Goal: Task Accomplishment & Management: Manage account settings

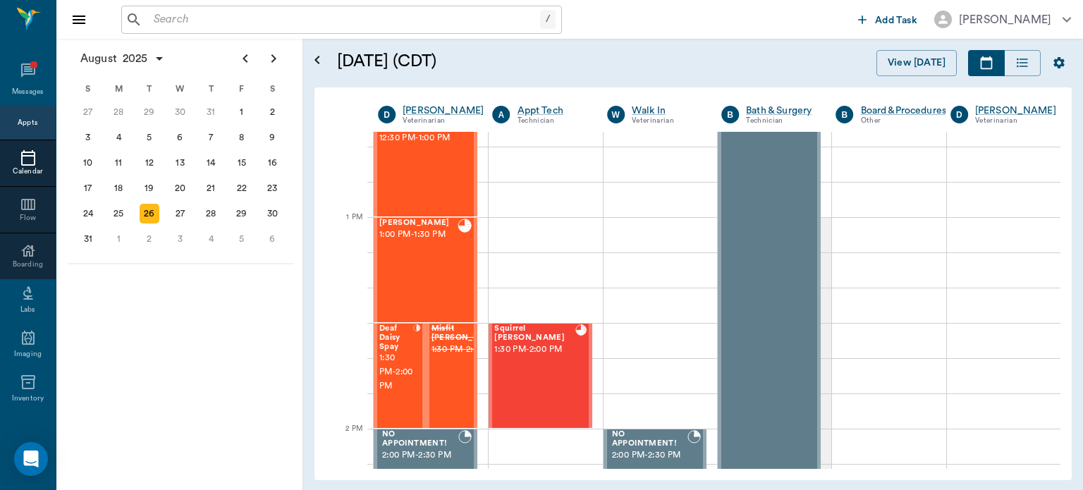
scroll to position [978, 0]
click at [474, 330] on div "Misfit [PERSON_NAME] 1:30 PM - 2:00 PM" at bounding box center [452, 375] width 52 height 104
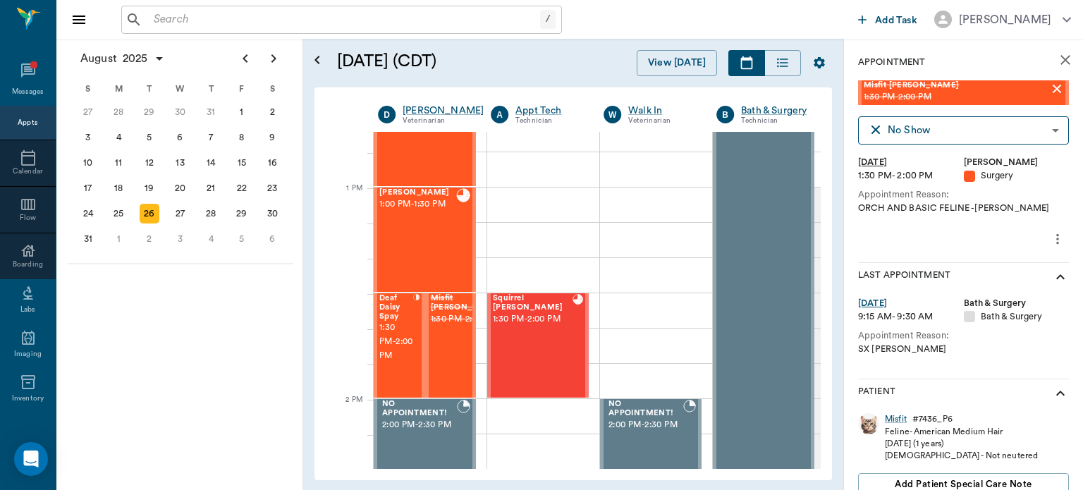
scroll to position [1006, 0]
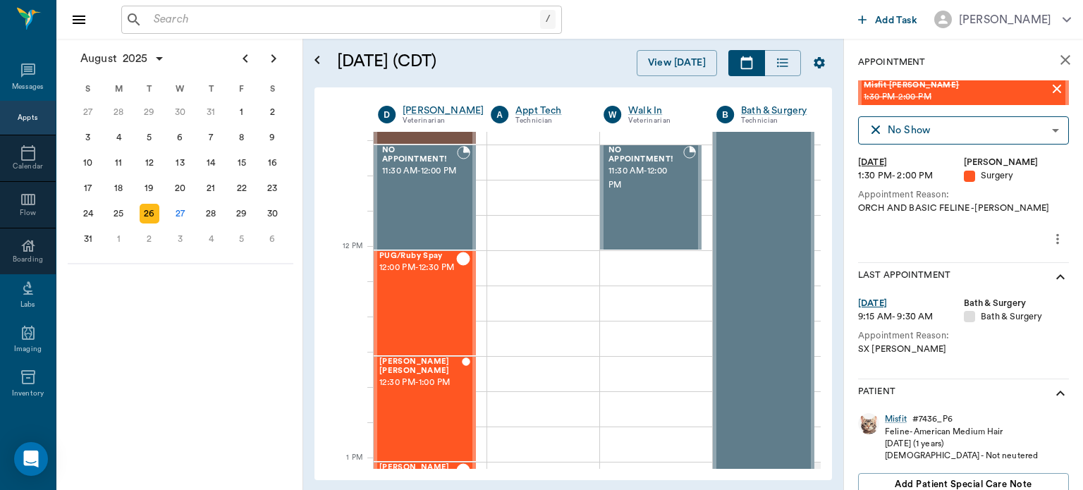
scroll to position [716, 0]
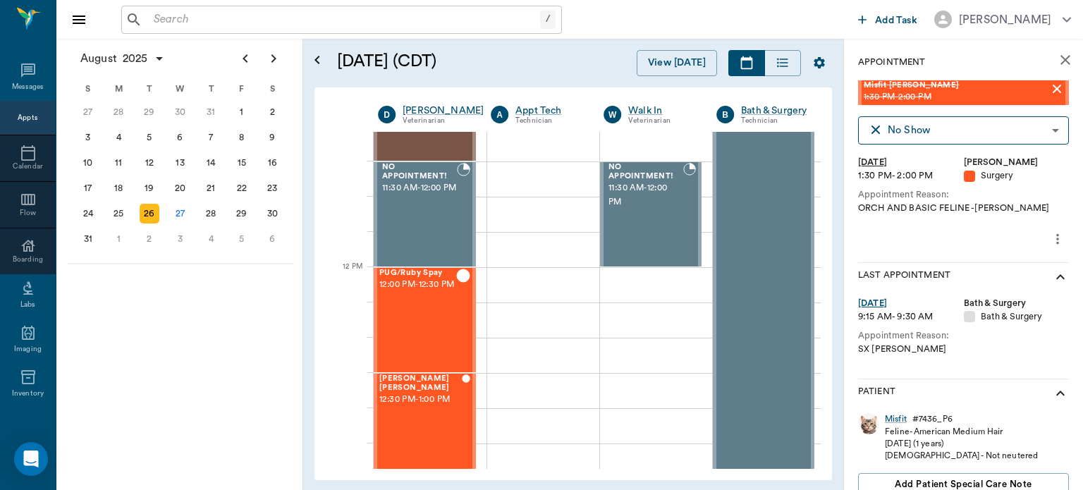
click at [173, 205] on div "27" at bounding box center [181, 214] width 20 height 20
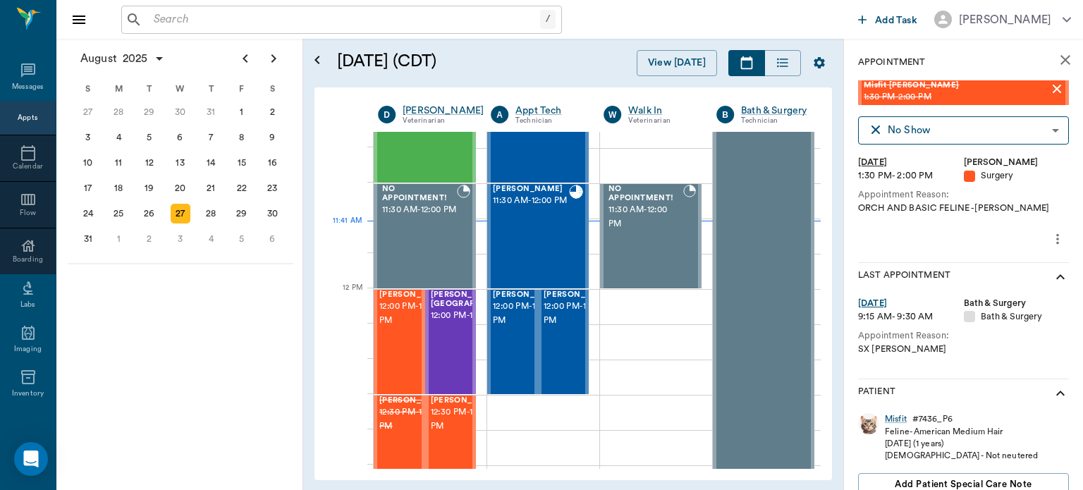
scroll to position [696, 0]
click at [386, 326] on span "12:00 PM - 12:30 PM" at bounding box center [414, 312] width 70 height 28
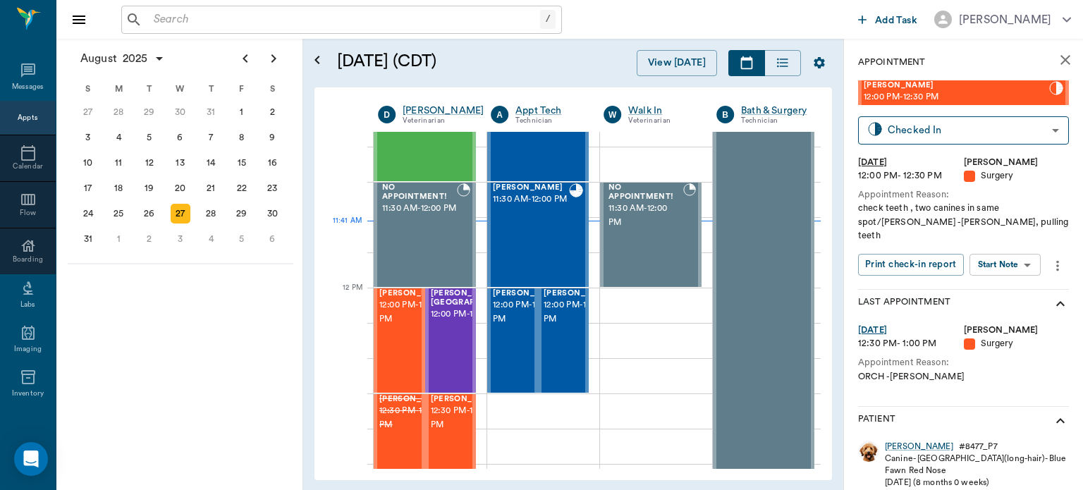
click at [1013, 249] on body "/ ​ Add Task Dr. Bert Ellsworth Nectar Messages Appts Calendar Flow Boarding La…" at bounding box center [541, 245] width 1083 height 490
click at [1012, 305] on button "Start Surgery" at bounding box center [994, 303] width 58 height 16
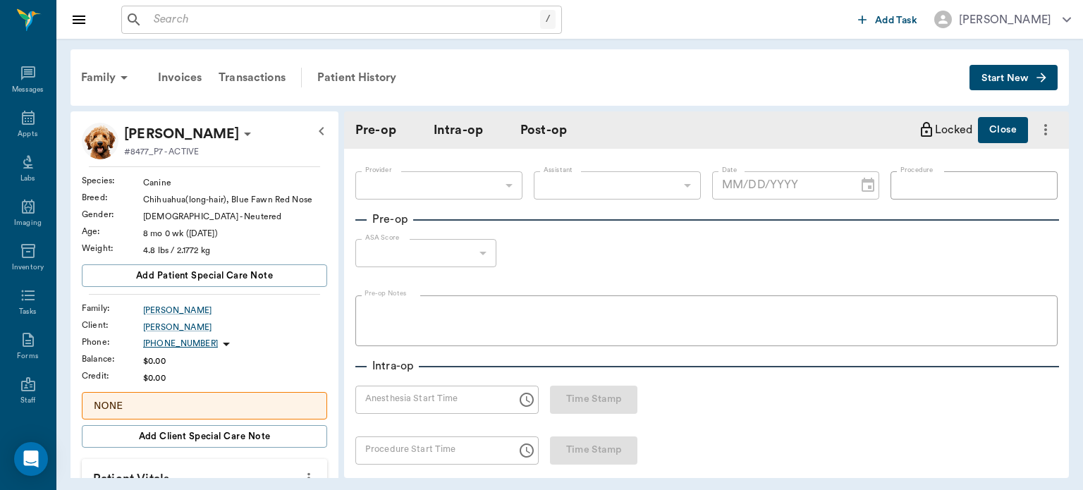
type input "63ec2f075fda476ae8351a4d"
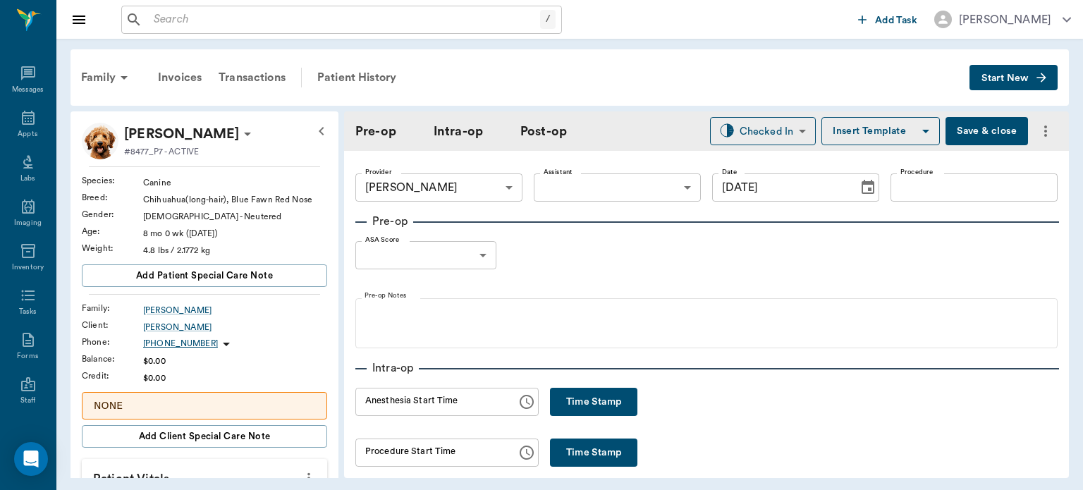
type input "[DATE]"
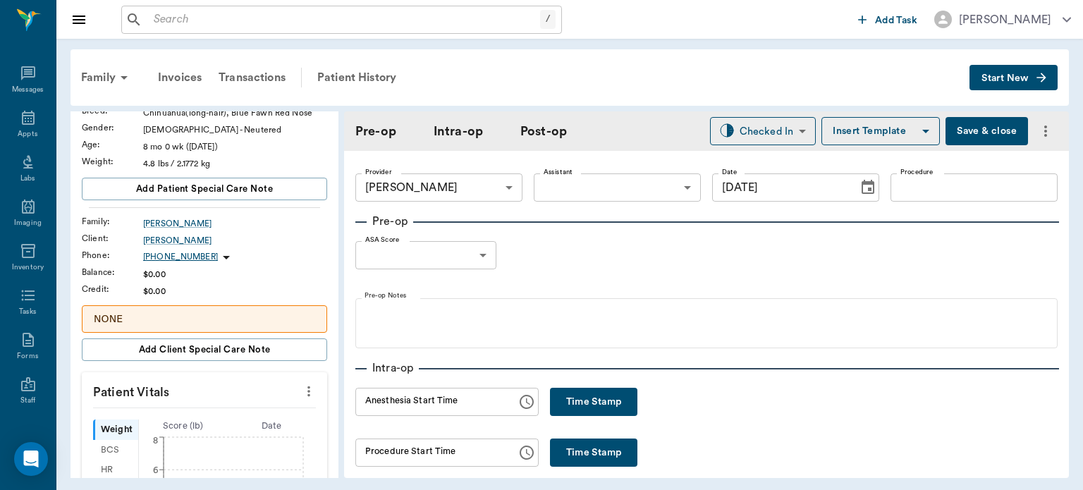
scroll to position [164, 0]
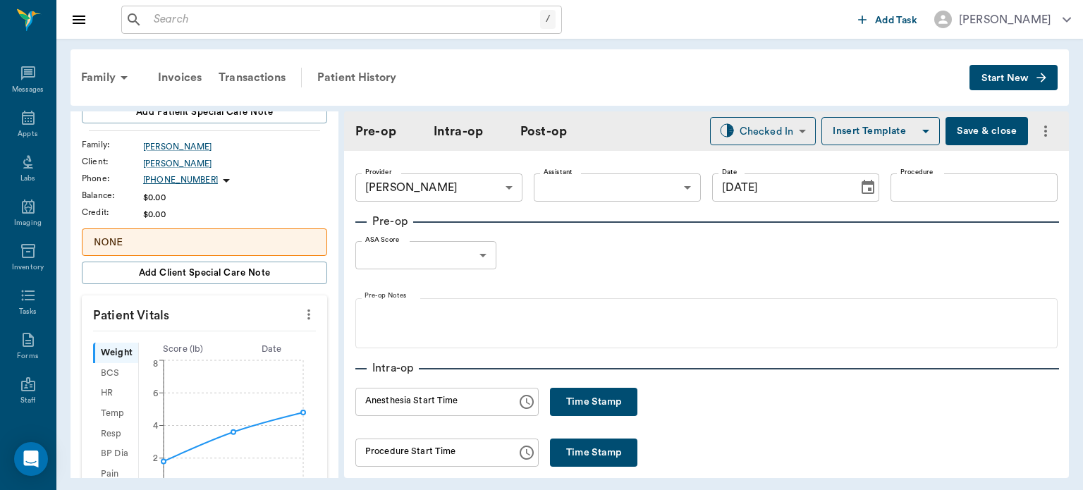
click at [307, 313] on icon "more" at bounding box center [308, 314] width 3 height 11
click at [214, 336] on span "Enter Vitals" at bounding box center [239, 337] width 118 height 15
click at [180, 355] on input "text" at bounding box center [203, 357] width 123 height 28
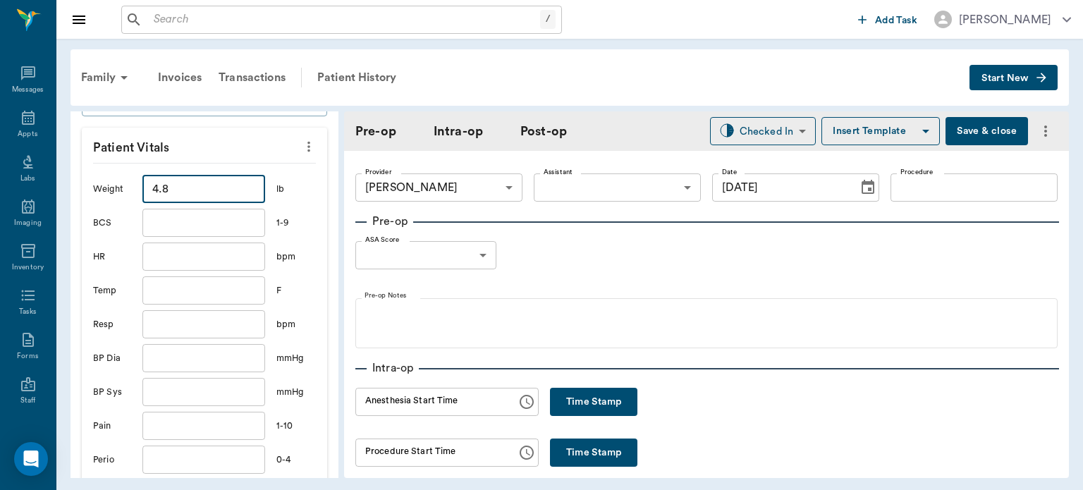
scroll to position [365, 0]
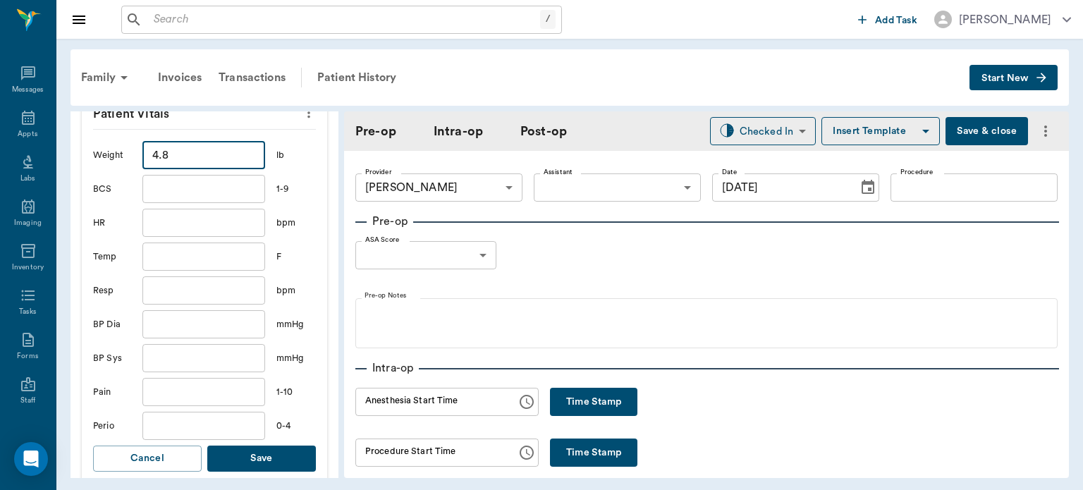
type input "4.8"
click at [281, 460] on button "Save" at bounding box center [261, 458] width 109 height 26
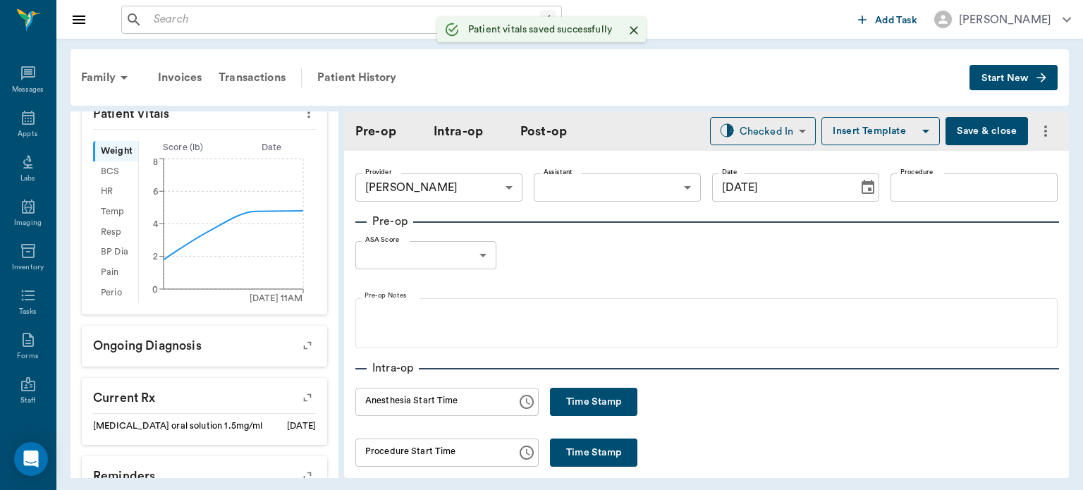
click at [483, 257] on body "/ ​ Add Task [PERSON_NAME] Nectar Messages Appts Labs Imaging Inventory Tasks F…" at bounding box center [541, 245] width 1083 height 490
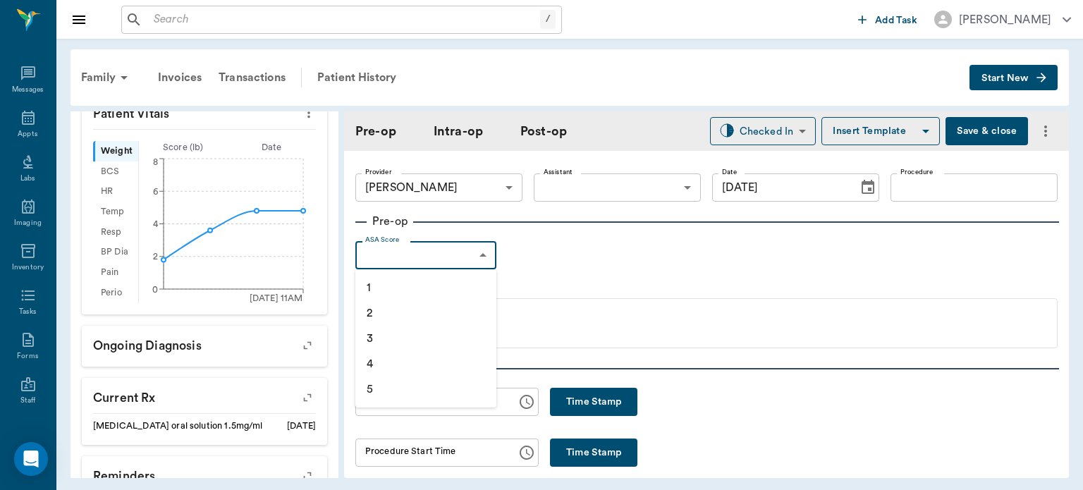
click at [404, 290] on li "1" at bounding box center [425, 287] width 141 height 25
type input "1"
click at [932, 192] on input "Procedure" at bounding box center [973, 187] width 167 height 28
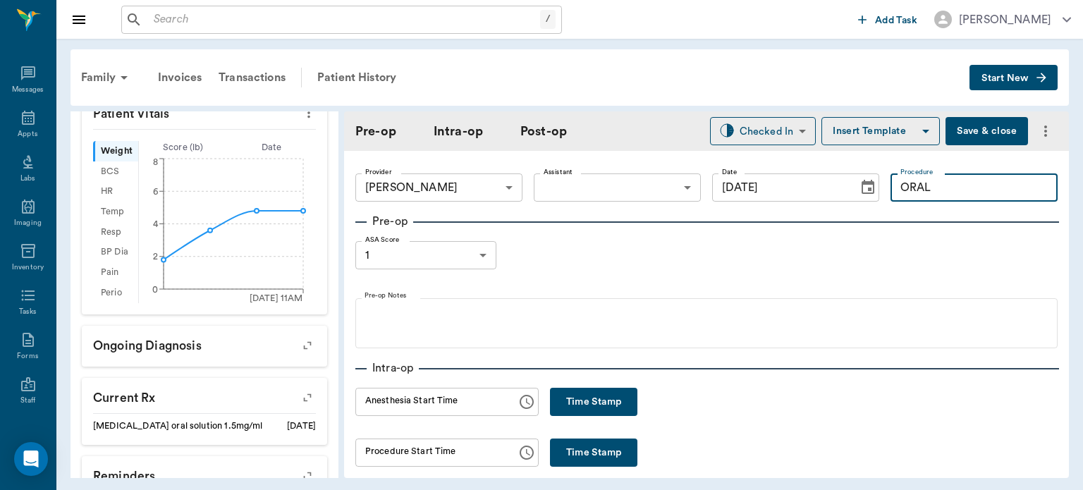
click at [880, 134] on button "Insert Template" at bounding box center [880, 131] width 118 height 28
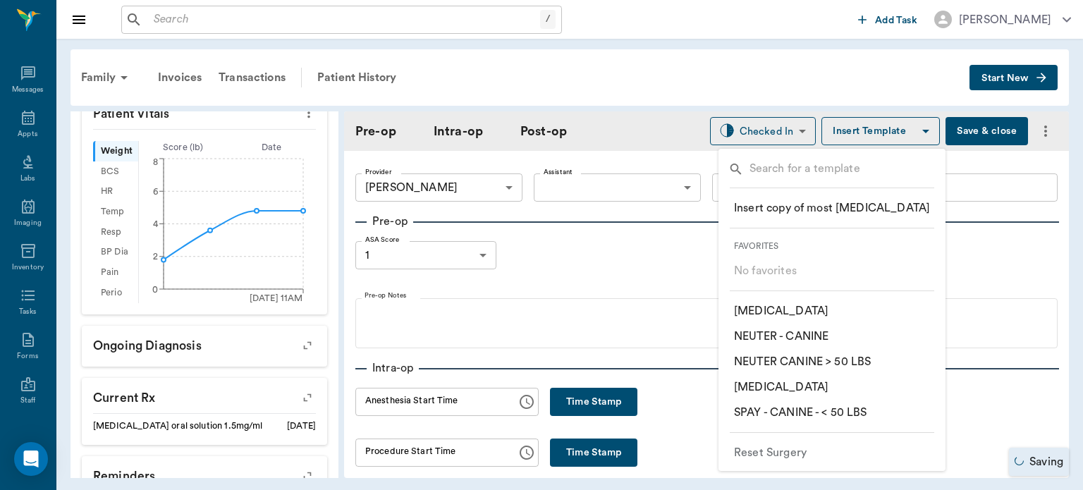
click at [806, 386] on p "​ ORAL SURGERY" at bounding box center [781, 386] width 94 height 17
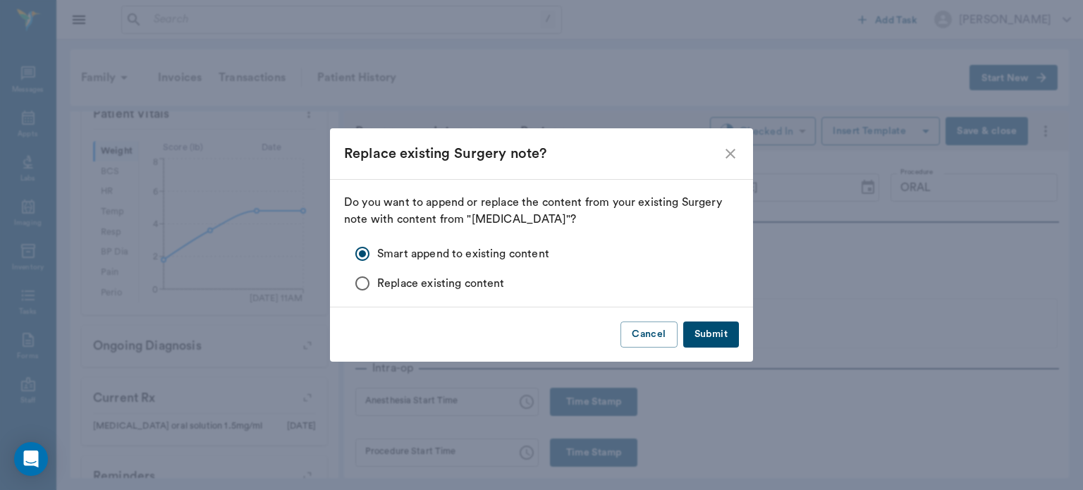
click at [710, 332] on button "Submit" at bounding box center [711, 334] width 56 height 26
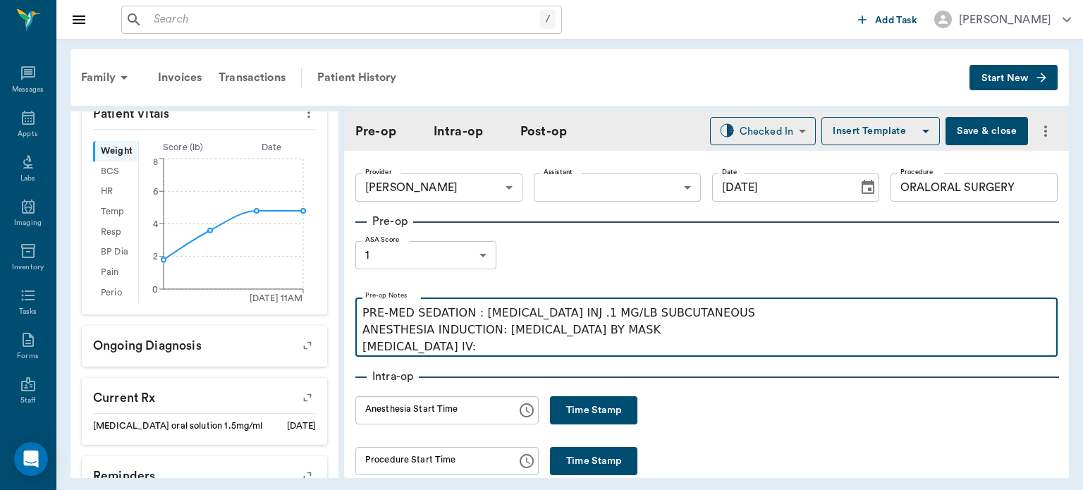
click at [464, 352] on p "PRE-MED SEDATION : ACEPROMAZINE INJ .1 MG/LB SUBCUTANEOUS ANESTHESIA INDUCTION:…" at bounding box center [706, 329] width 688 height 51
type input "ORALORAL SURGERY"
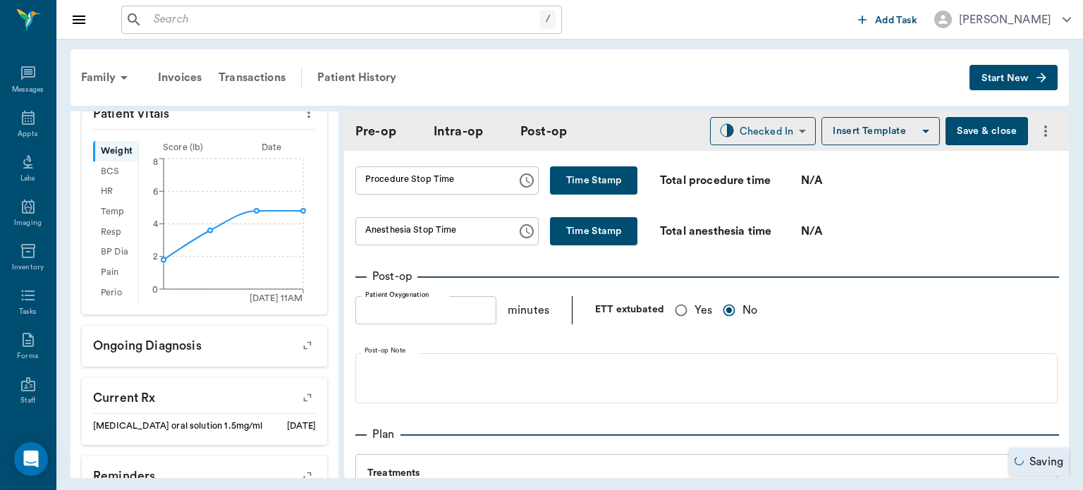
type input "ORALORAL SURGERY"
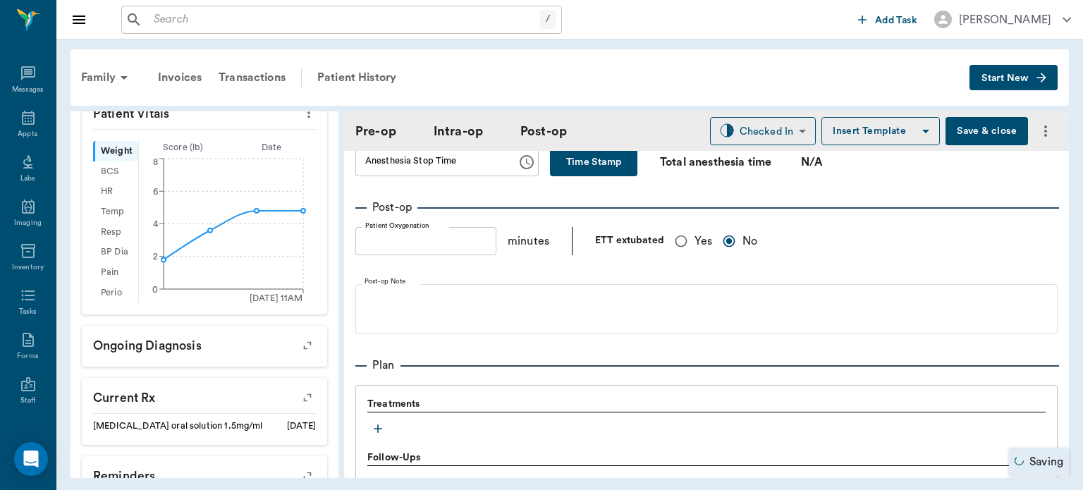
click at [674, 237] on input "Yes" at bounding box center [680, 241] width 27 height 27
radio input "true"
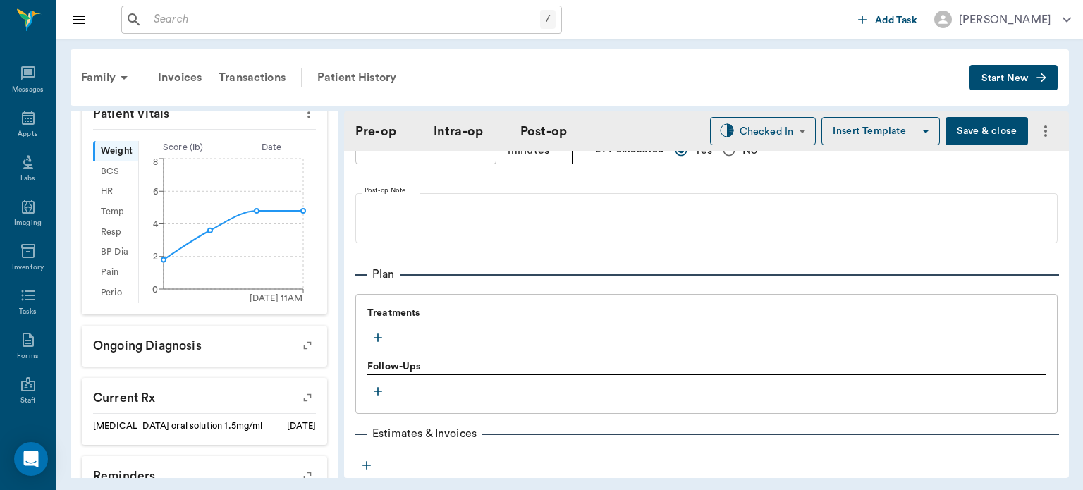
scroll to position [1052, 0]
click at [374, 335] on icon "button" at bounding box center [378, 333] width 14 height 14
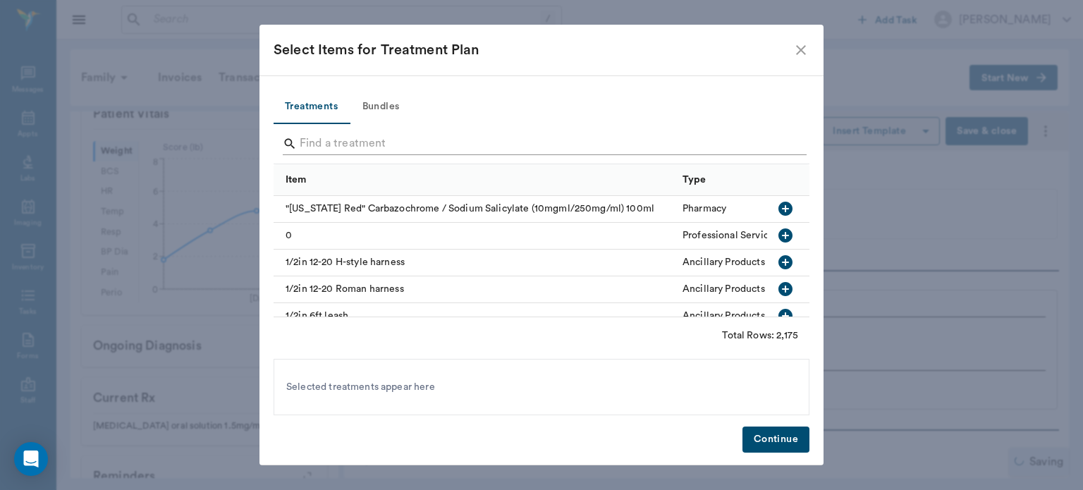
click at [342, 141] on input "Search" at bounding box center [543, 143] width 486 height 23
type input "ORALORAL SURGERY"
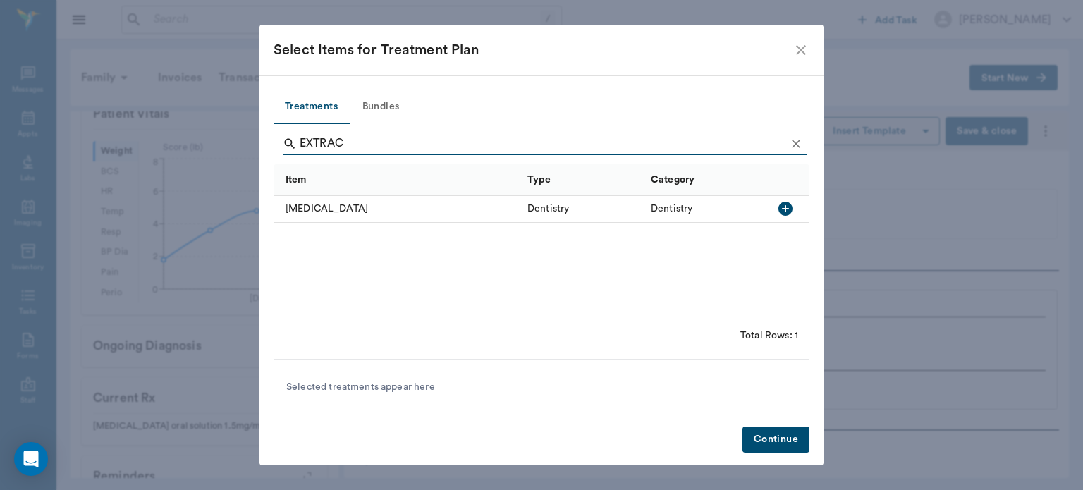
type input "EXTRAC"
click at [806, 203] on div at bounding box center [788, 209] width 42 height 27
click at [791, 201] on icon "button" at bounding box center [785, 208] width 17 height 17
click at [491, 390] on icon at bounding box center [494, 387] width 13 height 13
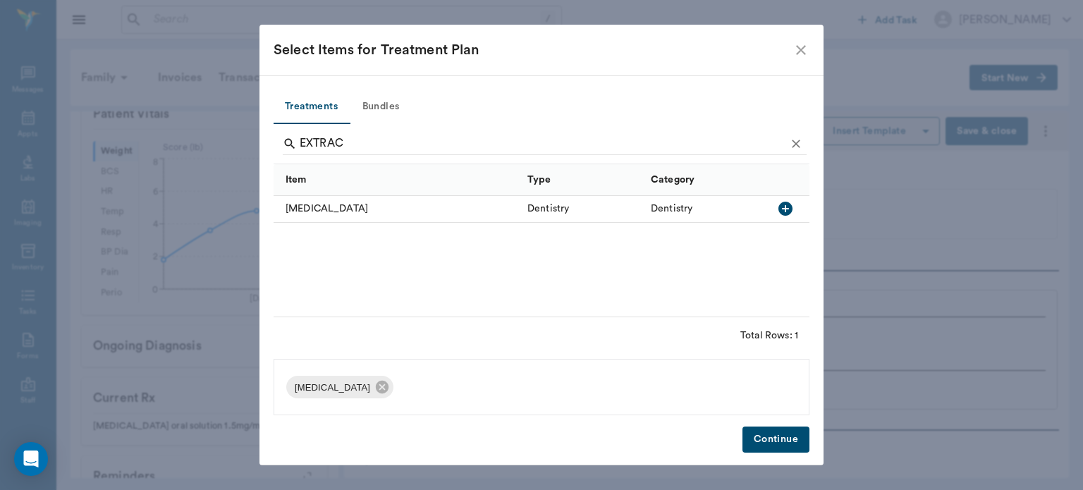
click at [789, 439] on button "Continue" at bounding box center [775, 439] width 67 height 26
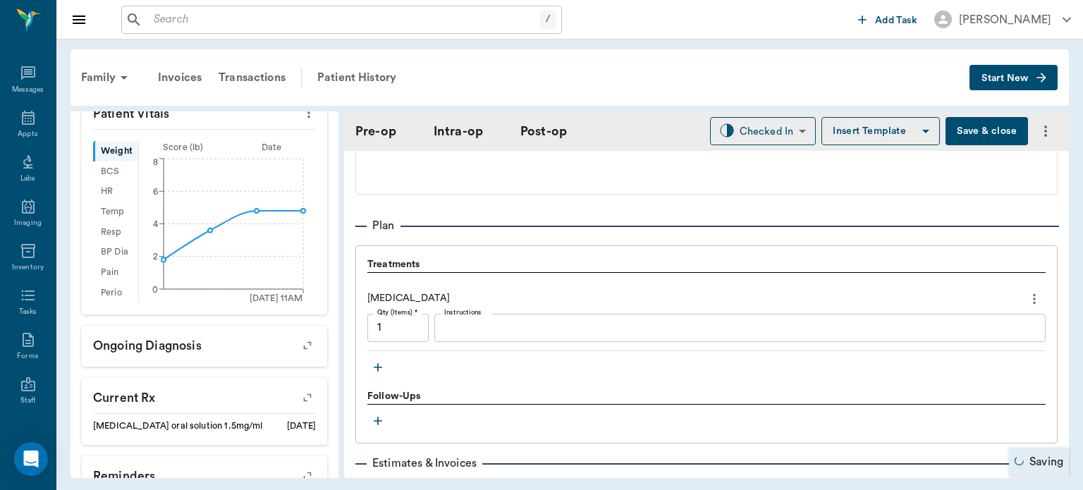
scroll to position [1121, 0]
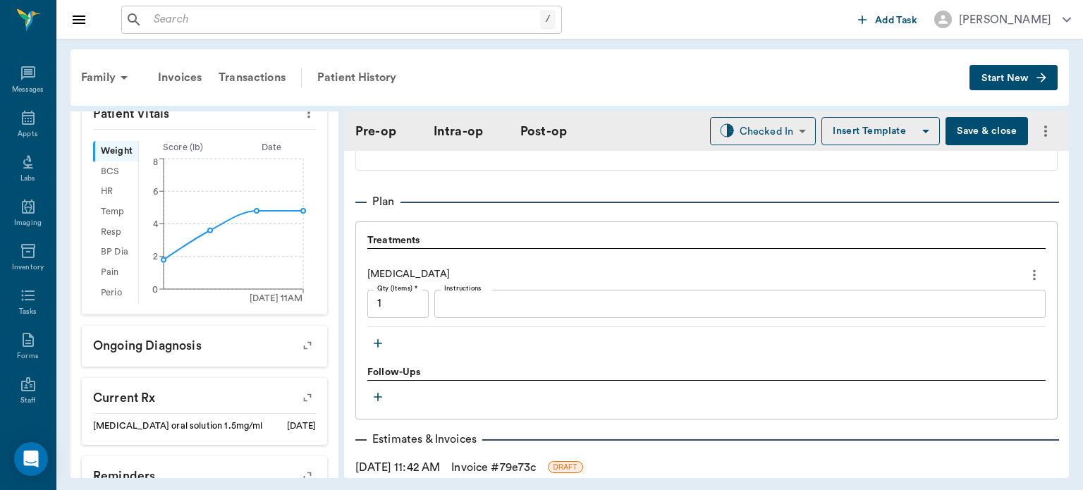
type input "ORALORAL SURGERY"
click at [379, 345] on icon "button" at bounding box center [378, 343] width 14 height 14
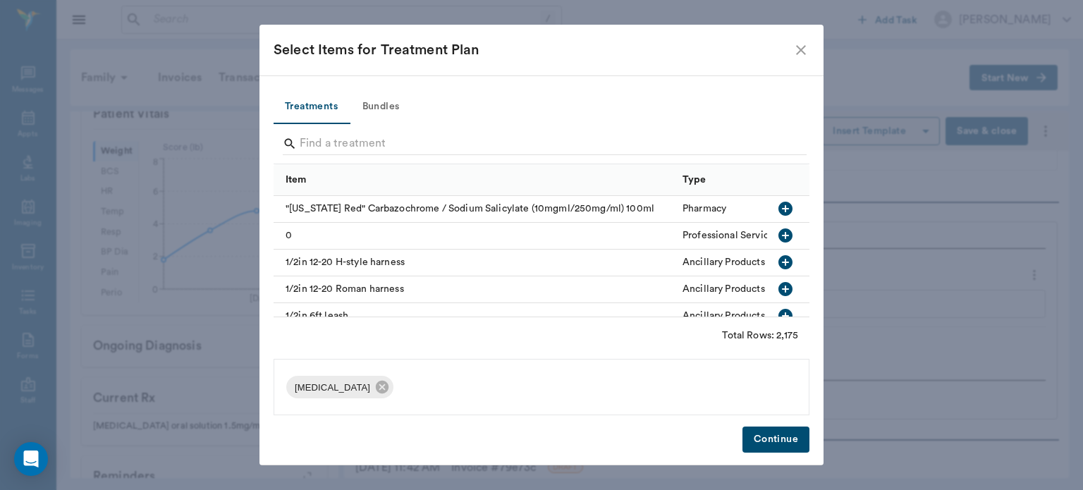
click at [791, 54] on div "Select Items for Treatment Plan" at bounding box center [532, 50] width 519 height 23
click at [397, 142] on input "Search" at bounding box center [543, 143] width 486 height 23
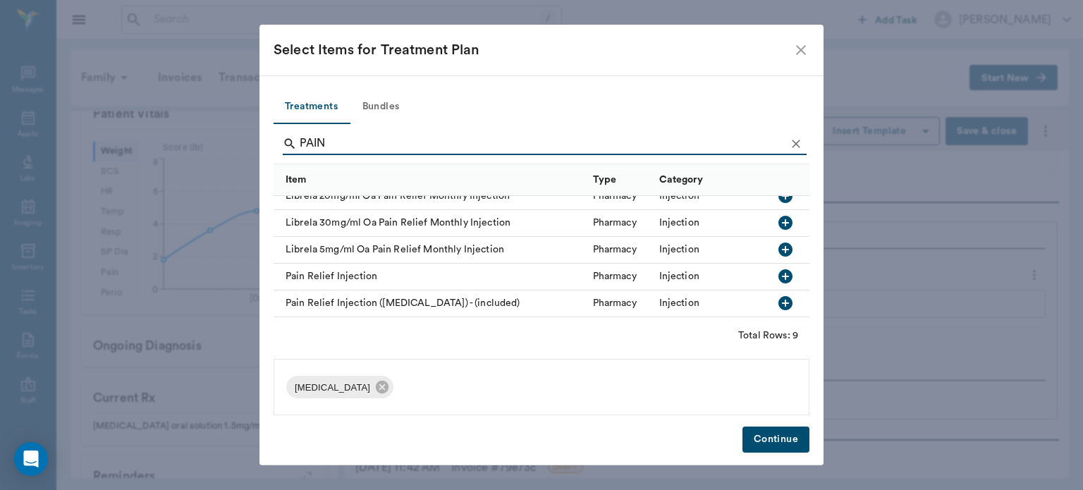
scroll to position [130, 0]
type input "PAIN"
click at [778, 269] on icon "button" at bounding box center [785, 276] width 14 height 14
click at [781, 443] on button "Continue" at bounding box center [775, 439] width 67 height 26
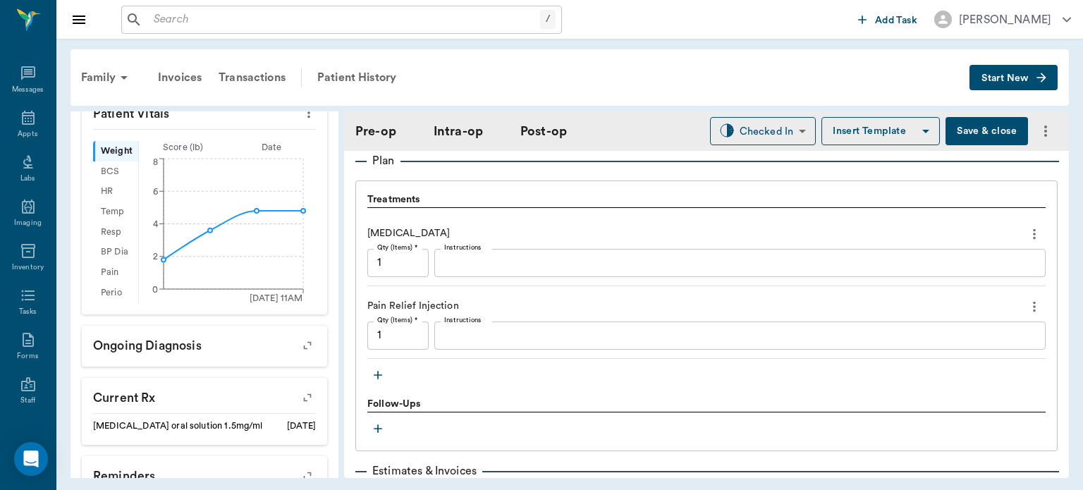
scroll to position [1164, 0]
click at [378, 370] on icon "button" at bounding box center [378, 372] width 8 height 8
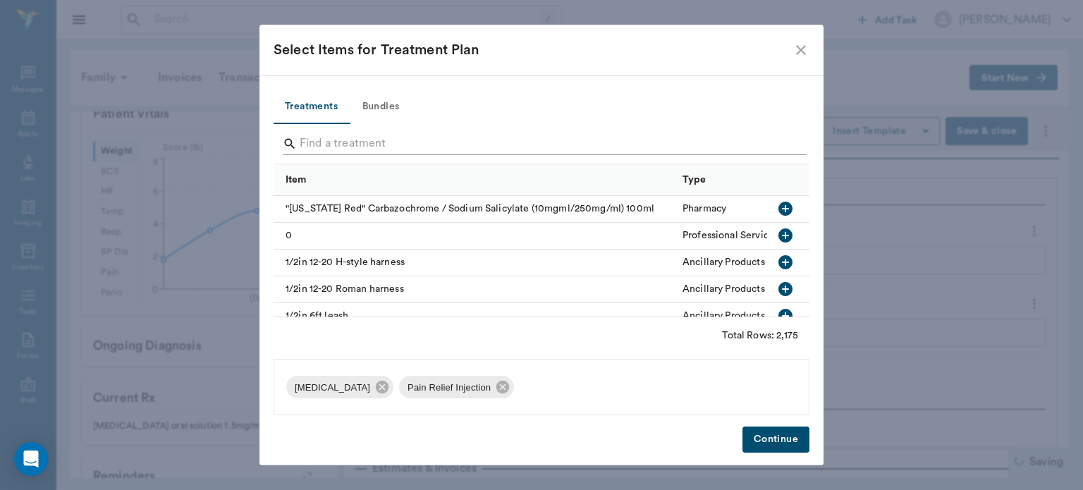
click at [384, 137] on input "Search" at bounding box center [543, 143] width 486 height 23
type input "ORALORAL SURGERY"
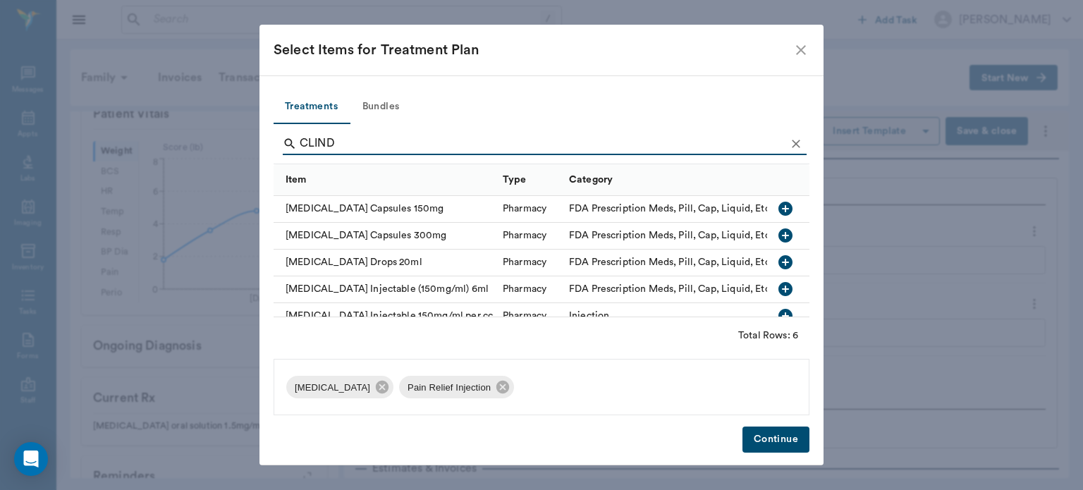
type input "CLINDA"
type input "ORALORAL SURGERY"
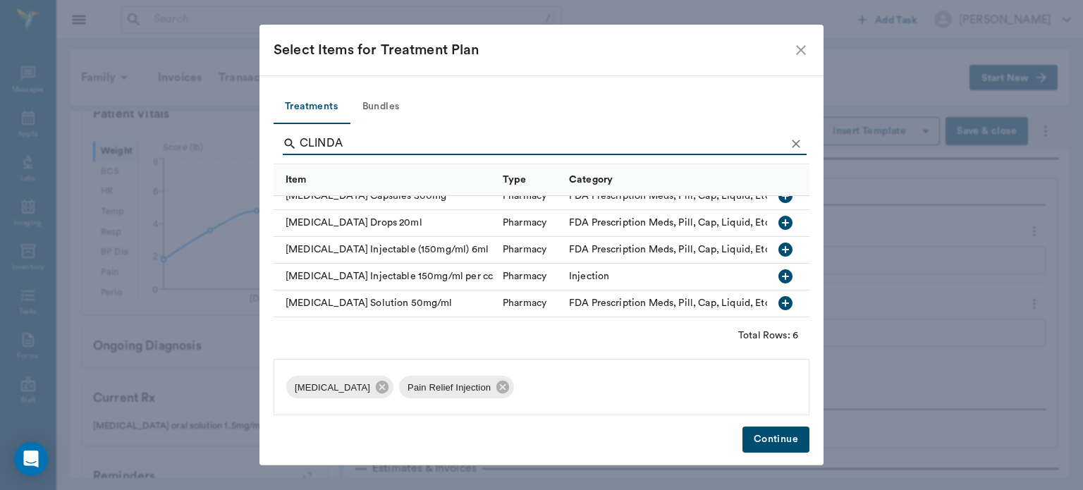
scroll to position [38, 0]
type input "CLINDA"
click at [778, 280] on icon "button" at bounding box center [785, 278] width 14 height 14
click at [781, 437] on button "Continue" at bounding box center [775, 439] width 67 height 26
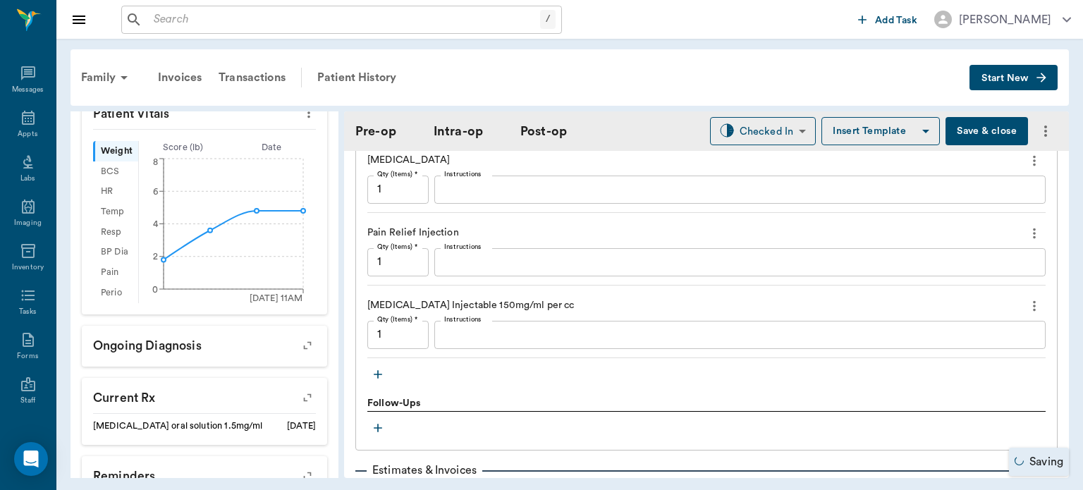
scroll to position [1233, 0]
type input "ORALORAL SURGERY"
click at [376, 376] on icon "button" at bounding box center [378, 376] width 14 height 14
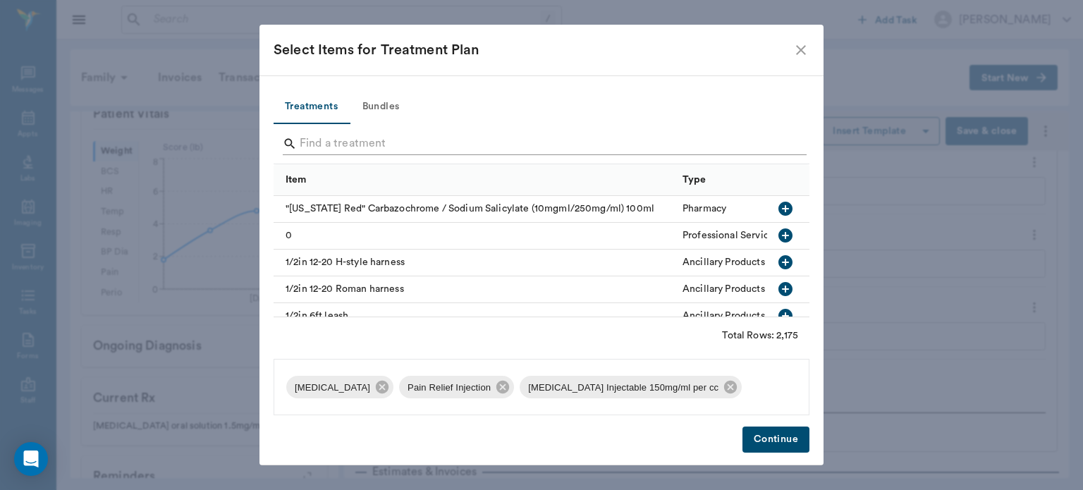
click at [381, 148] on input "Search" at bounding box center [543, 143] width 486 height 23
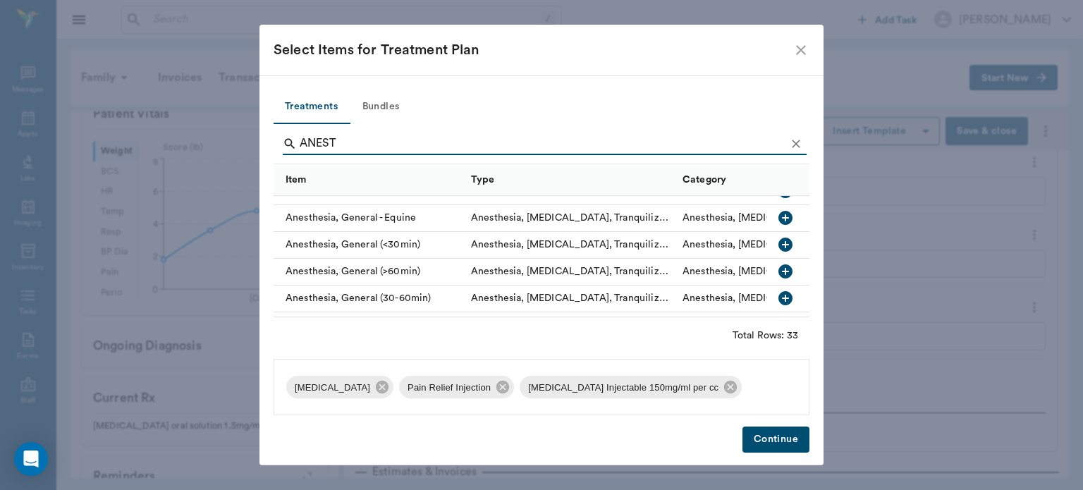
scroll to position [101, 0]
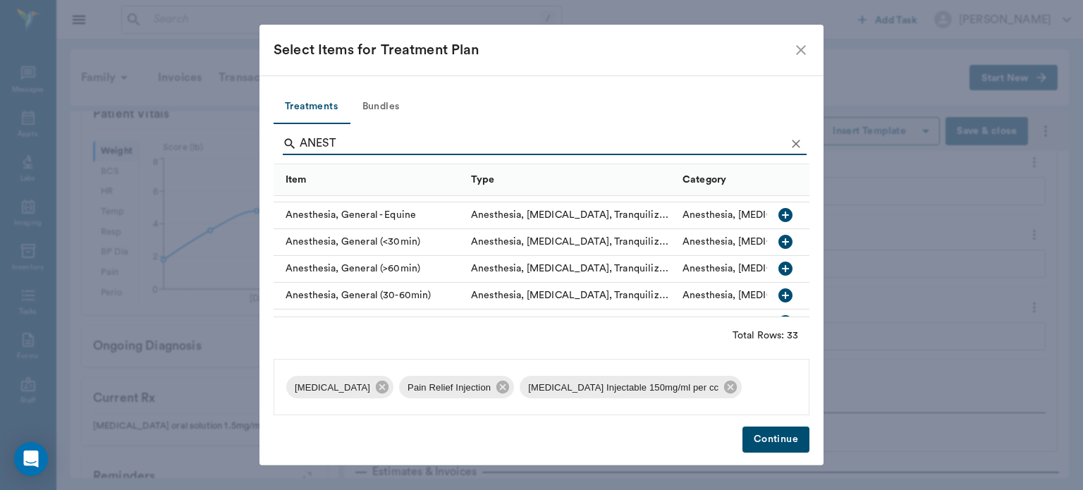
type input "ANEST"
click at [778, 243] on icon "button" at bounding box center [785, 242] width 14 height 14
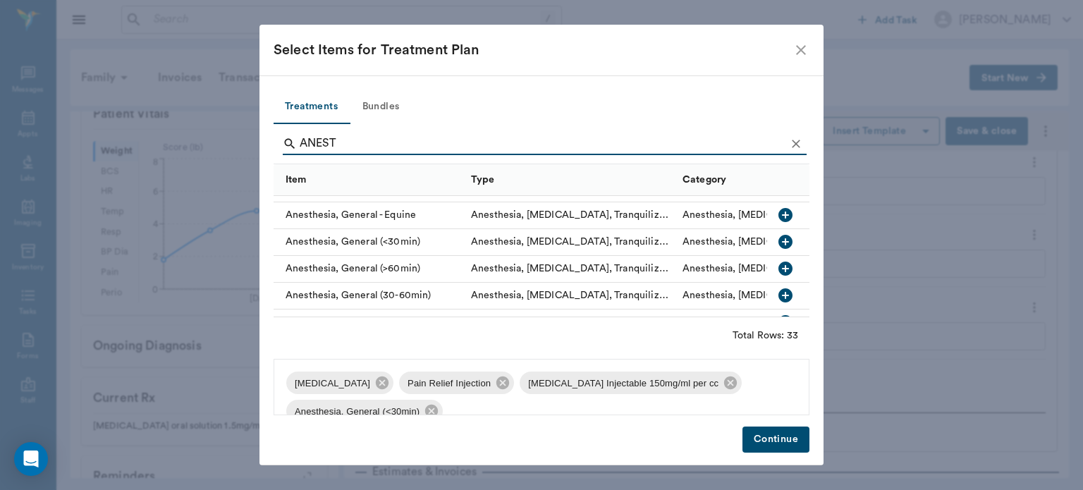
click at [774, 442] on button "Continue" at bounding box center [775, 439] width 67 height 26
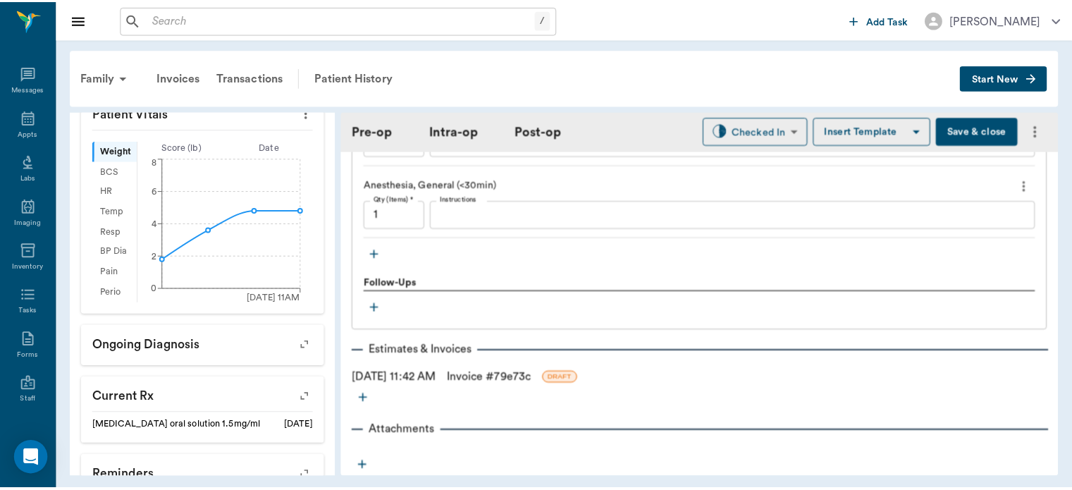
scroll to position [1432, 0]
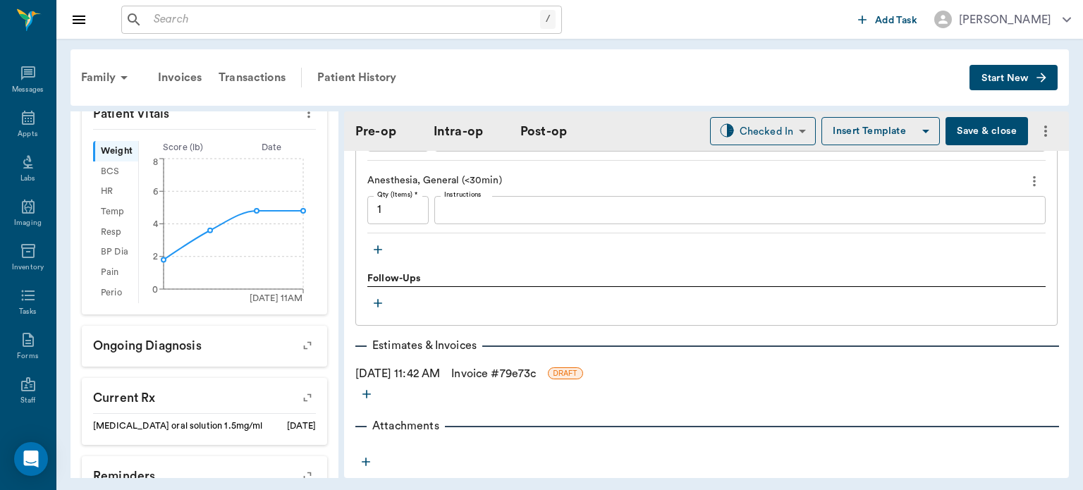
click at [536, 378] on link "Invoice # 79e73c" at bounding box center [493, 373] width 85 height 17
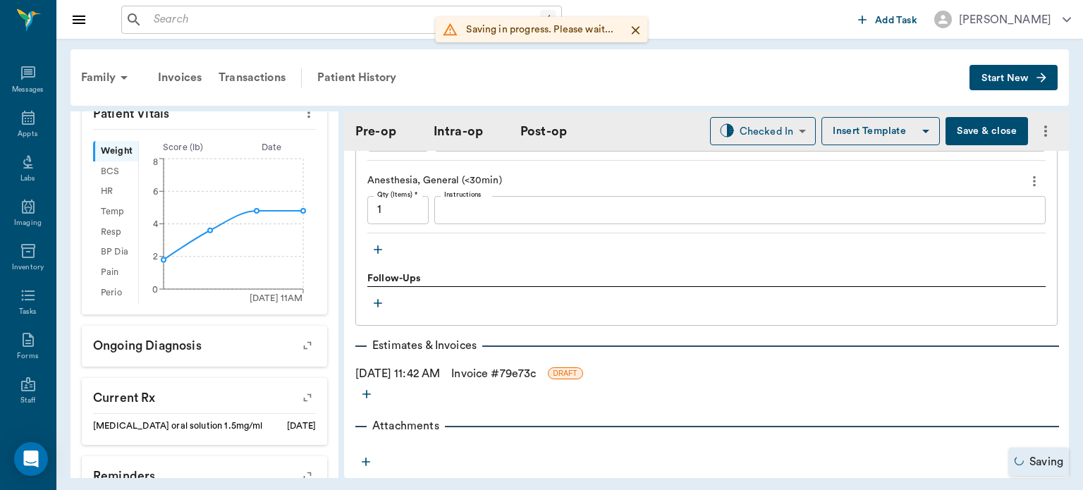
type input "ORALORAL SURGERY"
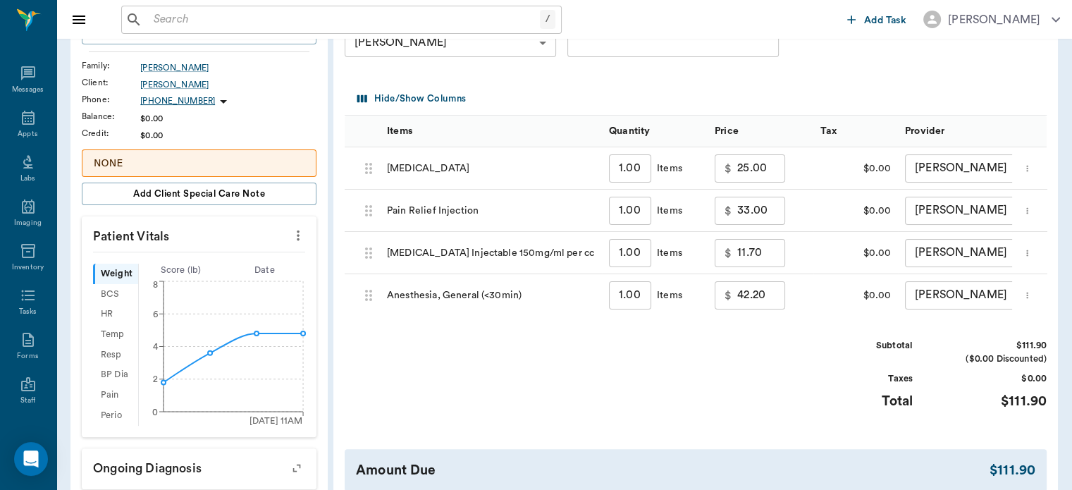
scroll to position [228, 0]
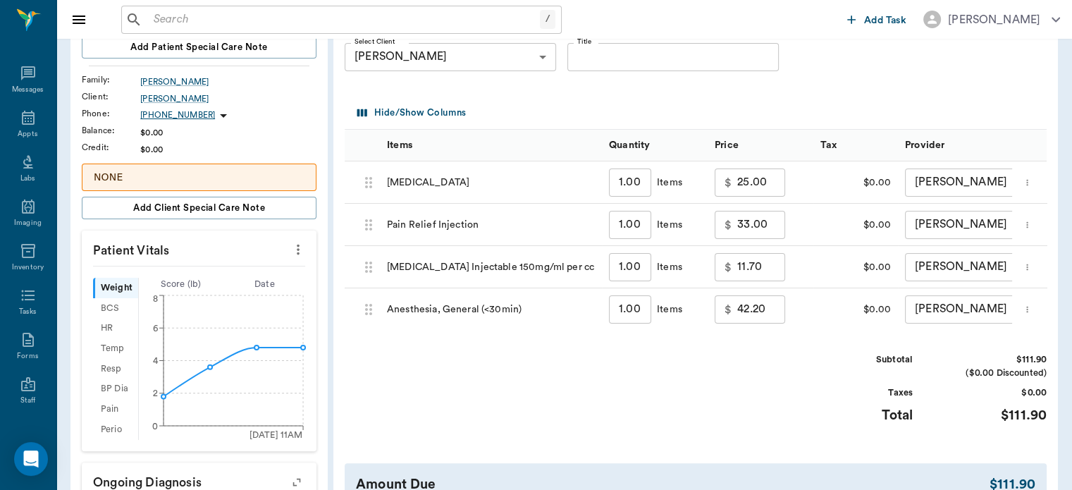
click at [746, 235] on input "33.00" at bounding box center [761, 225] width 48 height 28
type input "0.00"
click at [744, 323] on input "42.20" at bounding box center [761, 309] width 48 height 28
type input "0.00"
click at [741, 275] on input "11.70" at bounding box center [761, 267] width 48 height 28
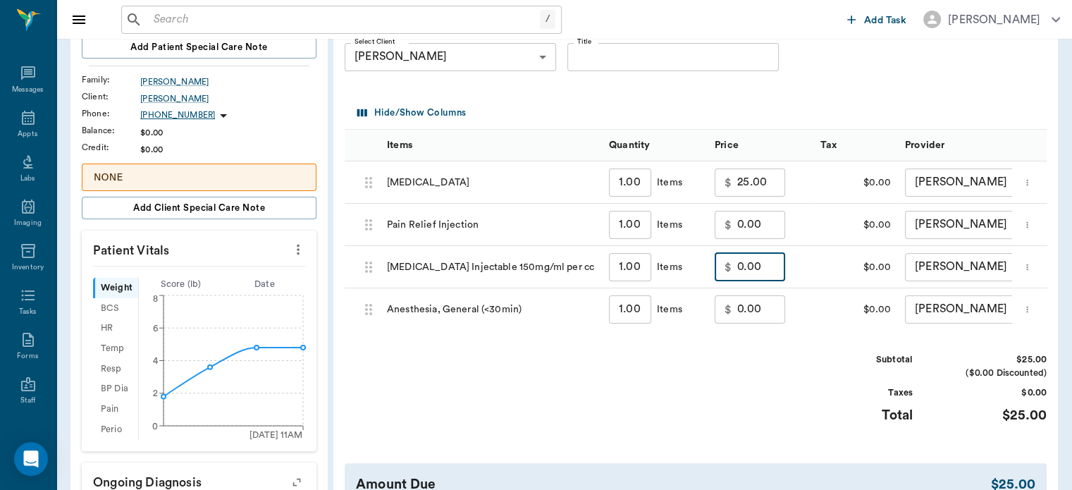
type input "0.00"
click at [750, 192] on input "25.00" at bounding box center [761, 182] width 48 height 28
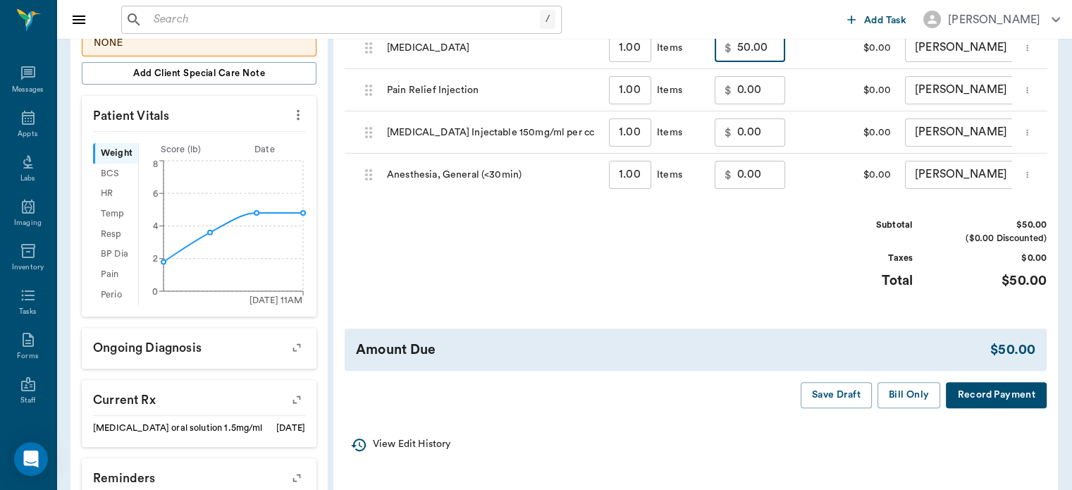
scroll to position [378, 0]
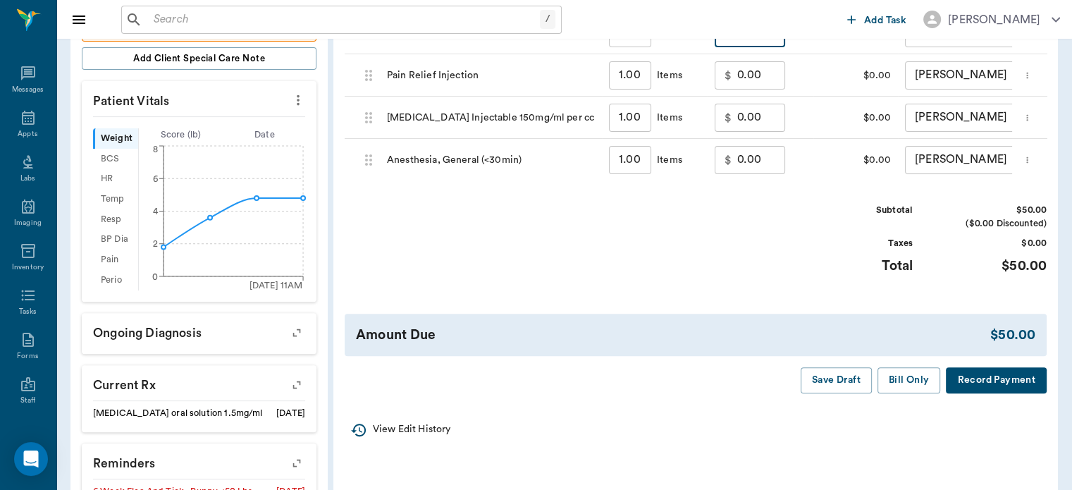
type input "50.00"
click at [851, 393] on button "Save Draft" at bounding box center [836, 380] width 71 height 26
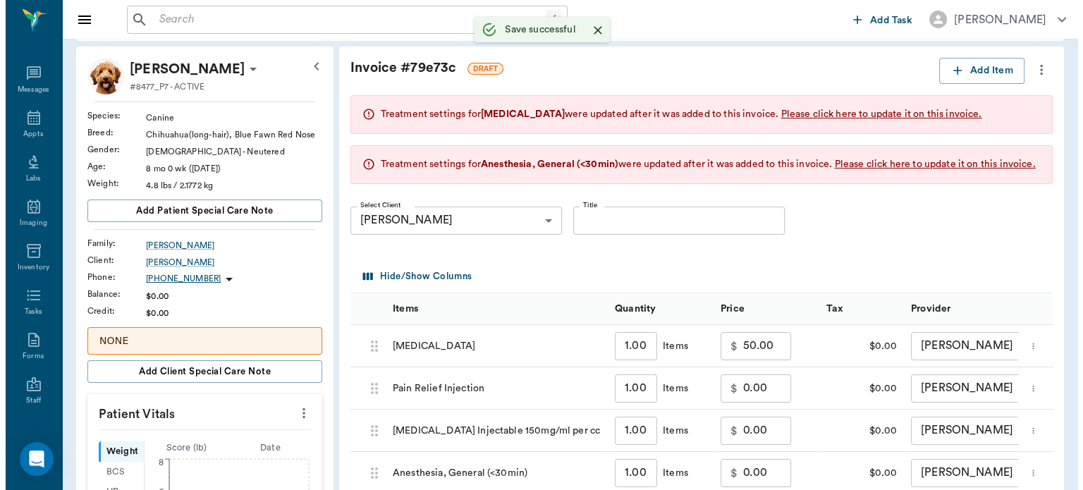
scroll to position [0, 0]
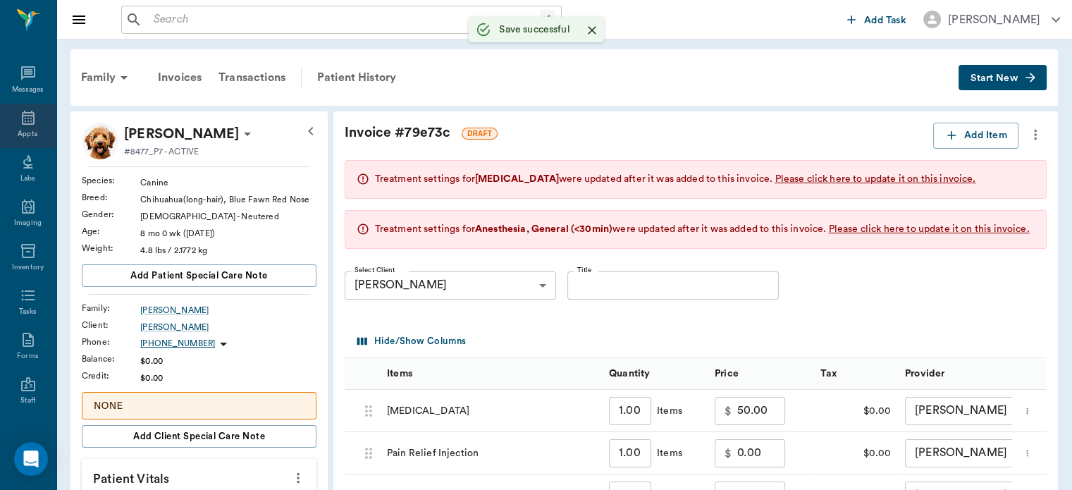
click at [22, 118] on icon at bounding box center [28, 118] width 13 height 14
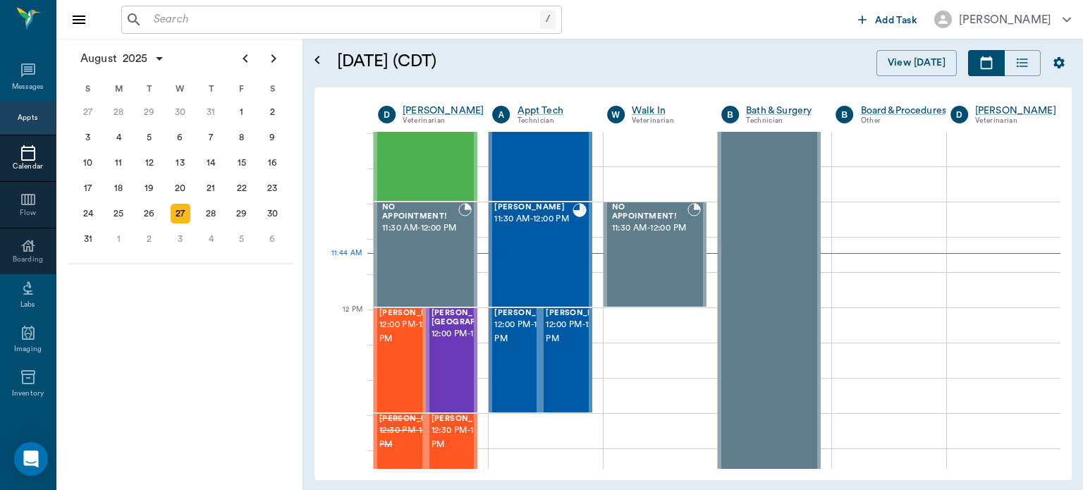
scroll to position [672, 0]
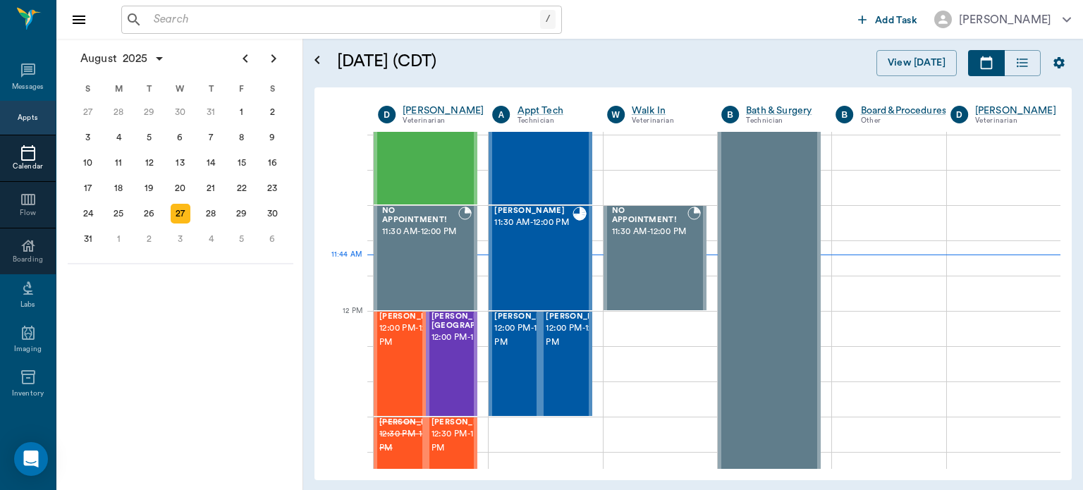
click at [400, 350] on span "12:00 PM - 12:30 PM" at bounding box center [414, 335] width 70 height 28
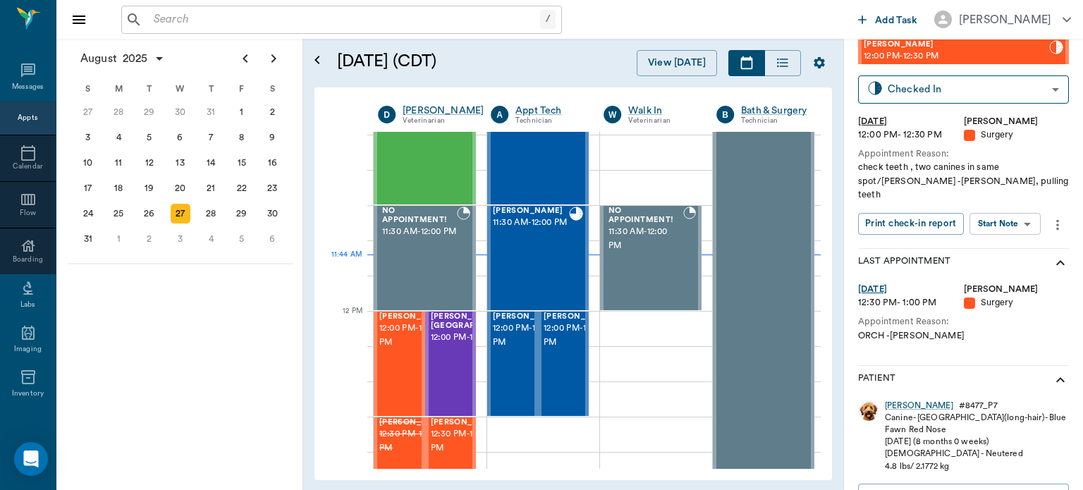
scroll to position [47, 0]
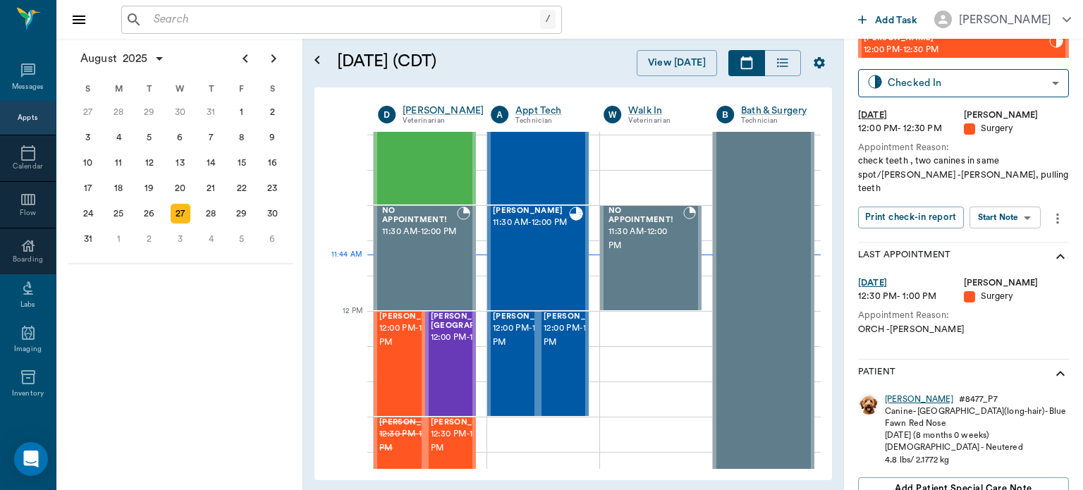
click at [902, 393] on div "[PERSON_NAME]" at bounding box center [919, 399] width 68 height 12
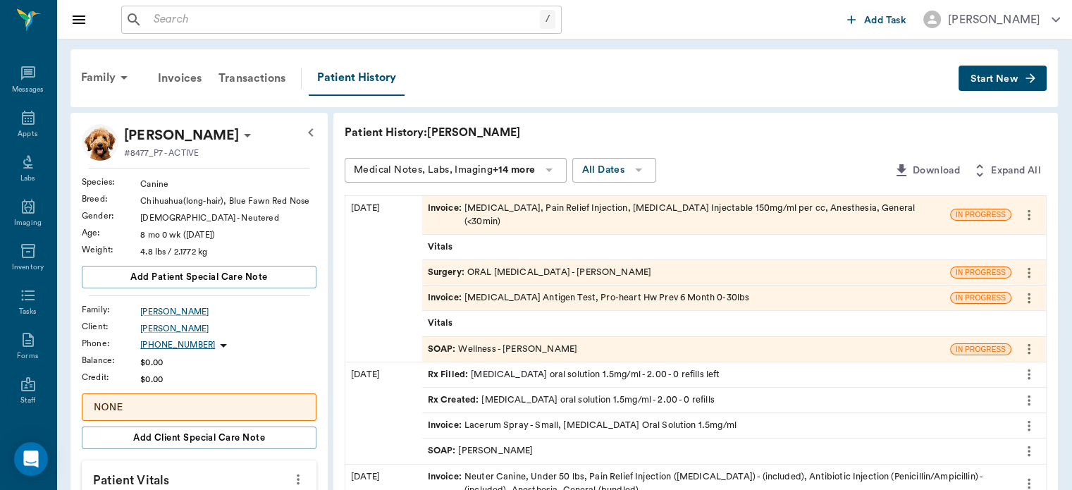
click at [444, 343] on span "SOAP :" at bounding box center [443, 349] width 31 height 13
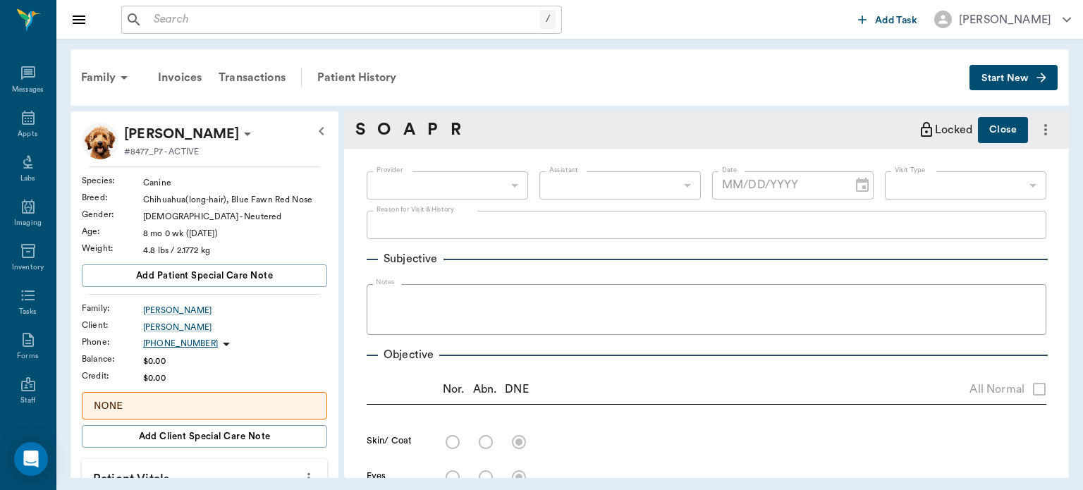
type input "63ec2f075fda476ae8351a4d"
type input "65d2be4f46e3a538d89b8c14"
type textarea "check teeth , two canines in same spot/[PERSON_NAME] HWT -[PERSON_NAME]"
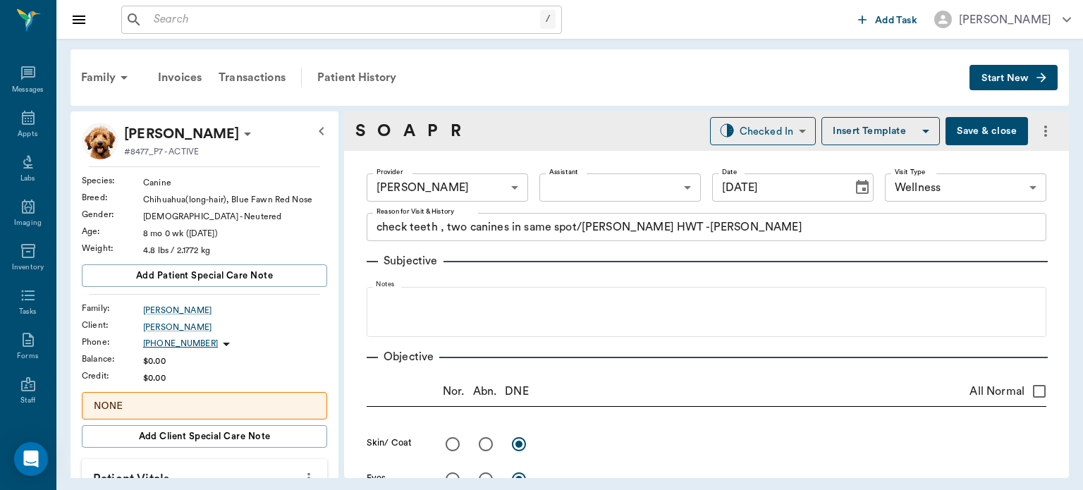
type input "[DATE]"
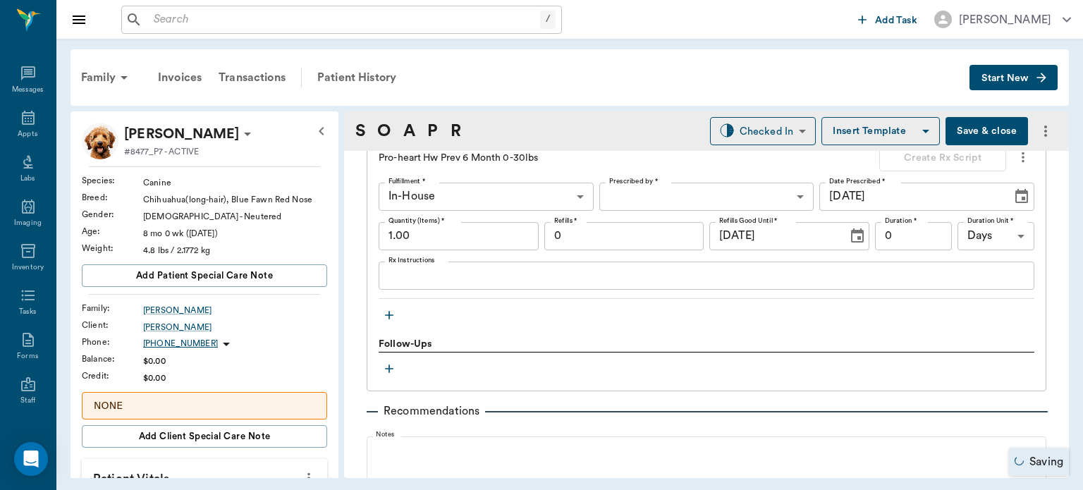
scroll to position [1067, 0]
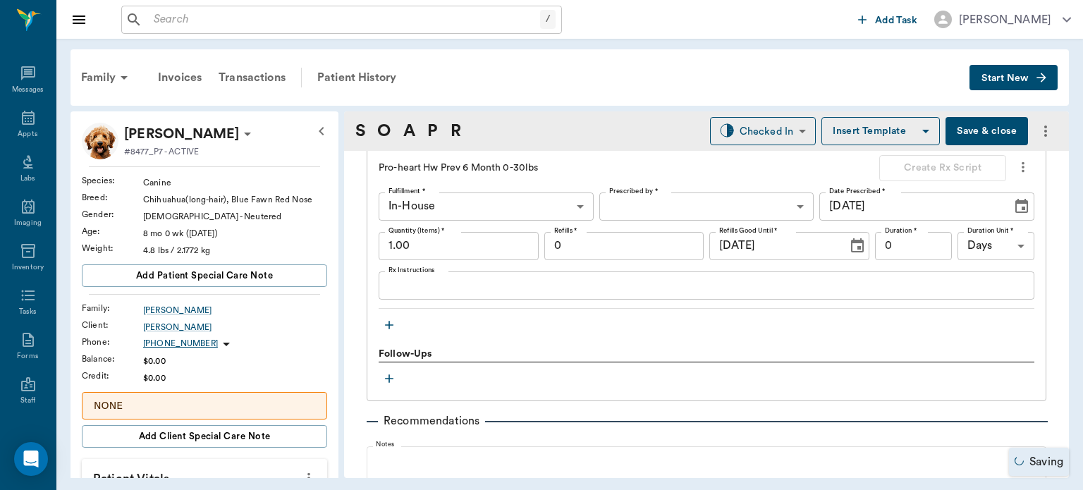
click at [390, 324] on icon "button" at bounding box center [389, 325] width 14 height 14
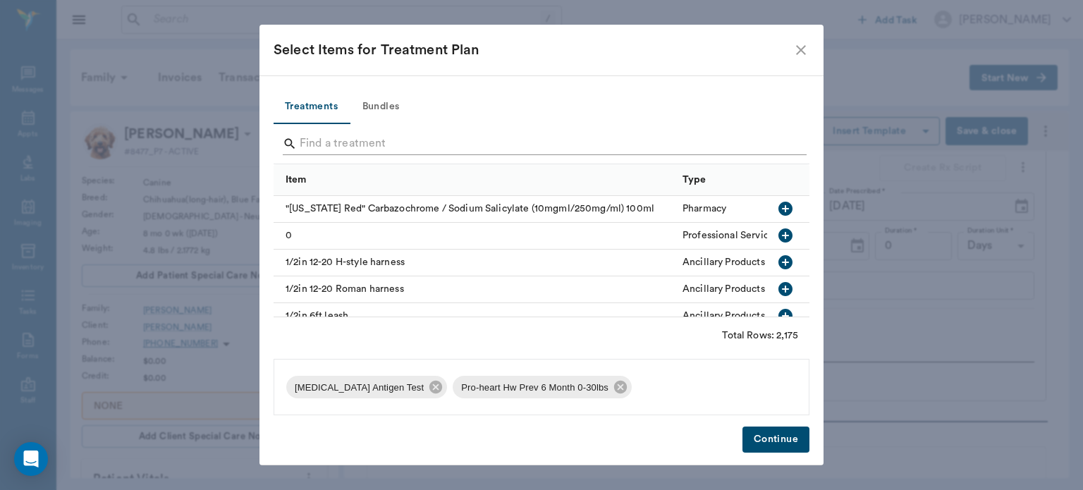
click at [359, 147] on input "Search" at bounding box center [543, 143] width 486 height 23
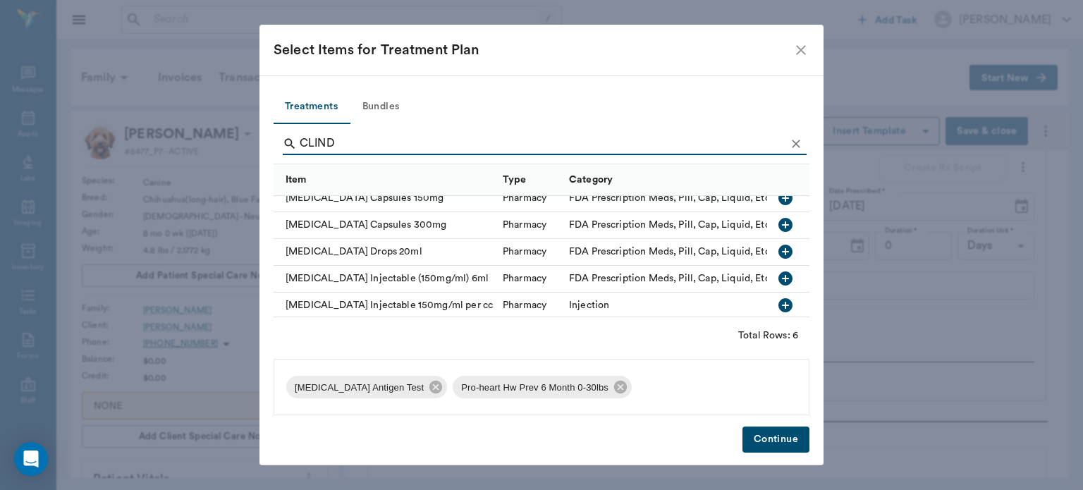
scroll to position [6, 0]
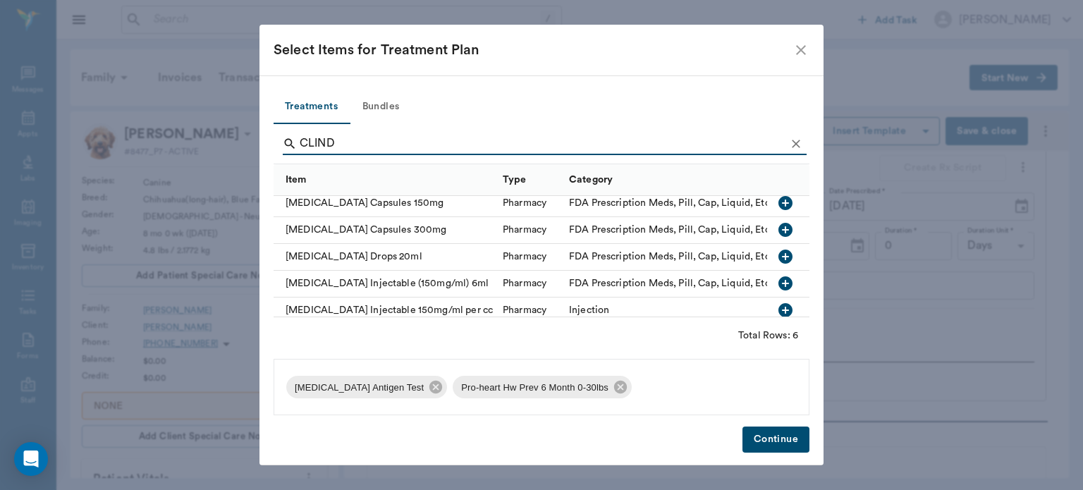
type input "CLIND"
click at [778, 261] on icon "button" at bounding box center [785, 256] width 14 height 14
click at [772, 442] on button "Continue" at bounding box center [775, 439] width 67 height 26
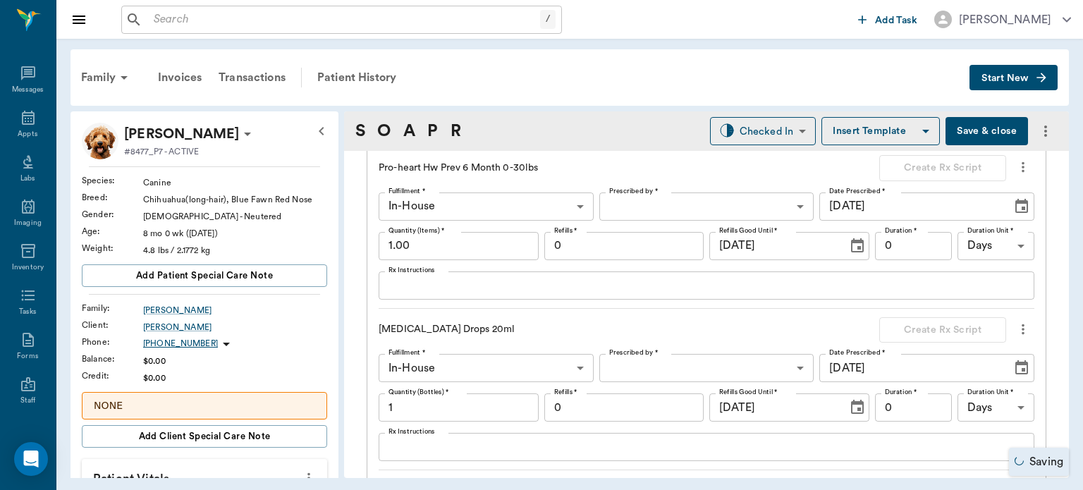
click at [665, 366] on body "/ ​ Add Task Dr. Bert Ellsworth Nectar Messages Appts Labs Imaging Inventory Ta…" at bounding box center [541, 245] width 1083 height 490
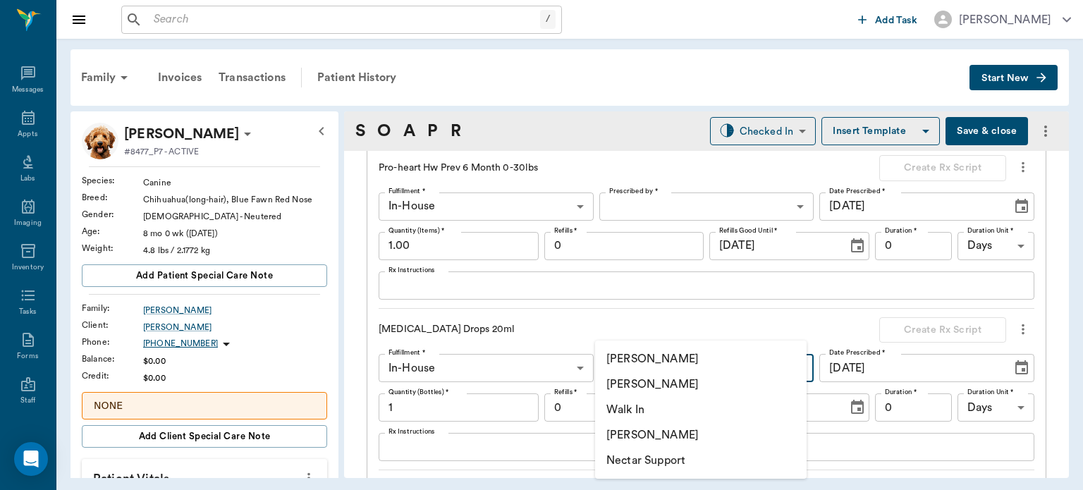
click at [682, 382] on li "[PERSON_NAME]" at bounding box center [700, 383] width 211 height 25
type input "63ec2f075fda476ae8351a4d"
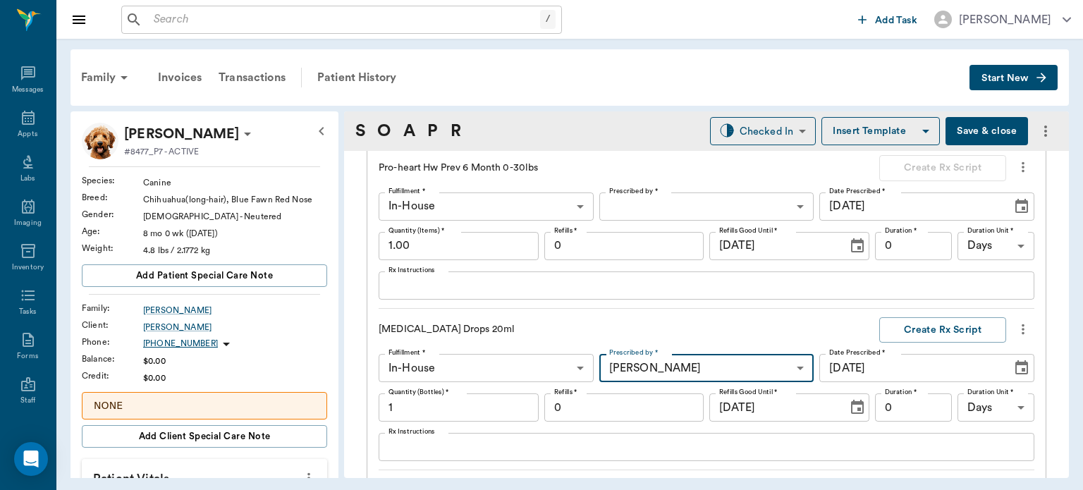
click at [497, 457] on div "x Rx Instructions" at bounding box center [705, 447] width 655 height 28
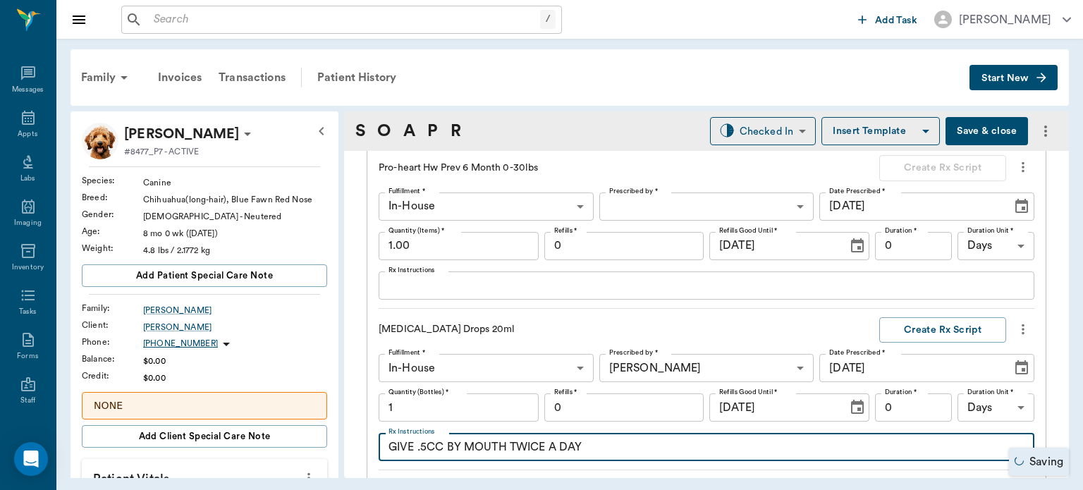
type textarea "GIVE .5CC BY MOUTH TWICE A DAY"
click at [985, 123] on button "Save & close" at bounding box center [986, 131] width 82 height 28
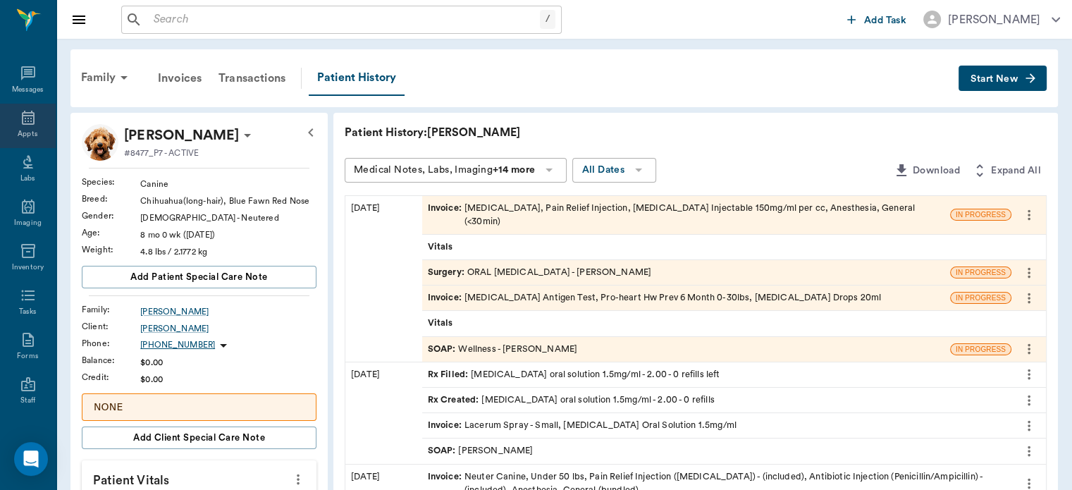
click at [27, 132] on div "Appts" at bounding box center [28, 134] width 20 height 11
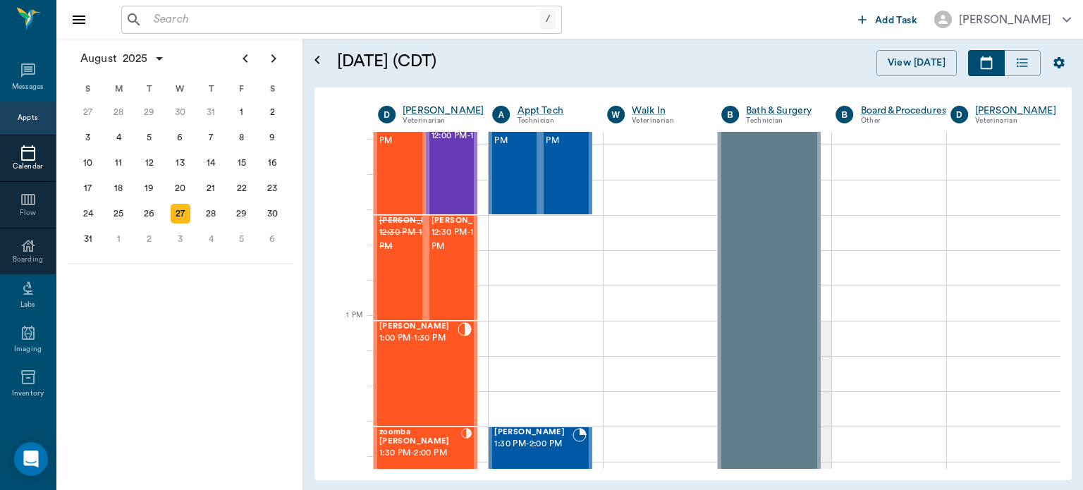
scroll to position [880, 0]
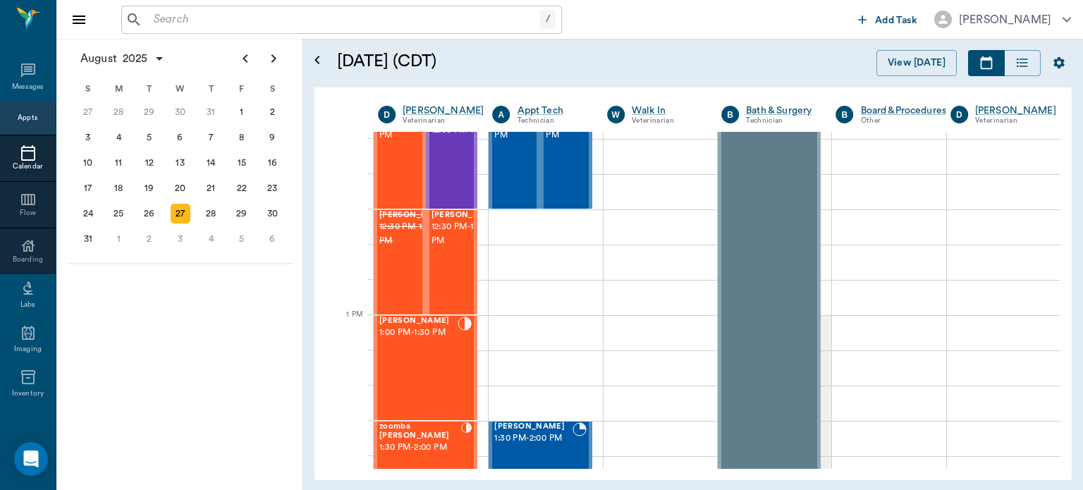
click at [424, 361] on div "[PERSON_NAME] 1:00 PM - 1:30 PM" at bounding box center [418, 367] width 78 height 103
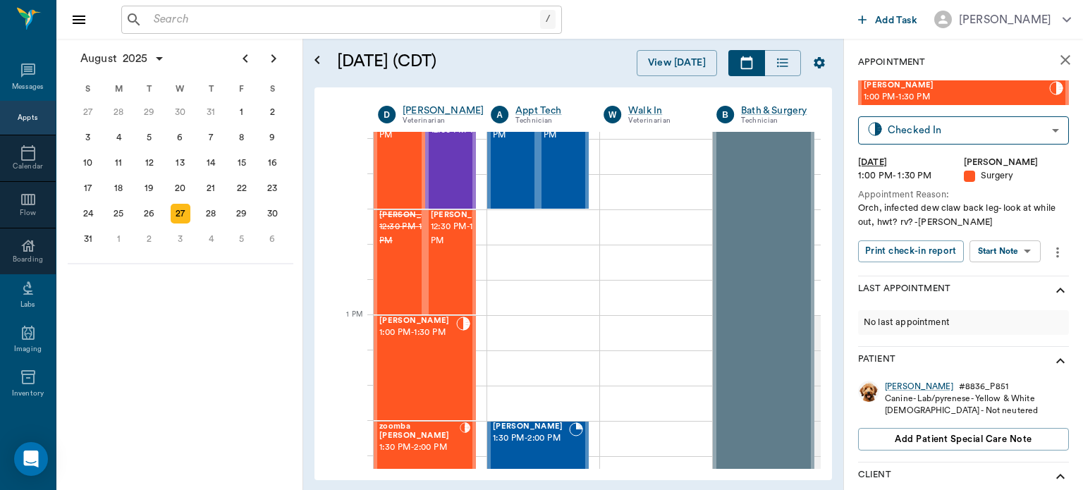
click at [1008, 254] on body "/ ​ Add Task Dr. Bert Ellsworth Nectar Messages Appts Calendar Flow Boarding La…" at bounding box center [541, 245] width 1083 height 490
click at [999, 295] on button "Start Surgery" at bounding box center [994, 303] width 58 height 16
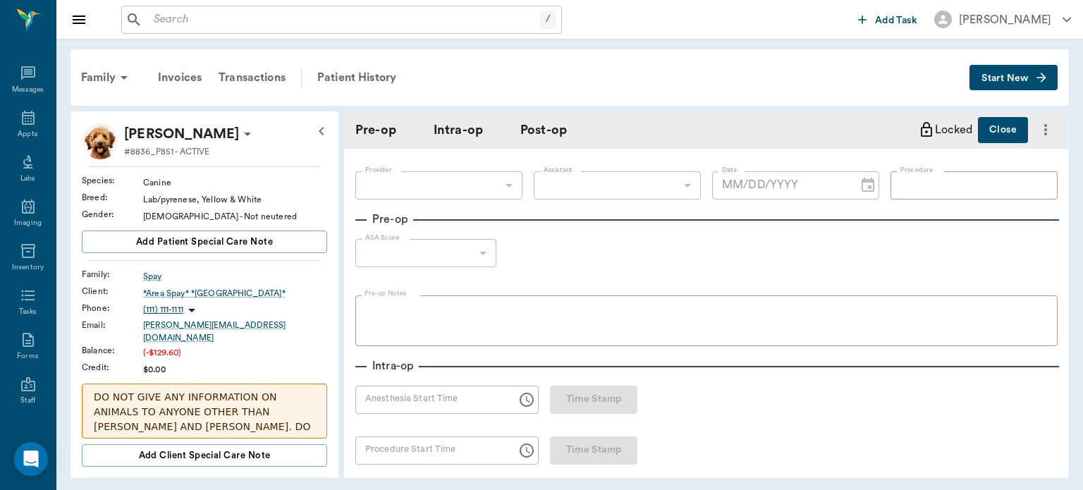
type input "63ec2f075fda476ae8351a4d"
type input "[DATE]"
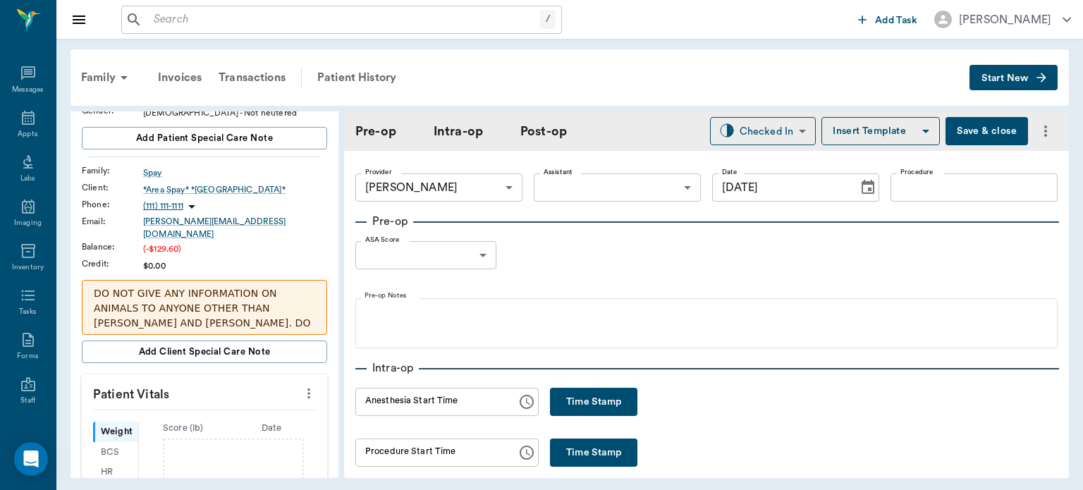
scroll to position [149, 0]
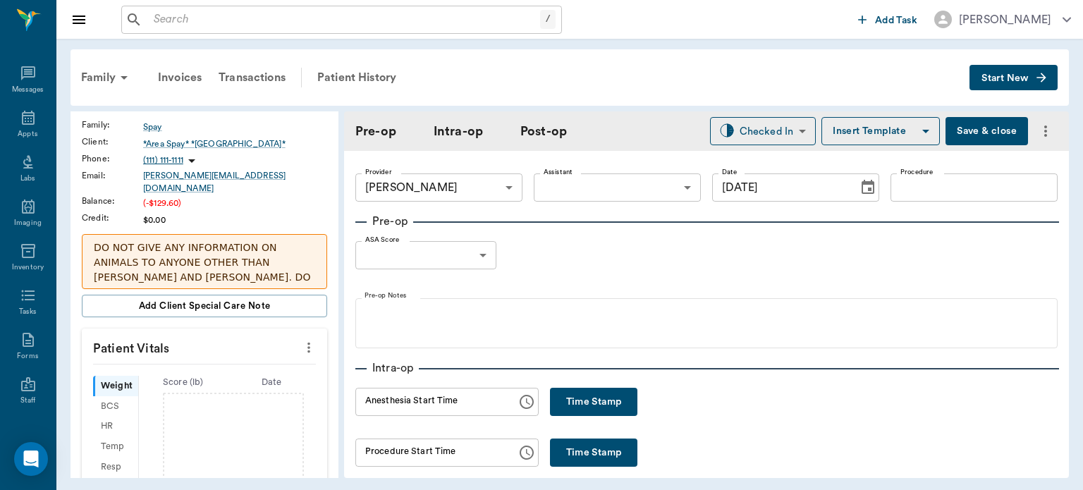
click at [304, 339] on icon "more" at bounding box center [309, 347] width 16 height 17
click at [235, 352] on li "Enter Vitals" at bounding box center [238, 362] width 141 height 26
click at [209, 382] on input "text" at bounding box center [203, 390] width 123 height 28
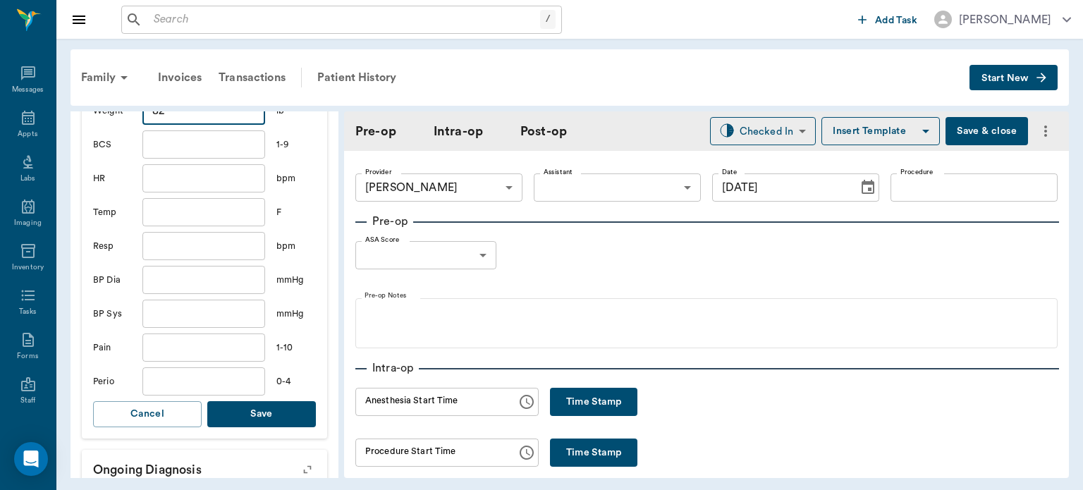
scroll to position [424, 0]
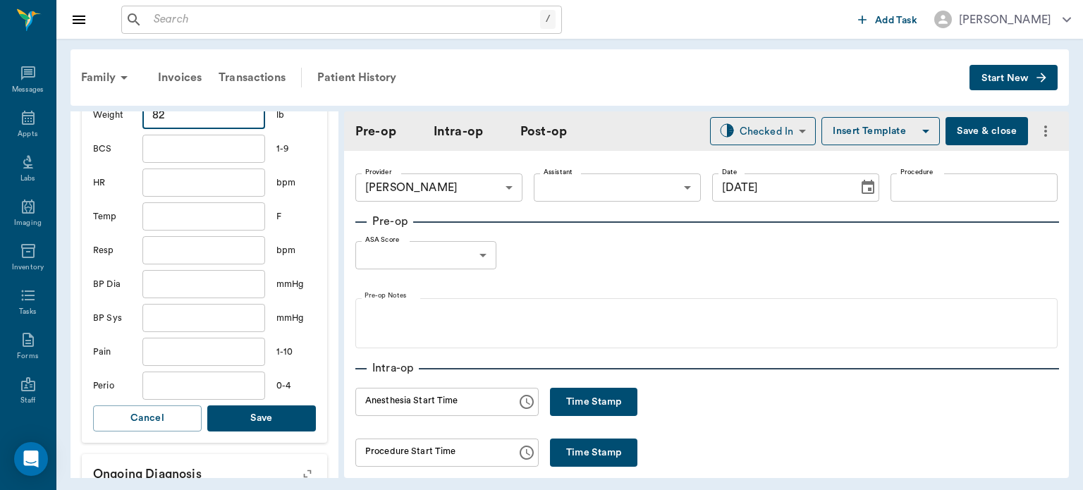
type input "82"
click at [281, 405] on button "Save" at bounding box center [261, 418] width 109 height 26
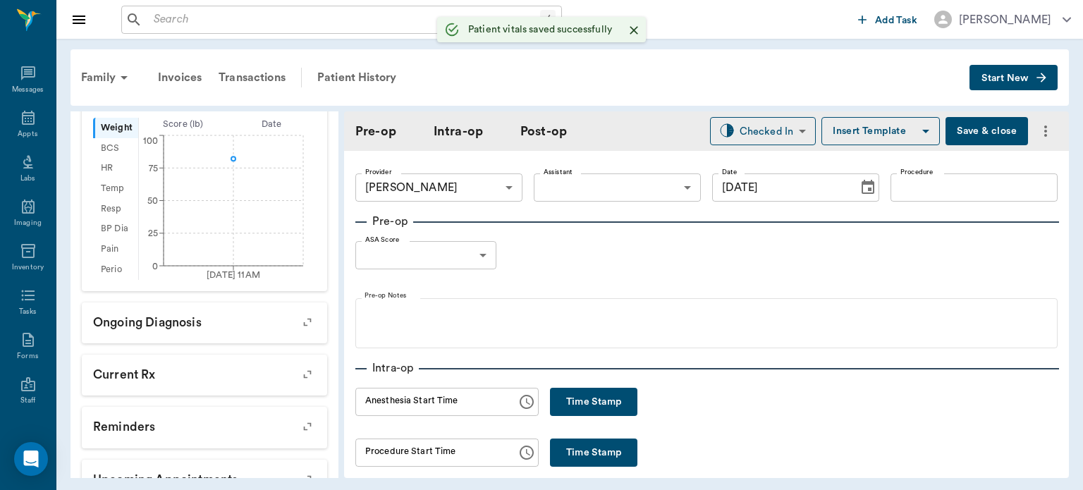
scroll to position [441, 0]
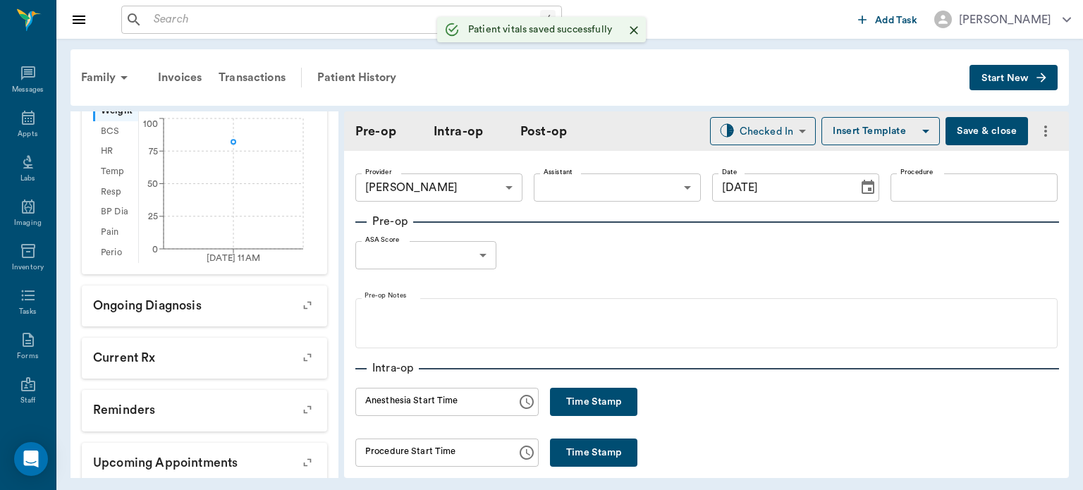
click at [948, 193] on input "Procedure" at bounding box center [973, 187] width 167 height 28
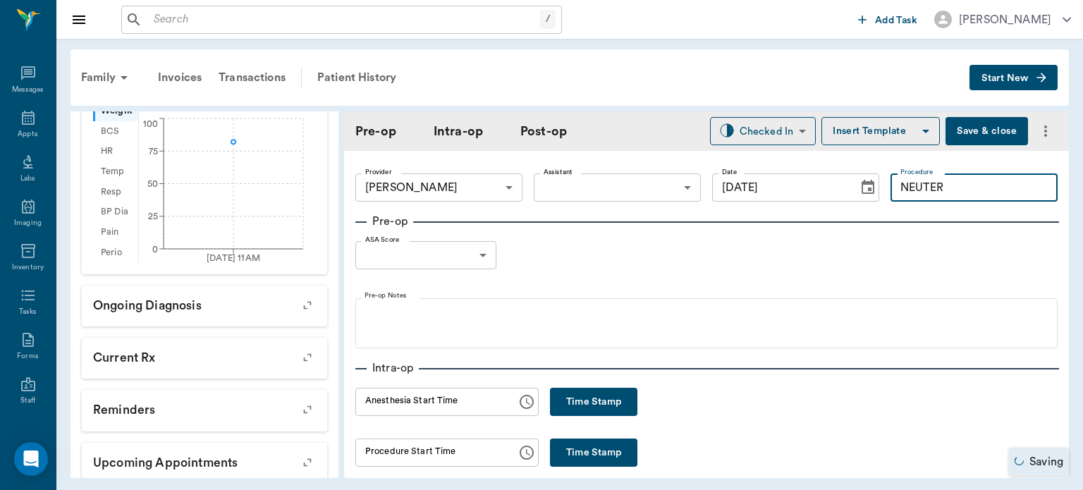
type input "NEUTER"
click at [868, 125] on button "Insert Template" at bounding box center [880, 131] width 118 height 28
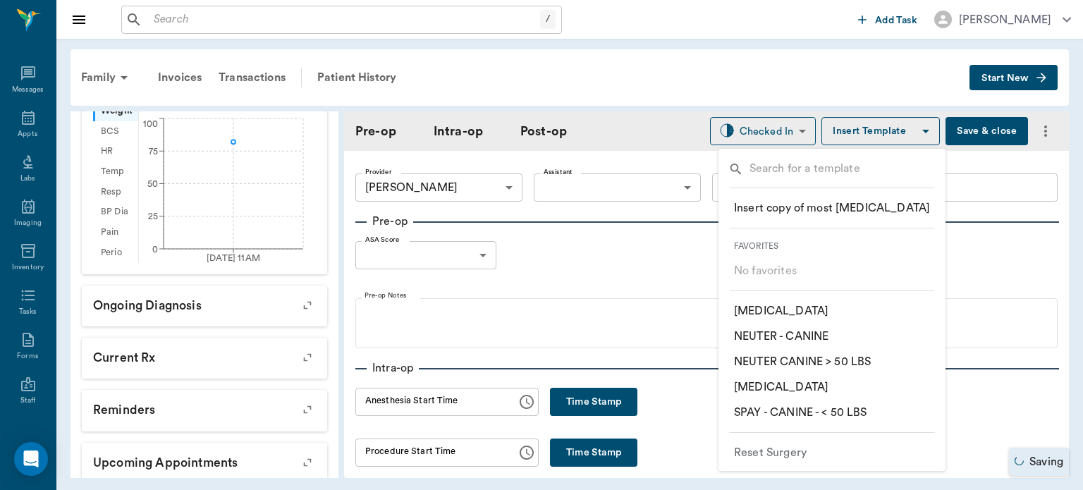
click at [862, 361] on p "​ NEUTER CANINE > 50 LBS" at bounding box center [802, 361] width 137 height 17
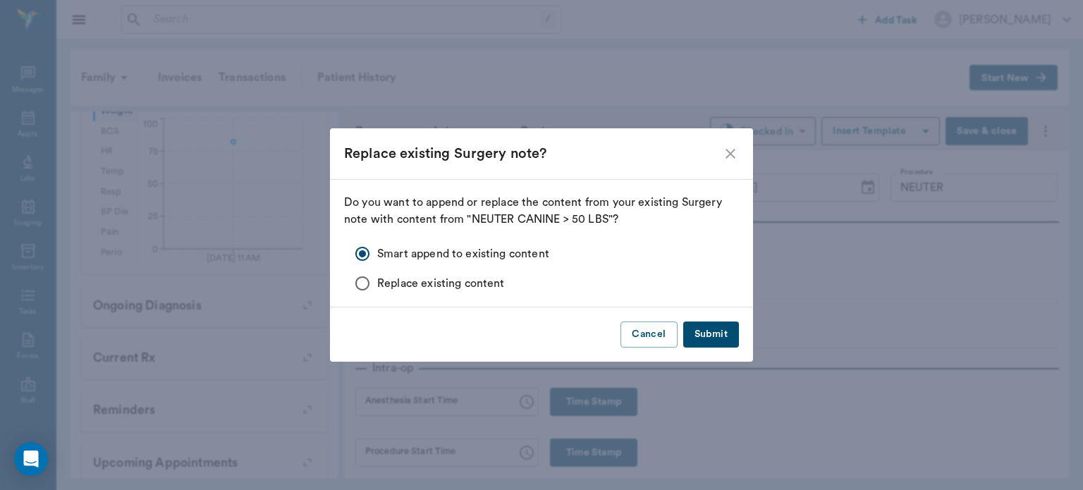
click at [725, 335] on button "Submit" at bounding box center [711, 334] width 56 height 26
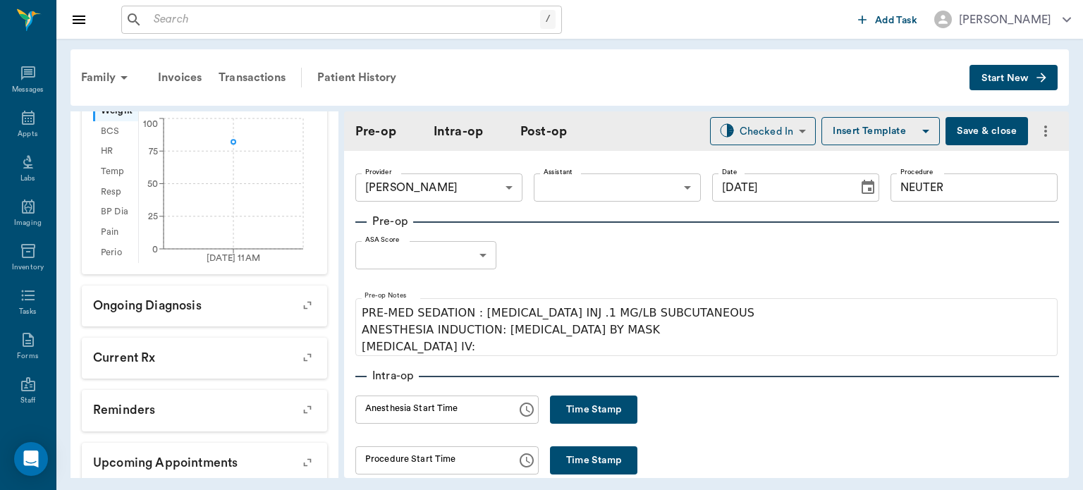
click at [471, 264] on body "/ ​ Add Task Dr. Bert Ellsworth Nectar Messages Appts Labs Imaging Inventory Ta…" at bounding box center [541, 245] width 1083 height 490
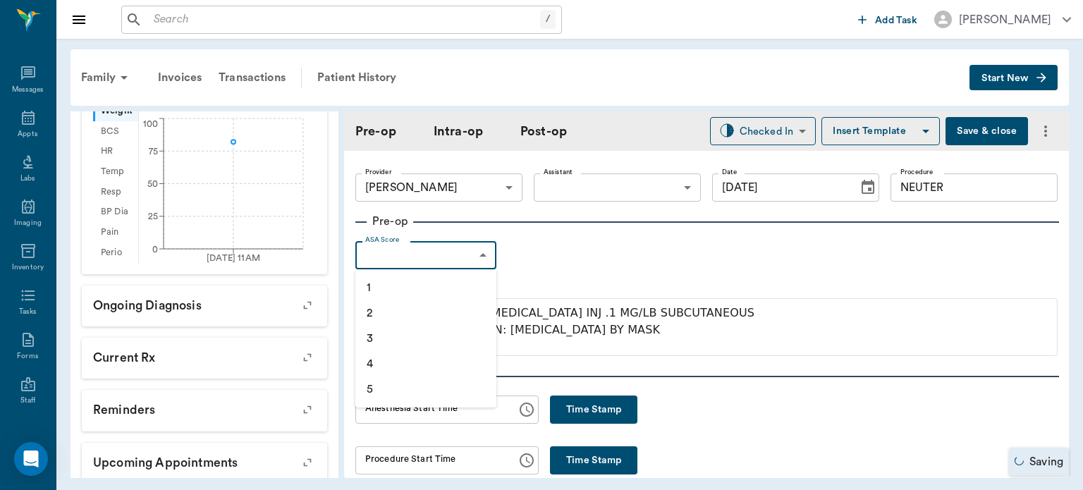
click at [440, 290] on li "1" at bounding box center [425, 287] width 141 height 25
type input "1"
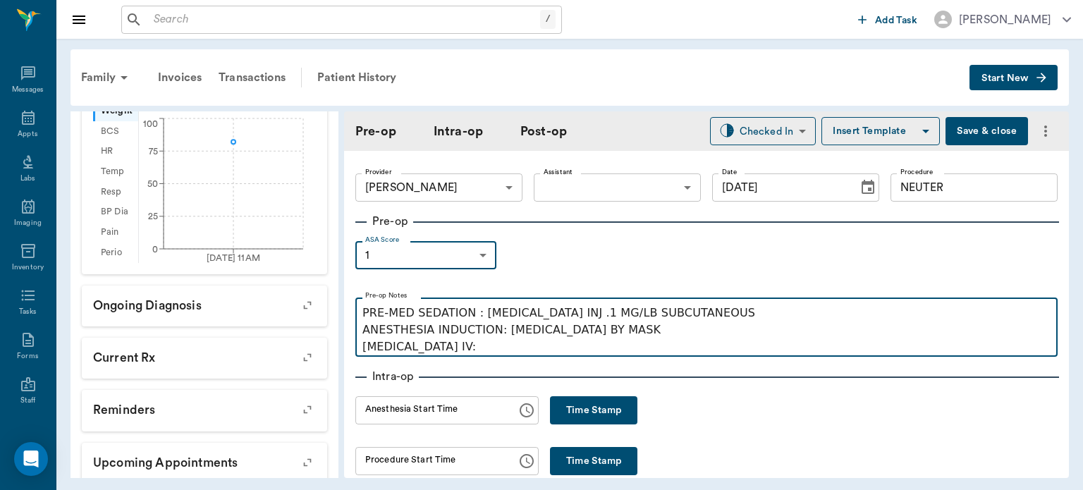
click at [462, 347] on p "PRE-MED SEDATION : ACEPROMAZINE INJ .1 MG/LB SUBCUTANEOUS ANESTHESIA INDUCTION:…" at bounding box center [706, 329] width 688 height 51
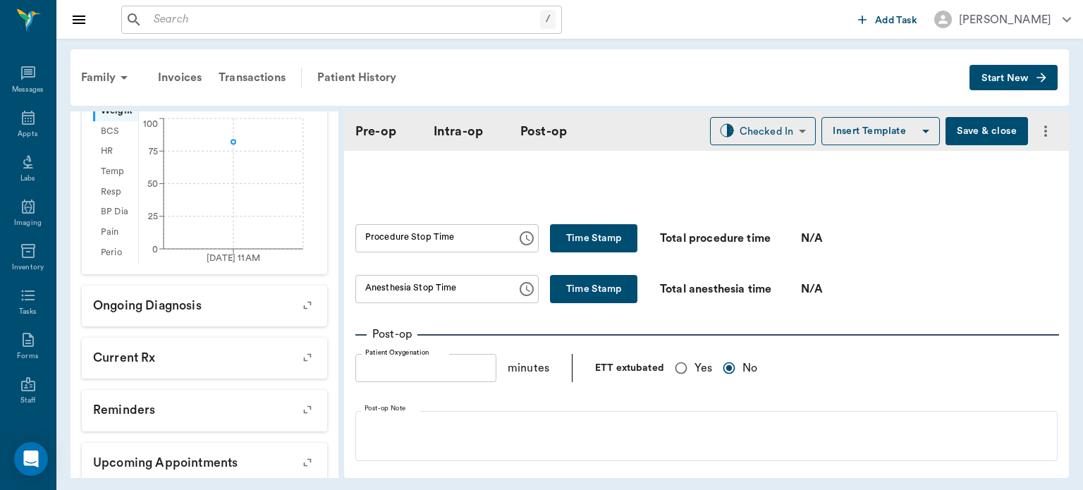
click at [686, 359] on input "Yes" at bounding box center [680, 368] width 27 height 27
radio input "true"
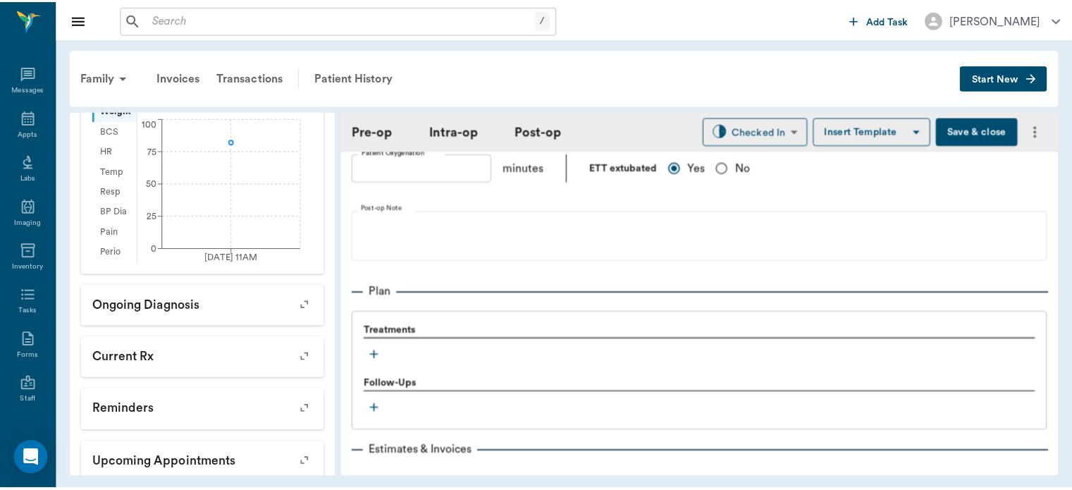
scroll to position [1066, 0]
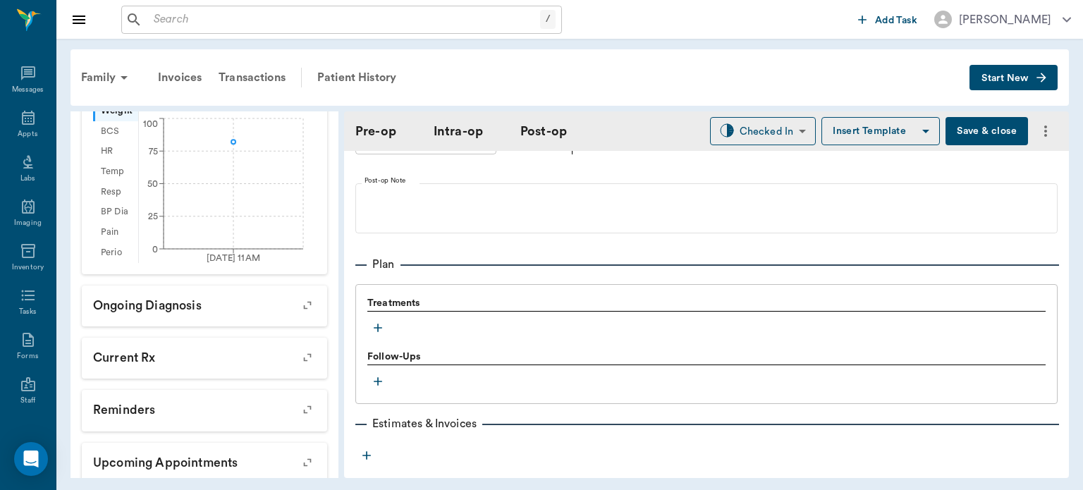
click at [381, 321] on icon "button" at bounding box center [378, 328] width 14 height 14
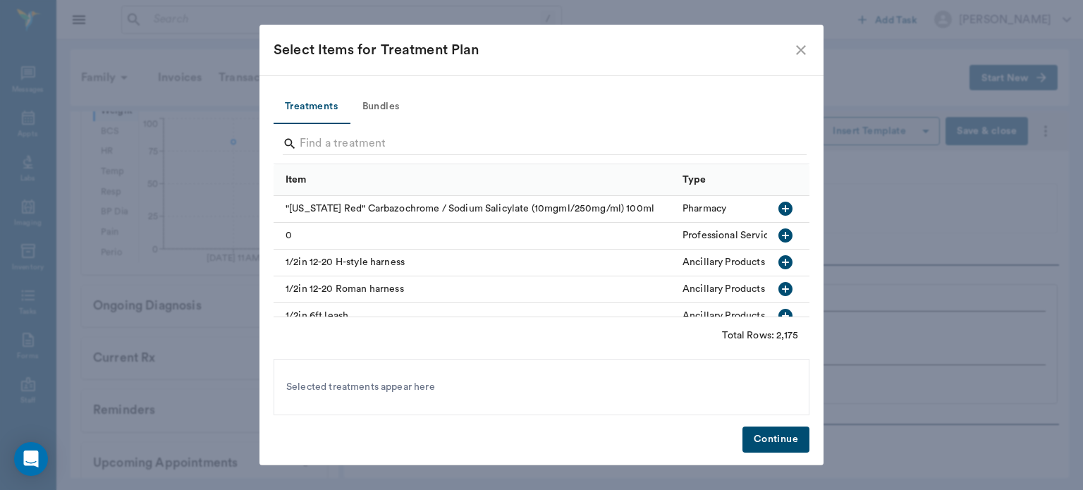
click at [412, 90] on button "Bundles" at bounding box center [380, 107] width 63 height 34
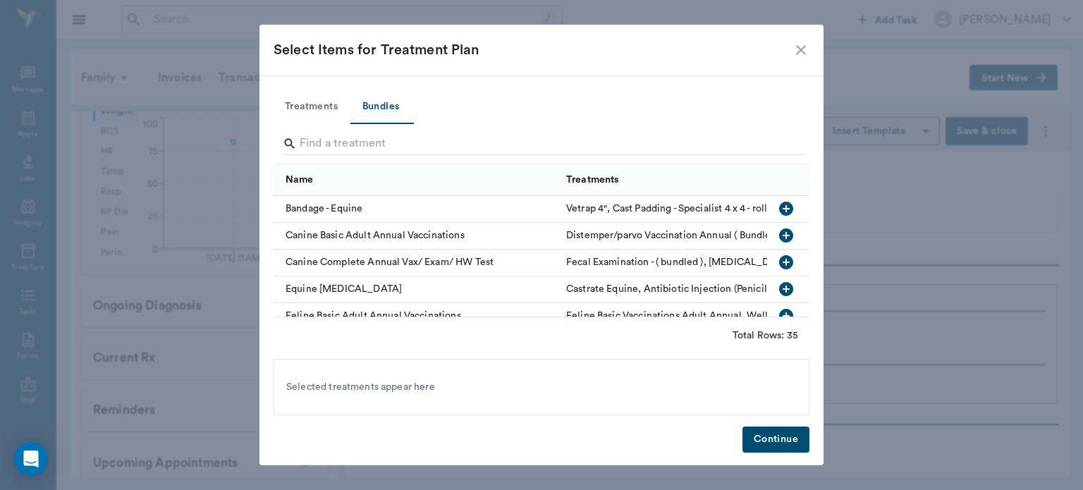
click at [804, 51] on icon "close" at bounding box center [800, 50] width 17 height 17
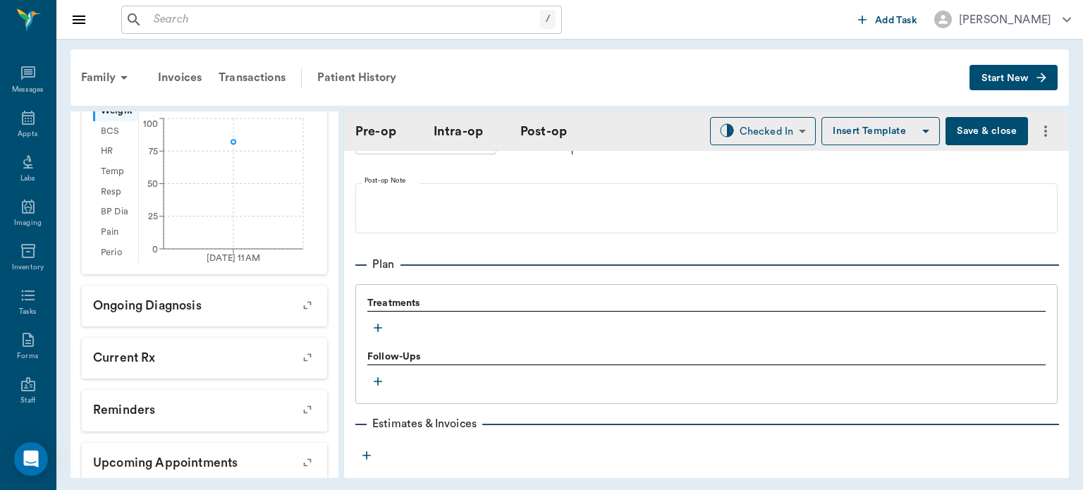
click at [980, 127] on button "Save & close" at bounding box center [986, 131] width 82 height 28
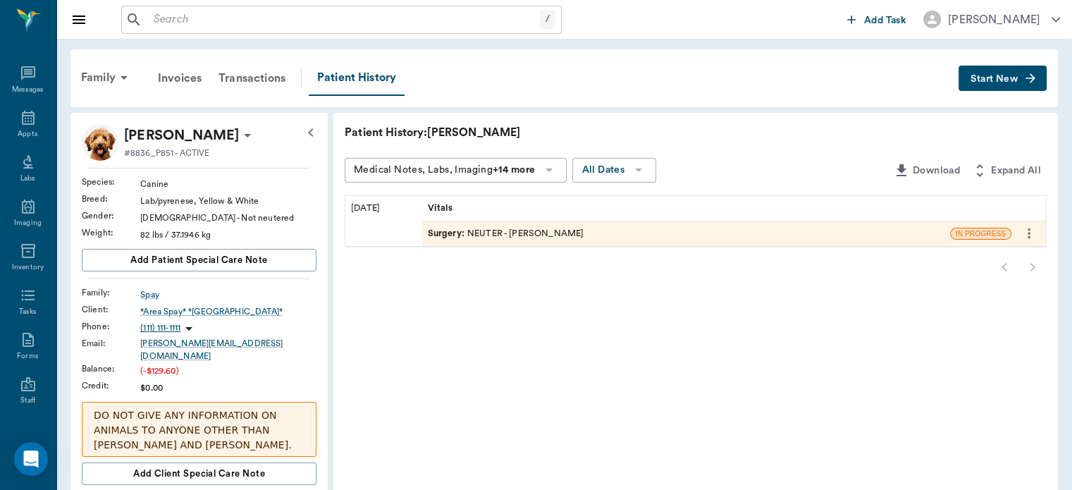
click at [450, 231] on span "Surgery :" at bounding box center [447, 233] width 39 height 13
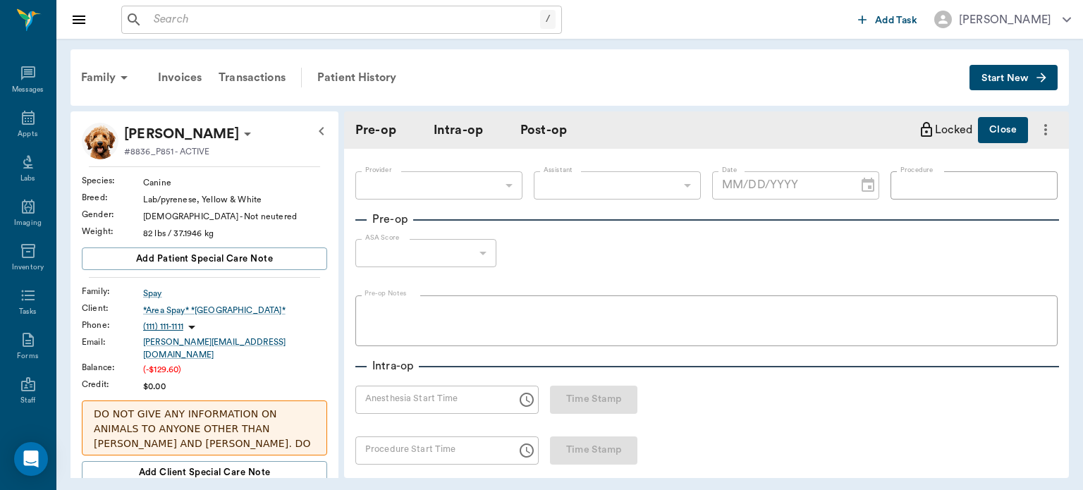
type input "63ec2f075fda476ae8351a4d"
type input "NEUTER"
type input "1"
radio input "true"
type input "[DATE]"
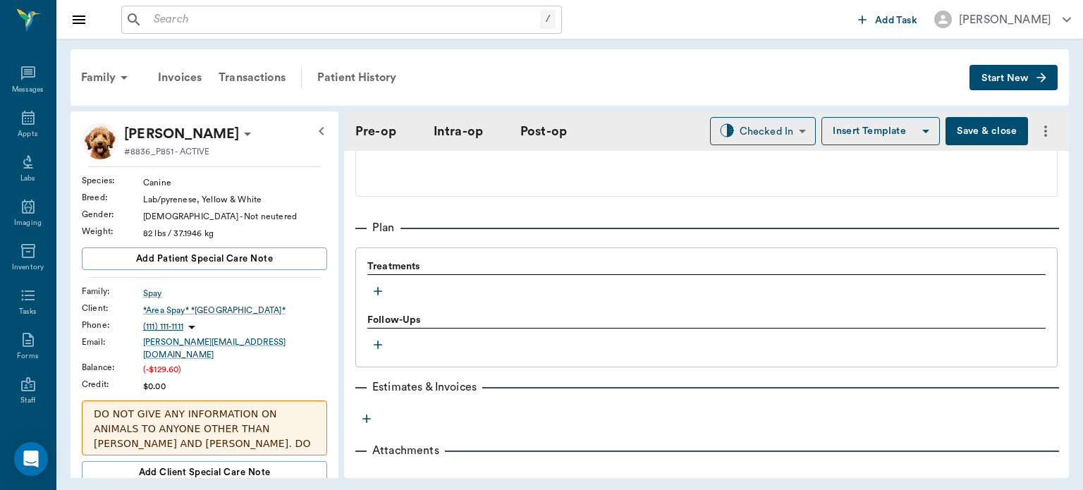
scroll to position [1105, 0]
click at [384, 283] on icon "button" at bounding box center [378, 288] width 14 height 14
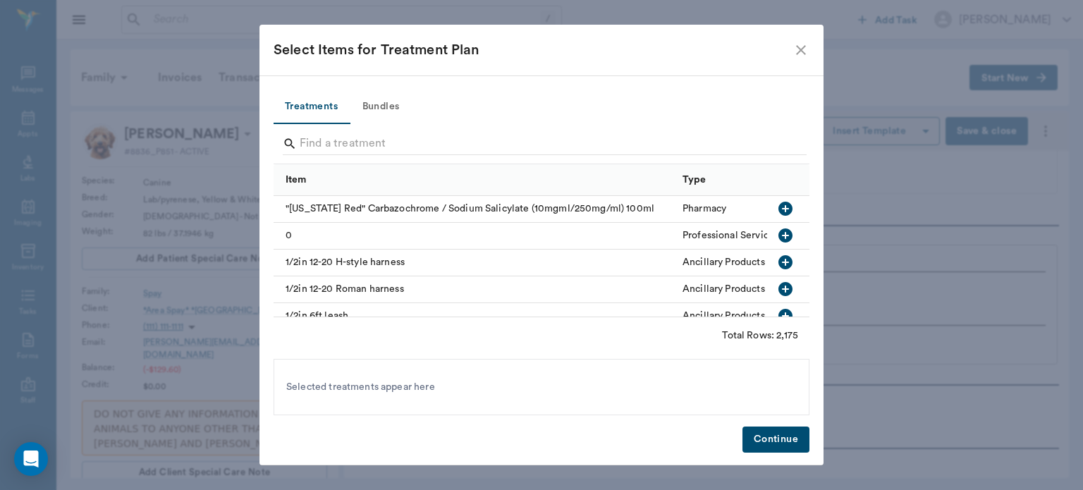
click at [384, 97] on button "Bundles" at bounding box center [380, 107] width 63 height 34
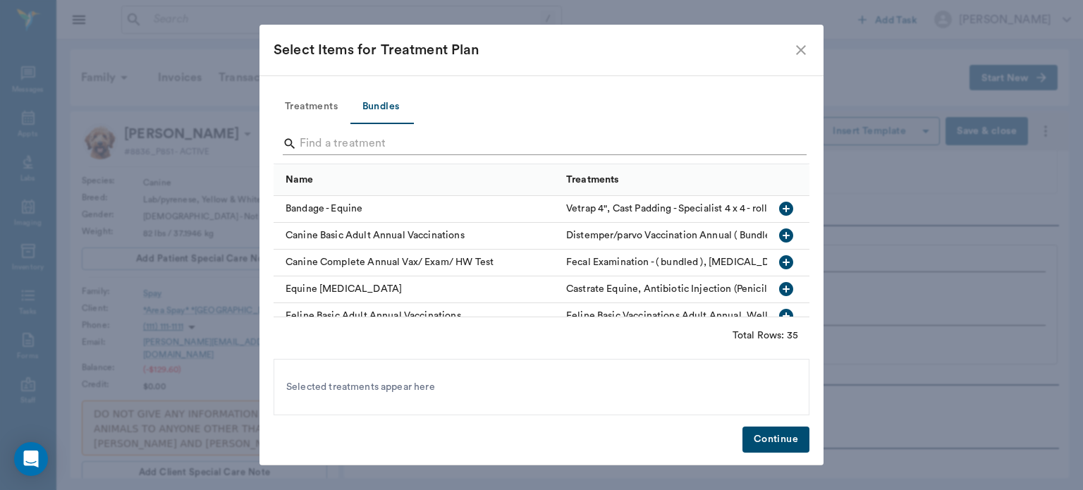
click at [326, 138] on input "Search" at bounding box center [543, 143] width 486 height 23
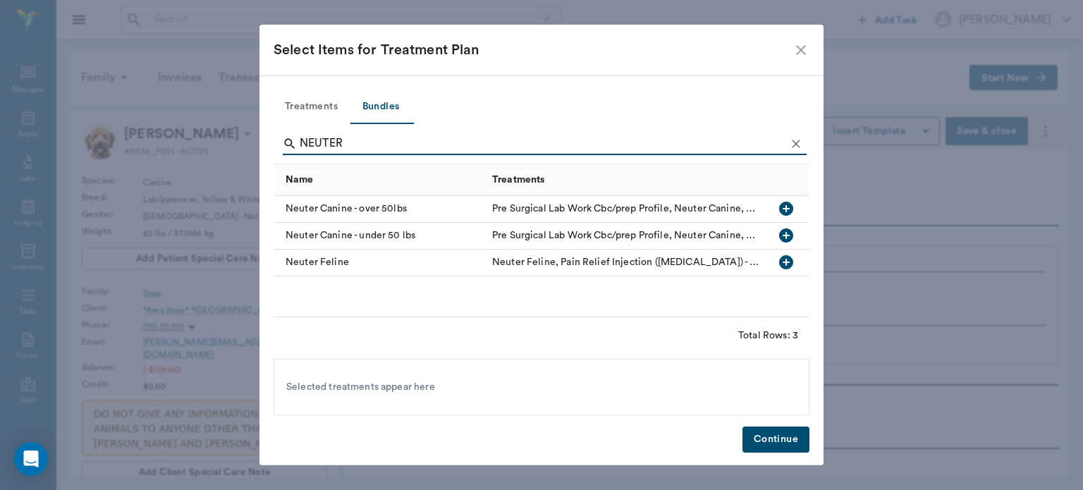
type input "NEUTER"
click at [783, 205] on icon "button" at bounding box center [786, 209] width 14 height 14
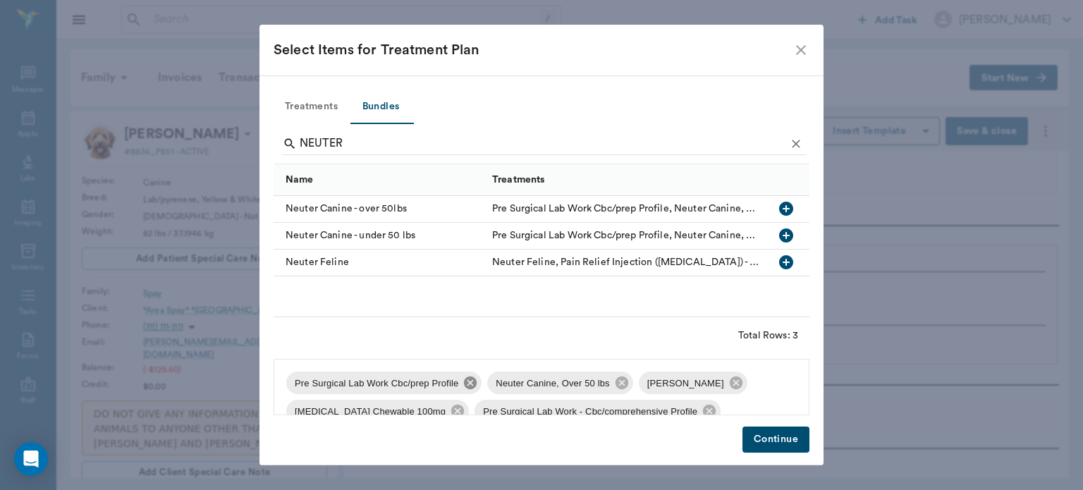
click at [470, 378] on icon at bounding box center [470, 382] width 13 height 13
click at [528, 380] on icon at bounding box center [534, 382] width 13 height 13
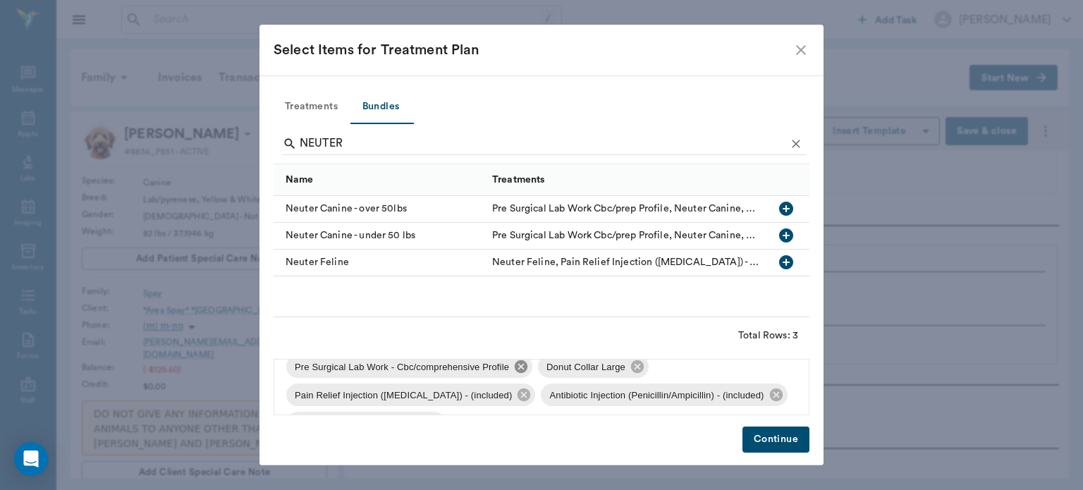
click at [514, 371] on icon at bounding box center [520, 366] width 13 height 13
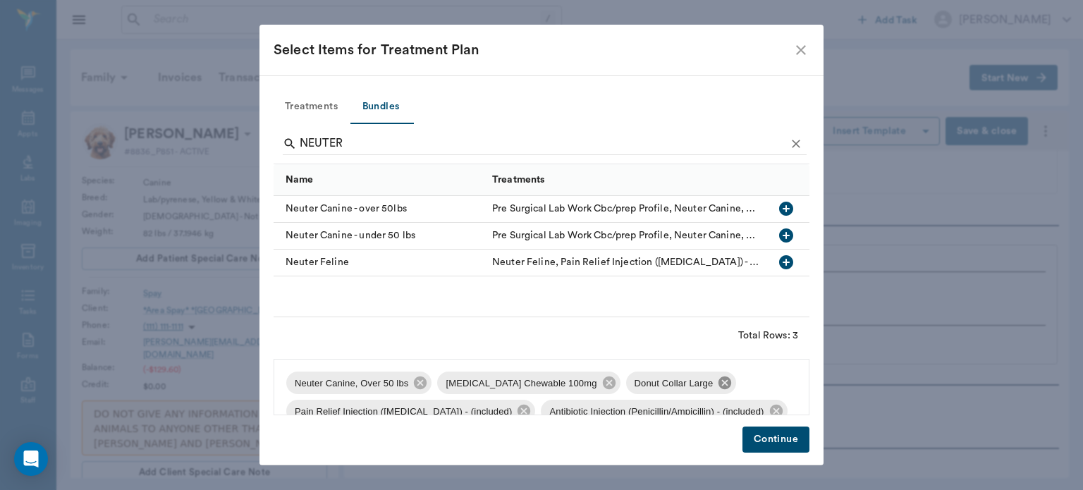
click at [718, 381] on icon at bounding box center [724, 382] width 13 height 13
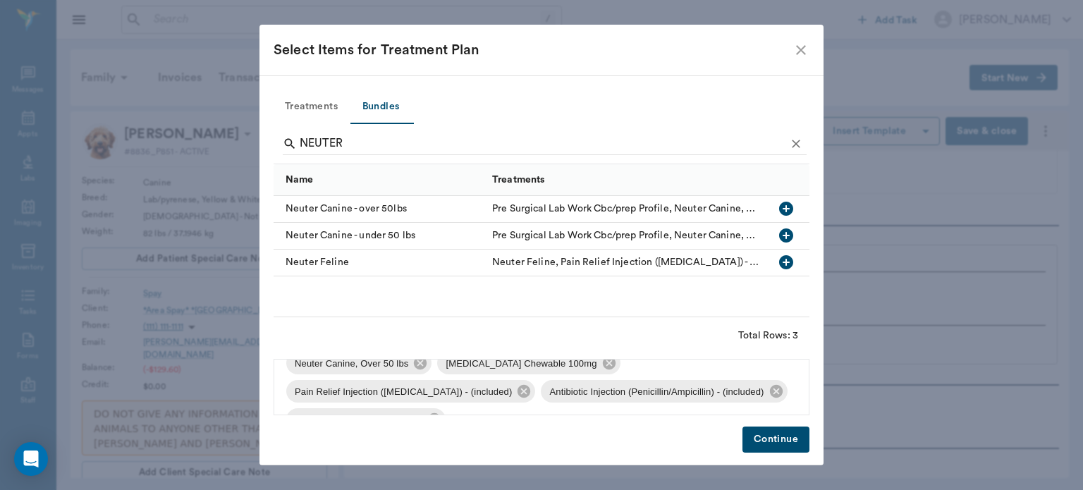
scroll to position [40, 0]
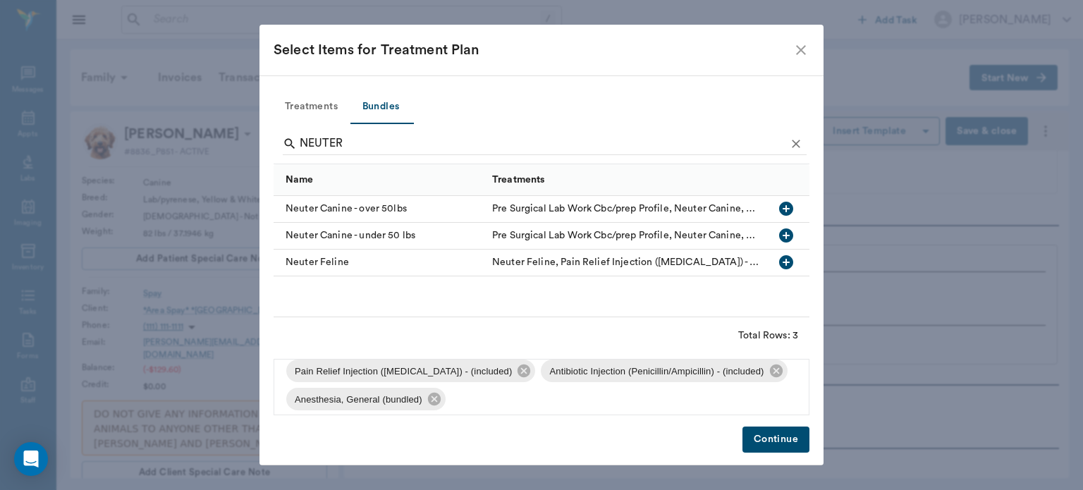
click at [784, 441] on button "Continue" at bounding box center [775, 439] width 67 height 26
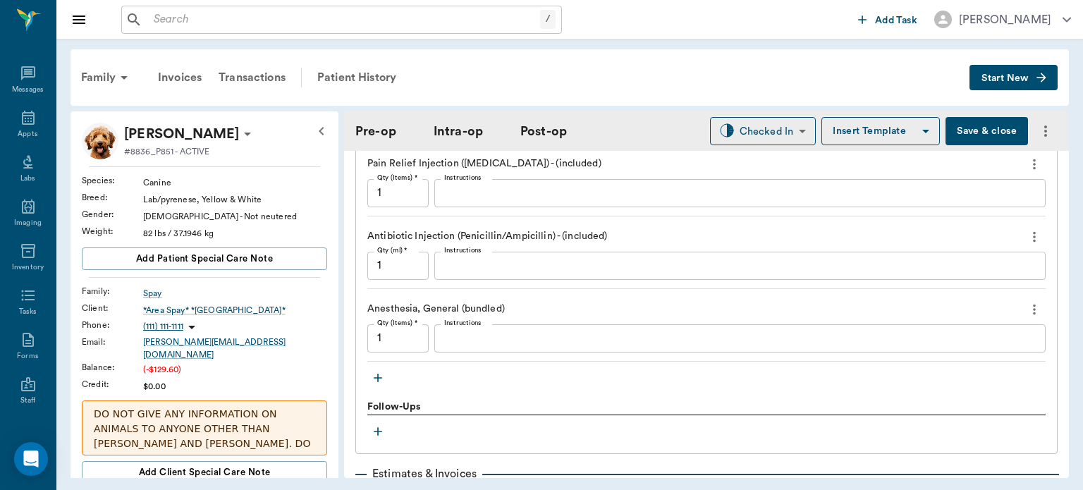
scroll to position [1474, 0]
click at [373, 370] on icon "button" at bounding box center [378, 377] width 14 height 14
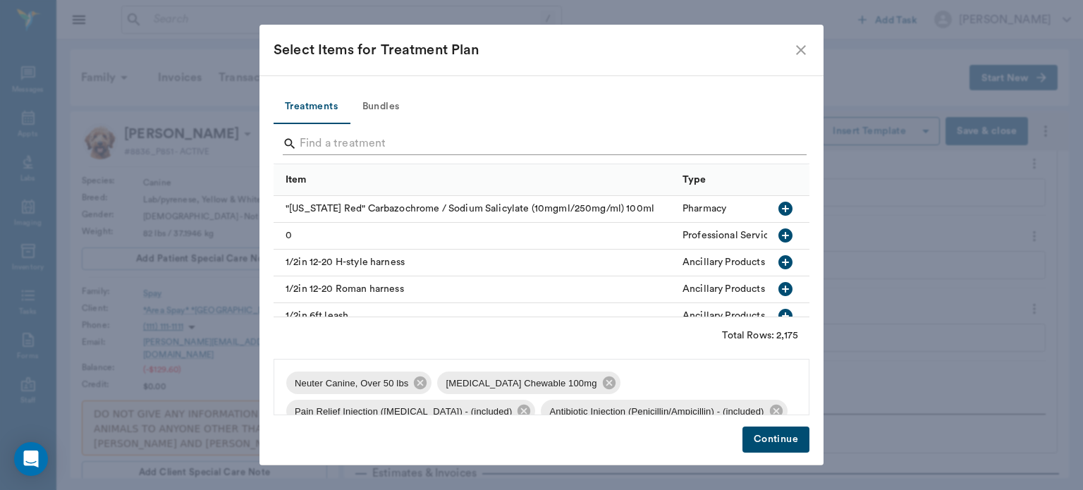
click at [345, 139] on input "Search" at bounding box center [543, 143] width 486 height 23
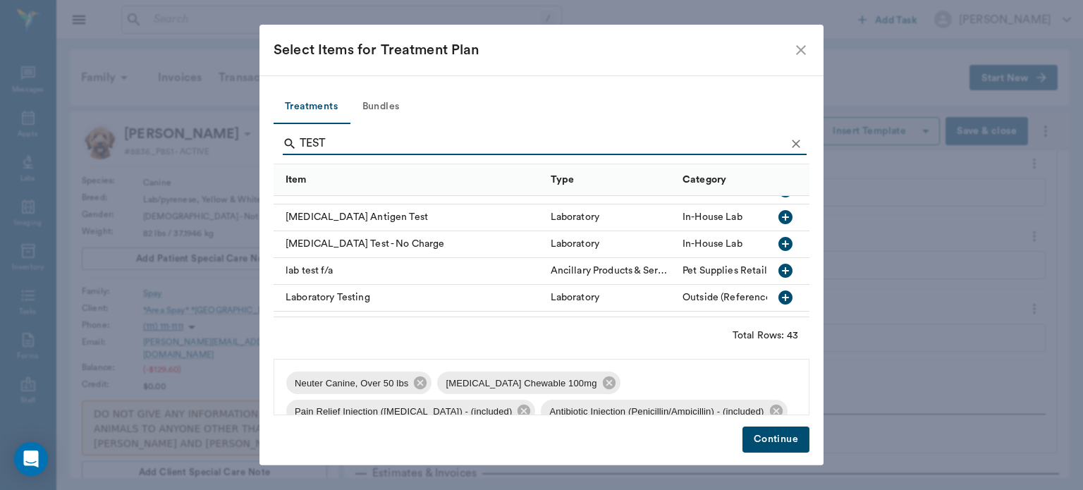
scroll to position [569, 0]
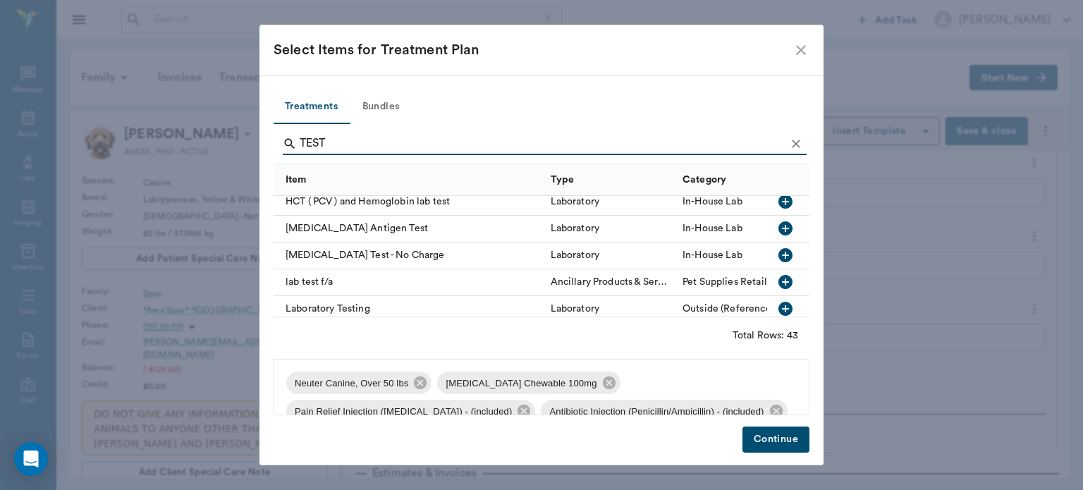
type input "TEST"
click at [778, 224] on icon "button" at bounding box center [785, 228] width 14 height 14
click at [778, 438] on button "Continue" at bounding box center [775, 439] width 67 height 26
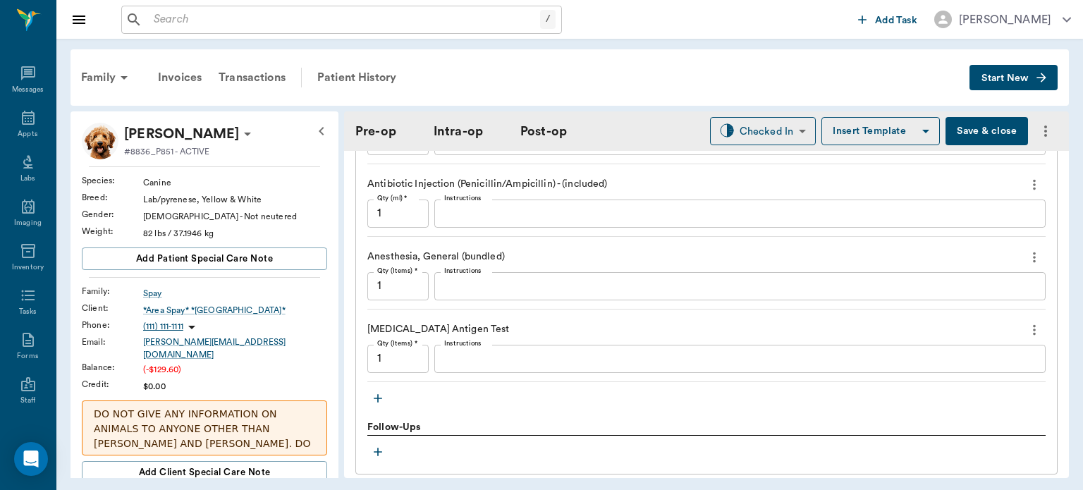
scroll to position [1527, 0]
click at [378, 393] on icon "button" at bounding box center [378, 397] width 8 height 8
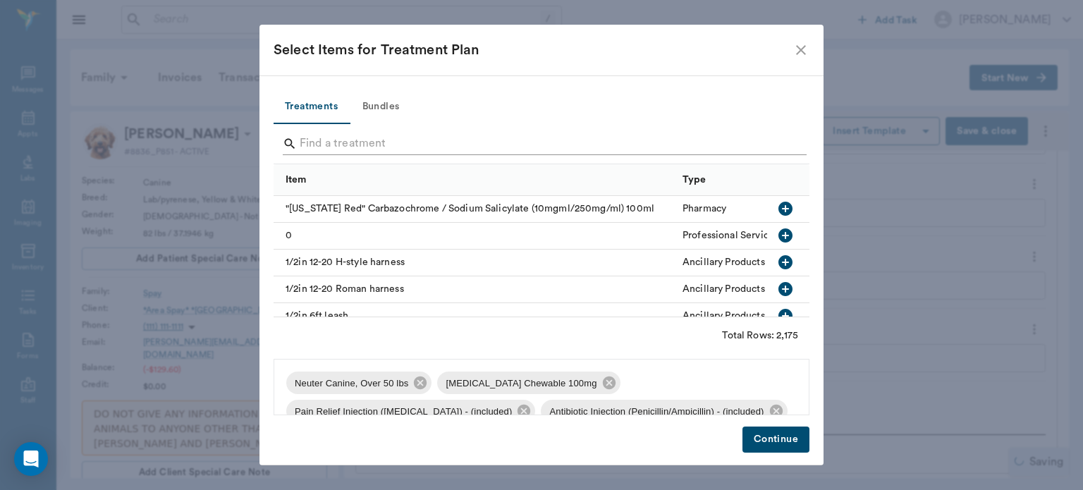
click at [361, 144] on input "Search" at bounding box center [543, 143] width 486 height 23
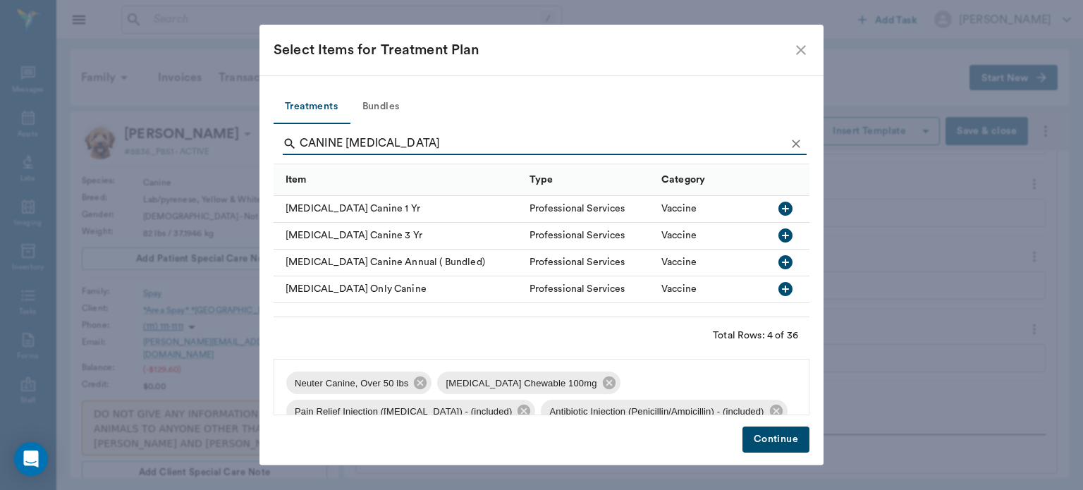
type input "CANINE RABIES"
click at [789, 208] on icon "button" at bounding box center [785, 209] width 14 height 14
click at [775, 434] on button "Continue" at bounding box center [775, 439] width 67 height 26
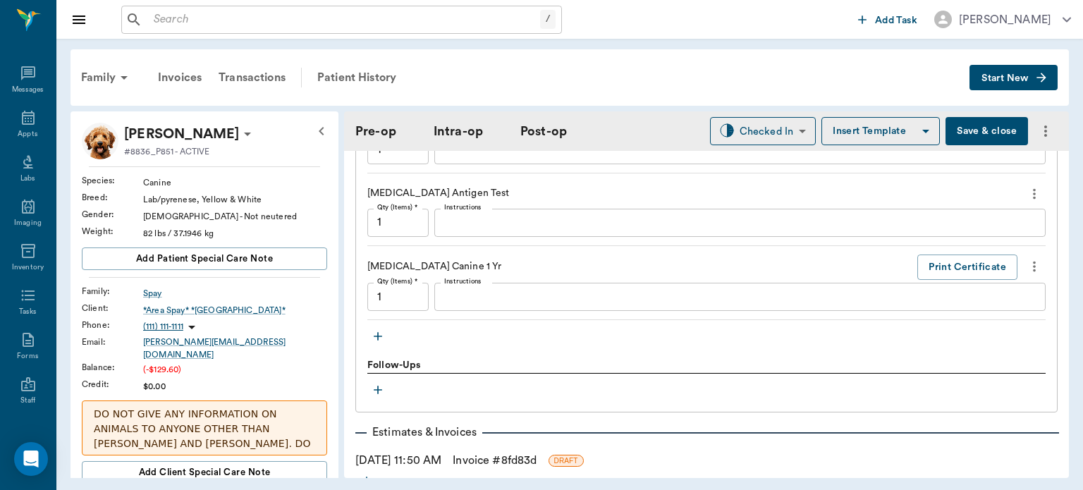
scroll to position [1663, 0]
click at [977, 132] on button "Save & close" at bounding box center [986, 131] width 82 height 28
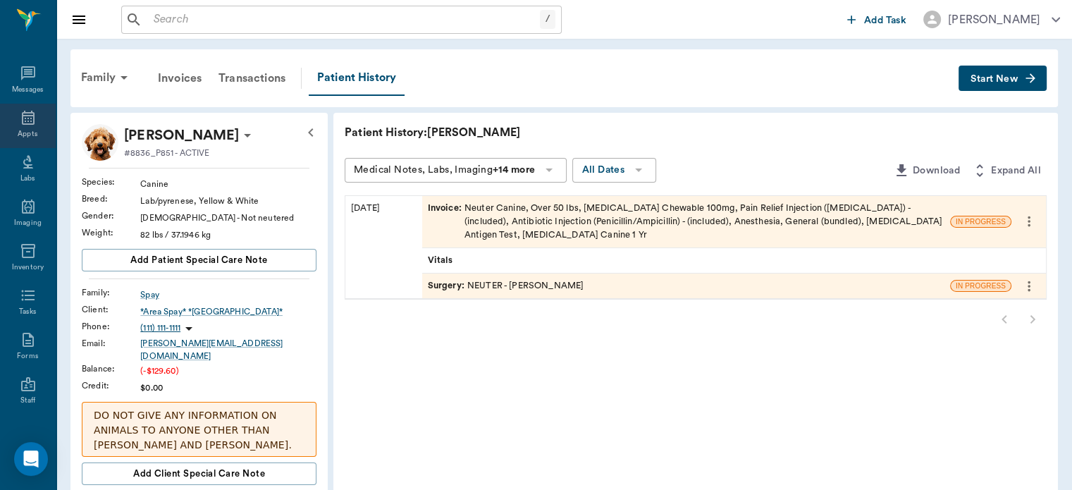
click at [27, 133] on div "Appts" at bounding box center [28, 134] width 20 height 11
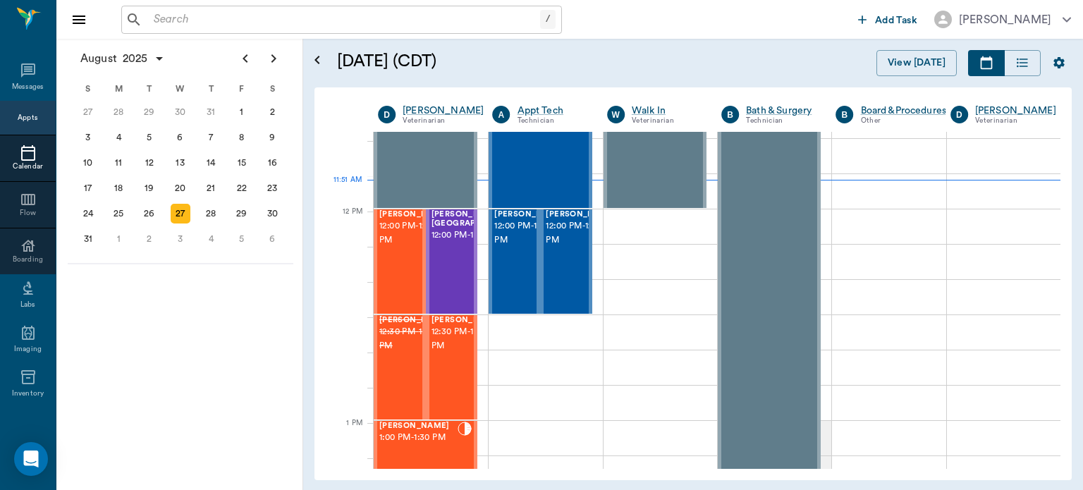
scroll to position [780, 0]
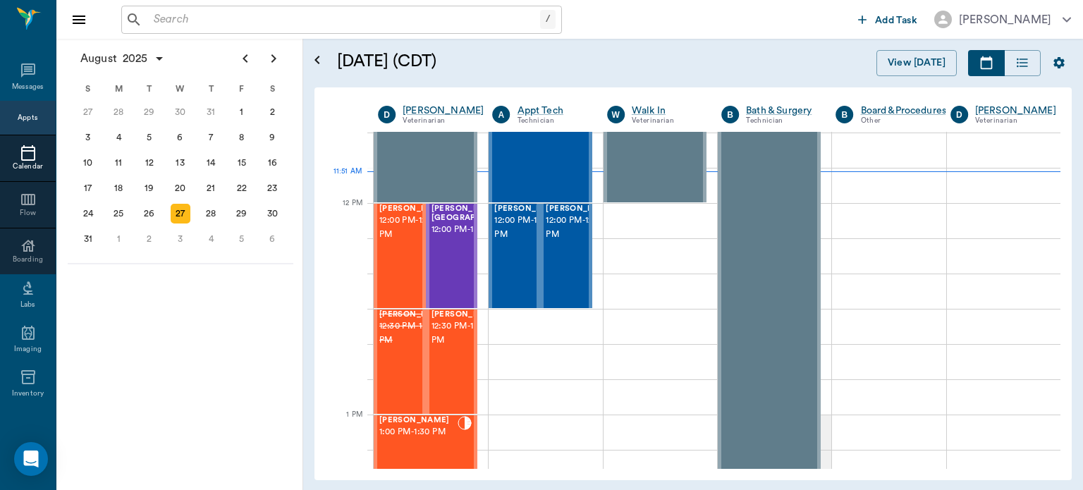
click at [448, 346] on span "12:30 PM - 1:00 PM" at bounding box center [466, 333] width 70 height 28
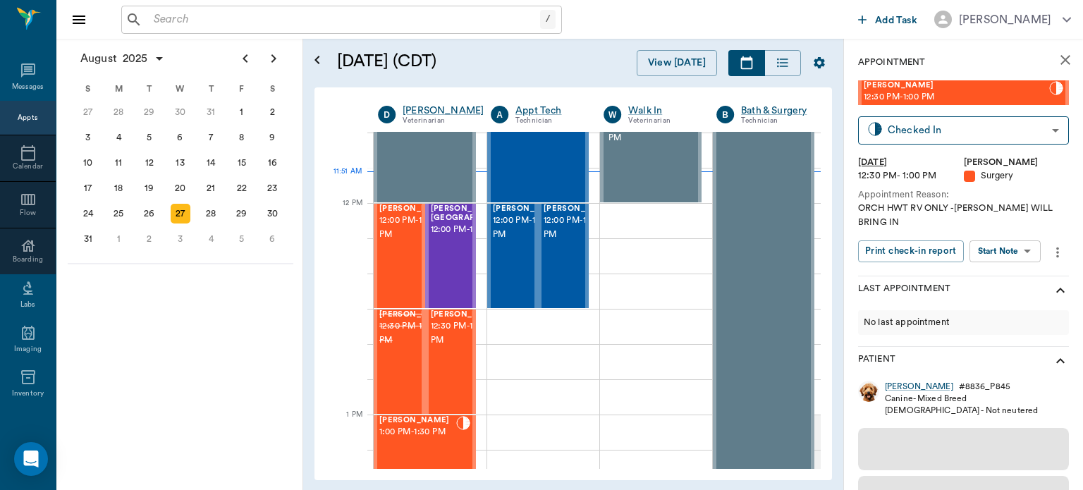
click at [1004, 257] on body "/ ​ Add Task Dr. Bert Ellsworth Nectar Messages Appts Calendar Flow Boarding La…" at bounding box center [541, 245] width 1083 height 490
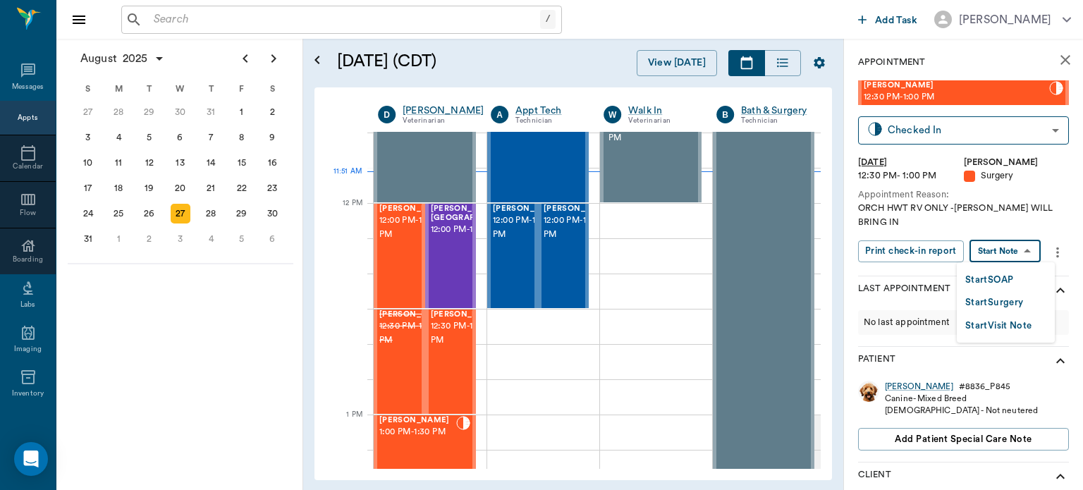
click at [1004, 303] on button "Start Surgery" at bounding box center [994, 303] width 58 height 16
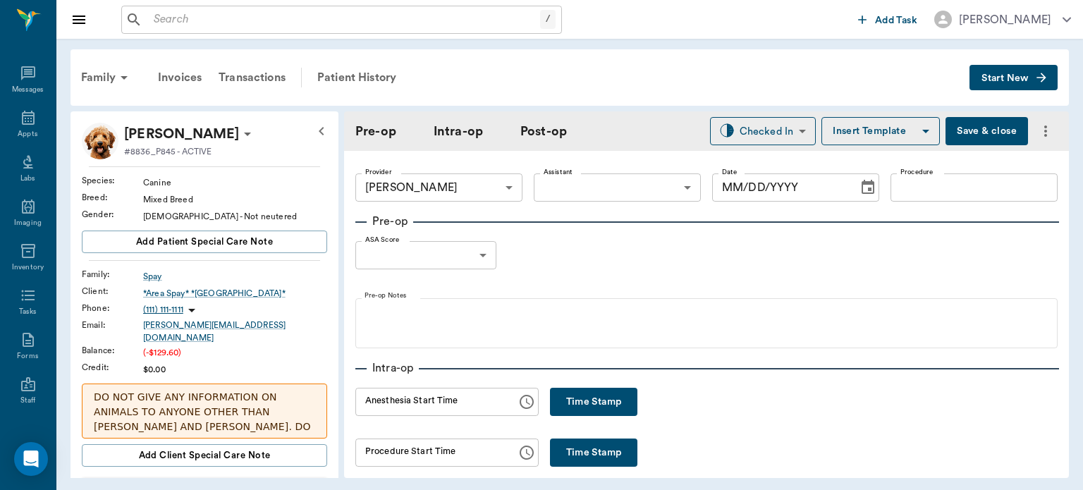
type input "63ec2f075fda476ae8351a4d"
type input "[DATE]"
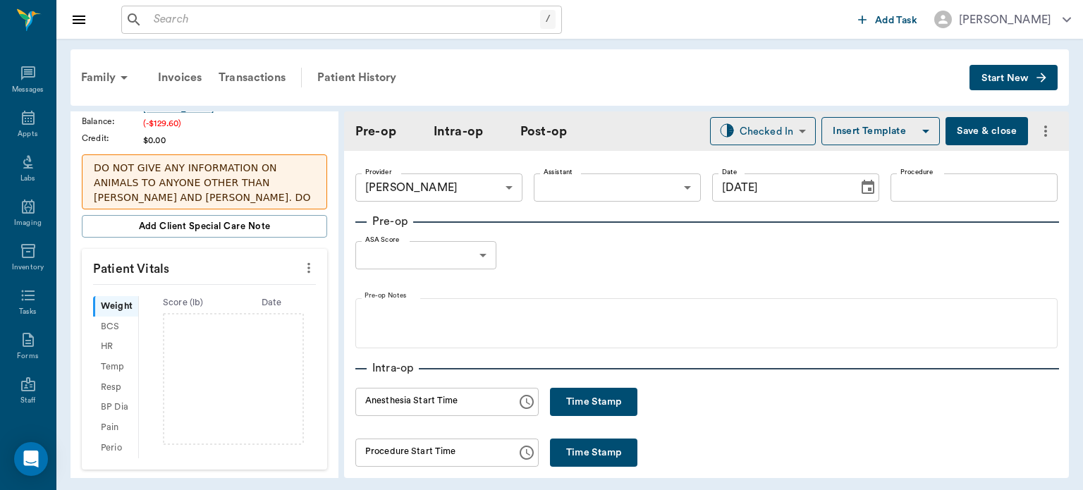
scroll to position [235, 0]
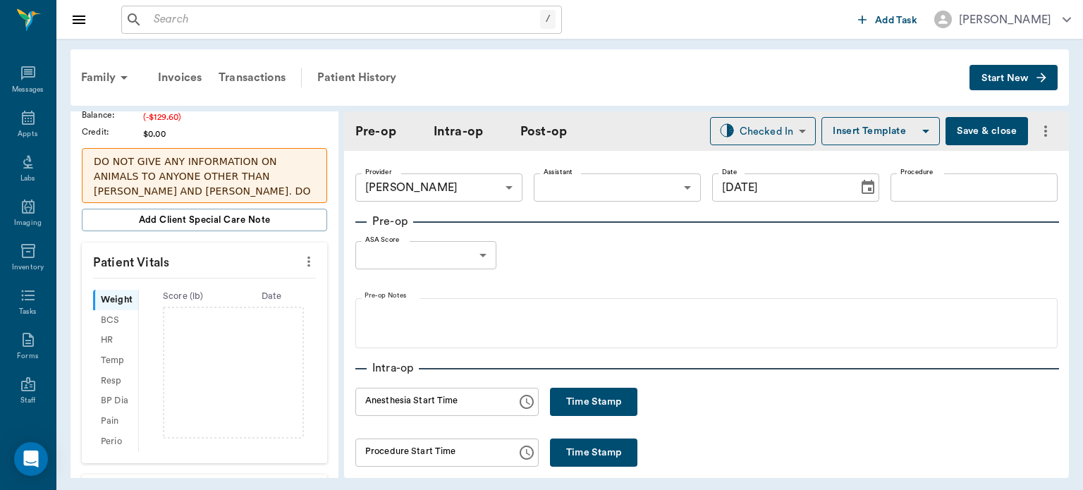
click at [303, 253] on icon "more" at bounding box center [309, 261] width 16 height 17
click at [240, 279] on span "Enter Vitals" at bounding box center [239, 276] width 118 height 15
click at [205, 292] on input "text" at bounding box center [203, 304] width 123 height 28
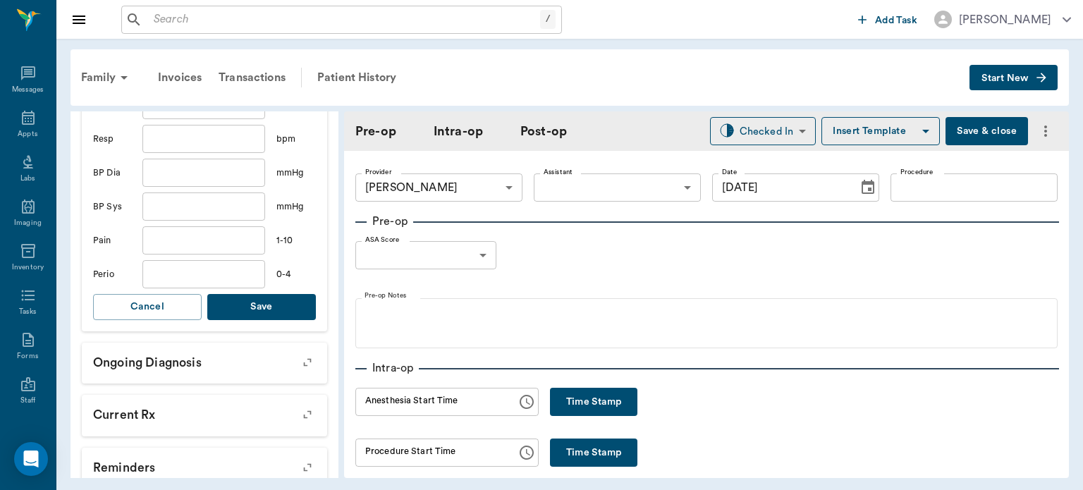
scroll to position [546, 0]
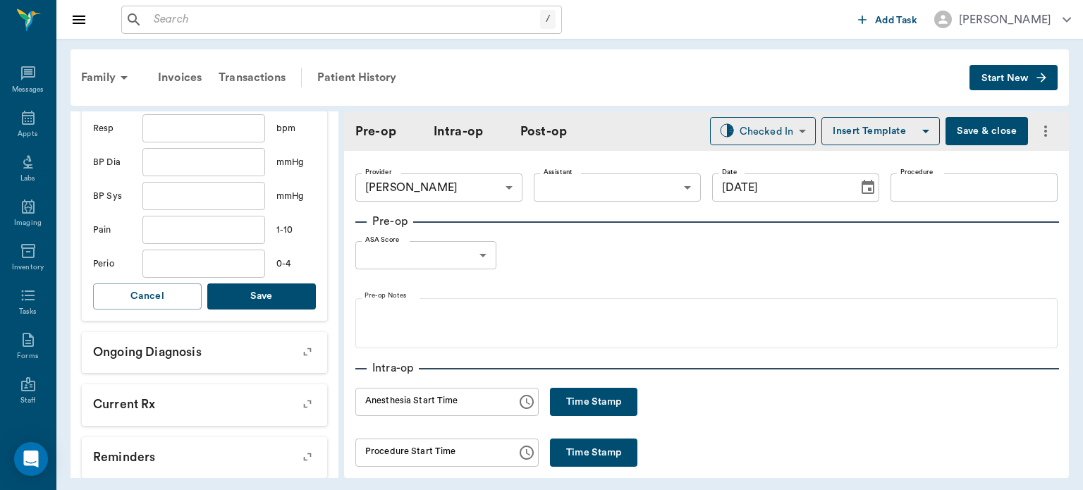
type input "44.3"
click at [266, 290] on button "Save" at bounding box center [261, 296] width 109 height 26
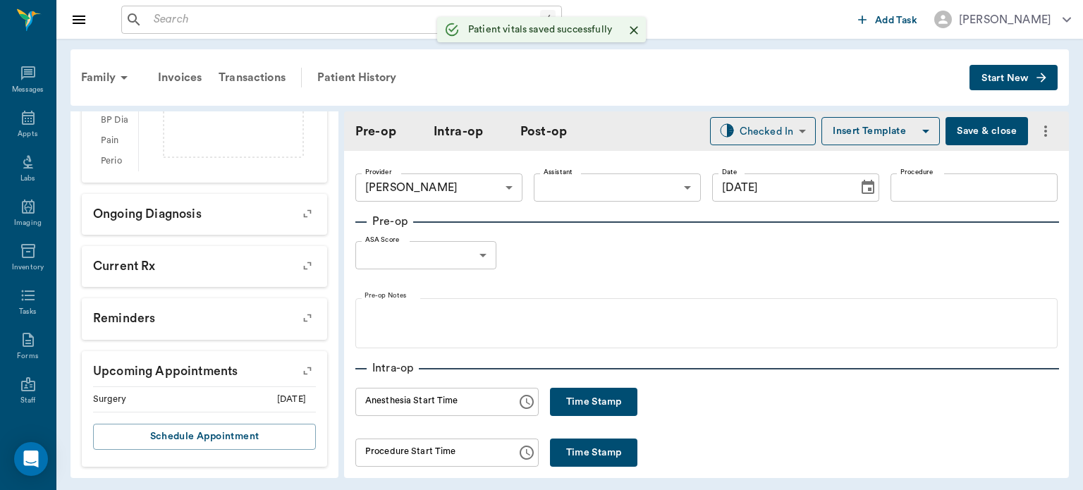
scroll to position [522, 0]
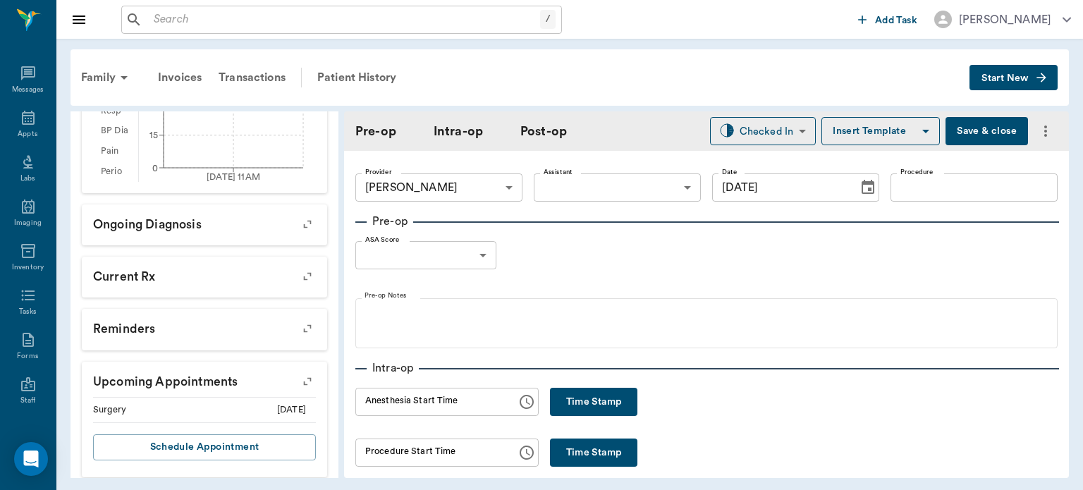
click at [920, 184] on input "Procedure" at bounding box center [973, 187] width 167 height 28
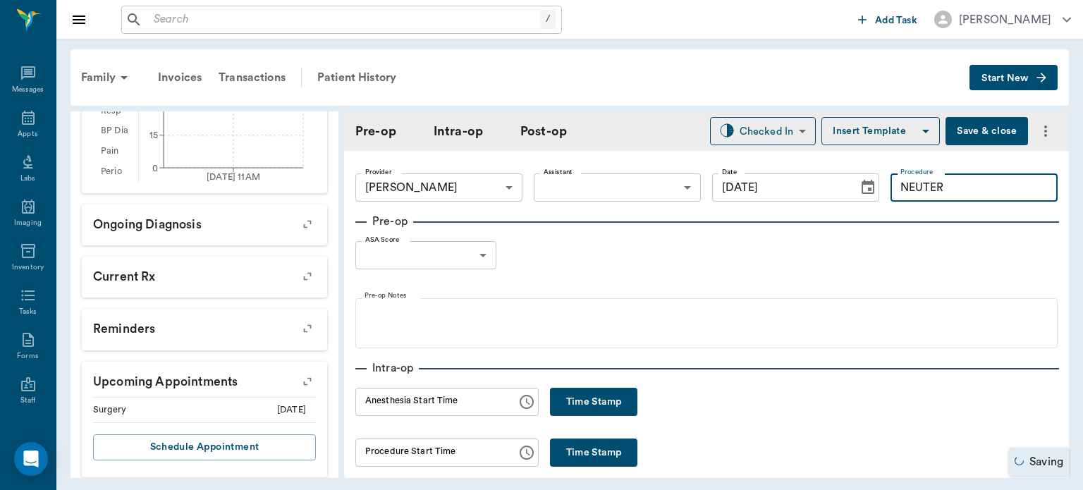
type input "NEUTER"
click at [880, 130] on button "Insert Template" at bounding box center [880, 131] width 118 height 28
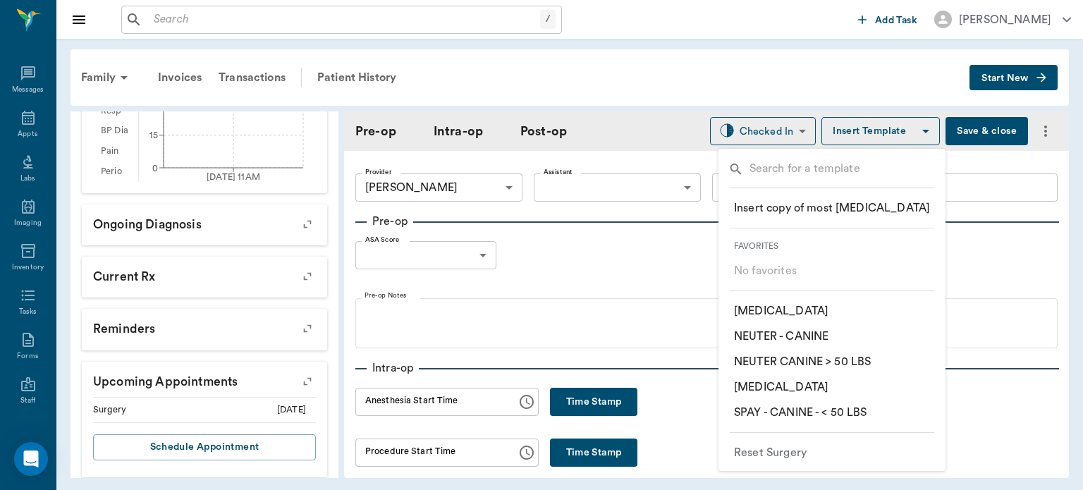
click at [826, 332] on p "​ NEUTER - CANINE" at bounding box center [781, 336] width 94 height 17
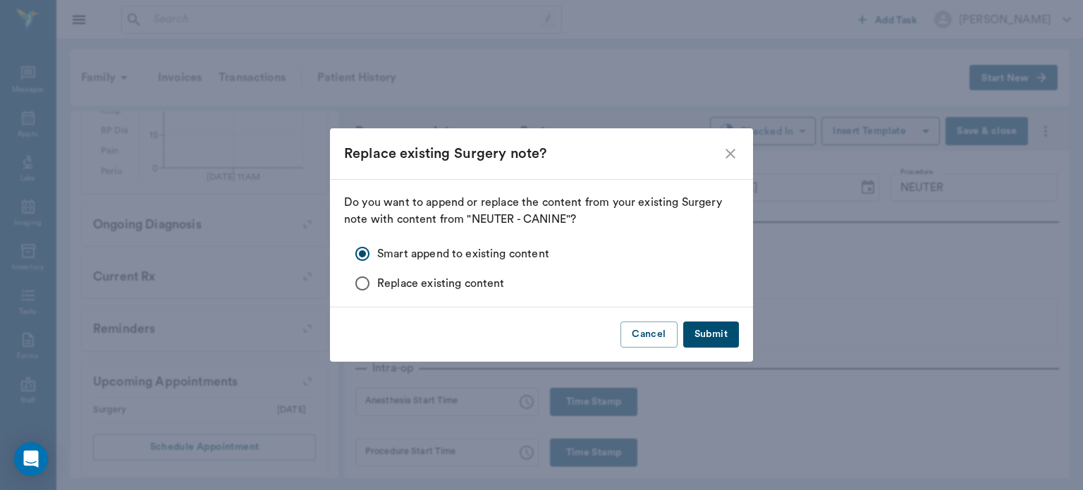
click at [710, 329] on button "Submit" at bounding box center [711, 334] width 56 height 26
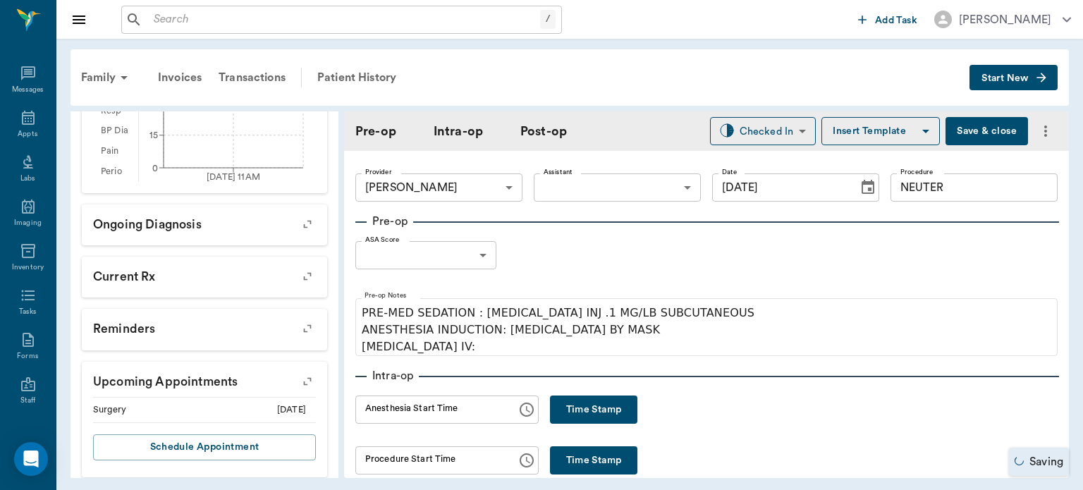
click at [462, 251] on body "/ ​ Add Task Dr. Bert Ellsworth Nectar Messages Appts Labs Imaging Inventory Ta…" at bounding box center [541, 245] width 1083 height 490
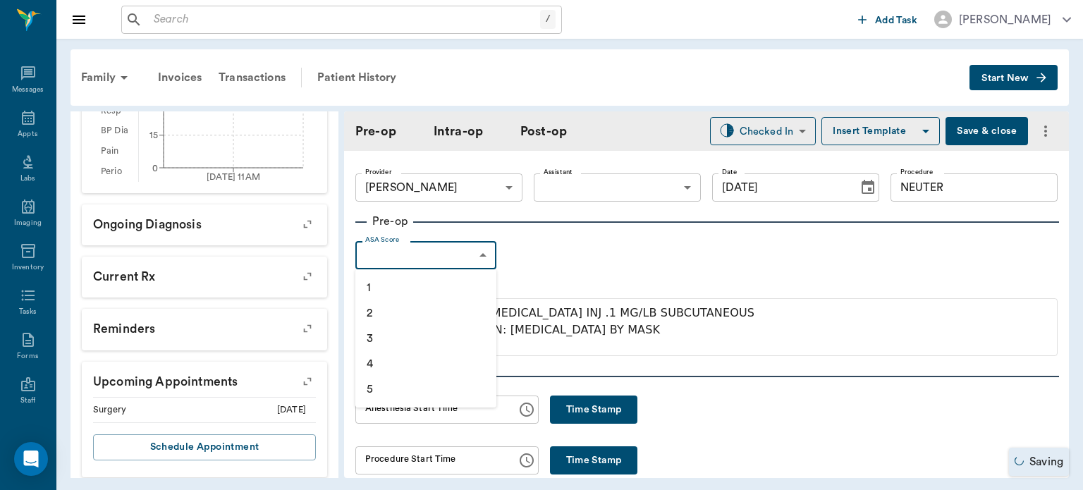
click at [424, 288] on li "1" at bounding box center [425, 287] width 141 height 25
type input "1"
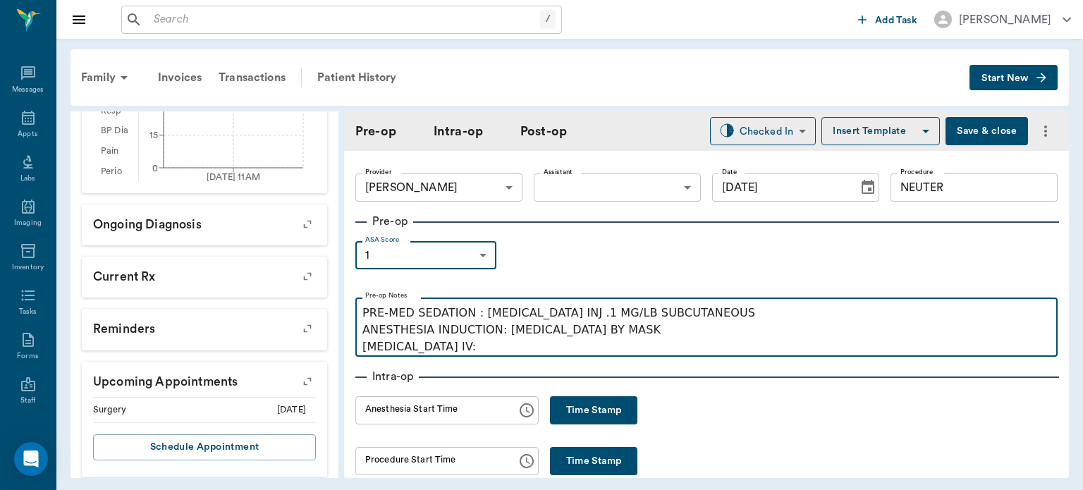
click at [462, 349] on p "PRE-MED SEDATION : ACEPROMAZINE INJ .1 MG/LB SUBCUTANEOUS ANESTHESIA INDUCTION:…" at bounding box center [706, 329] width 688 height 51
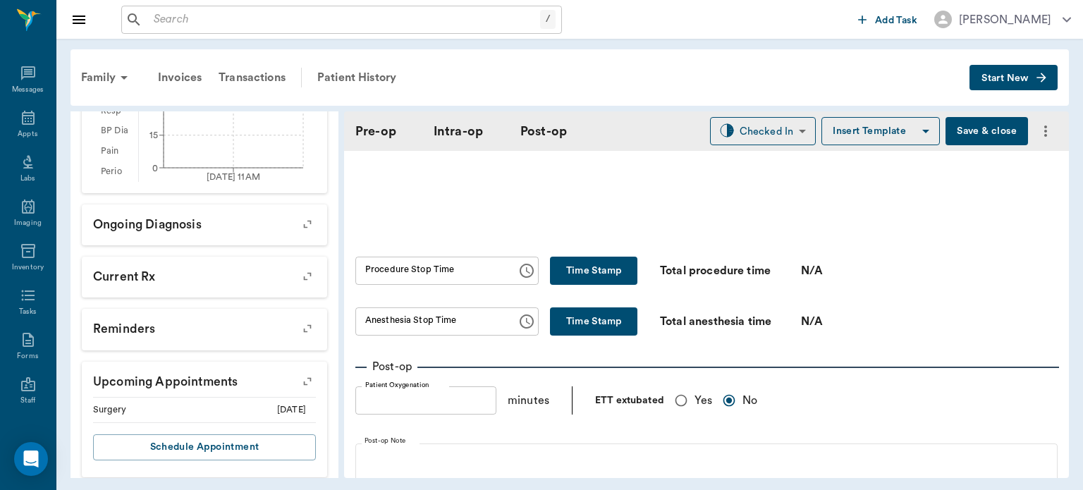
click at [679, 393] on input "Yes" at bounding box center [680, 400] width 27 height 27
radio input "true"
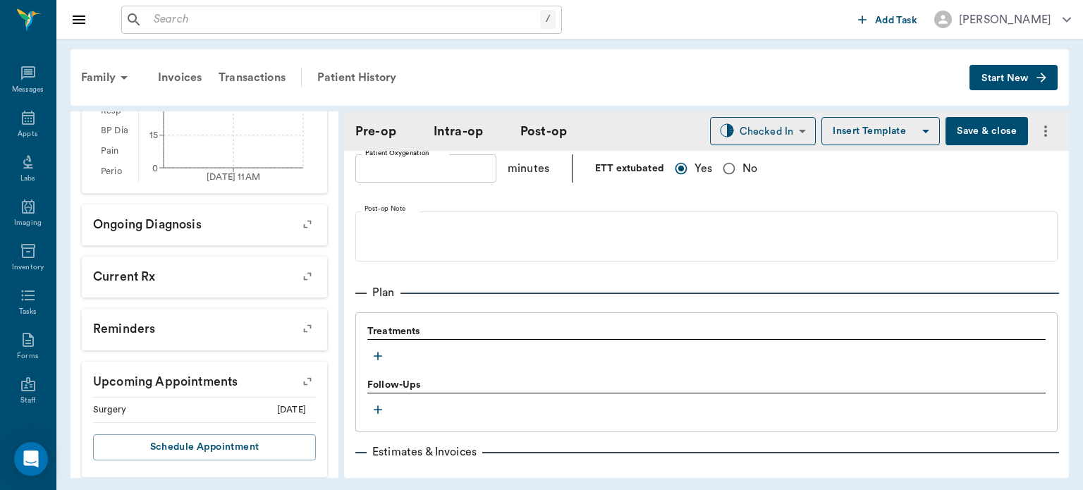
scroll to position [1044, 0]
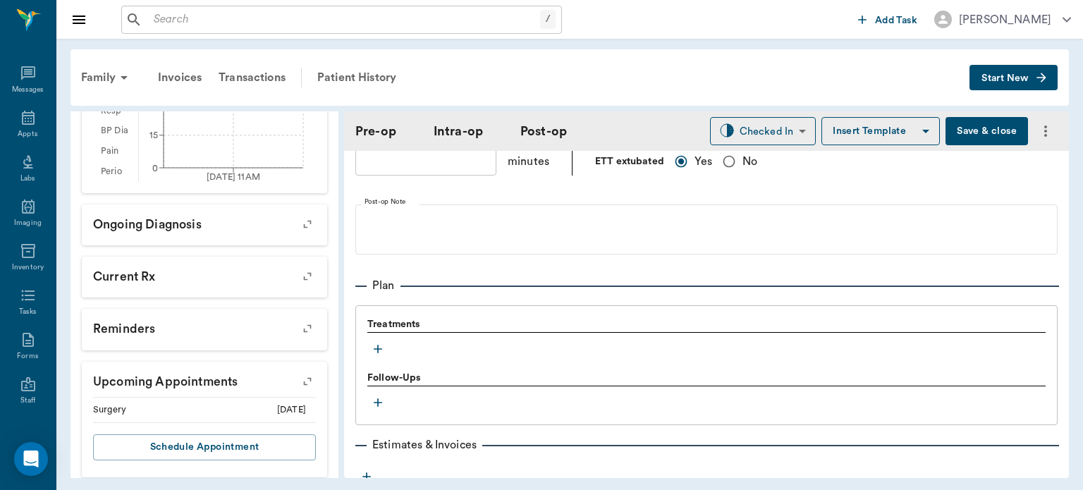
click at [376, 345] on icon "button" at bounding box center [378, 349] width 8 height 8
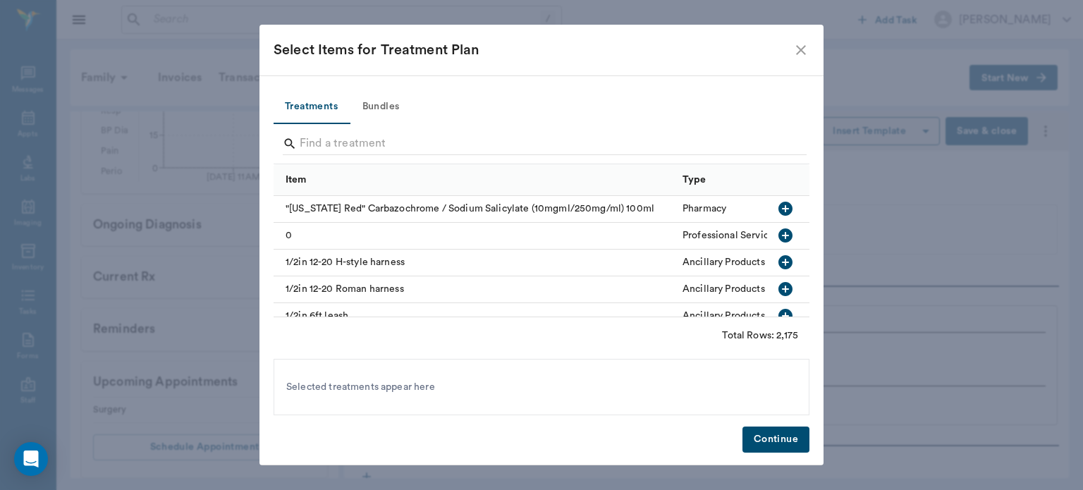
click at [381, 106] on button "Bundles" at bounding box center [380, 107] width 63 height 34
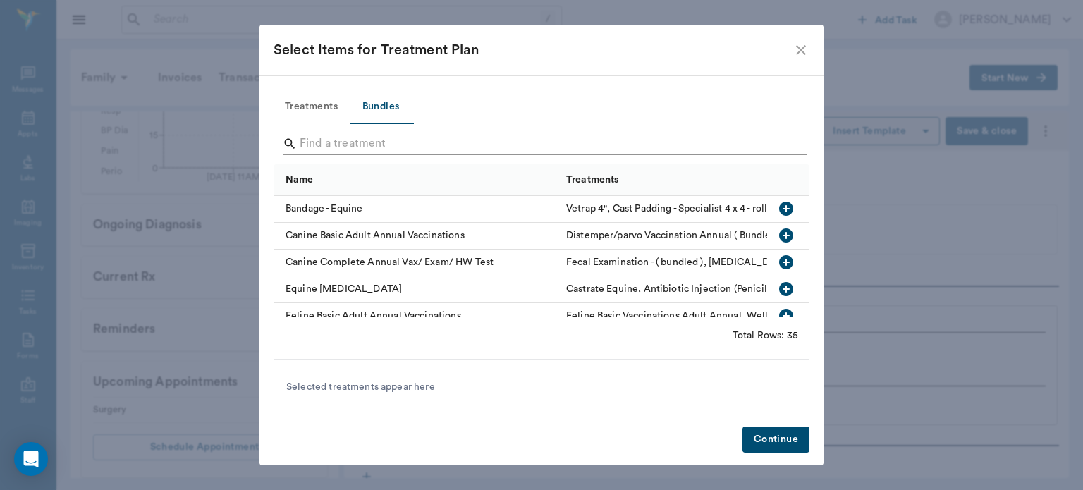
click at [335, 141] on input "Search" at bounding box center [543, 143] width 486 height 23
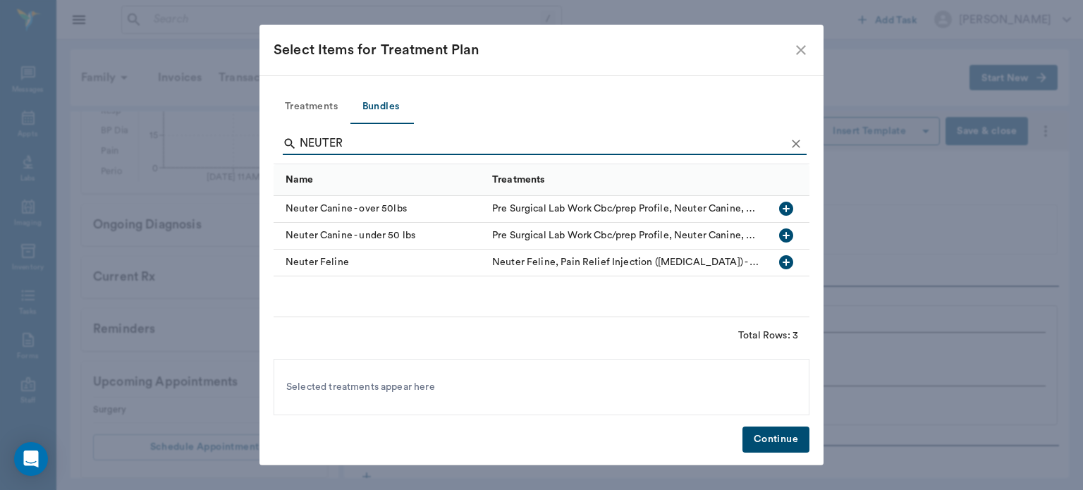
type input "NEUTER"
click at [788, 237] on icon "button" at bounding box center [786, 235] width 14 height 14
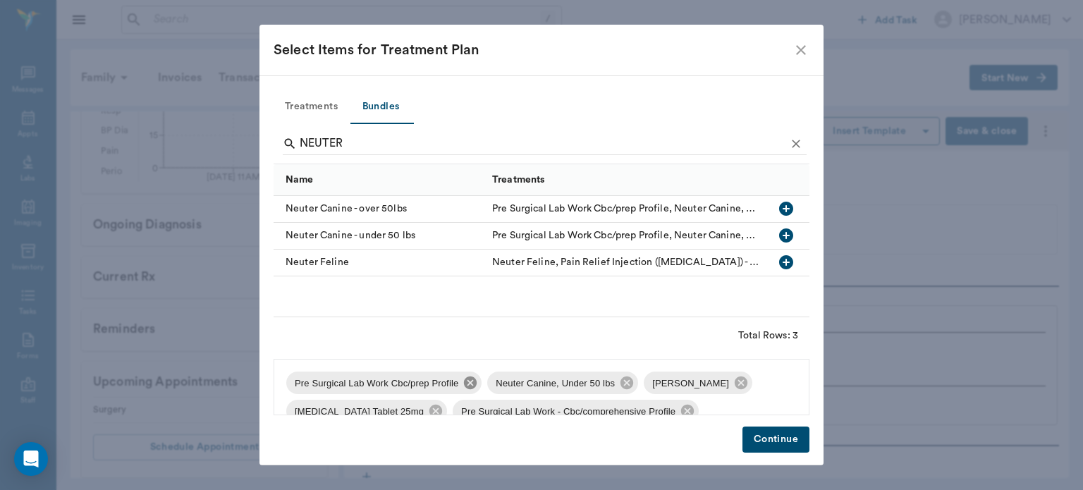
click at [462, 384] on icon at bounding box center [470, 383] width 16 height 16
click at [524, 383] on span "Elizabethan Collar" at bounding box center [490, 383] width 94 height 14
click at [538, 386] on icon at bounding box center [540, 382] width 13 height 13
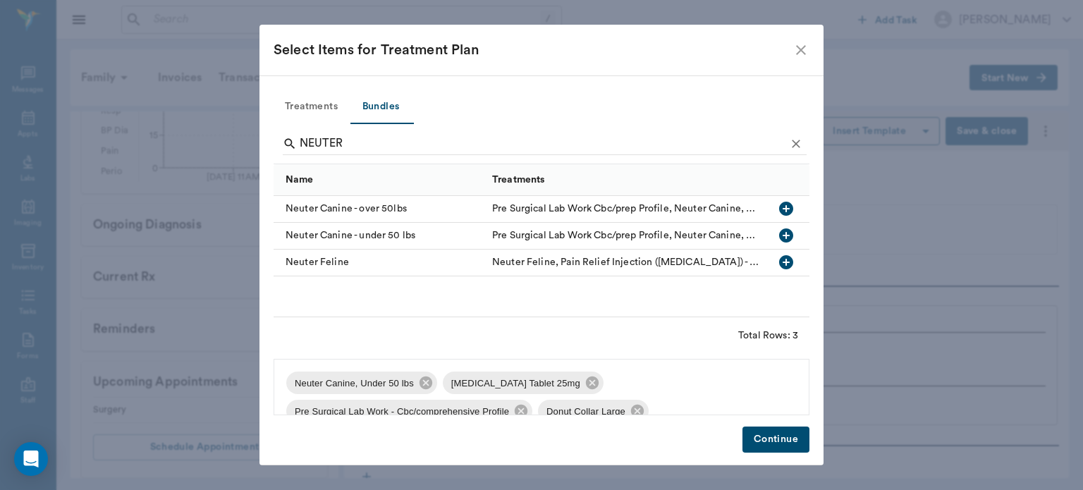
click at [615, 388] on div "Neuter Canine, Under 50 lbs Carprofen Tablet 25mg Pre Surgical Lab Work - Cbc/c…" at bounding box center [541, 387] width 536 height 56
click at [586, 388] on icon at bounding box center [592, 382] width 13 height 13
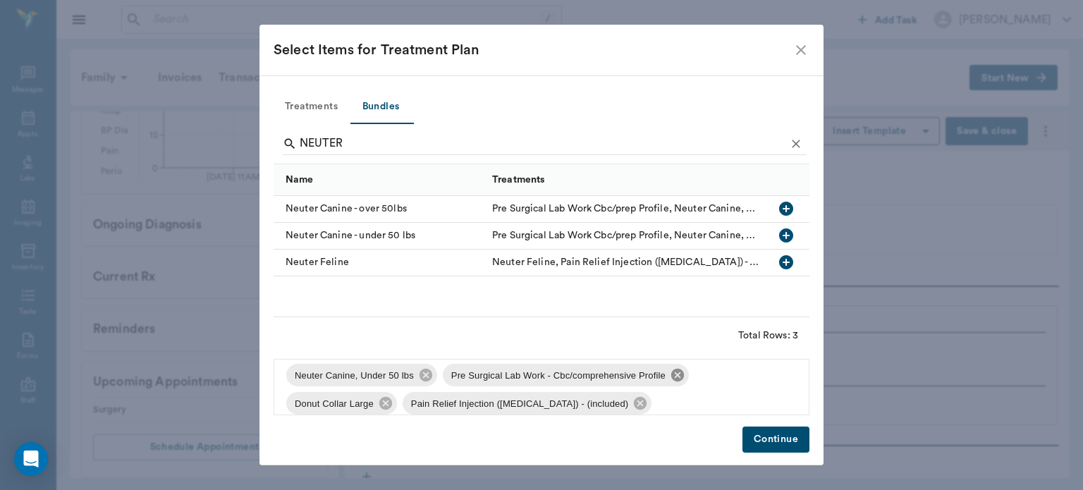
click at [676, 379] on icon at bounding box center [677, 375] width 13 height 13
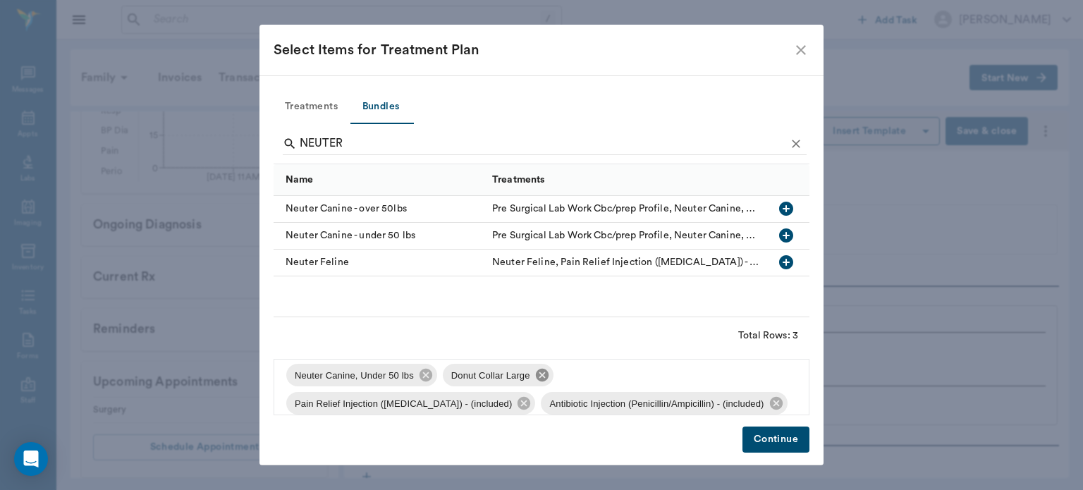
click at [536, 379] on icon at bounding box center [541, 375] width 13 height 13
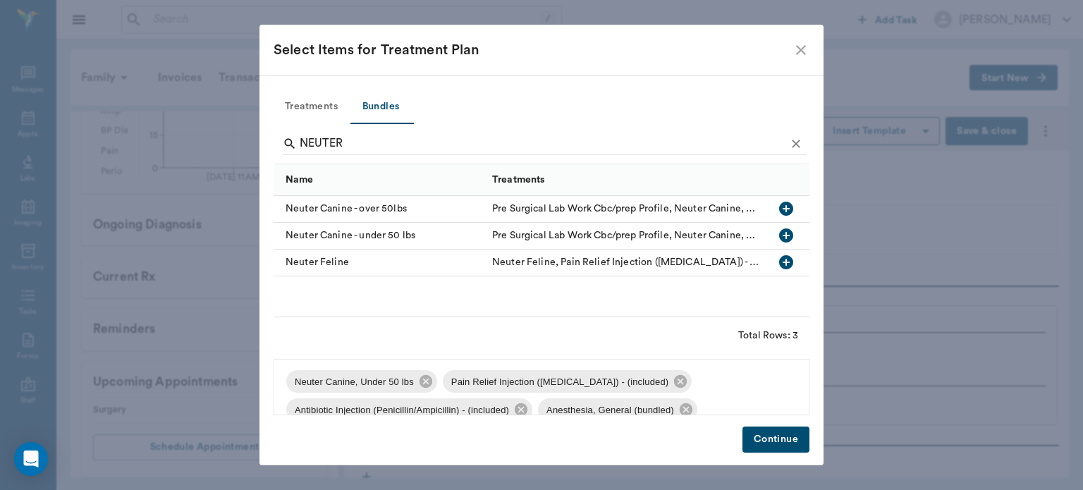
scroll to position [0, 0]
click at [777, 445] on button "Continue" at bounding box center [775, 439] width 67 height 26
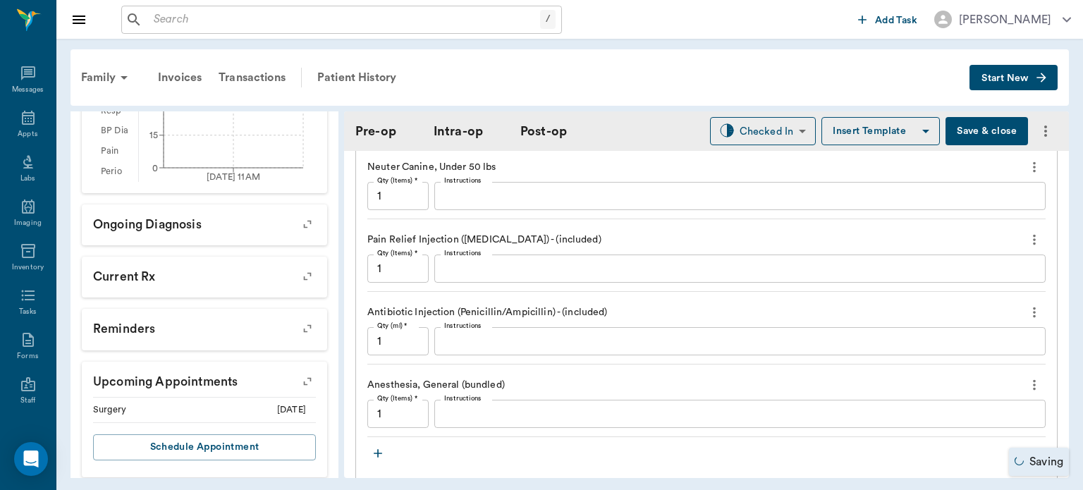
scroll to position [1243, 0]
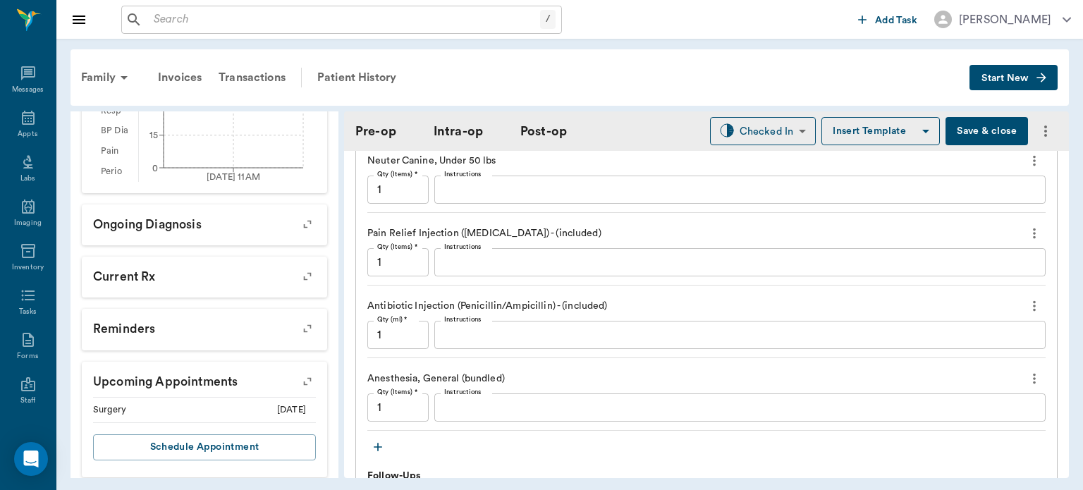
click at [381, 440] on icon "button" at bounding box center [378, 447] width 14 height 14
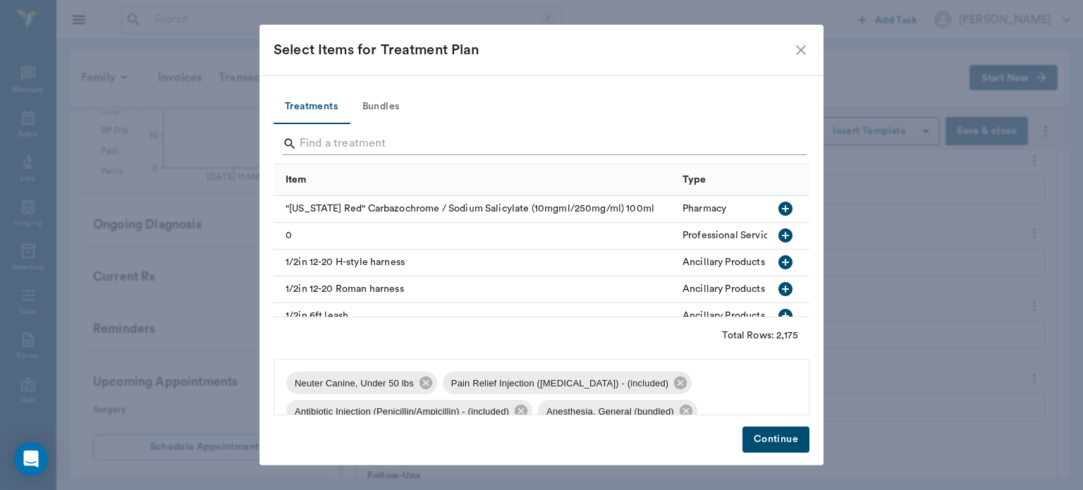
click at [372, 137] on input "Search" at bounding box center [543, 143] width 486 height 23
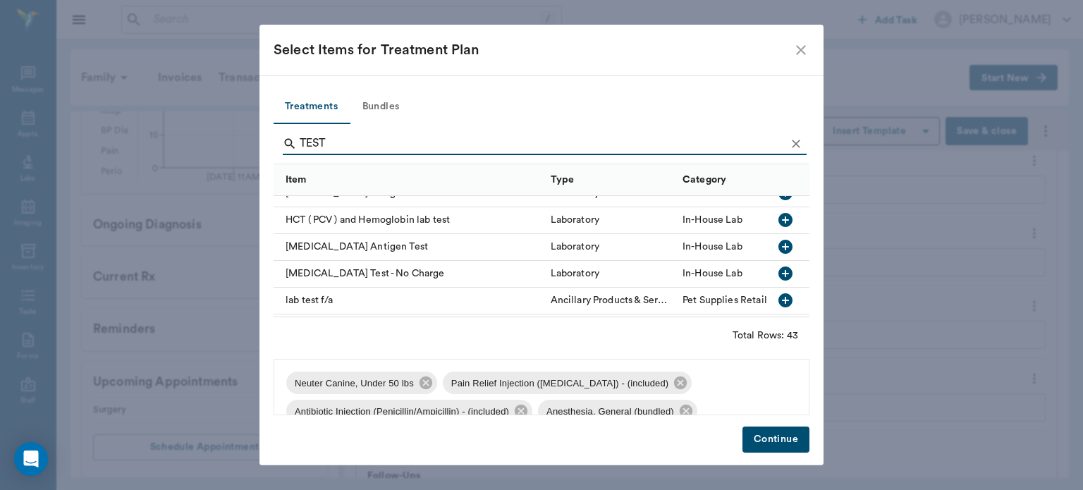
scroll to position [562, 0]
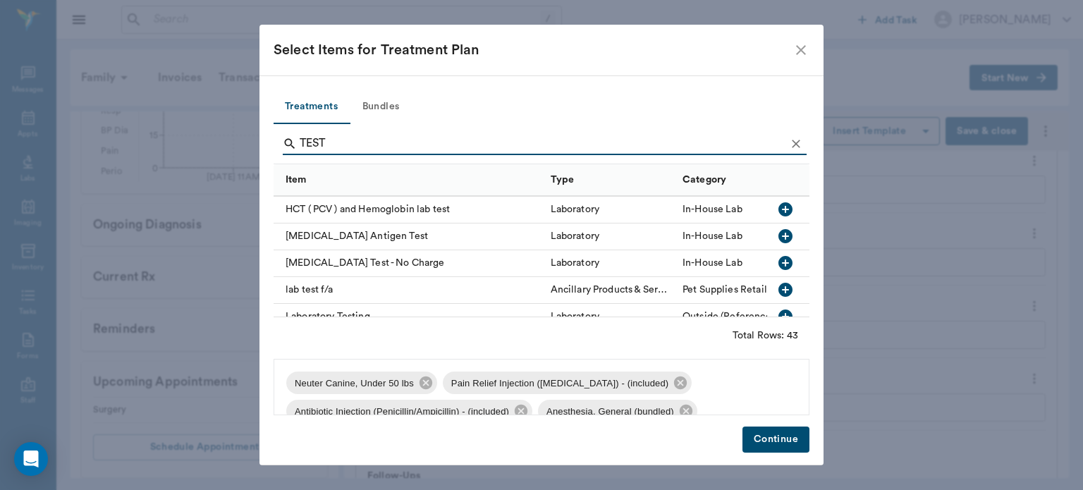
type input "TEST"
click at [424, 280] on div "lab test f/a" at bounding box center [408, 290] width 270 height 27
click at [782, 234] on icon "button" at bounding box center [785, 236] width 17 height 17
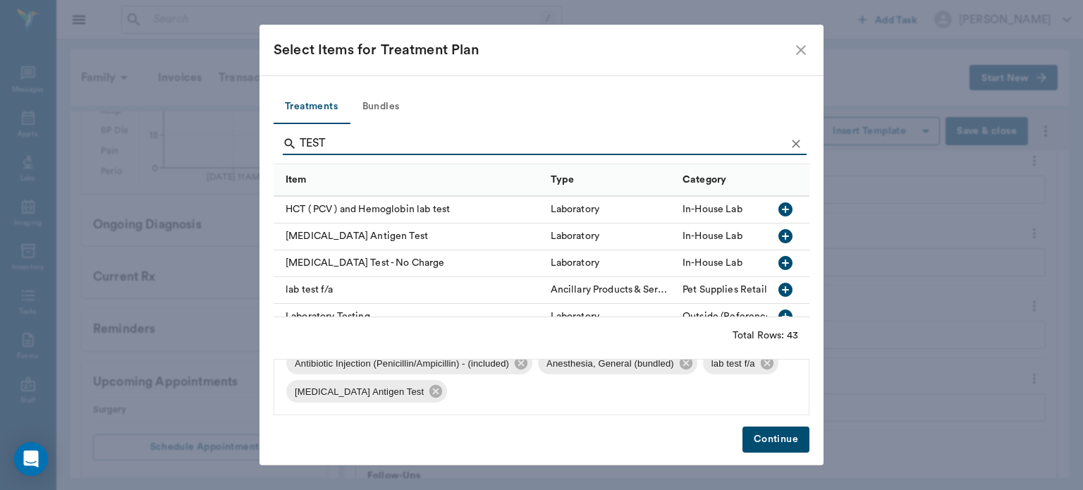
click at [794, 448] on button "Continue" at bounding box center [775, 439] width 67 height 26
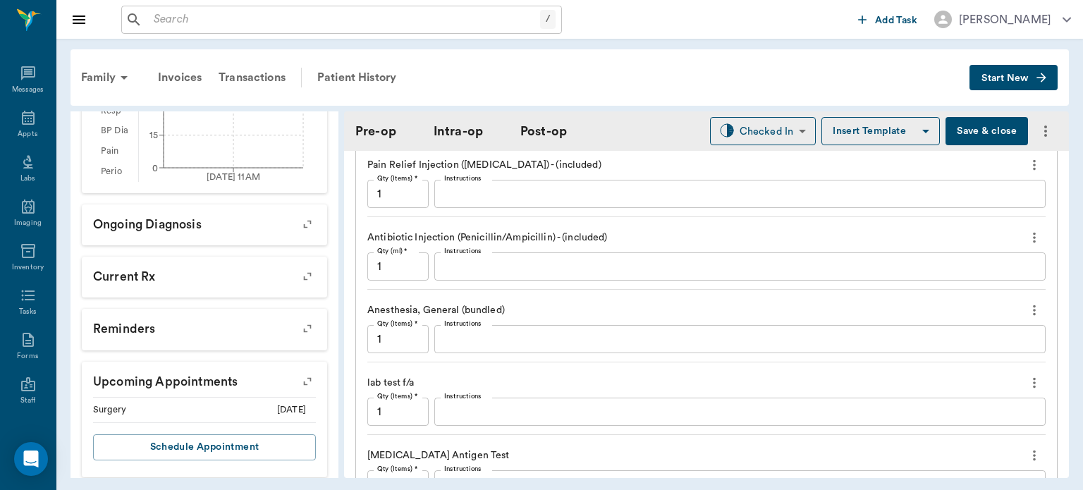
scroll to position [1312, 0]
click at [1033, 376] on icon "more" at bounding box center [1034, 381] width 3 height 11
click at [935, 423] on span "Delete" at bounding box center [964, 422] width 118 height 15
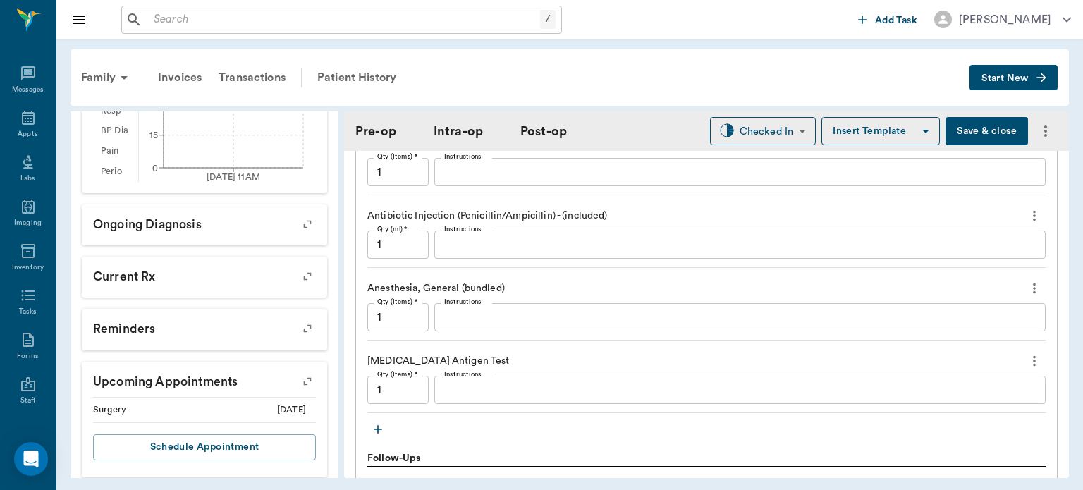
scroll to position [1338, 0]
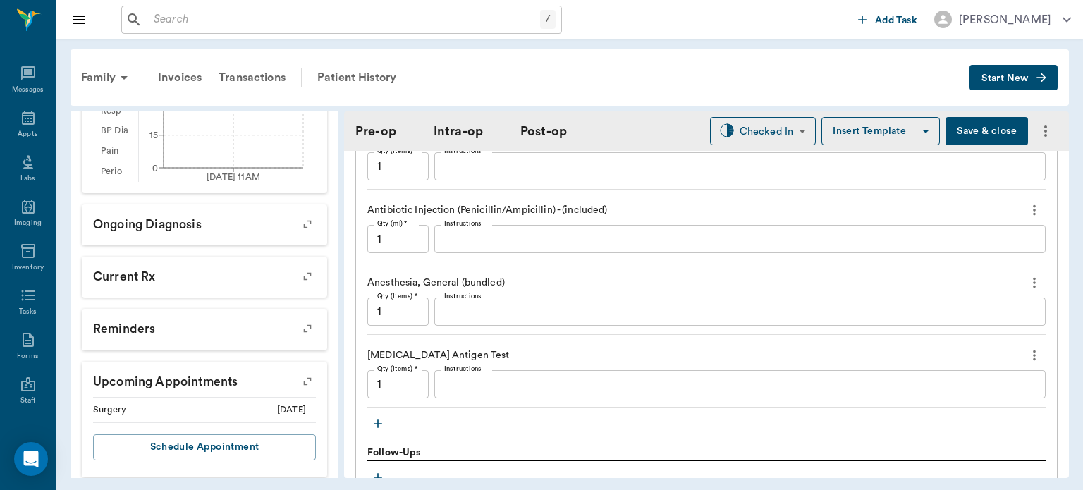
click at [378, 419] on icon "button" at bounding box center [378, 423] width 8 height 8
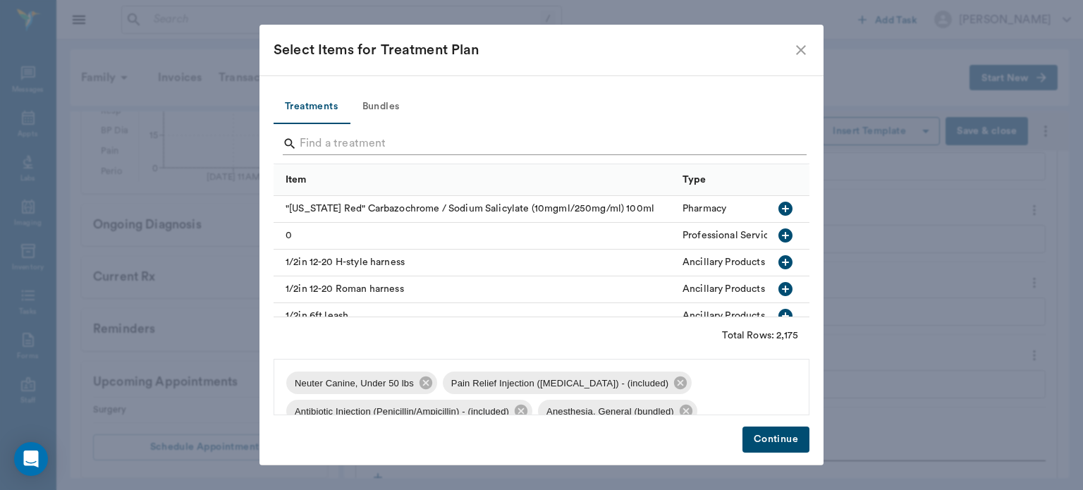
click at [323, 147] on input "Search" at bounding box center [543, 143] width 486 height 23
click at [333, 144] on input "Search" at bounding box center [543, 143] width 486 height 23
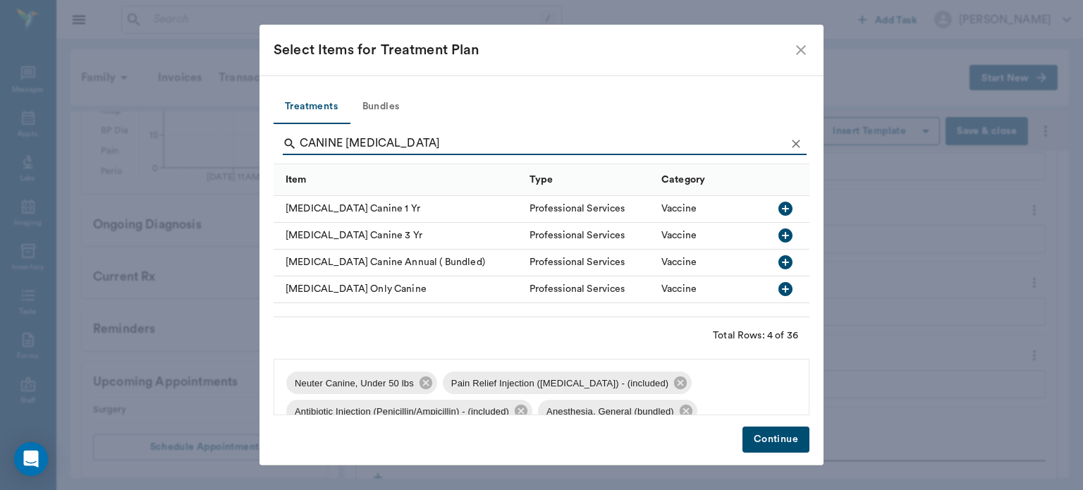
type input "CANINE RABIES"
click at [788, 210] on icon "button" at bounding box center [785, 209] width 14 height 14
click at [777, 451] on button "Continue" at bounding box center [775, 439] width 67 height 26
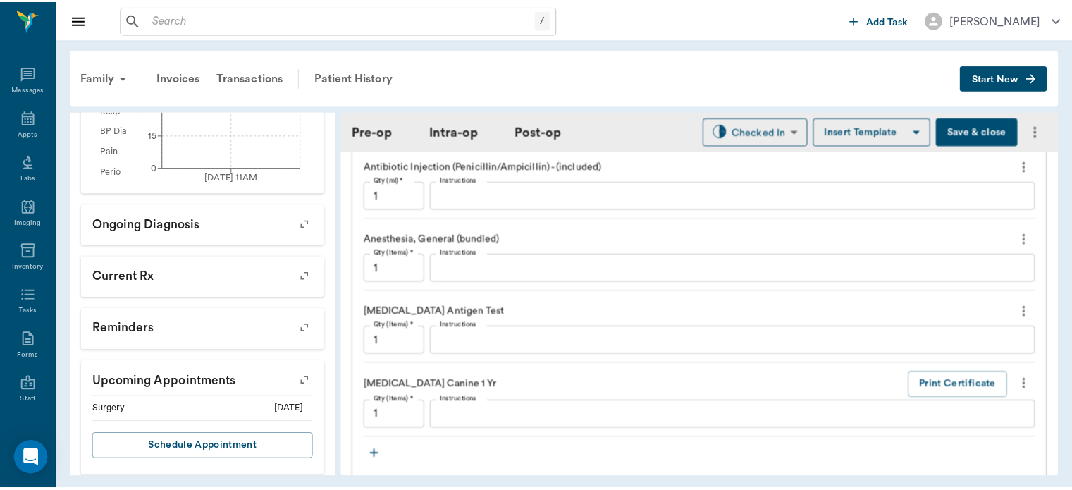
scroll to position [1383, 0]
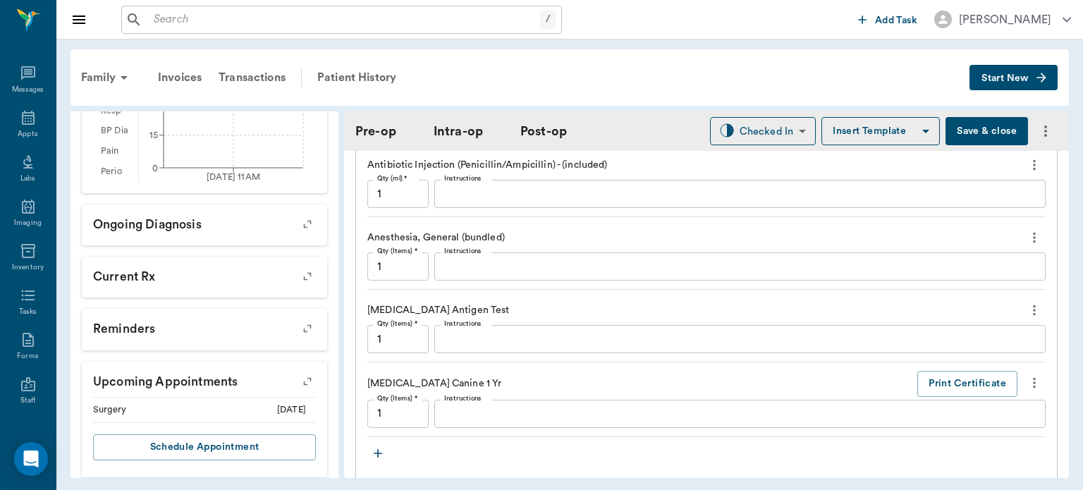
click at [981, 122] on button "Save & close" at bounding box center [986, 131] width 82 height 28
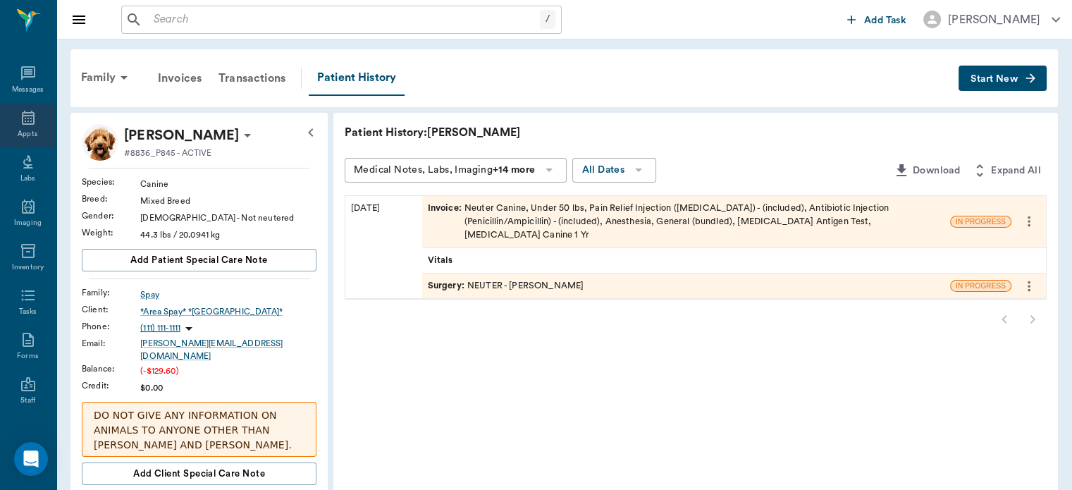
click at [24, 121] on icon at bounding box center [28, 117] width 17 height 17
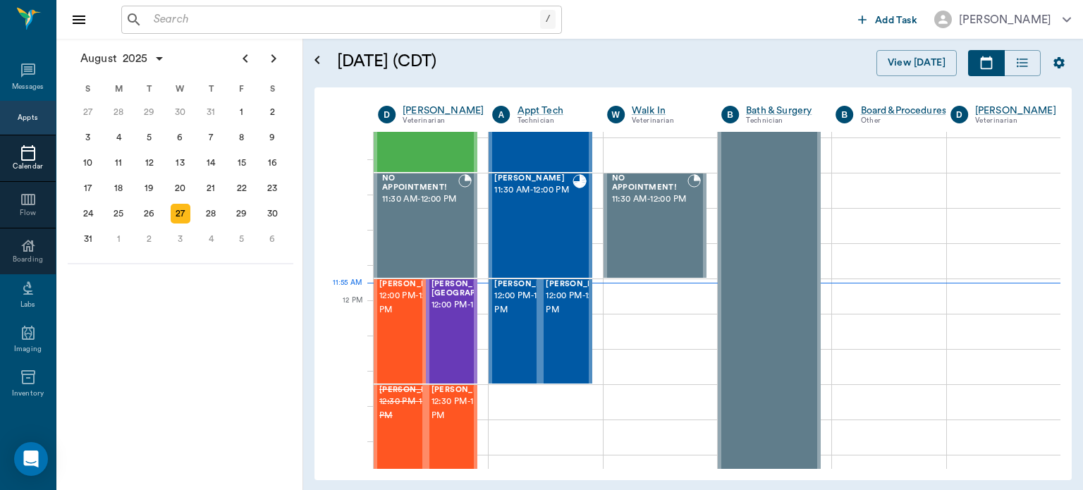
scroll to position [705, 0]
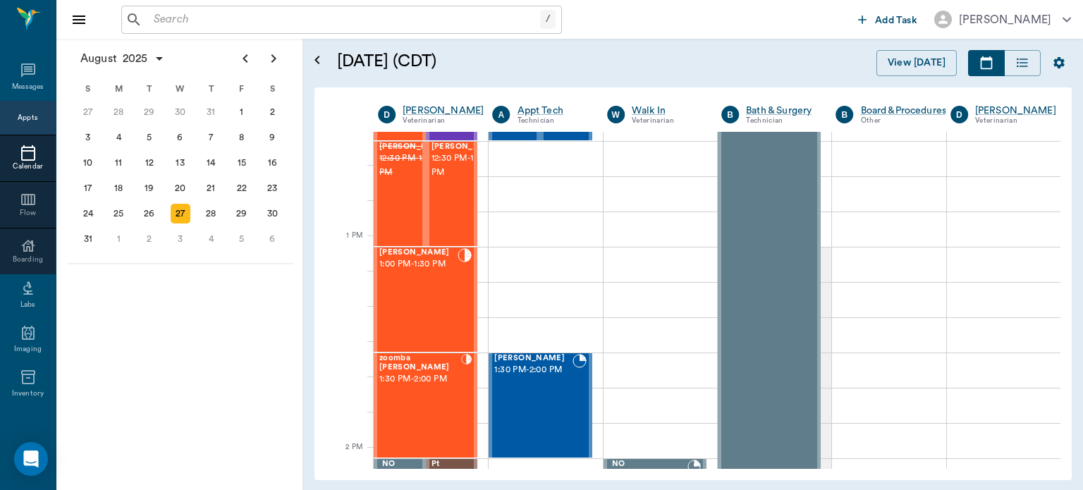
scroll to position [969, 0]
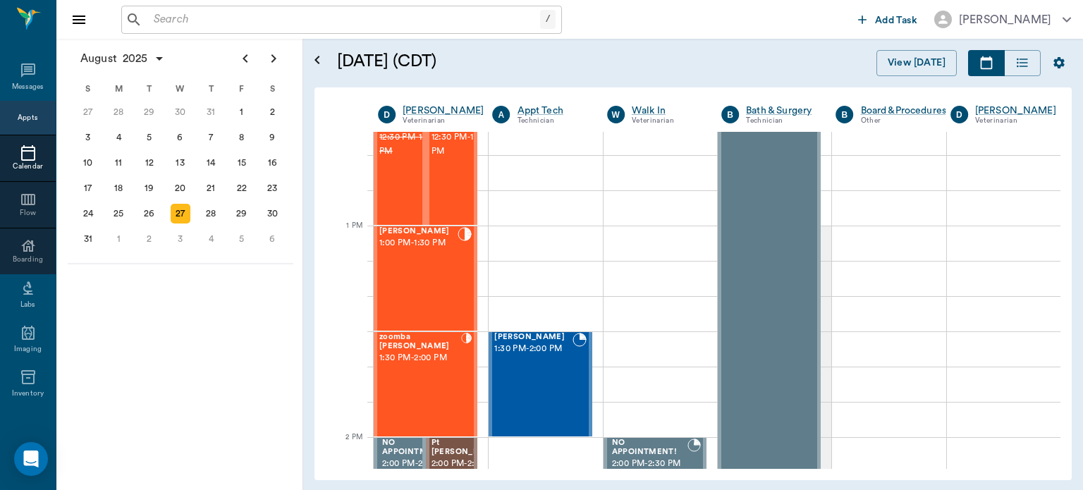
click at [412, 364] on span "1:30 PM - 2:00 PM" at bounding box center [420, 358] width 82 height 14
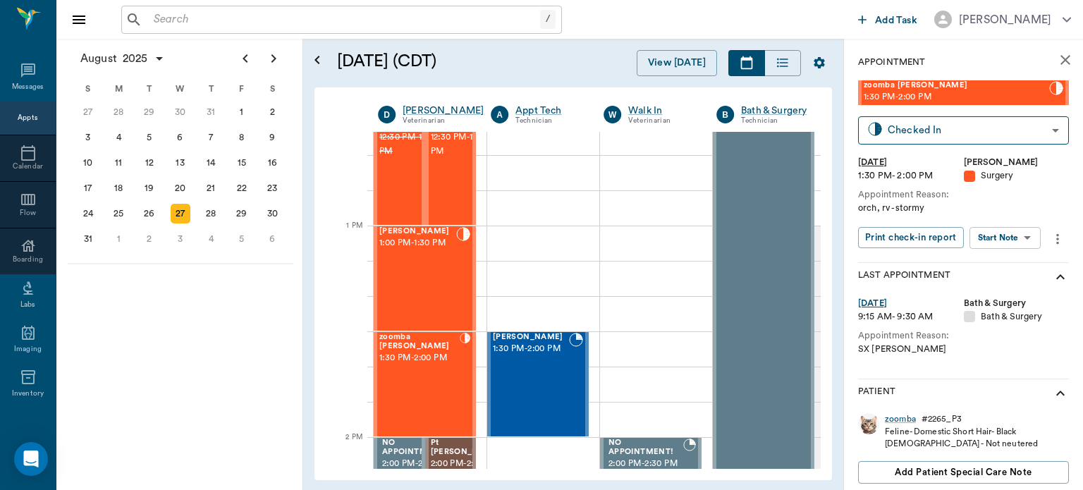
click at [1015, 240] on body "/ ​ Add Task [PERSON_NAME] Nectar Messages Appts Calendar Flow Boarding Labs Im…" at bounding box center [541, 245] width 1083 height 490
click at [1006, 290] on button "Start Surgery" at bounding box center [994, 289] width 58 height 16
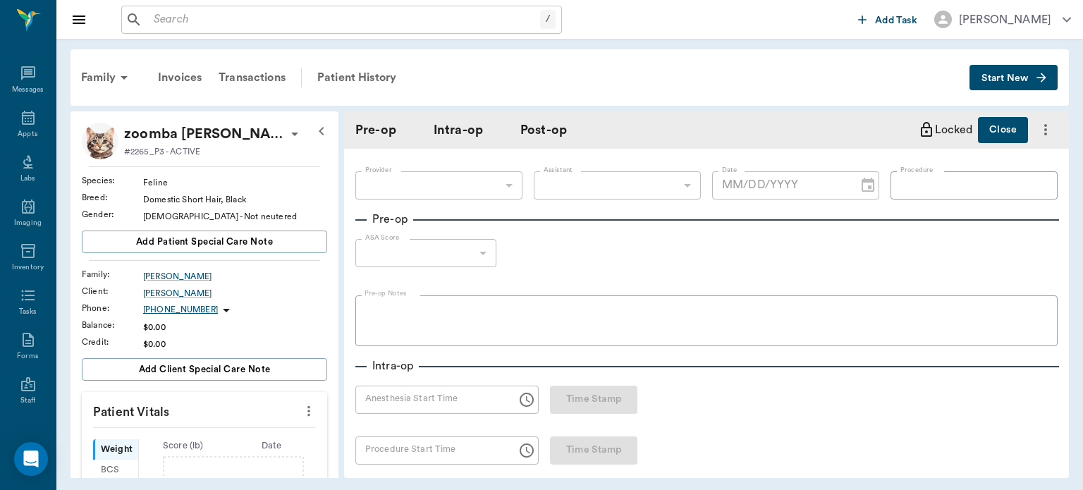
type input "63ec2f075fda476ae8351a4d"
type input "[DATE]"
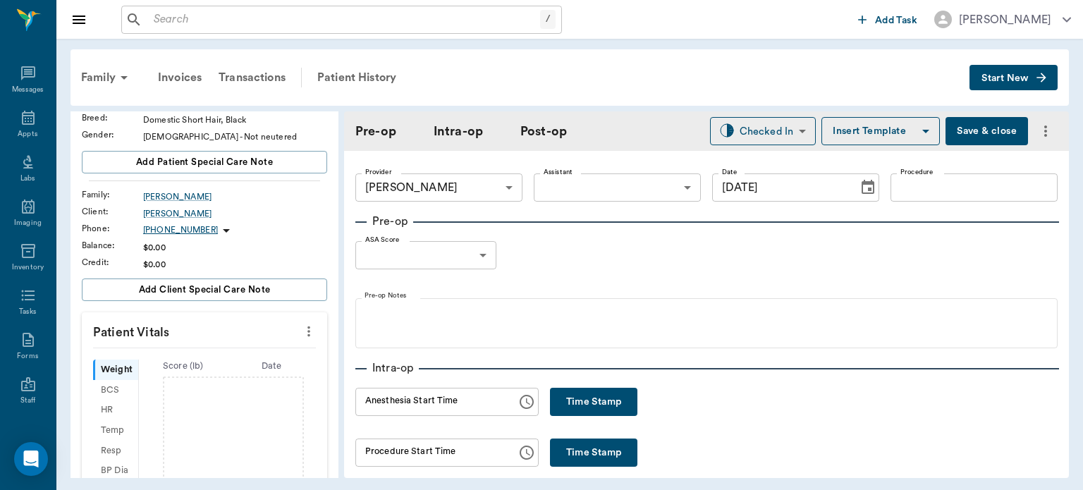
scroll to position [80, 0]
click at [306, 326] on button "more" at bounding box center [308, 331] width 23 height 24
click at [230, 348] on span "Enter Vitals" at bounding box center [239, 353] width 118 height 15
click at [206, 366] on input "text" at bounding box center [203, 373] width 123 height 28
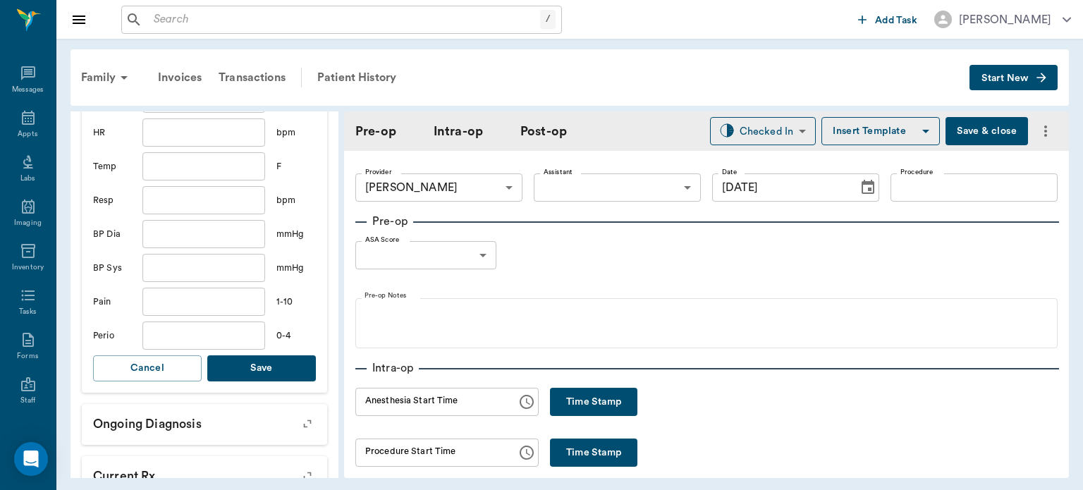
scroll to position [395, 0]
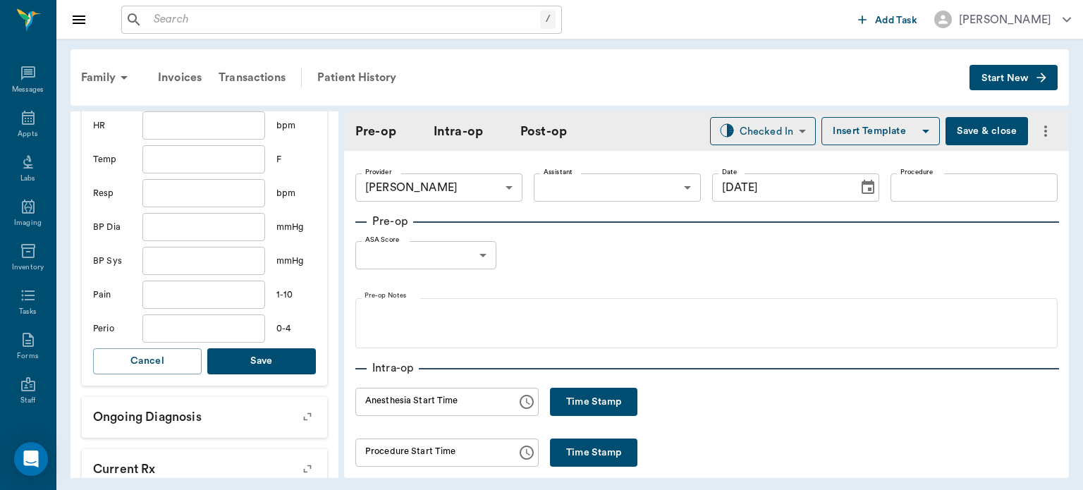
type input "6.3"
click at [265, 360] on button "Save" at bounding box center [261, 361] width 109 height 26
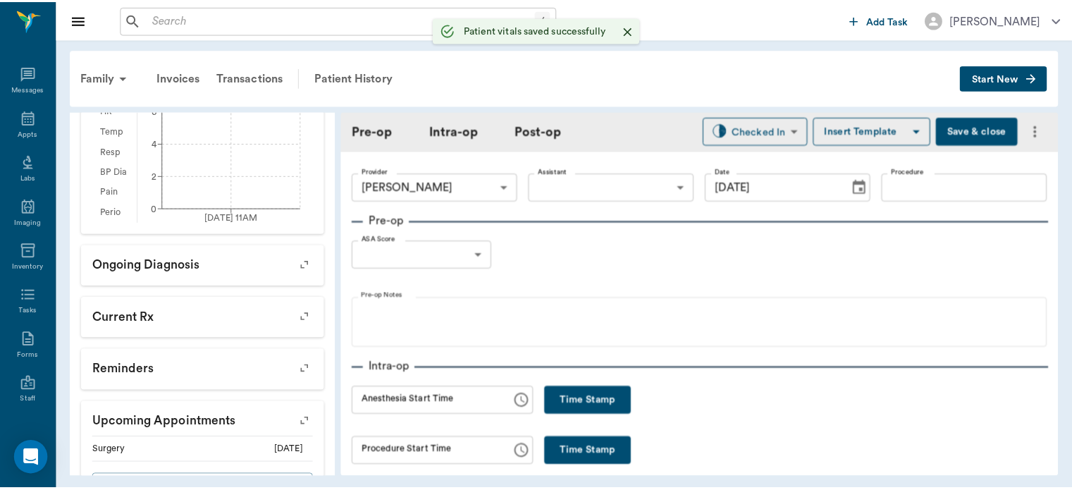
scroll to position [412, 0]
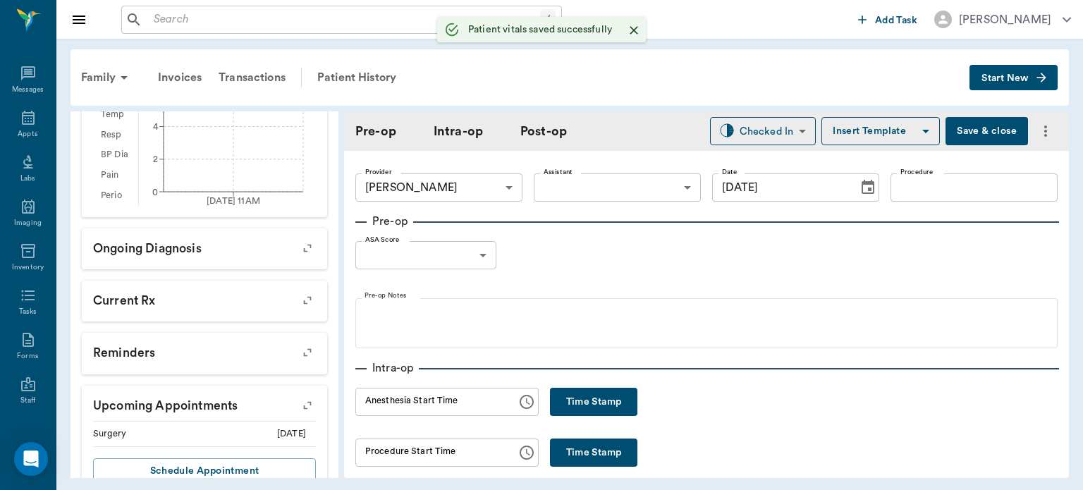
click at [601, 192] on body "/ ​ Add Task [PERSON_NAME] Nectar Messages Appts Labs Imaging Inventory Tasks F…" at bounding box center [541, 245] width 1083 height 490
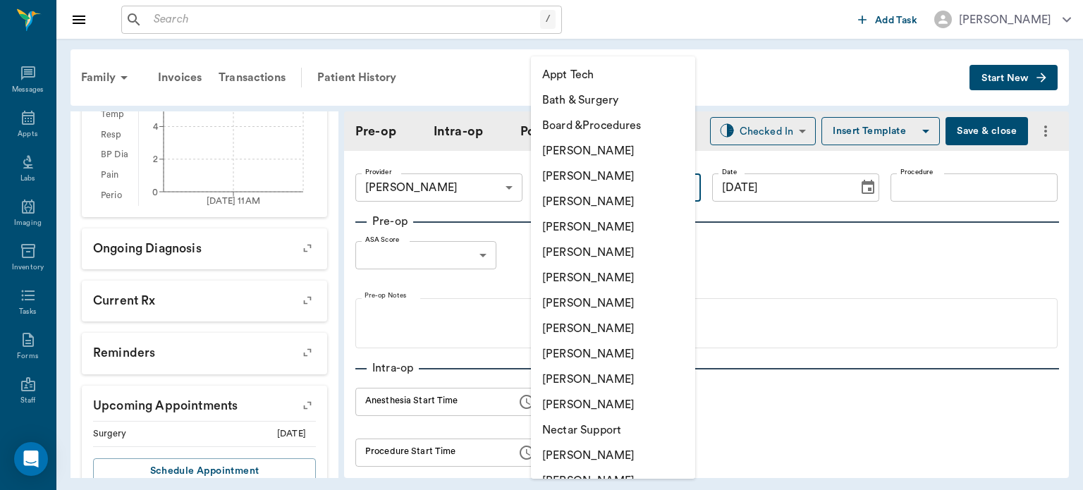
click at [752, 73] on div at bounding box center [541, 245] width 1083 height 490
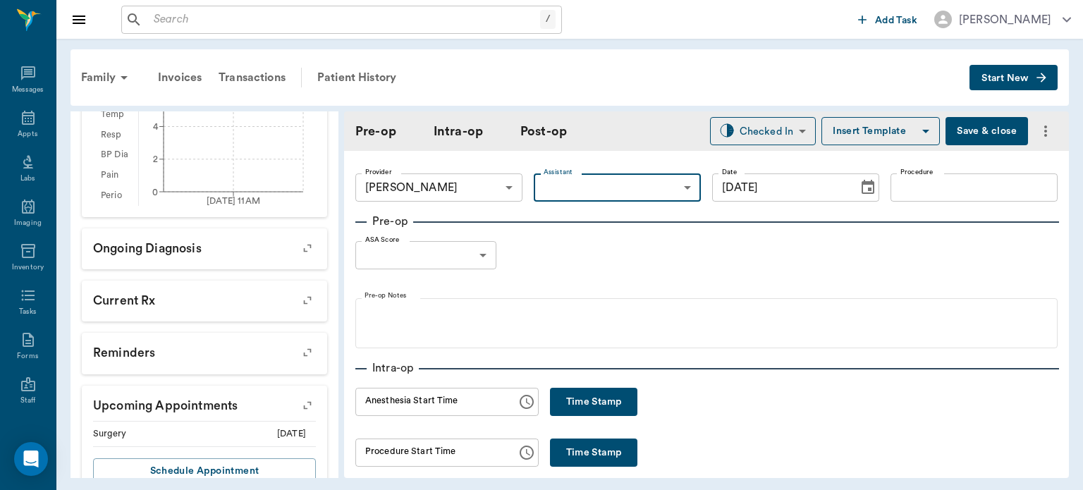
click at [930, 190] on input "Procedure" at bounding box center [973, 187] width 167 height 28
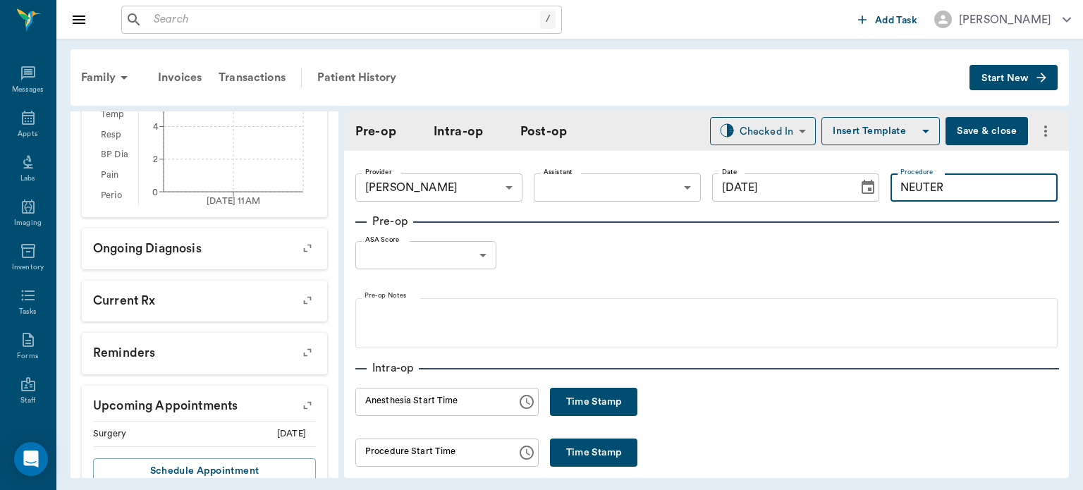
type input "NEUTER"
click at [876, 132] on button "Insert Template" at bounding box center [880, 131] width 118 height 28
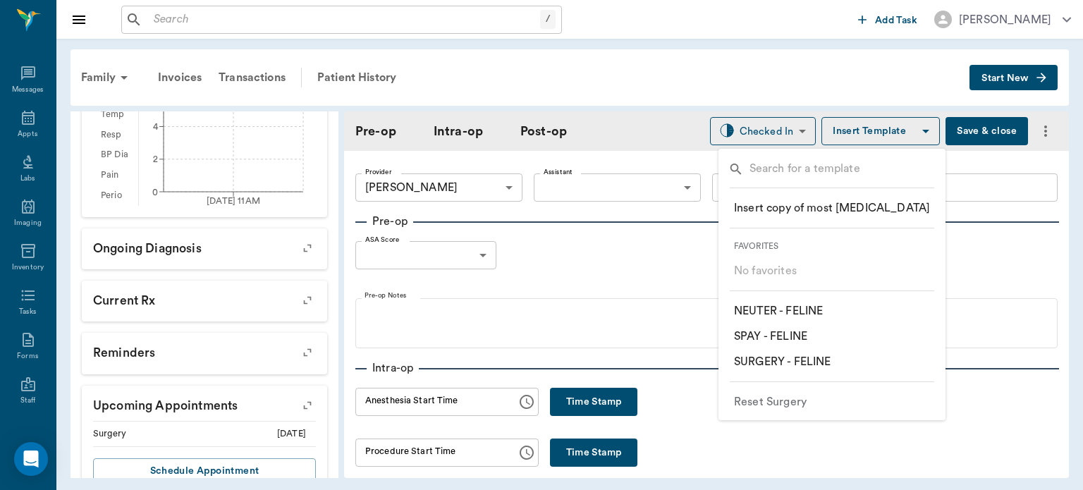
click at [814, 316] on p "​ NEUTER - FELINE" at bounding box center [778, 310] width 89 height 17
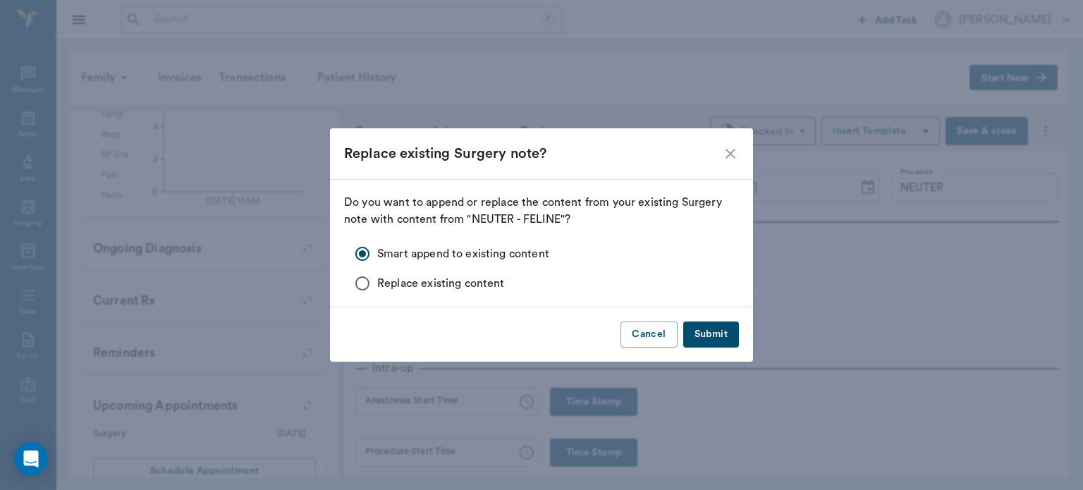
click at [732, 154] on icon "close" at bounding box center [730, 153] width 17 height 17
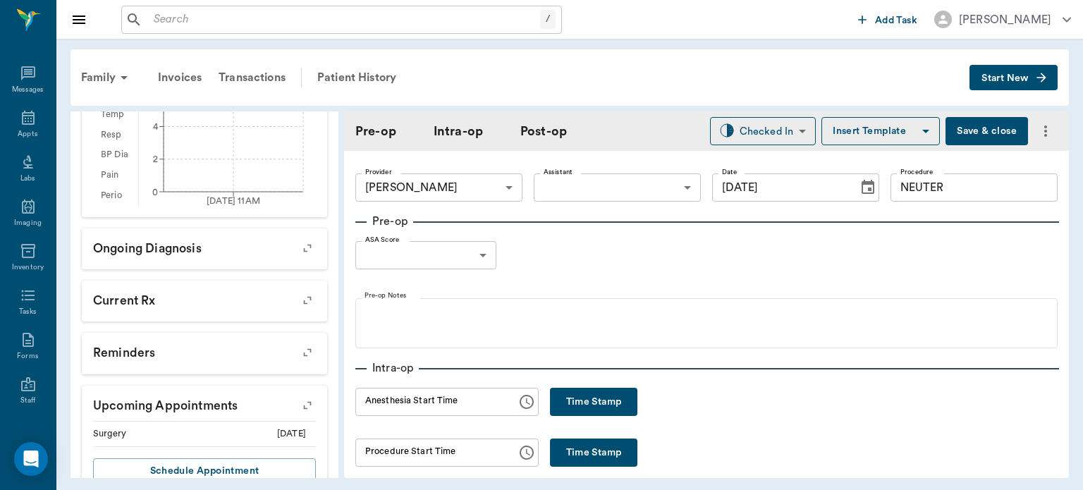
click at [961, 133] on button "Save & close" at bounding box center [986, 131] width 82 height 28
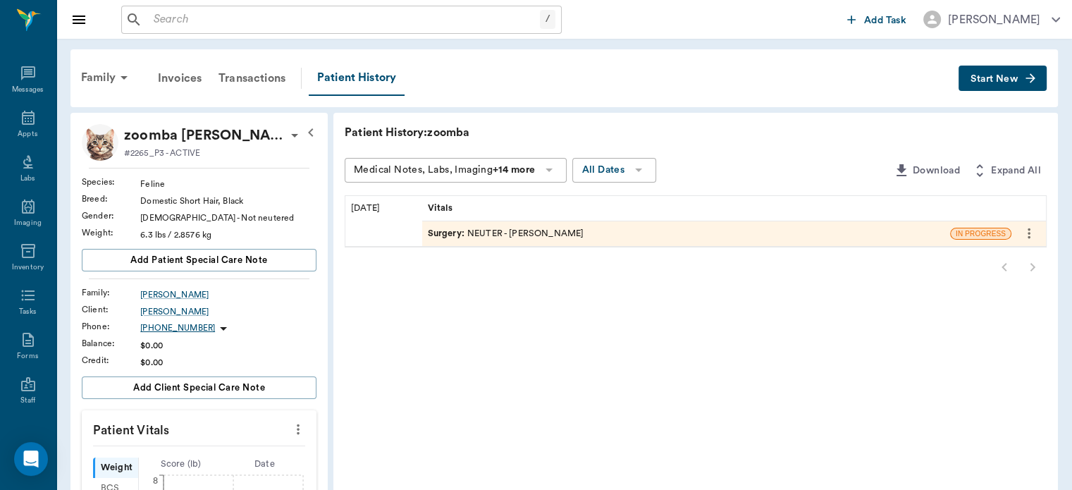
click at [445, 236] on span "Surgery :" at bounding box center [447, 233] width 39 height 13
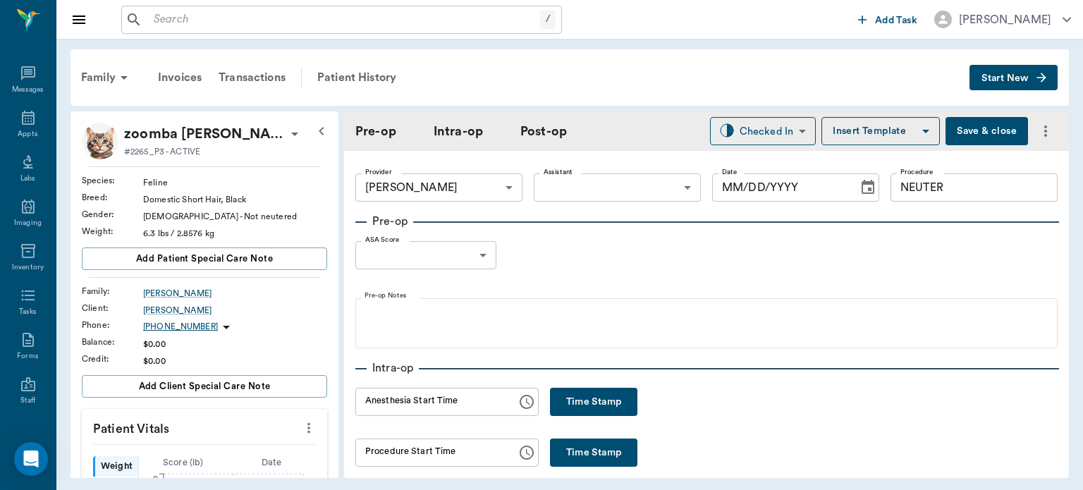
type input "63ec2f075fda476ae8351a4d"
type input "NEUTER"
type input "[DATE]"
click at [889, 135] on button "Insert Template" at bounding box center [880, 131] width 118 height 28
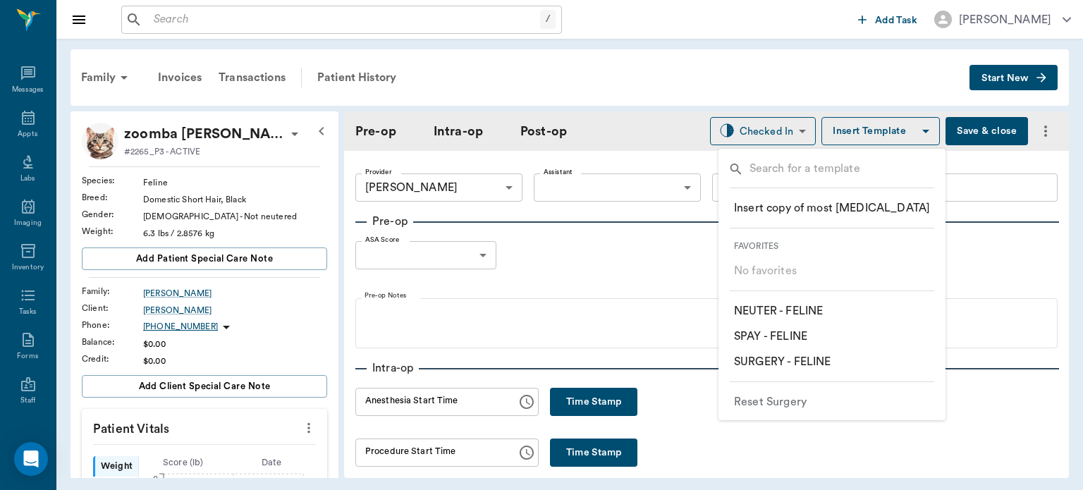
click at [813, 309] on p "​ NEUTER - FELINE" at bounding box center [778, 310] width 89 height 17
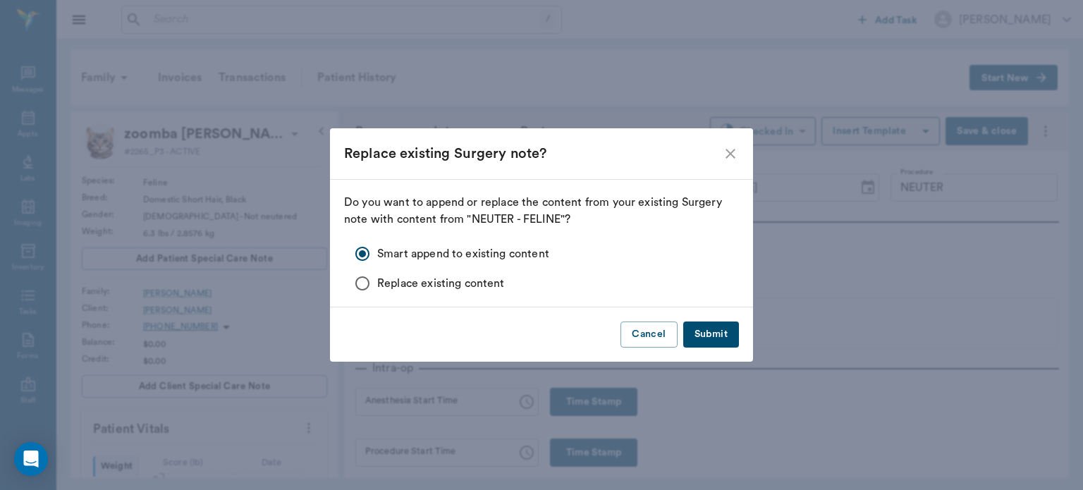
click at [715, 335] on button "Submit" at bounding box center [711, 334] width 56 height 26
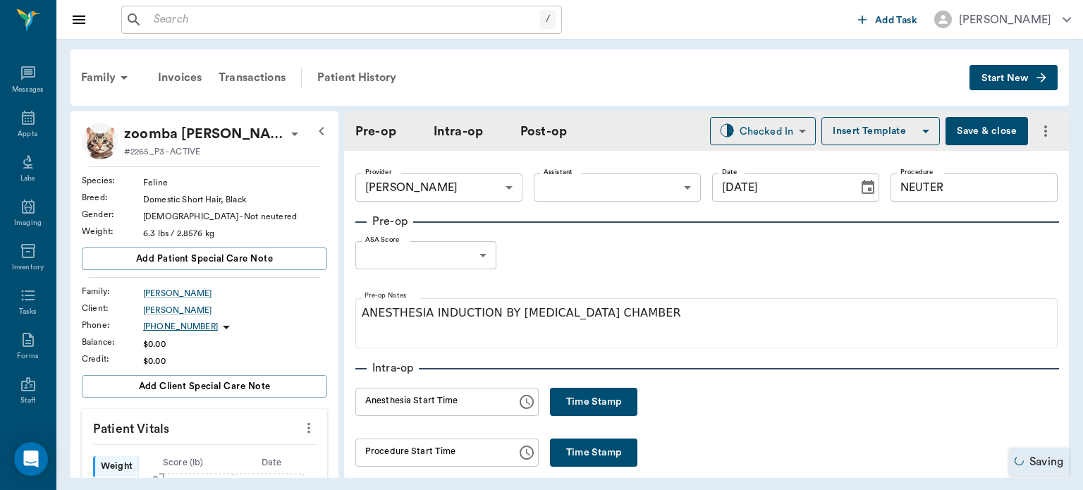
click at [486, 254] on body "/ ​ Add Task [PERSON_NAME] Nectar Messages Appts Labs Imaging Inventory Tasks F…" at bounding box center [541, 245] width 1083 height 490
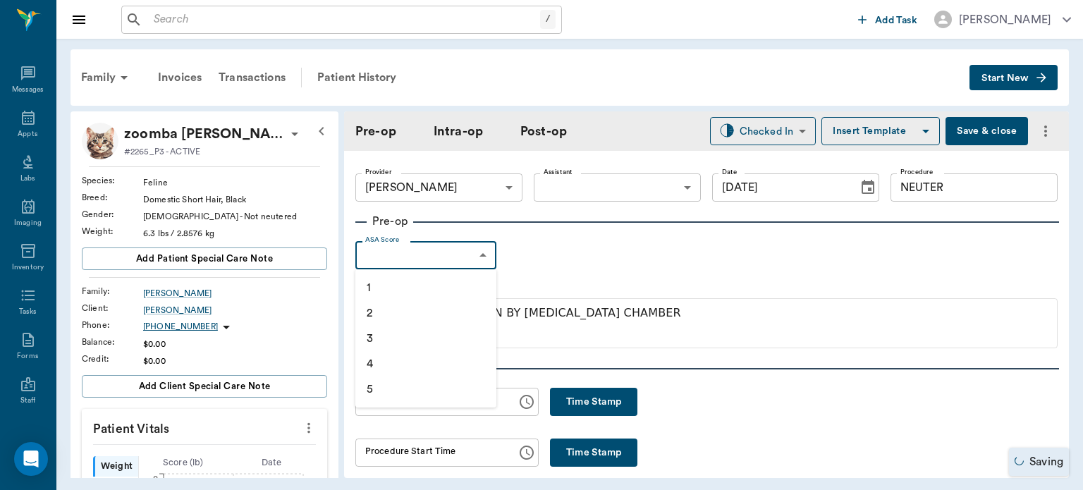
click at [413, 290] on li "1" at bounding box center [425, 287] width 141 height 25
type input "1"
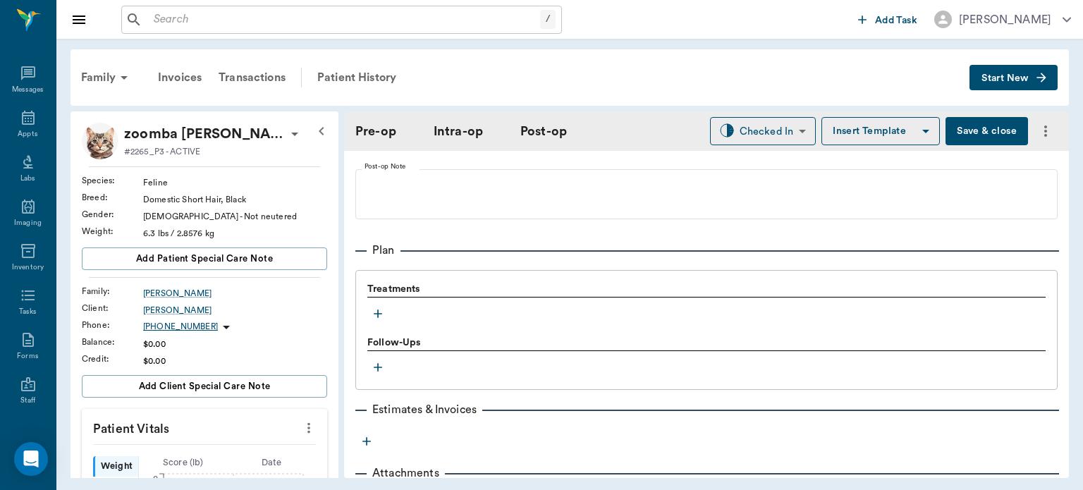
scroll to position [1066, 0]
click at [378, 313] on icon "button" at bounding box center [378, 312] width 8 height 8
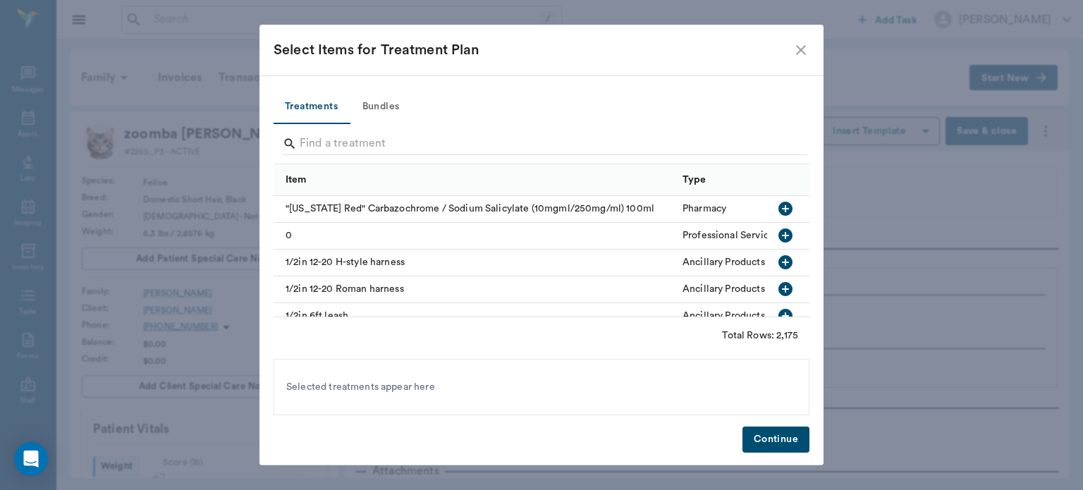
click at [382, 97] on button "Bundles" at bounding box center [380, 107] width 63 height 34
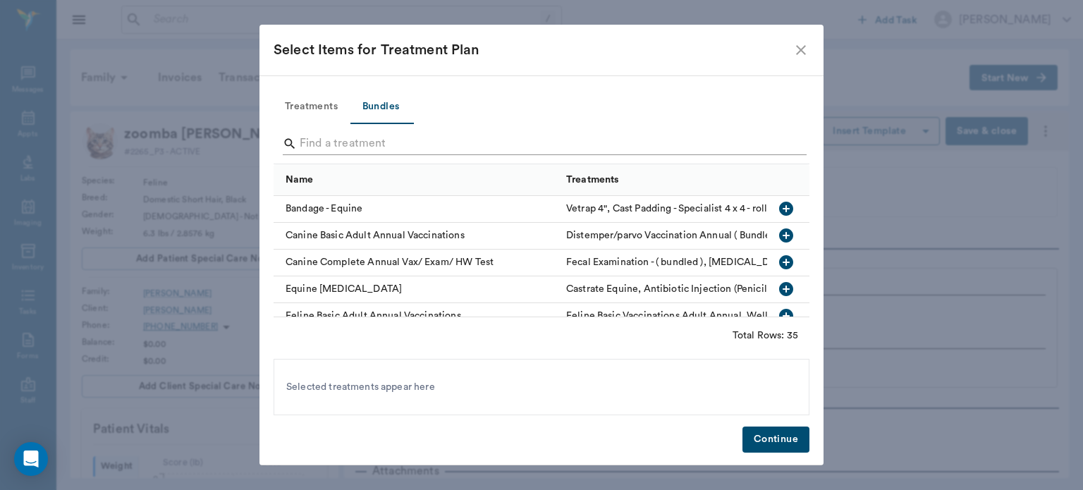
click at [324, 137] on input "Search" at bounding box center [543, 143] width 486 height 23
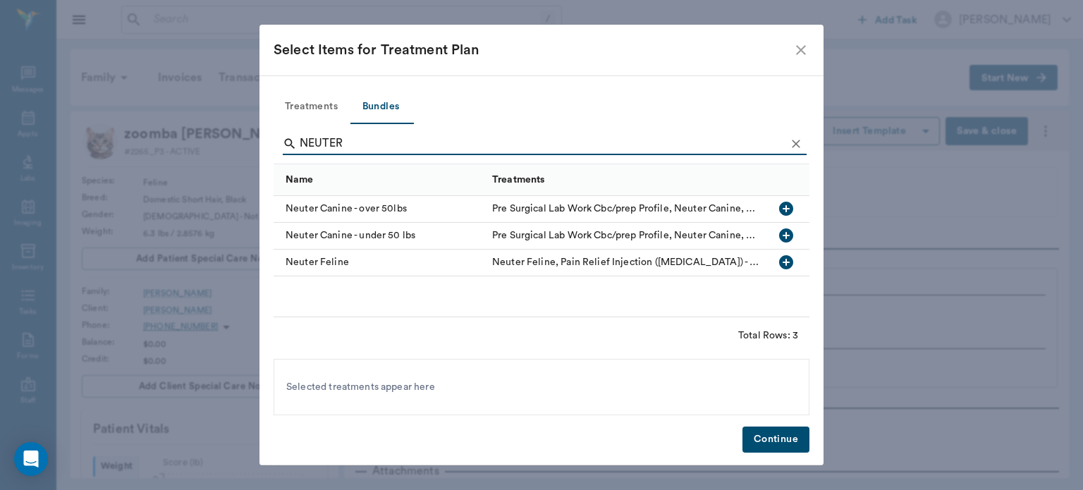
type input "NEUTER"
click at [789, 264] on icon "button" at bounding box center [786, 262] width 14 height 14
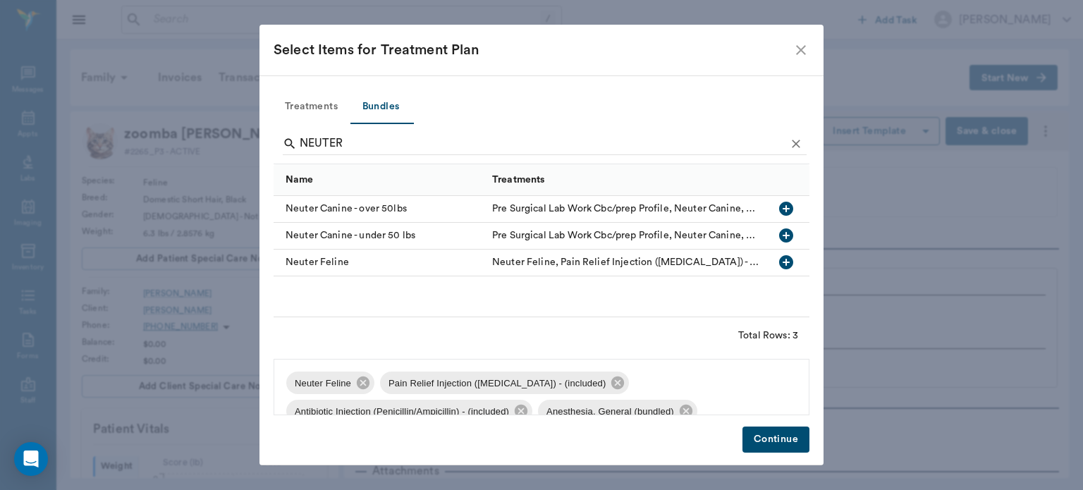
click at [777, 441] on button "Continue" at bounding box center [775, 439] width 67 height 26
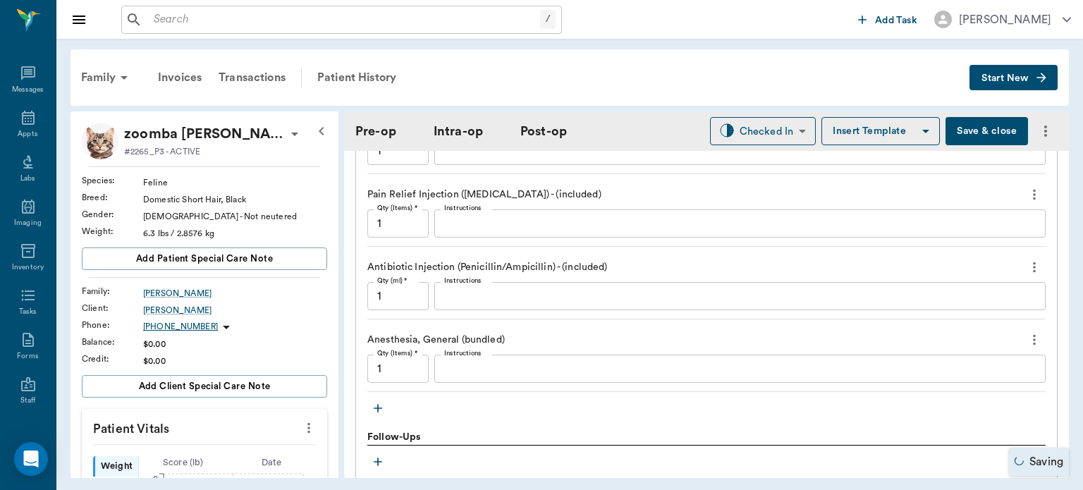
scroll to position [1324, 0]
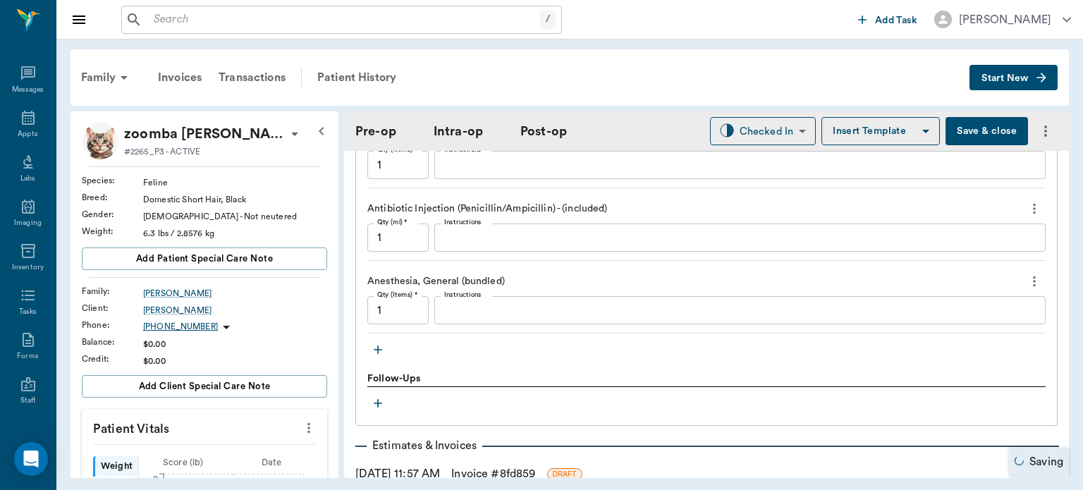
click at [378, 350] on icon "button" at bounding box center [378, 350] width 14 height 14
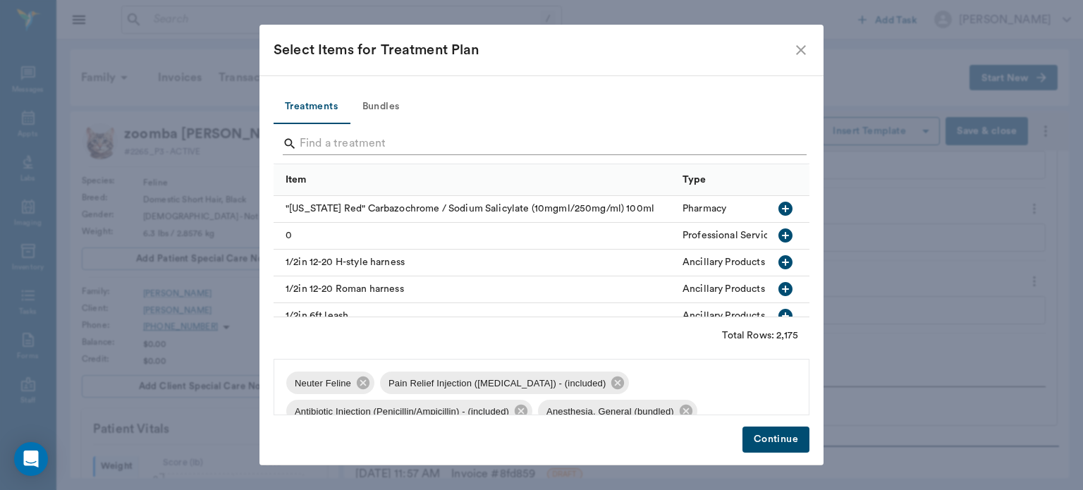
click at [345, 136] on input "Search" at bounding box center [543, 143] width 486 height 23
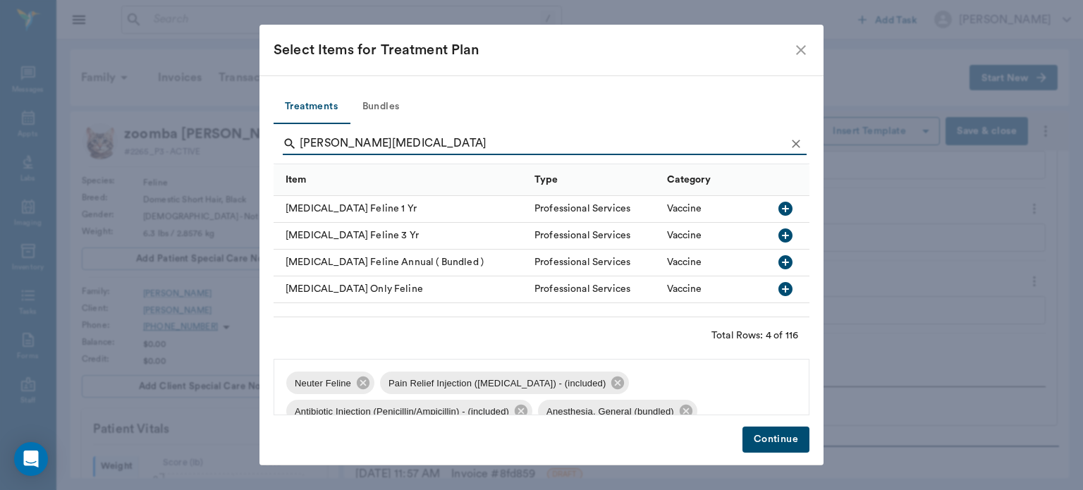
type input "[PERSON_NAME][MEDICAL_DATA]"
click at [787, 206] on icon "button" at bounding box center [785, 209] width 14 height 14
click at [772, 450] on button "Continue" at bounding box center [775, 439] width 67 height 26
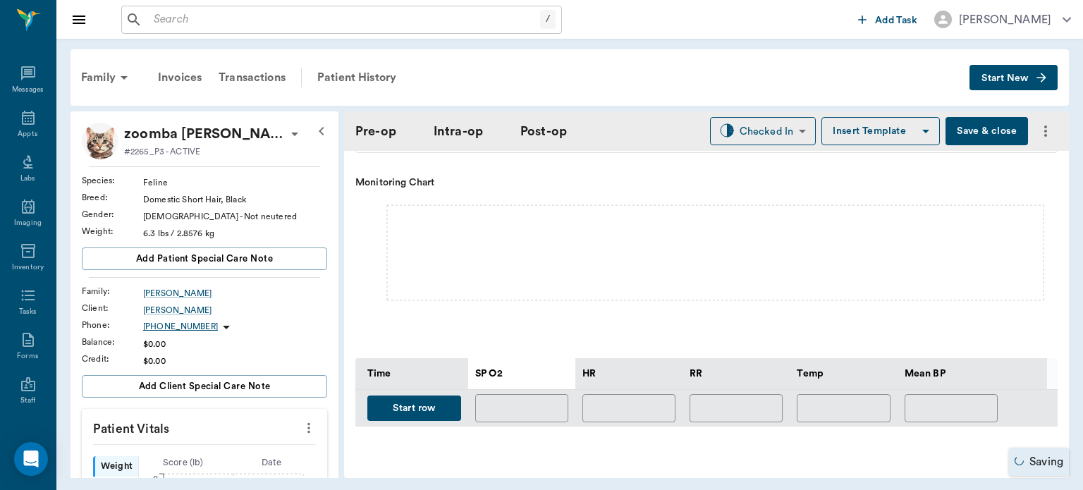
scroll to position [400, 0]
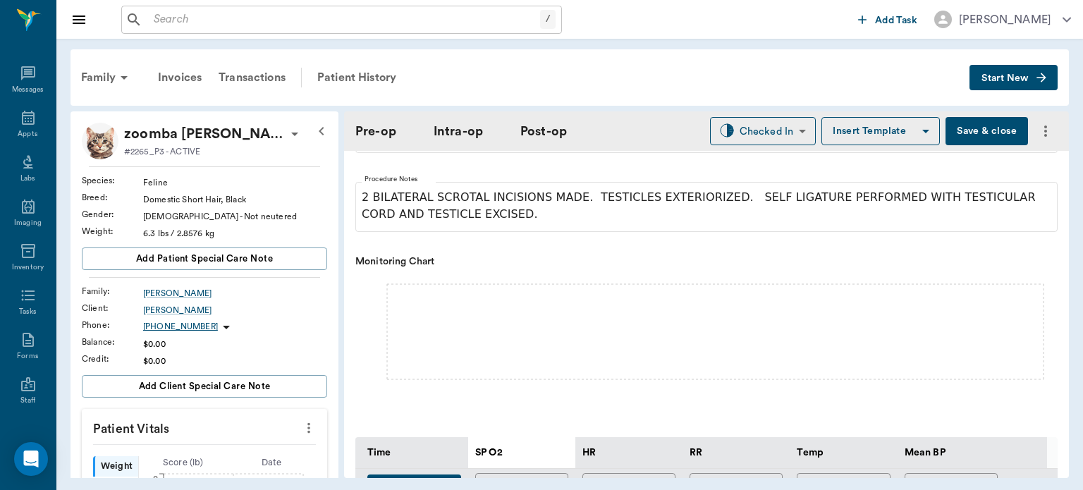
click at [979, 132] on button "Save & close" at bounding box center [986, 131] width 82 height 28
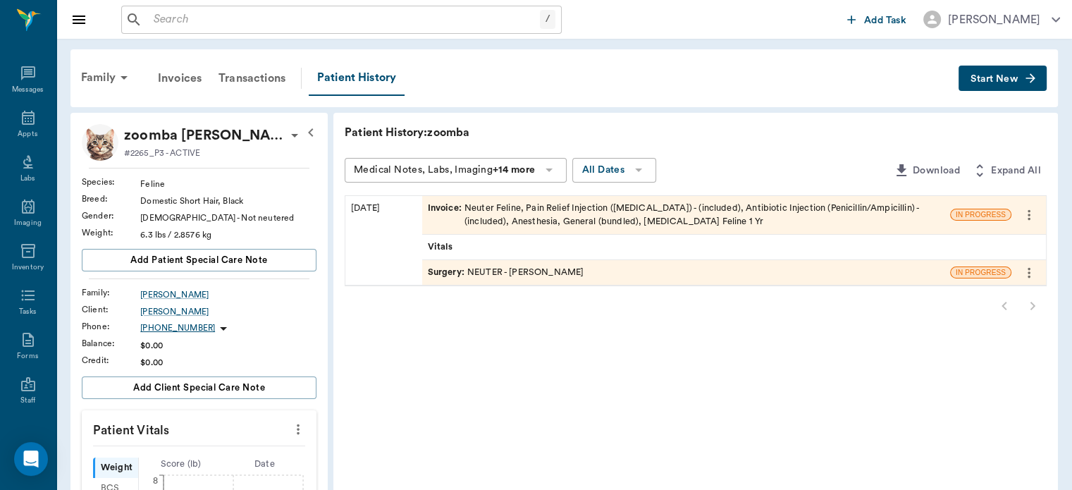
click at [19, 132] on div "Appts" at bounding box center [28, 134] width 20 height 11
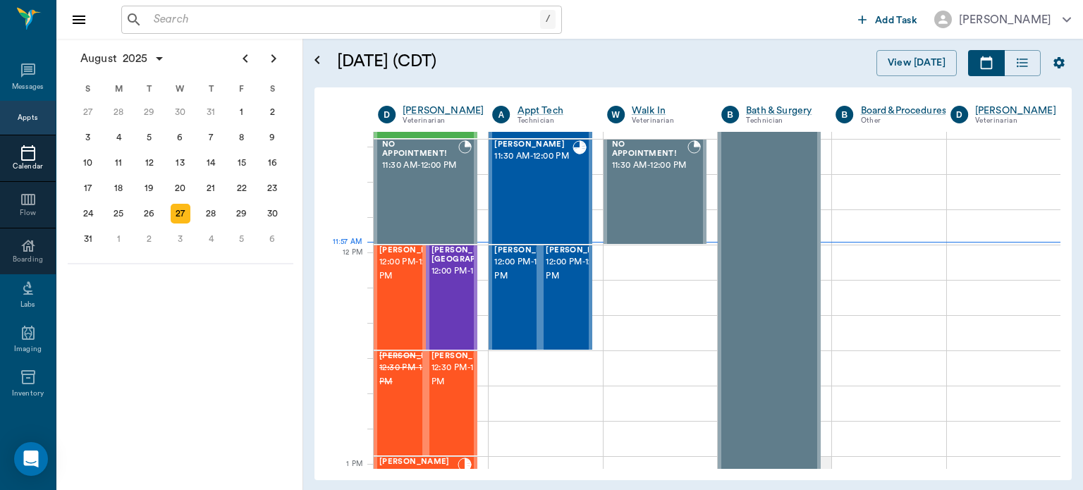
scroll to position [745, 0]
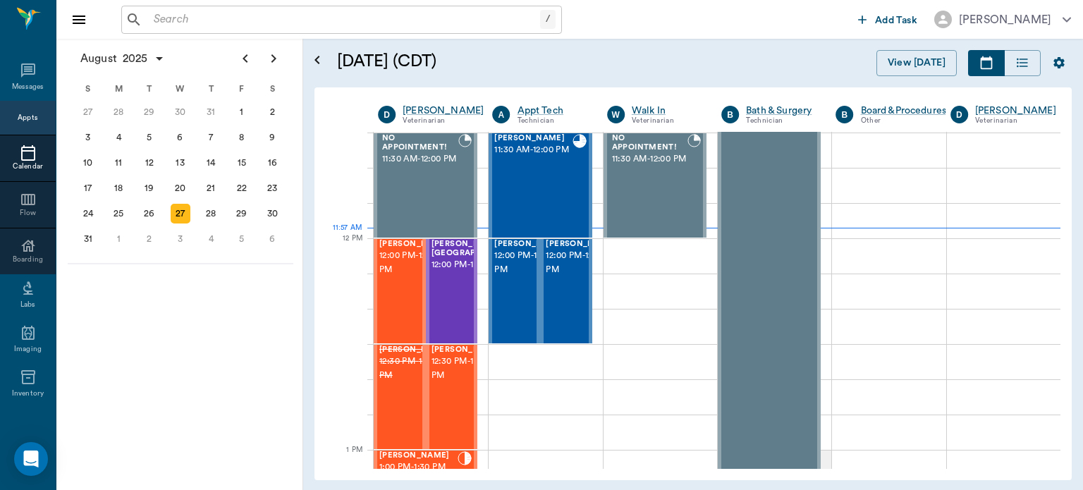
click at [392, 277] on span "12:00 PM - 12:30 PM" at bounding box center [414, 263] width 70 height 28
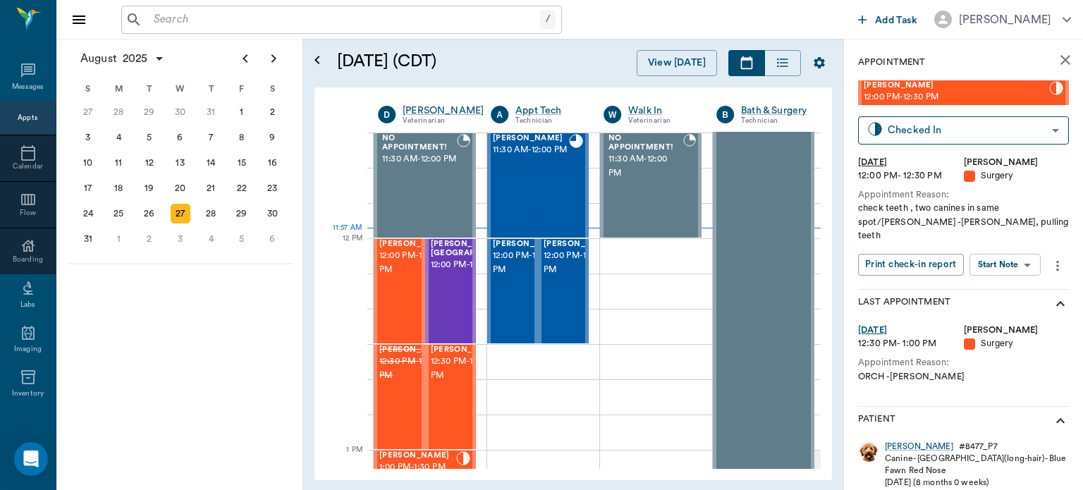
click at [1001, 252] on body "/ ​ Add Task [PERSON_NAME] Nectar Messages Appts Calendar Flow Boarding Labs Im…" at bounding box center [541, 245] width 1083 height 490
click at [999, 304] on button "View Surgery" at bounding box center [994, 303] width 58 height 16
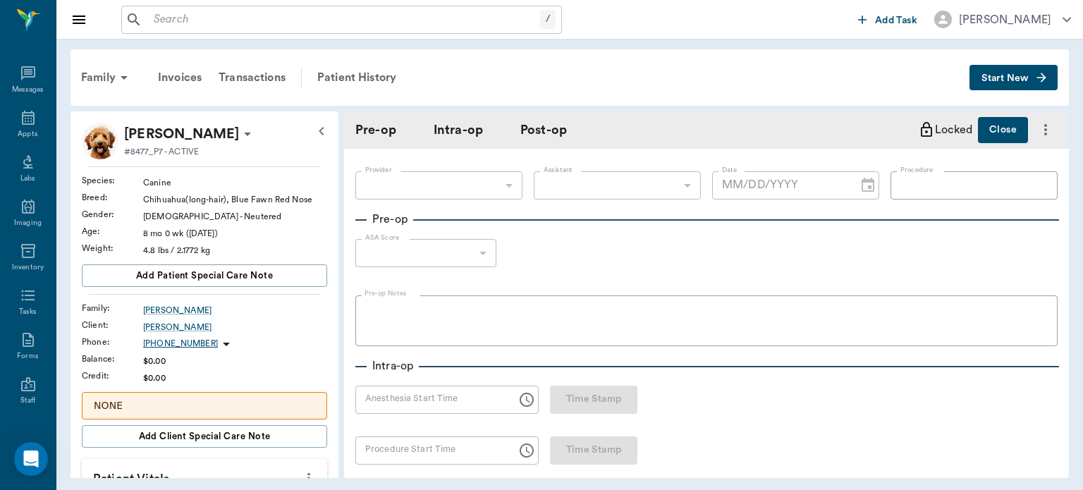
type input "63ec2f075fda476ae8351a4d"
type input "ORALORAL SURGERY"
type input "1"
radio input "true"
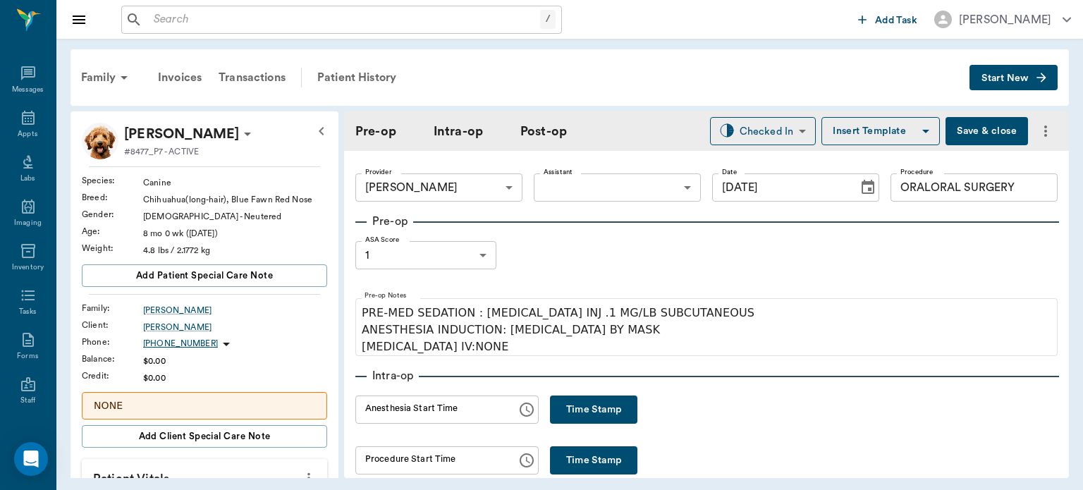
type input "[DATE]"
type input "ORALORAL SURGERY"
click at [577, 407] on button "Time Stamp" at bounding box center [593, 409] width 87 height 28
type input "11:58 AM"
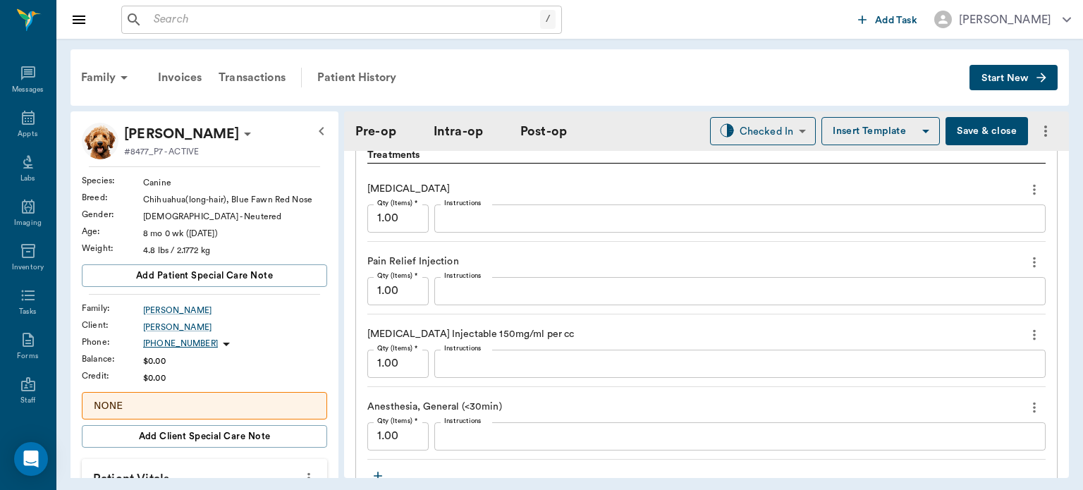
scroll to position [1209, 0]
click at [1023, 325] on button "more" at bounding box center [1034, 332] width 23 height 24
click at [929, 381] on span "Delete" at bounding box center [964, 381] width 118 height 15
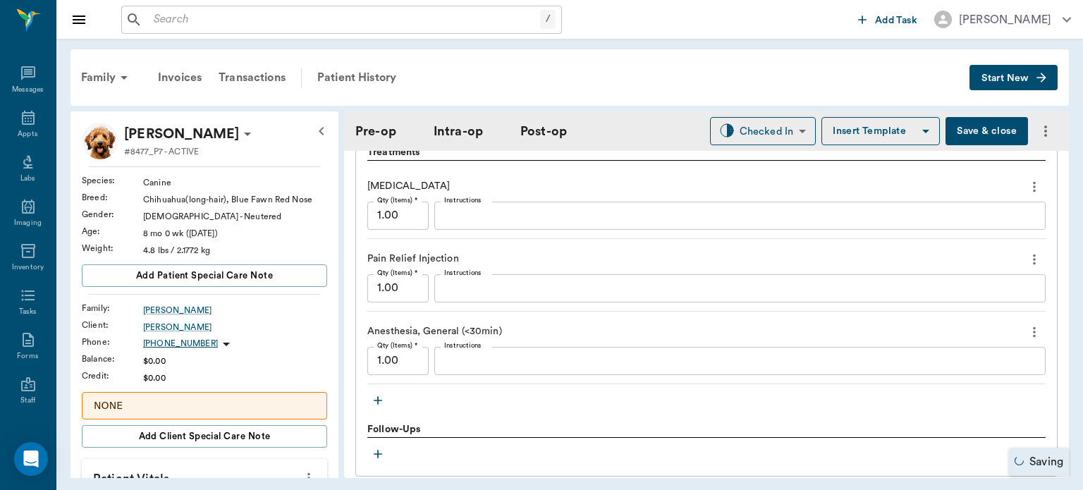
type input "ORALORAL SURGERY"
click at [378, 399] on icon "button" at bounding box center [378, 400] width 8 height 8
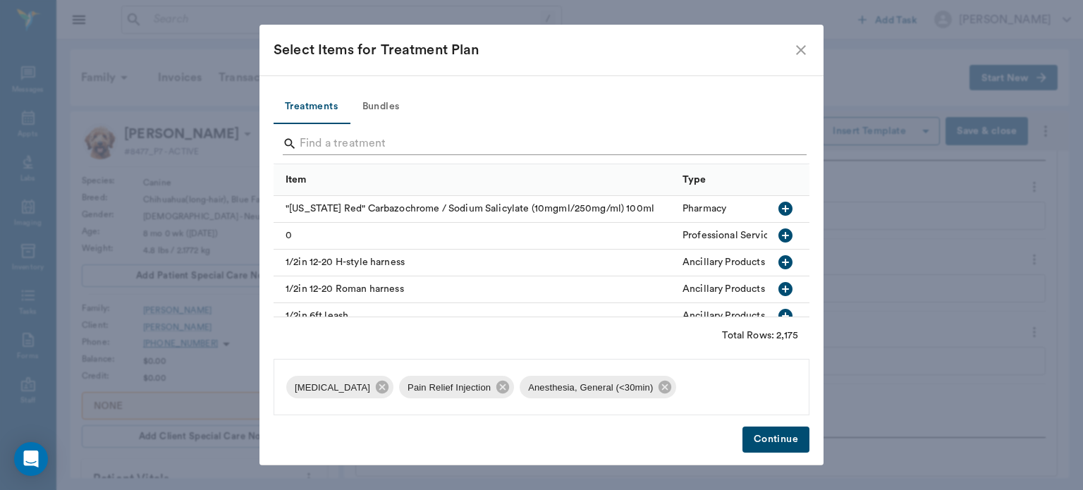
click at [332, 144] on input "Search" at bounding box center [543, 143] width 486 height 23
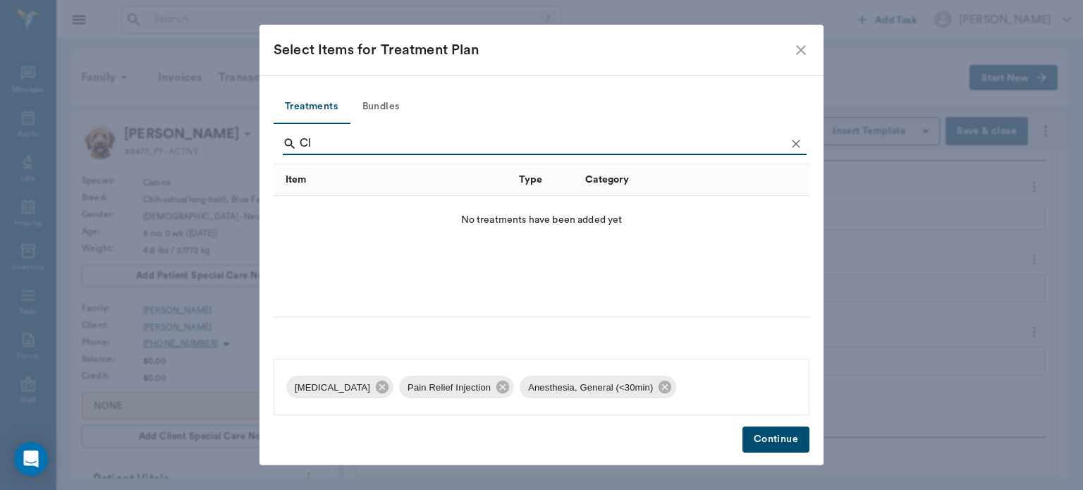
type input "C"
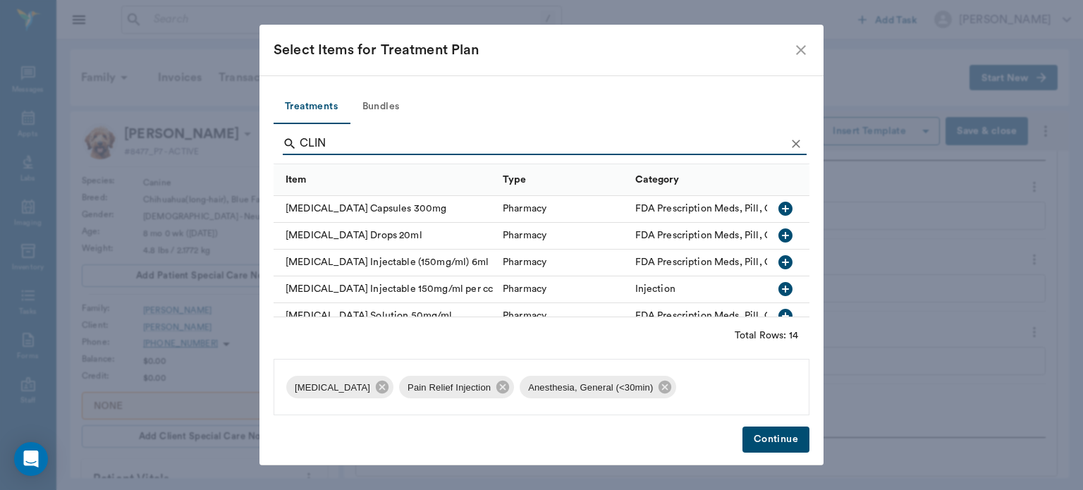
scroll to position [30, 0]
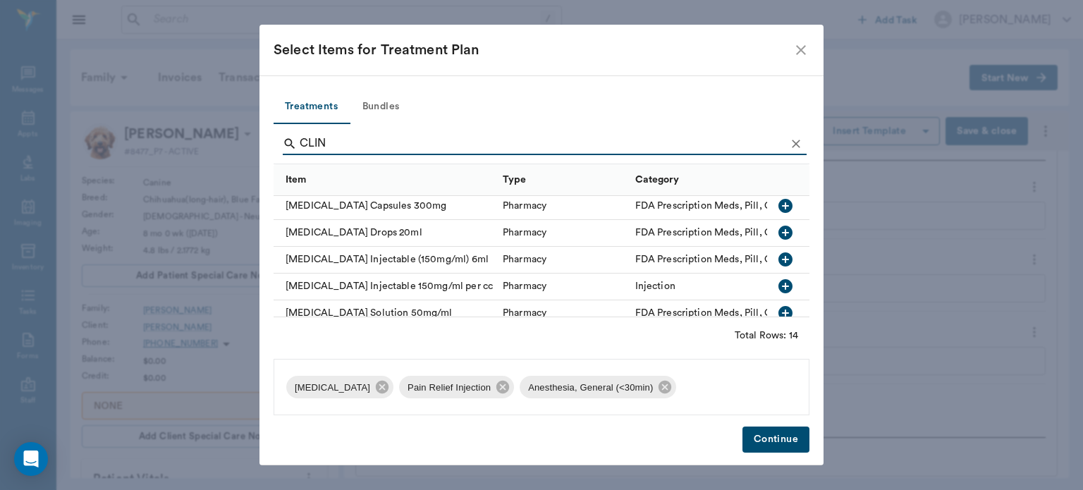
type input "CLIN"
click at [778, 228] on icon "button" at bounding box center [785, 233] width 14 height 14
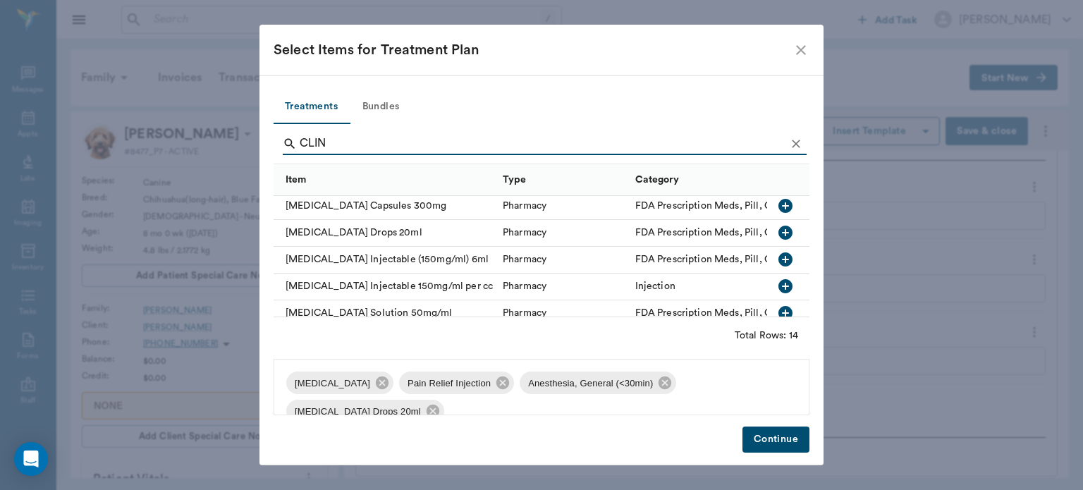
click at [795, 142] on icon "Clear" at bounding box center [795, 144] width 8 height 8
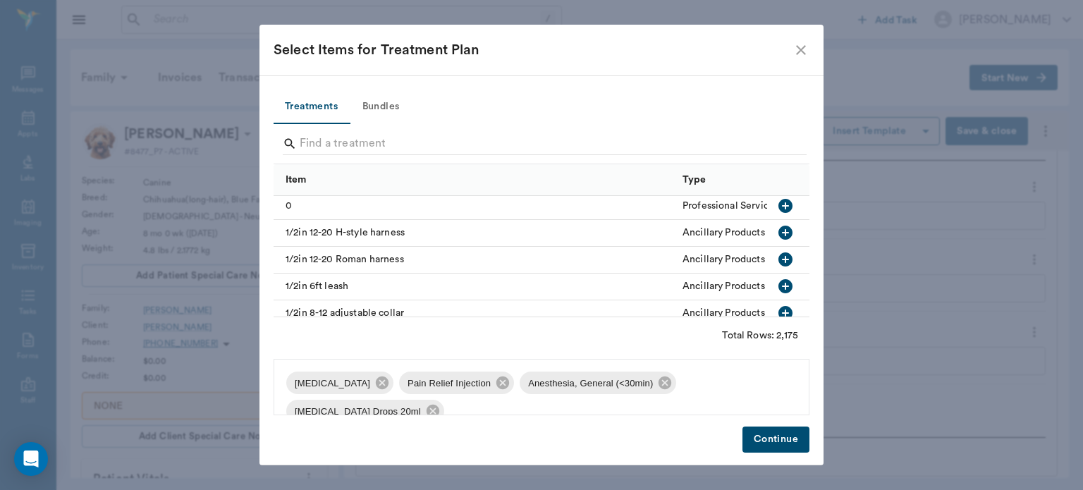
click at [802, 48] on icon "close" at bounding box center [801, 50] width 10 height 10
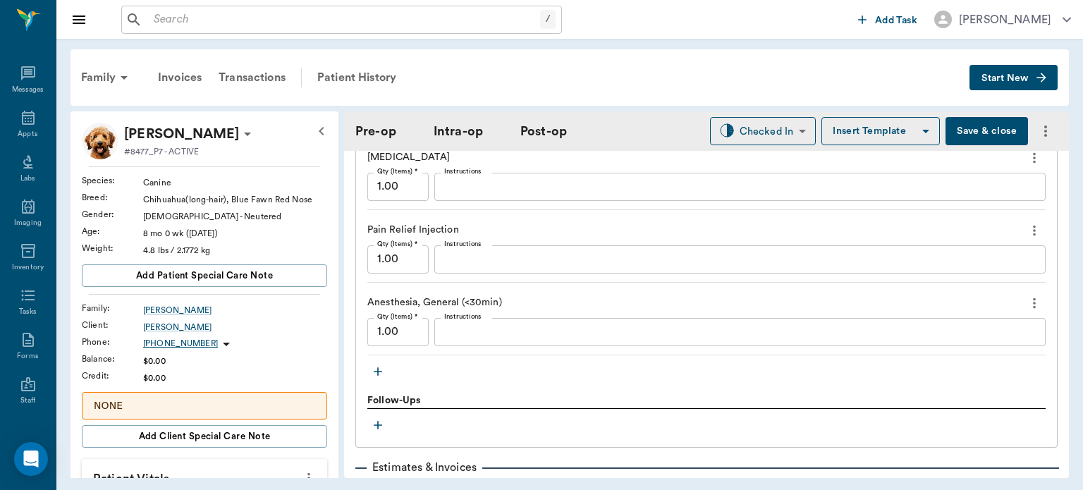
scroll to position [1236, 0]
click at [373, 366] on icon "button" at bounding box center [378, 373] width 14 height 14
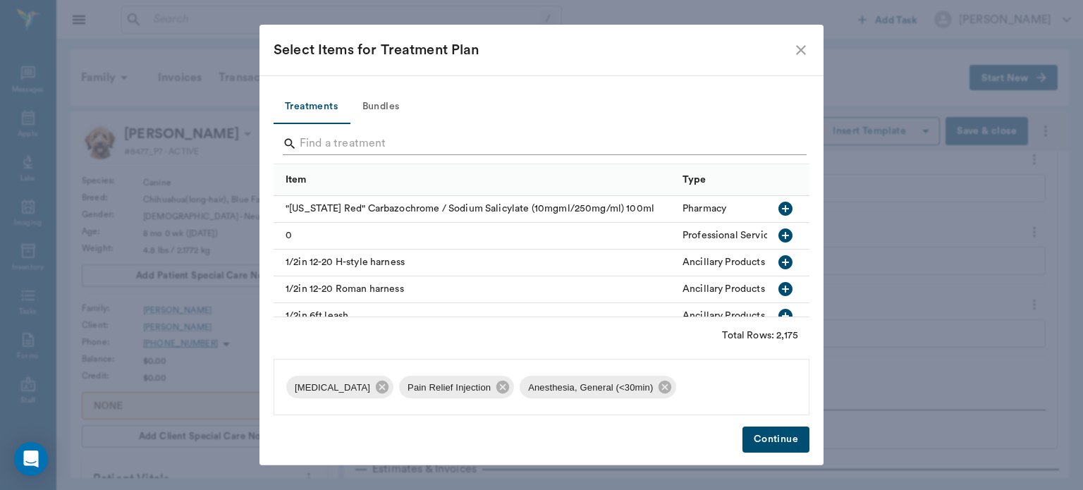
click at [354, 139] on input "Search" at bounding box center [543, 143] width 486 height 23
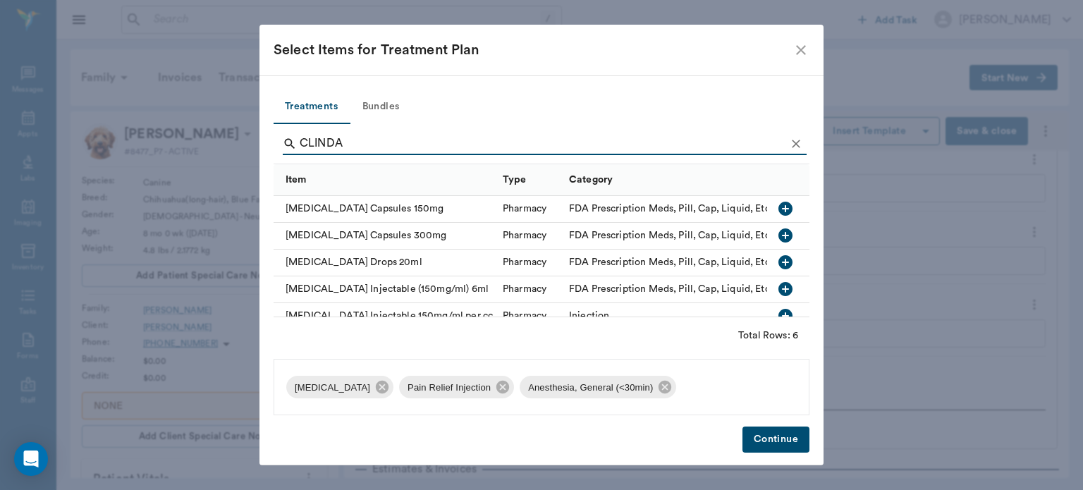
type input "CLINDA"
click at [777, 259] on icon "button" at bounding box center [785, 262] width 17 height 17
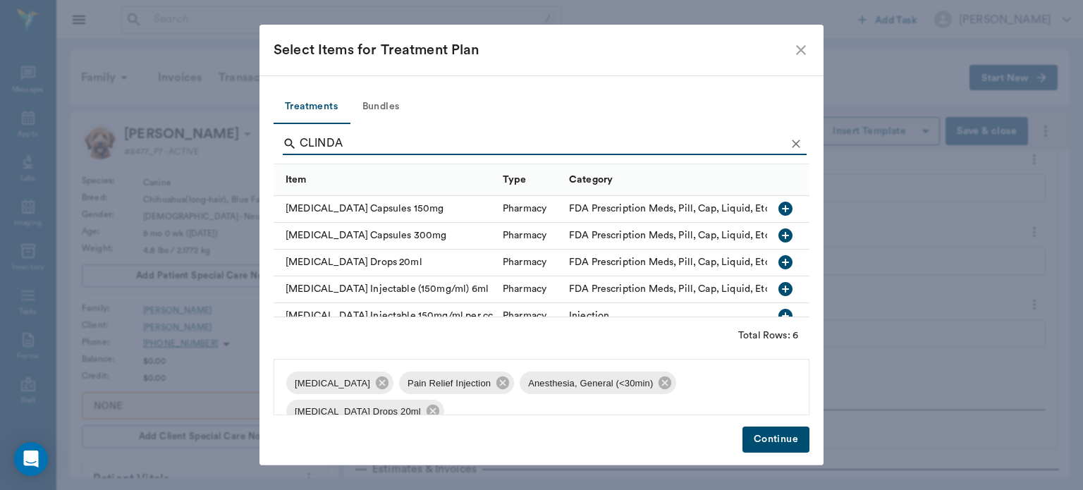
click at [770, 440] on button "Continue" at bounding box center [775, 439] width 67 height 26
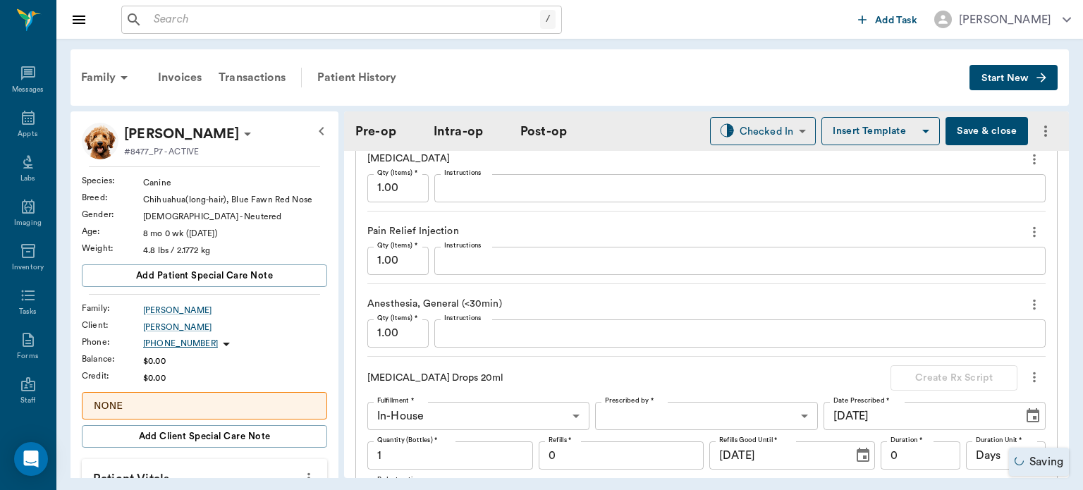
scroll to position [1291, 0]
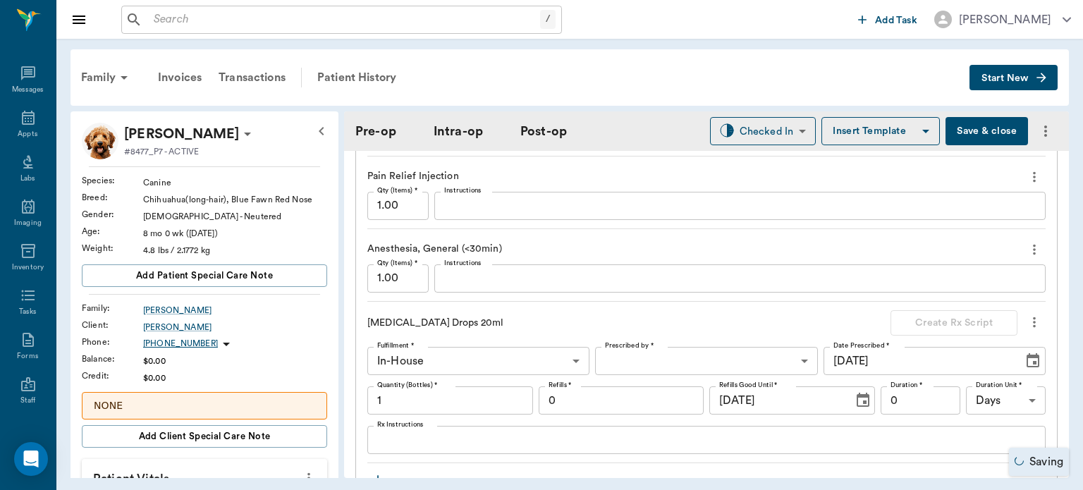
click at [674, 364] on body "/ ​ Add Task [PERSON_NAME] Nectar Messages Appts Labs Imaging Inventory Tasks F…" at bounding box center [541, 245] width 1083 height 490
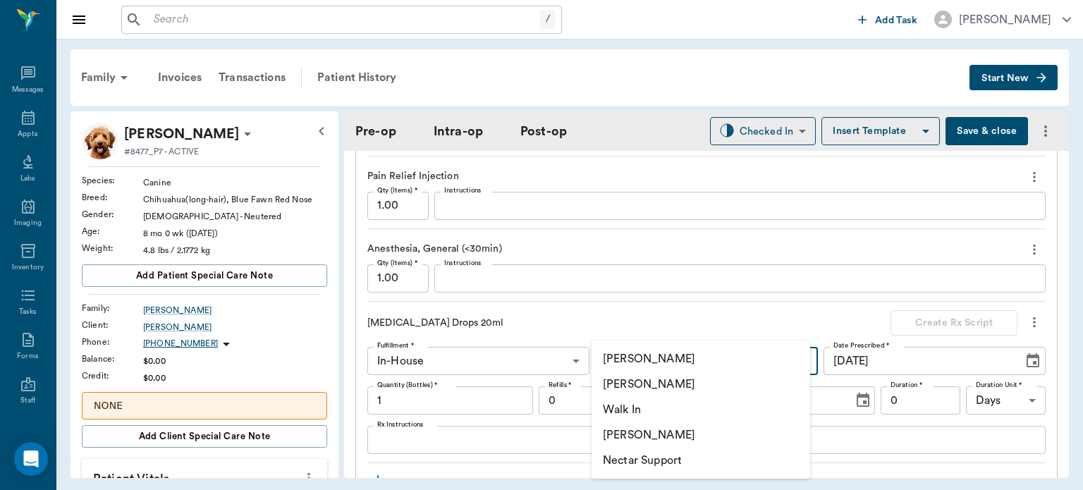
type input "ORALORAL SURGERY"
click at [680, 386] on li "[PERSON_NAME]" at bounding box center [700, 383] width 218 height 25
type input "63ec2f075fda476ae8351a4d"
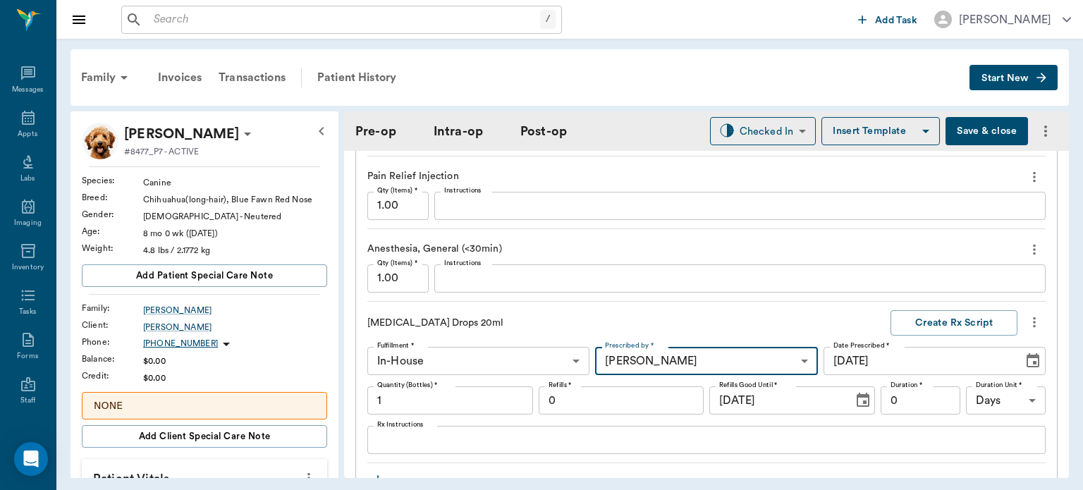
type input "ORALORAL SURGERY"
click at [479, 436] on textarea "Rx Instructions" at bounding box center [706, 440] width 658 height 16
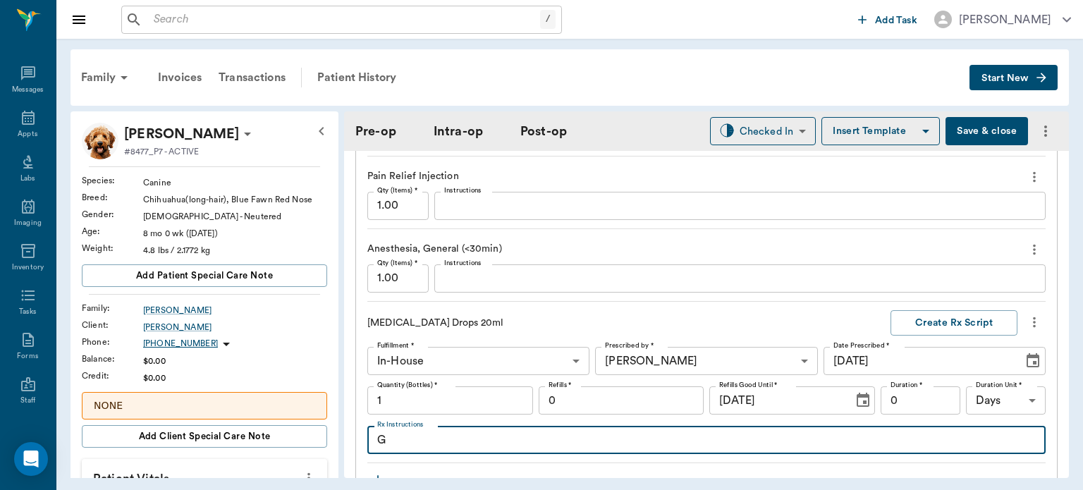
type textarea "GI"
type input "ORALORAL SURGERY"
type textarea "GIV"
type input "ORALORAL SURGERY"
type textarea "GIVE"
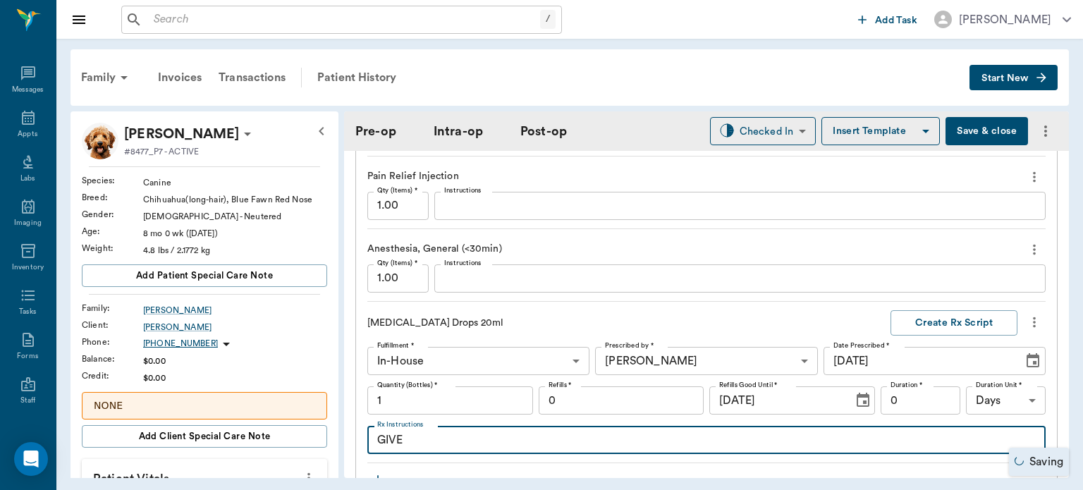
type input "ORALORAL SURGERY"
type textarea "GIVE .5CC"
type input "ORALORAL SURGERY"
type textarea "GIVE .5CC BY"
type input "ORALORAL SURGERY"
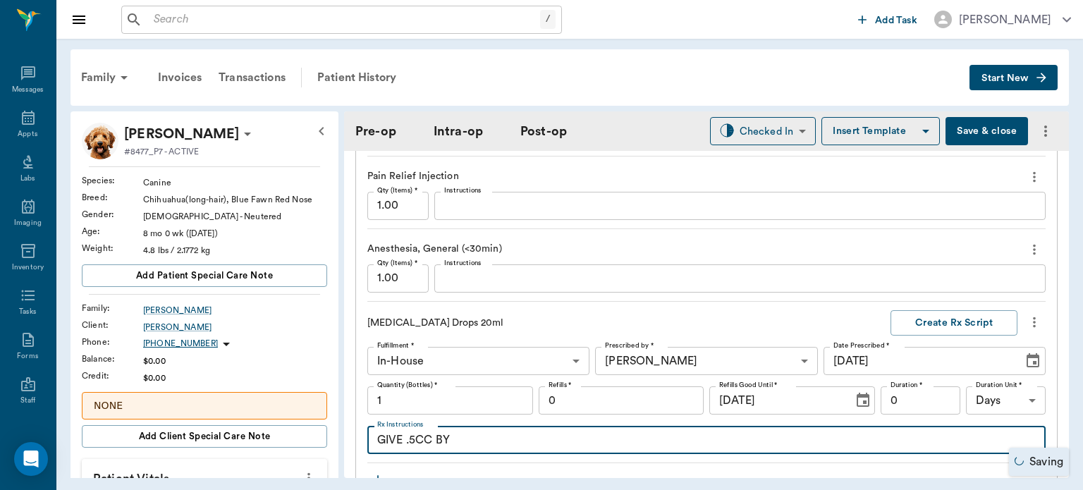
type textarea "GIVE .5CC BY M"
type input "ORALORAL SURGERY"
type textarea "GIVE .5CC BY MOUTH T"
type input "ORALORAL SURGERY"
type textarea "GIVE .5CC BY MOUTH TWICE"
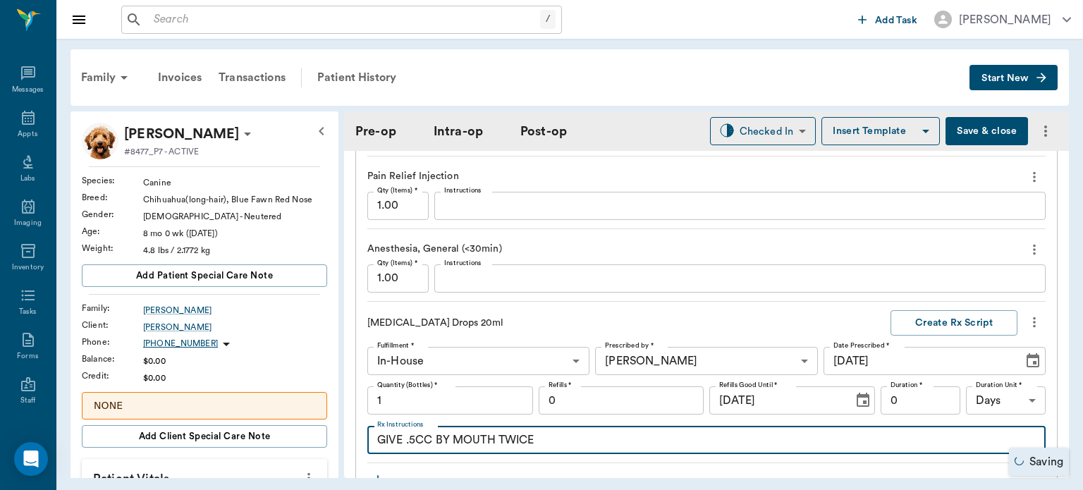
type input "ORALORAL SURGERY"
type textarea "GIVE .5CC BY MOUTH TWICE A DAY FOR 3"
type input "ORALORAL SURGERY"
type textarea "GIVE .5CC BY MOUTH TWICE A DAY FOR 3 DA"
type input "ORALORAL SURGERY"
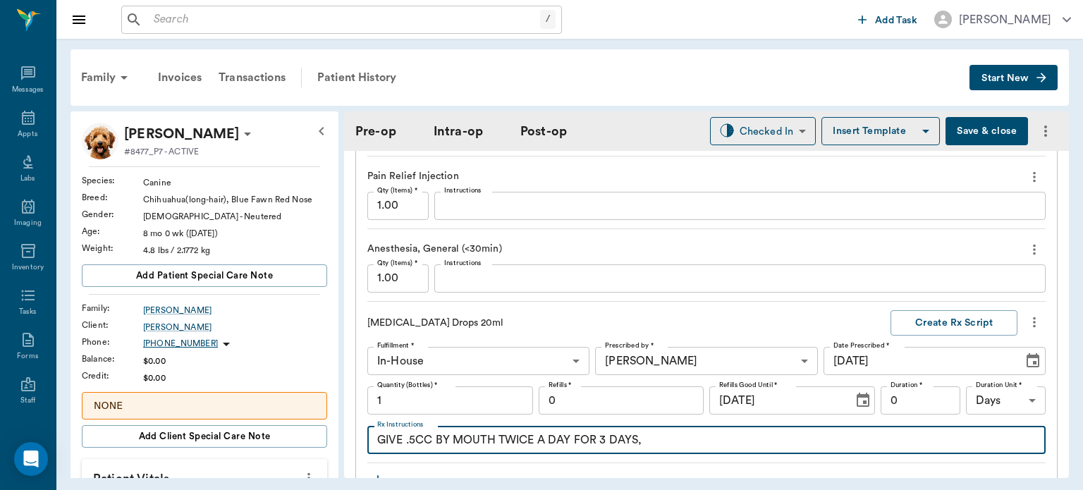
type textarea "GIVE .5CC BY MOUTH TWICE A DAY FOR 3 DAYS,"
type input "ORALORAL SURGERY"
type textarea "GIVE .5CC BY MOUTH TWICE A DAY FOR 3 DAYS, THEN"
type input "ORALORAL SURGERY"
type textarea "GIVE .5CC BY MOUTH TWICE A DAY FOR 3 DAYS, THEN G"
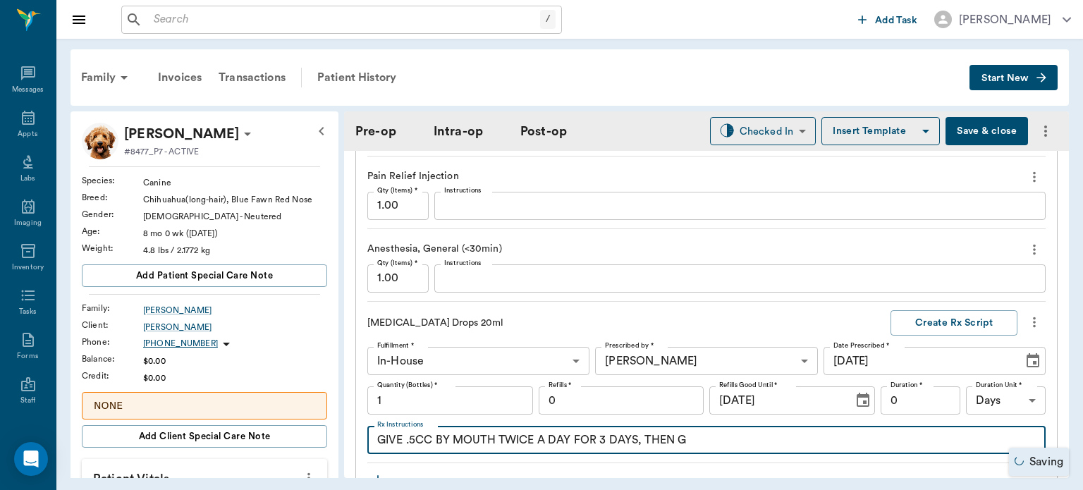
type input "ORALORAL SURGERY"
type textarea "GIVE .5CC BY MOUTH TWICE A DAY FOR 3 DAYS, THEN GO"
type input "ORALORAL SURGERY"
type textarea "GIVE .5CC BY MOUTH TWICE A DAY FOR 3 DAYS, THEN GO FO"
type input "ORALORAL SURGERY"
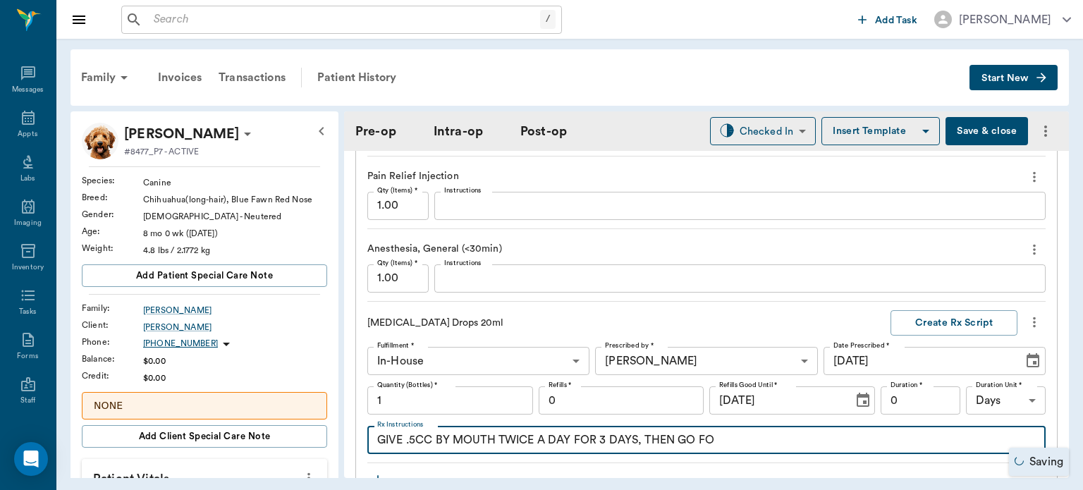
type textarea "GIVE .5CC BY MOUTH TWICE A DAY FOR 3 DAYS, THEN GO FOR"
type input "ORALORAL SURGERY"
type textarea "GIVE .5CC BY MOUTH TWICE A DAY FOR 3 DAYS, THEN GO FOR"
type input "ORALORAL SURGERY"
type textarea "GIVE .5CC BY MOUTH TWICE A DAY FOR 3 DAYS, THEN GO FOR 1"
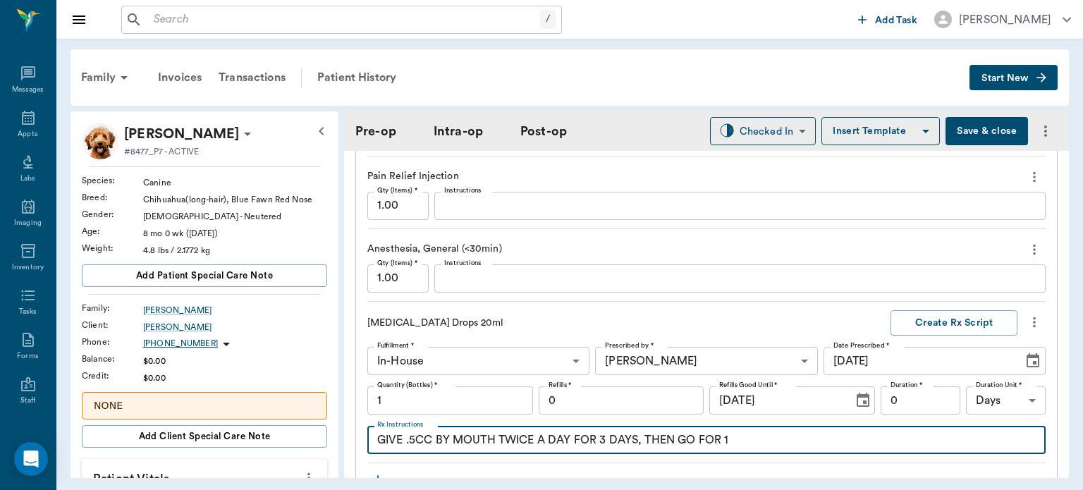
type input "ORALORAL SURGERY"
type textarea "GIVE .5CC BY MOUTH TWICE A DAY FOR 3 DAYS, THEN GO FOR 1 WEEK"
type input "ORALORAL SURGERY"
type textarea "GIVE .5CC BY MOUTH TWICE A DAY FOR 3 DAYS, THEN GO FOR 1 WEEK OUT"
type input "ORALORAL SURGERY"
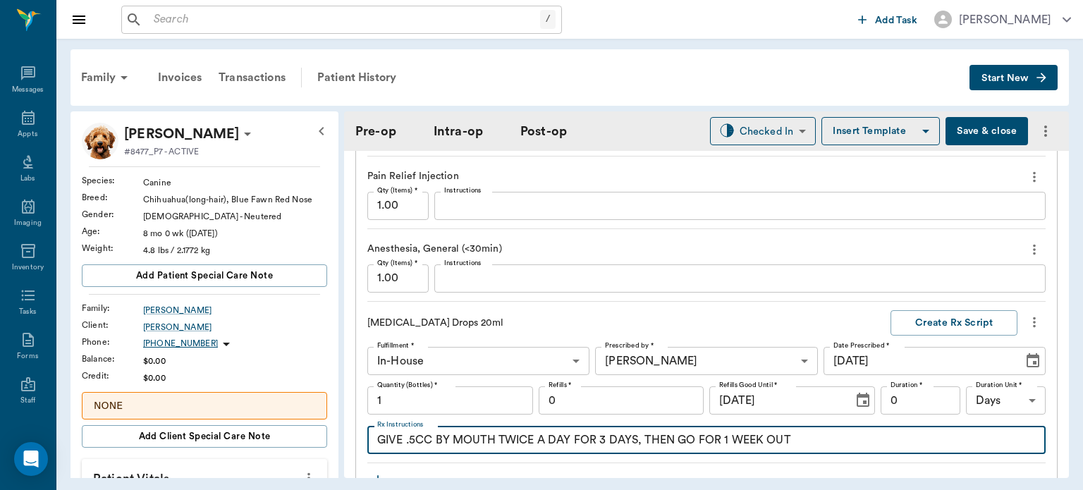
type textarea "GIVE .5CC BY MOUTH TWICE A DAY FOR 3 DAYS, THEN GO FOR 1 WEEK OUT"
type input "ORALORAL SURGERY"
type textarea "GIVE .5CC BY MOUTH TWICE A DAY FOR 3 DAYS, THEN GO FOR 1 WEEK OUT O"
type input "ORALORAL SURGERY"
type textarea "GIVE .5CC BY MOUTH TWICE A DAY FOR 3 DAYS, THEN GO FOR 1 WEEK OUT OF"
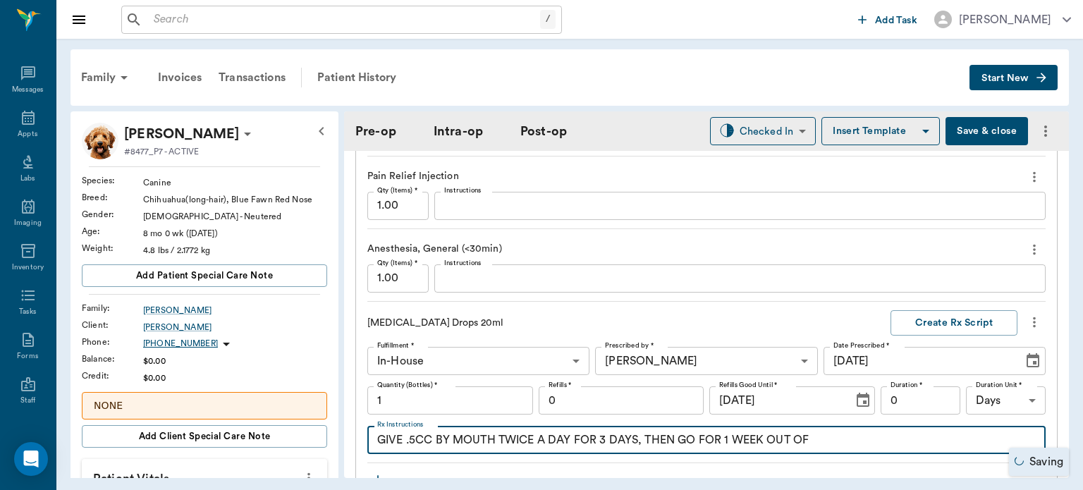
type input "ORALORAL SURGERY"
type textarea "GIVE .5CC BY MOUTH TWICE A DAY FOR 3 DAYS, THEN GO FOR 1 WEEK OUT OF E"
type input "ORALORAL SURGERY"
type textarea "GIVE .5CC BY MOUTH TWICE A DAY FOR 3 DAYS, THEN GO FOR 1 WEEK OUT OF EVER"
type input "ORALORAL SURGERY"
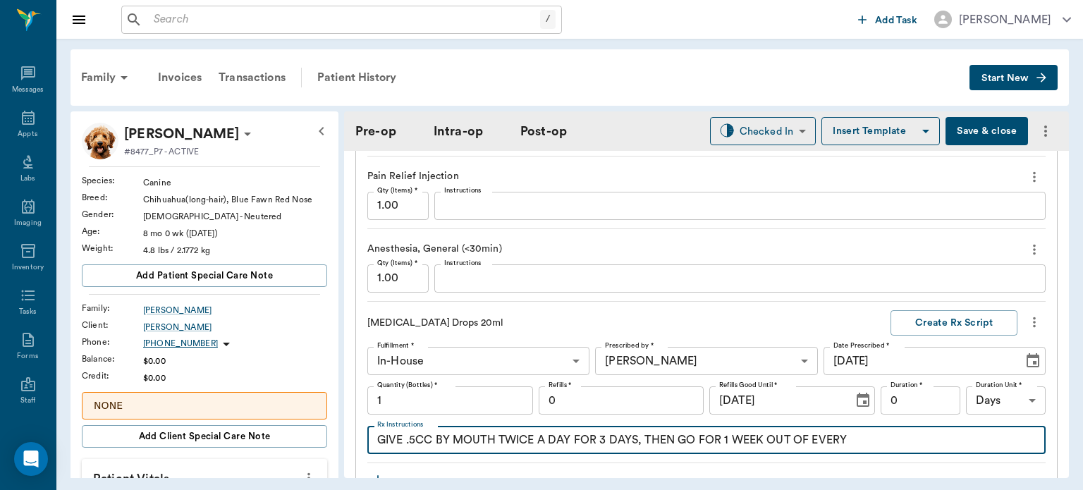
type textarea "GIVE .5CC BY MOUTH TWICE A DAY FOR 3 DAYS, THEN GO FOR 1 WEEK OUT OF EVERY"
type input "ORALORAL SURGERY"
type textarea "GIVE .5CC BY MOUTH TWICE A DAY FOR 3 DAYS, THEN GO FOR 1 WEEK OUT OF EVERY MOM"
type input "ORALORAL SURGERY"
type textarea "GIVE .5CC BY MOUTH TWICE A DAY FOR 3 DAYS, THEN GO FOR 1 WEEK OUT OF EVERY MONT"
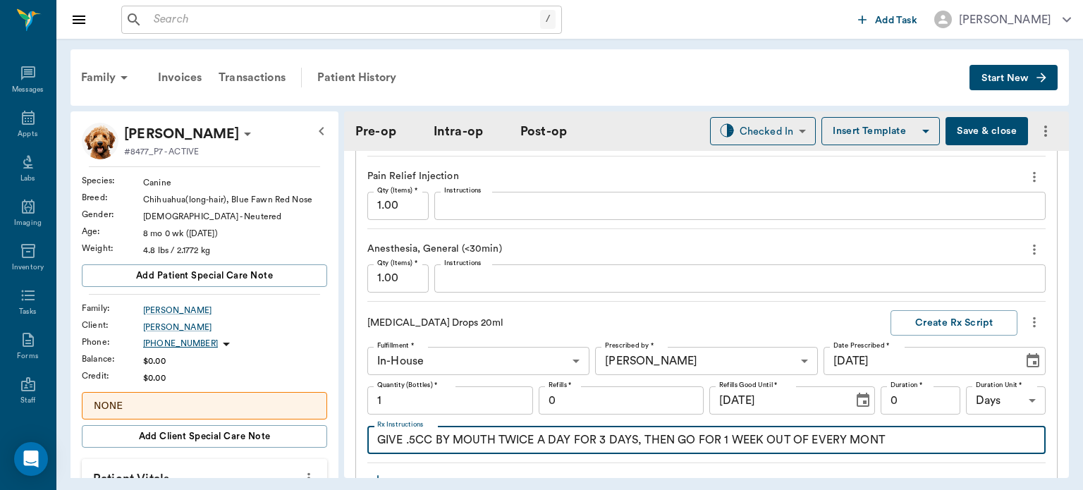
type input "ORALORAL SURGERY"
type textarea "GIVE .5CC BY MOUTH TWICE A DAY FOR 3 DAYS, THEN GO FOR 1 WEEK OUT OF EVERY MONTH"
type input "ORALORAL SURGERY"
type textarea "GIVE .5CC BY MOUTH TWICE A DAY FOR 3 DAYS, THEN GO FOR 1 WEEK OUT OF EVERY MONTH"
type input "ORALORAL SURGERY"
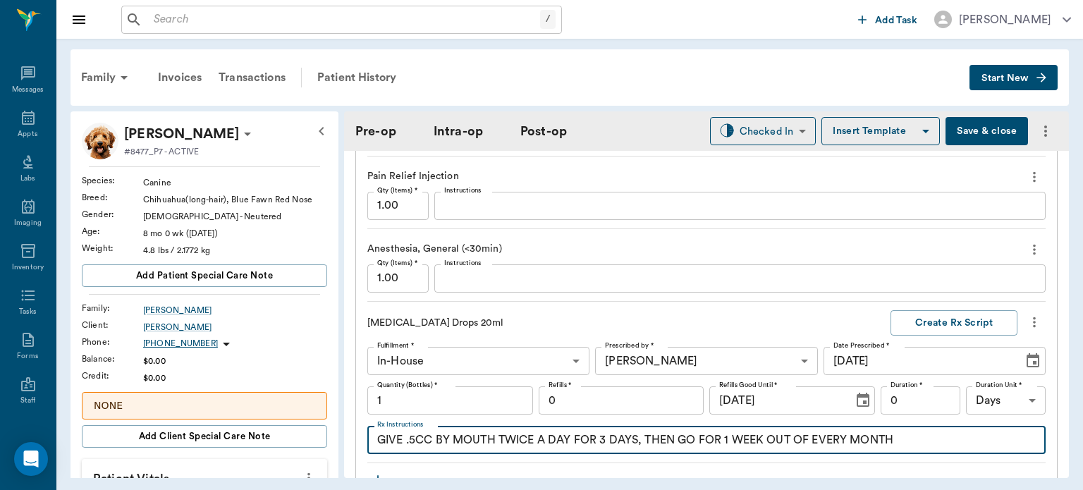
type textarea "GIVE .5CC BY MOUTH TWICE A DAY FOR 3 DAYS, THEN GO FOR 1 WEEK OUT OF EVERY MONTH"
click at [940, 322] on button "Create Rx Script" at bounding box center [953, 323] width 127 height 26
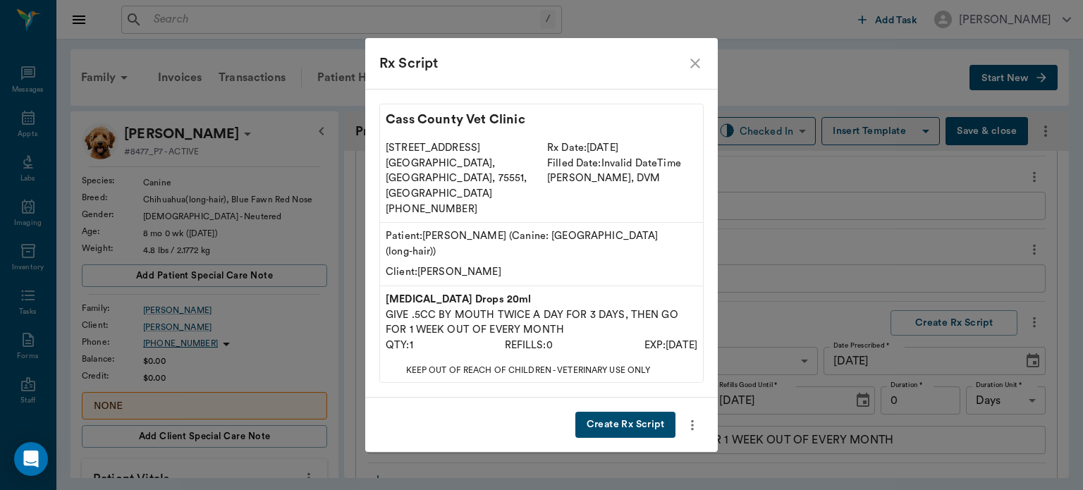
click at [648, 412] on button "Create Rx Script" at bounding box center [625, 425] width 100 height 26
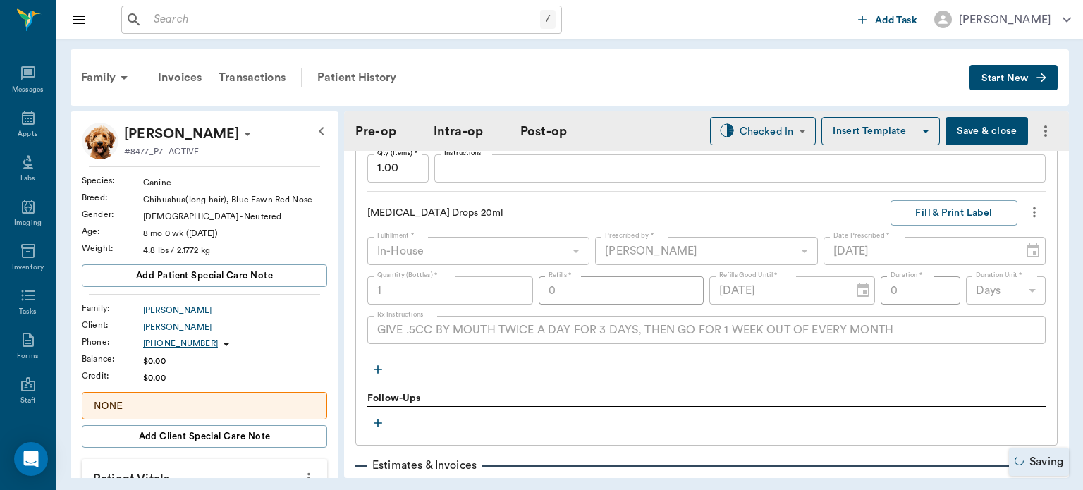
scroll to position [1395, 0]
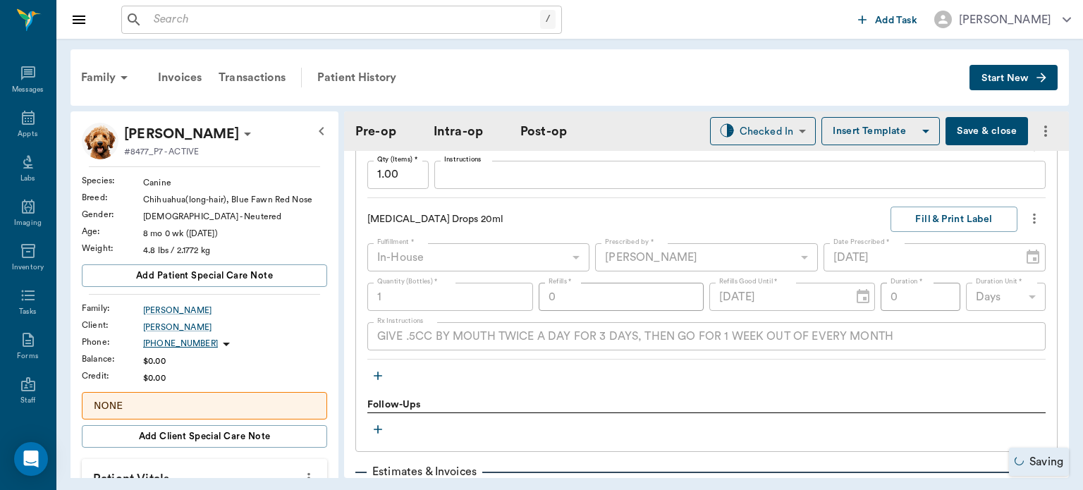
type input "ORALORAL SURGERY"
click at [383, 378] on icon "button" at bounding box center [378, 376] width 14 height 14
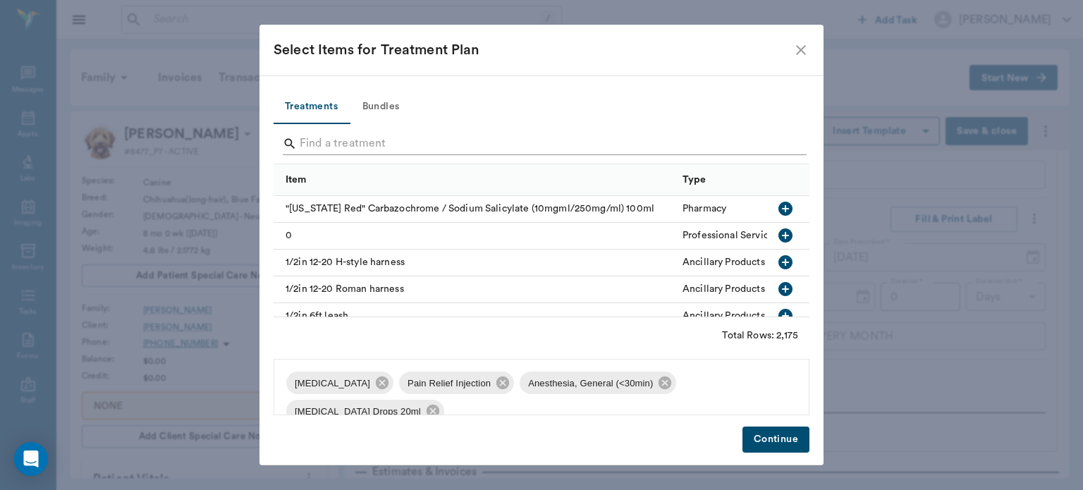
click at [350, 141] on input "Search" at bounding box center [543, 143] width 486 height 23
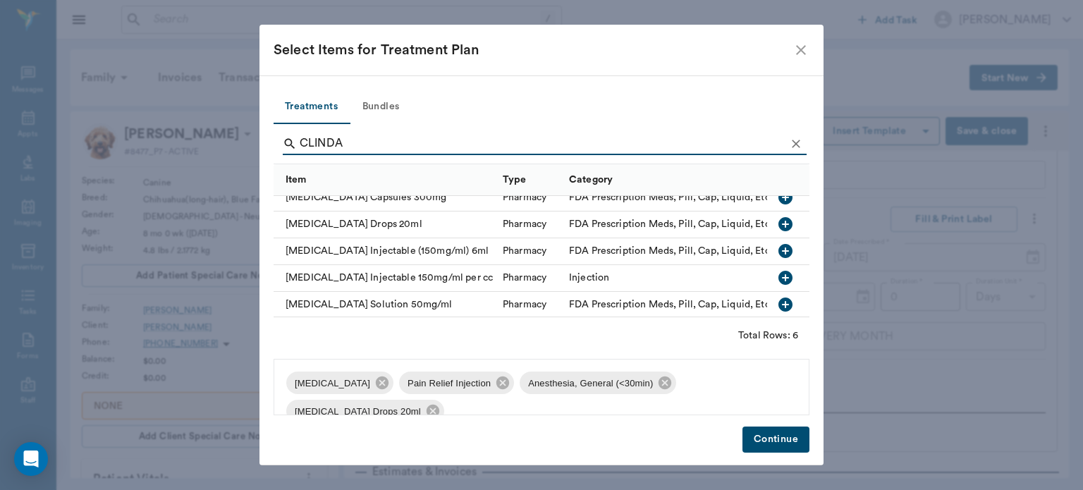
scroll to position [37, 0]
type input "CLINDA"
click at [777, 278] on icon "button" at bounding box center [785, 278] width 17 height 17
click at [758, 438] on button "Continue" at bounding box center [775, 439] width 67 height 26
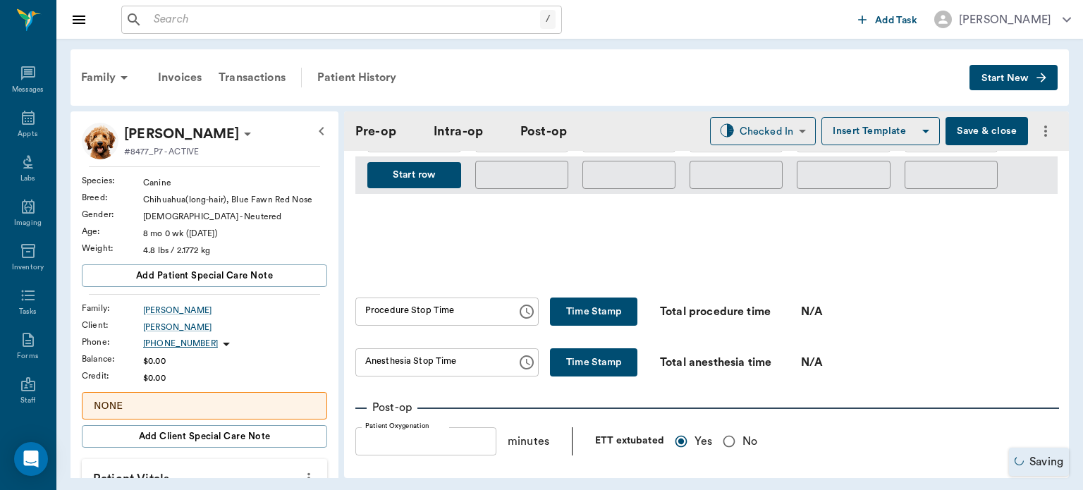
scroll to position [739, 0]
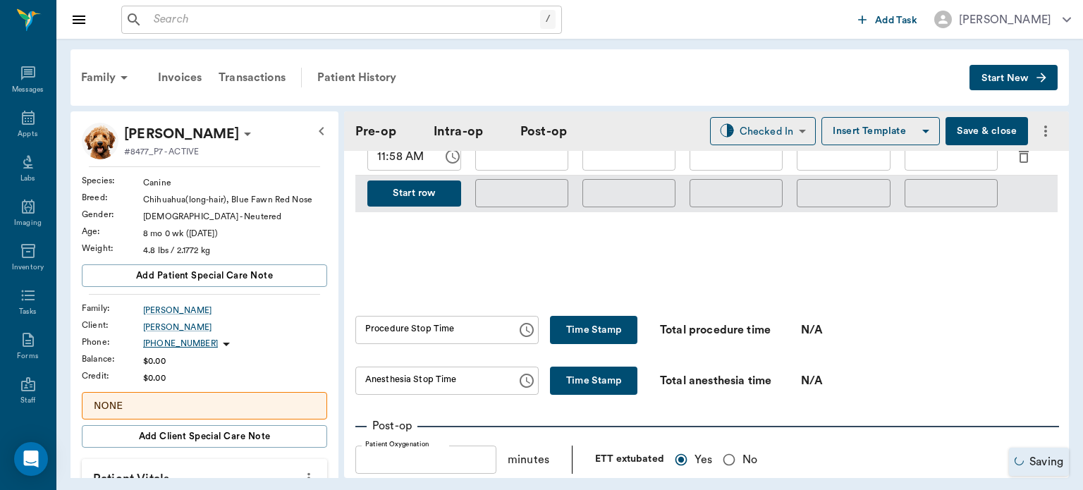
type input "ORALORAL SURGERY"
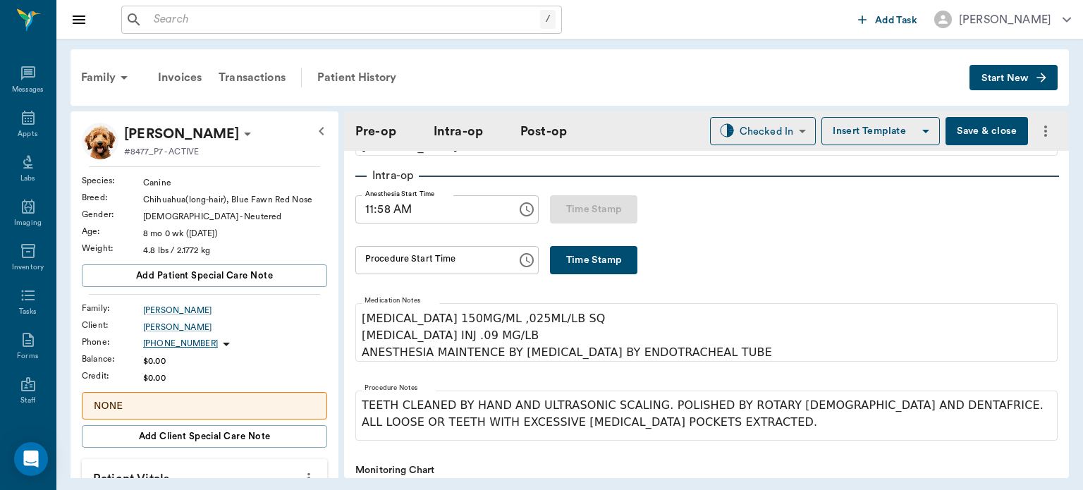
scroll to position [193, 0]
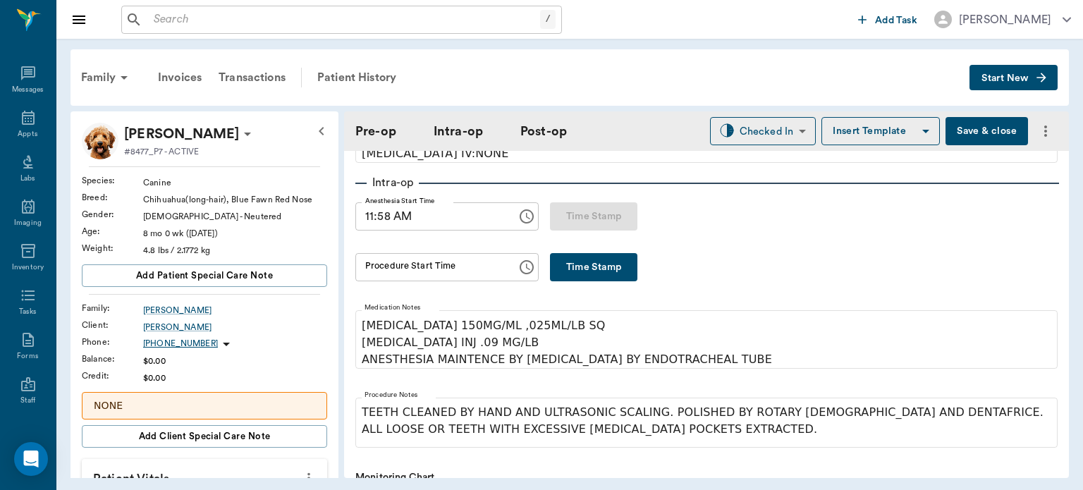
click at [575, 255] on button "Time Stamp" at bounding box center [593, 267] width 87 height 28
type input "12:09 PM"
click at [387, 269] on input "12:09 PM" at bounding box center [431, 267] width 152 height 28
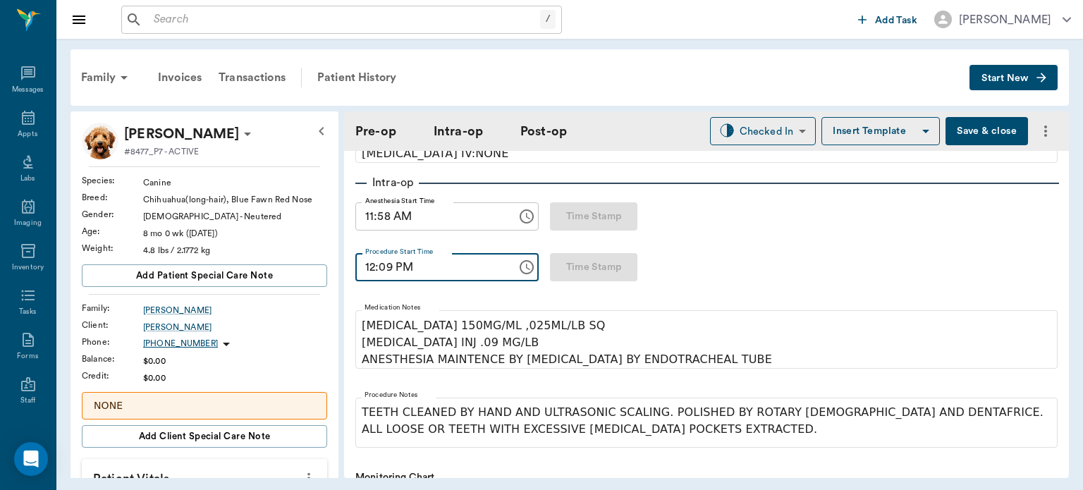
type input "ORALORAL SURGERY"
type input "12:00 PM"
type input "ORALORAL SURGERY"
type input "12:08 PM"
type input "ORALORAL SURGERY"
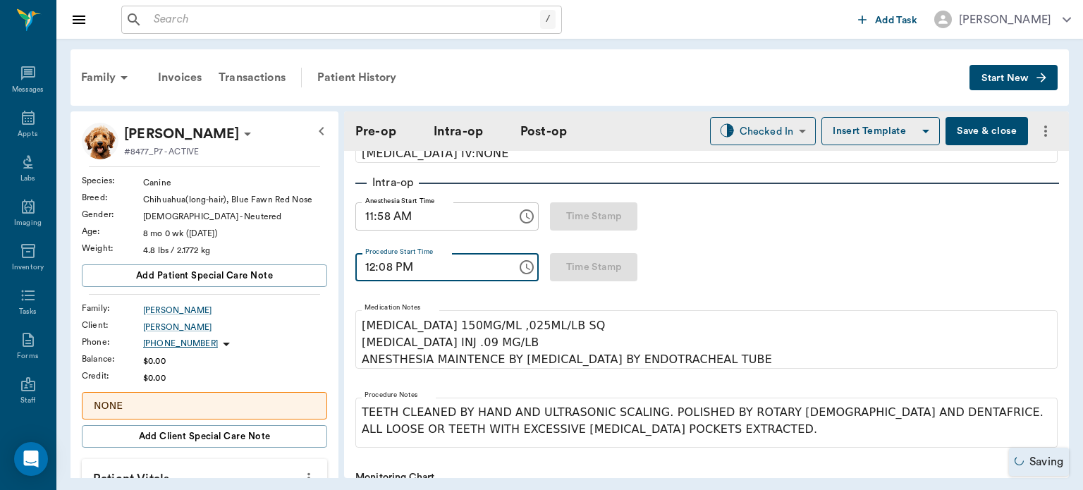
type input "12:00 PM"
type input "ORALORAL SURGERY"
type input "12:08 PM"
type input "ORALORAL SURGERY"
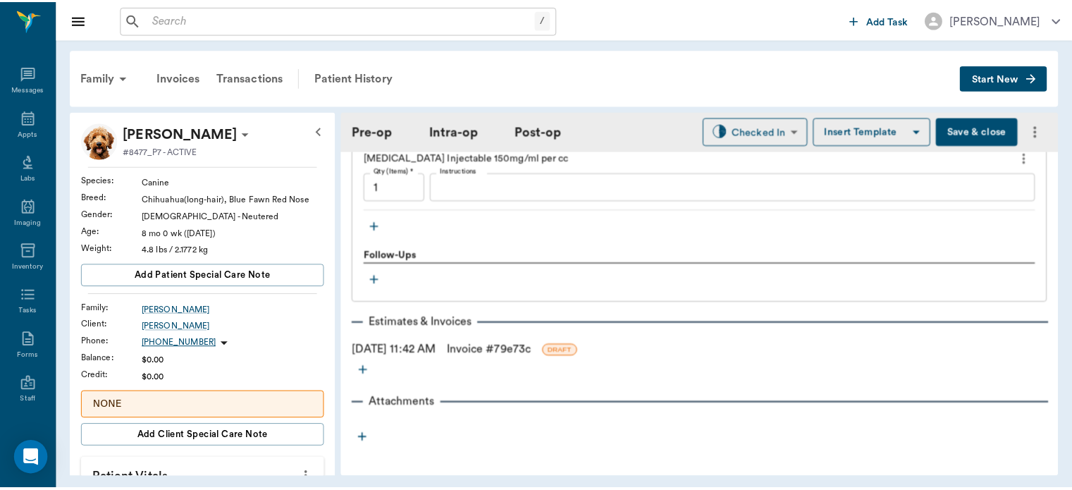
scroll to position [1620, 0]
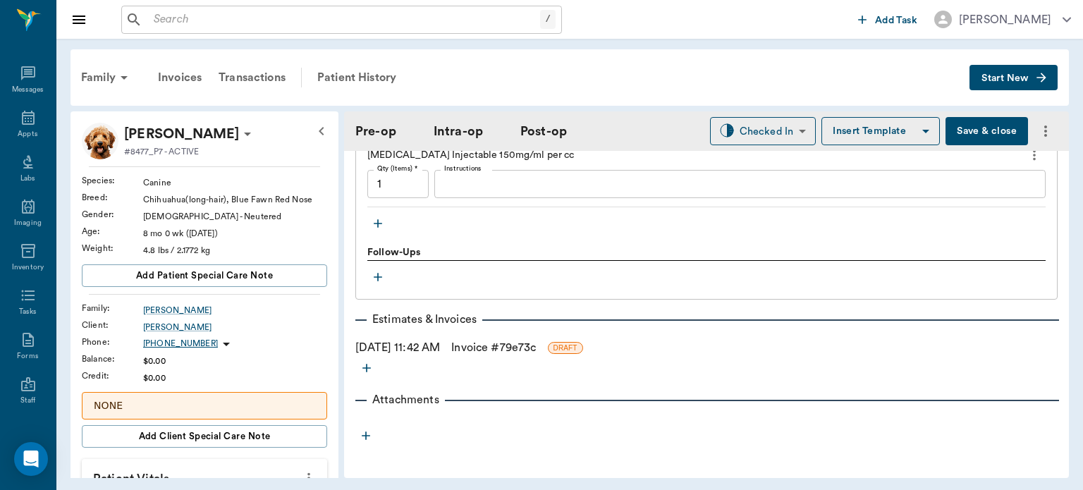
type input "12:08 PM"
click at [533, 339] on link "Invoice # 79e73c" at bounding box center [493, 347] width 85 height 17
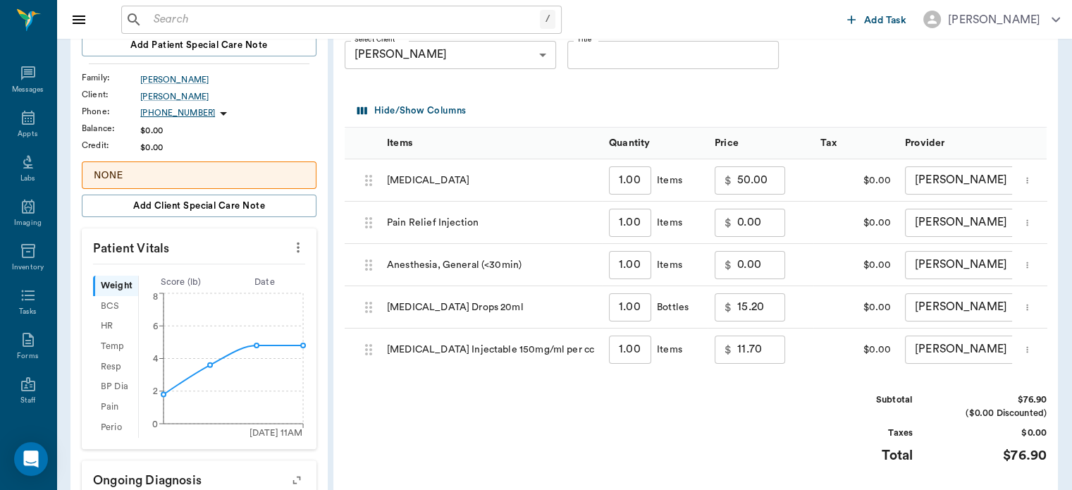
scroll to position [232, 0]
click at [750, 362] on input "11.70" at bounding box center [761, 348] width 48 height 28
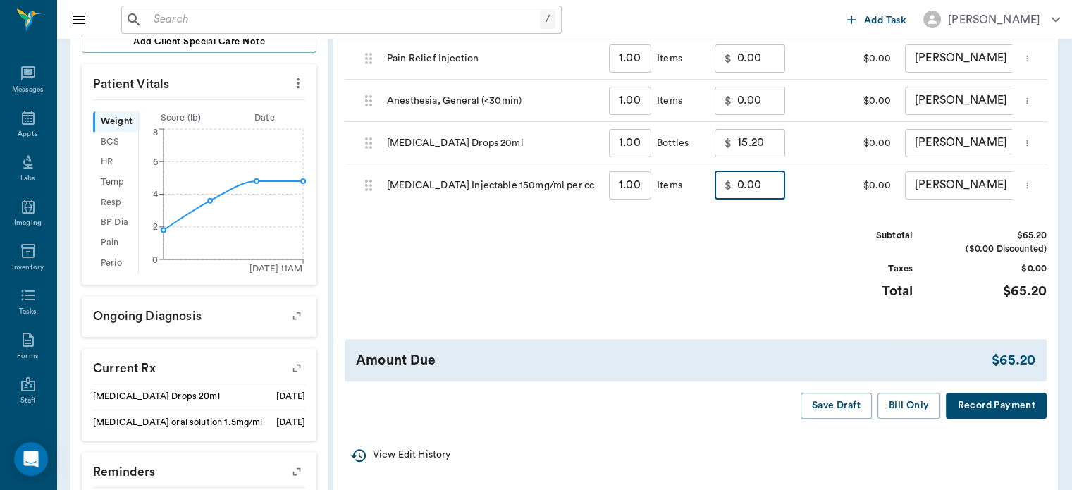
scroll to position [396, 0]
type input "0.00"
click at [856, 417] on button "Save Draft" at bounding box center [836, 404] width 71 height 26
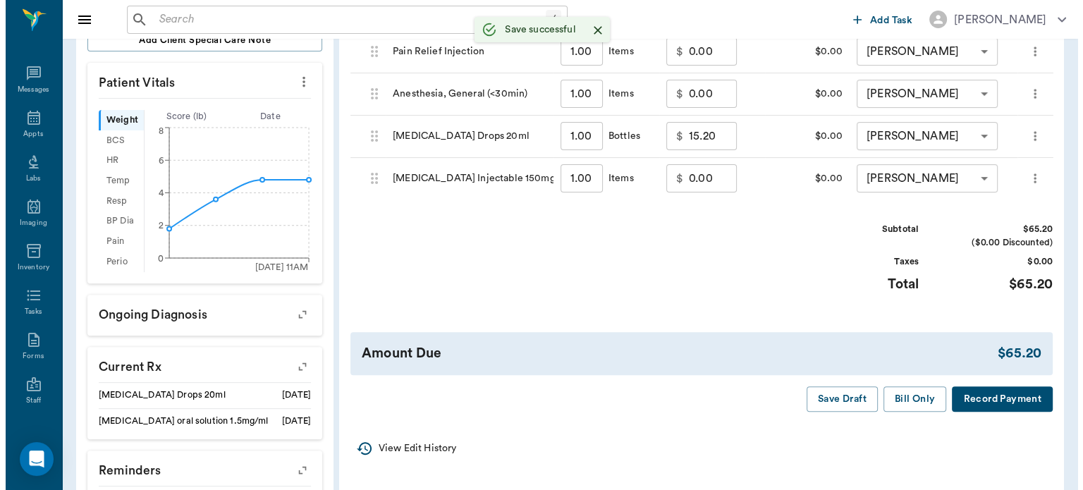
scroll to position [0, 0]
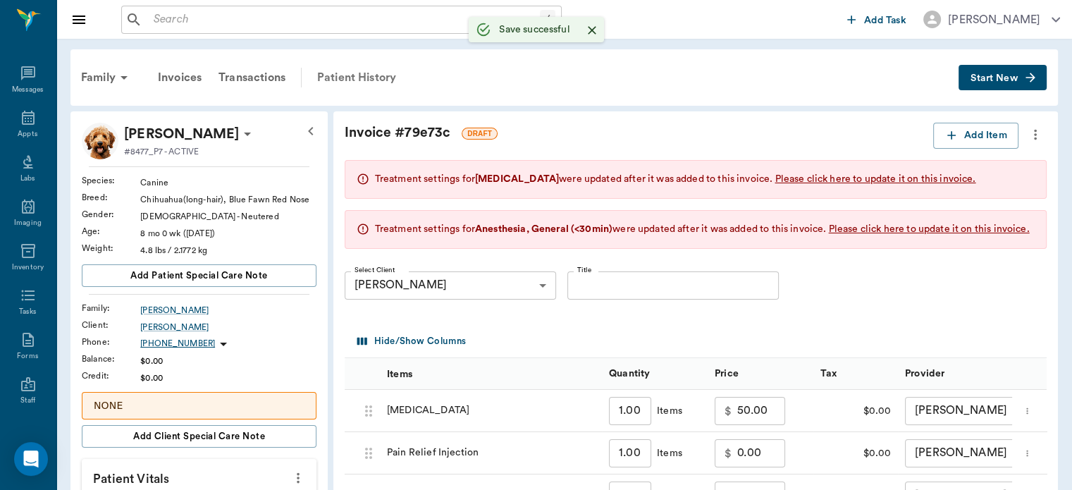
click at [359, 78] on div "Patient History" at bounding box center [357, 78] width 96 height 34
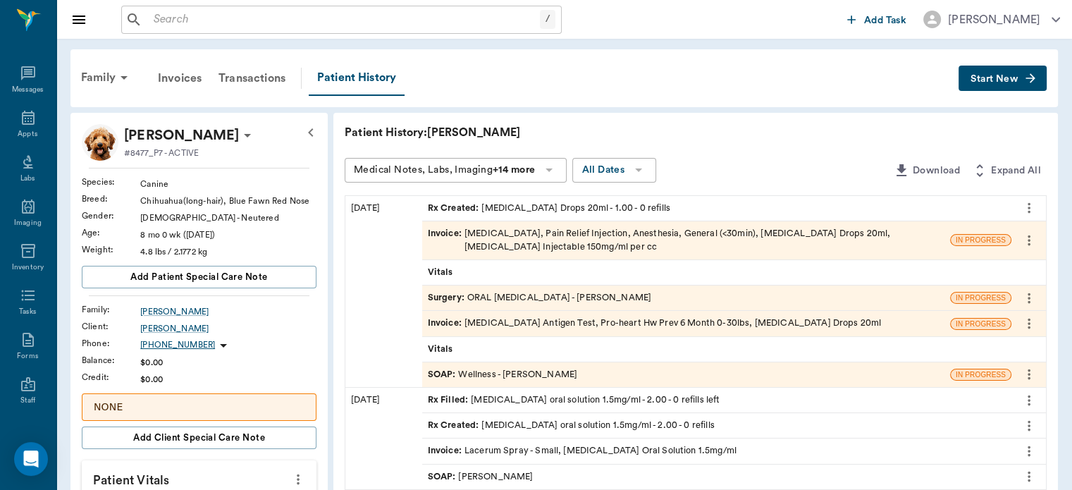
click at [443, 368] on span "SOAP :" at bounding box center [443, 374] width 31 height 13
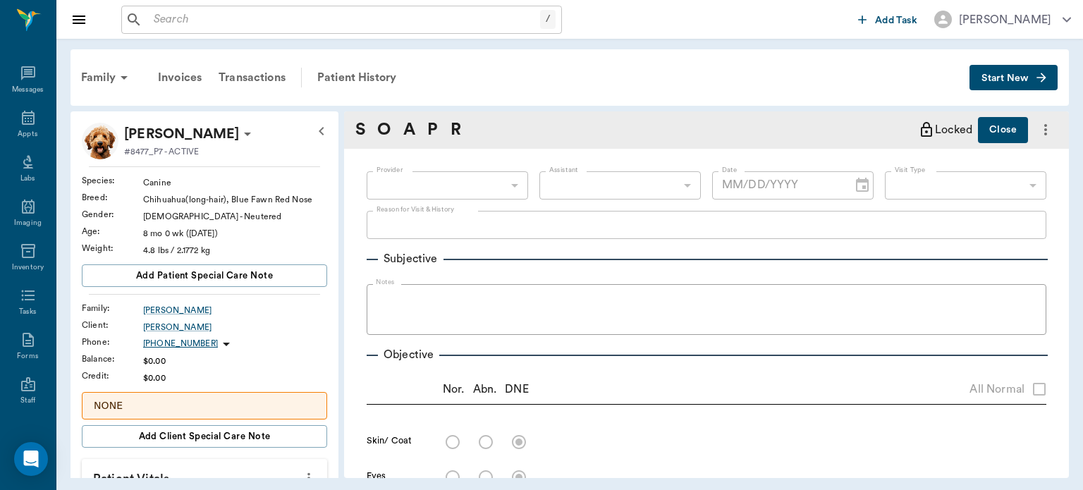
type input "63ec2f075fda476ae8351a4d"
type input "65d2be4f46e3a538d89b8c14"
type textarea "check teeth , two canines in same spot/[PERSON_NAME] HWT -[PERSON_NAME]"
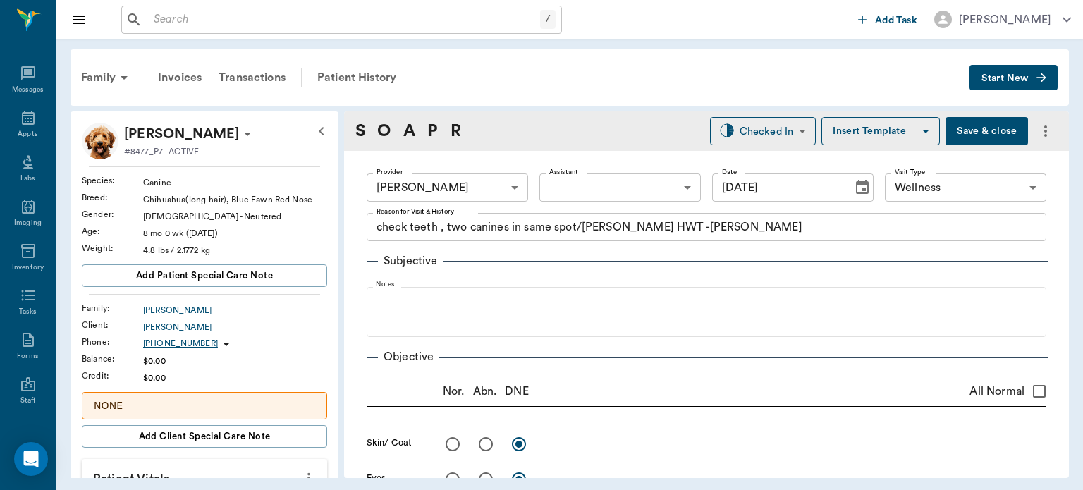
type input "[DATE]"
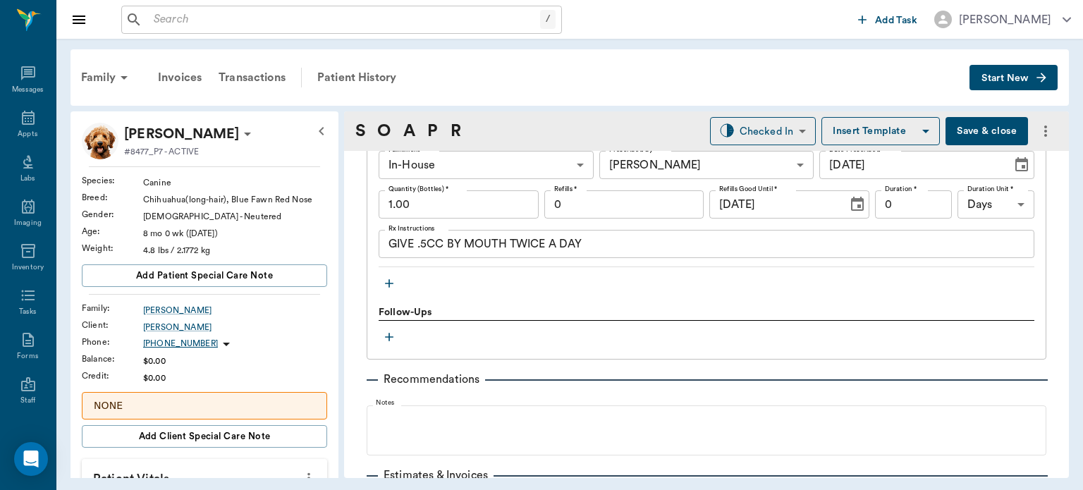
scroll to position [1299, 0]
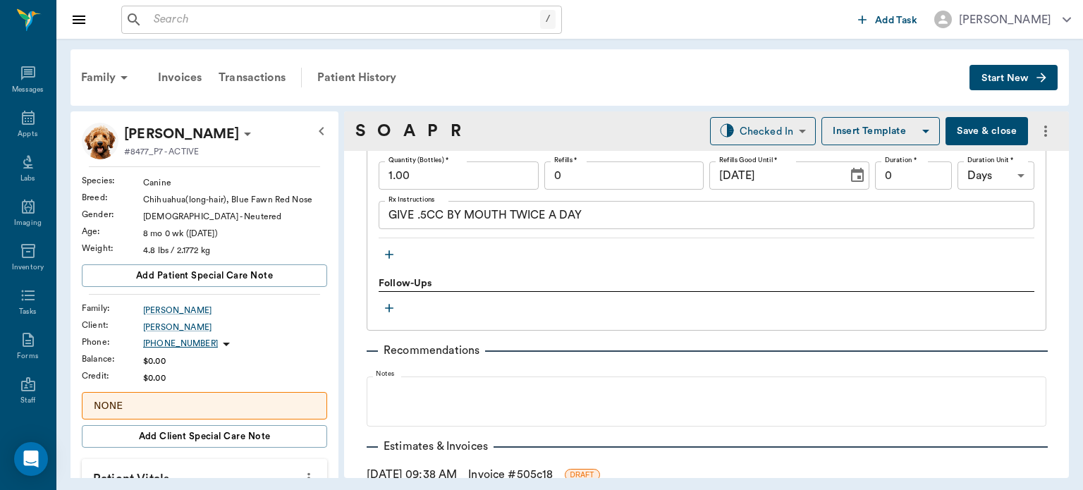
click at [389, 254] on icon "button" at bounding box center [389, 254] width 8 height 8
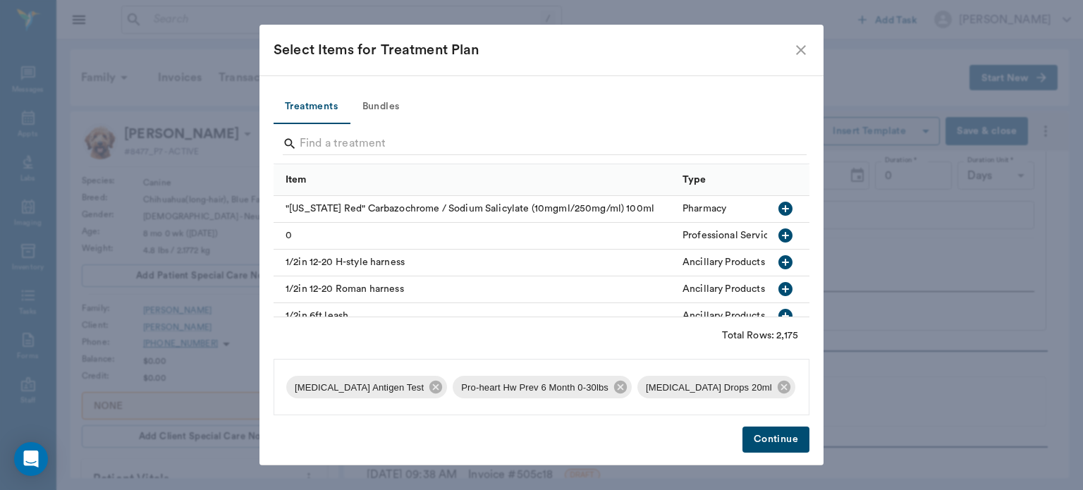
click at [392, 101] on button "Bundles" at bounding box center [380, 107] width 63 height 34
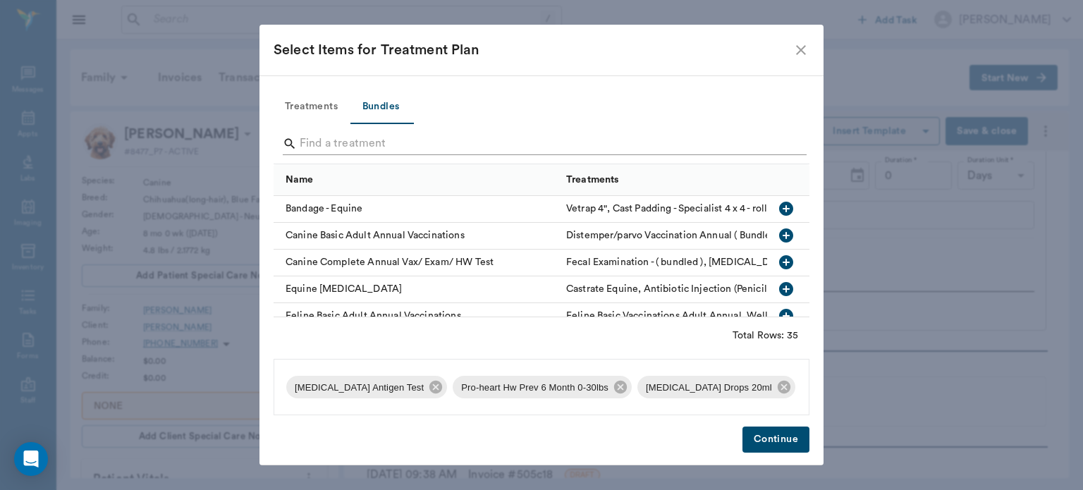
click at [347, 143] on input "Search" at bounding box center [543, 143] width 486 height 23
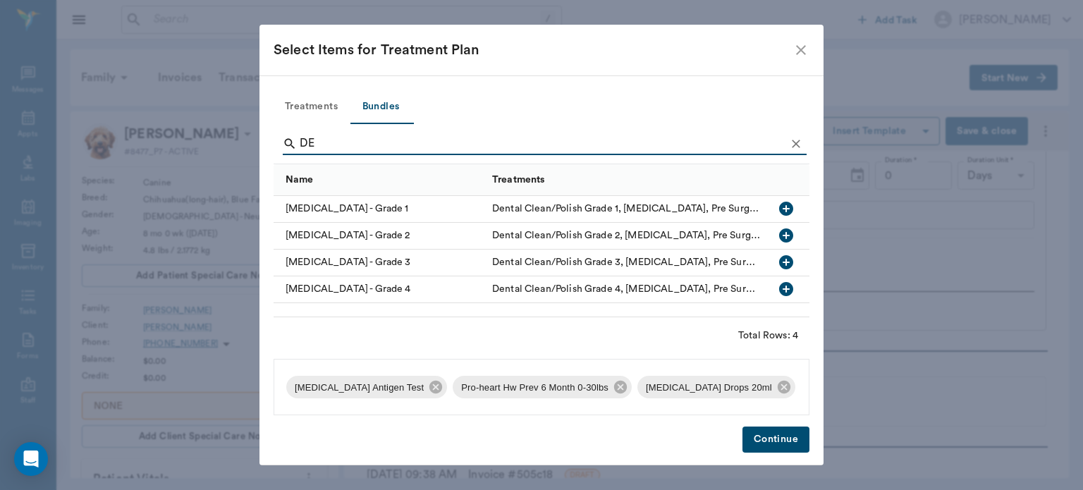
type input "D"
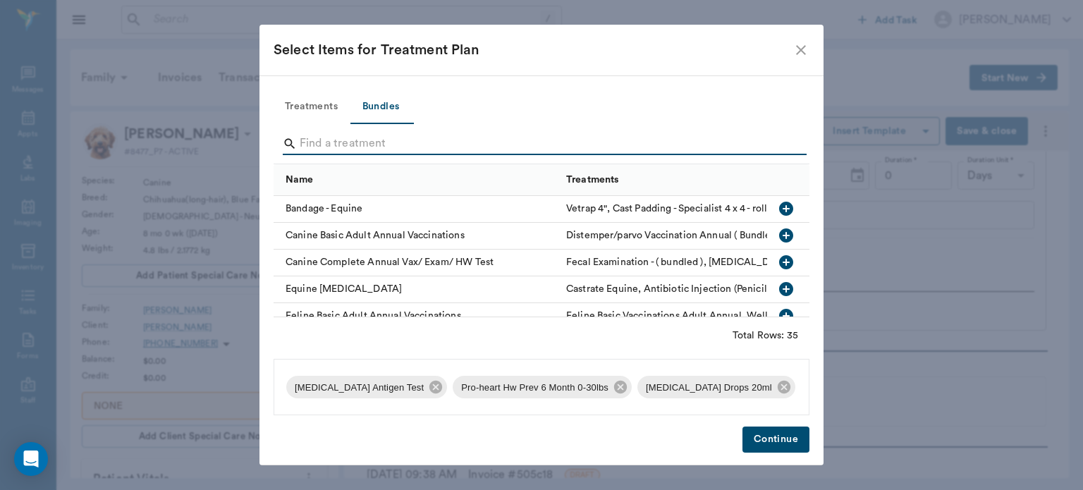
click at [794, 30] on div "Select Items for Treatment Plan" at bounding box center [541, 50] width 564 height 51
click at [796, 48] on icon "close" at bounding box center [800, 50] width 17 height 17
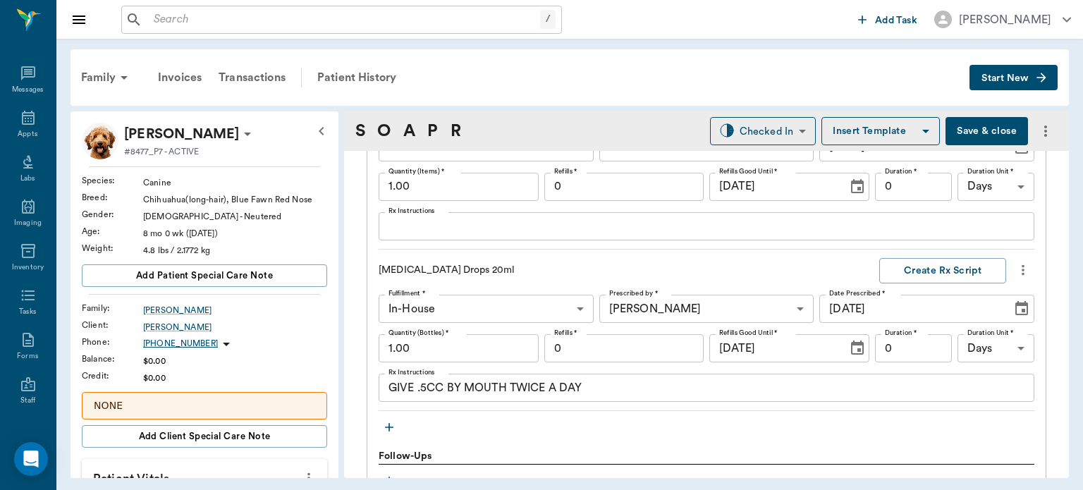
scroll to position [1116, 0]
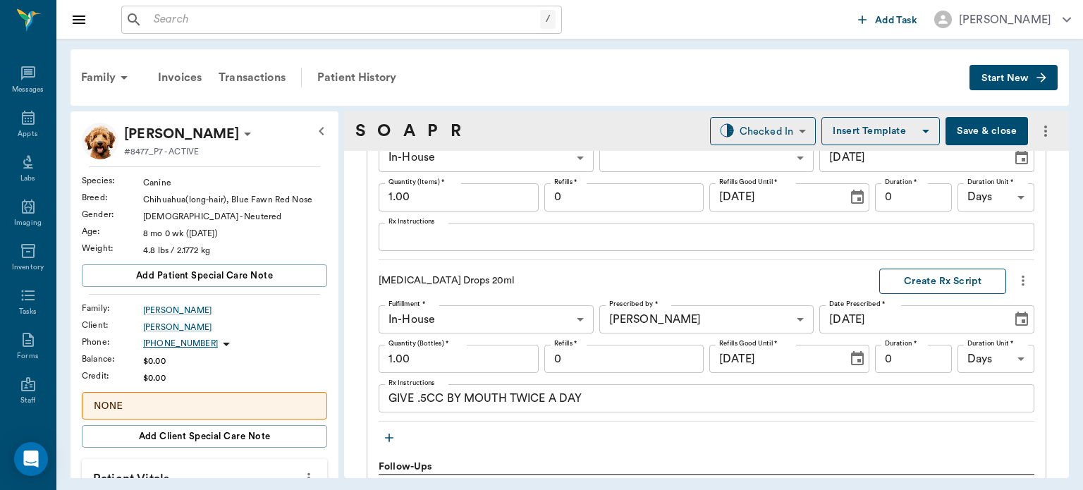
click at [949, 279] on button "Create Rx Script" at bounding box center [942, 282] width 127 height 26
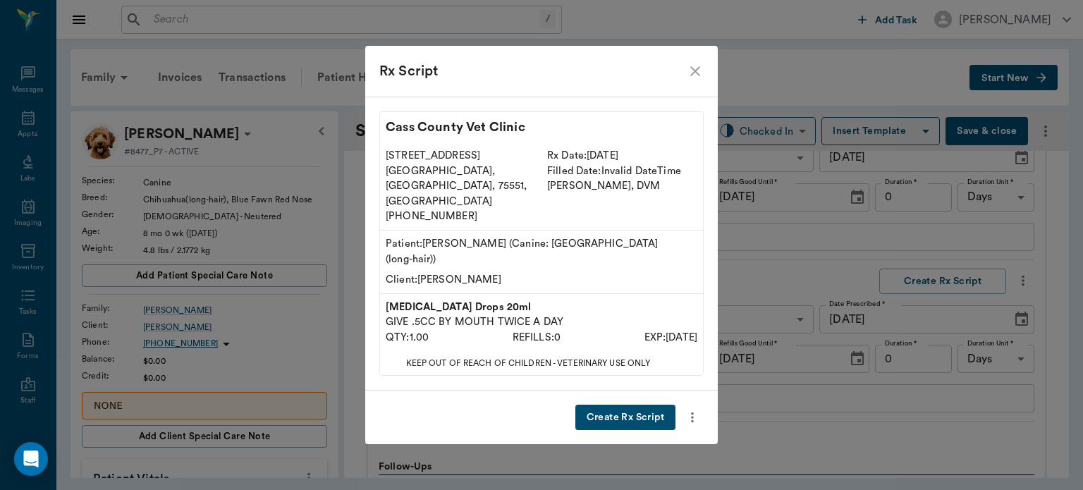
click at [643, 405] on button "Create Rx Script" at bounding box center [625, 418] width 100 height 26
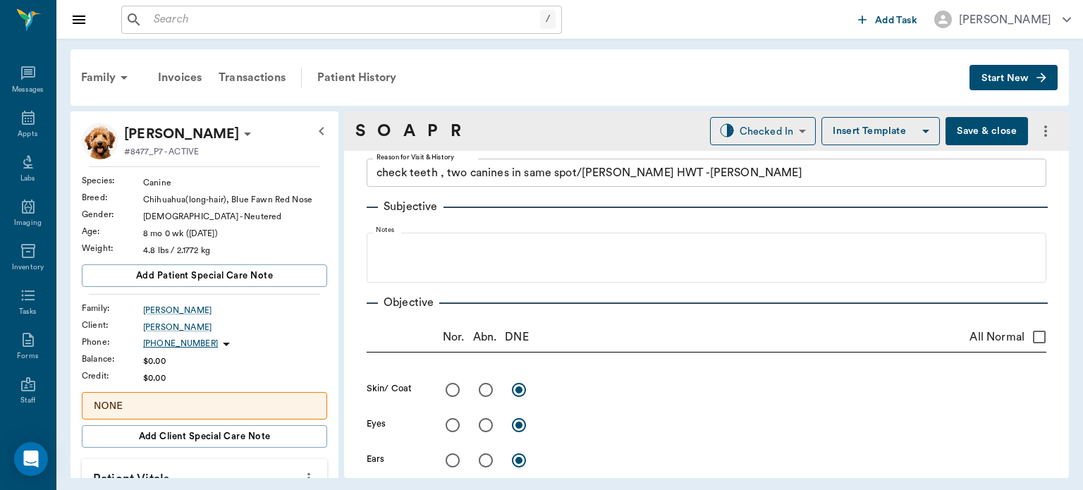
scroll to position [0, 0]
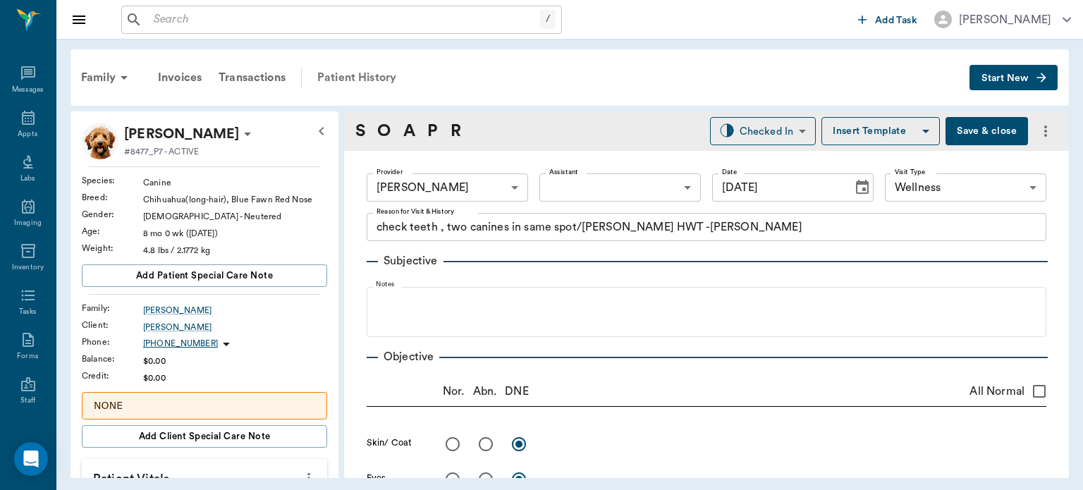
click at [375, 73] on div "Patient History" at bounding box center [357, 78] width 96 height 34
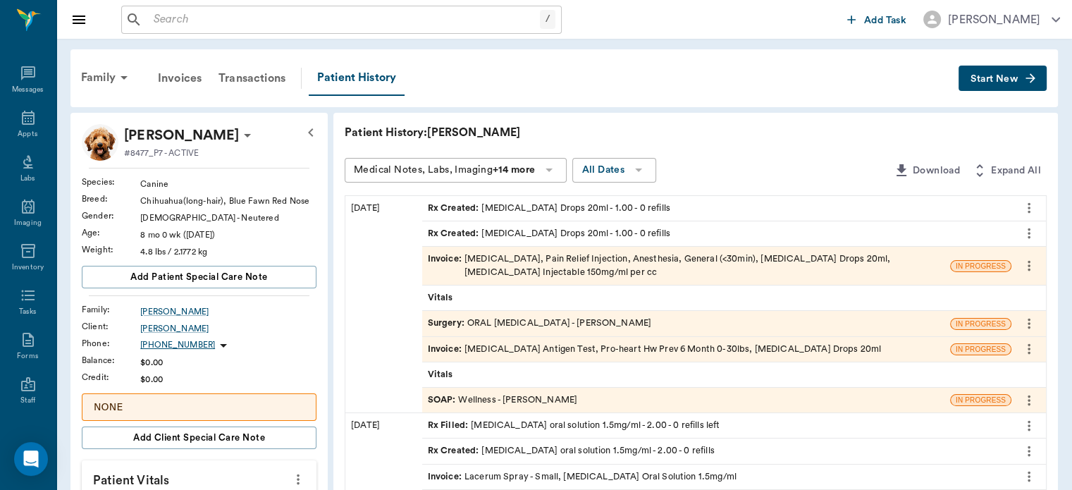
click at [439, 326] on span "Surgery :" at bounding box center [447, 322] width 39 height 13
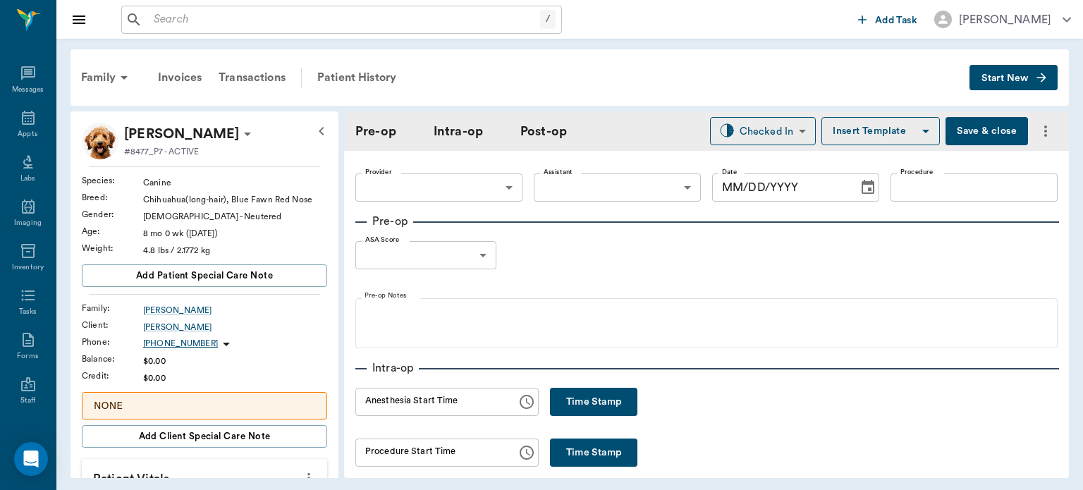
type input "63ec2f075fda476ae8351a4d"
type input "ORALORAL SURGERY"
type input "1"
radio input "true"
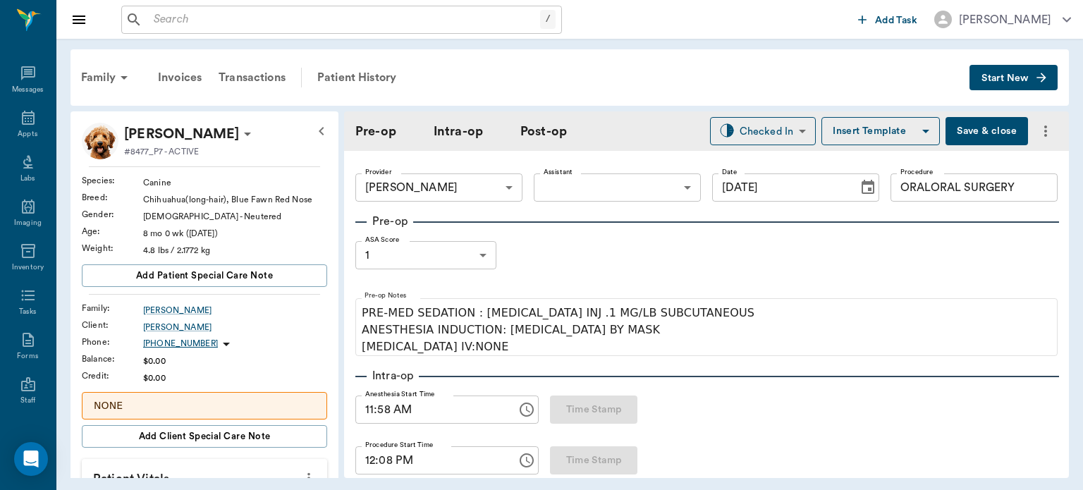
type input "[DATE]"
type input "11:58 AM"
type input "12:08 PM"
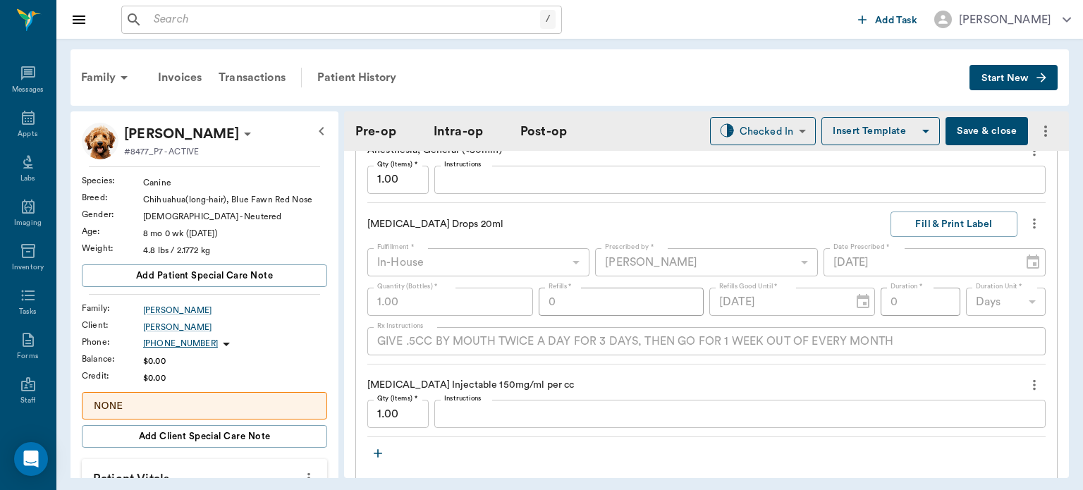
type input "ORALORAL SURGERY"
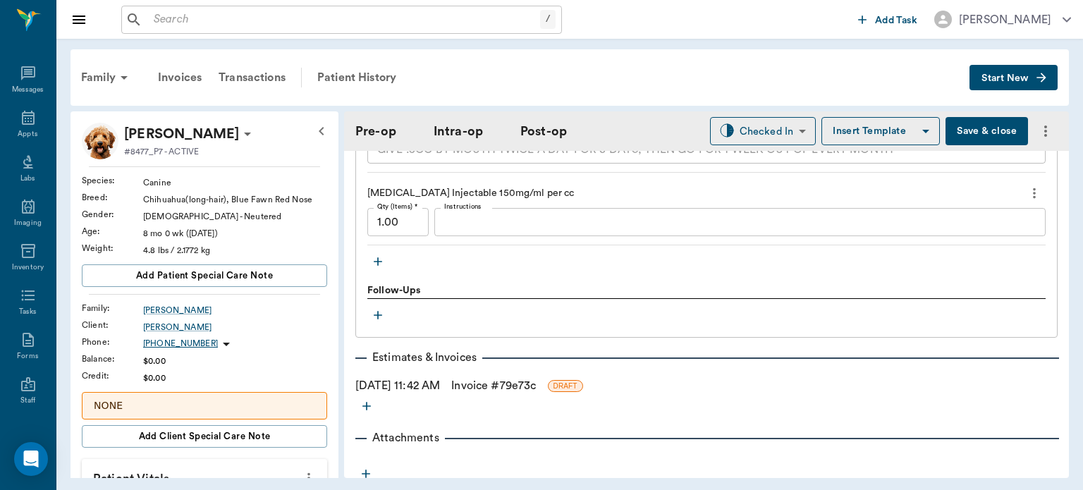
scroll to position [1586, 0]
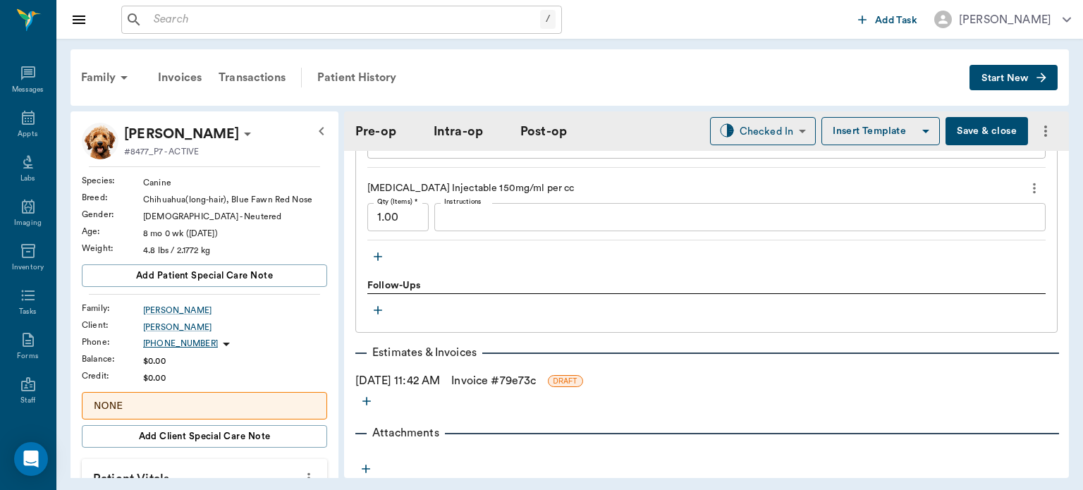
click at [358, 263] on div "Treatments [MEDICAL_DATA] Qty (Items) * 1.00 Qty (Items) * Instructions x Instr…" at bounding box center [706, 44] width 702 height 578
click at [378, 258] on icon "button" at bounding box center [378, 256] width 14 height 14
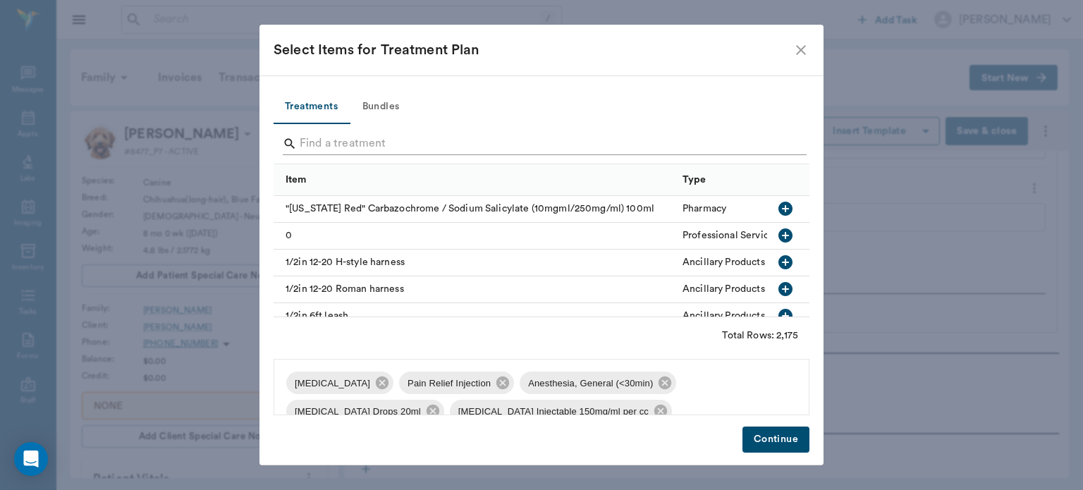
click at [417, 140] on input "Search" at bounding box center [543, 143] width 486 height 23
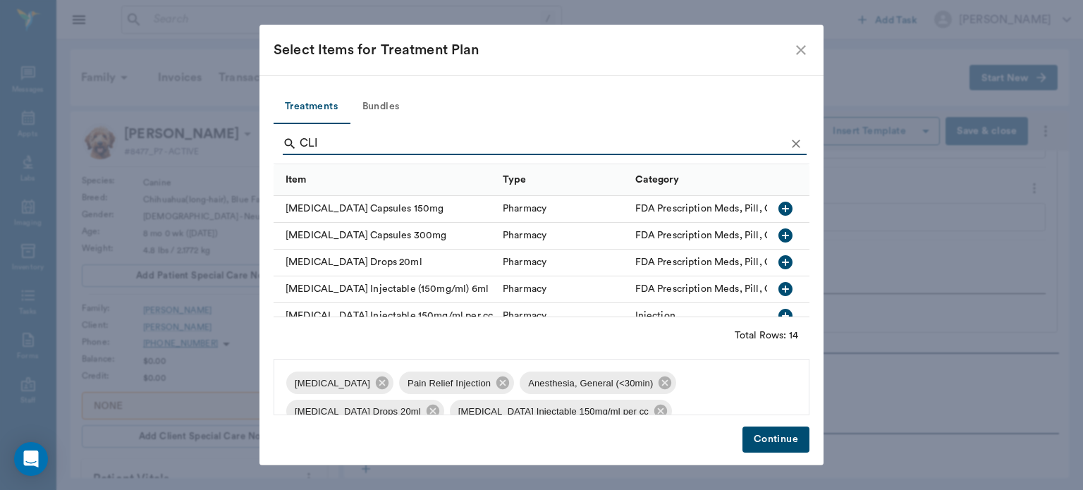
type input "CLIN"
type input "ORALORAL SURGERY"
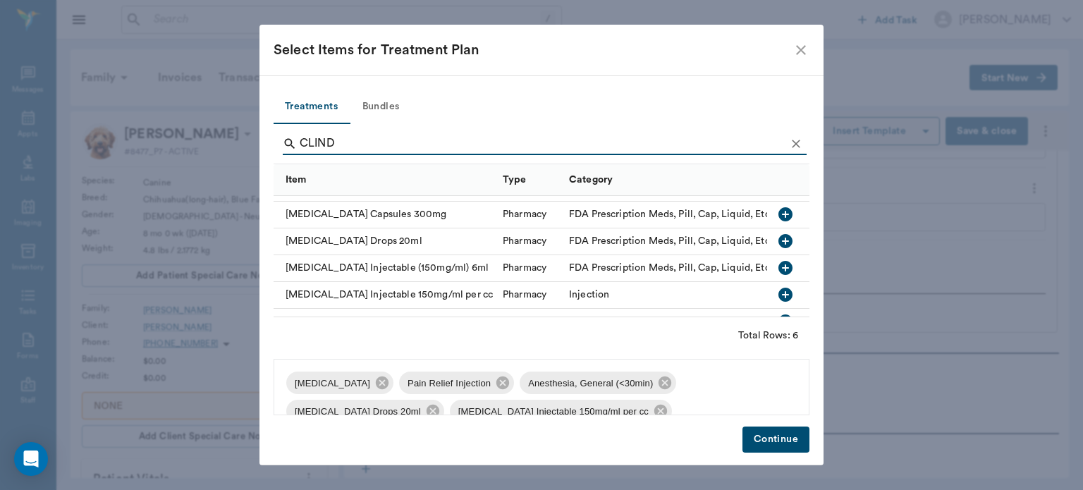
scroll to position [50, 0]
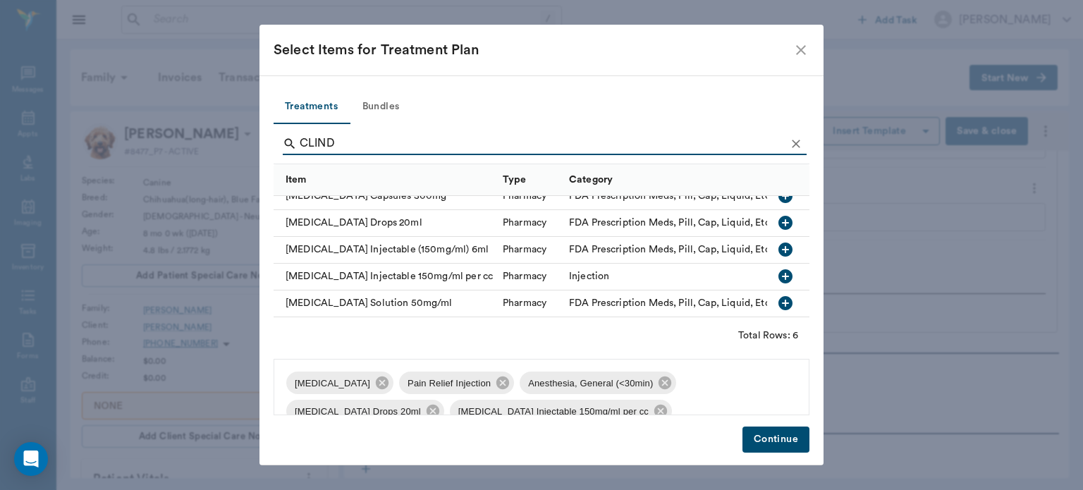
type input "CLIND"
click at [506, 216] on div "Pharmacy" at bounding box center [525, 223] width 44 height 14
click at [795, 140] on icon "Clear" at bounding box center [796, 144] width 14 height 14
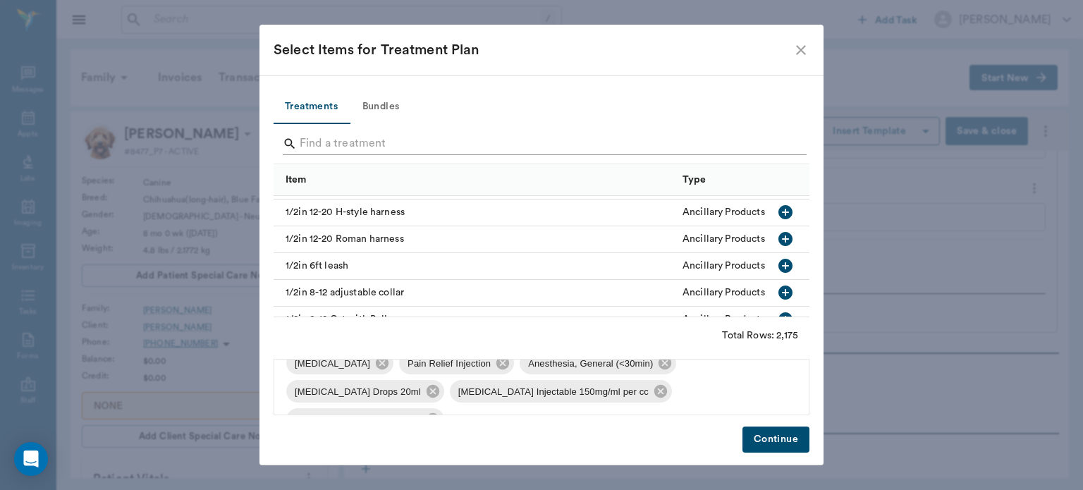
scroll to position [0, 0]
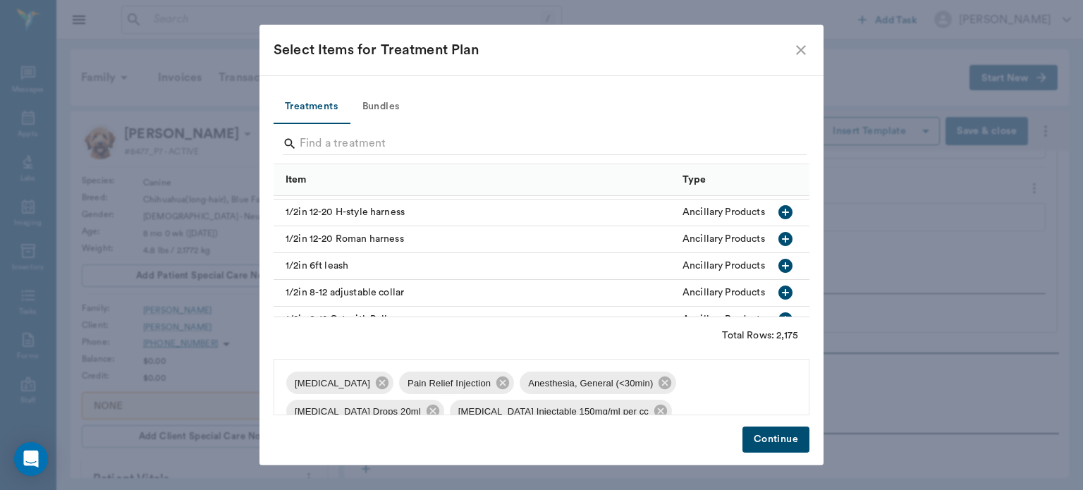
click at [791, 45] on div "Select Items for Treatment Plan" at bounding box center [532, 50] width 519 height 23
click at [801, 49] on icon "close" at bounding box center [801, 50] width 10 height 10
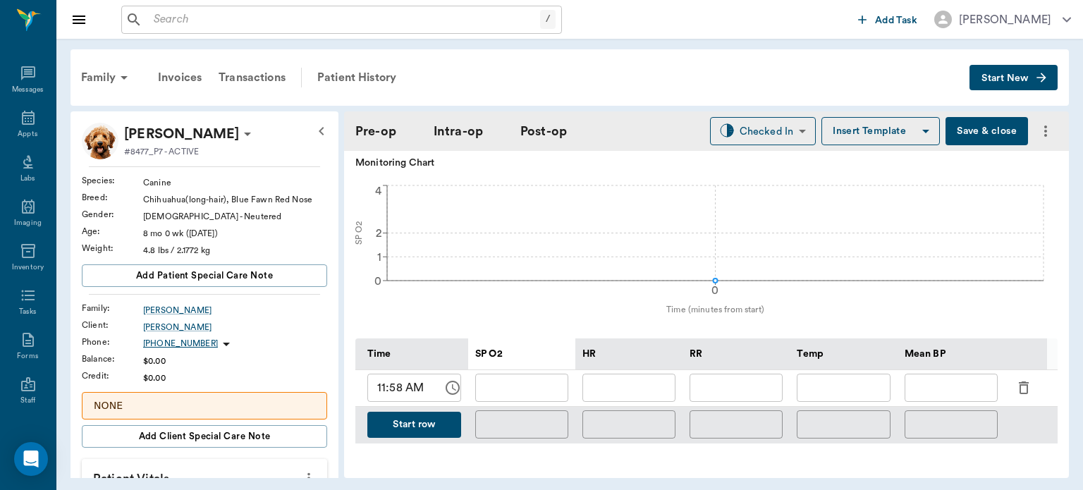
scroll to position [500, 0]
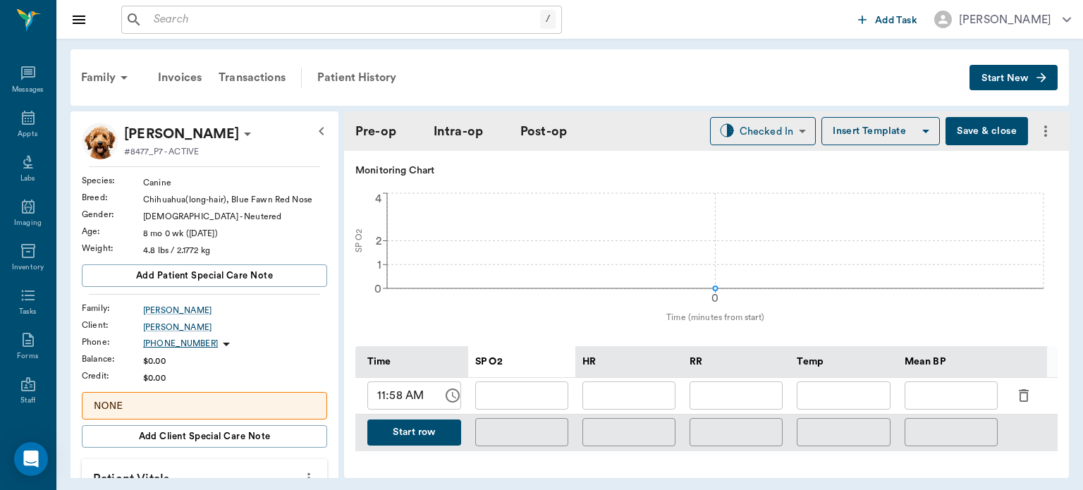
click at [966, 130] on button "Save & close" at bounding box center [986, 131] width 82 height 28
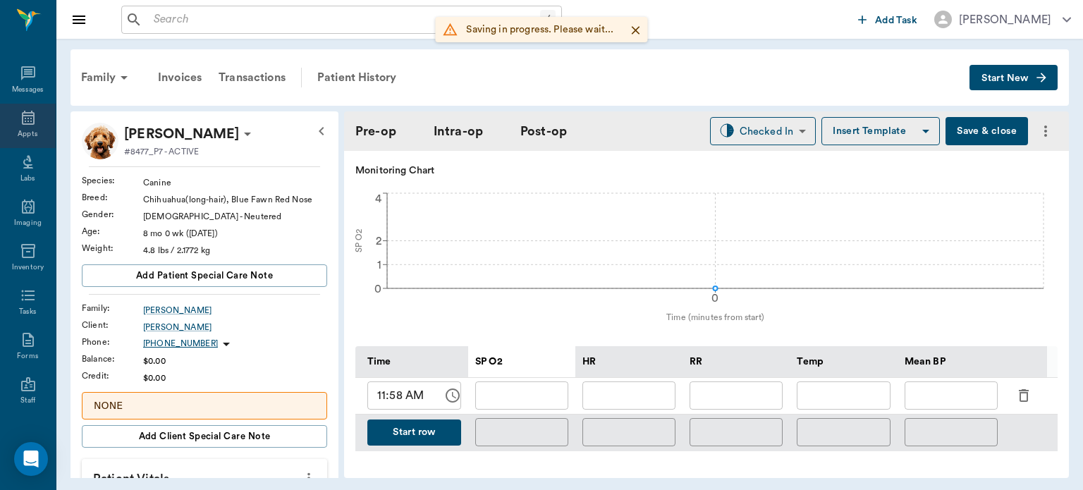
click at [26, 118] on icon at bounding box center [28, 117] width 17 height 17
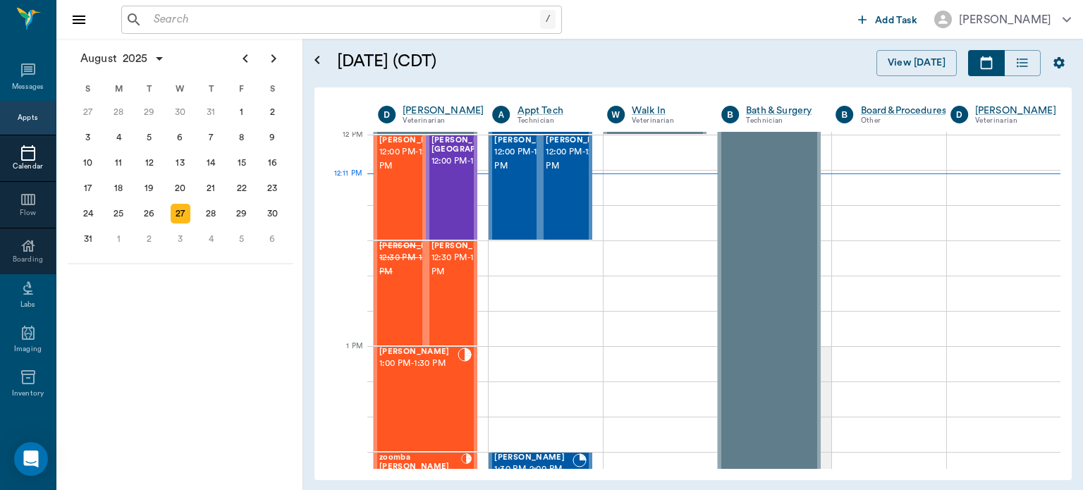
scroll to position [849, 0]
click at [409, 396] on div "[PERSON_NAME] 1:00 PM - 1:30 PM" at bounding box center [418, 398] width 78 height 103
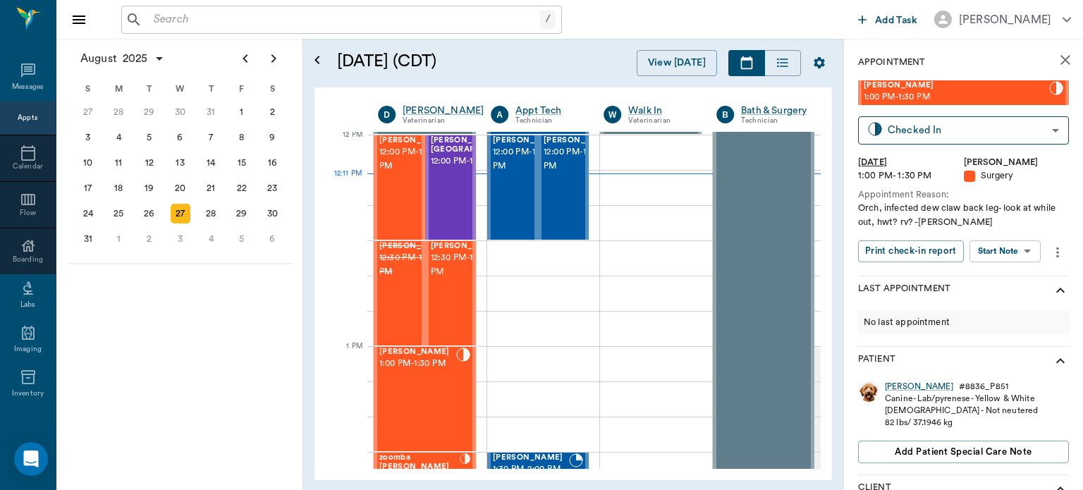
click at [1004, 251] on body "/ ​ Add Task [PERSON_NAME] Nectar Messages Appts Calendar Flow Boarding Labs Im…" at bounding box center [541, 245] width 1083 height 490
click at [992, 304] on button "View Surgery" at bounding box center [994, 303] width 58 height 16
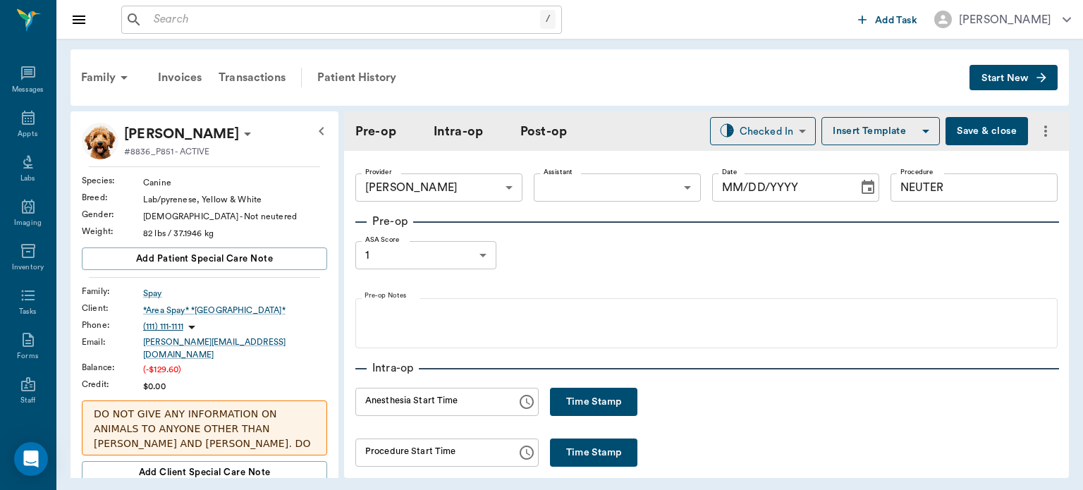
type input "63ec2f075fda476ae8351a4d"
type input "NEUTER"
type input "1"
radio input "true"
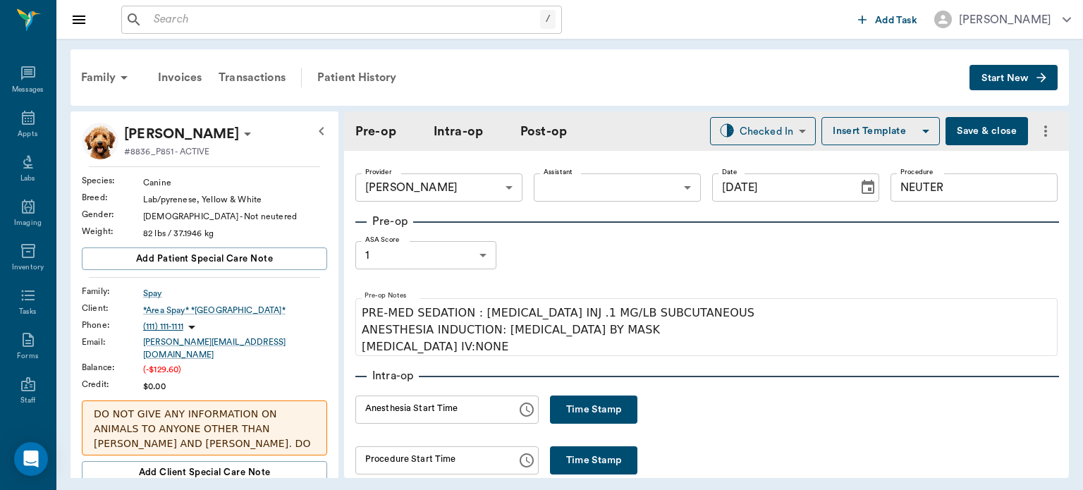
type input "[DATE]"
click at [578, 406] on button "Time Stamp" at bounding box center [593, 409] width 87 height 28
click at [385, 414] on input "12:12 PM" at bounding box center [431, 409] width 152 height 28
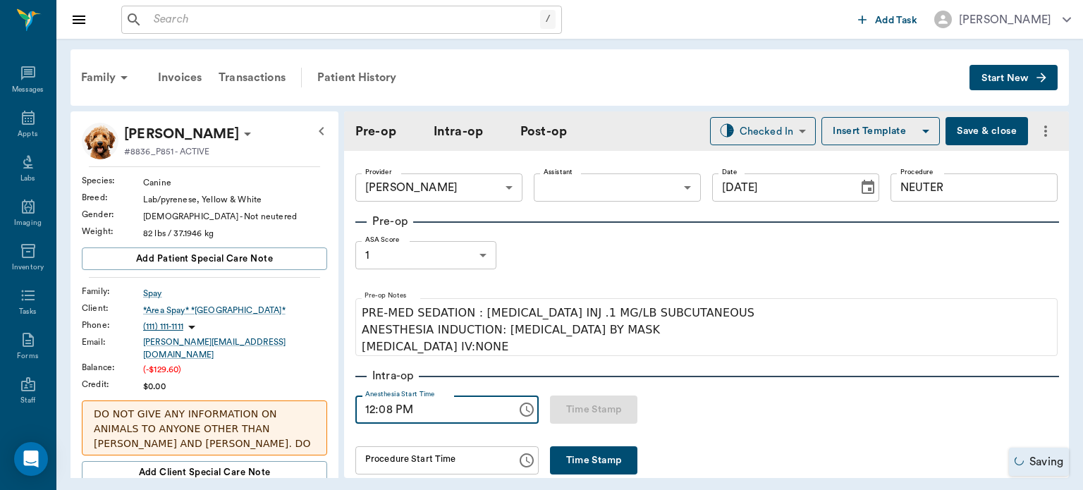
type input "12:08 PM"
click at [975, 130] on button "Save & close" at bounding box center [986, 131] width 82 height 28
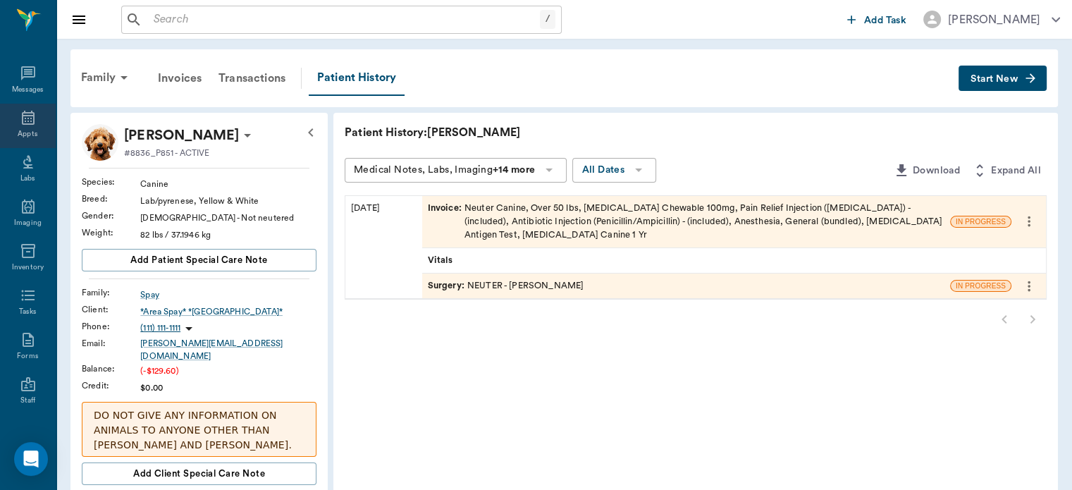
click at [25, 117] on icon at bounding box center [28, 117] width 17 height 17
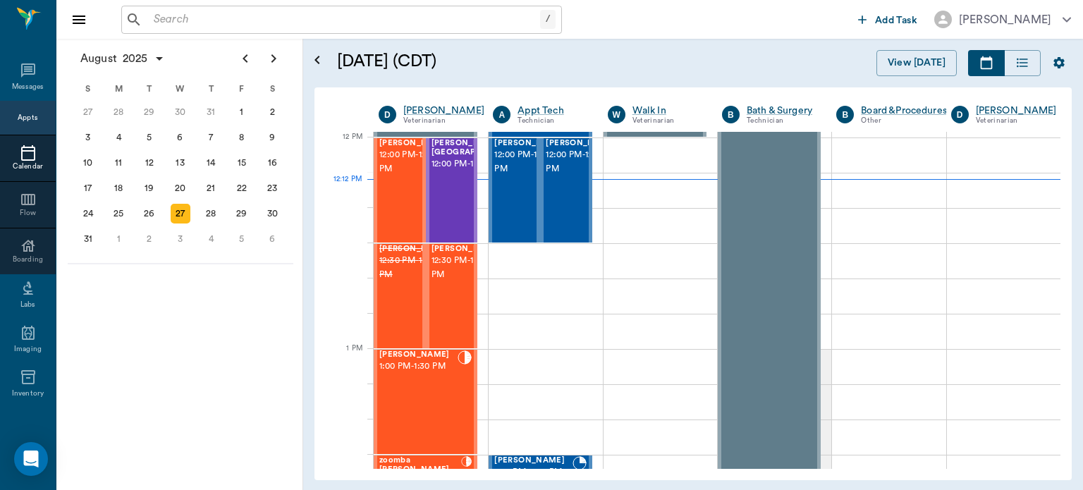
scroll to position [846, 0]
click at [390, 176] on span "12:00 PM - 12:30 PM" at bounding box center [414, 162] width 70 height 28
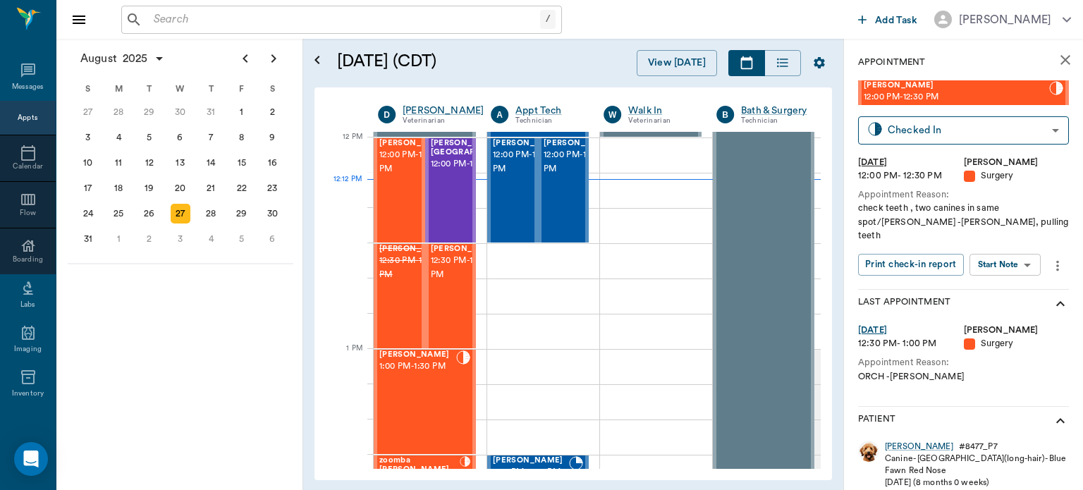
click at [1009, 257] on body "/ ​ Add Task [PERSON_NAME] Nectar Messages Appts Calendar Flow Boarding Labs Im…" at bounding box center [541, 245] width 1083 height 490
click at [998, 305] on button "View Surgery" at bounding box center [994, 303] width 58 height 16
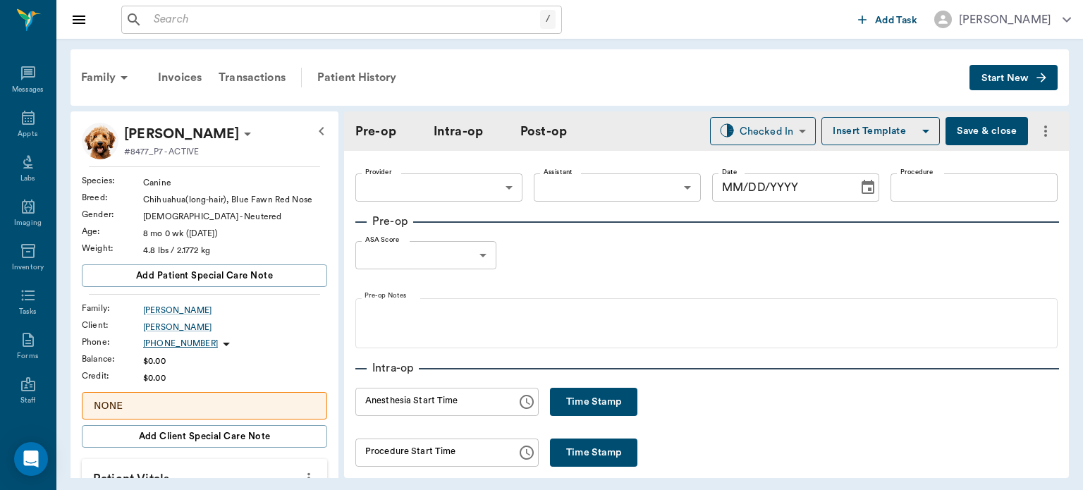
type input "63ec2f075fda476ae8351a4d"
type input "ORALORAL SURGERY"
type input "1"
radio input "true"
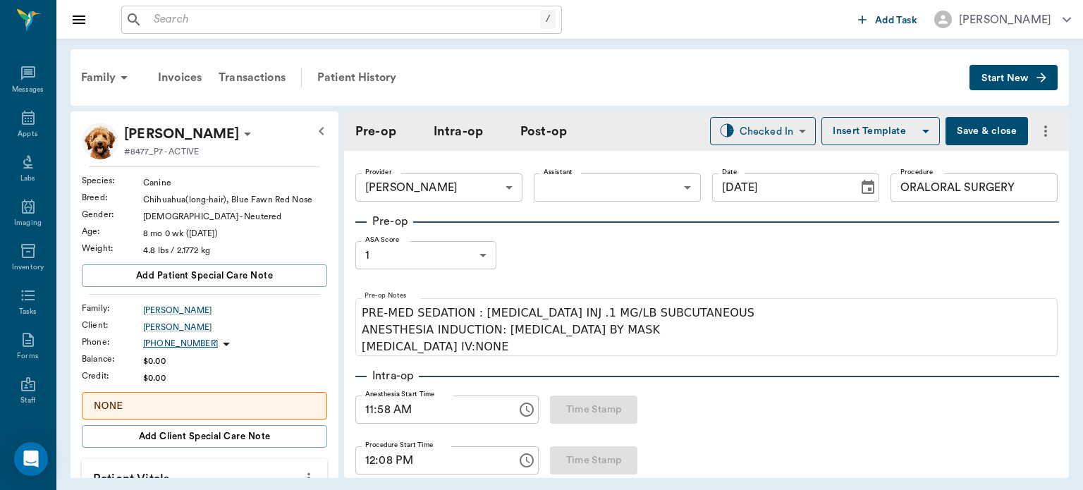
type input "[DATE]"
type input "11:58 AM"
type input "12:08 PM"
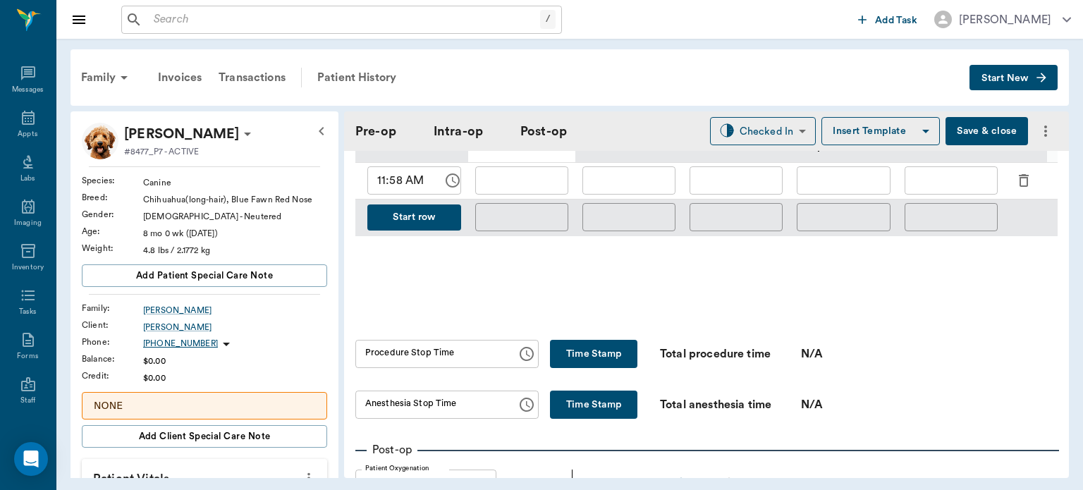
scroll to position [728, 0]
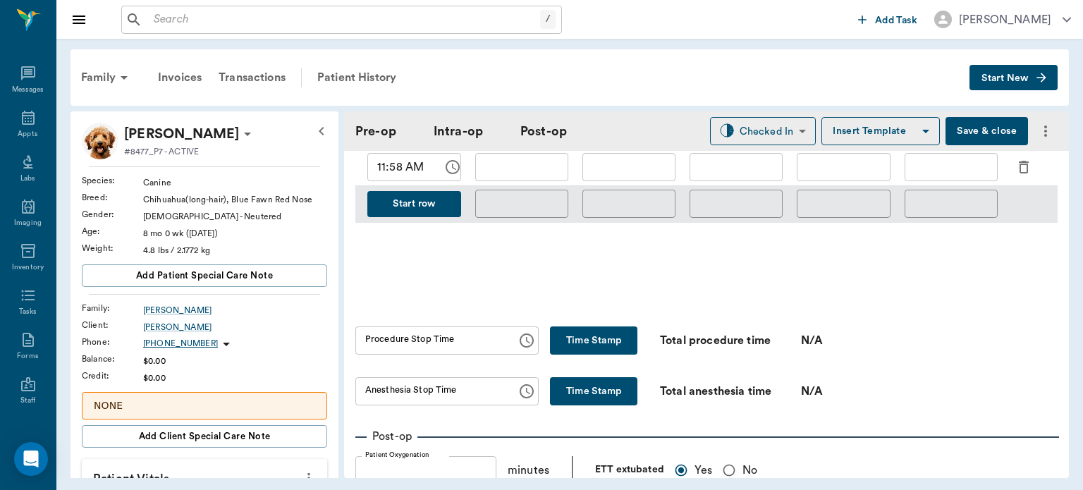
click at [1025, 164] on icon "button" at bounding box center [1023, 167] width 17 height 17
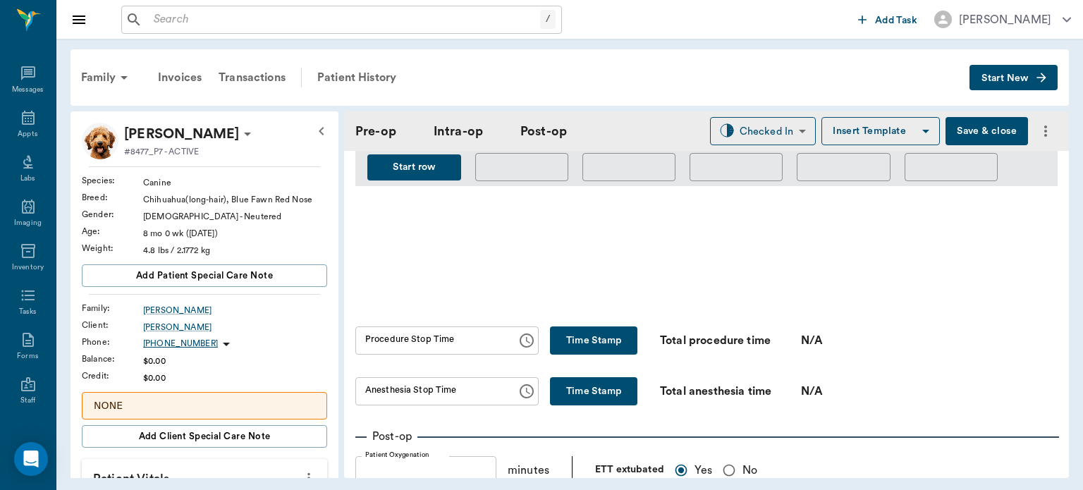
click at [436, 158] on button "Start row" at bounding box center [414, 167] width 94 height 26
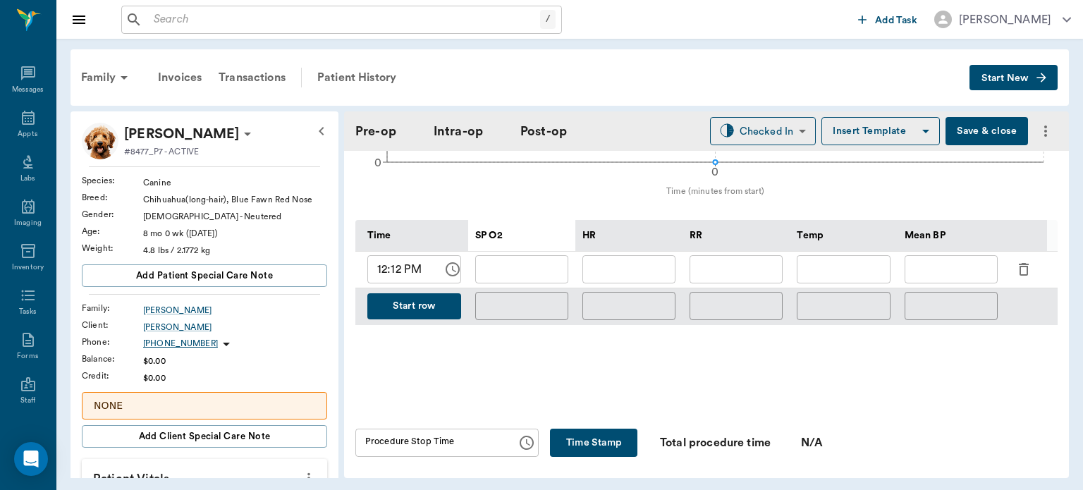
scroll to position [622, 0]
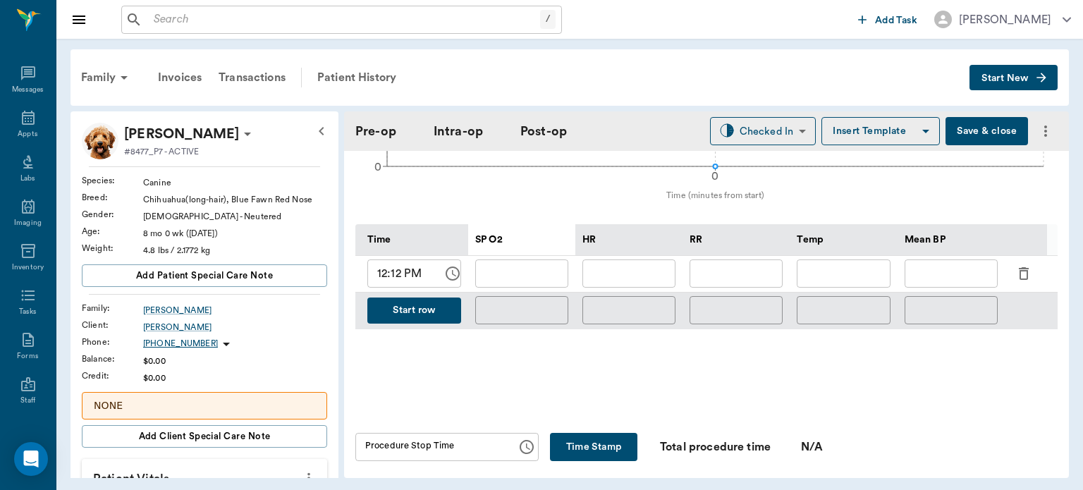
click at [739, 276] on input "text" at bounding box center [735, 273] width 93 height 28
type input "ORALORAL SURGERY"
type input "15"
type input "ORALORAL SURGERY"
type input "15"
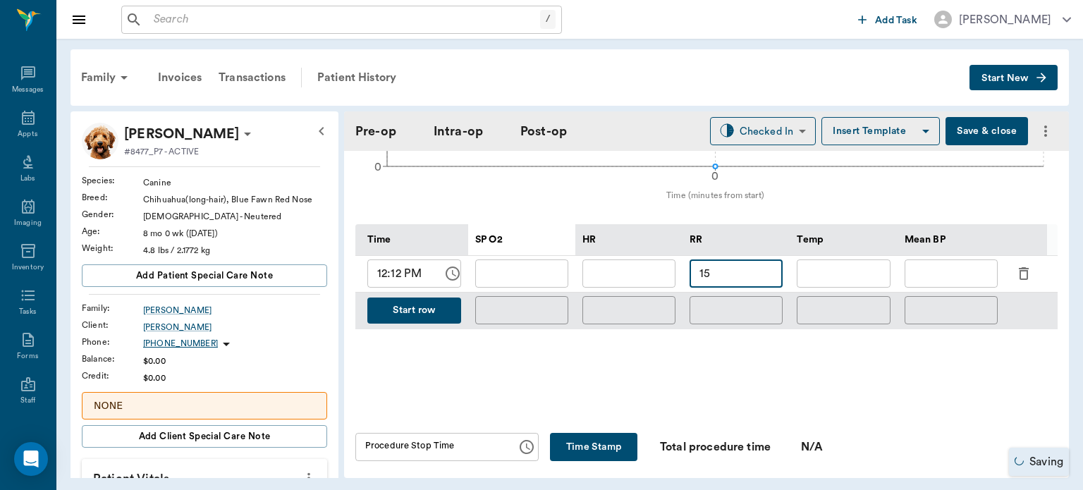
click at [630, 271] on input "text" at bounding box center [628, 273] width 93 height 28
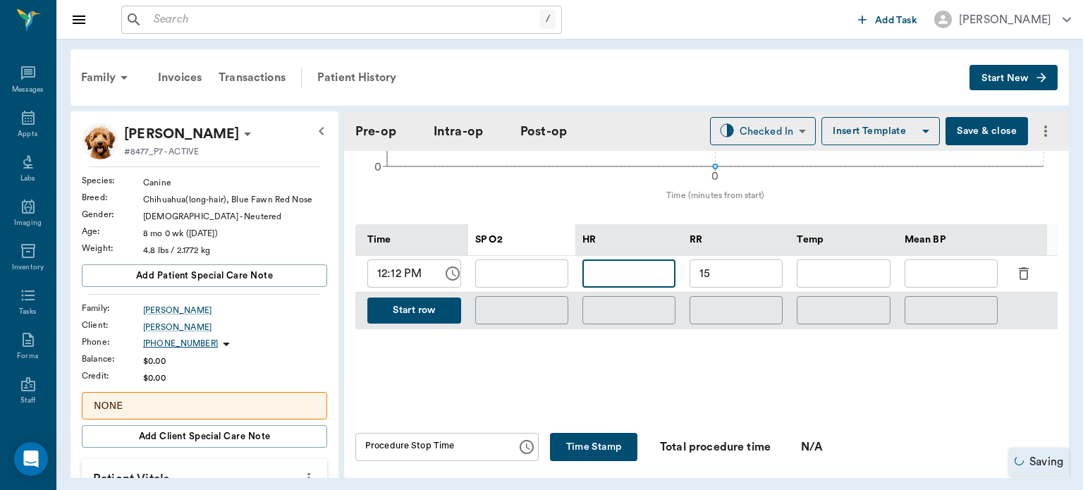
type input "ORALORAL SURGERY"
type input "118"
click at [522, 266] on input "text" at bounding box center [521, 273] width 93 height 28
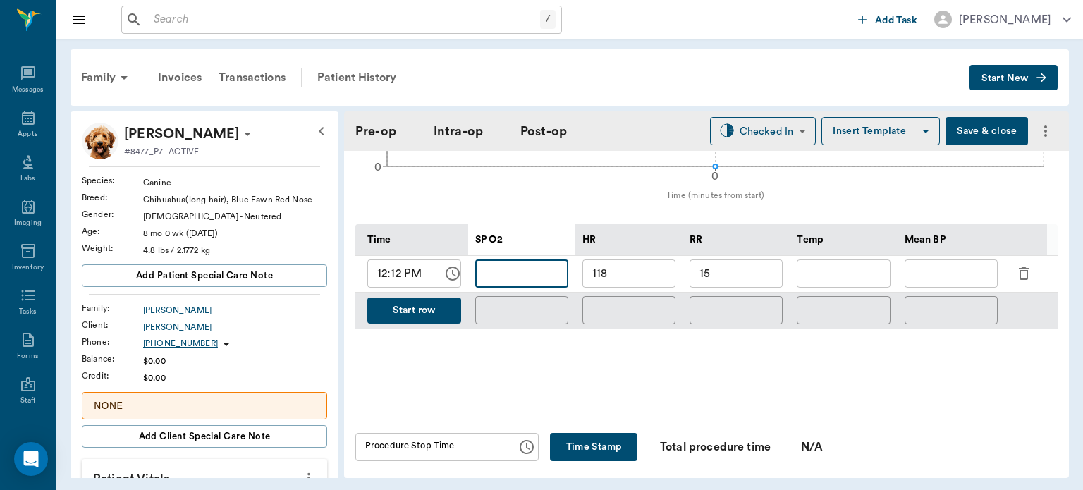
type input "ORALORAL SURGERY"
type input "9"
type input "ORALORAL SURGERY"
type input "99"
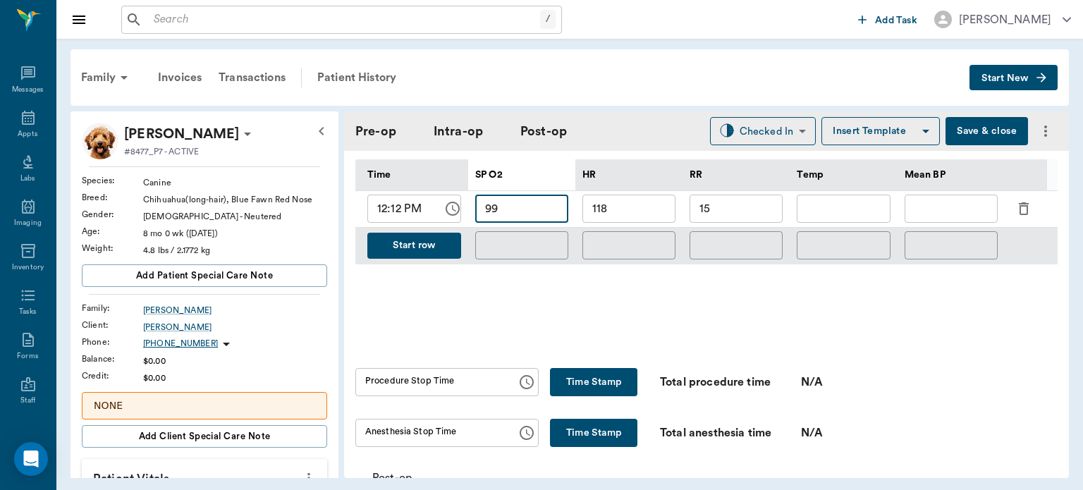
scroll to position [691, 0]
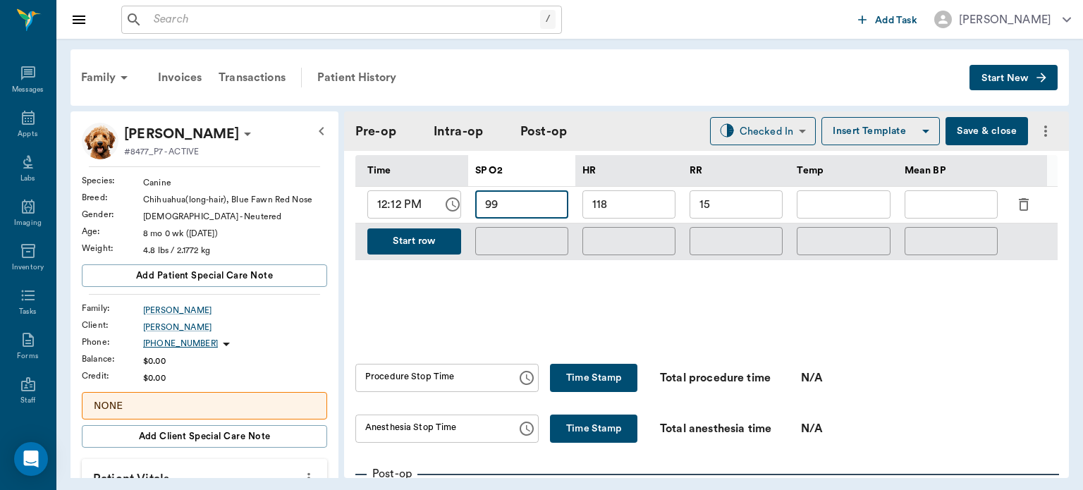
type input "ORALORAL SURGERY"
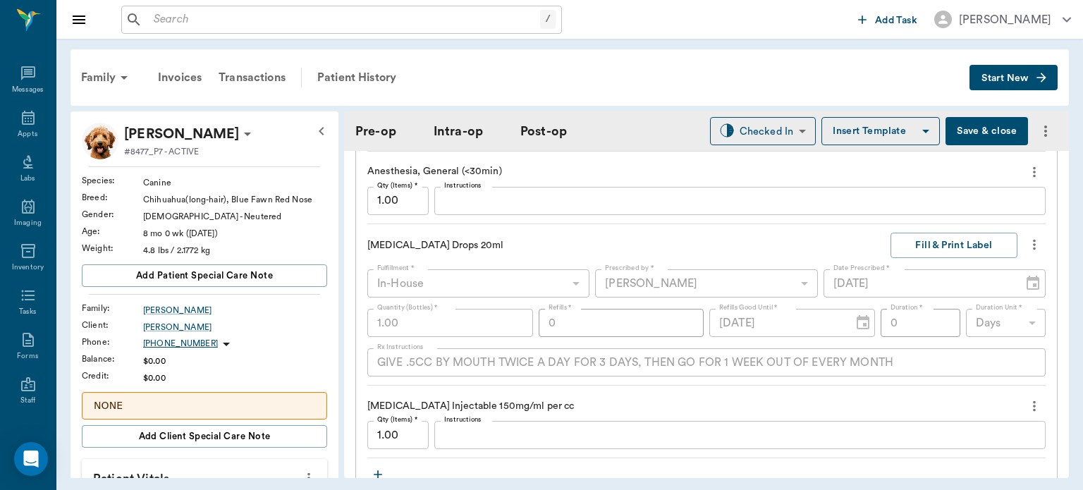
scroll to position [1385, 0]
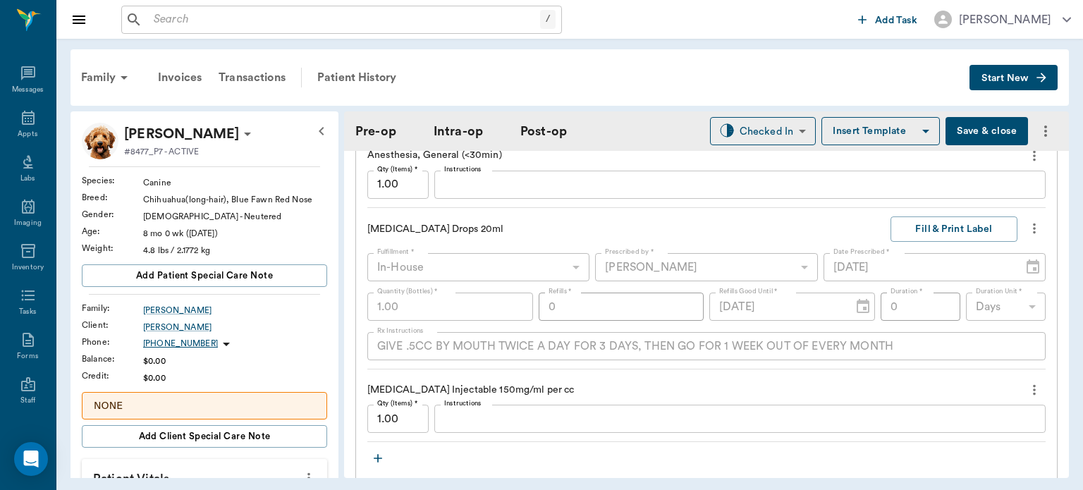
type input "99"
click at [975, 138] on button "Save & close" at bounding box center [986, 131] width 82 height 28
click at [369, 73] on div "Patient History" at bounding box center [357, 78] width 96 height 34
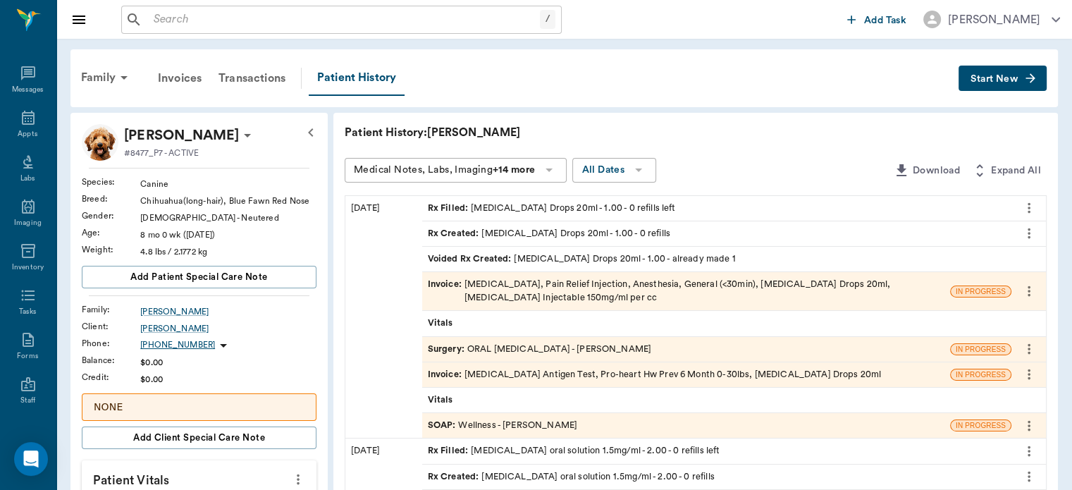
click at [1034, 209] on icon "more" at bounding box center [1029, 207] width 16 height 17
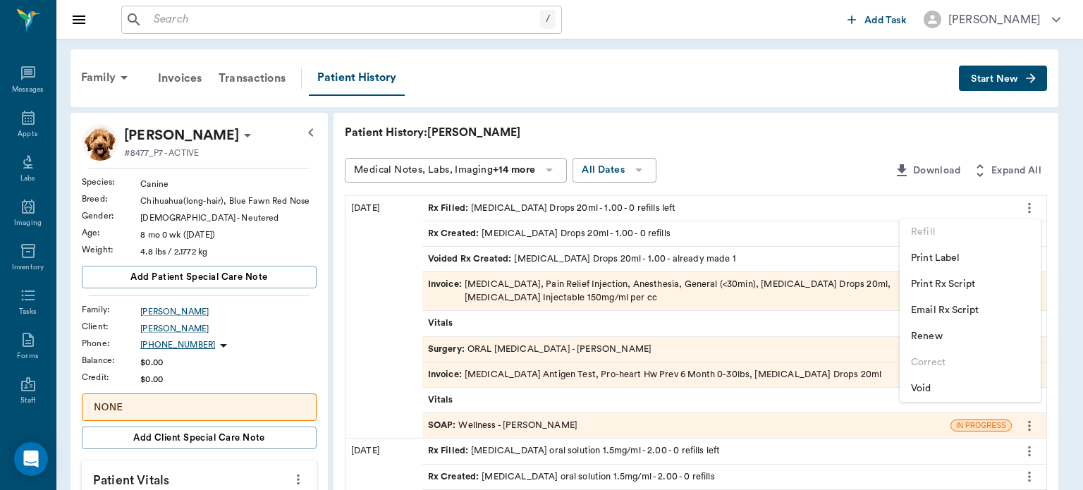
click at [850, 129] on div at bounding box center [541, 245] width 1083 height 490
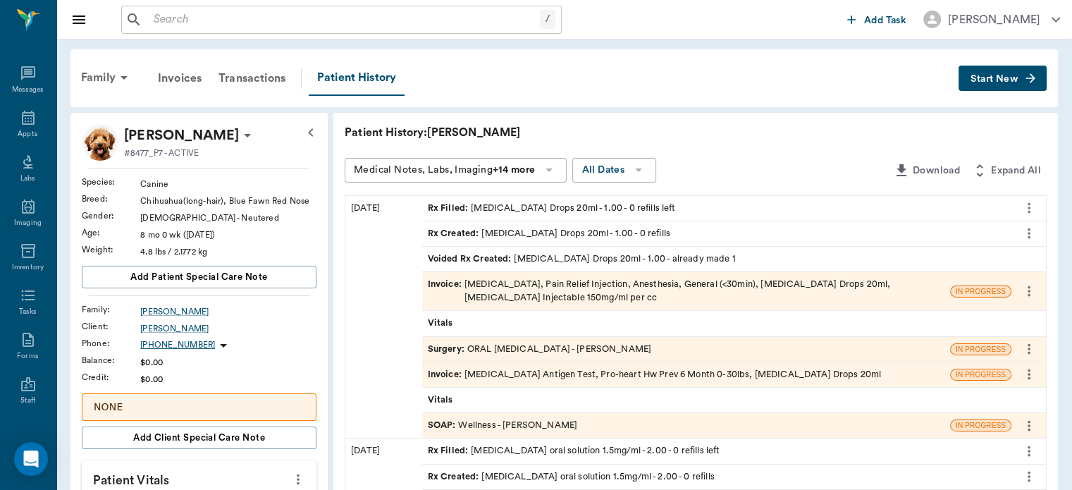
click at [1029, 235] on icon "more" at bounding box center [1029, 233] width 16 height 17
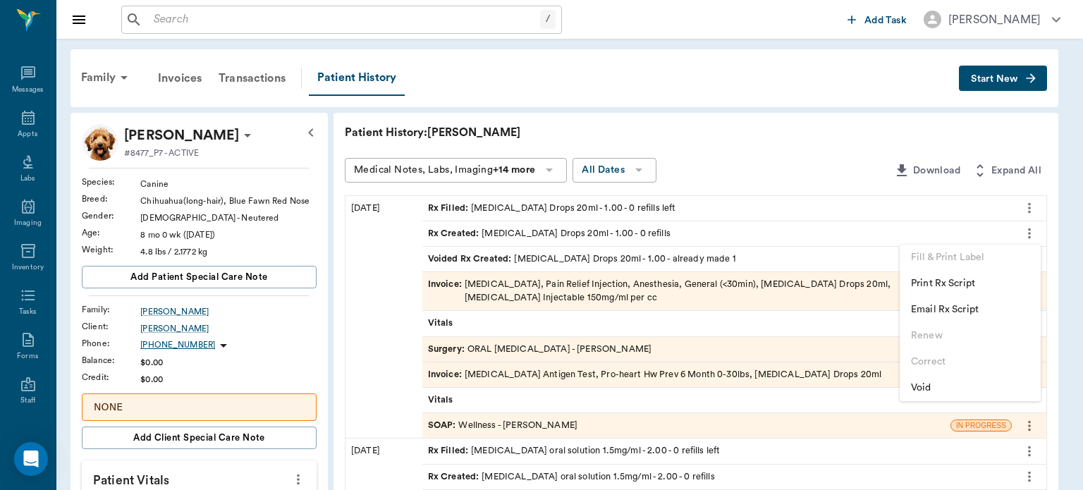
click at [849, 141] on div at bounding box center [541, 245] width 1083 height 490
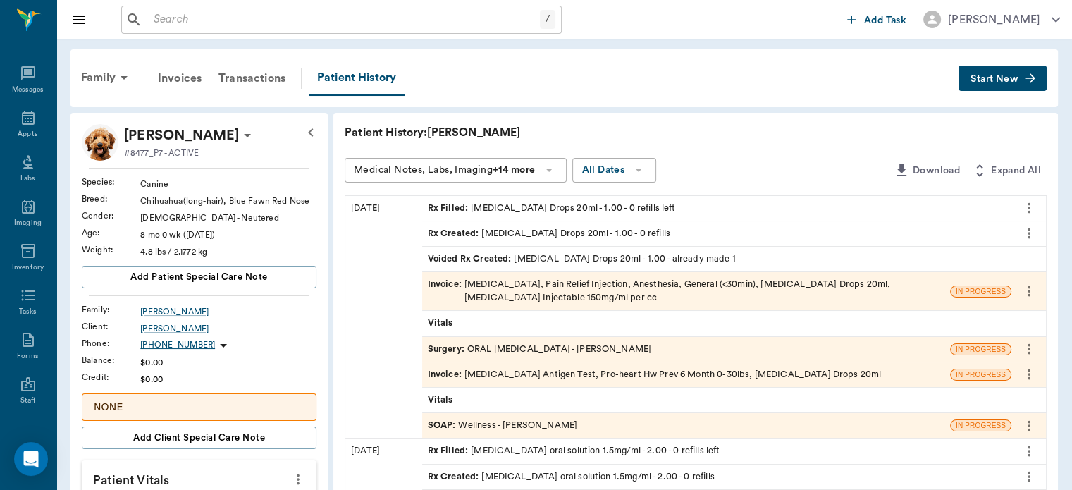
click at [449, 350] on span "Surgery :" at bounding box center [447, 349] width 39 height 13
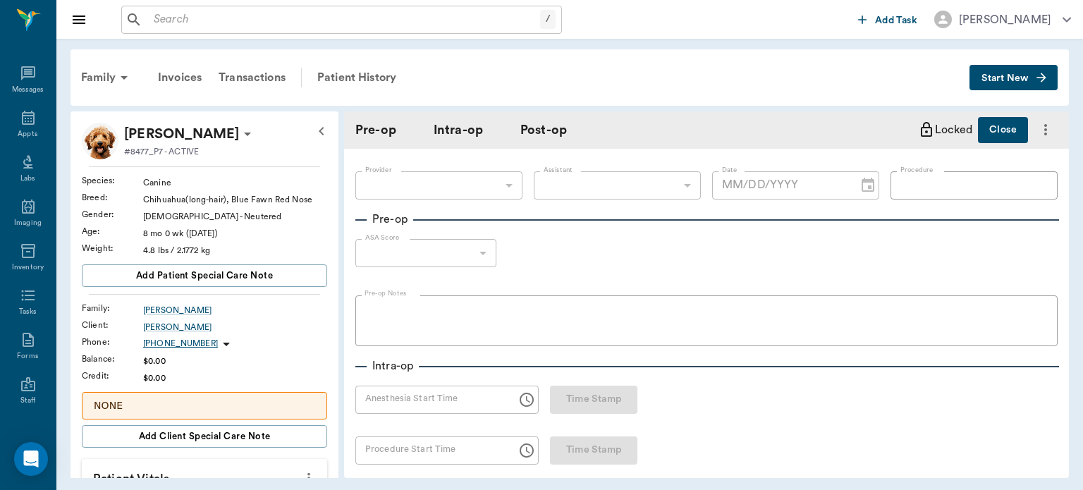
type input "63ec2f075fda476ae8351a4d"
type input "ORALORAL SURGERY"
type input "1"
radio input "true"
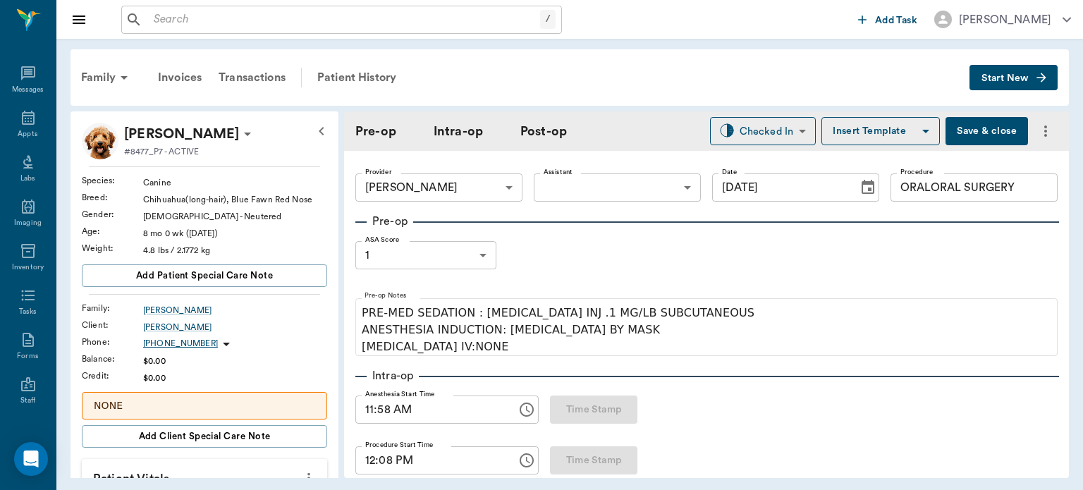
type input "[DATE]"
type input "11:58 AM"
type input "12:08 PM"
type input "ORALORAL SURGERY"
click at [605, 178] on body "/ ​ Add Task [PERSON_NAME] Nectar Messages Appts Labs Imaging Inventory Tasks F…" at bounding box center [541, 245] width 1083 height 490
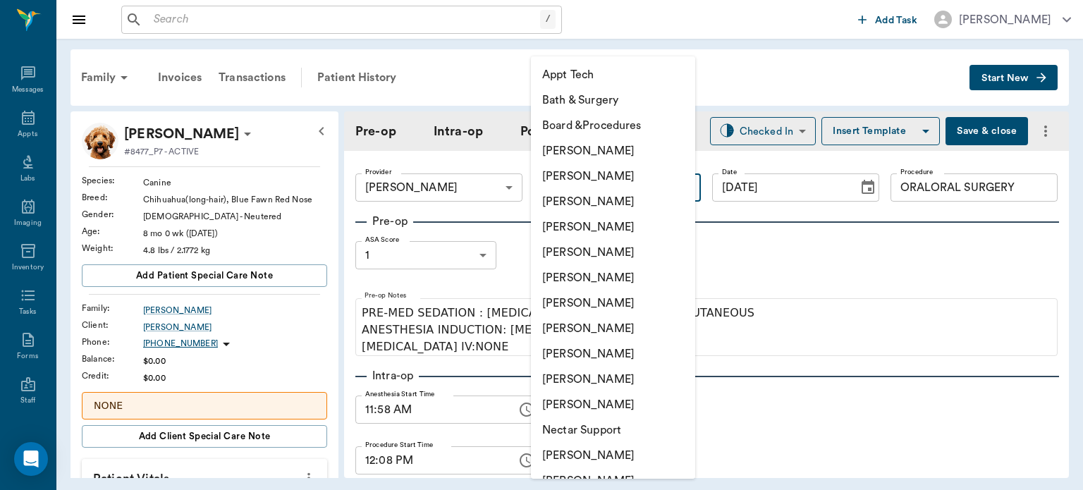
click at [585, 350] on li "[PERSON_NAME]" at bounding box center [613, 353] width 164 height 25
type input "63ec2e7e52e12b0ba117b124"
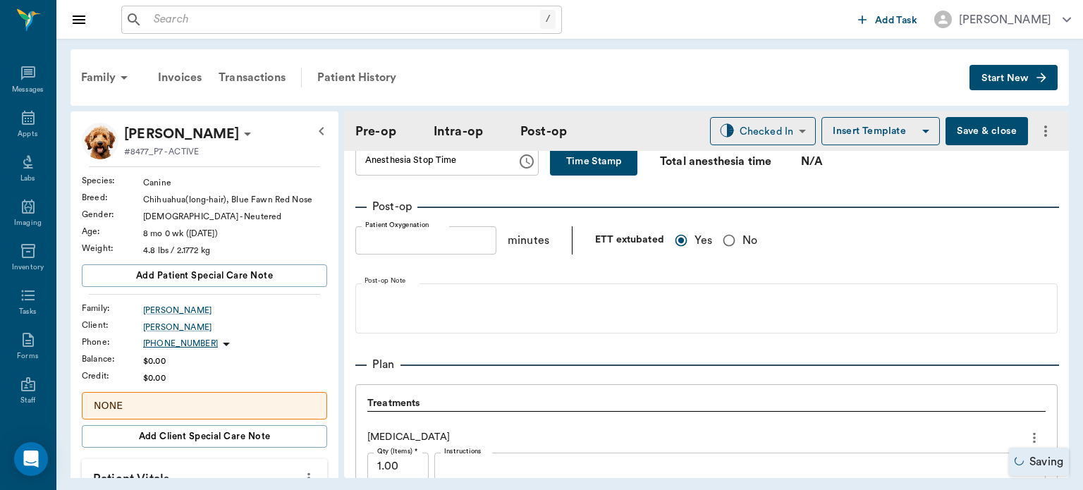
type input "ORALORAL SURGERY"
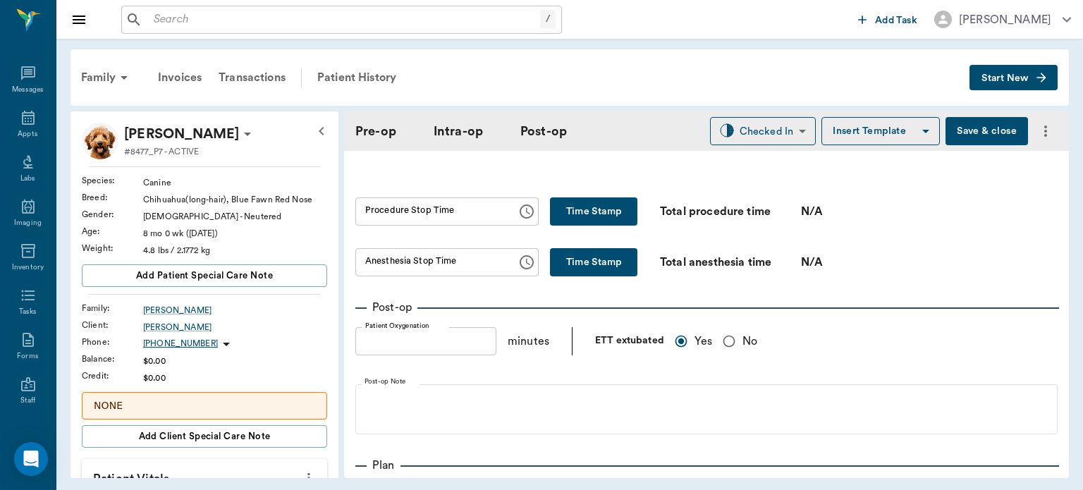
scroll to position [856, 0]
click at [565, 206] on button "Time Stamp" at bounding box center [593, 213] width 87 height 28
type input "12:19 PM"
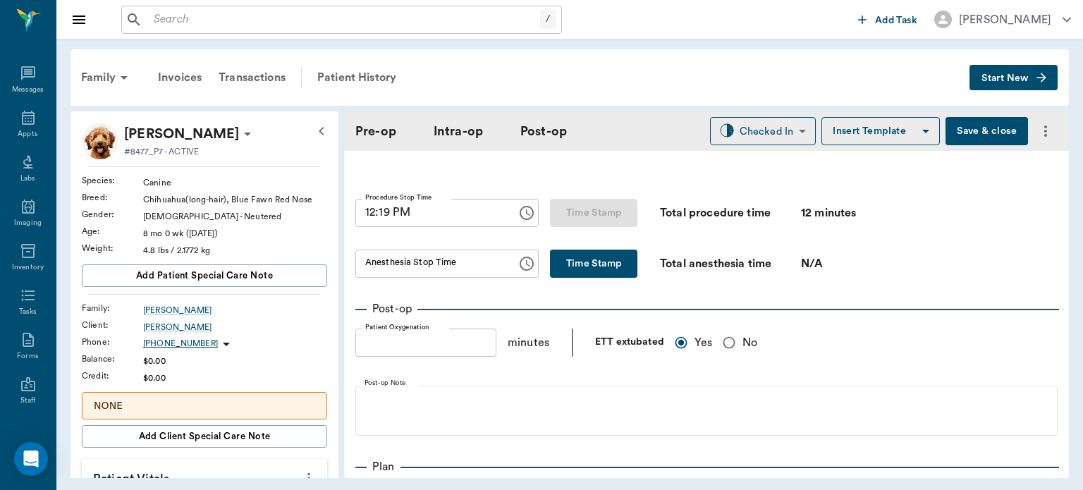
click at [565, 258] on button "Time Stamp" at bounding box center [593, 263] width 87 height 28
type input "12:19 PM"
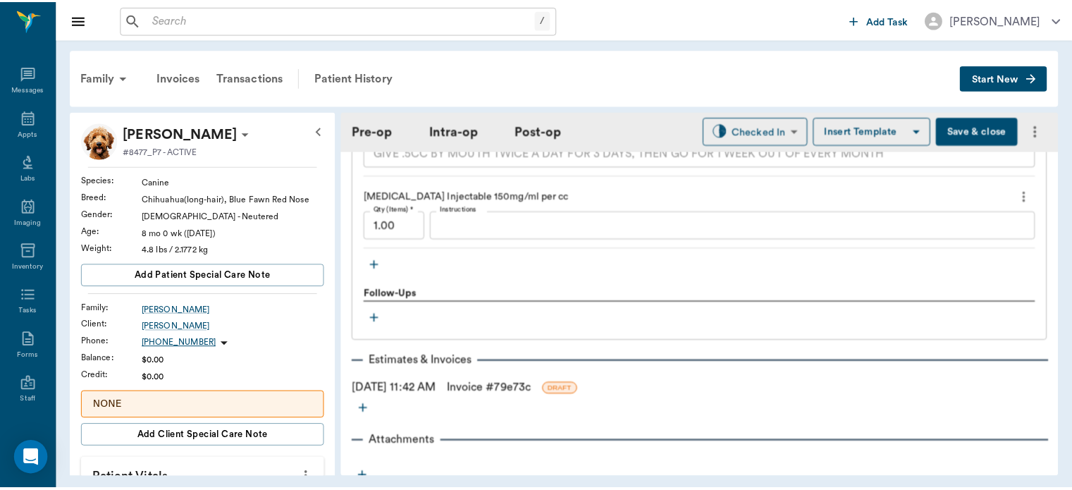
scroll to position [1582, 0]
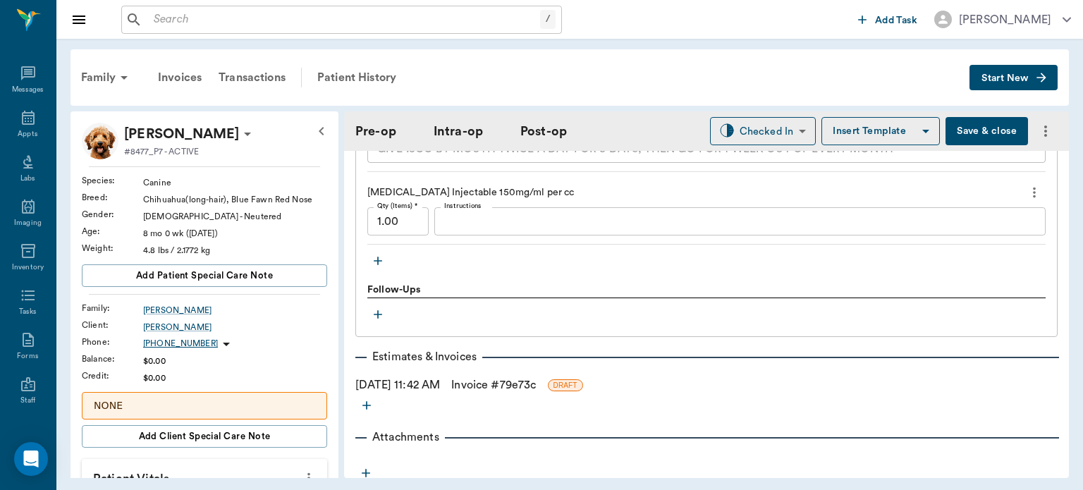
click at [532, 378] on link "Invoice # 79e73c" at bounding box center [493, 384] width 85 height 17
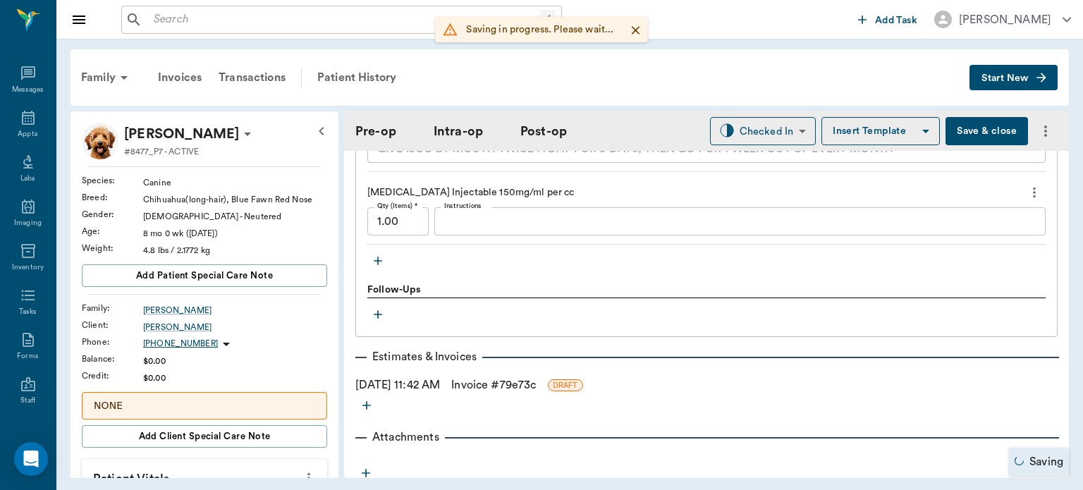
type input "ORALORAL SURGERY"
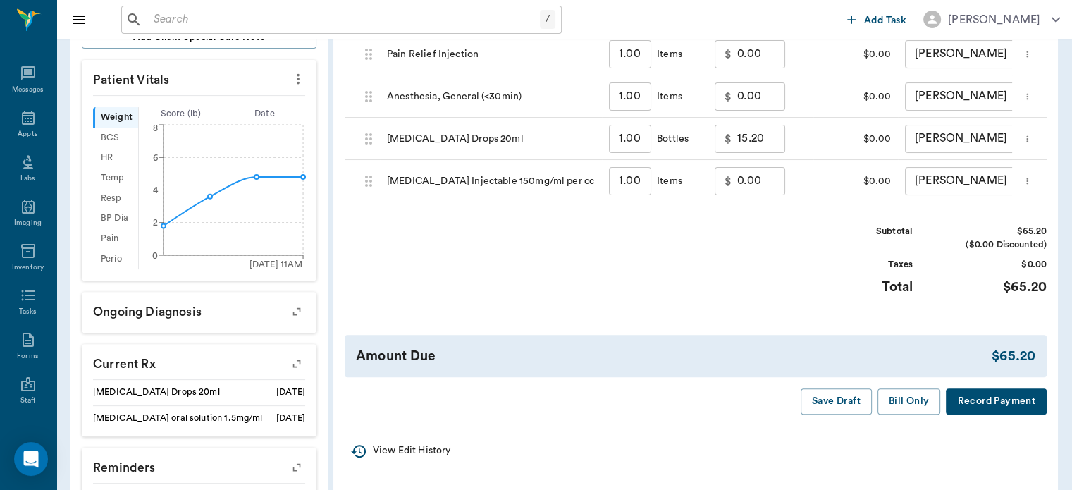
scroll to position [432, 0]
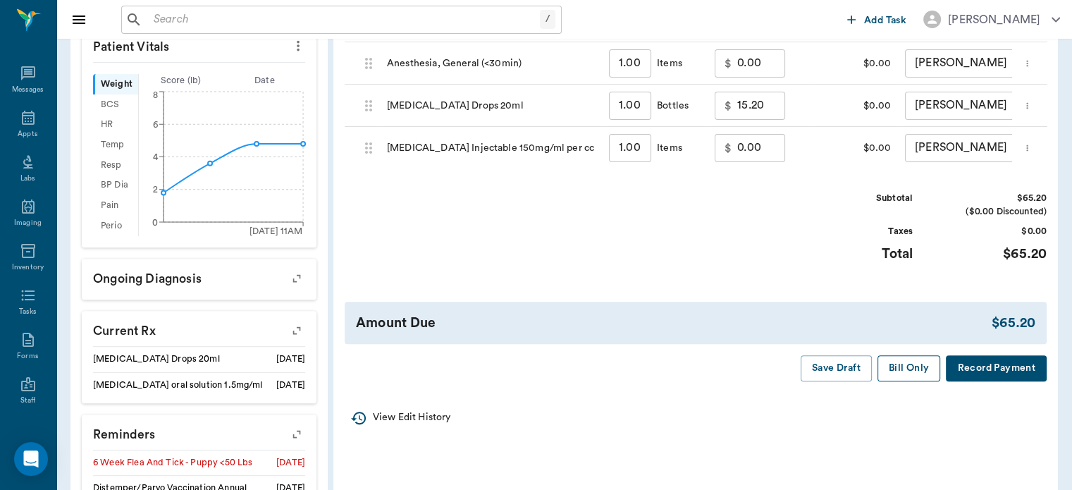
click at [899, 381] on button "Bill Only" at bounding box center [908, 368] width 63 height 26
click at [27, 118] on icon at bounding box center [28, 117] width 17 height 17
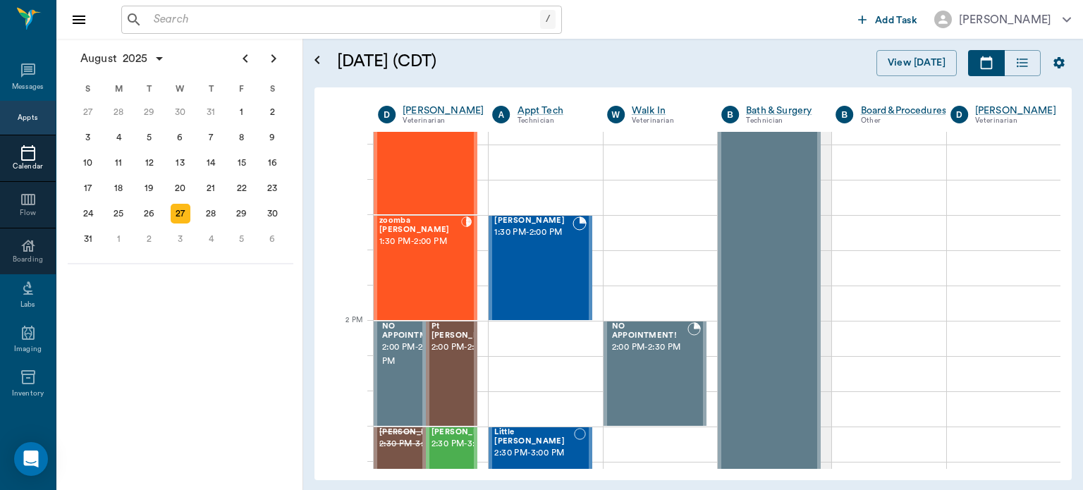
scroll to position [1086, 0]
click at [572, 302] on div at bounding box center [579, 267] width 14 height 103
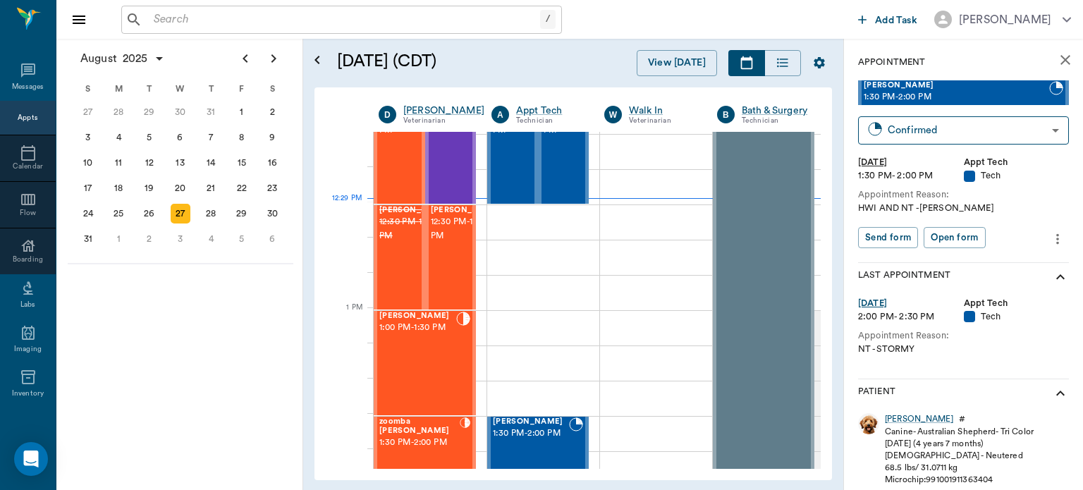
scroll to position [892, 0]
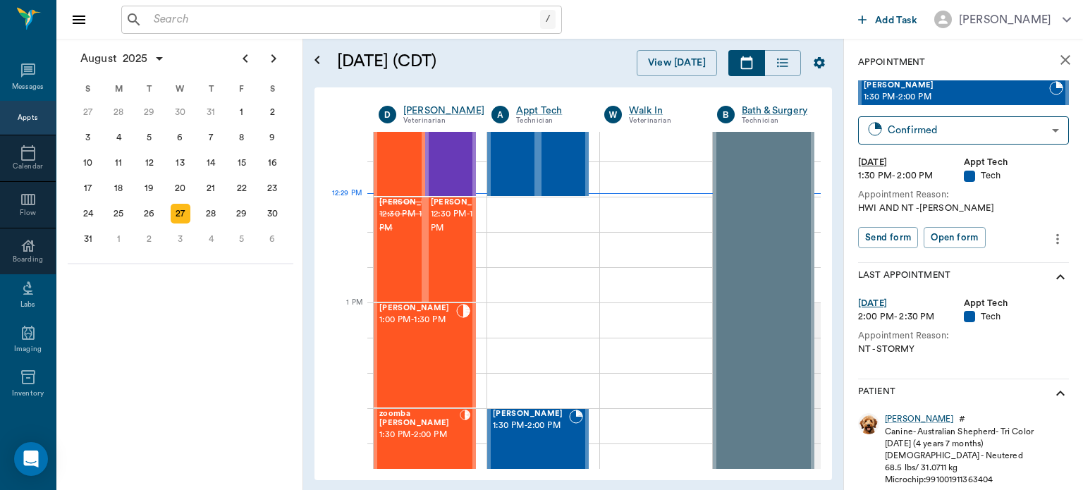
click at [435, 339] on div "[PERSON_NAME] 1:00 PM - 1:30 PM" at bounding box center [417, 355] width 77 height 103
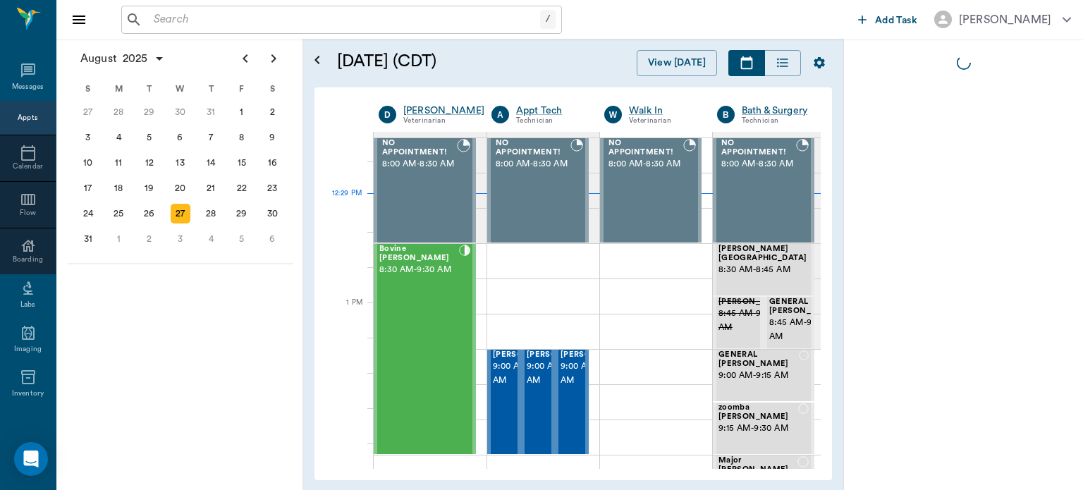
scroll to position [892, 0]
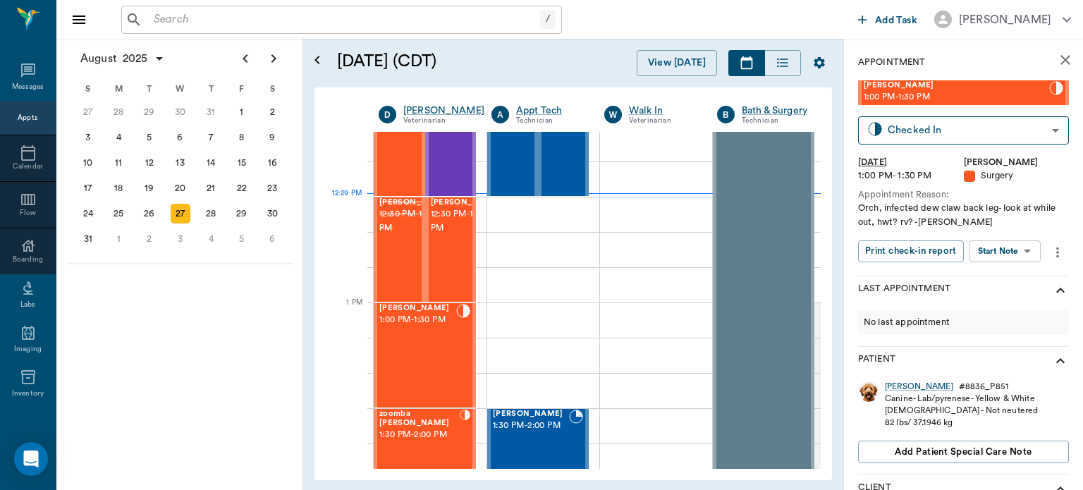
click at [1017, 247] on body "/ ​ Add Task Dr. Bert Ellsworth Nectar Messages Appts Calendar Flow Boarding La…" at bounding box center [541, 245] width 1083 height 490
click at [1015, 302] on button "View Surgery" at bounding box center [994, 303] width 58 height 16
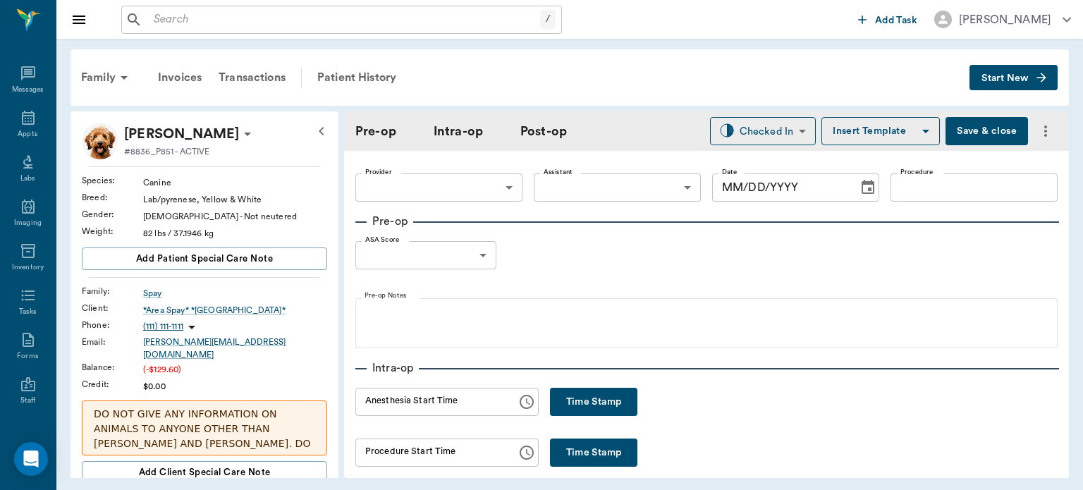
type input "63ec2f075fda476ae8351a4d"
type input "NEUTER"
type input "1"
radio input "true"
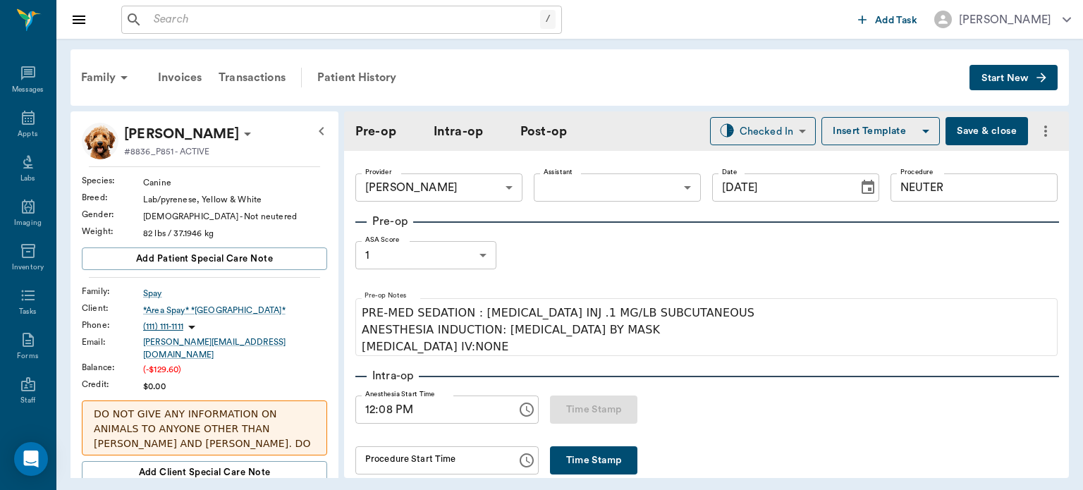
type input "[DATE]"
type input "12:08 PM"
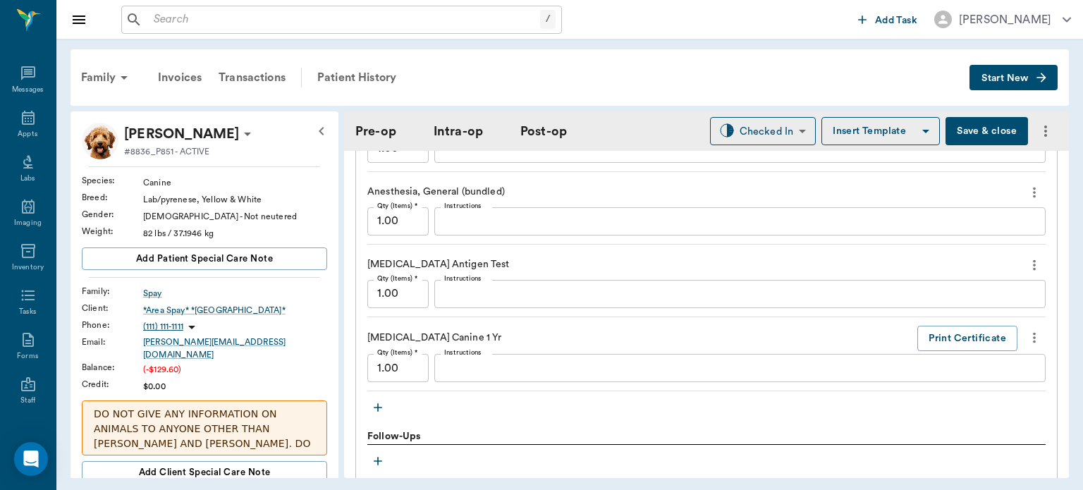
scroll to position [1766, 0]
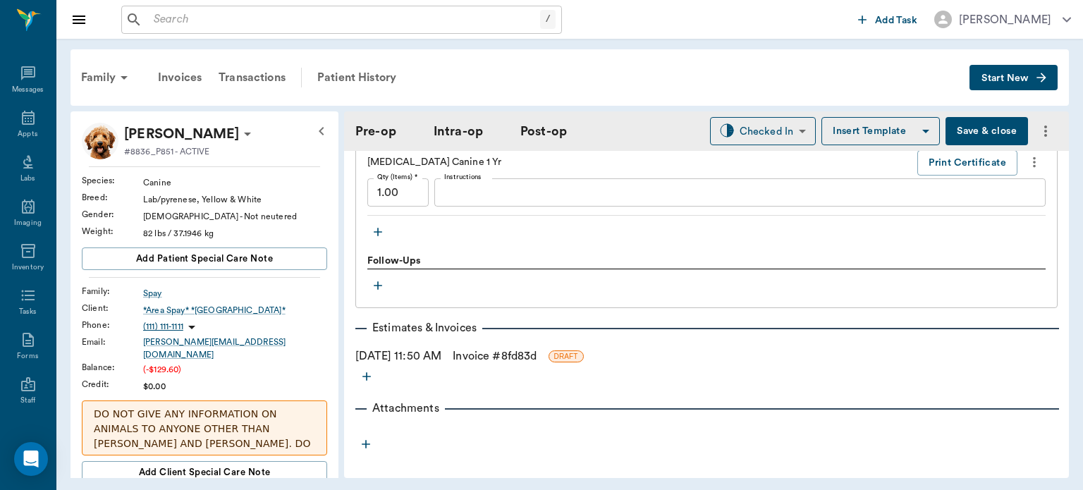
click at [378, 228] on icon "button" at bounding box center [378, 232] width 8 height 8
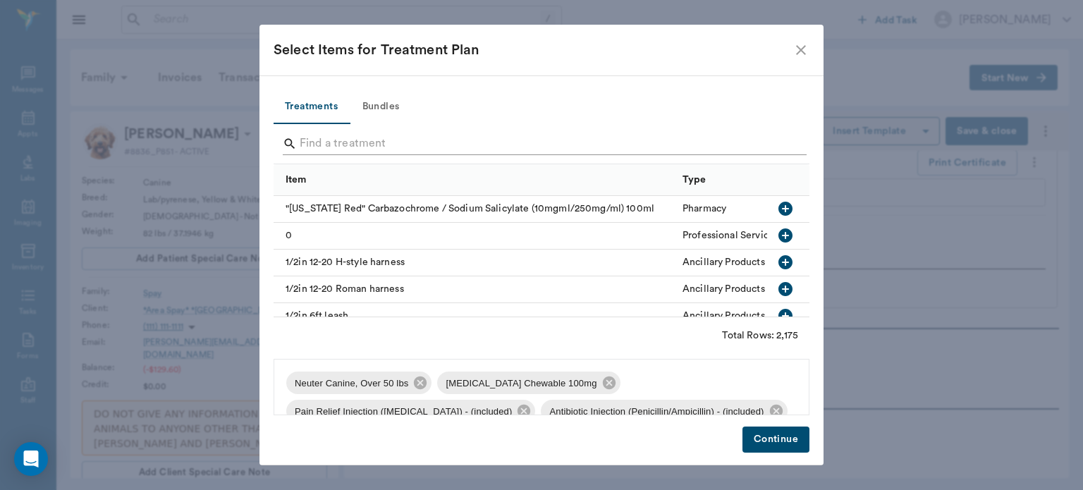
click at [368, 146] on input "Search" at bounding box center [543, 143] width 486 height 23
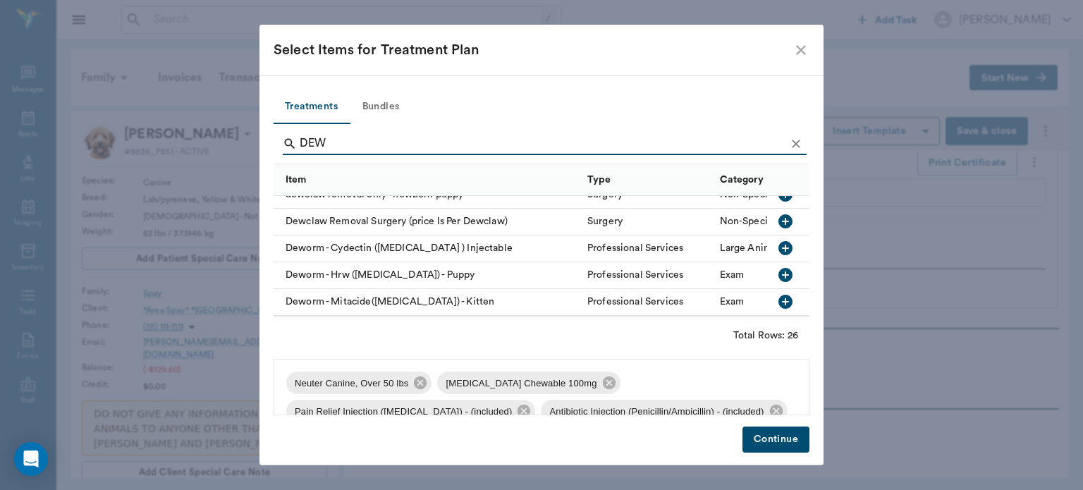
scroll to position [39, 0]
type input "DEW"
click at [777, 221] on icon "button" at bounding box center [785, 222] width 17 height 17
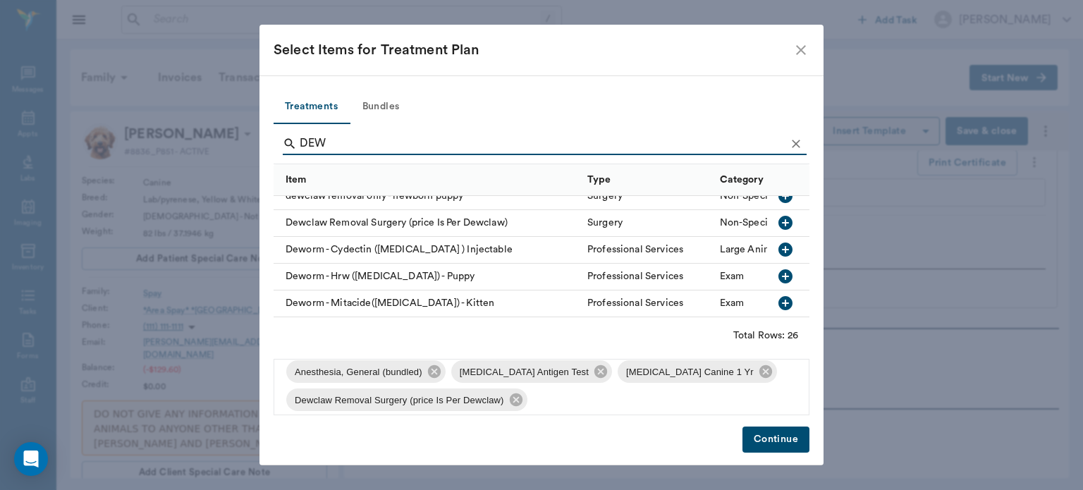
scroll to position [71, 0]
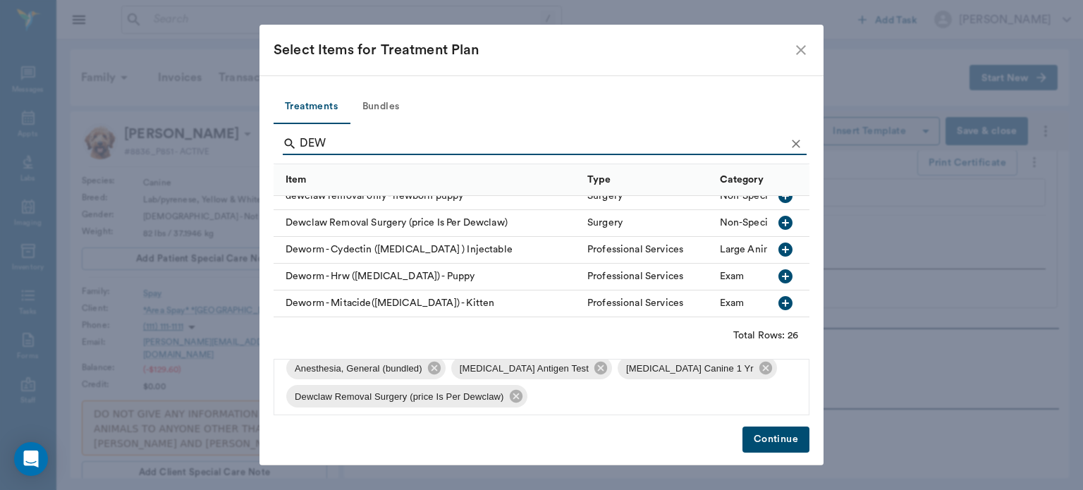
click at [784, 440] on button "Continue" at bounding box center [775, 439] width 67 height 26
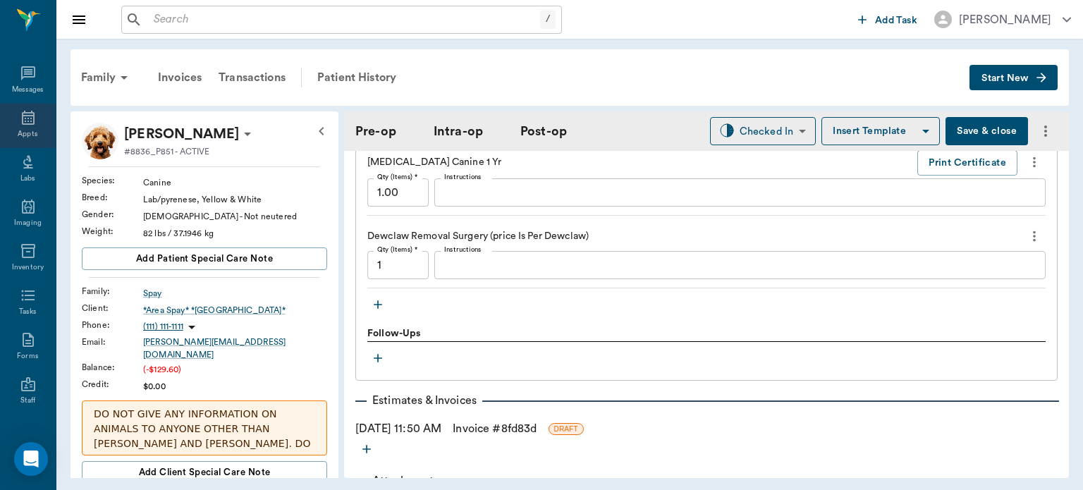
click at [22, 121] on icon at bounding box center [28, 118] width 13 height 14
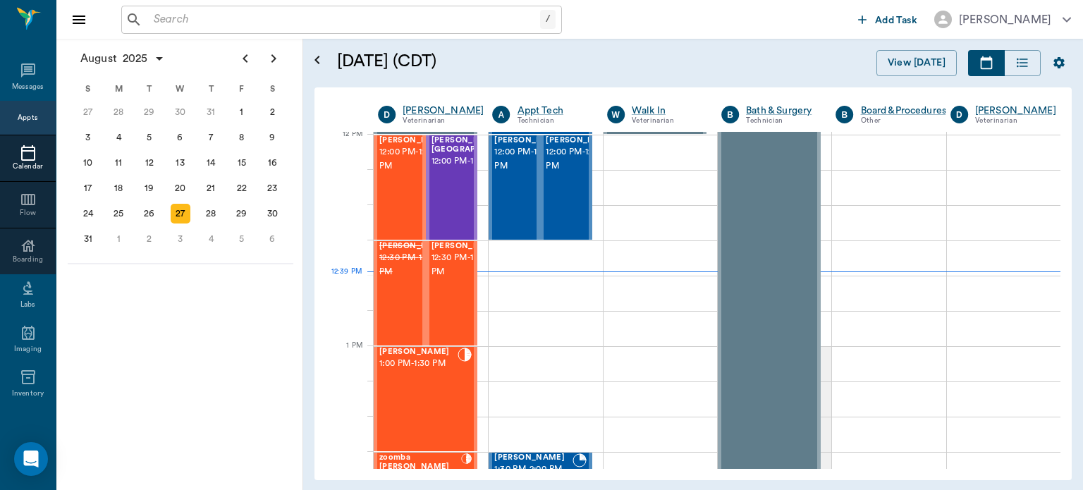
scroll to position [849, 0]
click at [452, 168] on span "12:00 PM - 12:30 PM" at bounding box center [475, 161] width 88 height 14
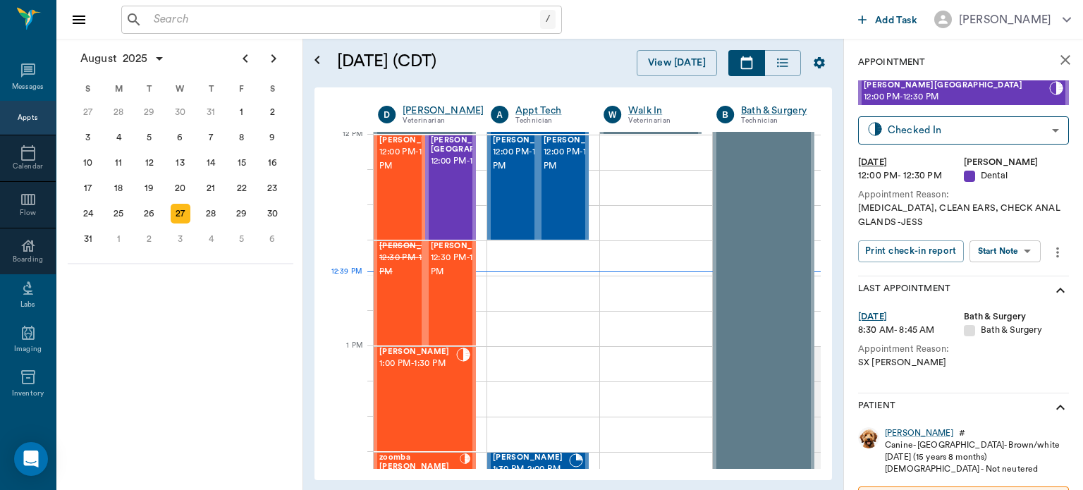
click at [1018, 251] on body "/ ​ Add Task Dr. Bert Ellsworth Nectar Messages Appts Calendar Flow Boarding La…" at bounding box center [541, 245] width 1083 height 490
click at [1022, 303] on button "Start Surgery" at bounding box center [994, 303] width 58 height 16
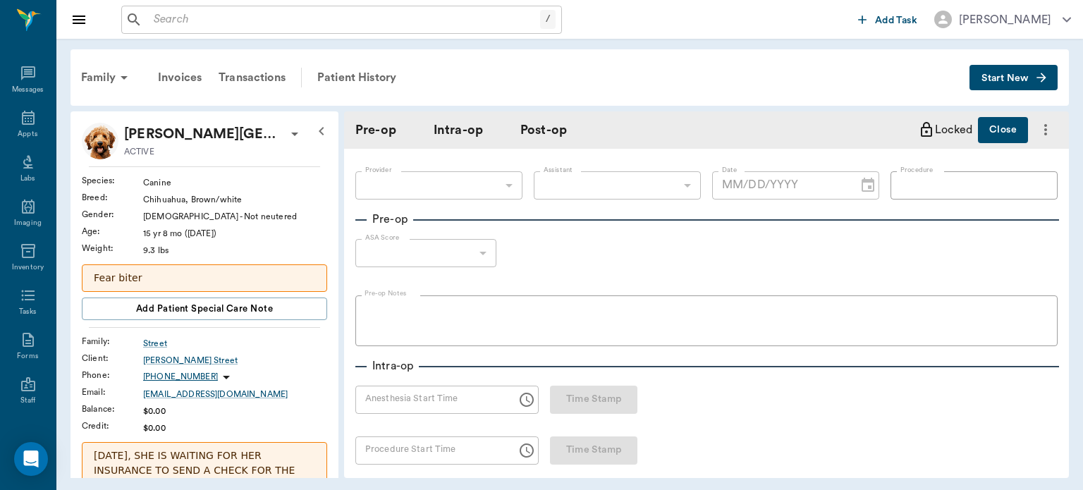
type input "63ec2f075fda476ae8351a4d"
type input "[DATE]"
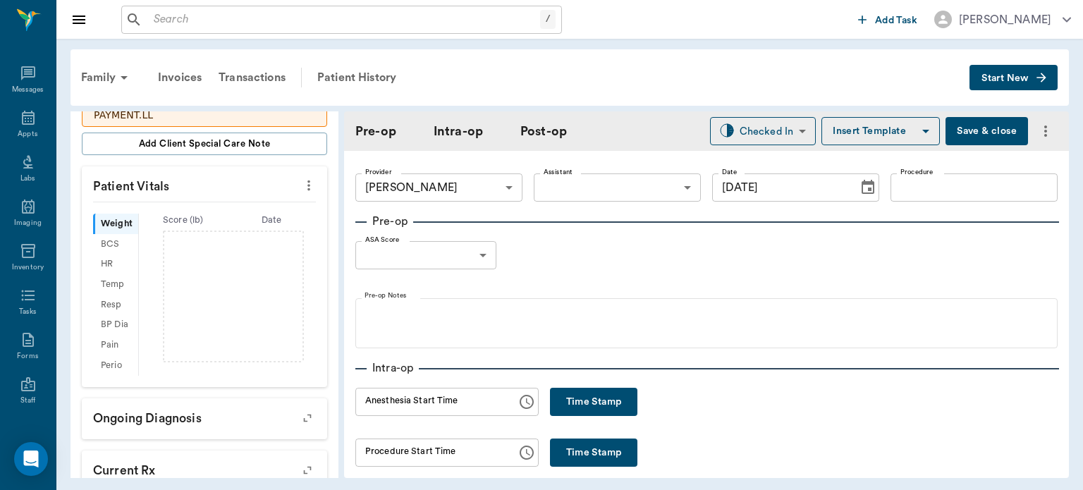
scroll to position [355, 0]
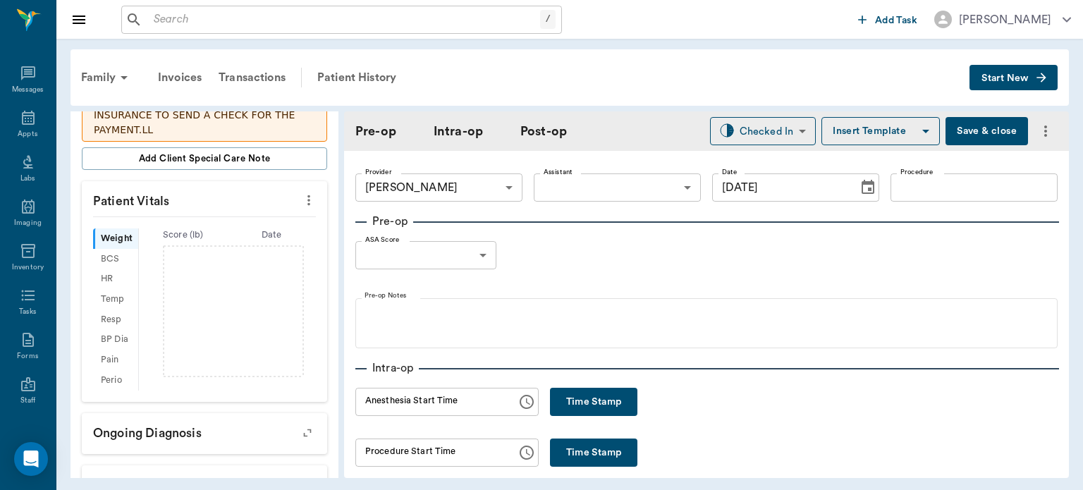
click at [307, 195] on icon "more" at bounding box center [308, 200] width 3 height 11
click at [243, 212] on span "Enter Vitals" at bounding box center [239, 209] width 118 height 15
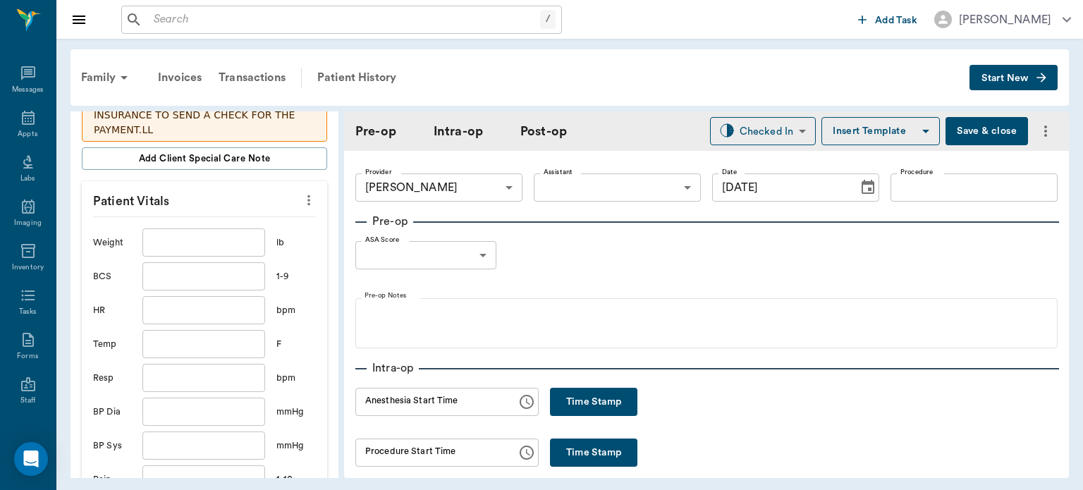
click at [233, 228] on input "text" at bounding box center [203, 242] width 123 height 28
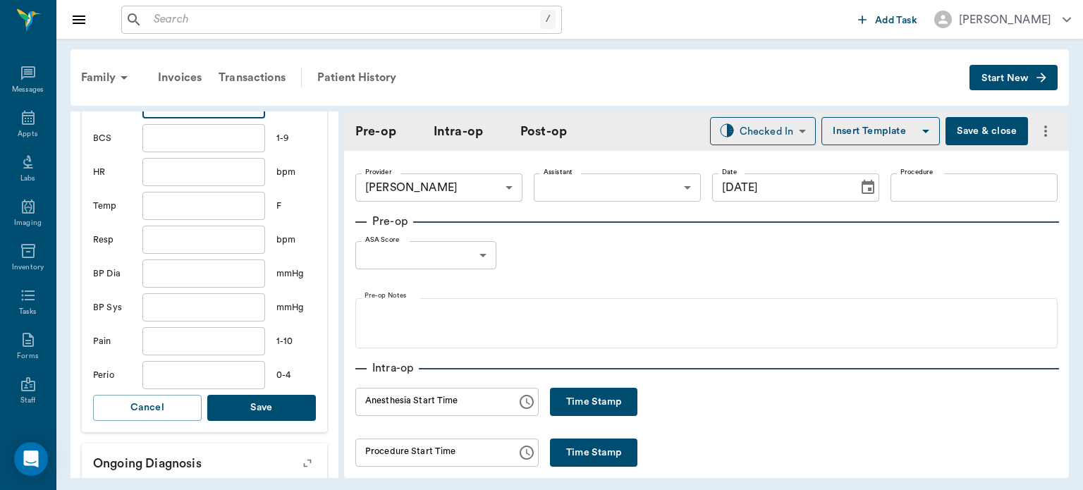
scroll to position [612, 0]
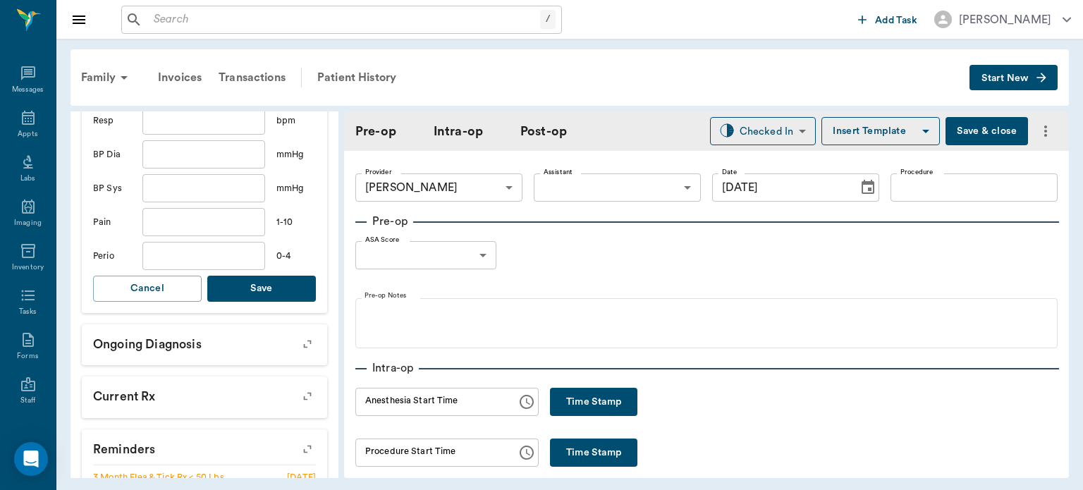
type input "8.1"
click at [268, 283] on button "Save" at bounding box center [261, 289] width 109 height 26
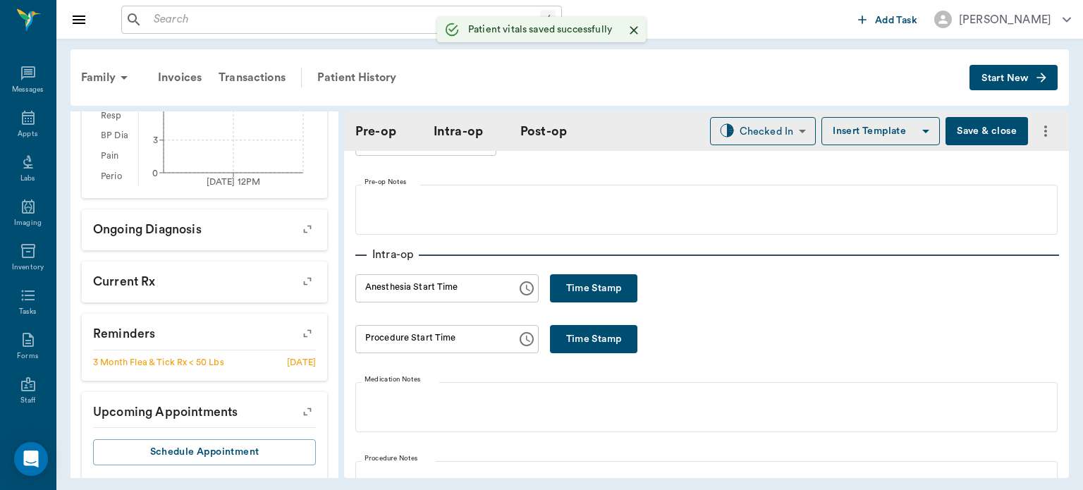
scroll to position [140, 0]
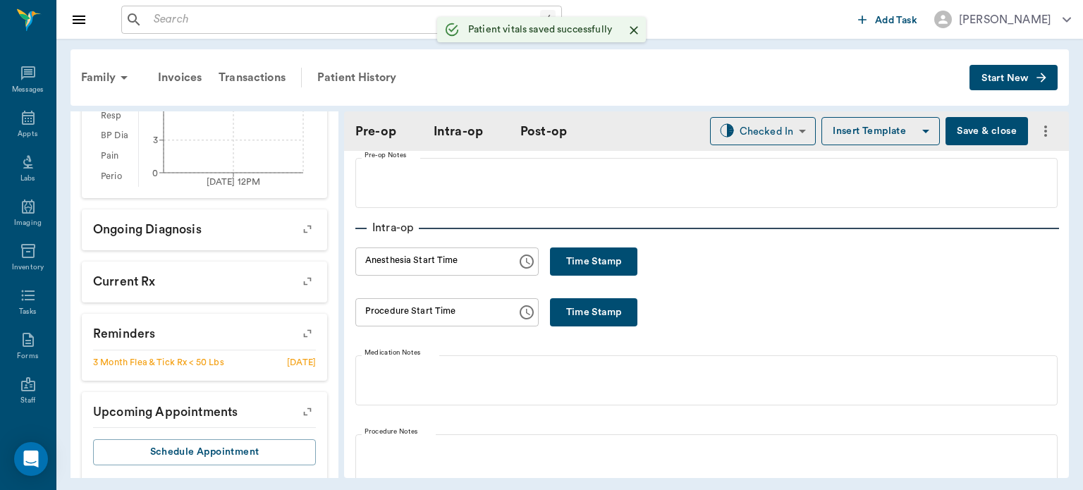
click at [613, 264] on button "Time Stamp" at bounding box center [593, 261] width 87 height 28
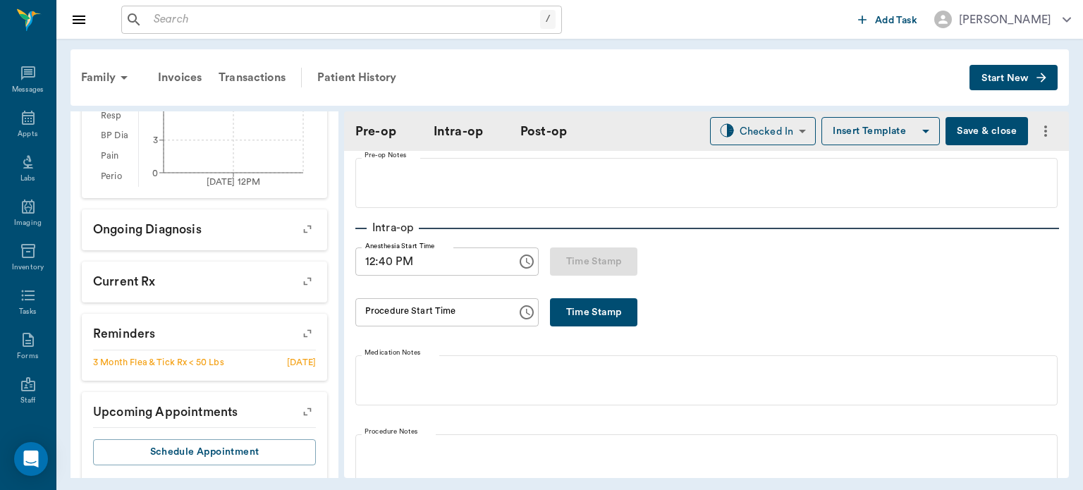
click at [389, 265] on input "12:40 PM" at bounding box center [431, 261] width 152 height 28
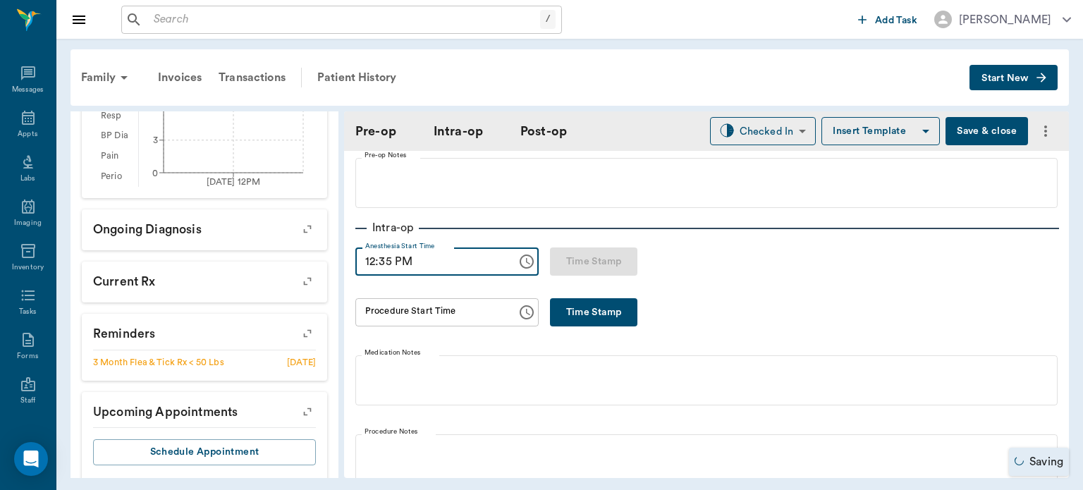
type input "12:35 PM"
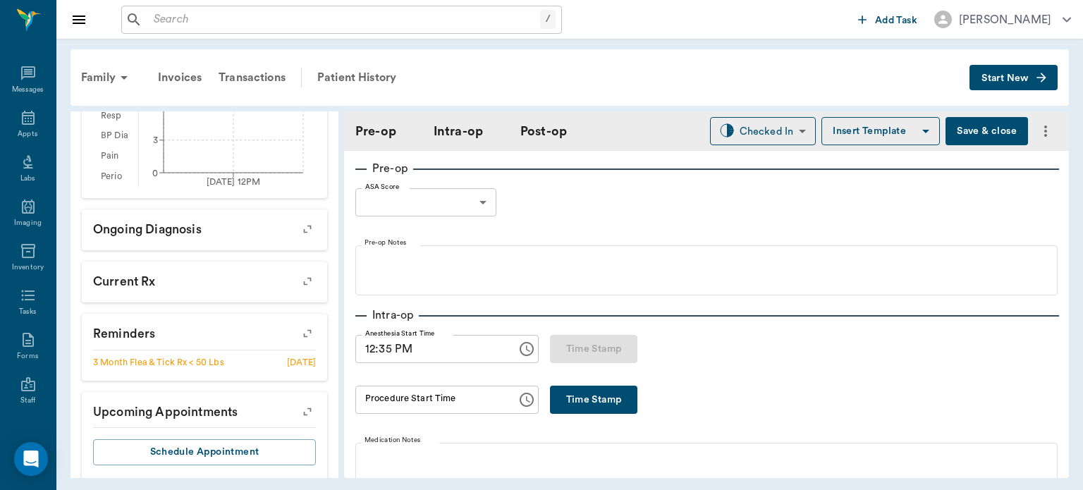
scroll to position [0, 0]
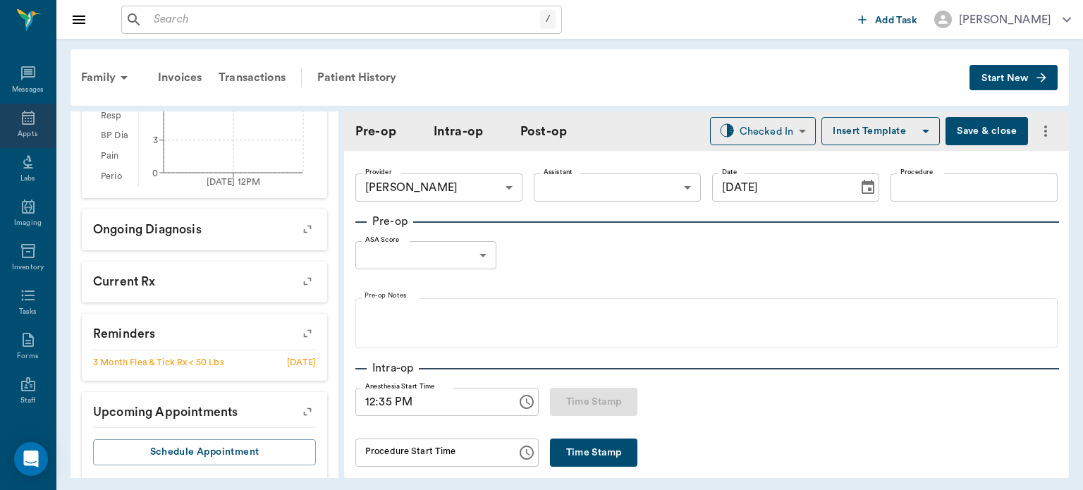
click at [25, 121] on icon at bounding box center [28, 118] width 13 height 14
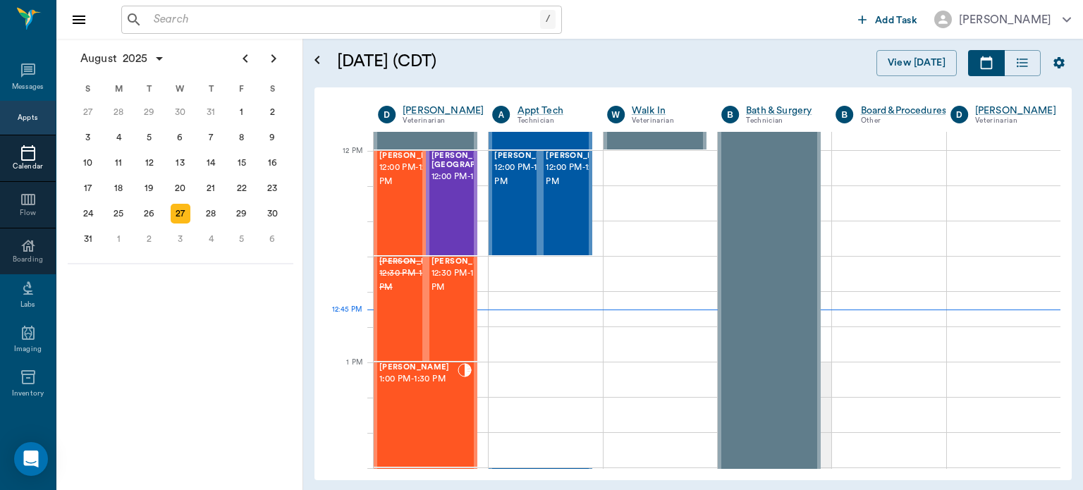
scroll to position [832, 0]
click at [404, 190] on span "12:00 PM - 12:30 PM" at bounding box center [414, 175] width 70 height 28
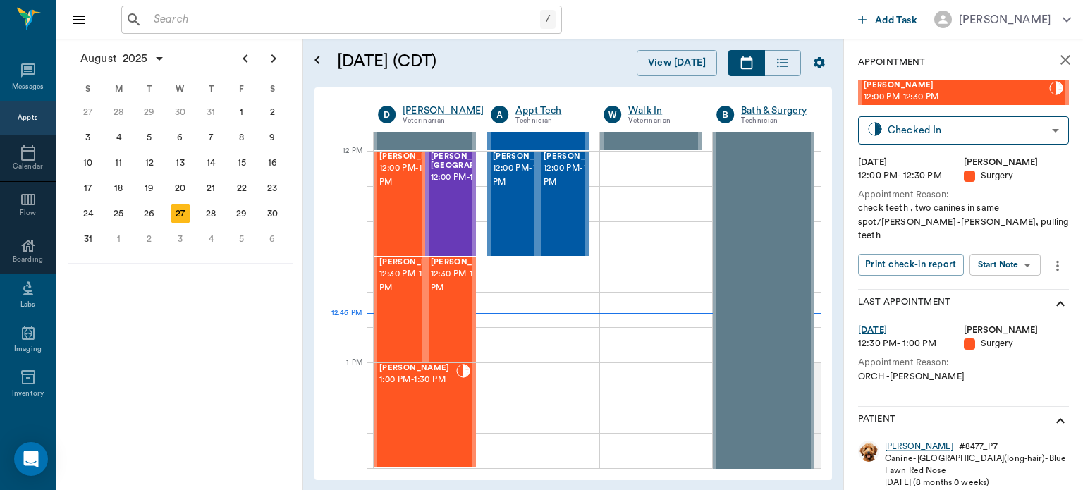
click at [1018, 251] on body "/ ​ Add Task Dr. Bert Ellsworth Nectar Messages Appts Calendar Flow Boarding La…" at bounding box center [541, 245] width 1083 height 490
click at [1009, 302] on button "View Surgery" at bounding box center [994, 303] width 58 height 16
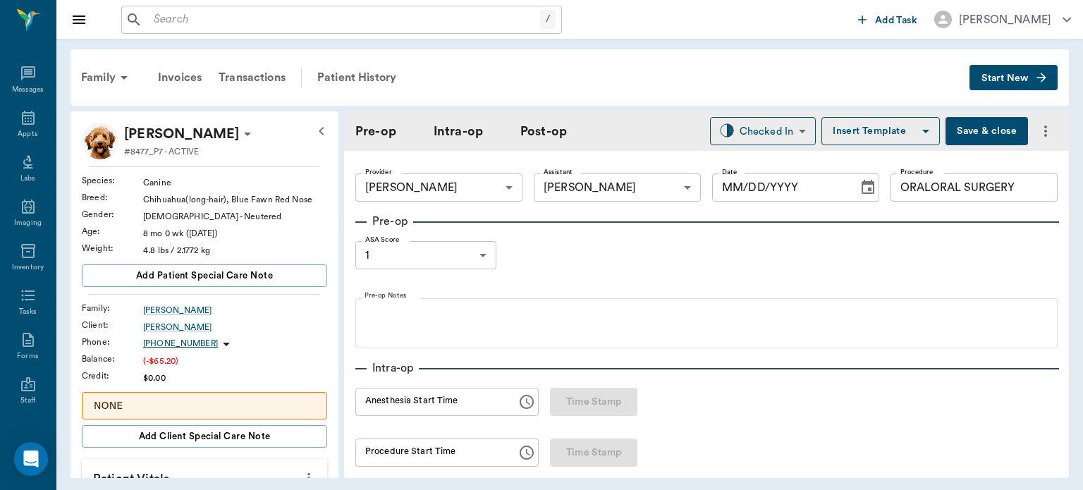
type input "63ec2f075fda476ae8351a4d"
type input "63ec2e7e52e12b0ba117b124"
type input "ORALORAL SURGERY"
type input "1"
radio input "true"
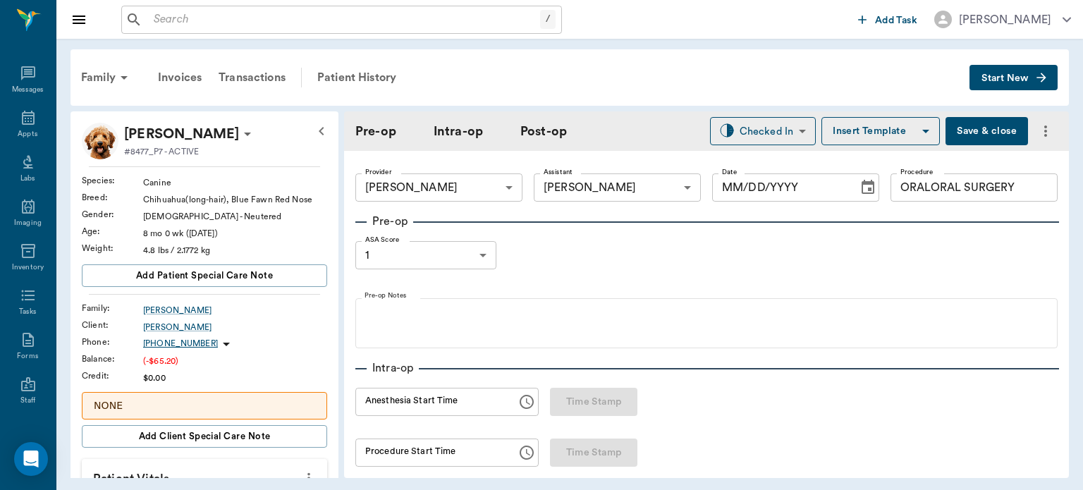
type input "[DATE]"
type input "ORALORAL SURGERY"
type input "11:58 AM"
type input "12:08 PM"
type input "12:19 PM"
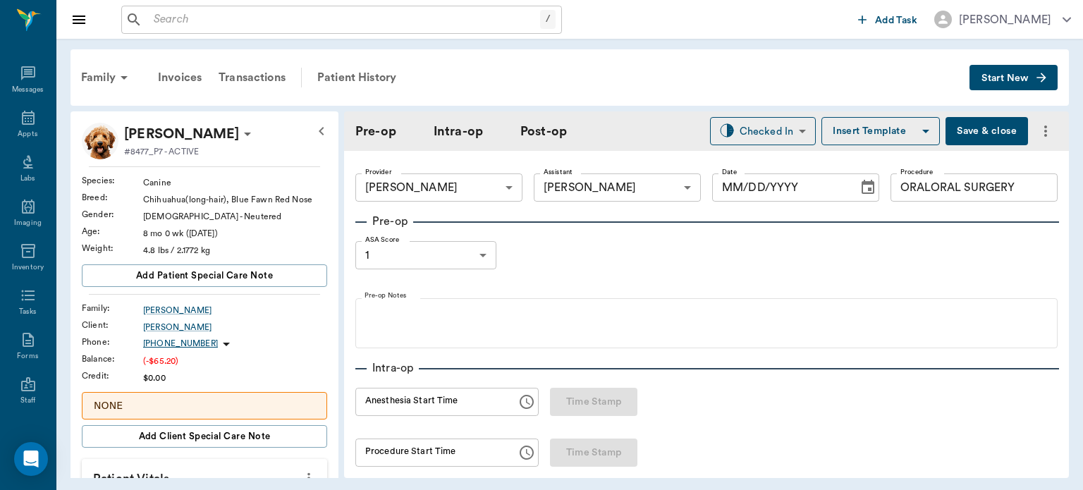
type input "12:19 PM"
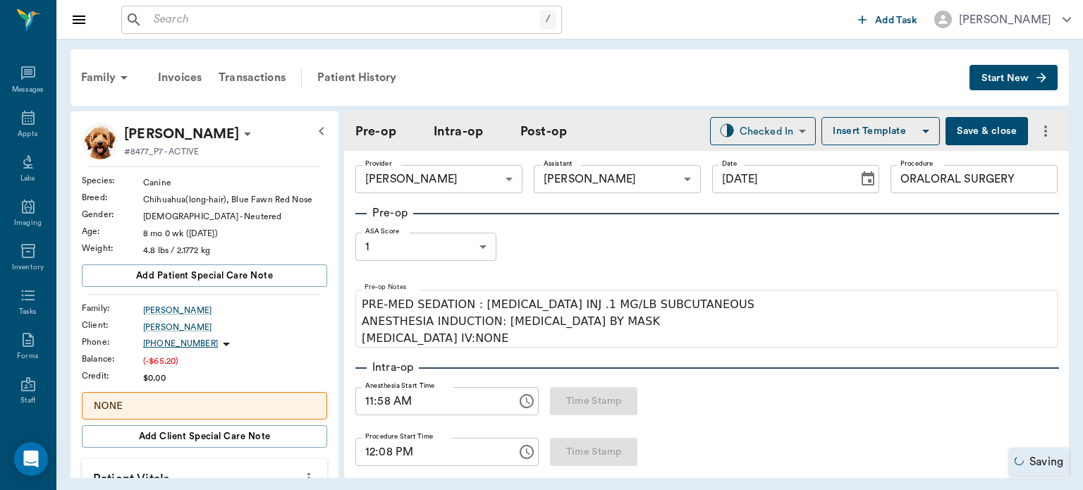
scroll to position [1, 0]
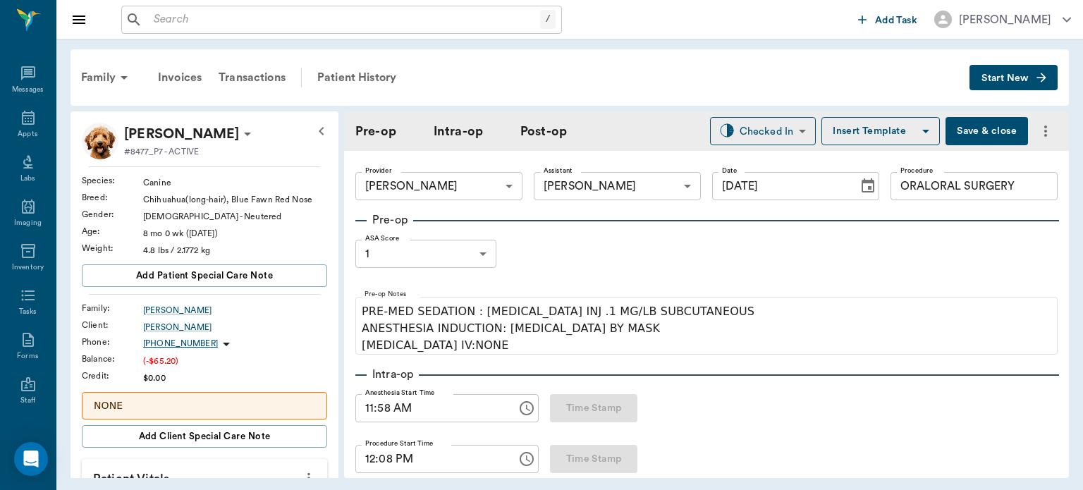
click at [953, 185] on input "ORALORAL SURGERY" at bounding box center [973, 186] width 167 height 28
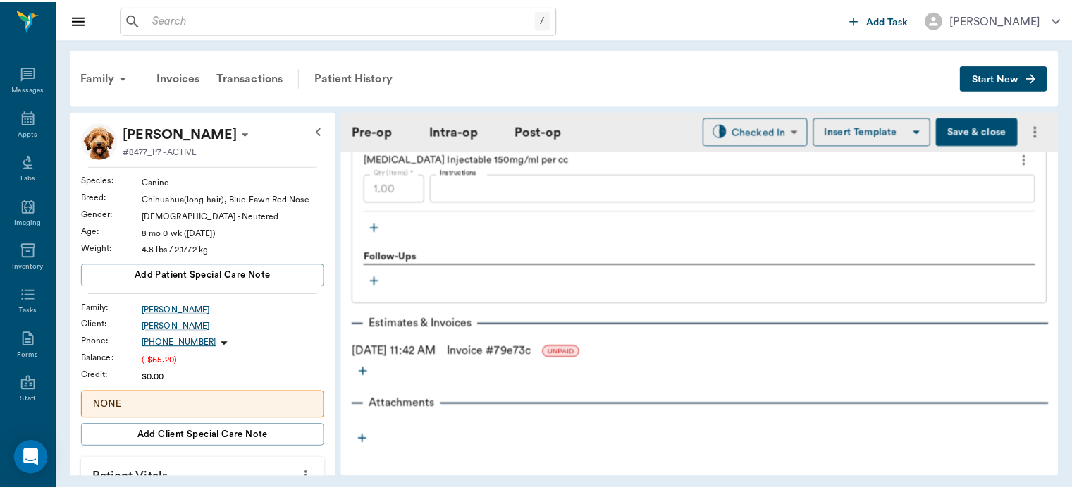
scroll to position [1620, 0]
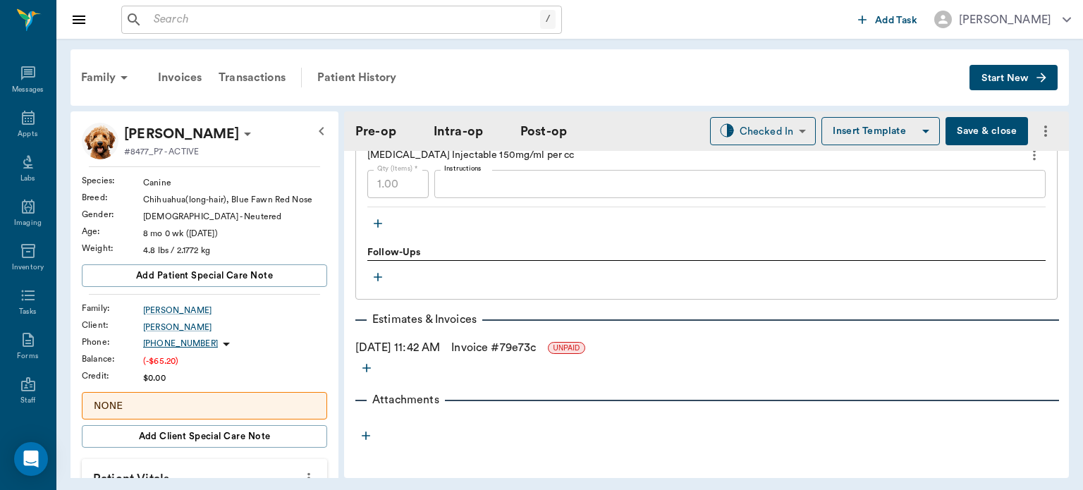
type input "[MEDICAL_DATA]"
click at [502, 346] on link "Invoice # 79e73c" at bounding box center [493, 347] width 85 height 17
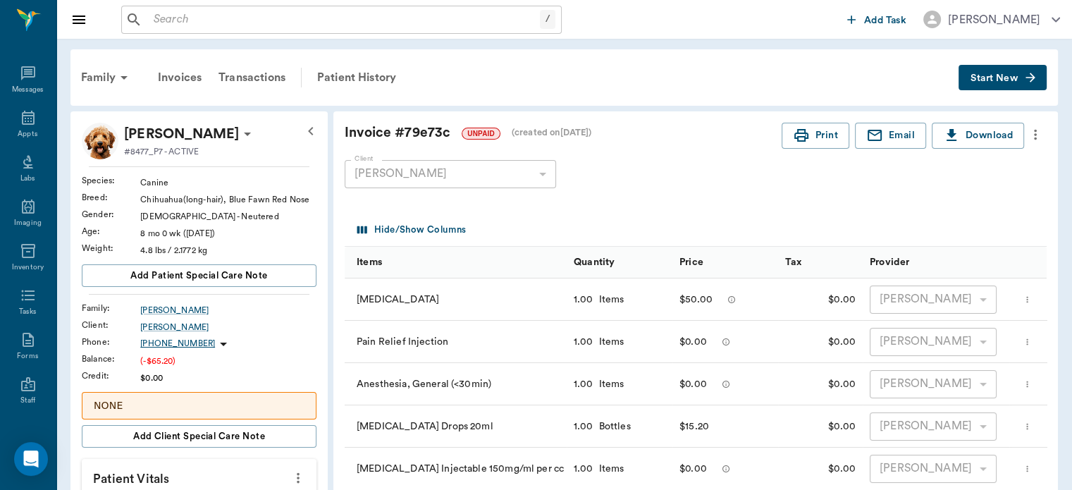
click at [26, 130] on div "Appts" at bounding box center [28, 134] width 20 height 11
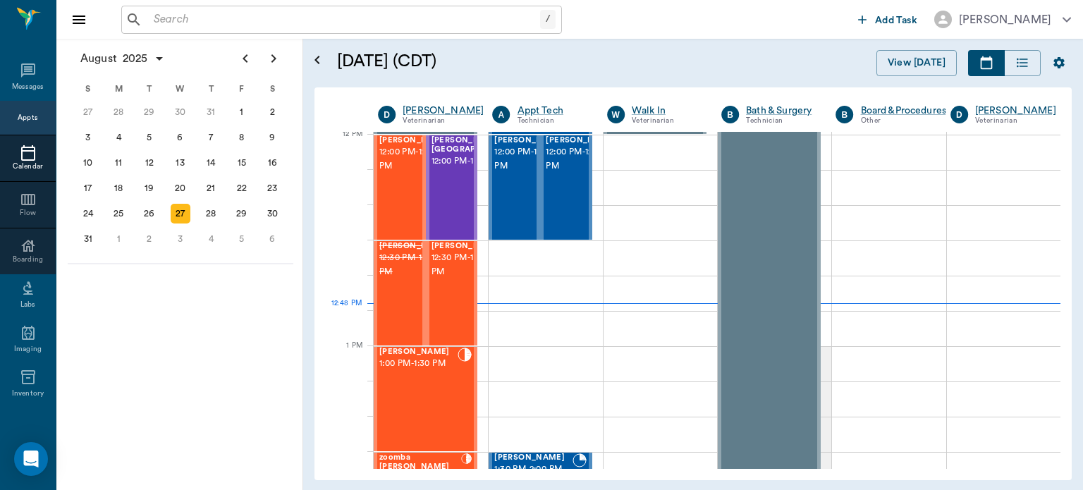
scroll to position [849, 0]
click at [386, 173] on span "12:00 PM - 12:30 PM" at bounding box center [414, 159] width 70 height 28
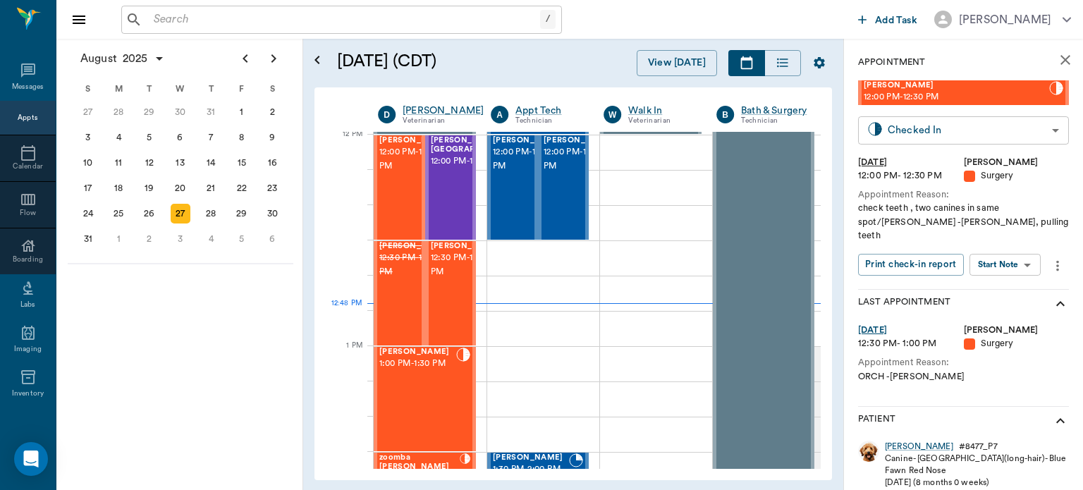
click at [1009, 132] on body "/ ​ Add Task Dr. Bert Ellsworth Nectar Messages Appts Calendar Flow Boarding La…" at bounding box center [541, 245] width 1083 height 490
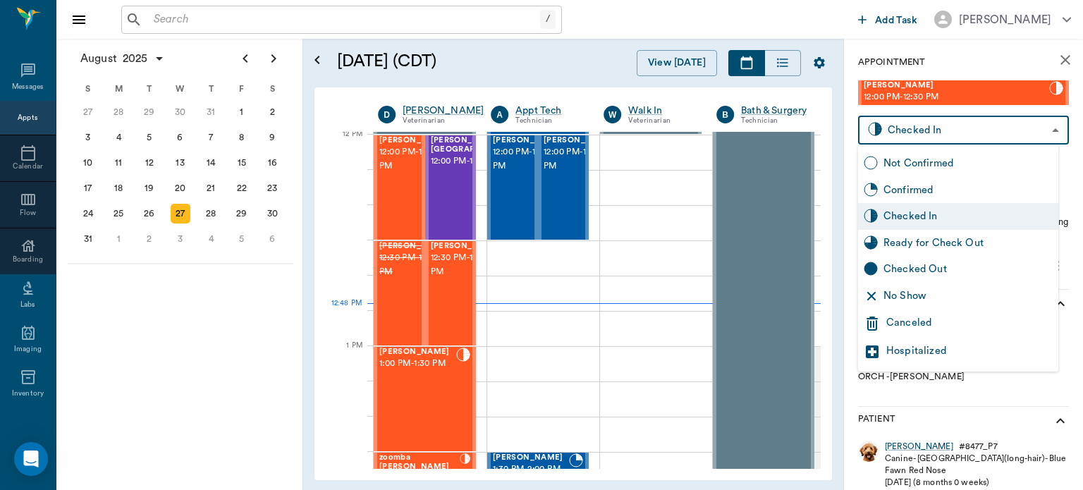
click at [975, 245] on div "Ready for Check Out" at bounding box center [967, 243] width 169 height 16
type input "READY_TO_CHECKOUT"
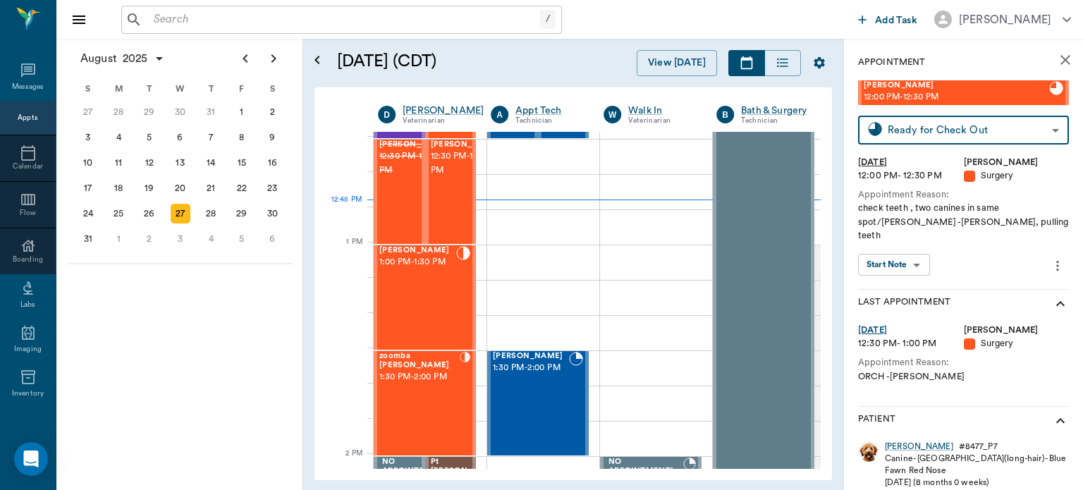
scroll to position [955, 0]
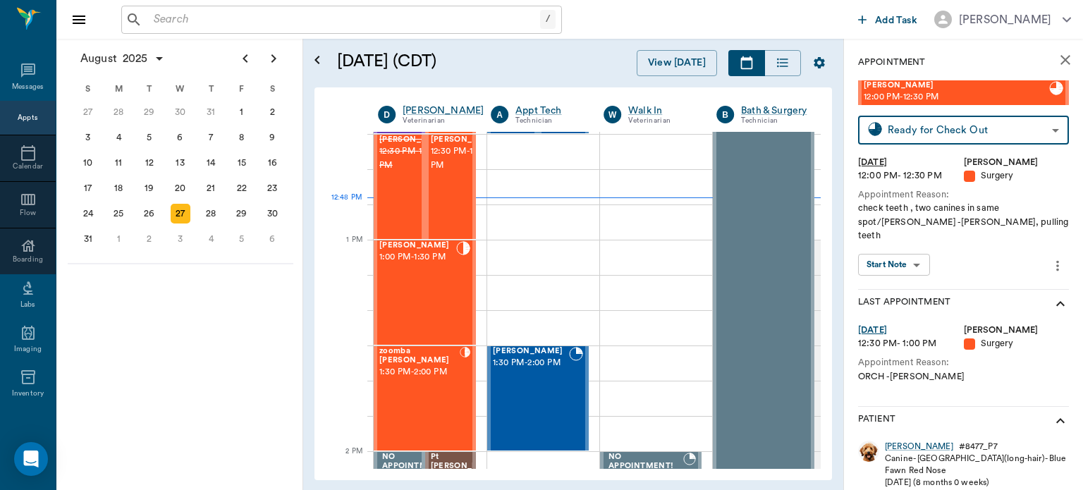
click at [438, 290] on div "[PERSON_NAME] 1:00 PM - 1:30 PM" at bounding box center [417, 292] width 77 height 103
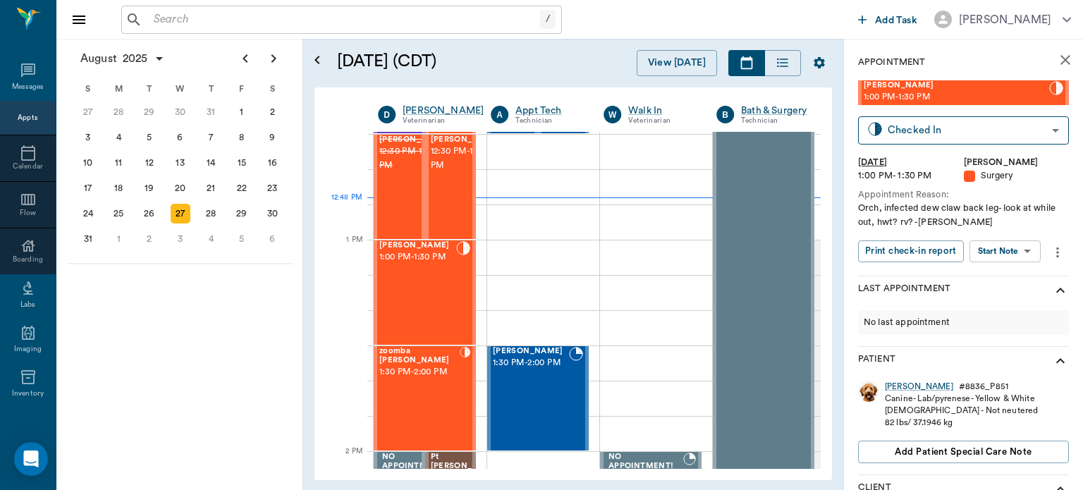
click at [1016, 251] on body "/ ​ Add Task Dr. Bert Ellsworth Nectar Messages Appts Calendar Flow Boarding La…" at bounding box center [541, 245] width 1083 height 490
click at [1009, 304] on button "View Surgery" at bounding box center [994, 303] width 58 height 16
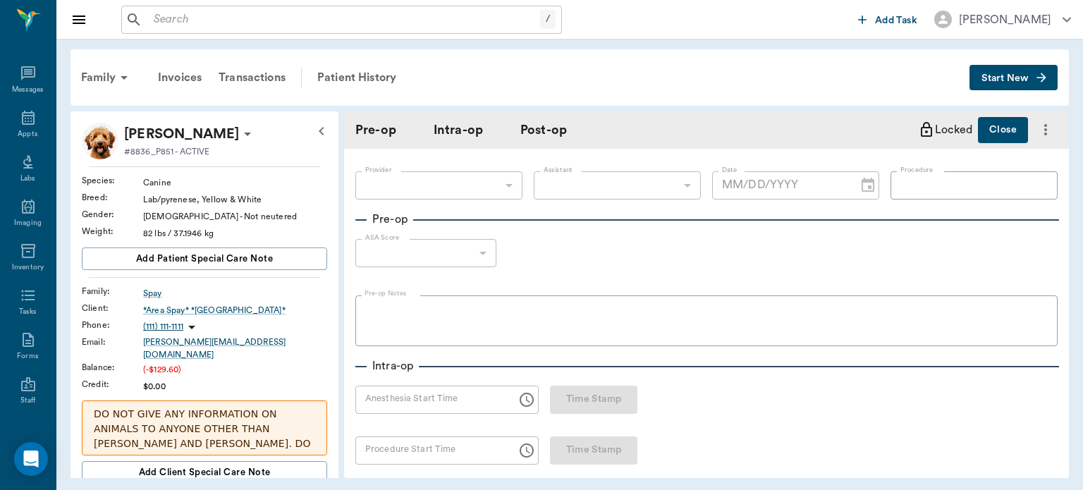
type input "63ec2f075fda476ae8351a4d"
type input "NEUTER"
type input "1"
radio input "true"
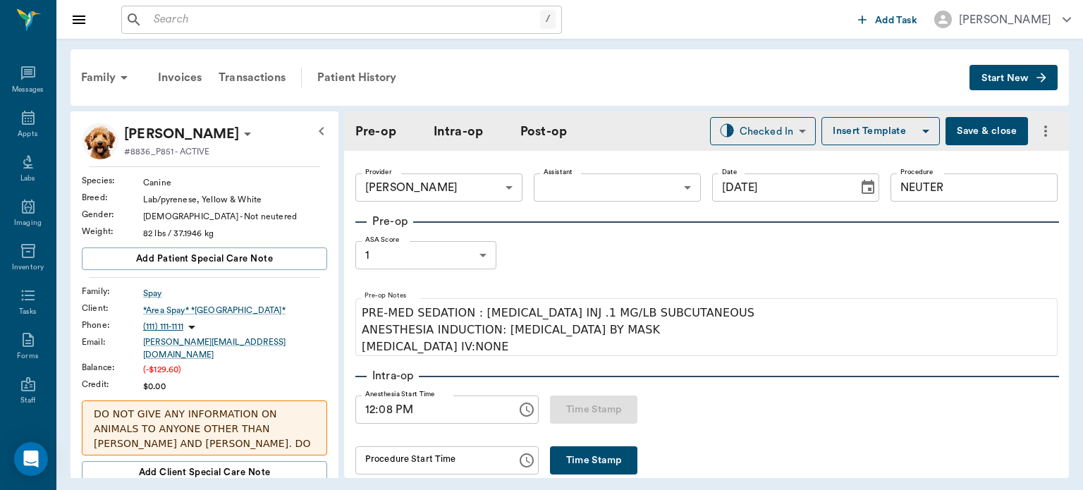
type input "[DATE]"
type input "12:08 PM"
click at [654, 188] on body "/ ​ Add Task Dr. Bert Ellsworth Nectar Messages Appts Labs Imaging Inventory Ta…" at bounding box center [541, 245] width 1083 height 490
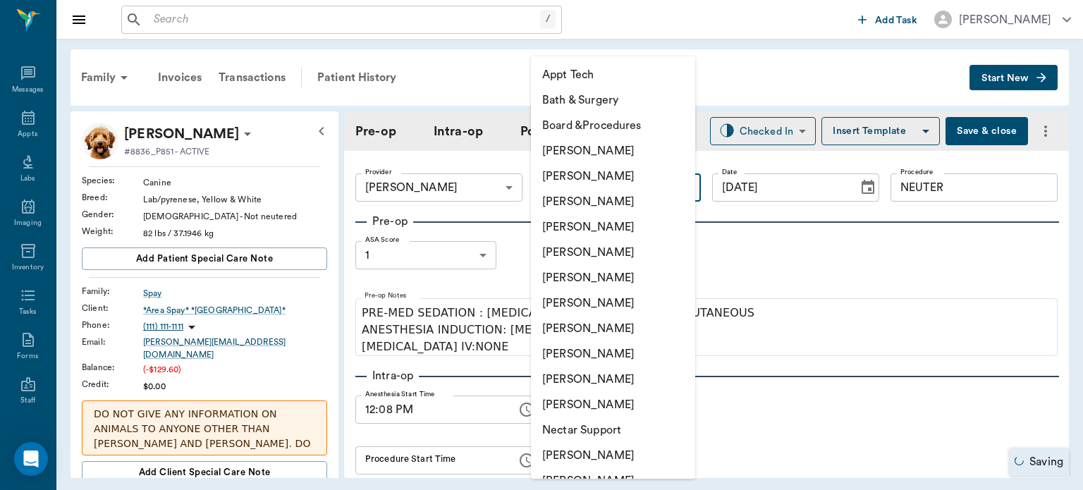
click at [634, 312] on li "[PERSON_NAME]" at bounding box center [613, 302] width 164 height 25
type input "682b670d8bdc6f7f8feef3db"
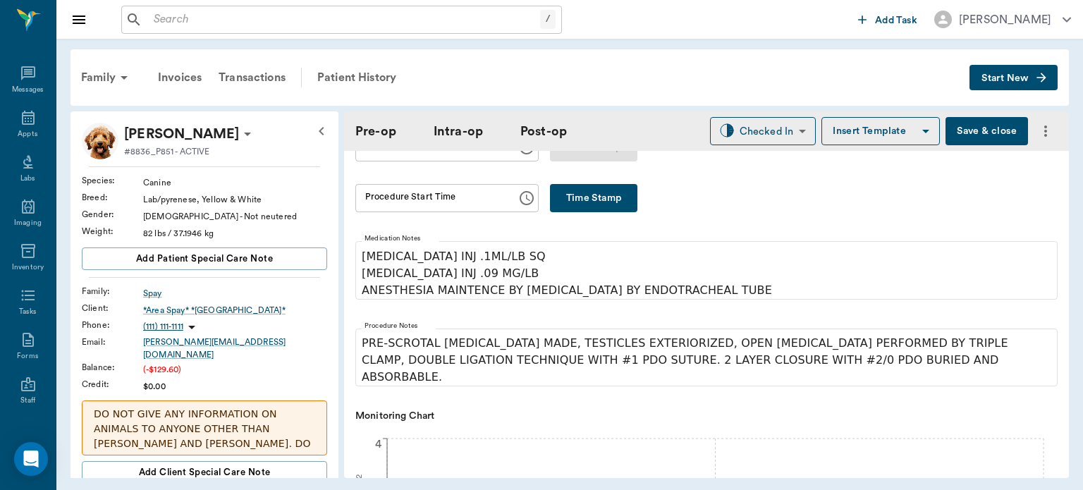
scroll to position [234, 0]
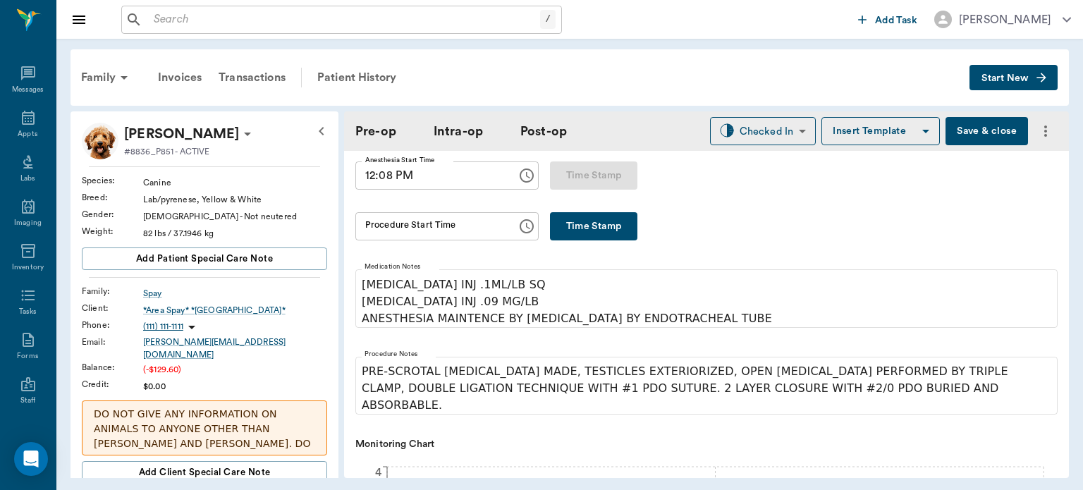
click at [600, 220] on button "Time Stamp" at bounding box center [593, 226] width 87 height 28
click at [385, 228] on input "12:48 PM" at bounding box center [431, 226] width 152 height 28
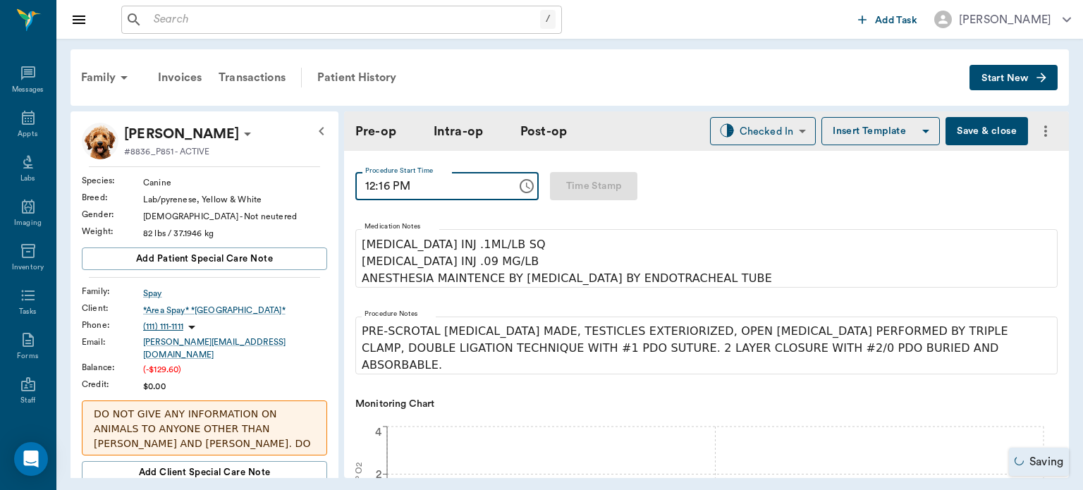
scroll to position [273, 0]
click at [386, 189] on input "12:16 PM" at bounding box center [431, 187] width 152 height 28
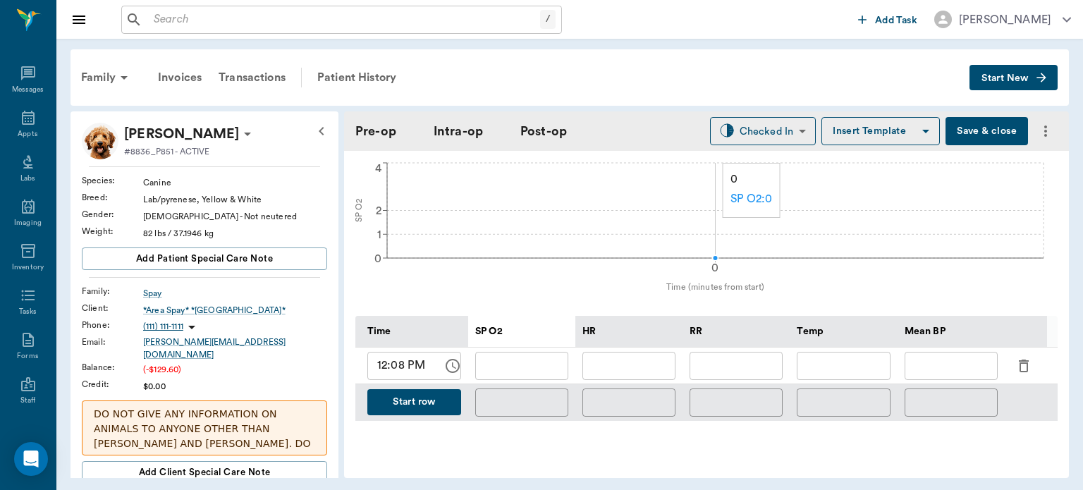
scroll to position [609, 0]
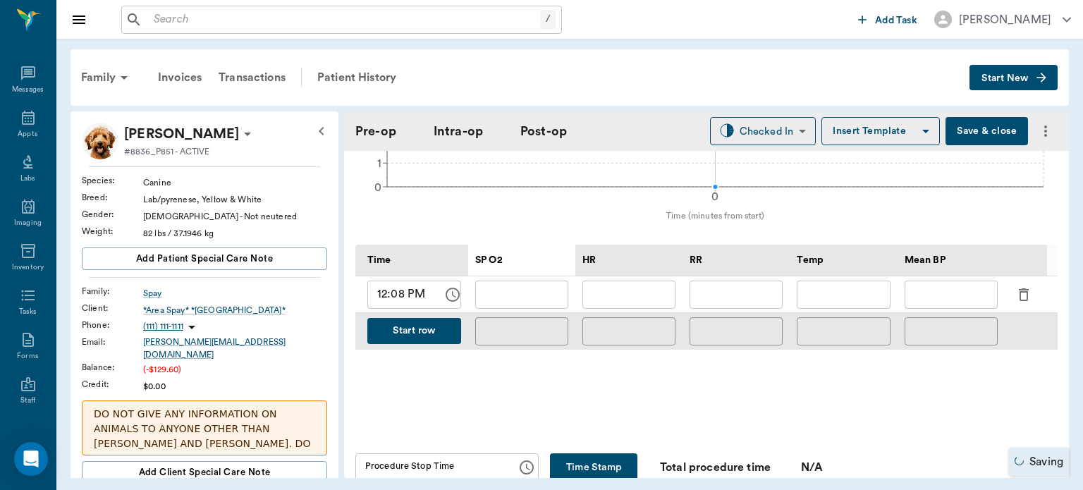
type input "12:25 PM"
click at [425, 321] on button "Start row" at bounding box center [414, 331] width 94 height 26
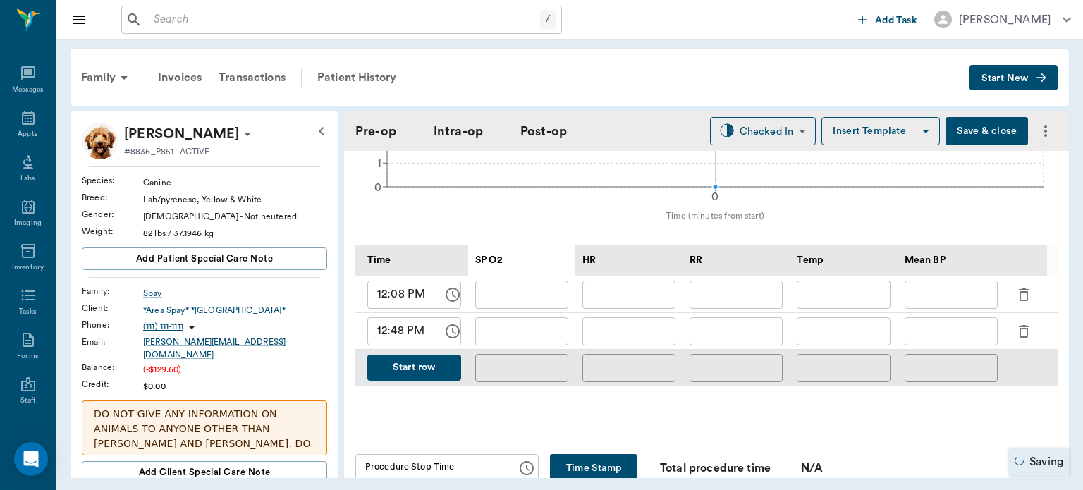
click at [437, 362] on button "Start row" at bounding box center [414, 368] width 94 height 26
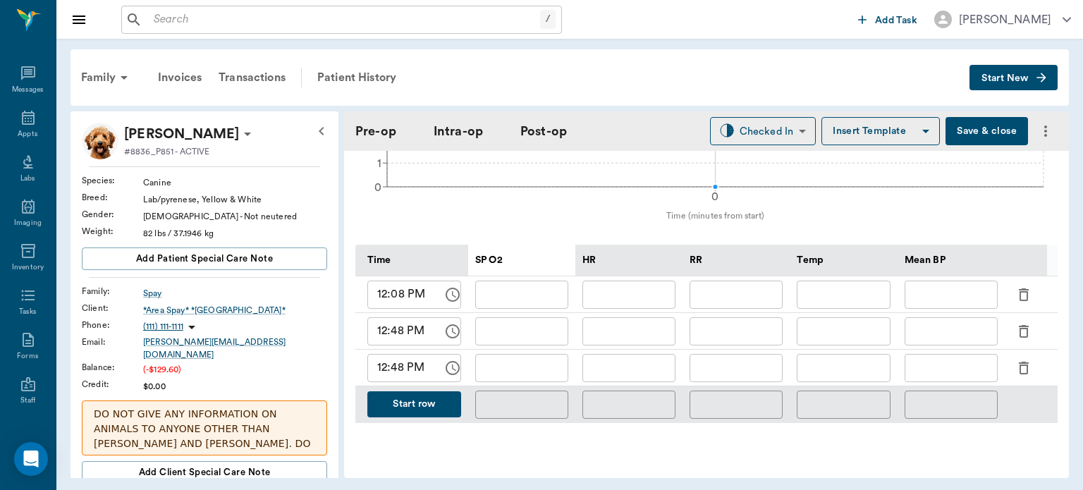
click at [433, 401] on button "Start row" at bounding box center [414, 404] width 94 height 26
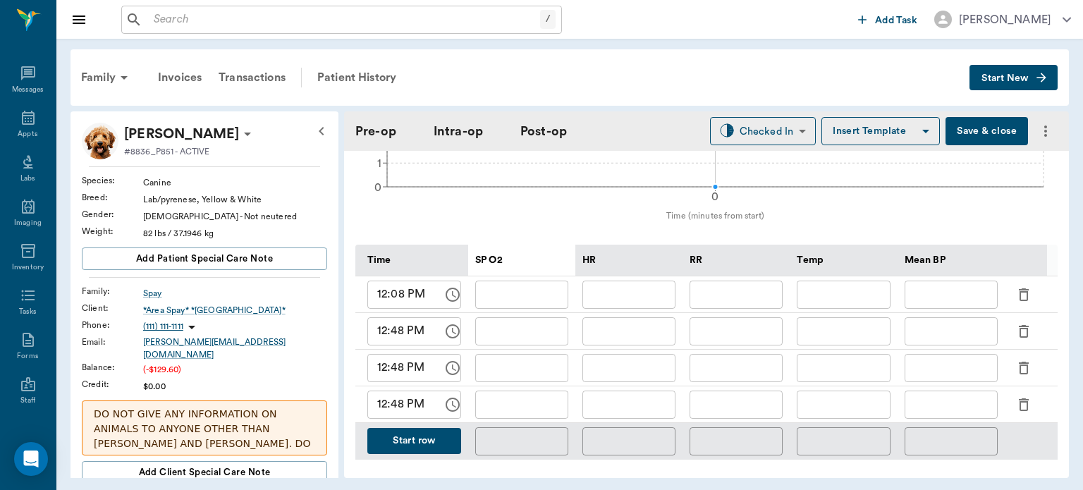
click at [403, 286] on input "12:08 PM" at bounding box center [400, 295] width 66 height 28
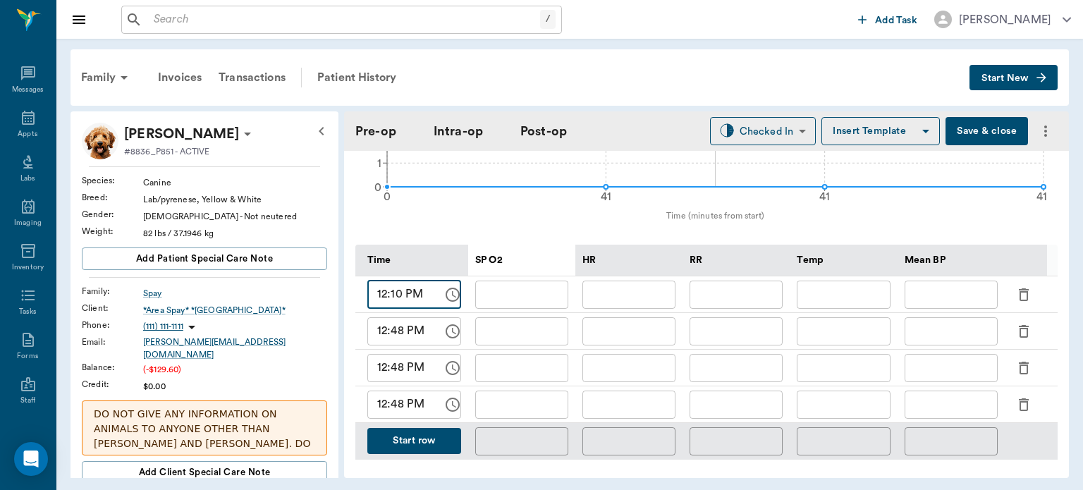
click at [386, 288] on input "12:10 PM" at bounding box center [400, 295] width 66 height 28
click at [397, 290] on input "12:10 PM" at bounding box center [400, 295] width 66 height 28
type input "12:30 PM"
click at [397, 326] on input "12:48 PM" at bounding box center [400, 331] width 66 height 28
type input "12:35 PM"
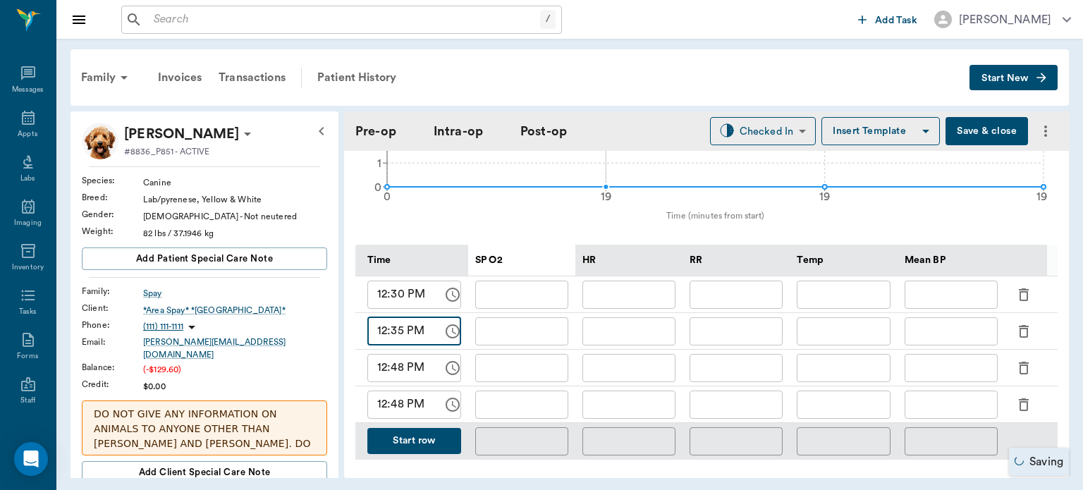
click at [400, 359] on input "12:48 PM" at bounding box center [400, 368] width 66 height 28
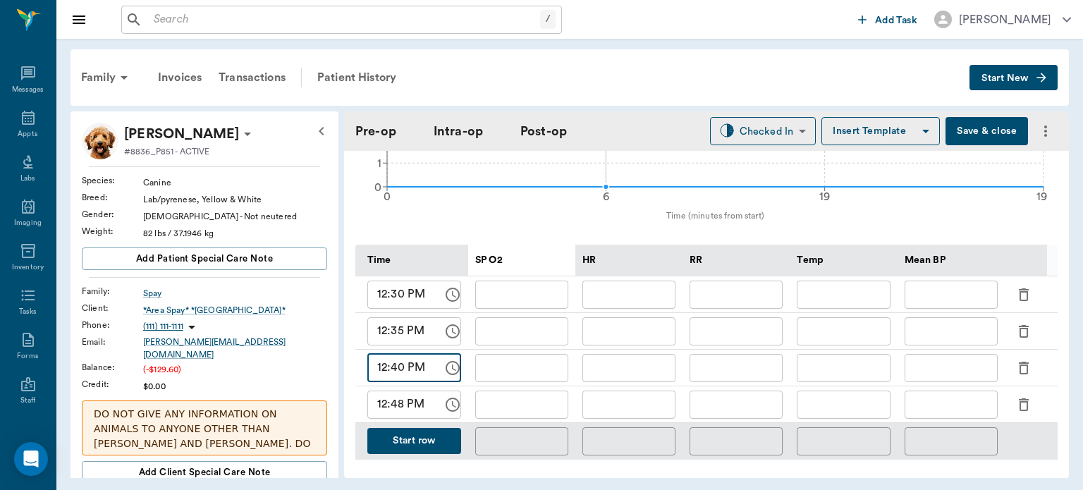
type input "12:40 PM"
click at [406, 396] on input "12:48 PM" at bounding box center [400, 404] width 66 height 28
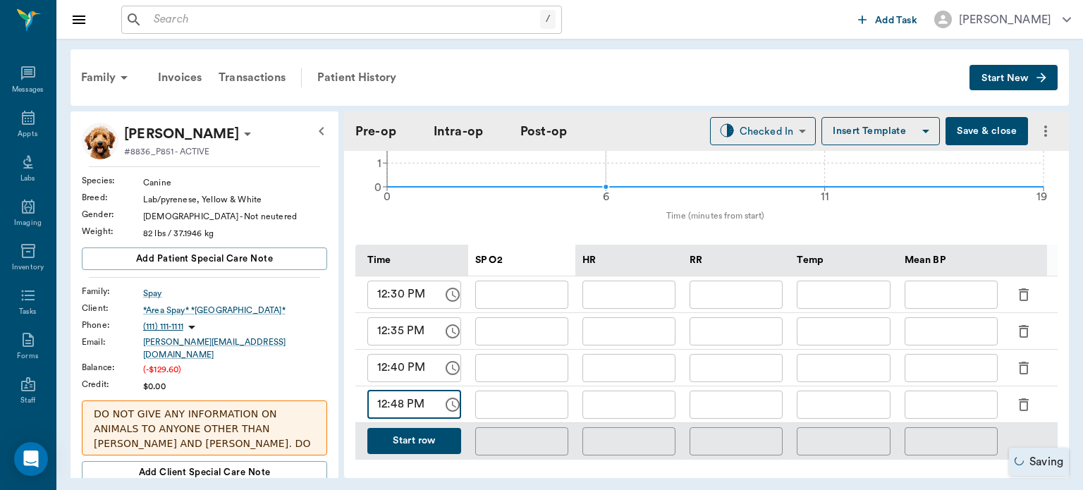
click at [385, 400] on input "12:48 PM" at bounding box center [400, 404] width 66 height 28
click at [397, 395] on input "12:48 PM" at bounding box center [400, 404] width 66 height 28
type input "12:45 PM"
click at [423, 438] on button "Start row" at bounding box center [414, 441] width 94 height 26
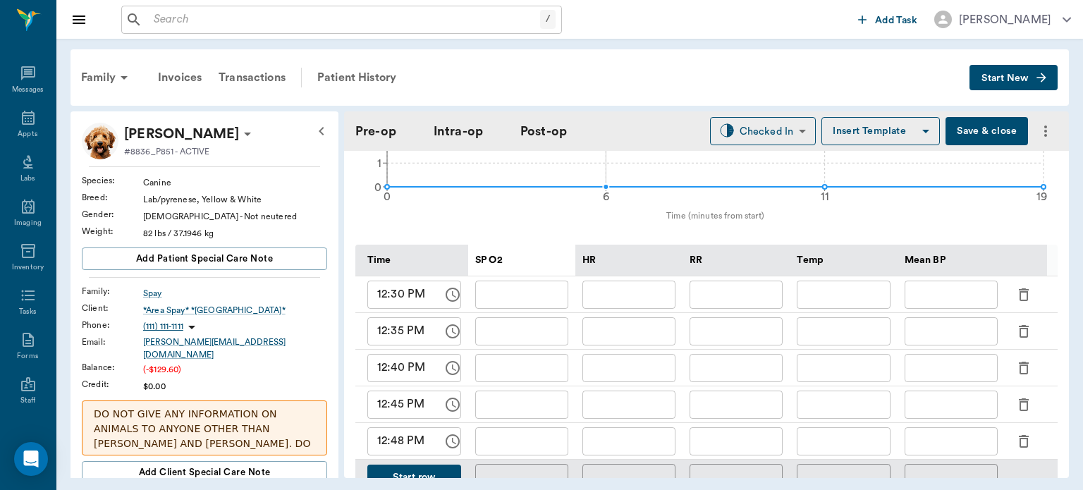
click at [400, 436] on input "12:48 PM" at bounding box center [400, 441] width 66 height 28
type input "12:50 PM"
click at [526, 287] on input "text" at bounding box center [521, 295] width 93 height 28
type input "89"
click at [643, 281] on input "text" at bounding box center [628, 295] width 93 height 28
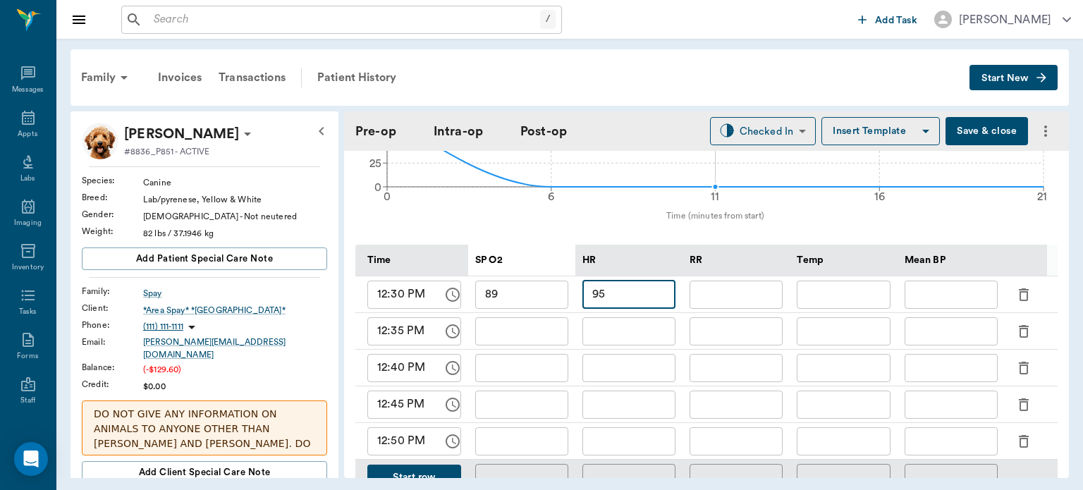
type input "95"
click at [737, 284] on input "text" at bounding box center [735, 295] width 93 height 28
type input "10"
click at [944, 283] on input "text" at bounding box center [950, 295] width 93 height 28
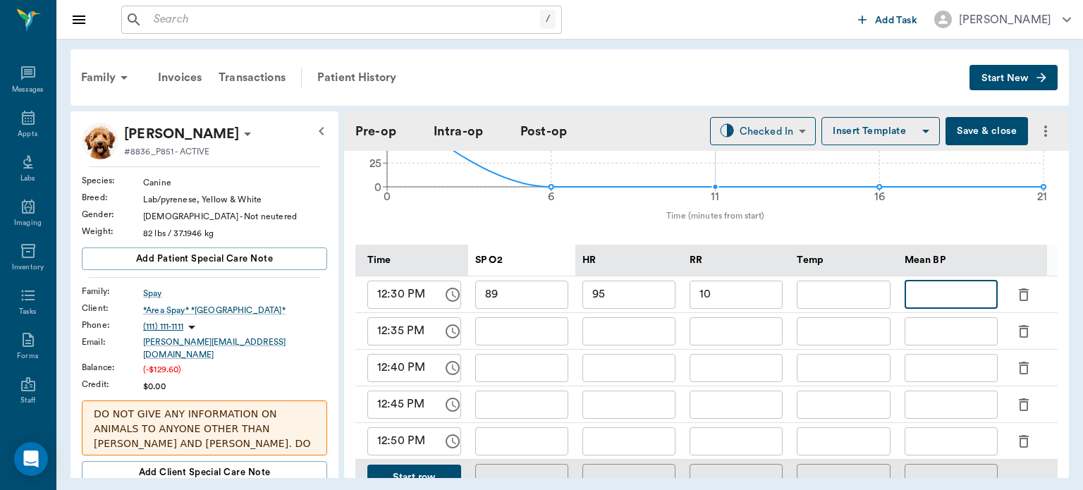
click at [526, 324] on input "text" at bounding box center [521, 331] width 93 height 28
type input "90"
click at [634, 318] on input "text" at bounding box center [628, 331] width 93 height 28
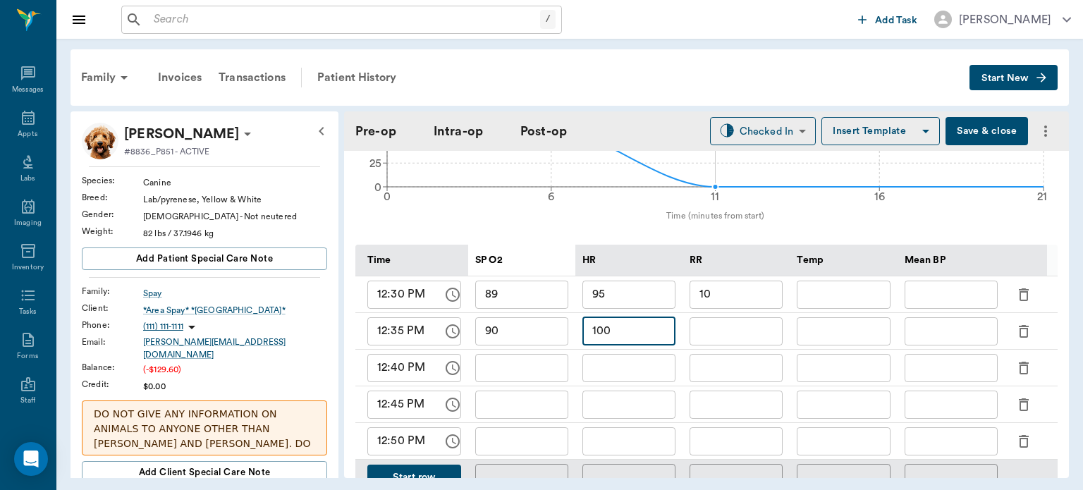
type input "100"
click at [735, 323] on input "text" at bounding box center [735, 331] width 93 height 28
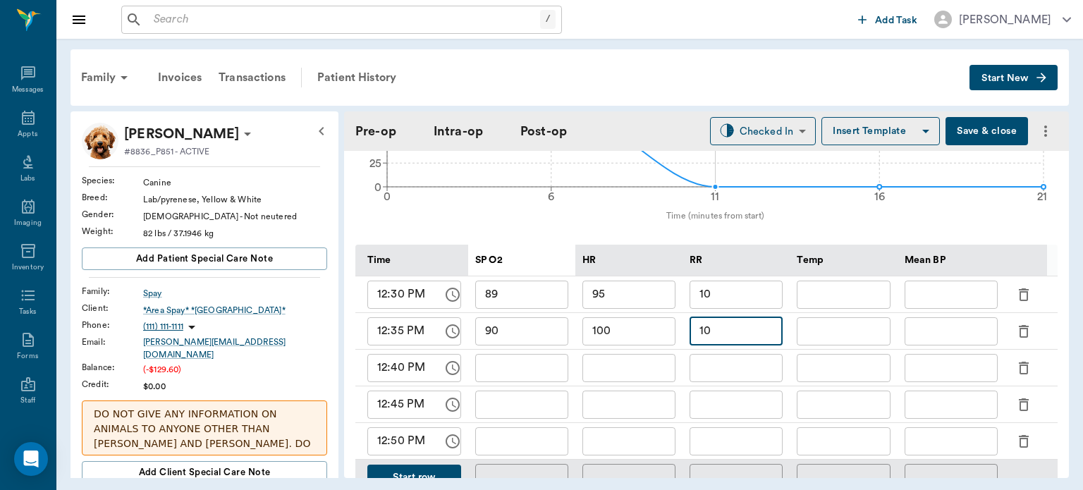
type input "10"
click at [722, 354] on input "text" at bounding box center [735, 368] width 93 height 28
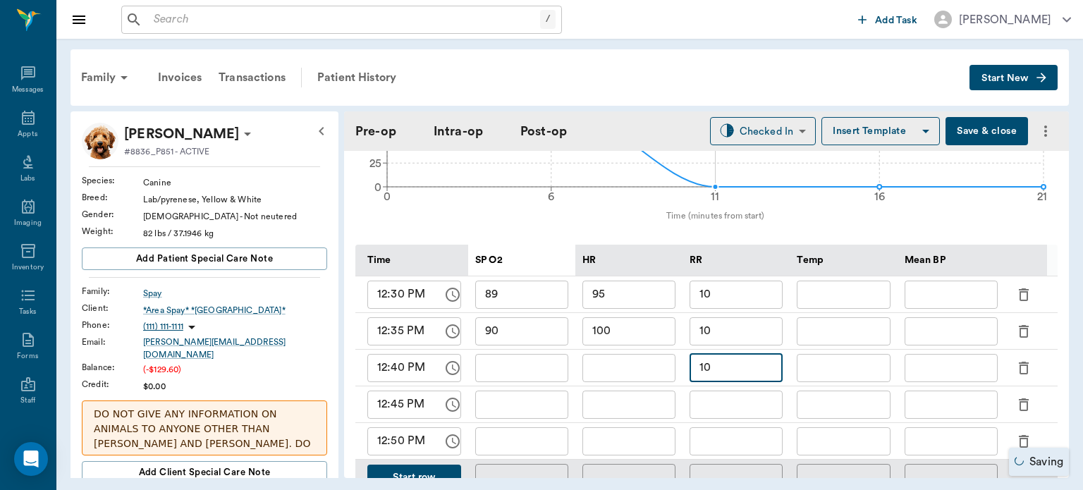
type input "10"
click at [747, 399] on input "text" at bounding box center [735, 404] width 93 height 28
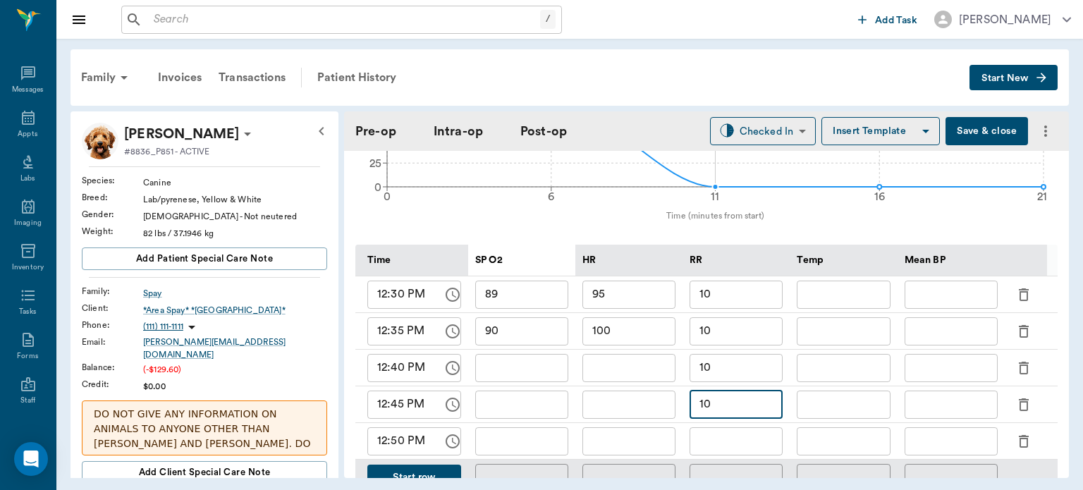
type input "10"
click at [758, 429] on input "text" at bounding box center [735, 441] width 93 height 28
type input "0"
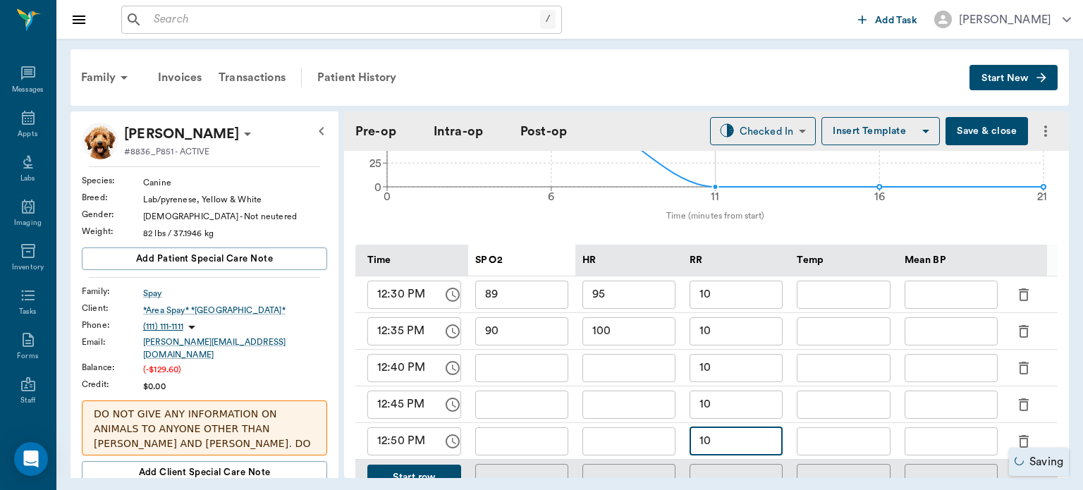
type input "10"
click at [636, 364] on input "text" at bounding box center [628, 368] width 93 height 28
type input "101"
click at [634, 390] on input "text" at bounding box center [628, 404] width 93 height 28
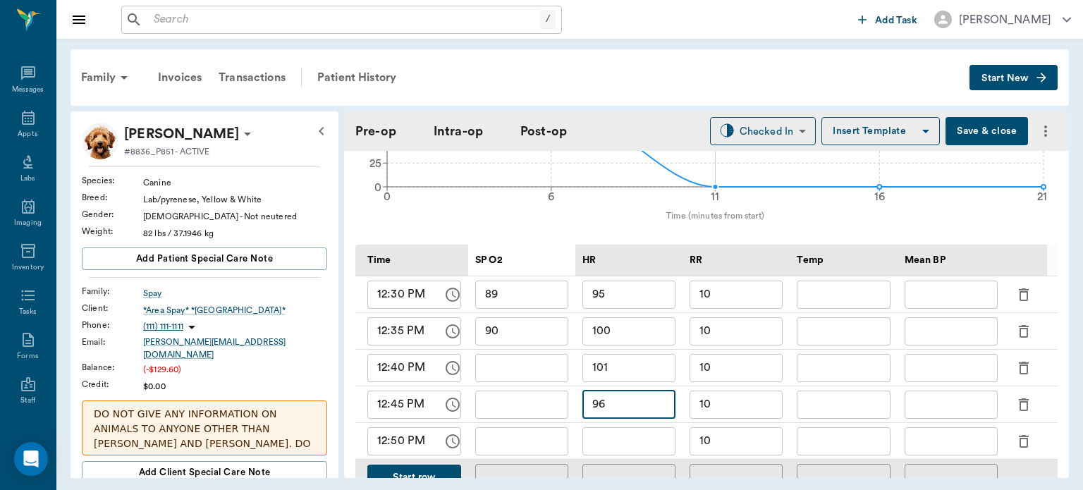
type input "96"
click at [634, 436] on input "text" at bounding box center [628, 441] width 93 height 28
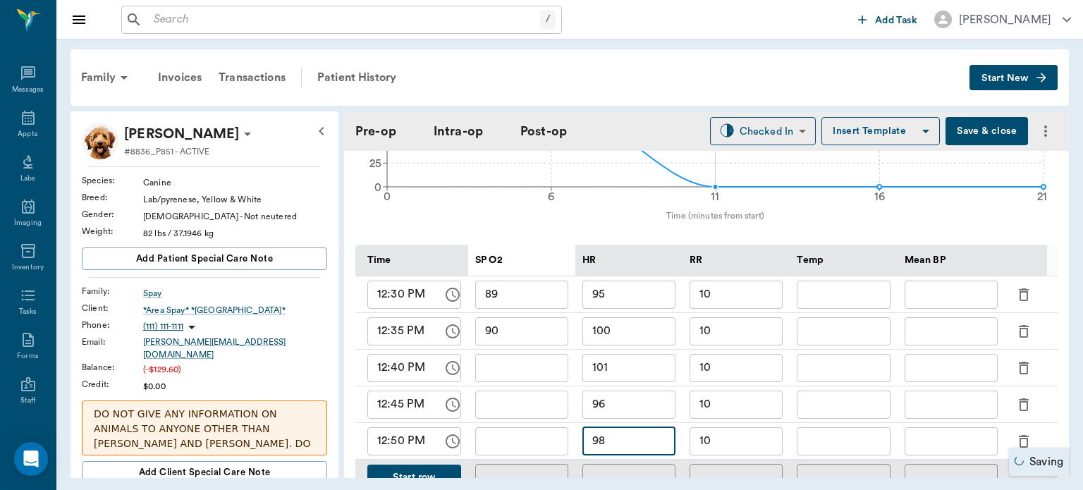
type input "98"
click at [544, 431] on input "text" at bounding box center [521, 441] width 93 height 28
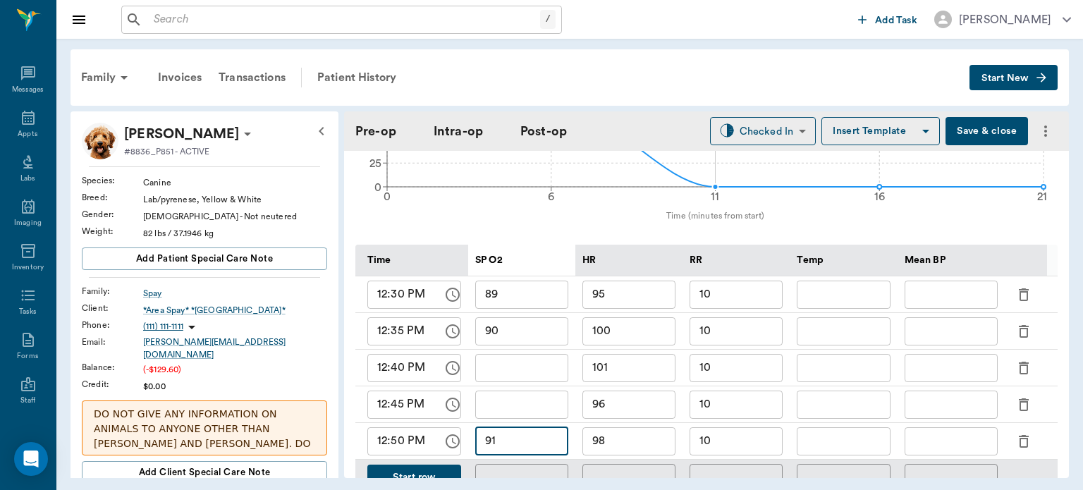
type input "91"
click at [529, 399] on input "text" at bounding box center [521, 404] width 93 height 28
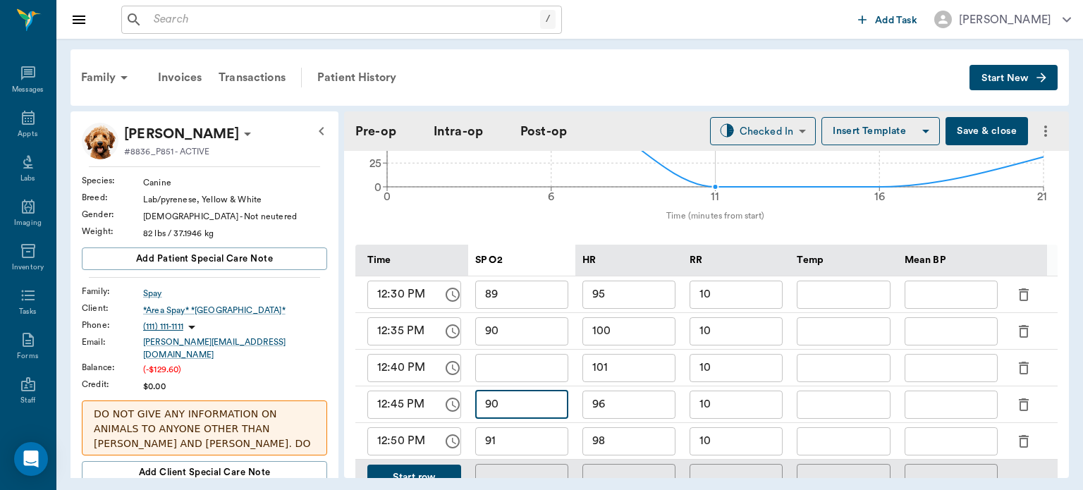
type input "90"
click at [527, 361] on input "text" at bounding box center [521, 368] width 93 height 28
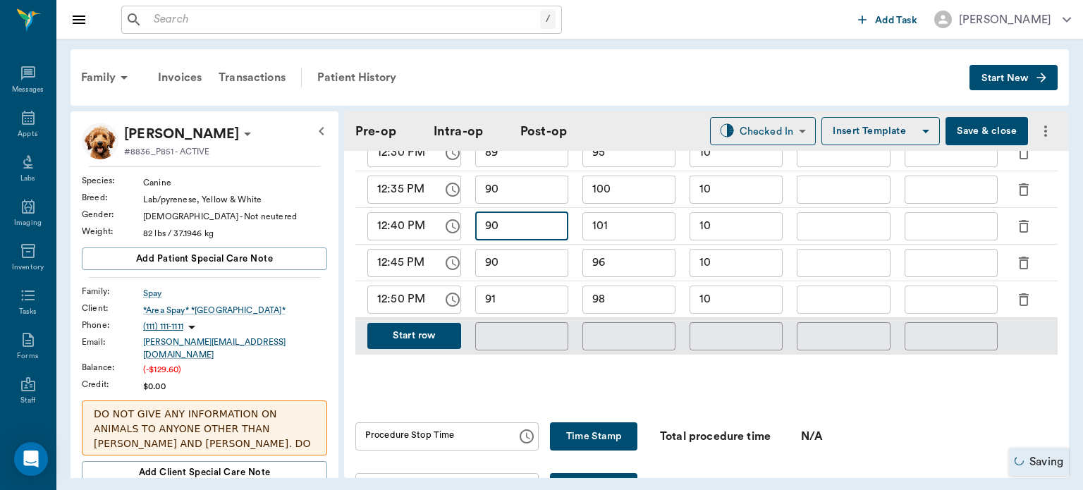
scroll to position [751, 0]
type input "90"
click at [738, 364] on div "Time SP O2 HR RR Temp Mean BP 12:30 PM ​ 89 ​ 95 ​ 10 ​ ​ ​ 12:35 PM ​ 90 ​ 100…" at bounding box center [706, 228] width 702 height 297
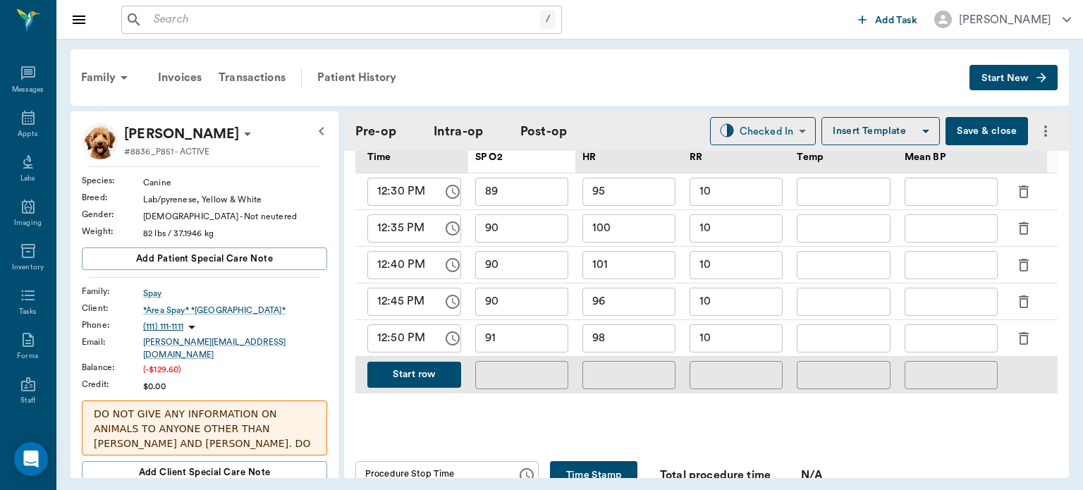
scroll to position [694, 0]
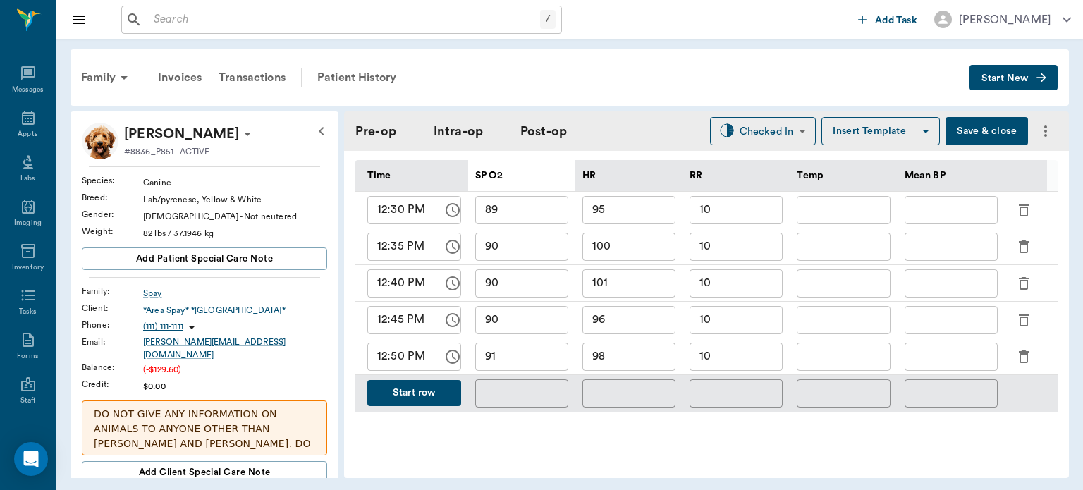
click at [640, 270] on input "101" at bounding box center [628, 283] width 93 height 28
type input "1"
type input "93"
click at [655, 244] on input "100" at bounding box center [628, 247] width 93 height 28
type input "1"
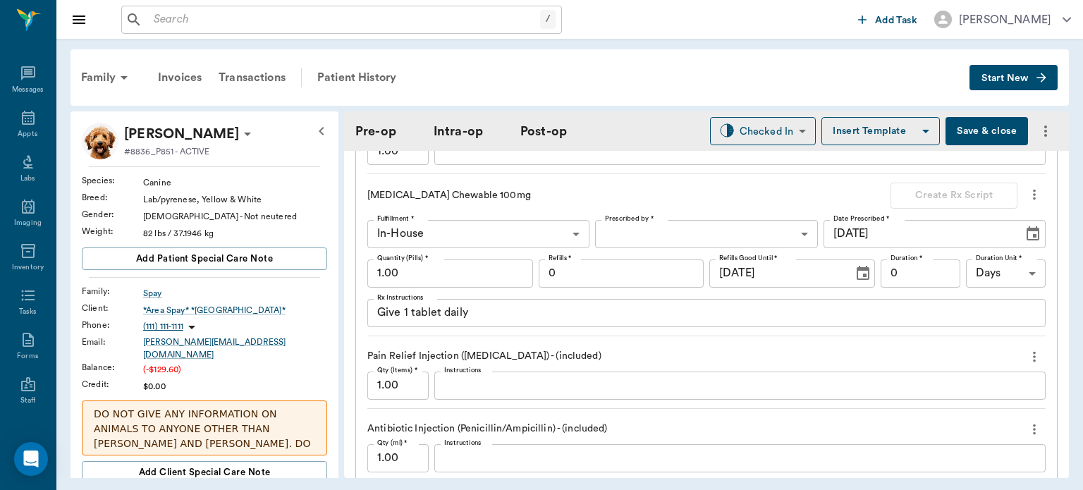
scroll to position [1393, 0]
type input "95"
click at [715, 225] on body "/ ​ Add Task Dr. Bert Ellsworth Nectar Messages Appts Labs Imaging Inventory Ta…" at bounding box center [541, 245] width 1083 height 490
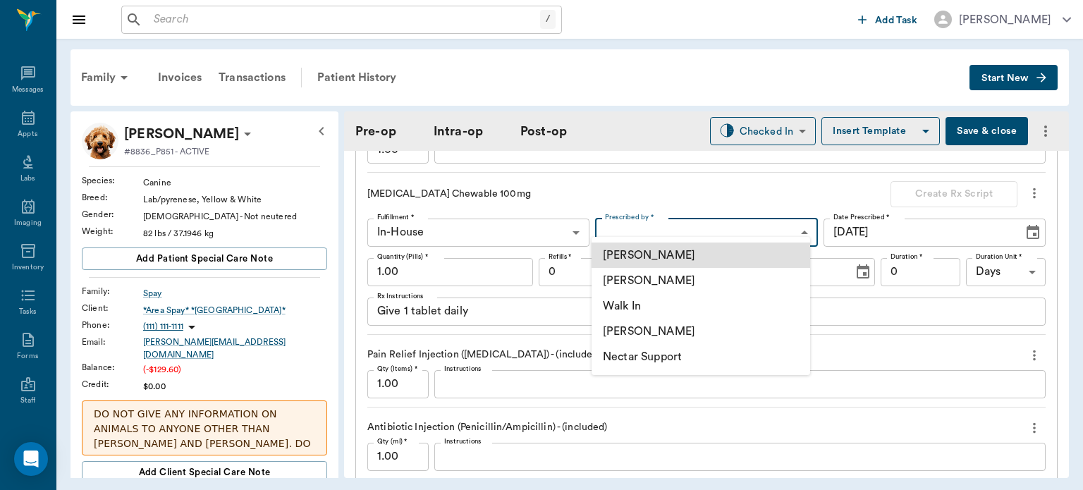
click at [725, 282] on li "[PERSON_NAME]" at bounding box center [700, 280] width 218 height 25
type input "63ec2f075fda476ae8351a4d"
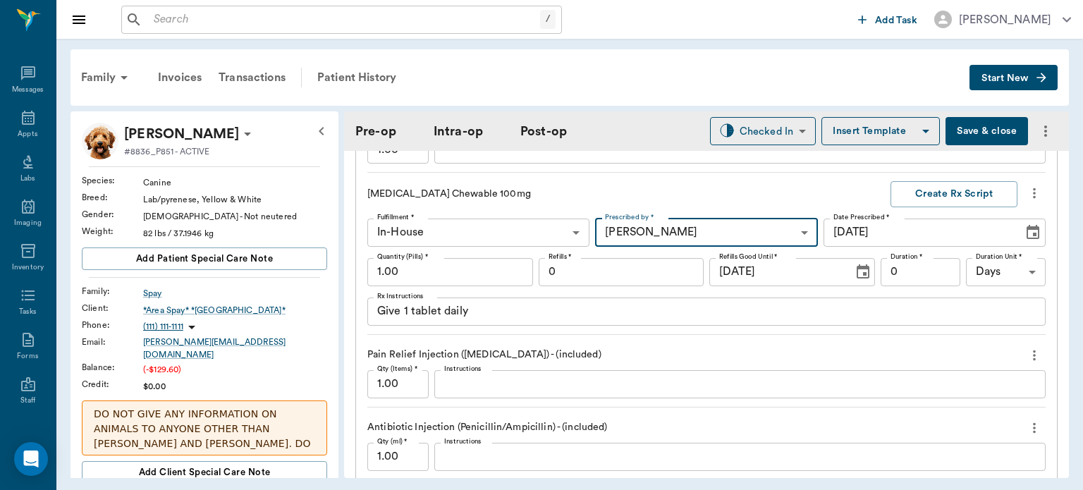
click at [1026, 185] on icon "more" at bounding box center [1034, 193] width 16 height 17
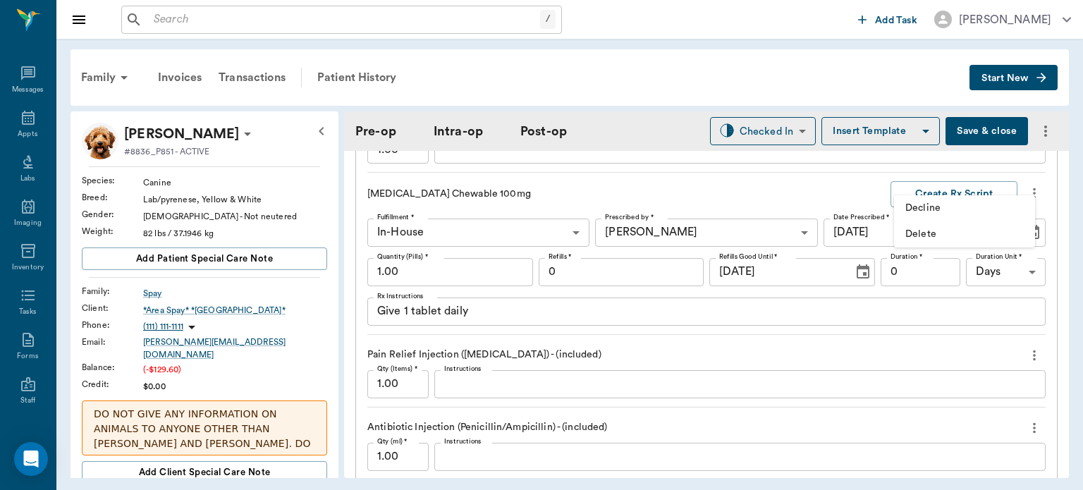
click at [946, 237] on span "Delete" at bounding box center [964, 234] width 118 height 15
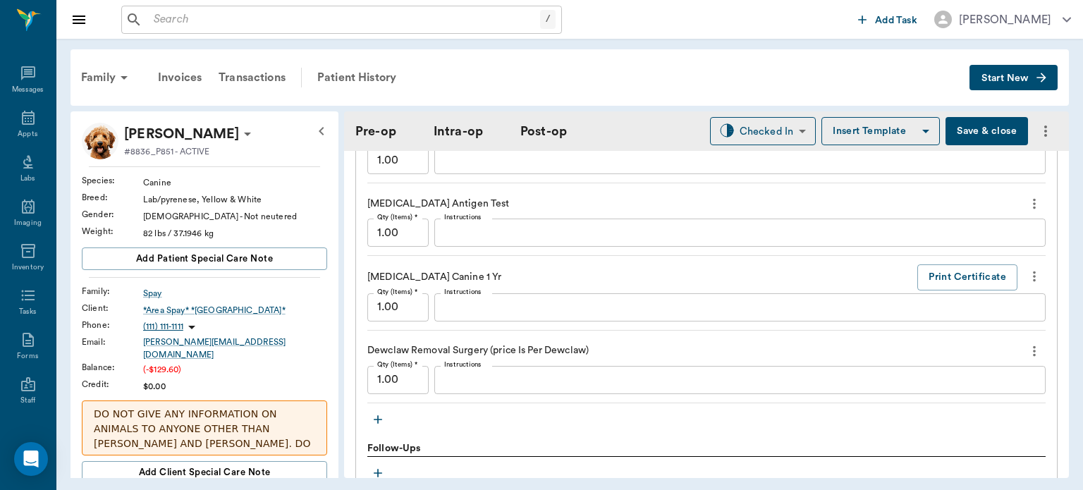
scroll to position [1601, 0]
click at [770, 226] on textarea "Instructions" at bounding box center [739, 232] width 591 height 16
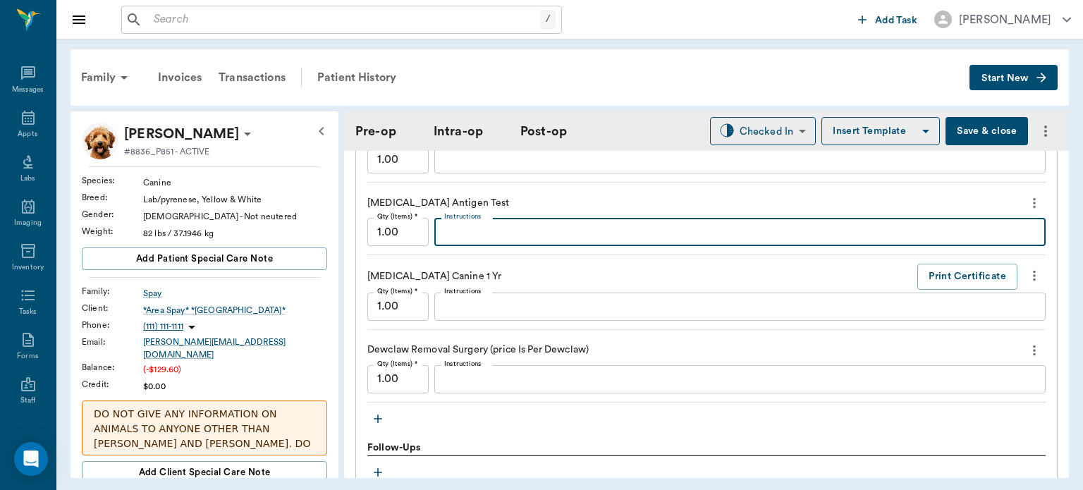
type textarea "n"
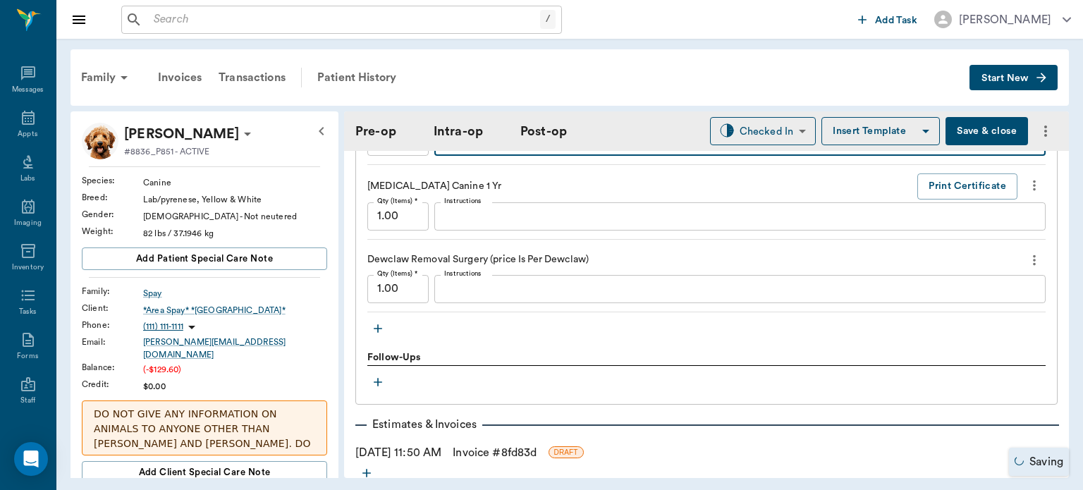
scroll to position [1714, 0]
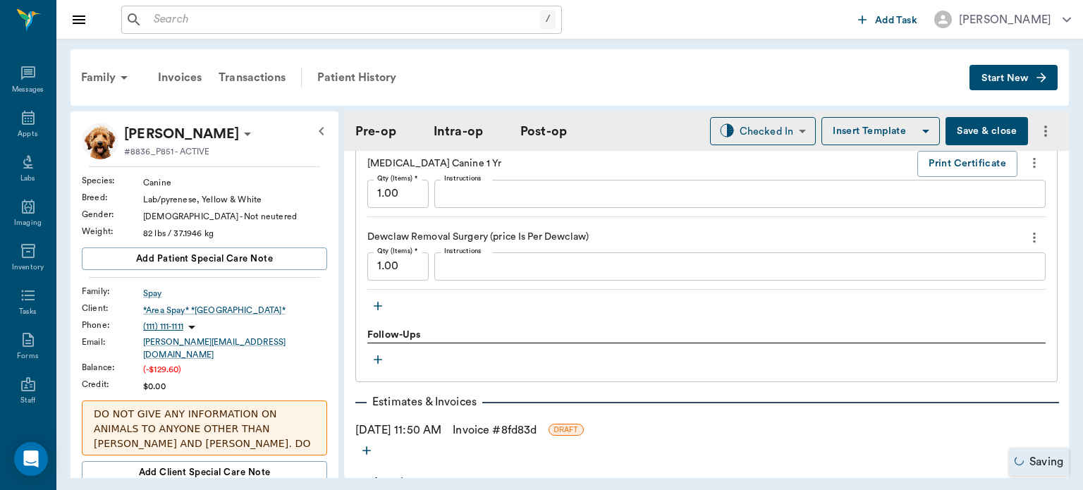
type textarea "NEGATIVE"
click at [378, 299] on icon "button" at bounding box center [378, 306] width 14 height 14
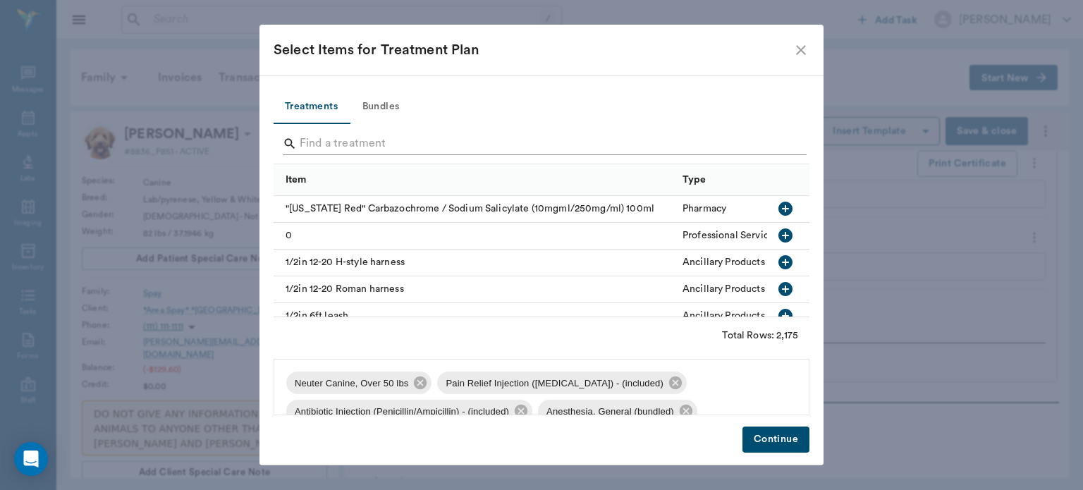
click at [511, 149] on input "Search" at bounding box center [543, 143] width 486 height 23
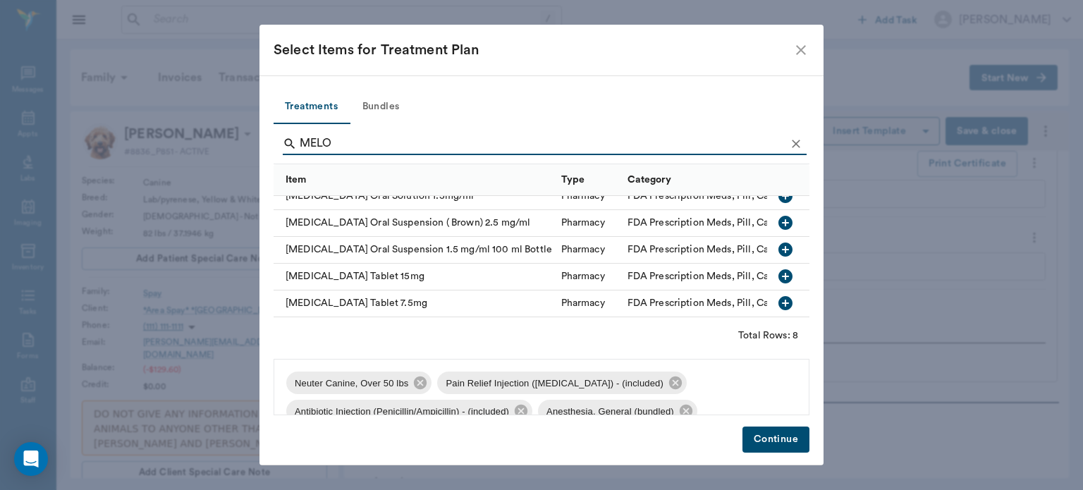
scroll to position [104, 0]
type input "MELO"
click at [777, 295] on icon "button" at bounding box center [785, 303] width 17 height 17
click at [782, 447] on button "Continue" at bounding box center [775, 439] width 67 height 26
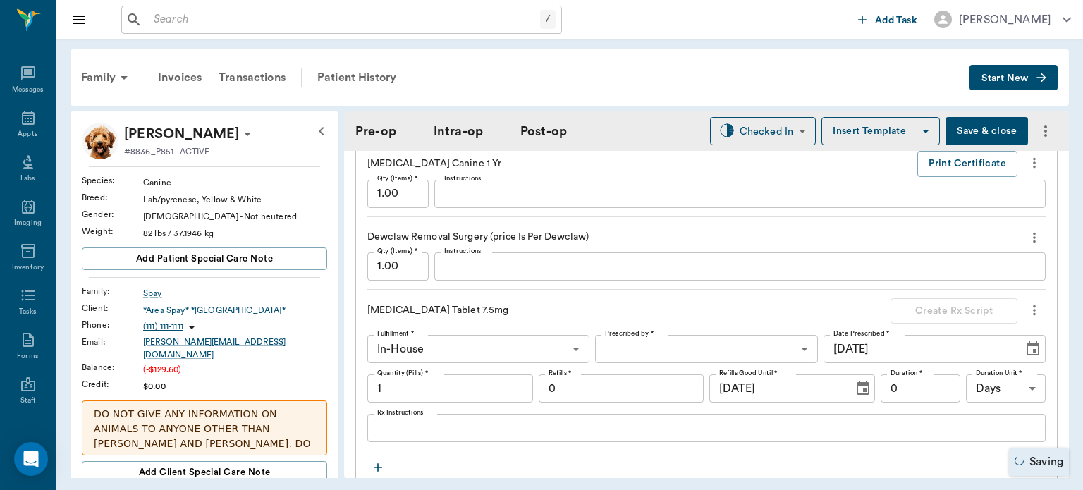
click at [498, 382] on input "1" at bounding box center [450, 388] width 166 height 28
type input "5"
click at [523, 423] on textarea "Rx Instructions" at bounding box center [706, 428] width 658 height 16
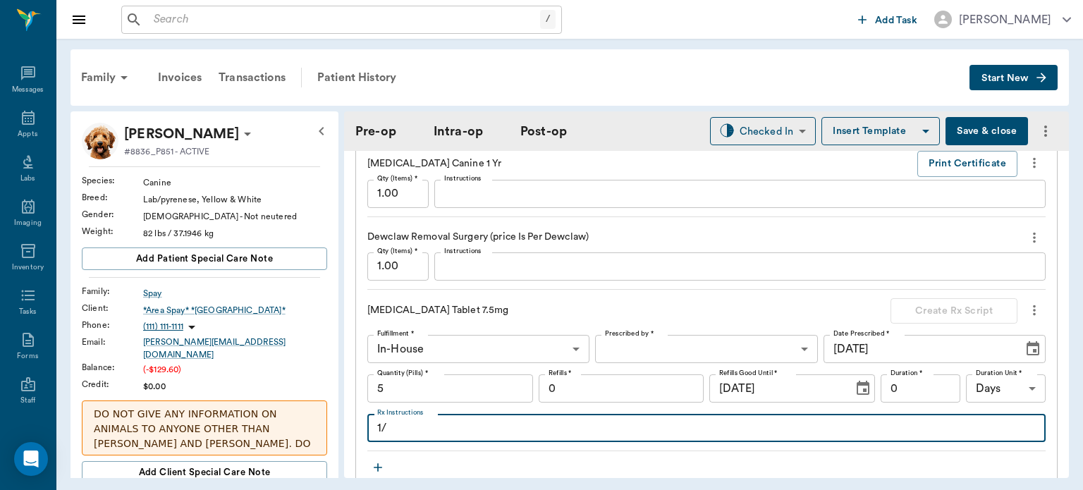
type textarea "1"
type textarea "GIVE 1/2 TABLET BY MOUTH 1X DAILY."
click at [698, 327] on body "/ ​ Add Task Dr. Bert Ellsworth Nectar Messages Appts Labs Imaging Inventory Ta…" at bounding box center [541, 245] width 1083 height 490
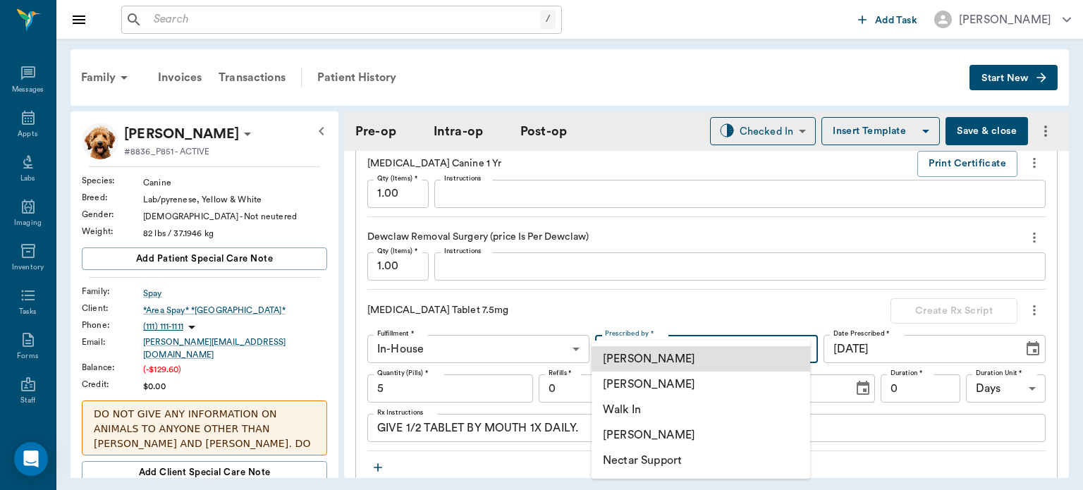
click at [694, 384] on li "[PERSON_NAME]" at bounding box center [700, 383] width 218 height 25
type input "63ec2f075fda476ae8351a4d"
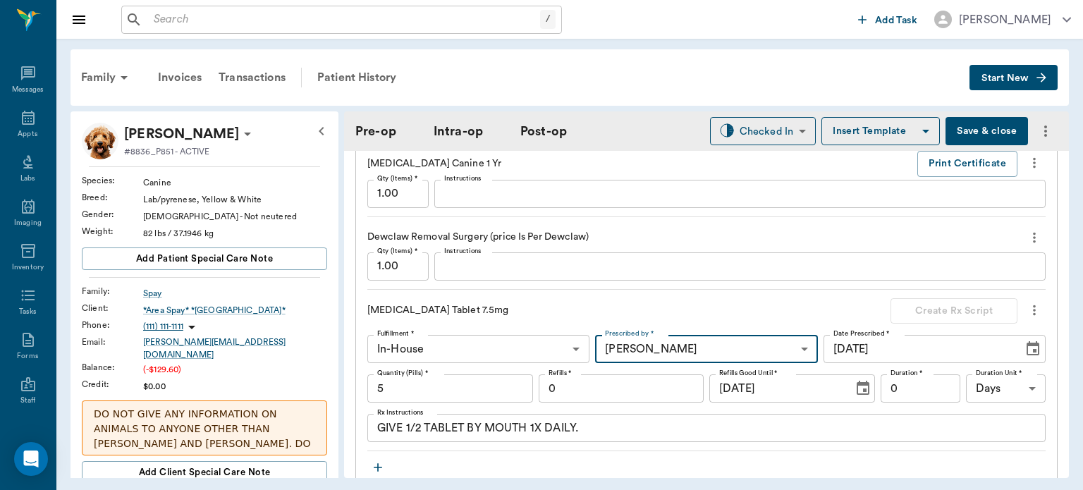
click at [902, 381] on input "0" at bounding box center [920, 388] width 80 height 28
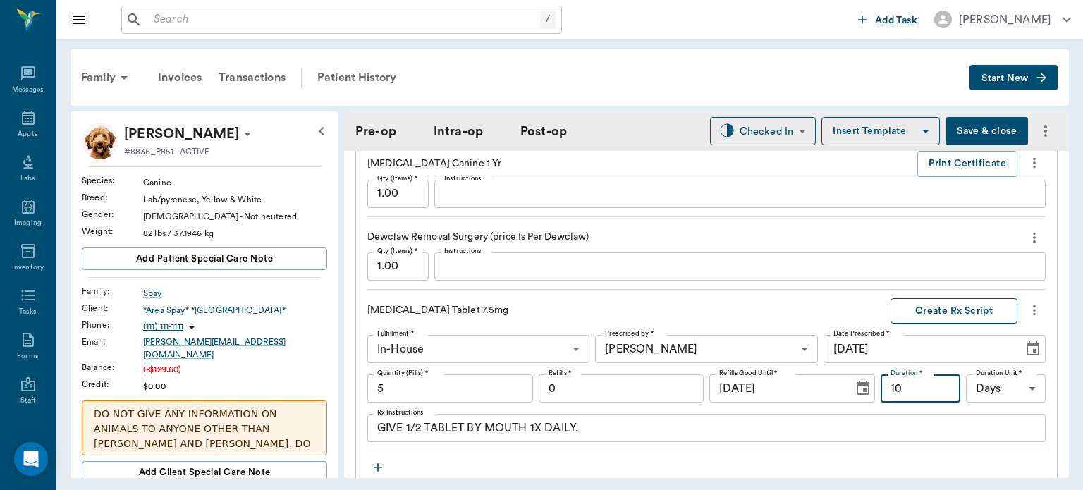
type input "10"
click at [959, 298] on button "Create Rx Script" at bounding box center [953, 311] width 127 height 26
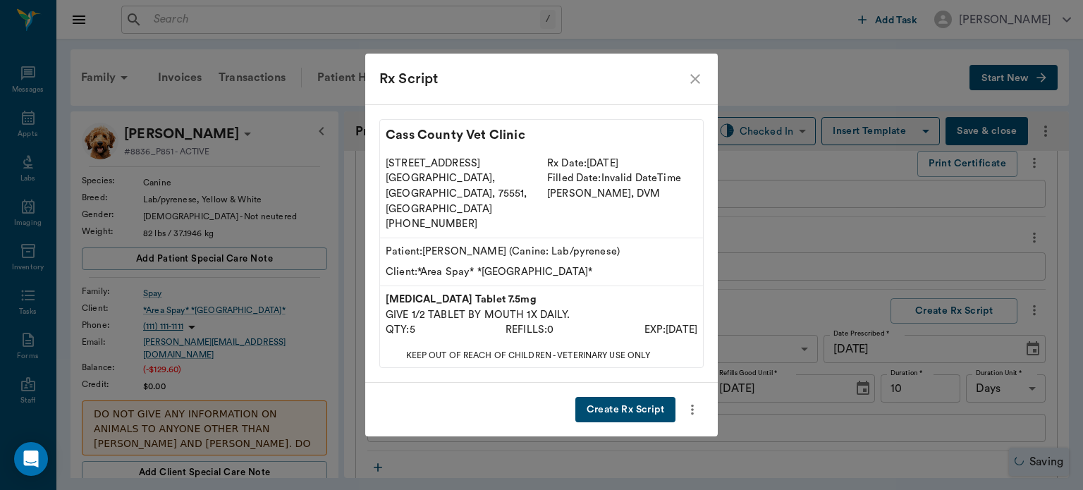
click at [647, 397] on button "Create Rx Script" at bounding box center [625, 410] width 100 height 26
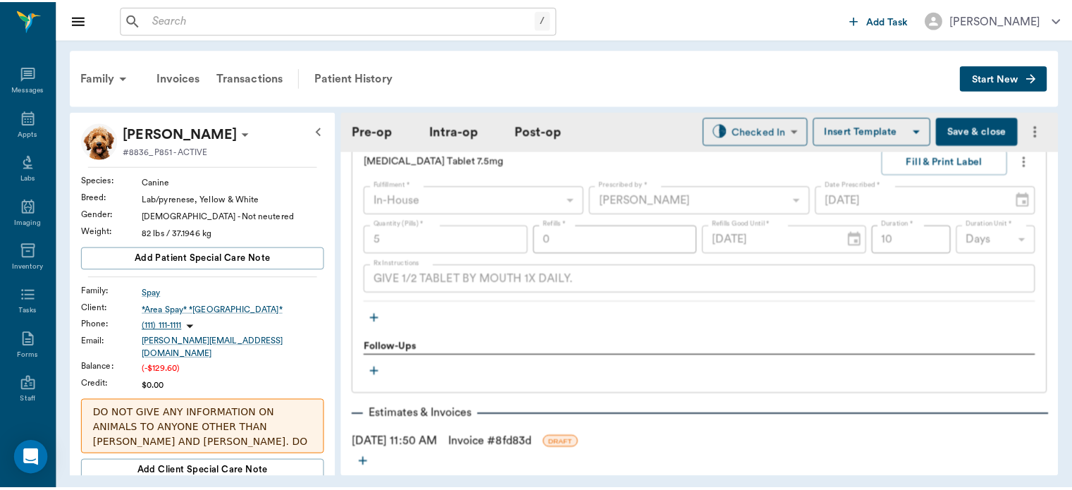
scroll to position [1866, 0]
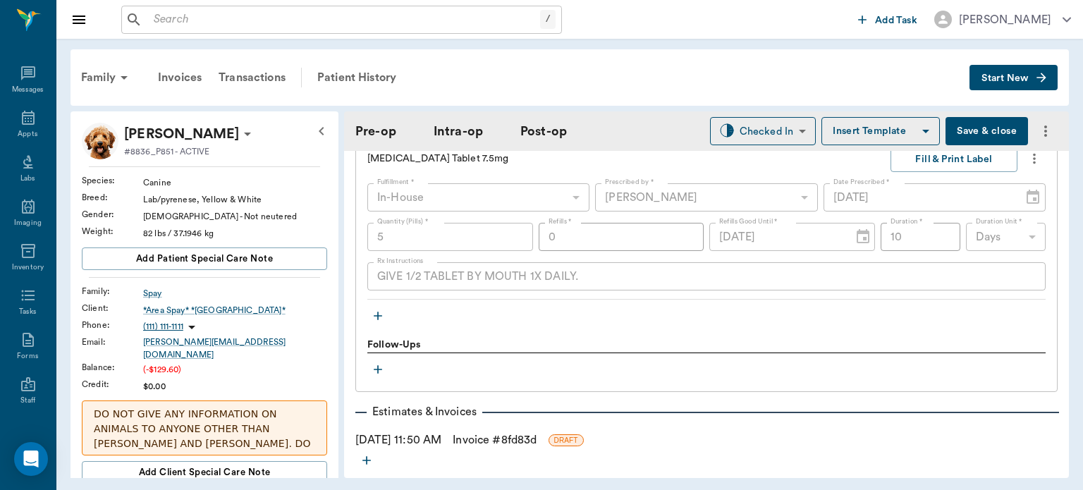
click at [487, 431] on link "Invoice # 8fd83d" at bounding box center [494, 439] width 84 height 17
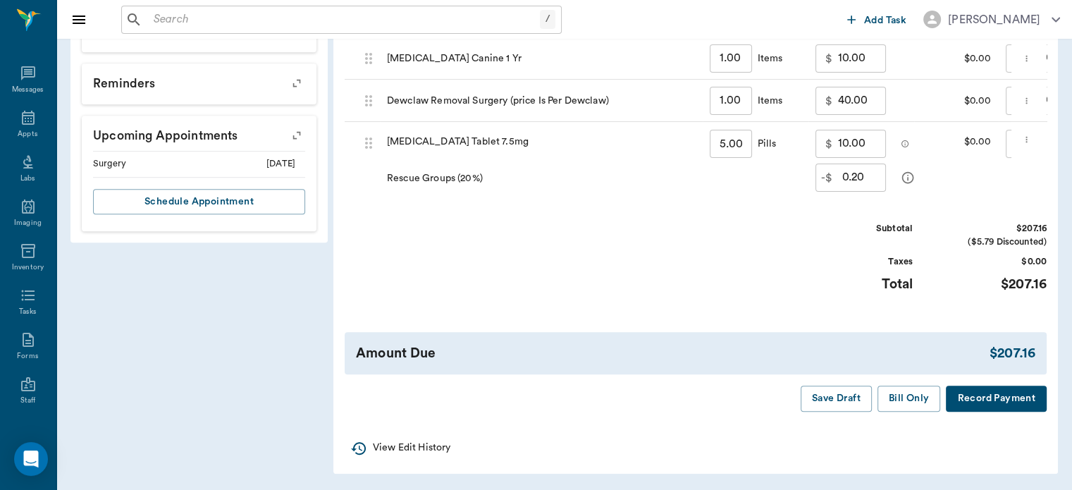
scroll to position [816, 0]
click at [839, 409] on button "Save Draft" at bounding box center [836, 399] width 71 height 26
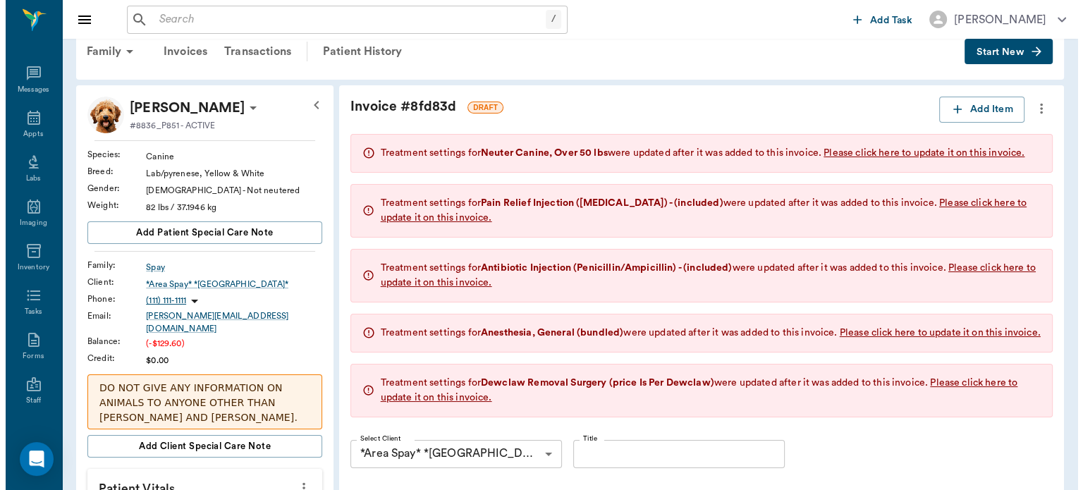
scroll to position [0, 0]
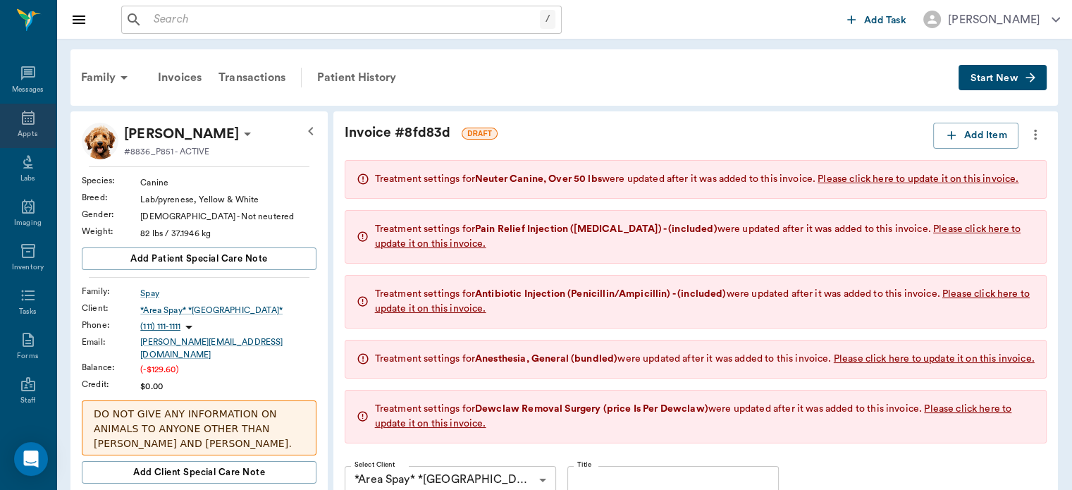
click at [23, 118] on icon at bounding box center [28, 118] width 13 height 14
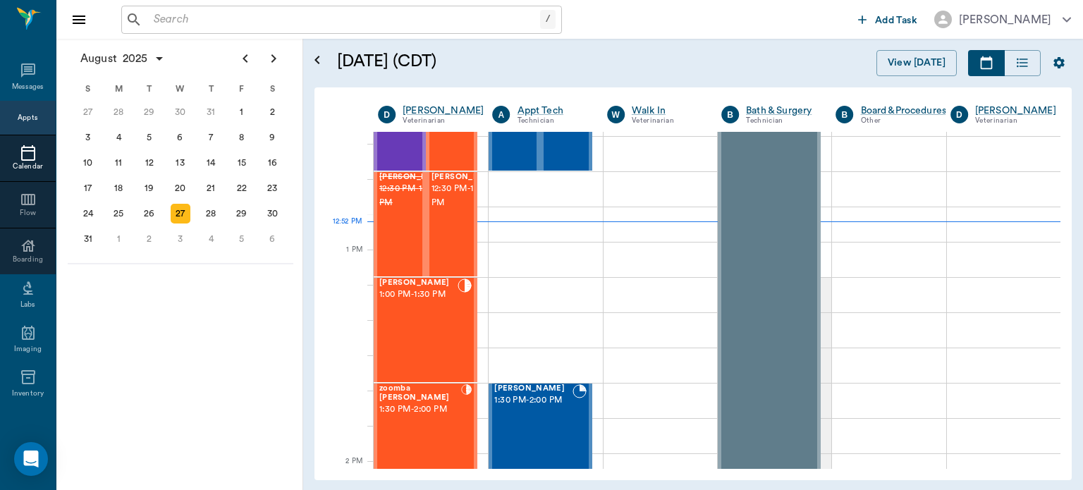
scroll to position [961, 0]
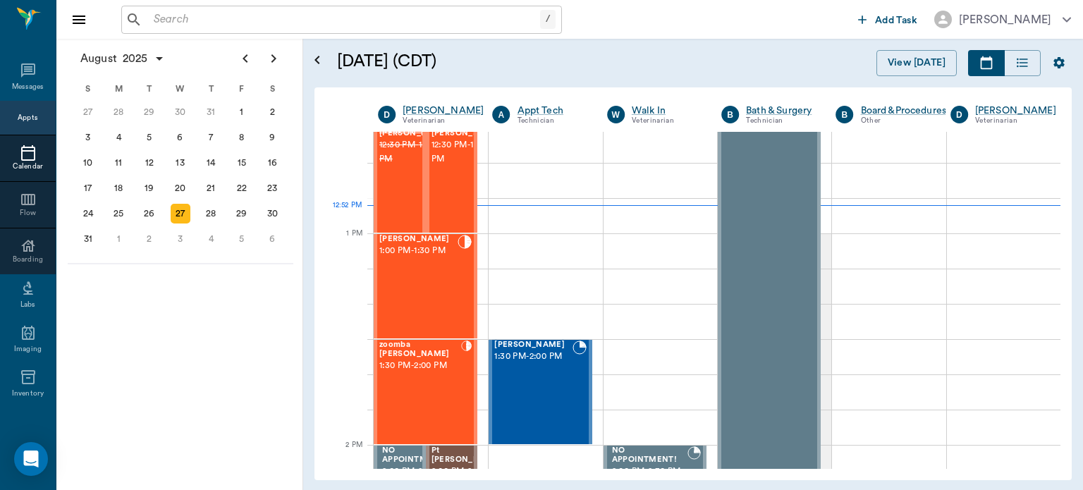
click at [439, 281] on div "[PERSON_NAME] 1:00 PM - 1:30 PM" at bounding box center [418, 286] width 78 height 103
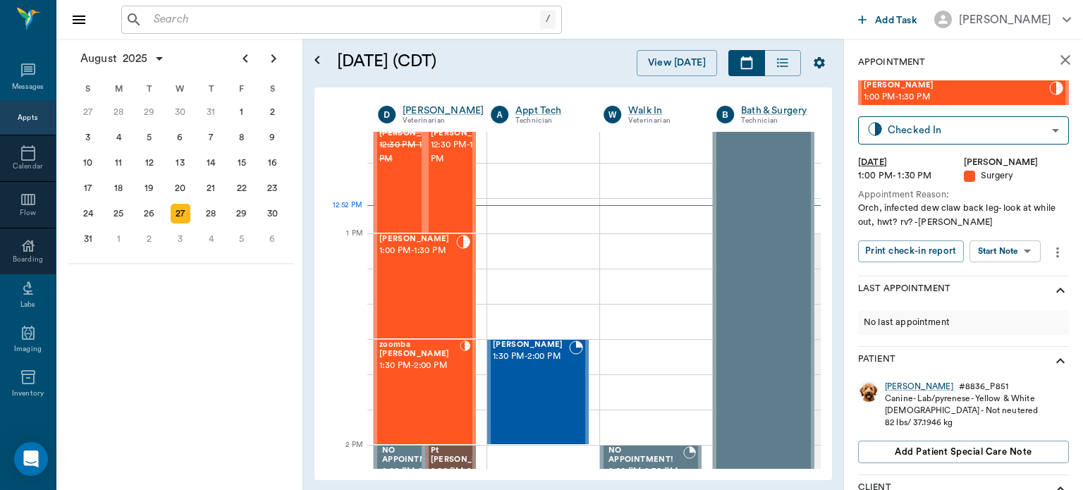
click at [1009, 252] on body "/ ​ Add Task Dr. Bert Ellsworth Nectar Messages Appts Calendar Flow Boarding La…" at bounding box center [541, 245] width 1083 height 490
click at [1035, 228] on div at bounding box center [541, 245] width 1083 height 490
click at [1002, 132] on body "/ ​ Add Task Dr. Bert Ellsworth Nectar Messages Appts Calendar Flow Boarding La…" at bounding box center [541, 245] width 1083 height 490
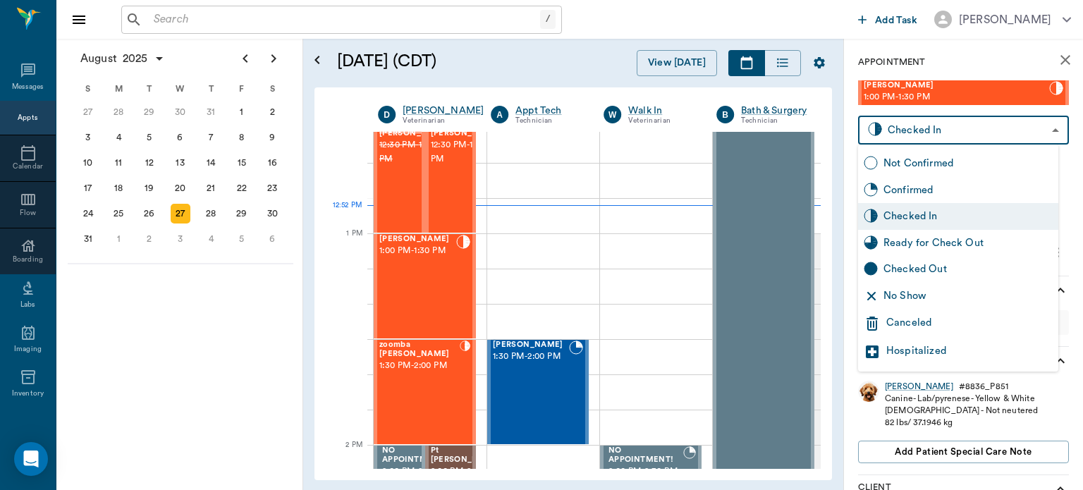
click at [980, 244] on div "Ready for Check Out" at bounding box center [967, 243] width 169 height 16
type input "READY_TO_CHECKOUT"
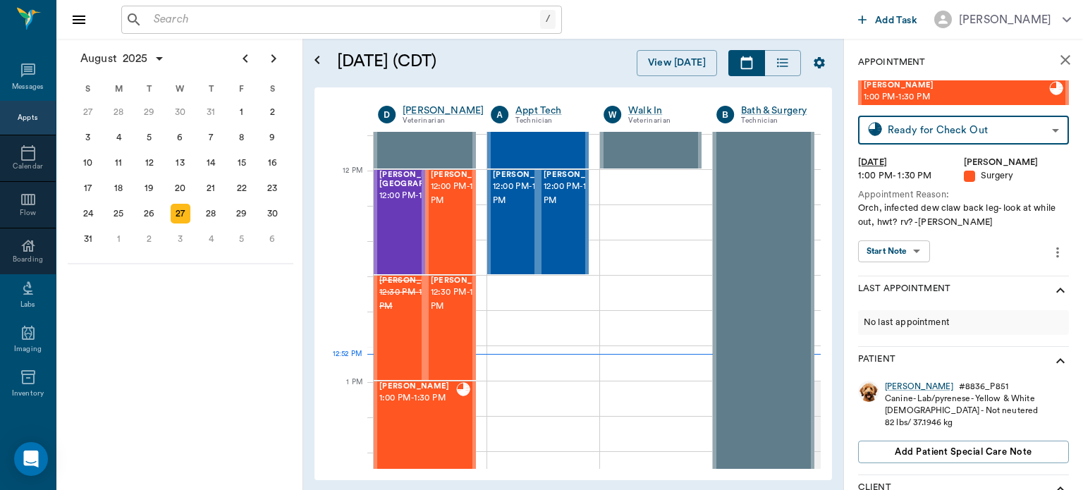
scroll to position [812, 0]
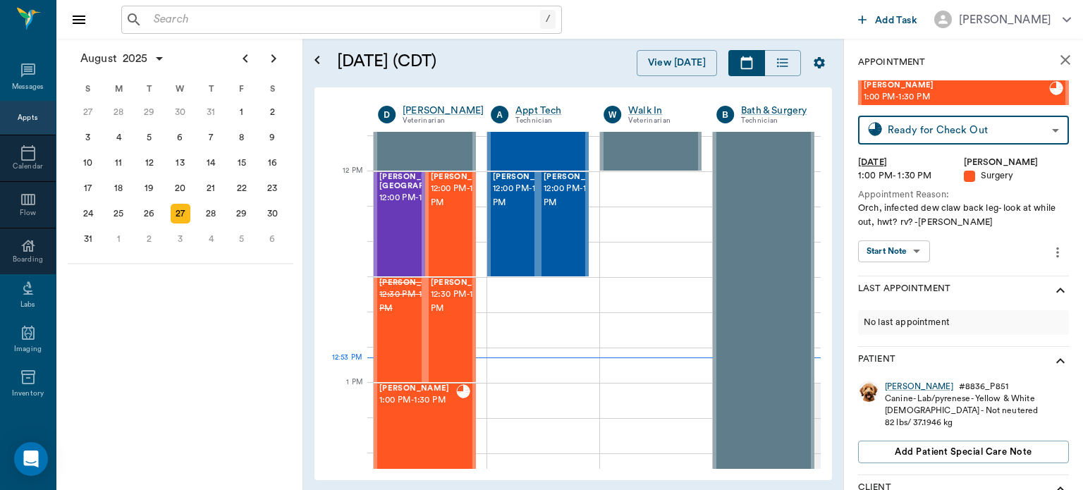
click at [398, 205] on span "12:00 PM - 12:30 PM" at bounding box center [423, 198] width 88 height 14
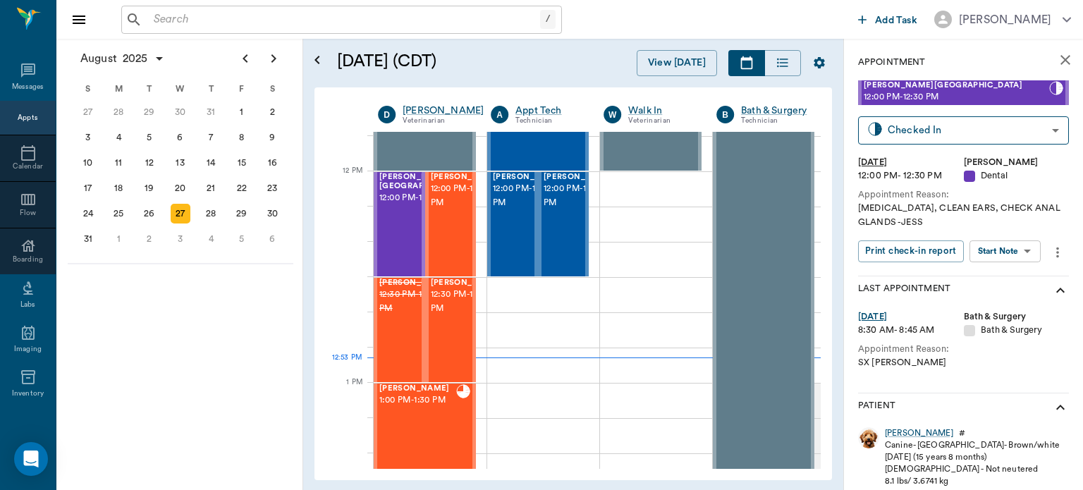
click at [1016, 251] on body "/ ​ Add Task Dr. Bert Ellsworth Nectar Messages Appts Calendar Flow Boarding La…" at bounding box center [541, 245] width 1083 height 490
click at [1021, 306] on button "View Surgery" at bounding box center [994, 303] width 58 height 16
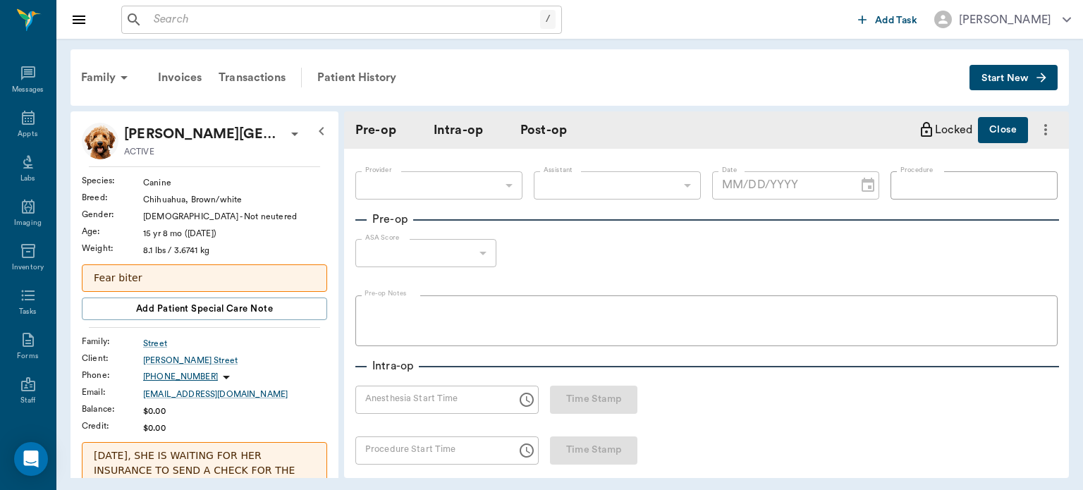
type input "63ec2f075fda476ae8351a4d"
type input "[DATE]"
type input "12:35 PM"
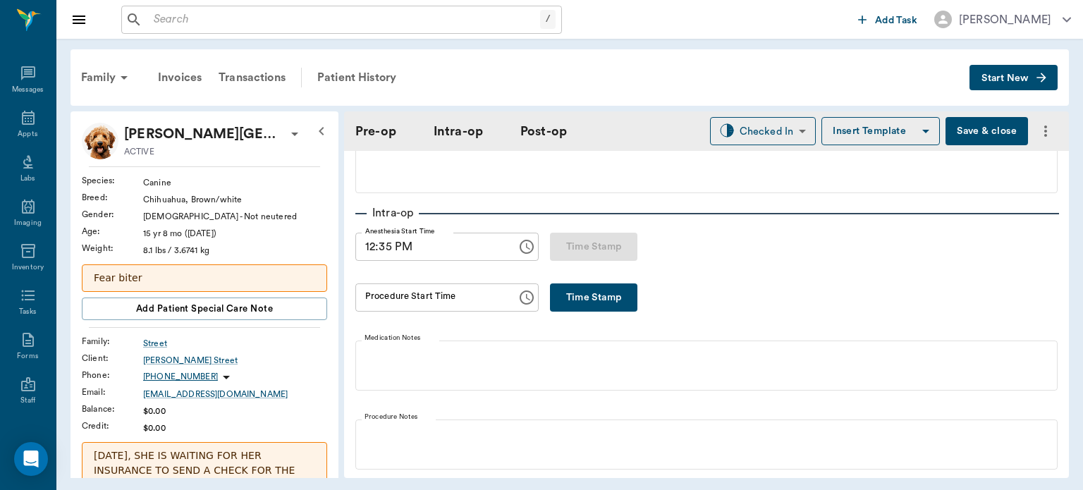
scroll to position [159, 0]
click at [622, 299] on button "Time Stamp" at bounding box center [593, 294] width 87 height 28
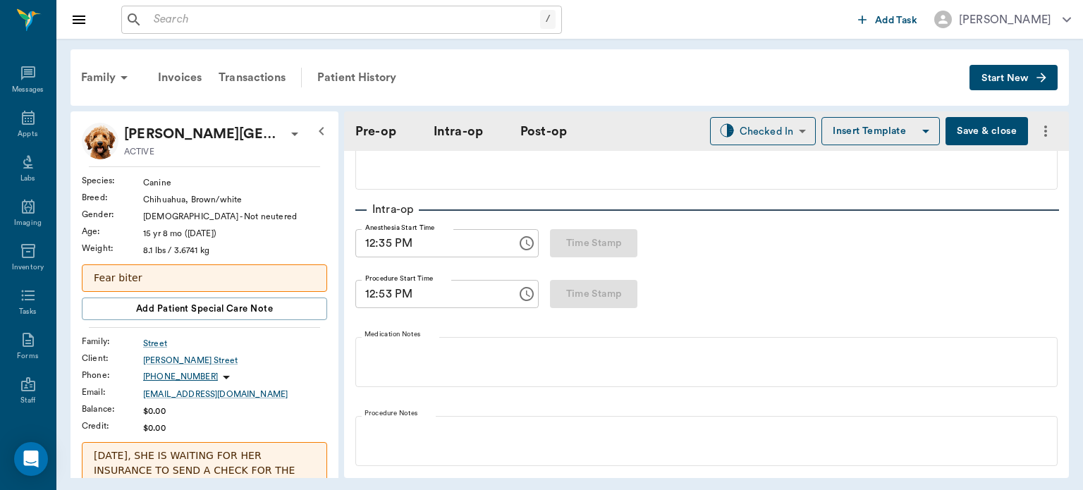
click at [394, 297] on input "12:53 PM" at bounding box center [431, 294] width 152 height 28
click at [383, 299] on input "12:53 PM" at bounding box center [431, 294] width 152 height 28
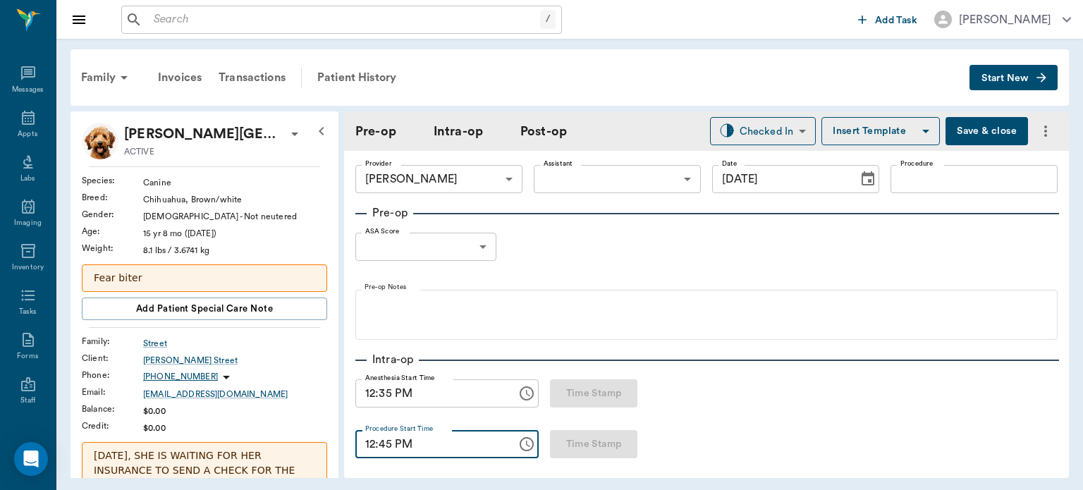
scroll to position [0, 0]
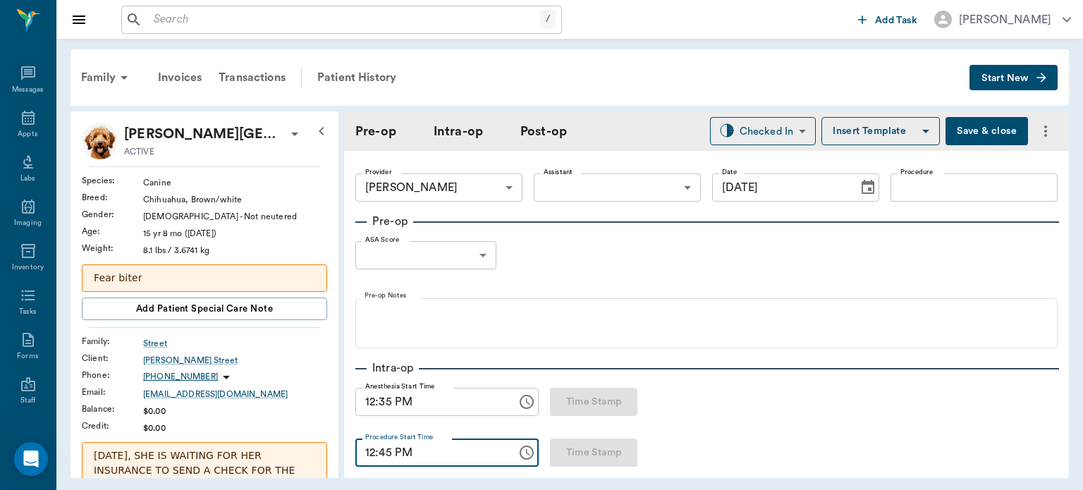
type input "12:45 PM"
click at [606, 185] on body "/ ​ Add Task Dr. Bert Ellsworth Nectar Messages Appts Labs Imaging Inventory Ta…" at bounding box center [541, 245] width 1083 height 490
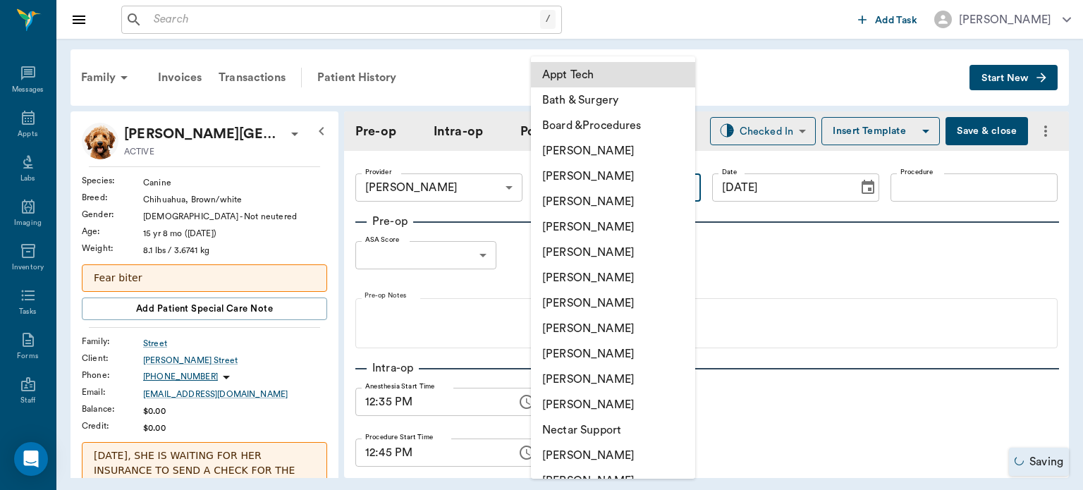
click at [624, 305] on li "[PERSON_NAME]" at bounding box center [613, 302] width 164 height 25
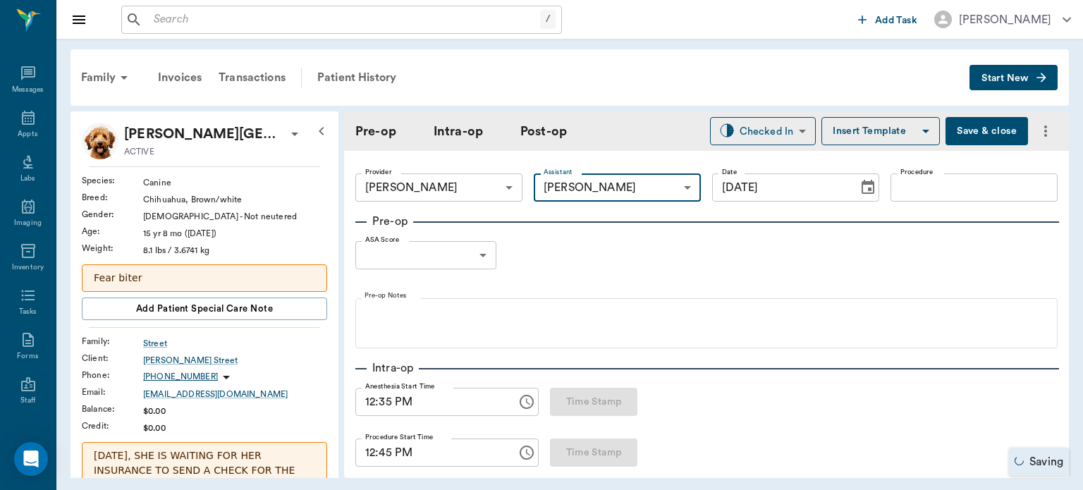
click at [474, 186] on body "/ ​ Add Task Dr. Bert Ellsworth Nectar Messages Appts Labs Imaging Inventory Ta…" at bounding box center [541, 245] width 1083 height 490
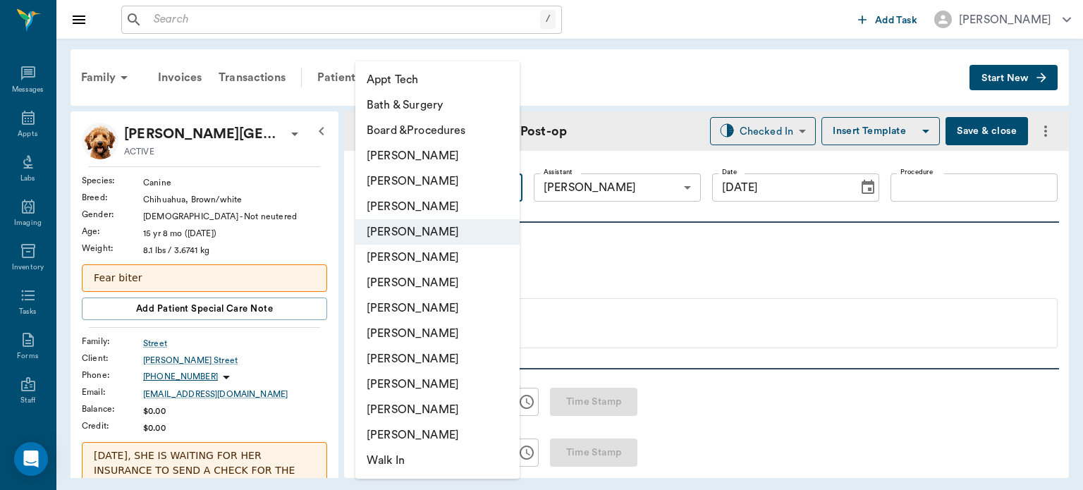
click at [558, 256] on div at bounding box center [541, 245] width 1083 height 490
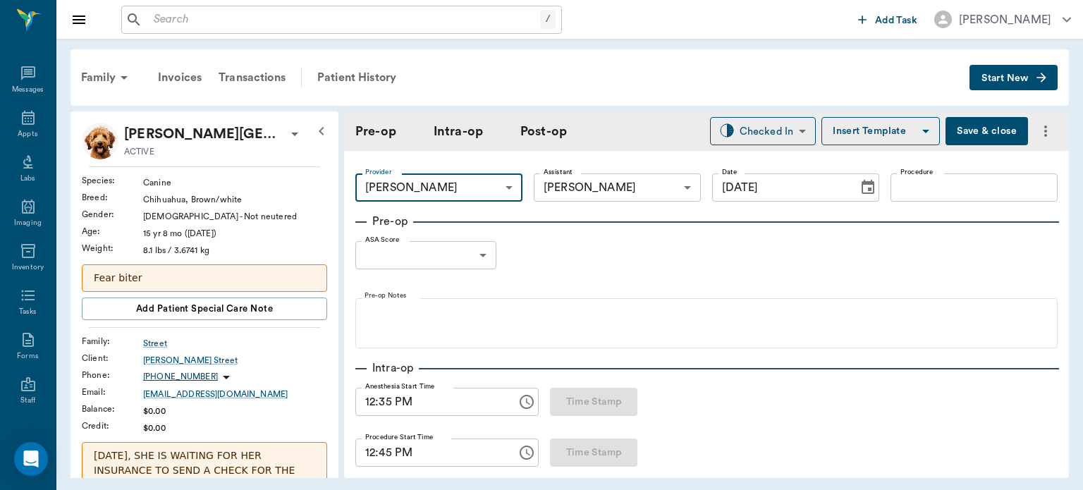
click at [581, 195] on body "/ ​ Add Task Dr. Bert Ellsworth Nectar Messages Appts Labs Imaging Inventory Ta…" at bounding box center [541, 245] width 1083 height 490
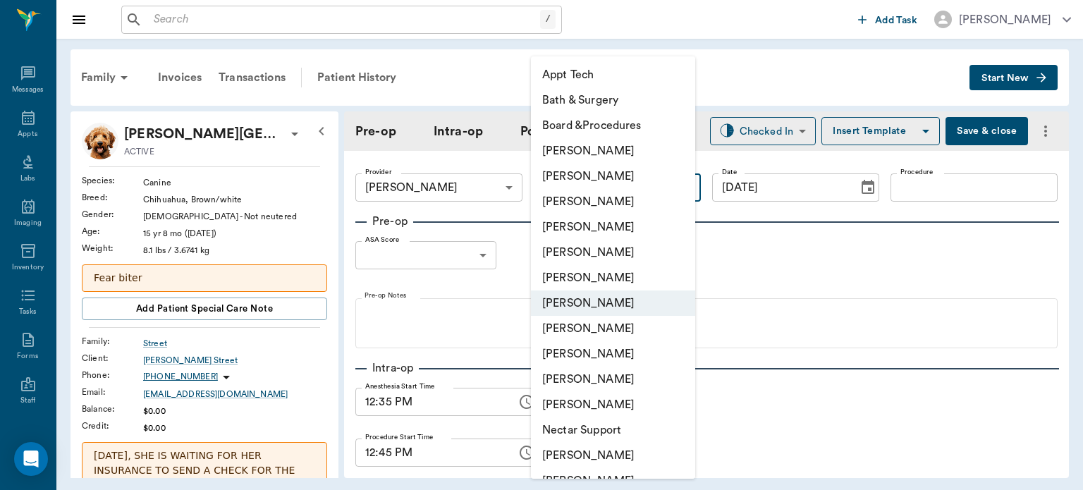
click at [612, 206] on li "[PERSON_NAME]" at bounding box center [613, 201] width 164 height 25
type input "642ef10e332a41444de2bad1"
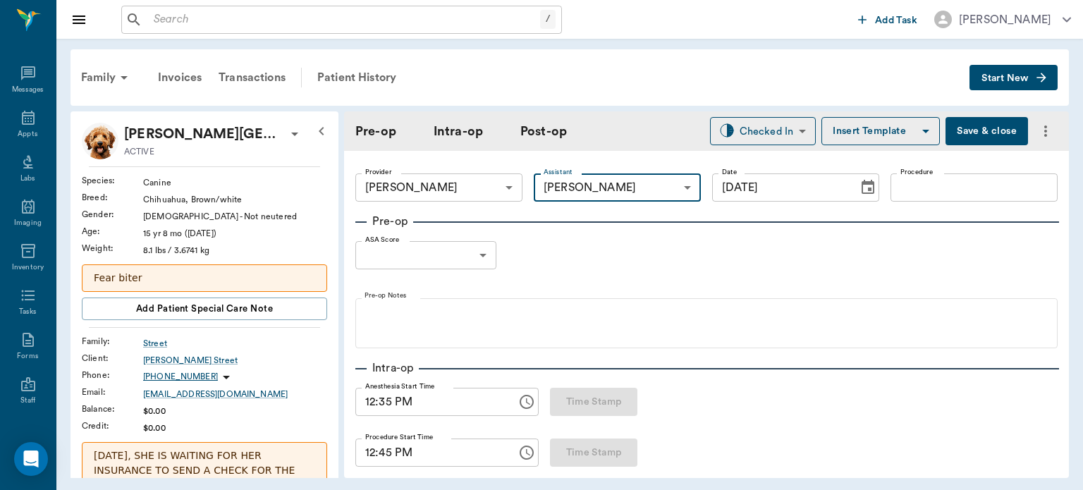
click at [915, 187] on input "Procedure" at bounding box center [973, 187] width 167 height 28
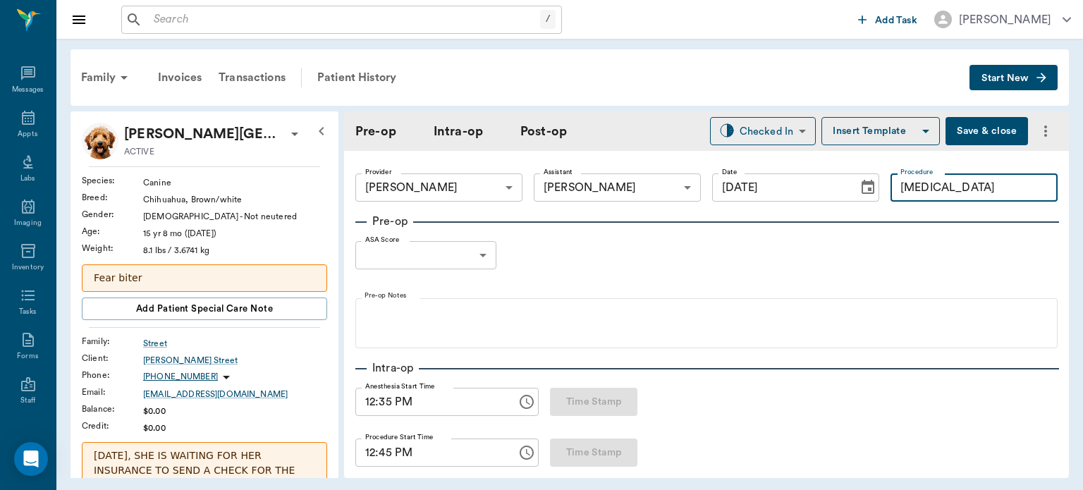
type input "TEETH CLEANING"
click at [881, 137] on button "Insert Template" at bounding box center [880, 131] width 118 height 28
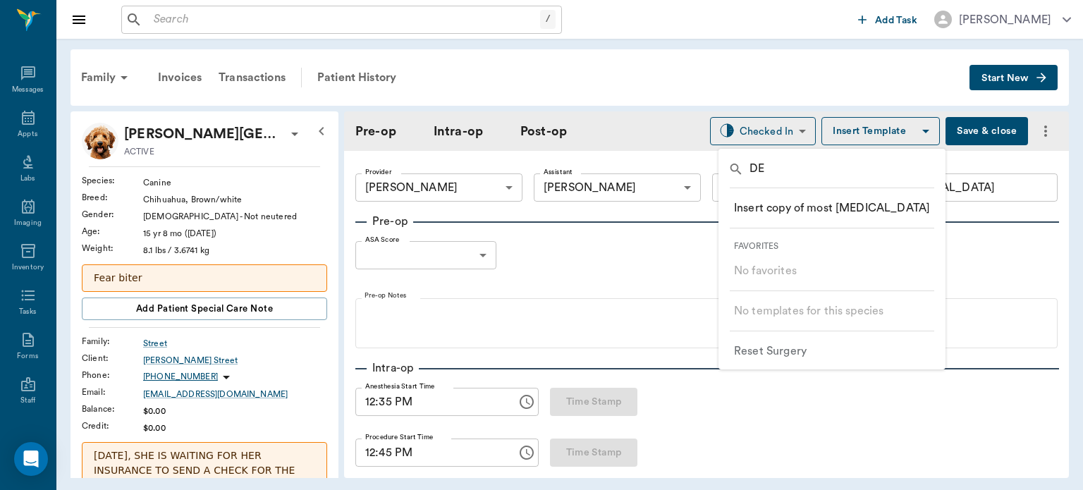
type input "D"
type input "T"
type input "C"
type input "ORAL"
click at [779, 310] on p "​ ORAL SURGERY" at bounding box center [781, 310] width 94 height 17
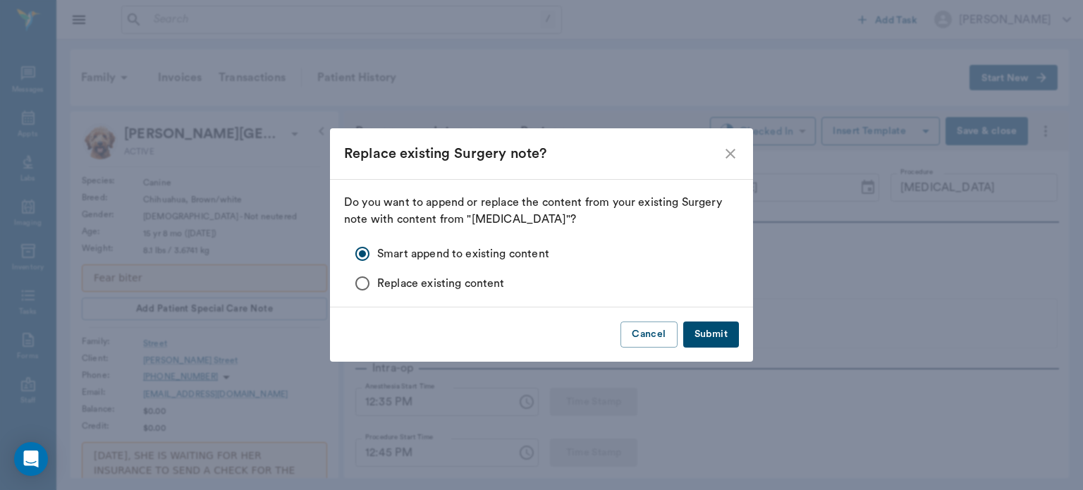
click at [722, 340] on button "Submit" at bounding box center [711, 334] width 56 height 26
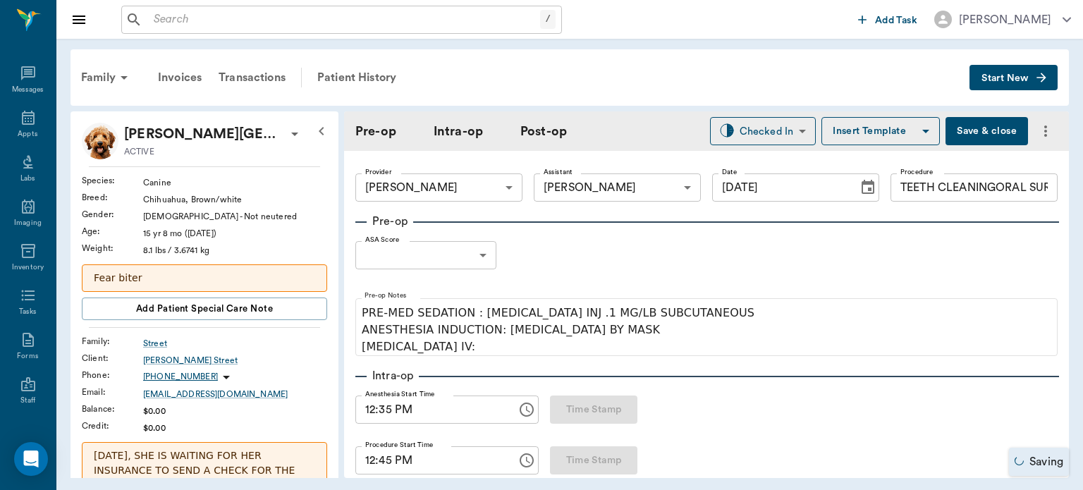
click at [1025, 190] on input "TEETH CLEANINGORAL SURGERY" at bounding box center [973, 187] width 167 height 28
click at [1033, 188] on input "TEETH CLEANINGSURGERY" at bounding box center [973, 187] width 167 height 28
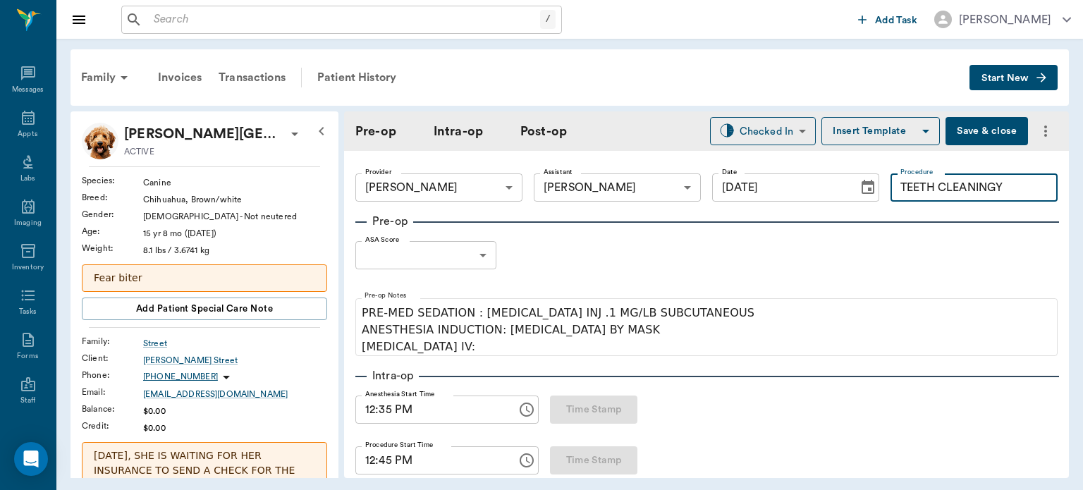
click at [1004, 187] on input "TEETH CLEANINGY" at bounding box center [973, 187] width 167 height 28
type input "TEETH CLEANING"
click at [462, 254] on body "/ ​ Add Task Dr. Bert Ellsworth Nectar Messages Appts Labs Imaging Inventory Ta…" at bounding box center [541, 245] width 1083 height 490
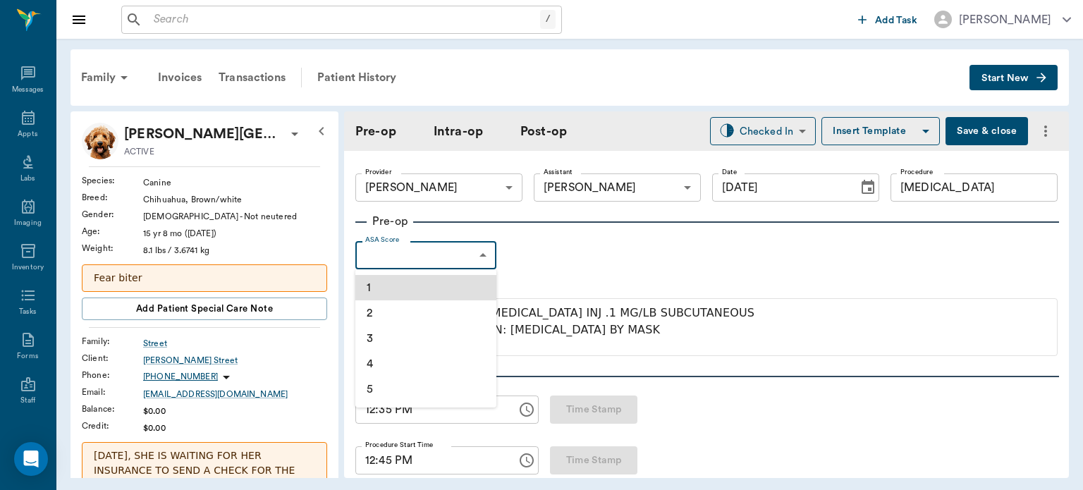
click at [411, 337] on li "3" at bounding box center [425, 338] width 141 height 25
type input "3"
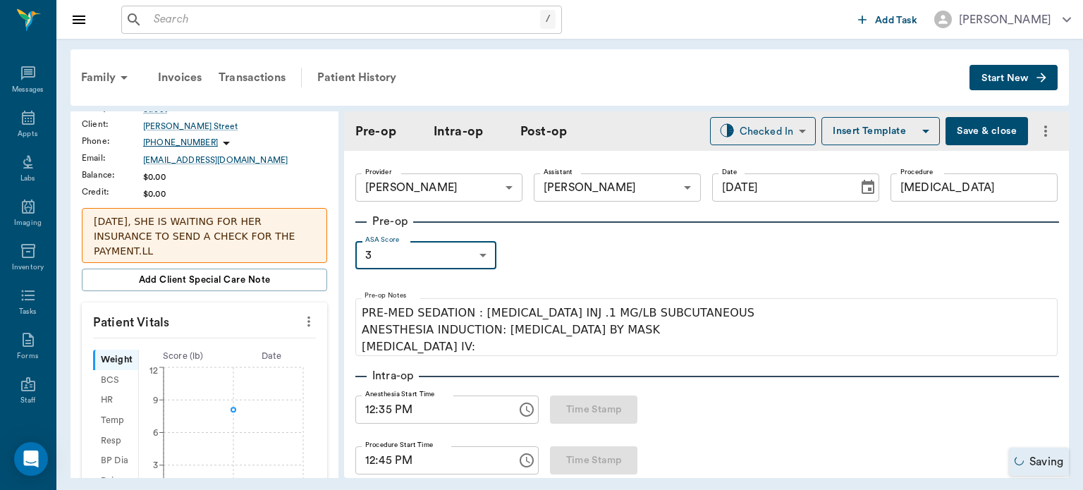
scroll to position [240, 0]
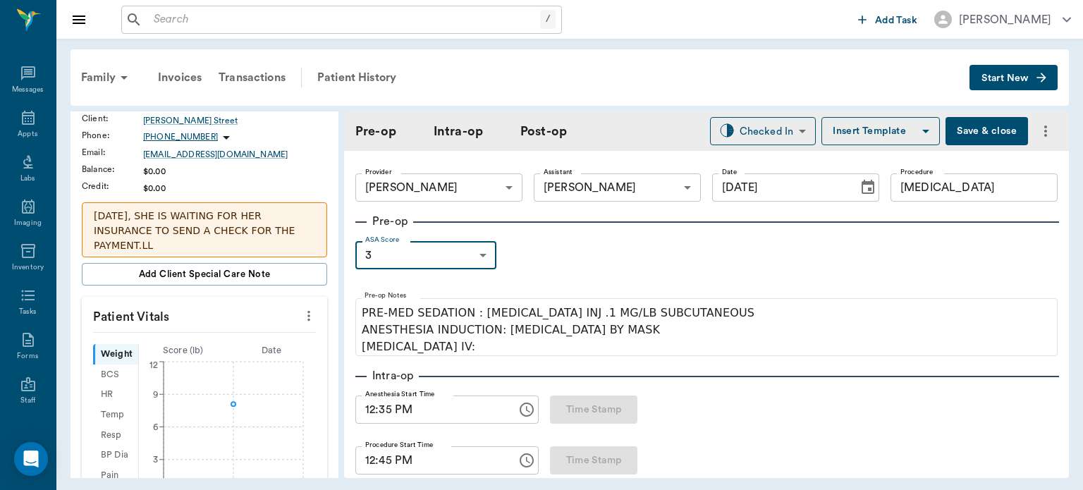
click at [307, 311] on icon "more" at bounding box center [308, 316] width 3 height 11
click at [266, 273] on div at bounding box center [541, 245] width 1083 height 490
click at [231, 402] on circle at bounding box center [233, 404] width 4 height 4
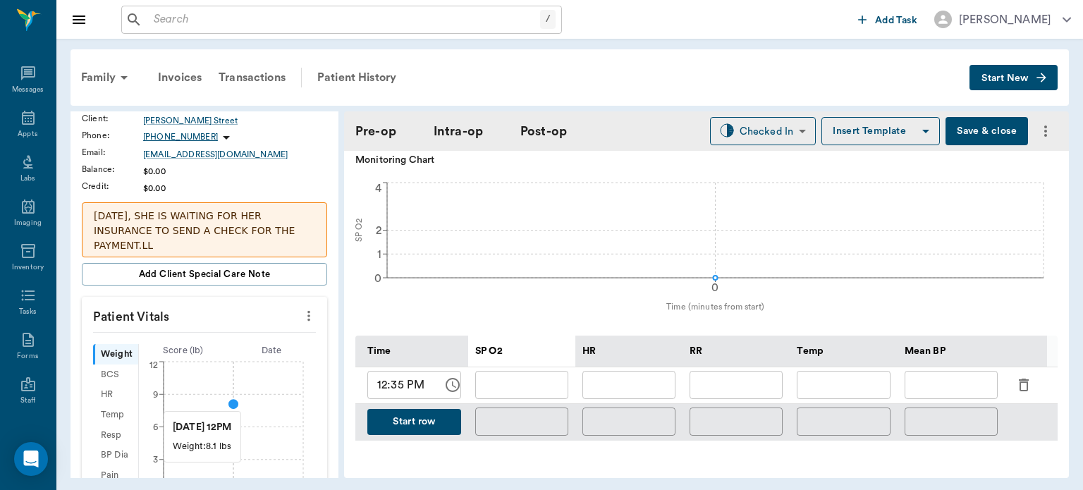
scroll to position [526, 0]
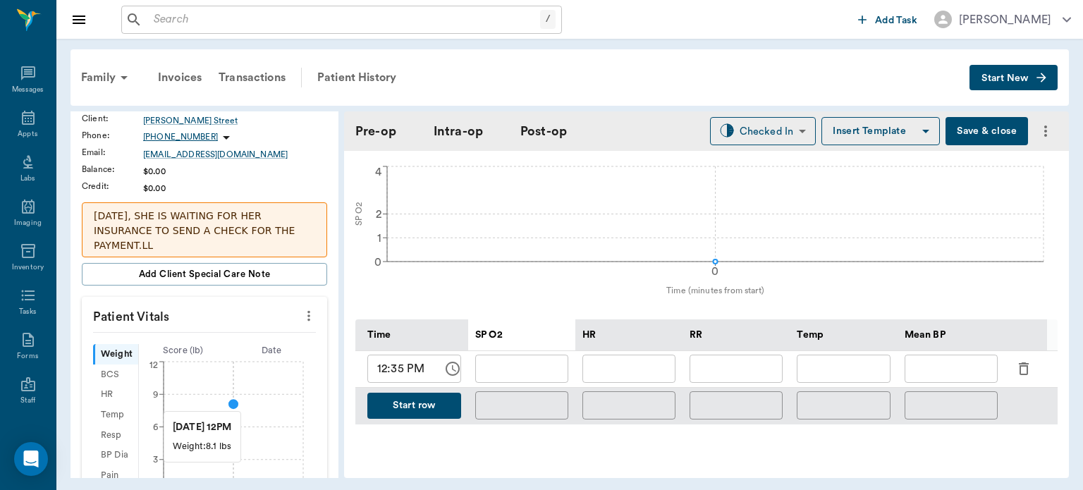
click at [434, 408] on button "Start row" at bounding box center [414, 406] width 94 height 26
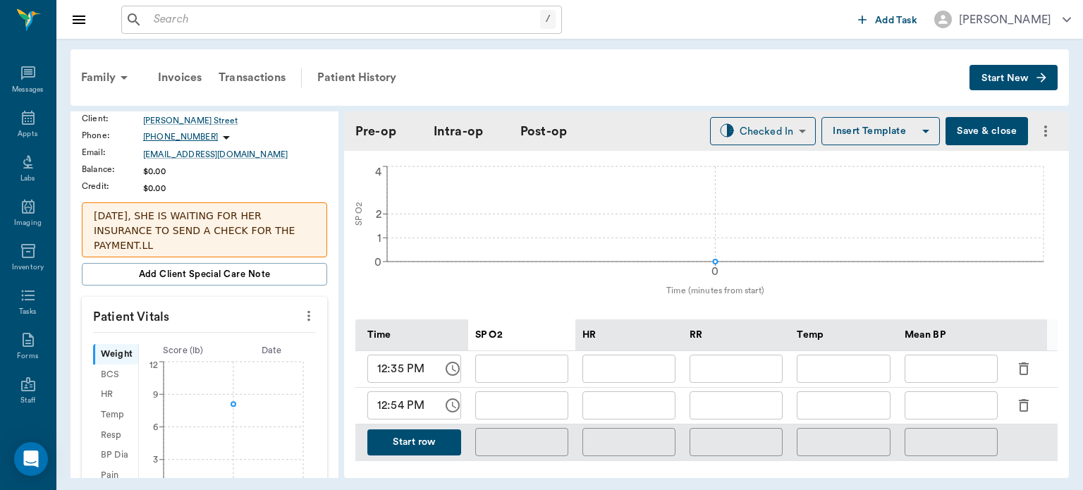
click at [440, 443] on button "Start row" at bounding box center [414, 442] width 94 height 26
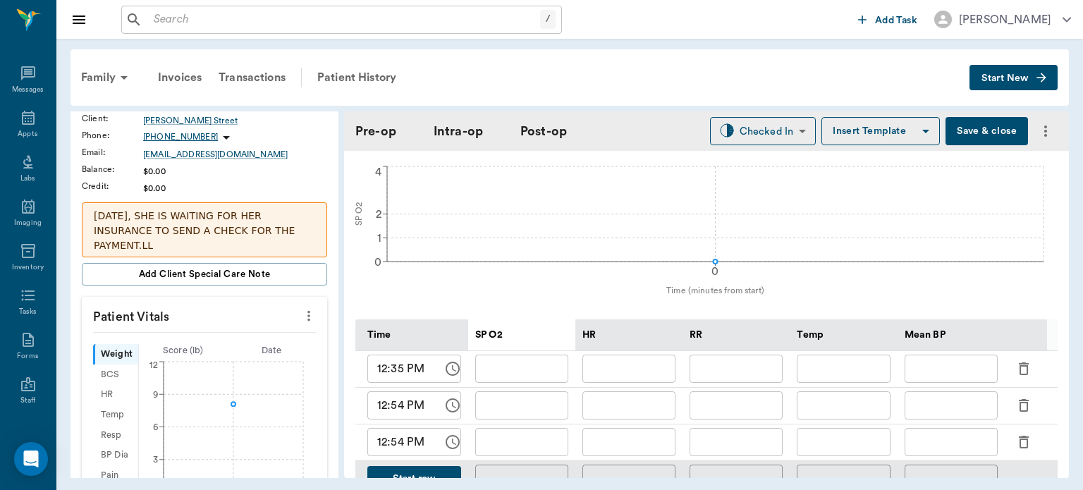
click at [396, 373] on input "12:35 PM" at bounding box center [400, 369] width 66 height 28
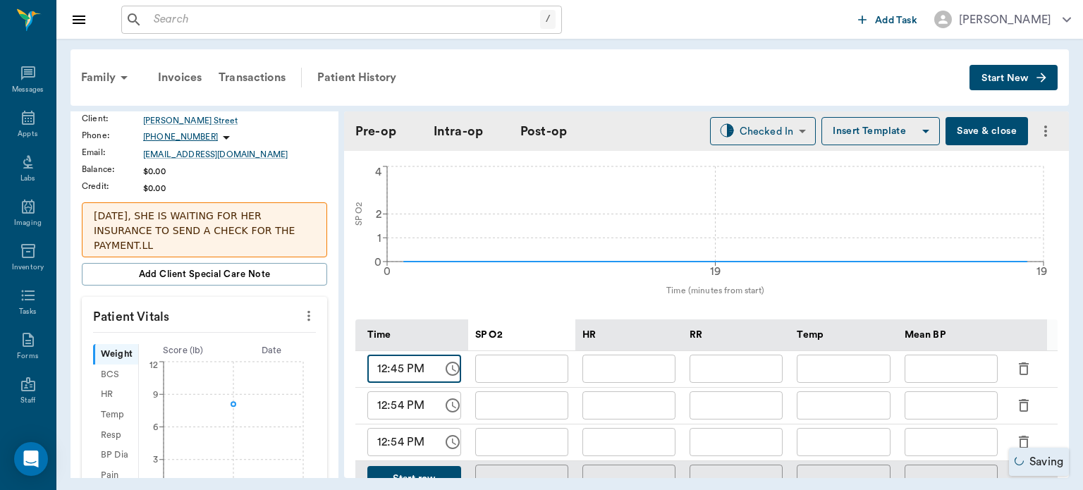
type input "12:45 PM"
click at [401, 403] on input "12:54 PM" at bounding box center [400, 405] width 66 height 28
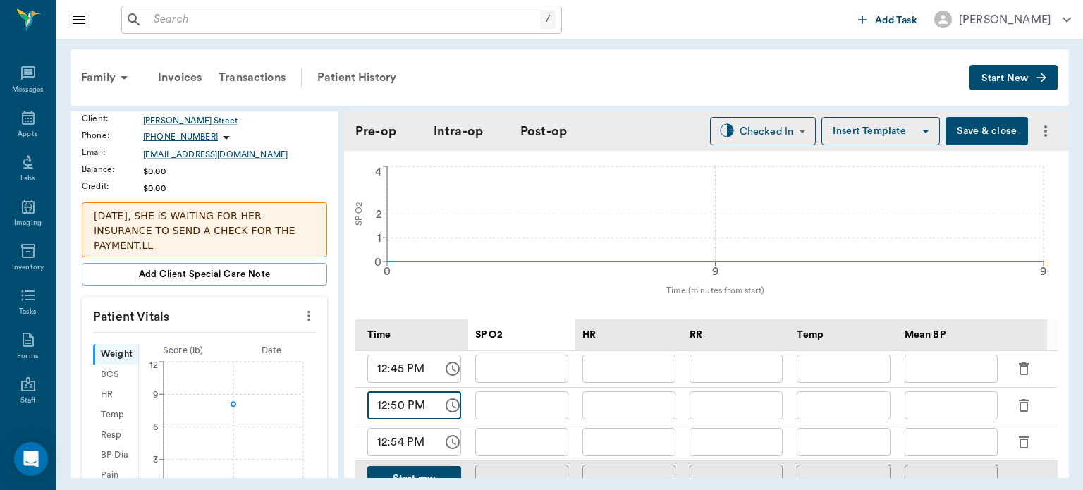
type input "12:50 PM"
click at [400, 447] on input "12:54 PM" at bounding box center [400, 442] width 66 height 28
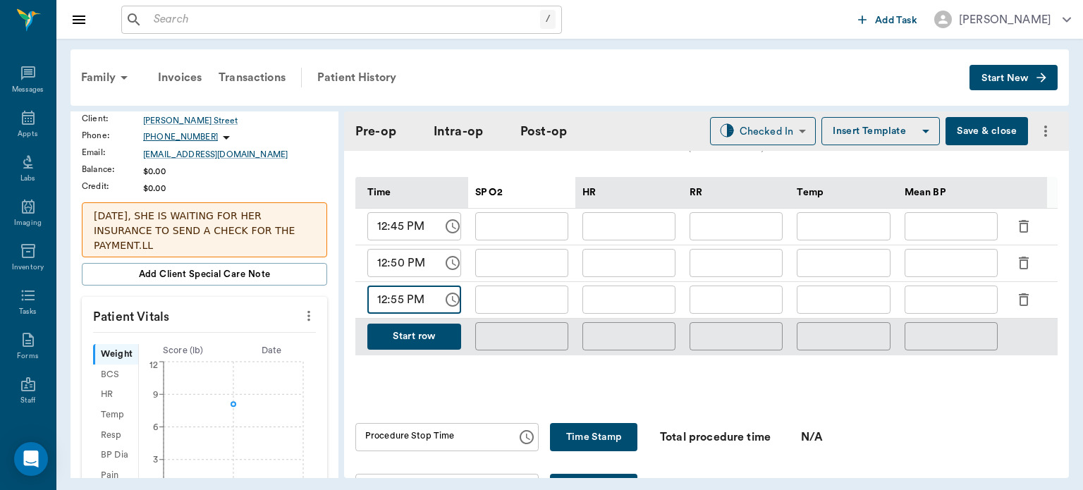
scroll to position [680, 0]
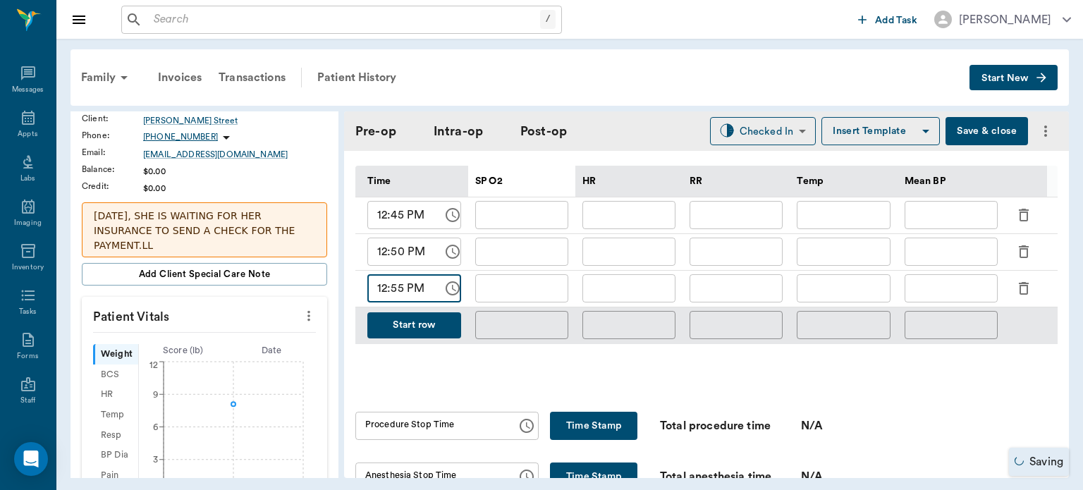
type input "12:55 PM"
click at [437, 330] on button "Start row" at bounding box center [414, 325] width 94 height 26
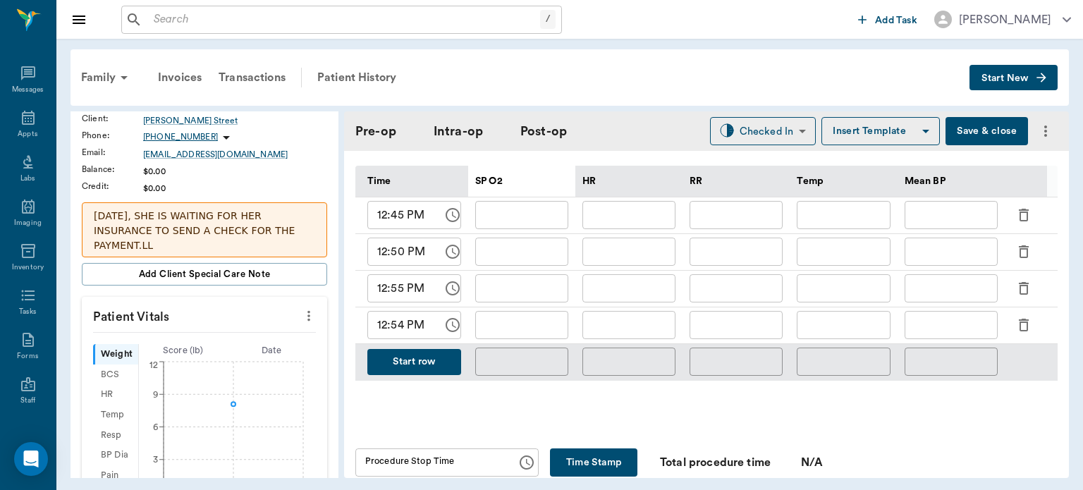
click at [385, 330] on input "12:54 PM" at bounding box center [400, 325] width 66 height 28
type input "01:00 PM"
click at [537, 214] on input "text" at bounding box center [521, 215] width 93 height 28
type input "92"
click at [648, 209] on input "text" at bounding box center [628, 215] width 93 height 28
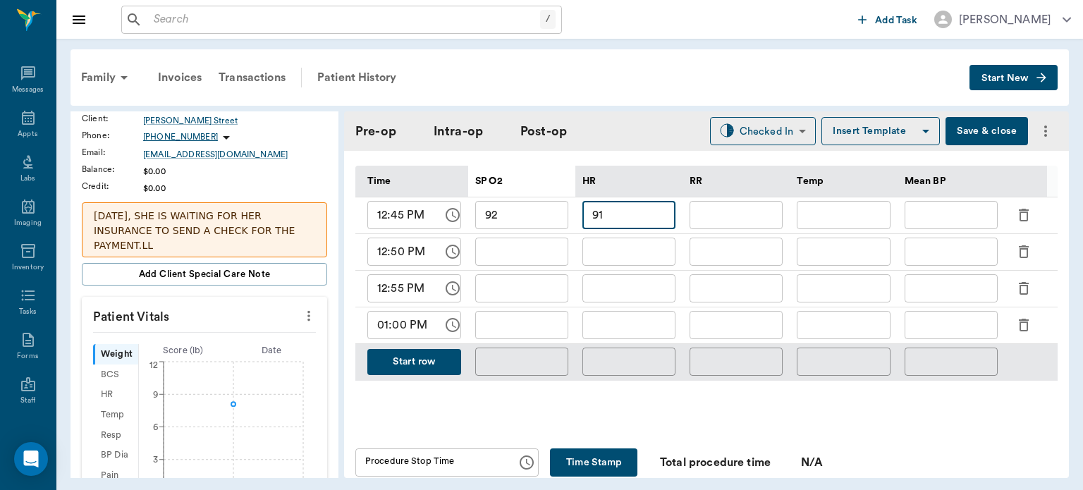
type input "91"
click at [751, 219] on input "text" at bounding box center [735, 215] width 93 height 28
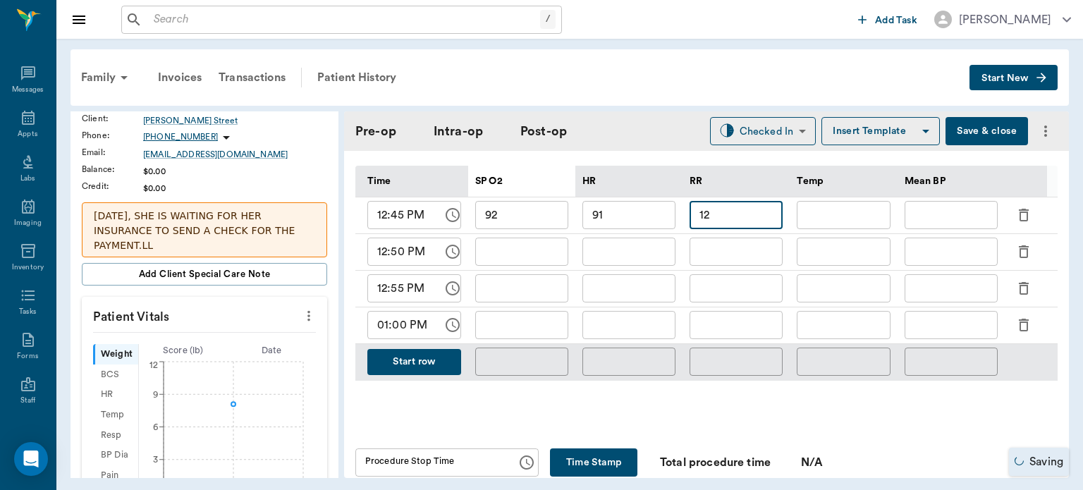
type input "12"
click at [530, 255] on input "text" at bounding box center [521, 252] width 93 height 28
type input "90"
click at [631, 249] on input "text" at bounding box center [628, 252] width 93 height 28
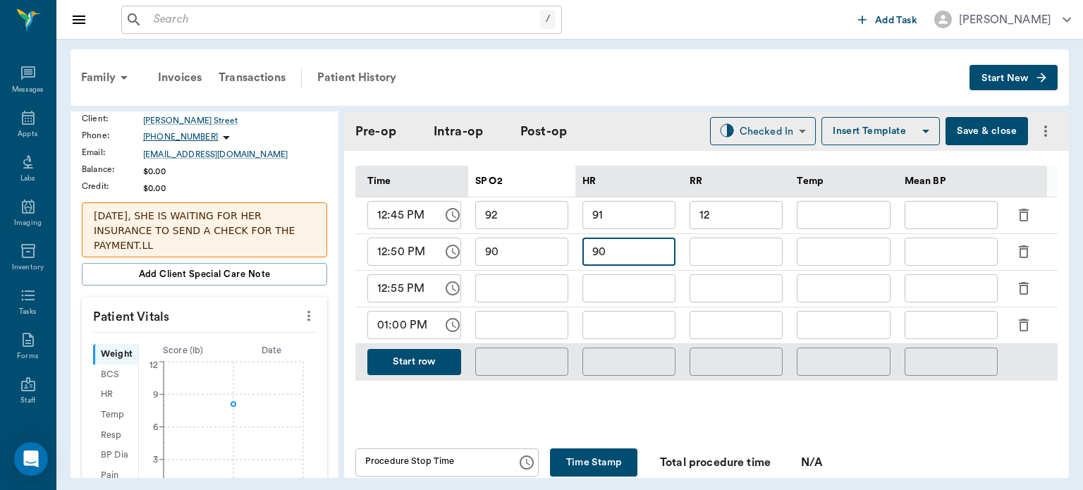
type input "90"
click at [738, 255] on input "text" at bounding box center [735, 252] width 93 height 28
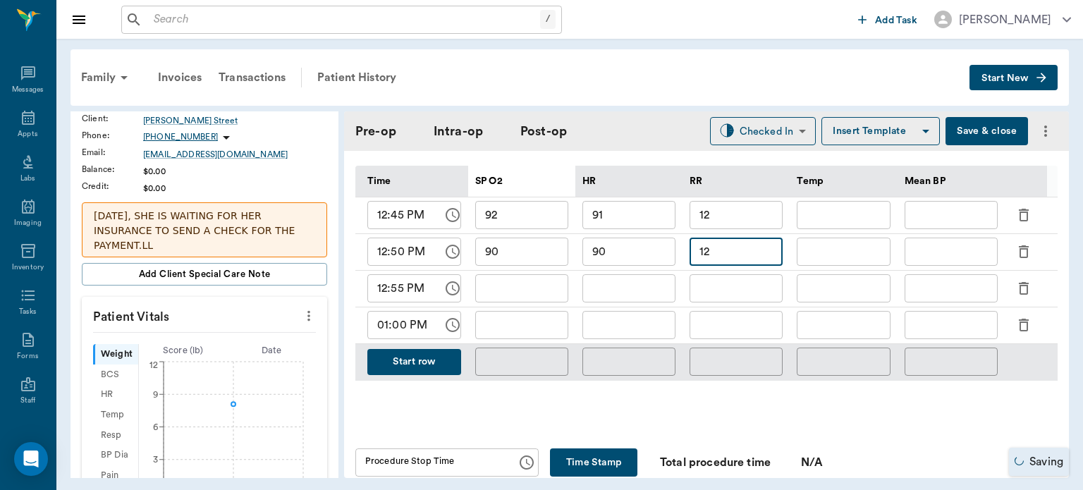
type input "12"
click at [525, 288] on input "text" at bounding box center [521, 288] width 93 height 28
type input "91"
click at [623, 292] on input "text" at bounding box center [628, 288] width 93 height 28
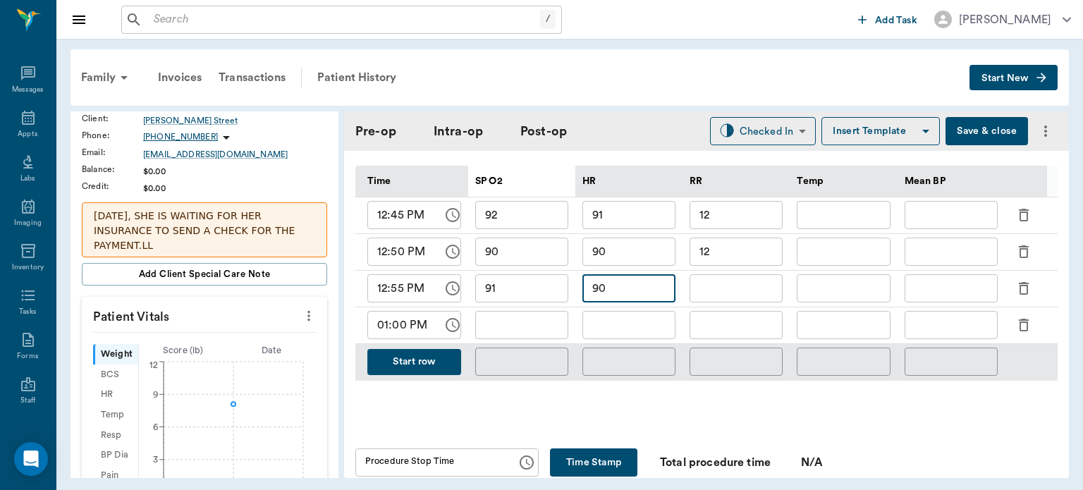
type input "90"
click at [734, 288] on input "text" at bounding box center [735, 288] width 93 height 28
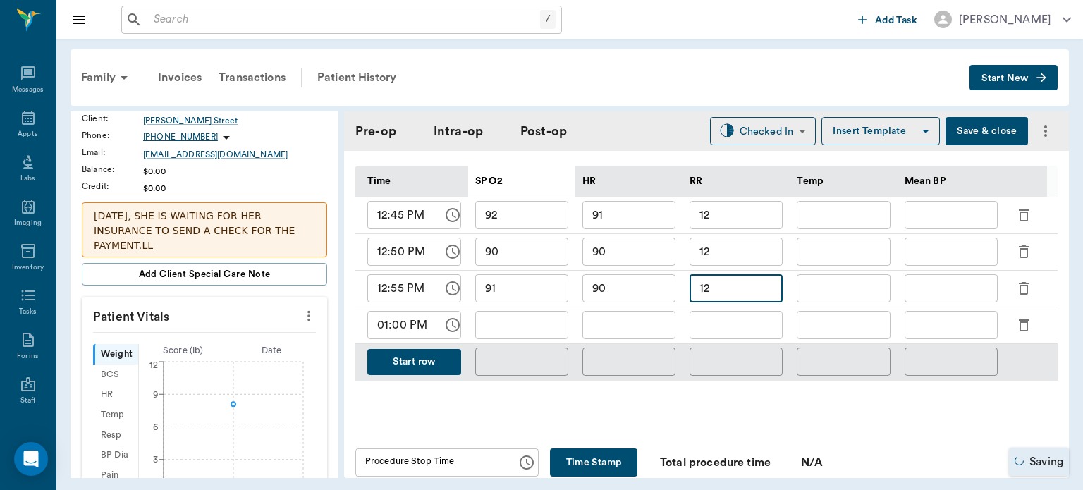
type input "12"
click at [537, 321] on input "text" at bounding box center [521, 325] width 93 height 28
type input "89"
click at [642, 330] on input "text" at bounding box center [628, 325] width 93 height 28
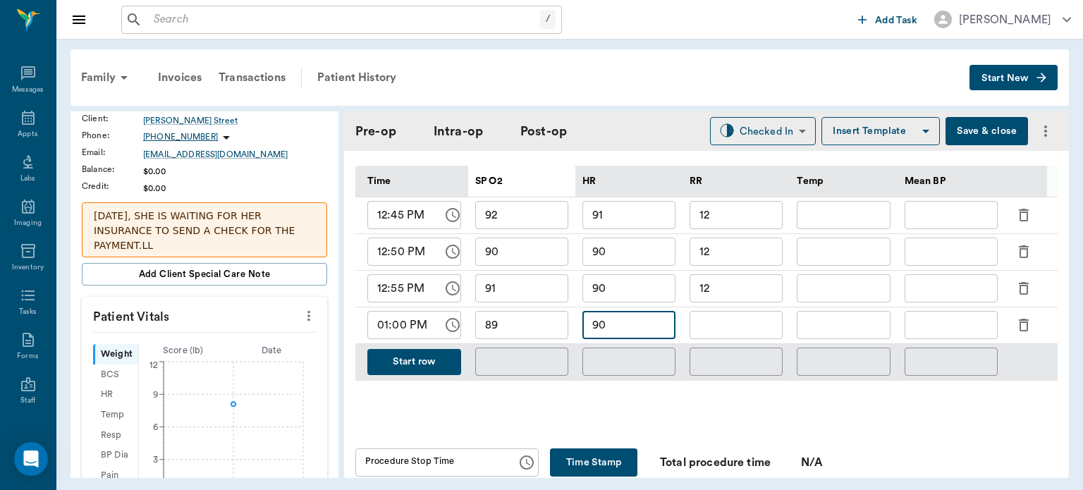
type input "90"
click at [756, 328] on input "text" at bounding box center [735, 325] width 93 height 28
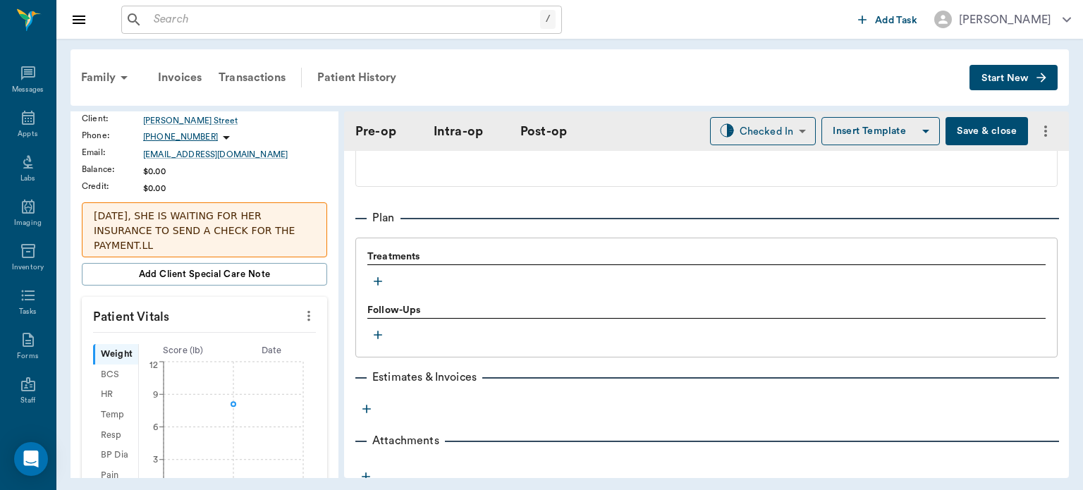
scroll to position [1209, 0]
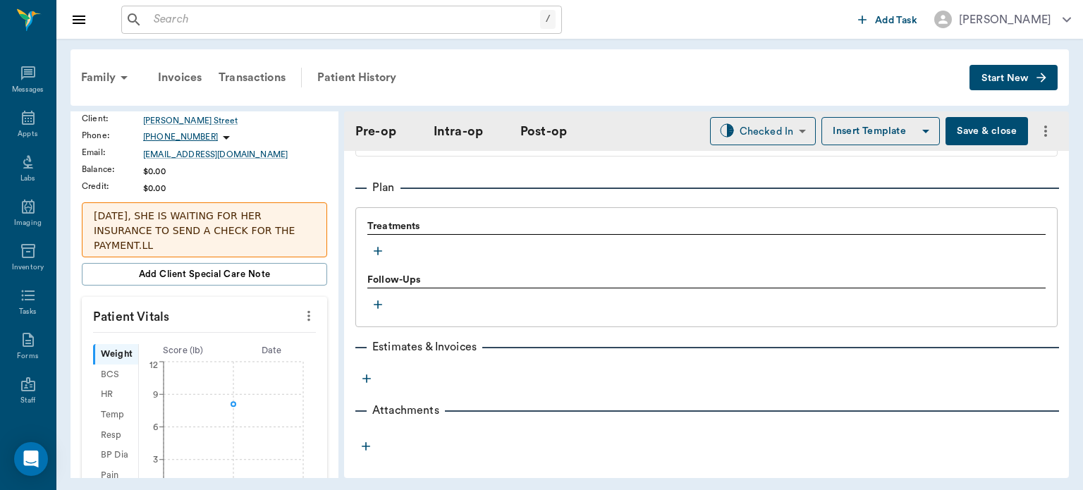
type input "12"
click at [373, 247] on icon "button" at bounding box center [378, 251] width 14 height 14
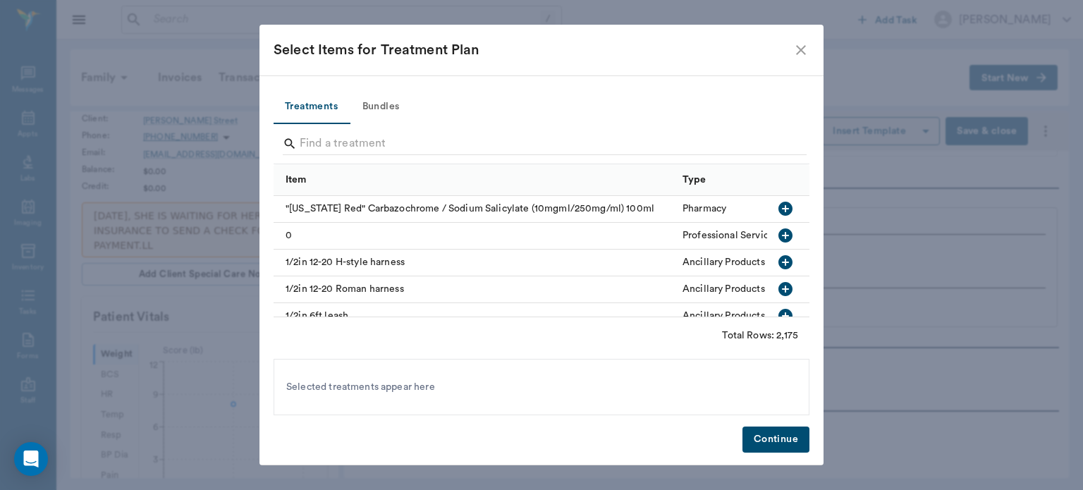
click at [387, 107] on button "Bundles" at bounding box center [380, 107] width 63 height 34
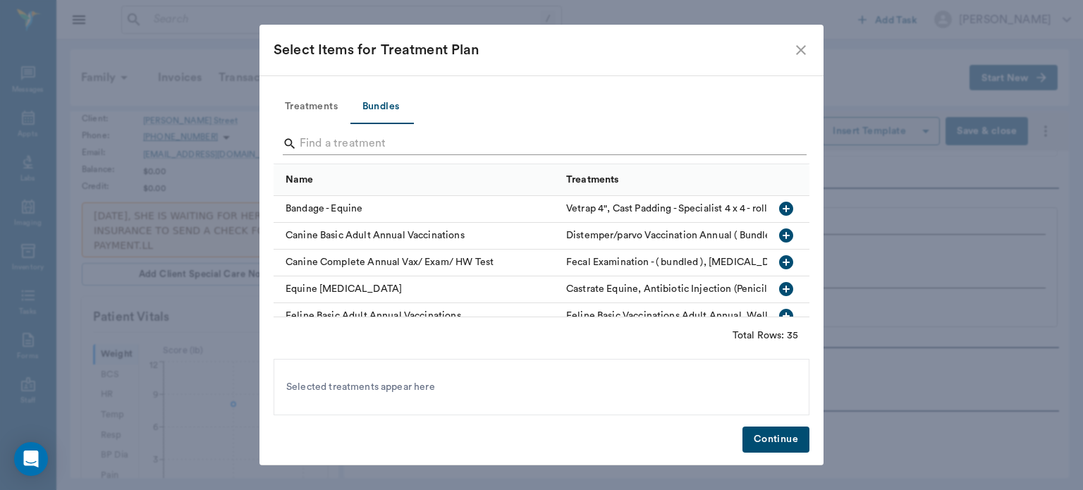
click at [338, 147] on input "Search" at bounding box center [543, 143] width 486 height 23
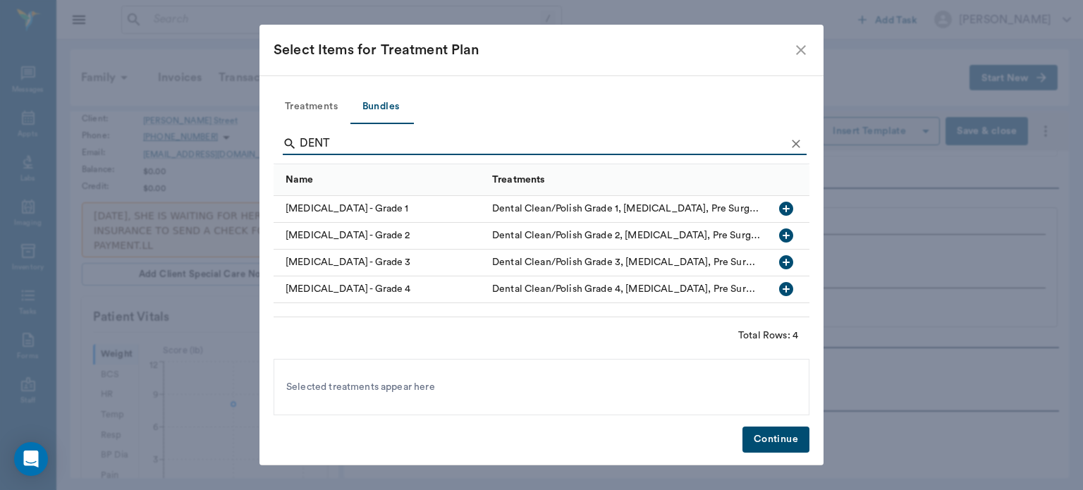
type input "DENT"
click at [787, 259] on icon "button" at bounding box center [786, 262] width 14 height 14
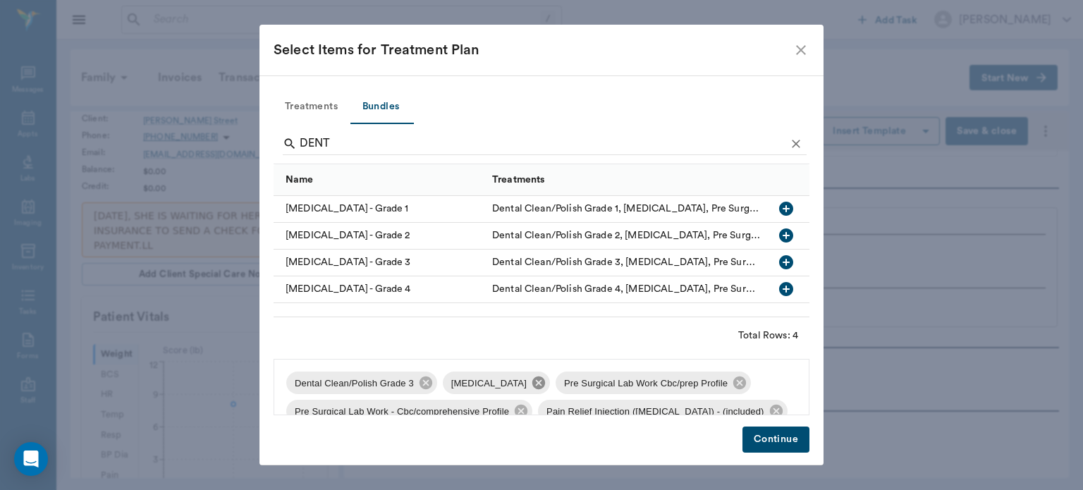
click at [532, 384] on icon at bounding box center [538, 382] width 13 height 13
click at [620, 389] on icon at bounding box center [627, 383] width 16 height 16
click at [677, 383] on icon at bounding box center [677, 382] width 13 height 13
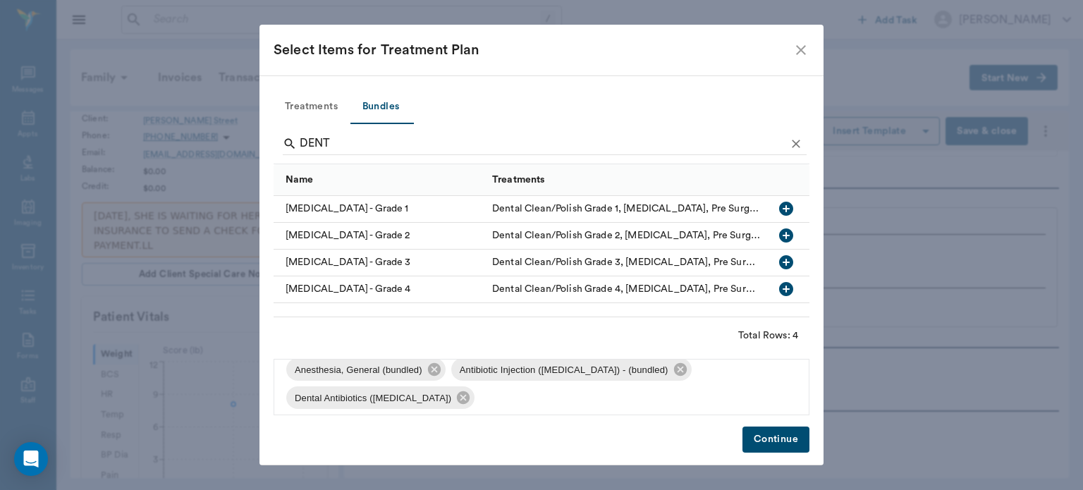
scroll to position [48, 0]
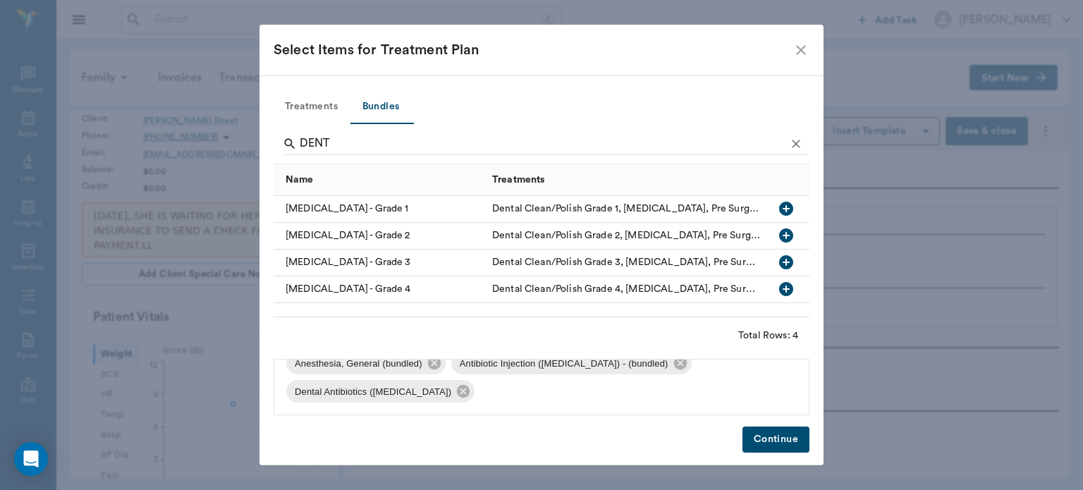
click at [457, 395] on icon at bounding box center [463, 391] width 13 height 13
click at [319, 109] on button "Treatments" at bounding box center [310, 107] width 75 height 34
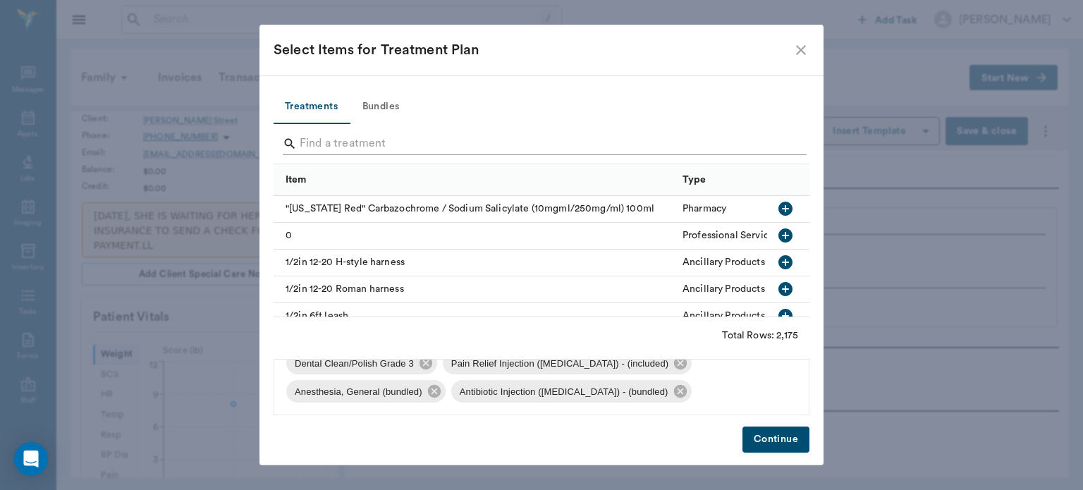
click at [364, 146] on input "Search" at bounding box center [543, 143] width 486 height 23
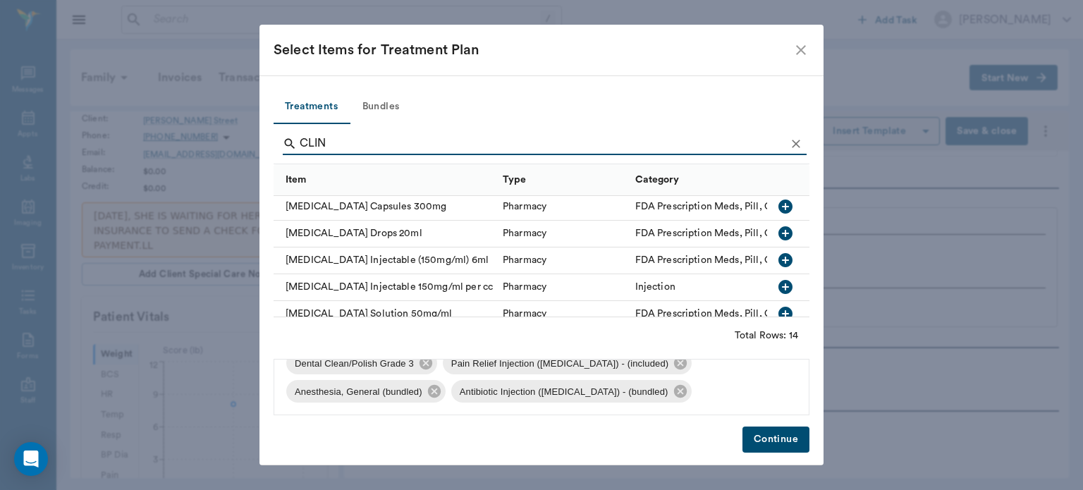
scroll to position [30, 0]
type input "CLIN"
click at [778, 231] on icon "button" at bounding box center [785, 233] width 14 height 14
click at [778, 440] on button "Continue" at bounding box center [775, 439] width 67 height 26
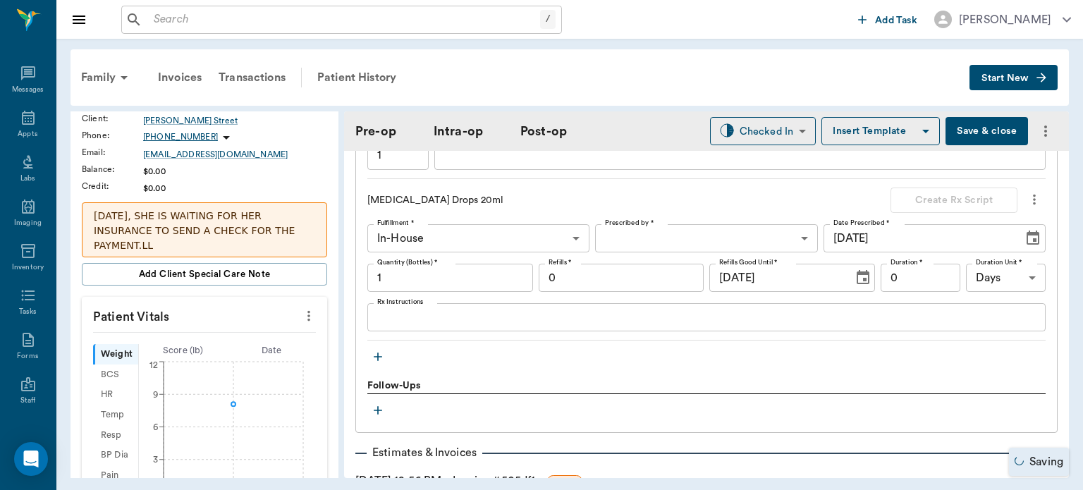
scroll to position [1562, 0]
click at [658, 237] on body "/ ​ Add Task Dr. Bert Ellsworth Nectar Messages Appts Labs Imaging Inventory Ta…" at bounding box center [541, 245] width 1083 height 490
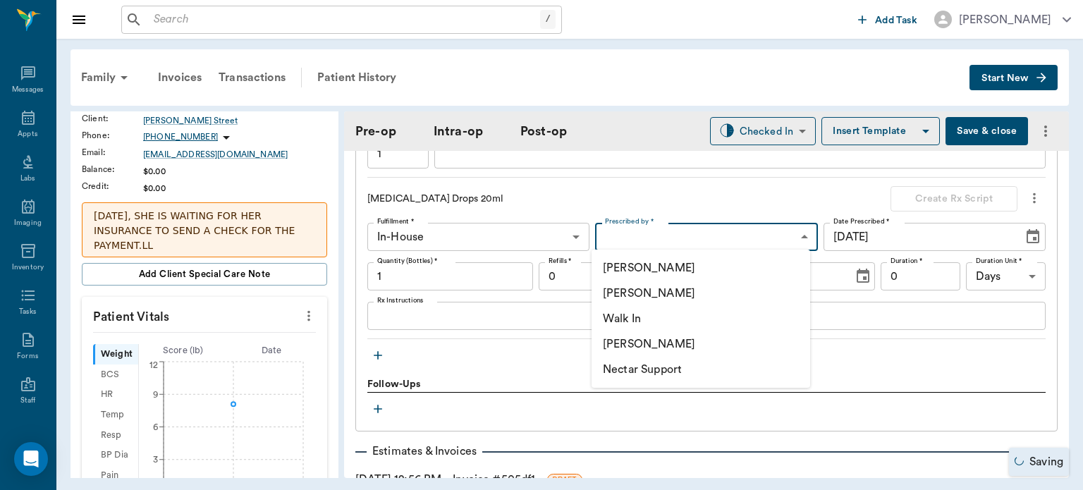
click at [701, 298] on li "[PERSON_NAME]" at bounding box center [700, 293] width 218 height 25
type input "63ec2f075fda476ae8351a4d"
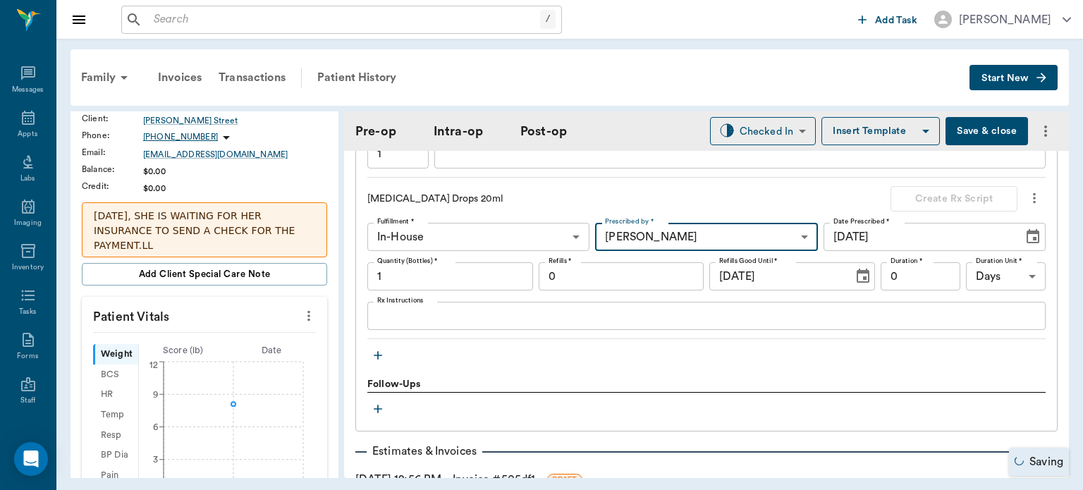
click at [466, 279] on input "1" at bounding box center [450, 276] width 166 height 28
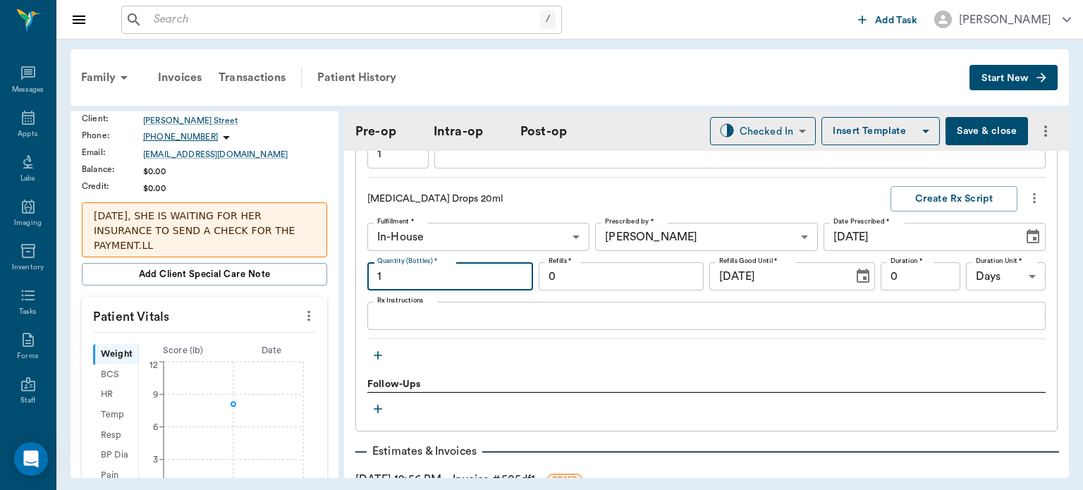
click at [653, 270] on input "0" at bounding box center [621, 276] width 166 height 28
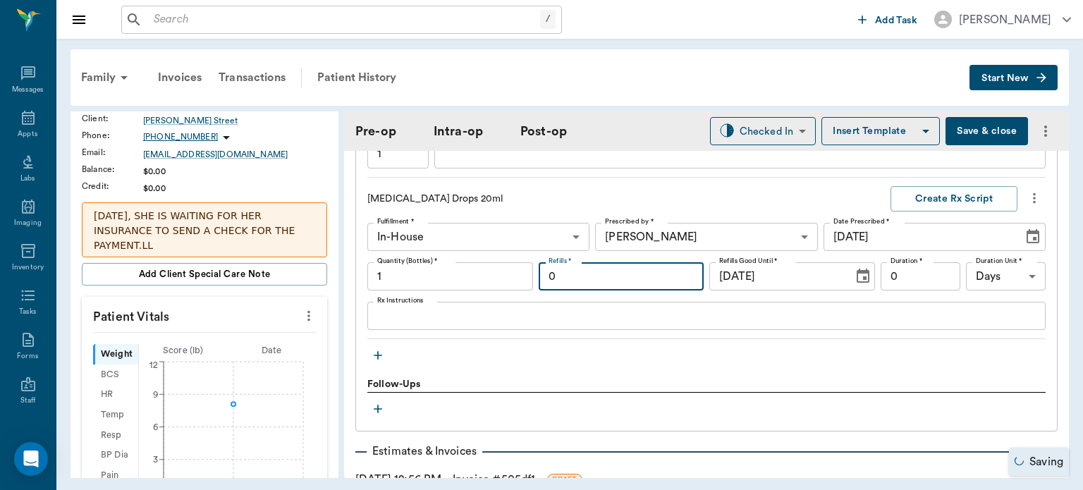
click at [911, 269] on input "0" at bounding box center [920, 276] width 80 height 28
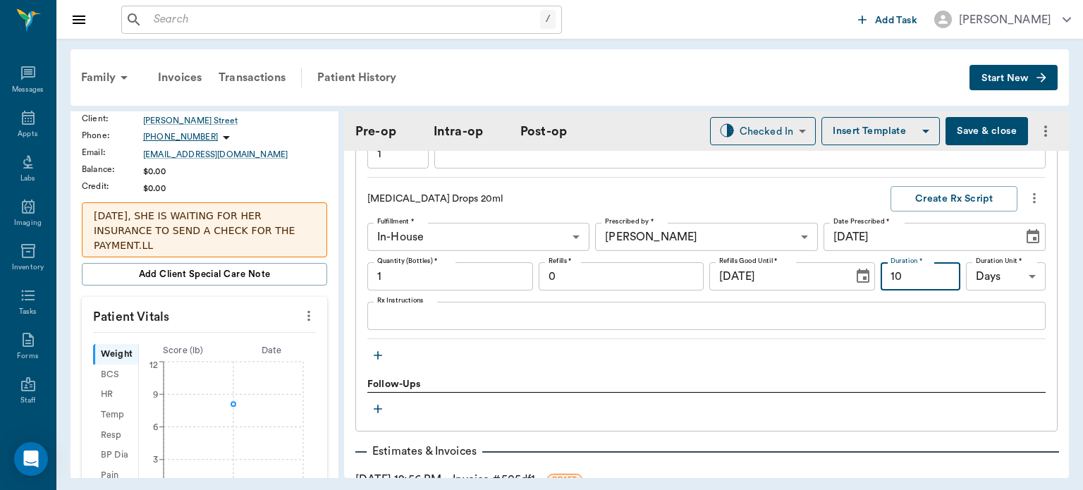
type input "10"
click at [472, 319] on textarea "Rx Instructions" at bounding box center [706, 316] width 658 height 16
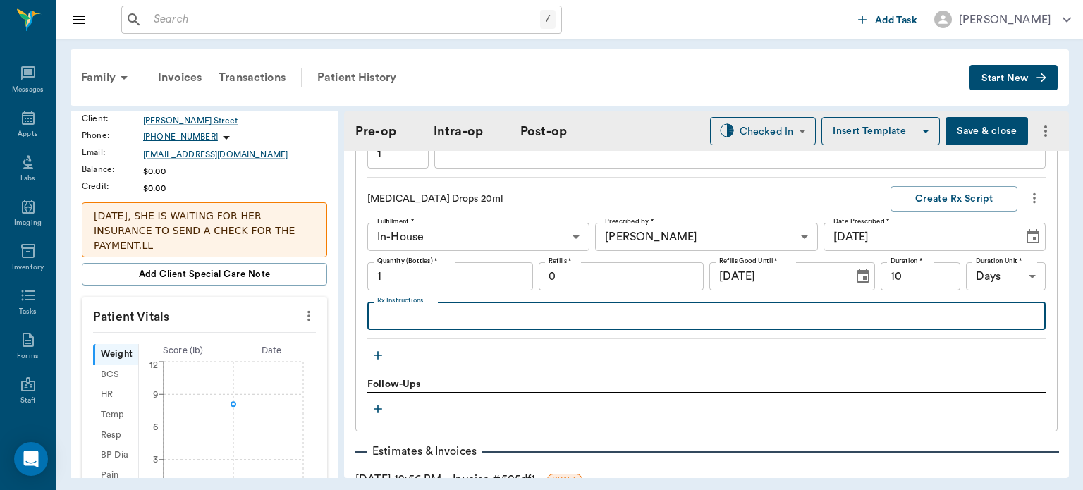
type textarea "g"
type textarea "GIVE 1ML BY MOUTH 2X DAILY FOR 10 DAYS."
click at [957, 194] on button "Create Rx Script" at bounding box center [953, 199] width 127 height 26
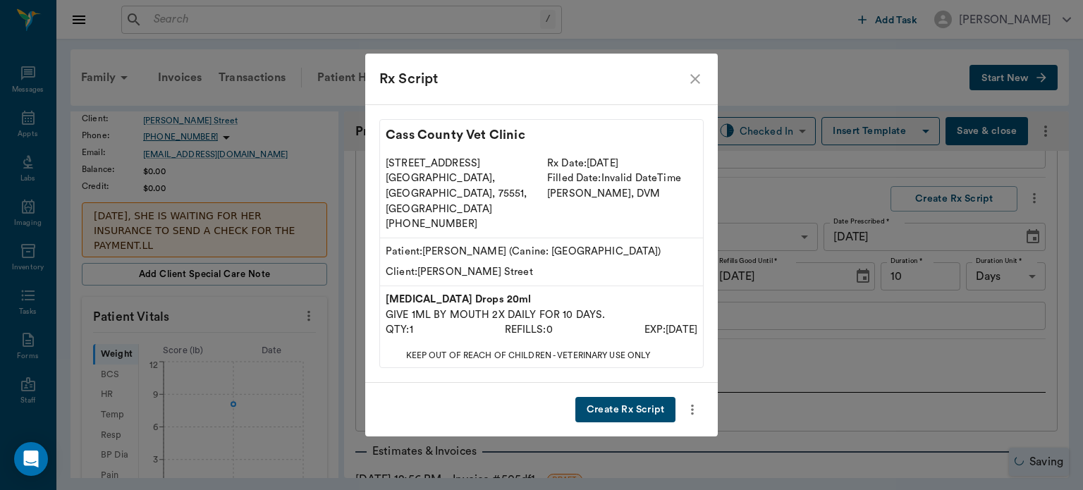
click at [629, 397] on button "Create Rx Script" at bounding box center [625, 410] width 100 height 26
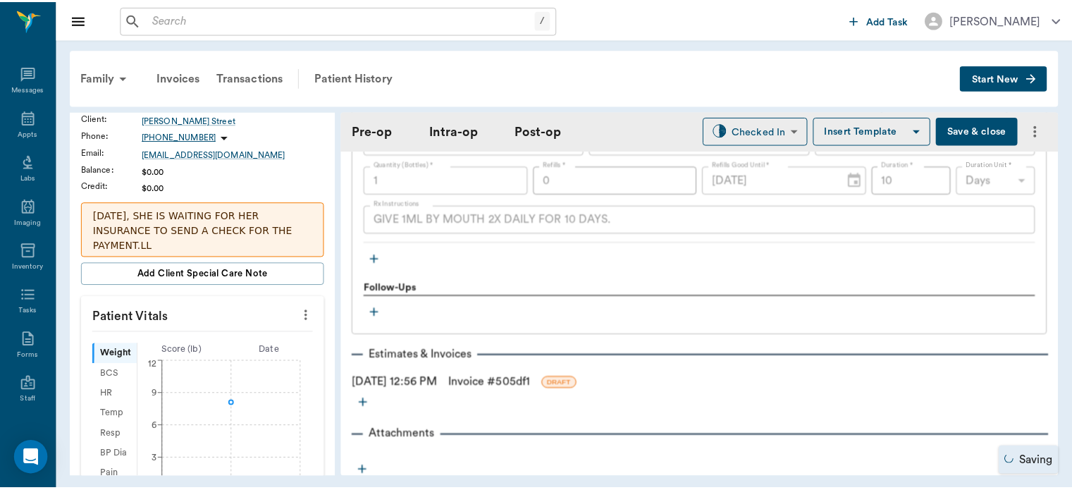
scroll to position [1660, 0]
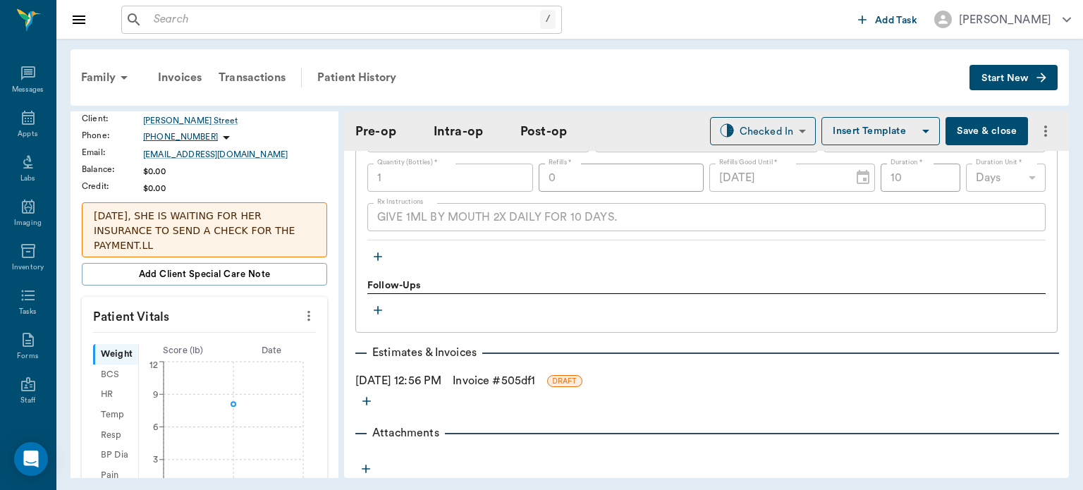
click at [493, 376] on link "Invoice # 505df1" at bounding box center [493, 380] width 82 height 17
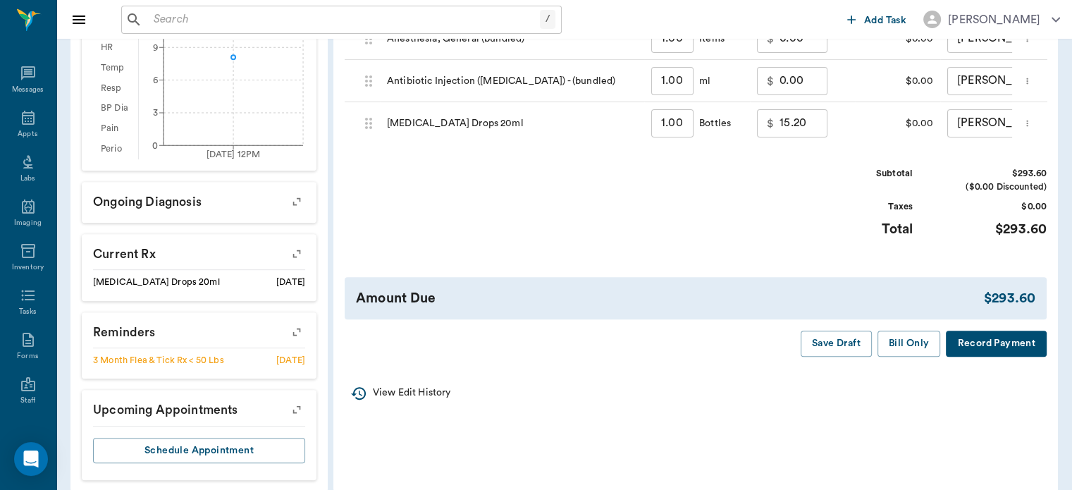
scroll to position [589, 0]
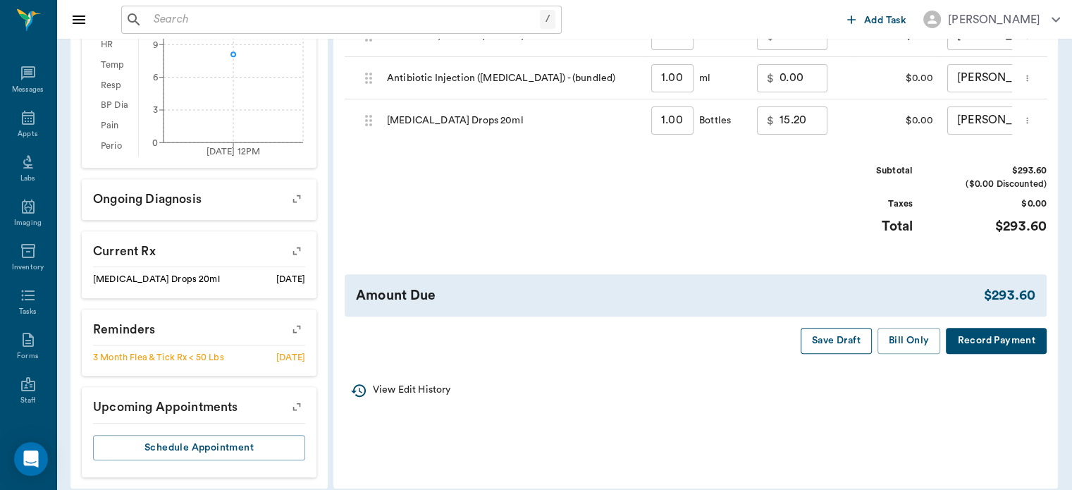
click at [837, 354] on button "Save Draft" at bounding box center [836, 341] width 71 height 26
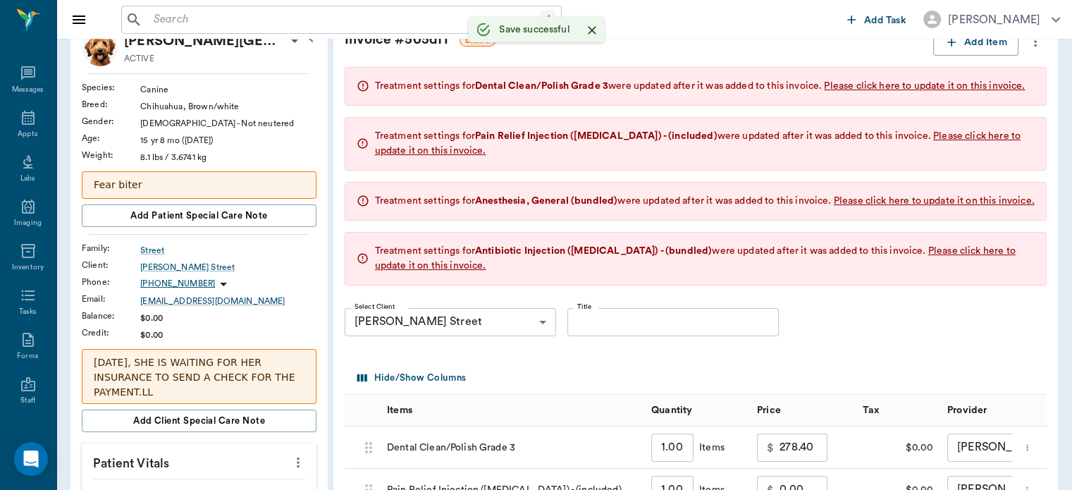
scroll to position [83, 0]
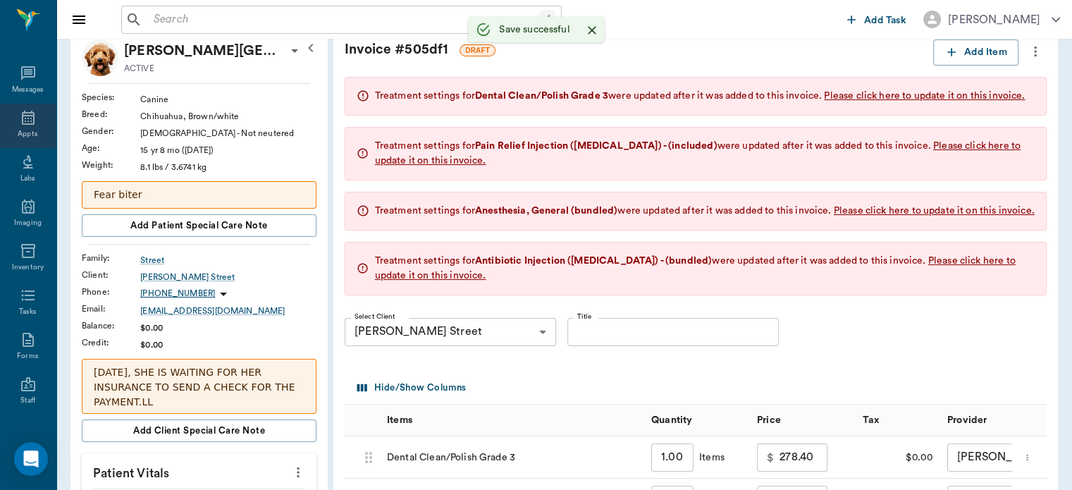
click at [27, 118] on icon at bounding box center [28, 118] width 13 height 14
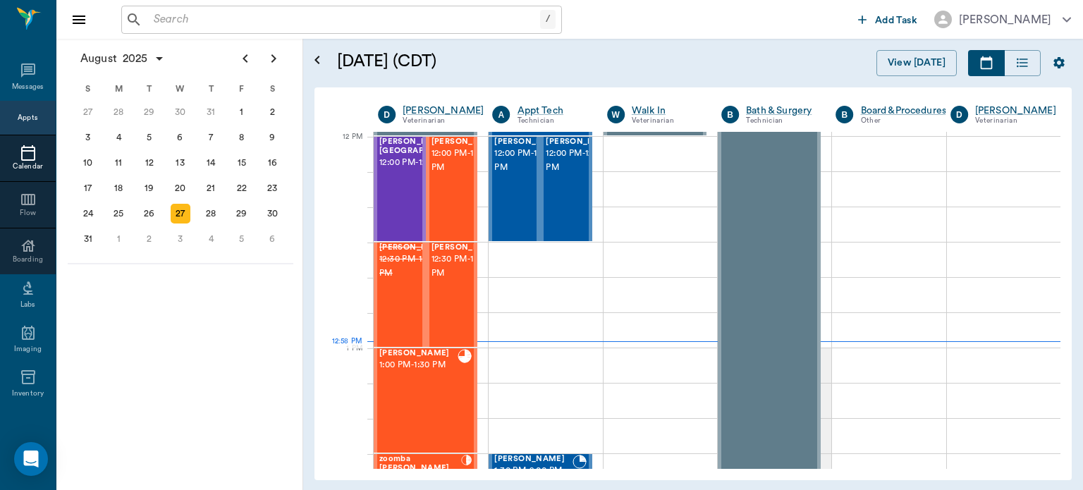
scroll to position [849, 0]
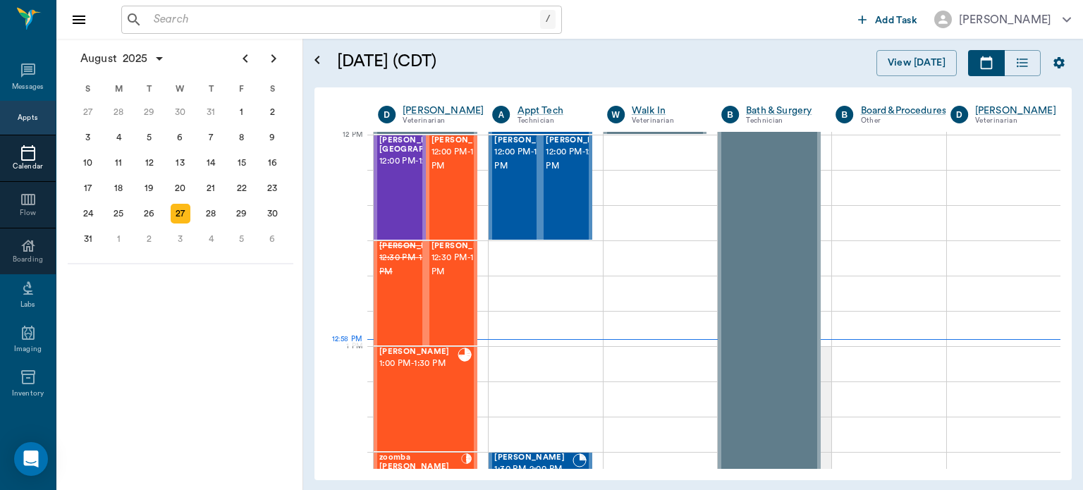
click at [441, 387] on div "[PERSON_NAME] 1:00 PM - 1:30 PM" at bounding box center [418, 398] width 78 height 103
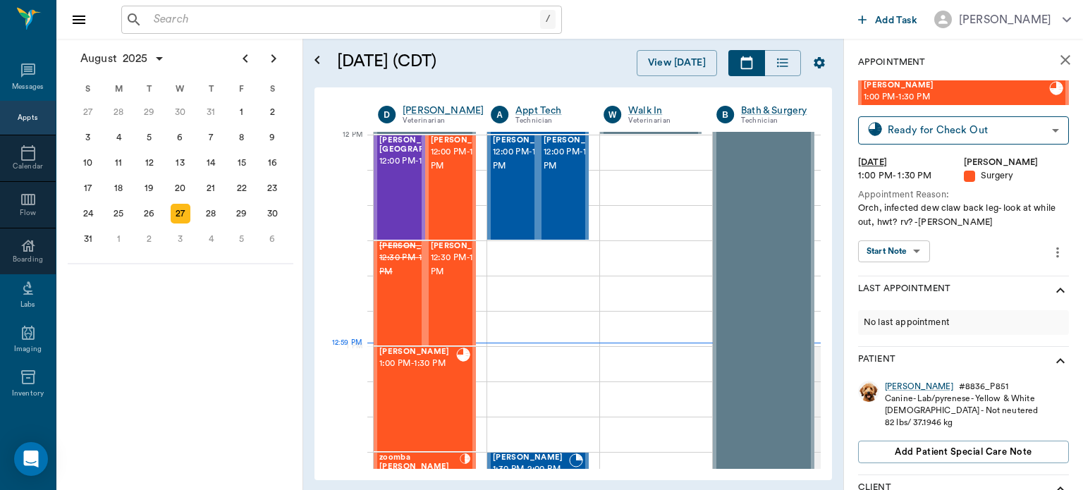
click at [905, 251] on body "/ ​ Add Task Dr. Bert Ellsworth Nectar Messages Appts Calendar Flow Boarding La…" at bounding box center [541, 245] width 1083 height 490
click at [907, 282] on button "View Surgery" at bounding box center [886, 280] width 58 height 16
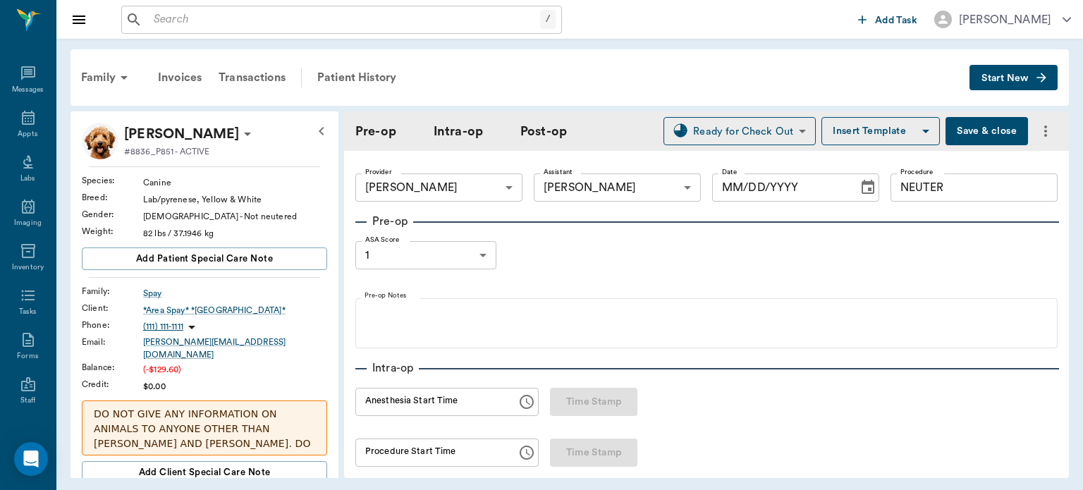
type input "63ec2f075fda476ae8351a4d"
type input "682b670d8bdc6f7f8feef3db"
type input "NEUTER"
type input "1"
radio input "true"
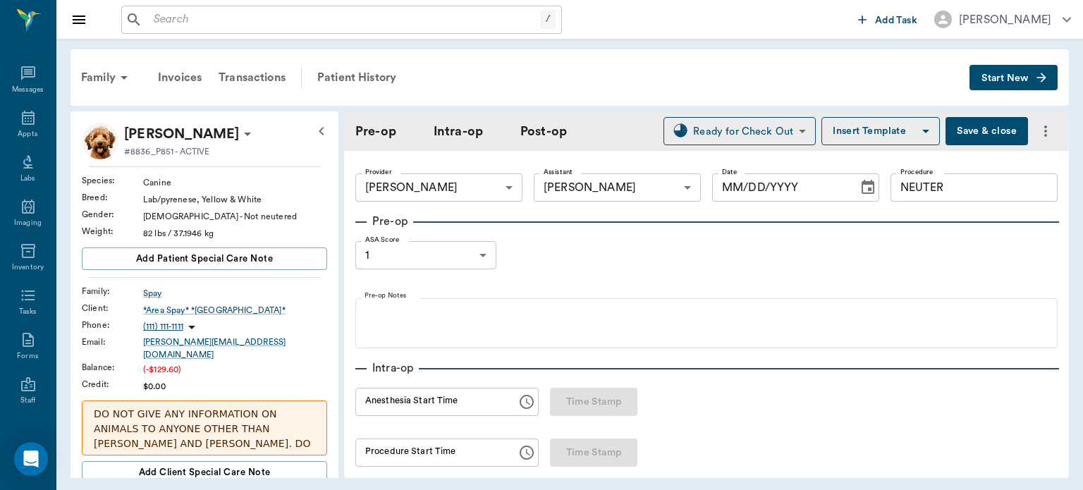
type input "[DATE]"
type input "12:08 PM"
type input "12:25 PM"
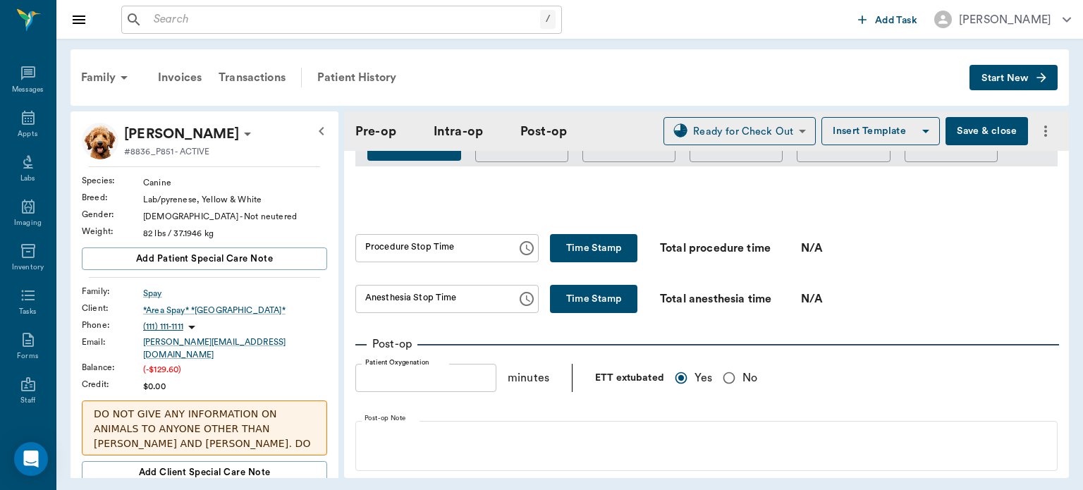
scroll to position [938, 0]
click at [612, 242] on button "Time Stamp" at bounding box center [593, 249] width 87 height 28
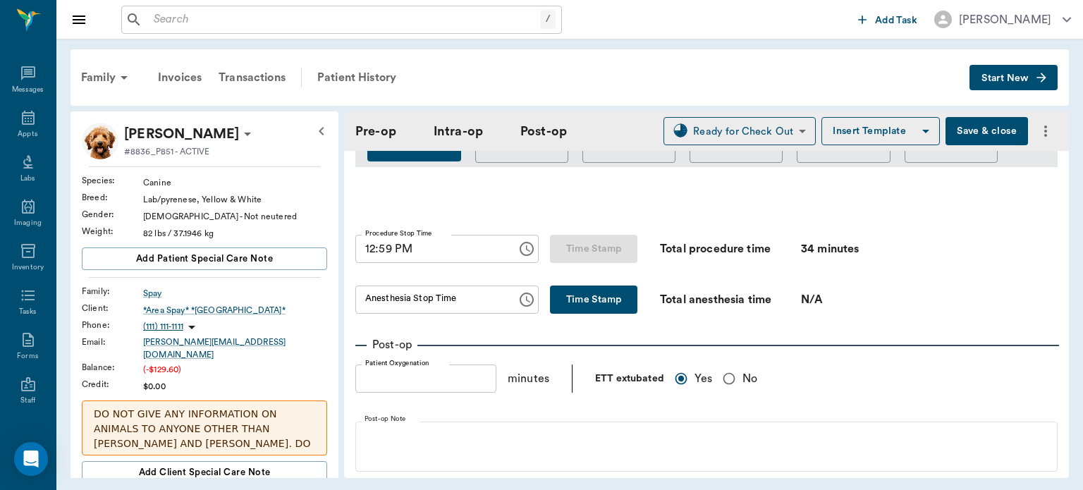
type input "12:59 PM"
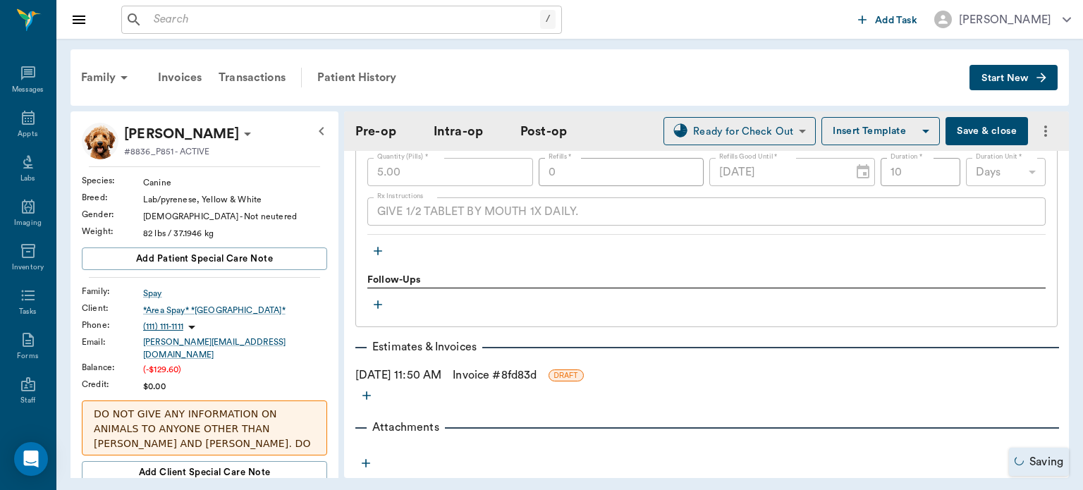
scroll to position [1949, 0]
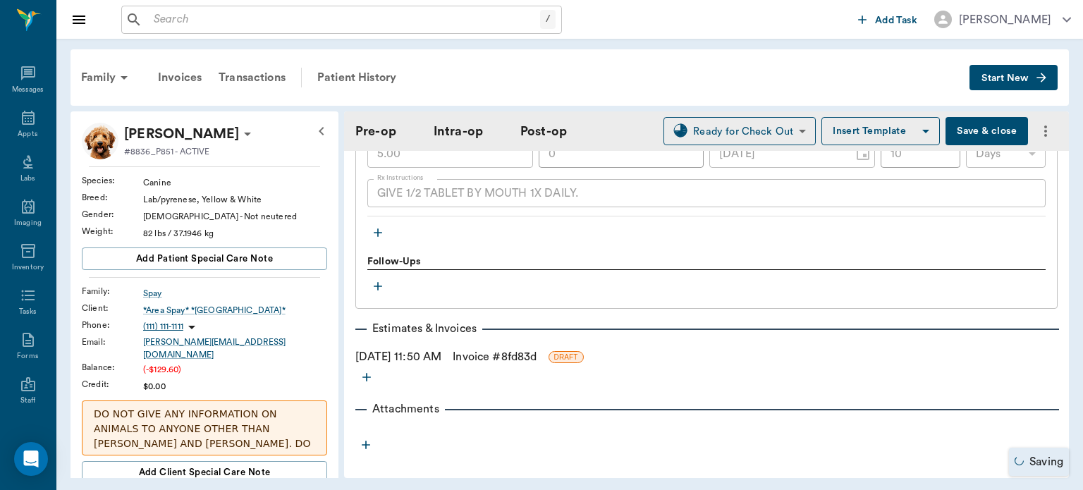
click at [375, 226] on icon "button" at bounding box center [378, 233] width 14 height 14
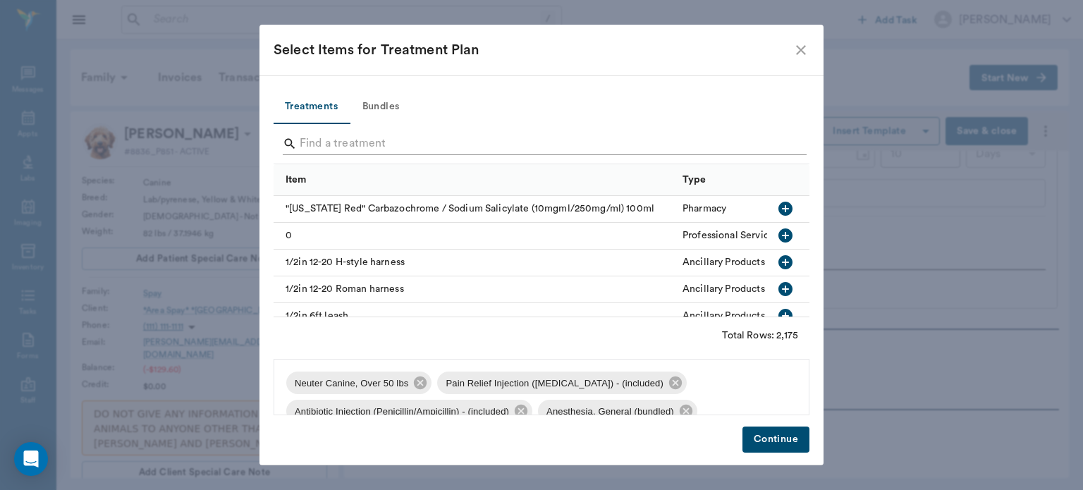
click at [407, 148] on input "Search" at bounding box center [543, 143] width 486 height 23
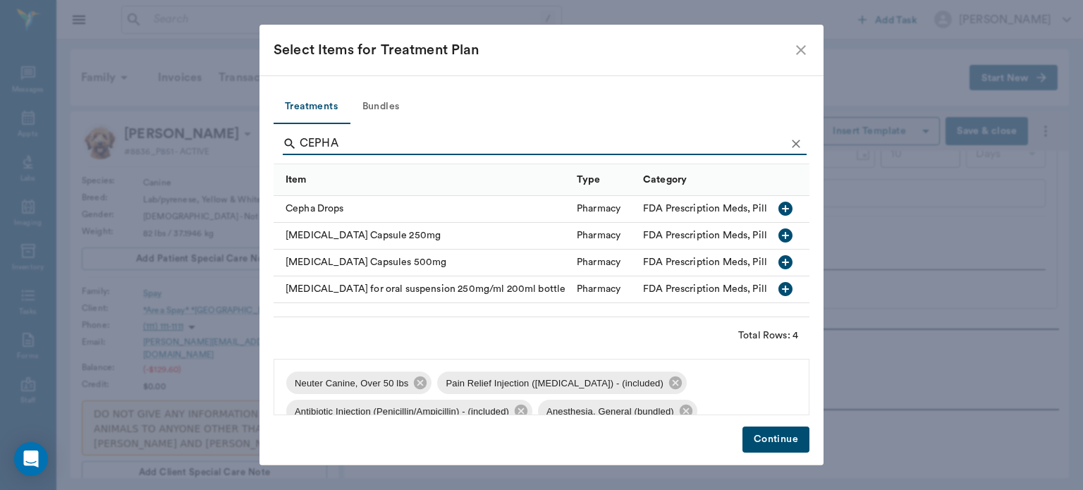
type input "CEPHA"
click at [789, 263] on icon "button" at bounding box center [785, 262] width 14 height 14
click at [777, 445] on button "Continue" at bounding box center [775, 439] width 67 height 26
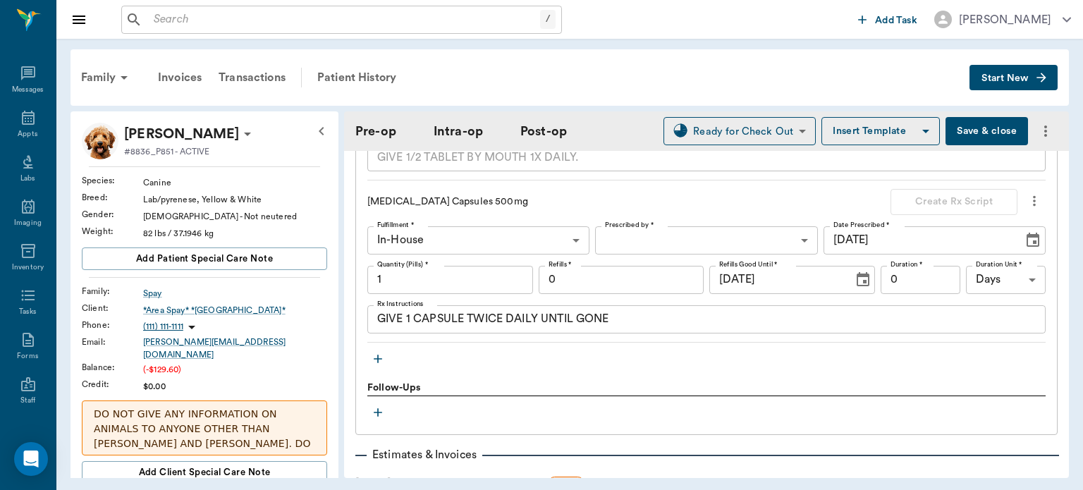
scroll to position [1986, 0]
click at [710, 234] on body "/ ​ Add Task Dr. Bert Ellsworth Nectar Messages Appts Labs Imaging Inventory Ta…" at bounding box center [541, 245] width 1083 height 490
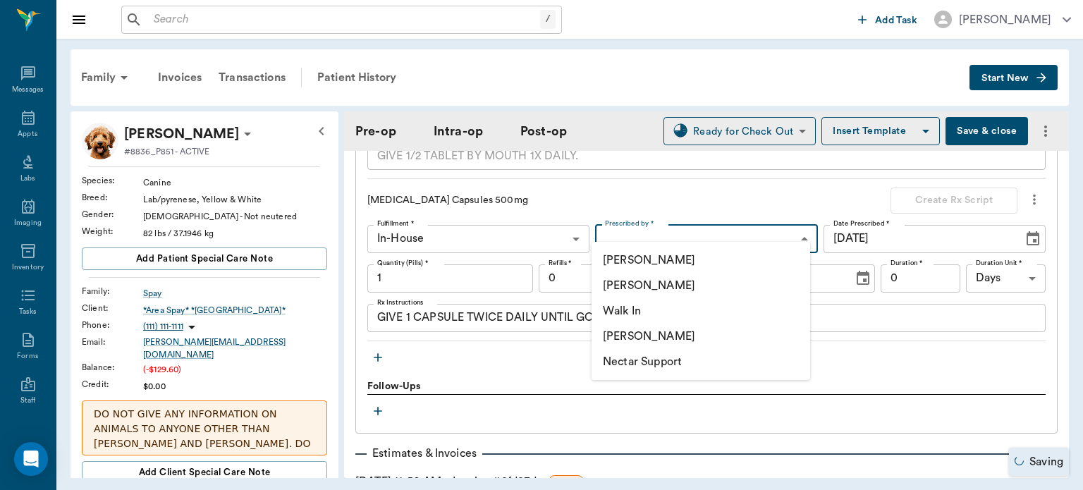
click at [694, 286] on li "[PERSON_NAME]" at bounding box center [700, 285] width 218 height 25
type input "63ec2f075fda476ae8351a4d"
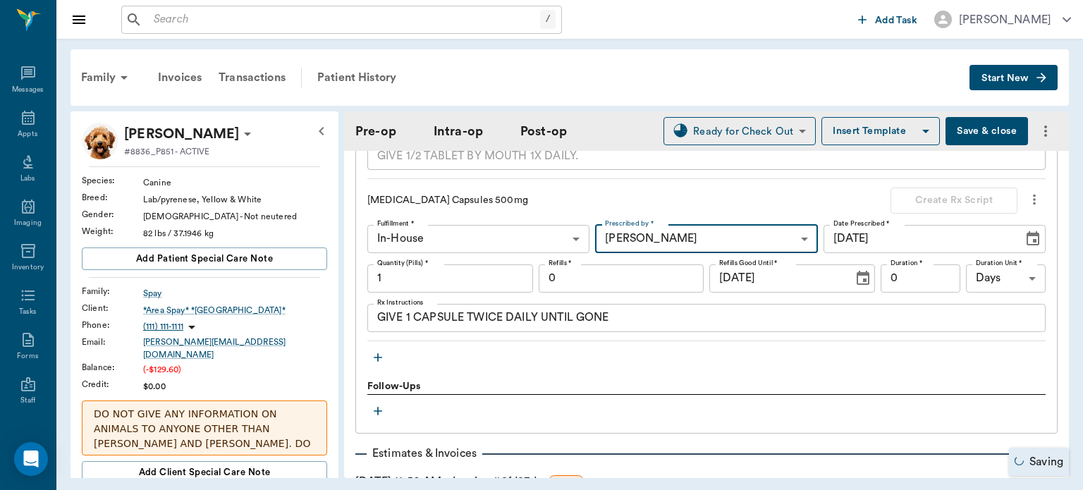
click at [469, 273] on input "1" at bounding box center [450, 278] width 166 height 28
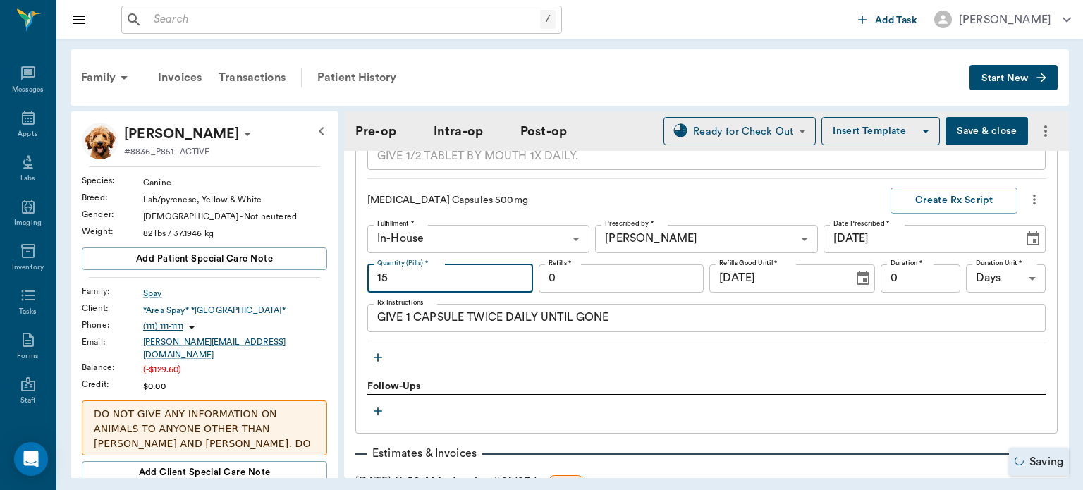
type input "15"
click at [657, 309] on textarea "GIVE 1 CAPSULE TWICE DAILY UNTIL GONE" at bounding box center [706, 317] width 658 height 16
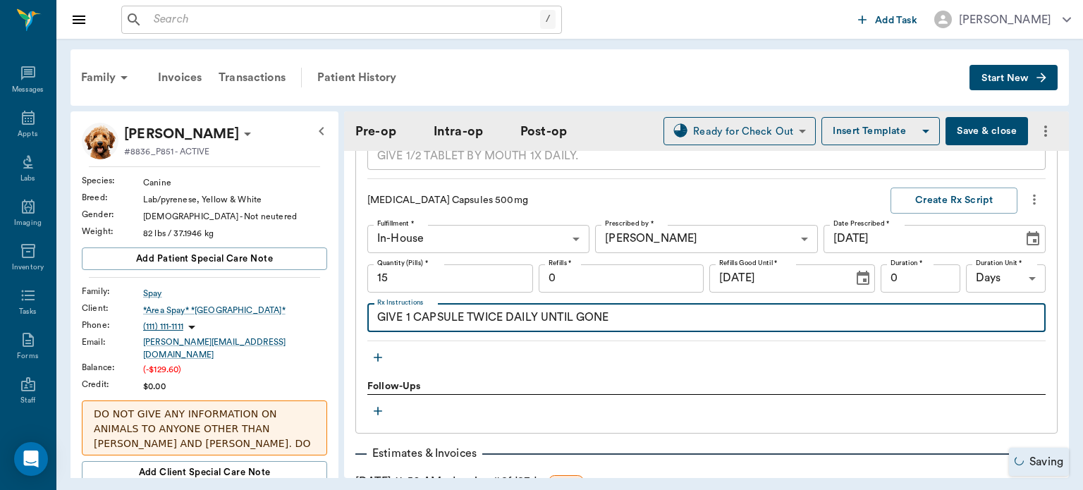
click at [641, 269] on input "0" at bounding box center [621, 278] width 166 height 28
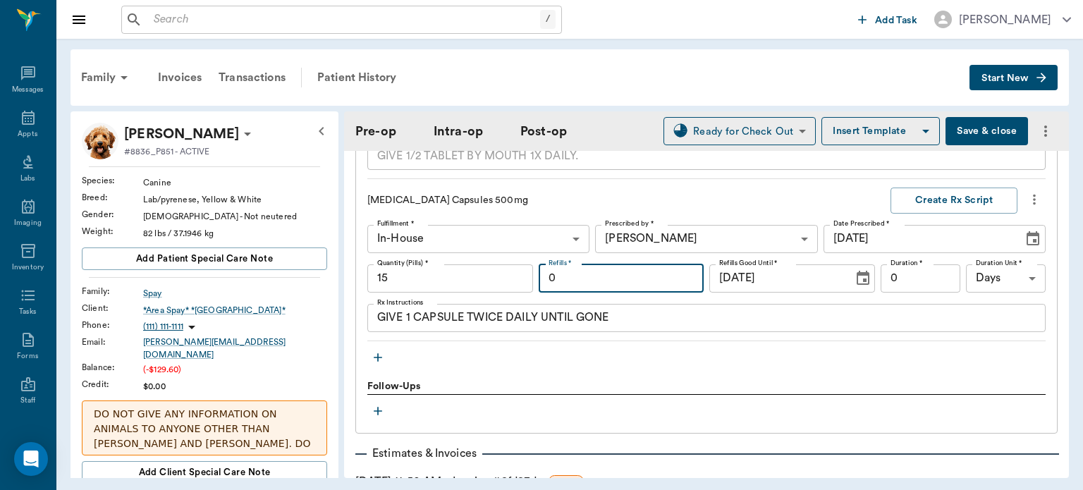
click at [687, 309] on textarea "GIVE 1 CAPSULE TWICE DAILY UNTIL GONE" at bounding box center [706, 317] width 658 height 16
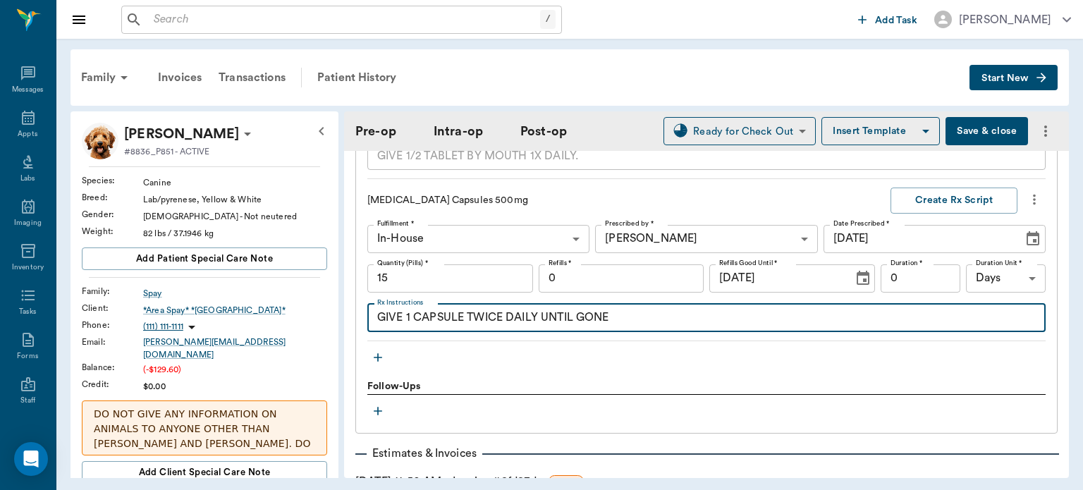
click at [903, 268] on input "0" at bounding box center [920, 278] width 80 height 28
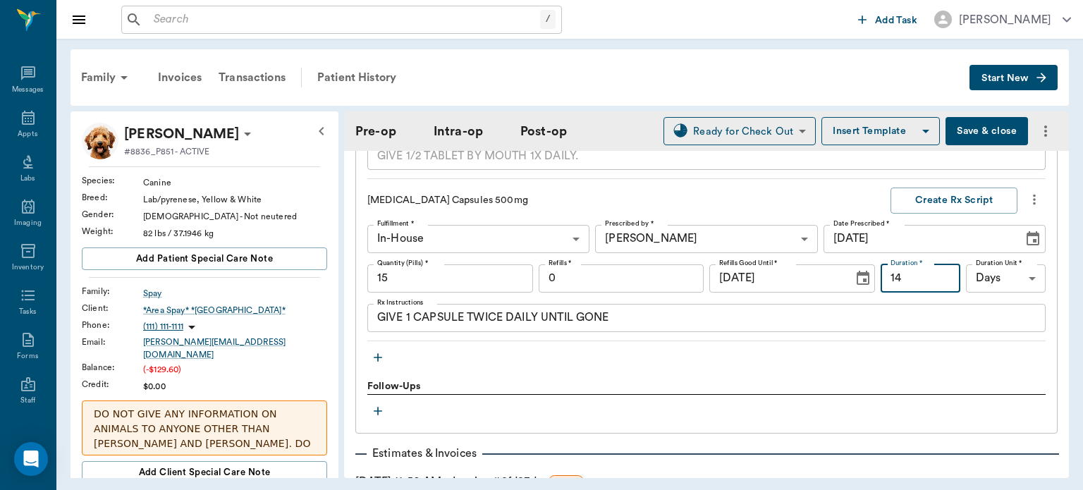
type input "14"
click at [949, 187] on button "Create Rx Script" at bounding box center [953, 200] width 127 height 26
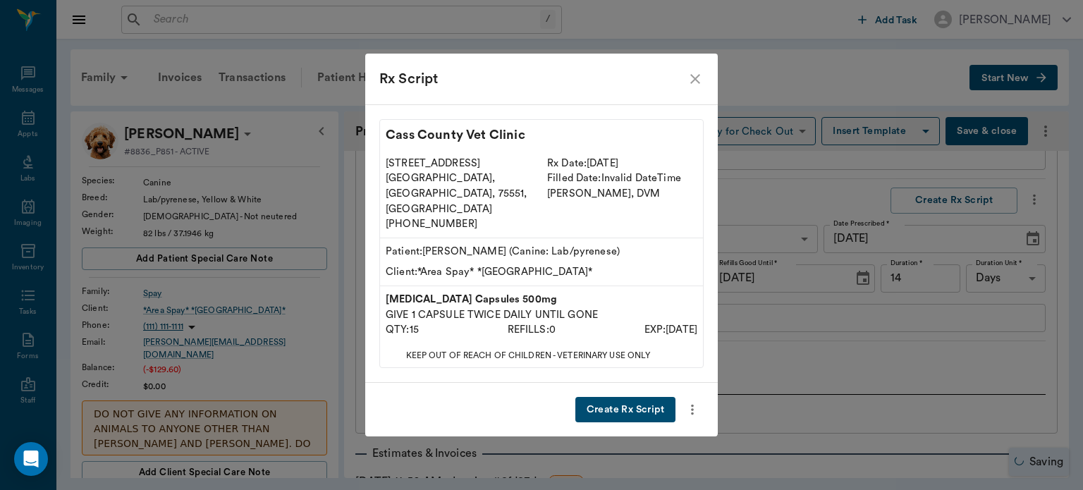
click at [636, 398] on button "Create Rx Script" at bounding box center [625, 410] width 100 height 26
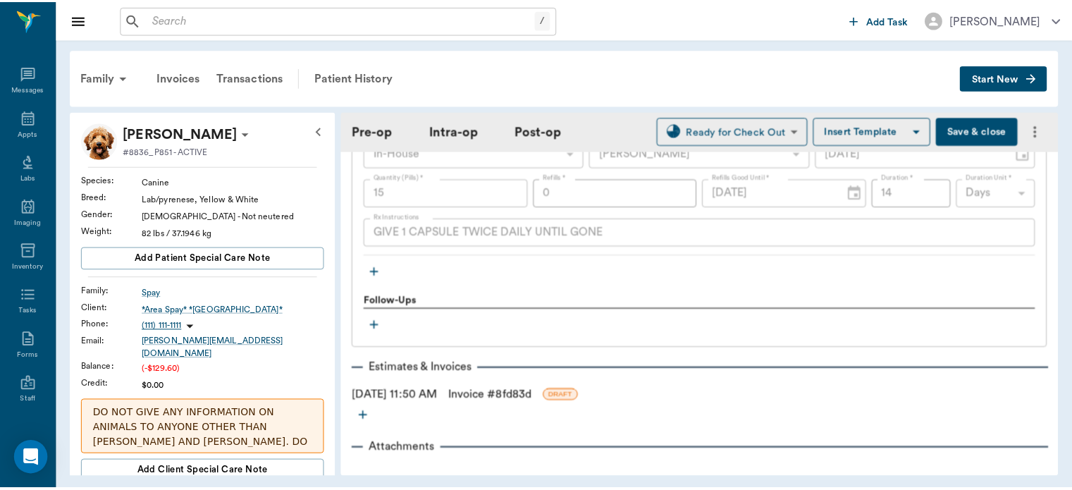
scroll to position [2110, 0]
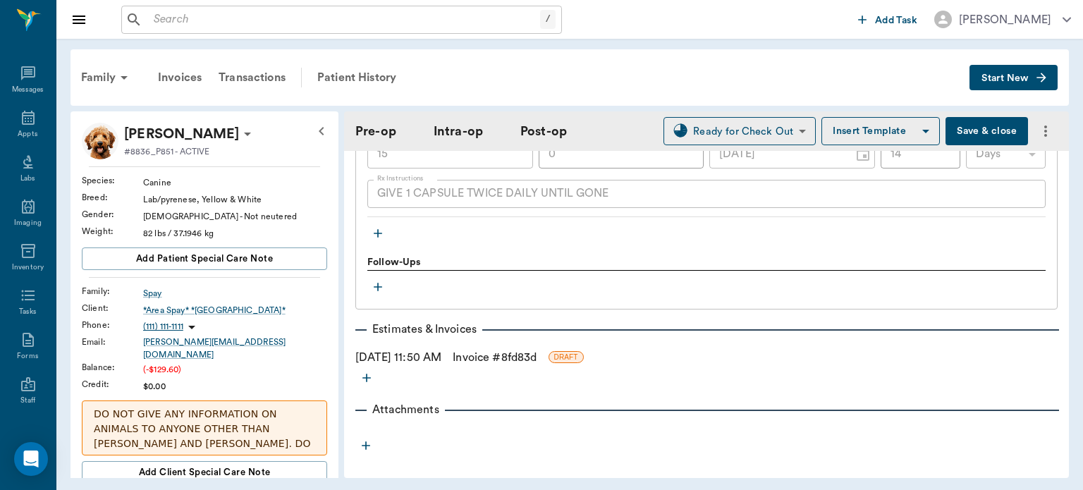
click at [499, 349] on link "Invoice # 8fd83d" at bounding box center [494, 357] width 84 height 17
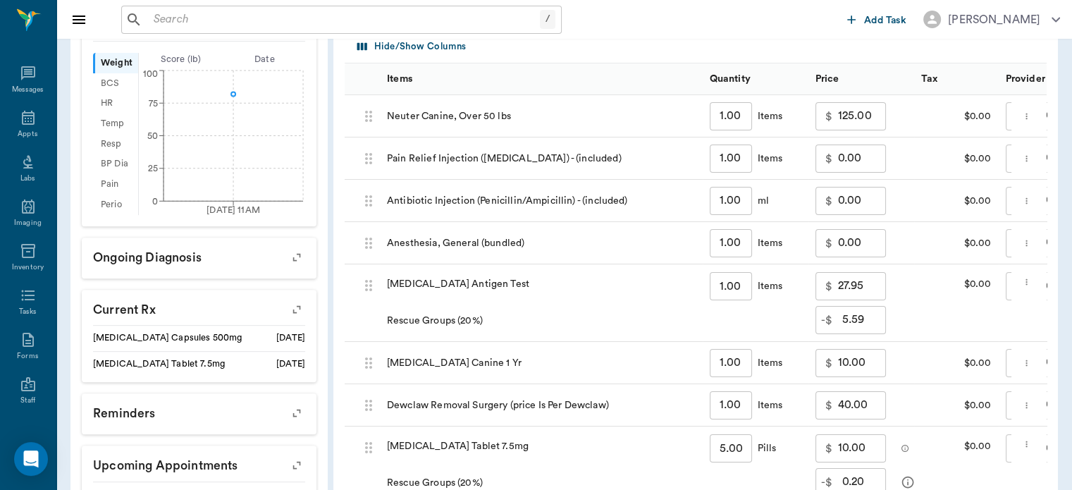
scroll to position [883, 0]
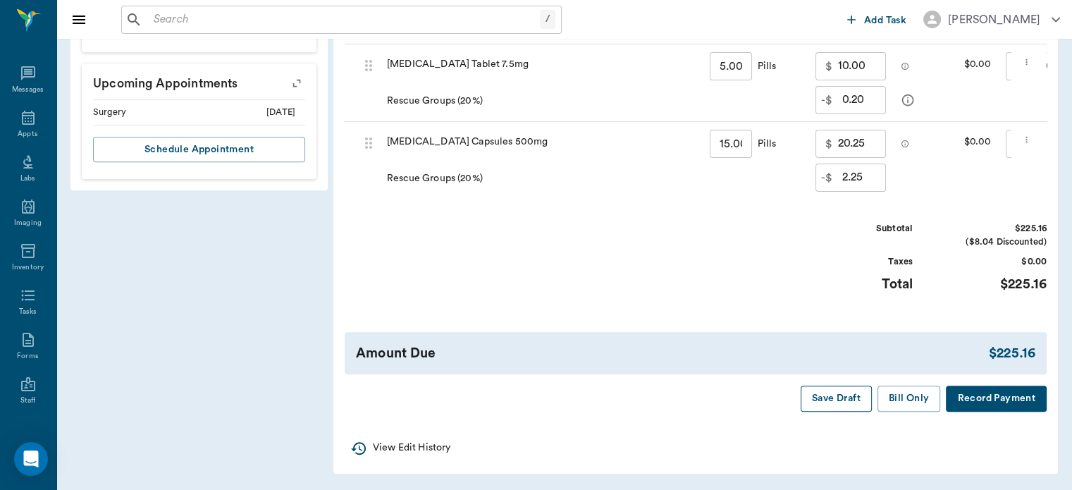
click at [843, 412] on button "Save Draft" at bounding box center [836, 399] width 71 height 26
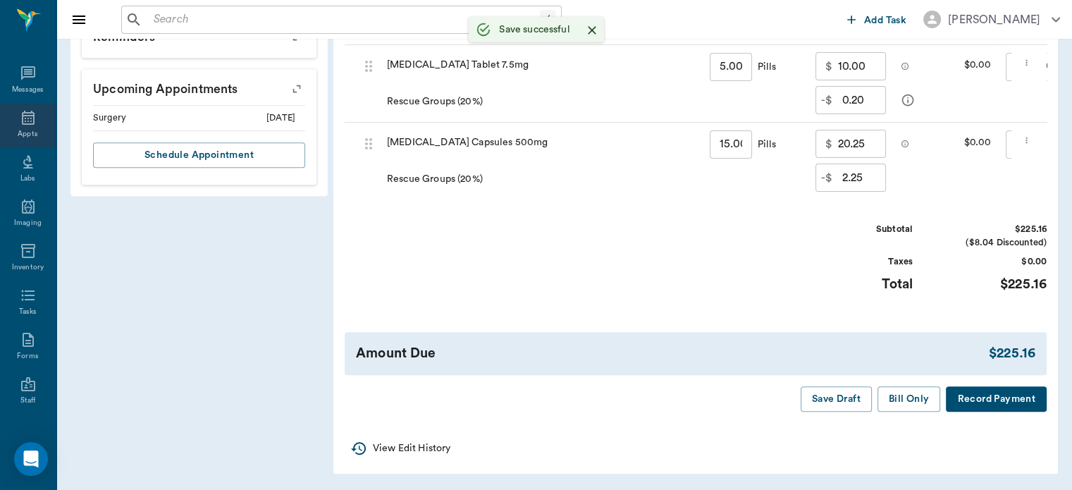
click at [28, 132] on div "Appts" at bounding box center [28, 134] width 20 height 11
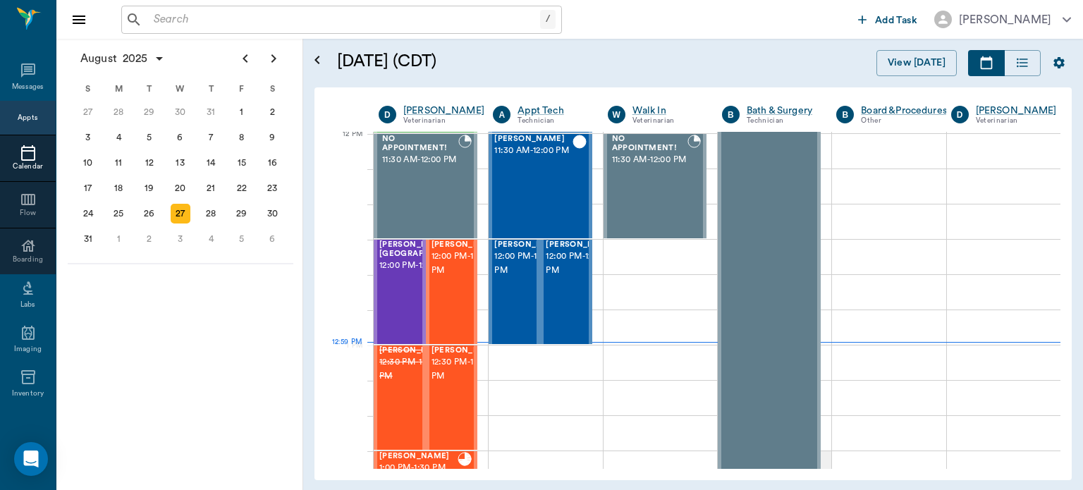
scroll to position [849, 0]
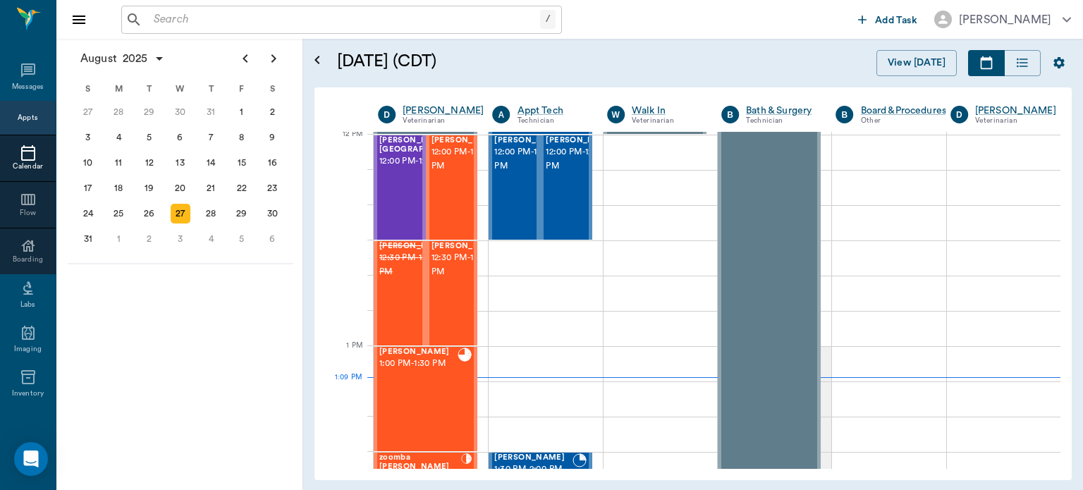
click at [438, 388] on div "[PERSON_NAME] 1:00 PM - 1:30 PM" at bounding box center [418, 398] width 78 height 103
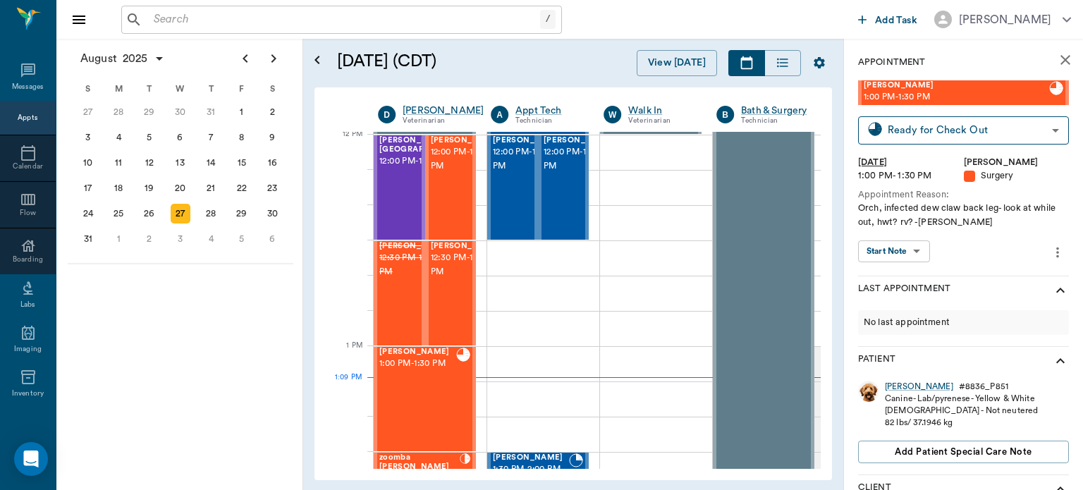
click at [908, 251] on body "/ ​ Add Task Dr. Bert Ellsworth Nectar Messages Appts Calendar Flow Boarding La…" at bounding box center [541, 245] width 1083 height 490
click at [901, 287] on button "View Surgery" at bounding box center [886, 280] width 58 height 16
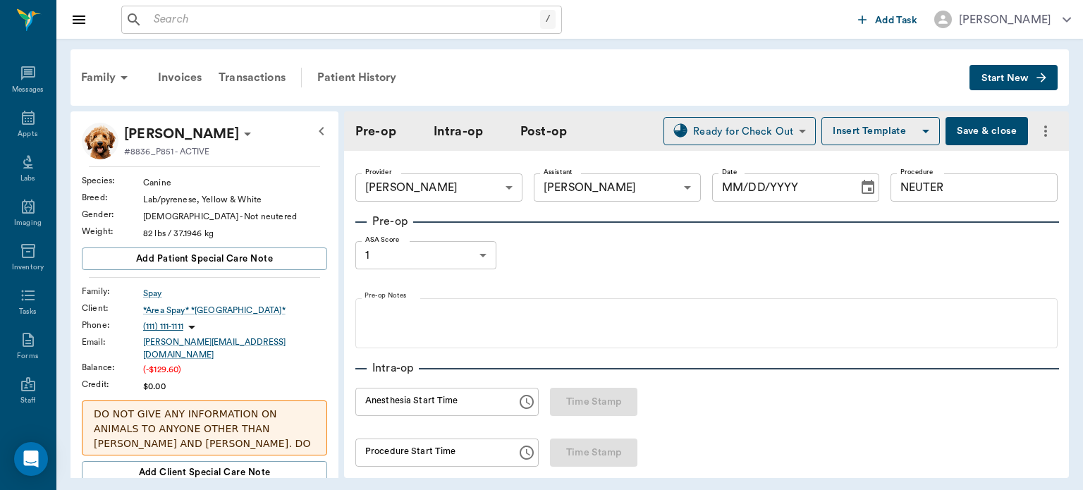
type input "63ec2f075fda476ae8351a4d"
type input "682b670d8bdc6f7f8feef3db"
type input "NEUTER"
type input "1"
radio input "true"
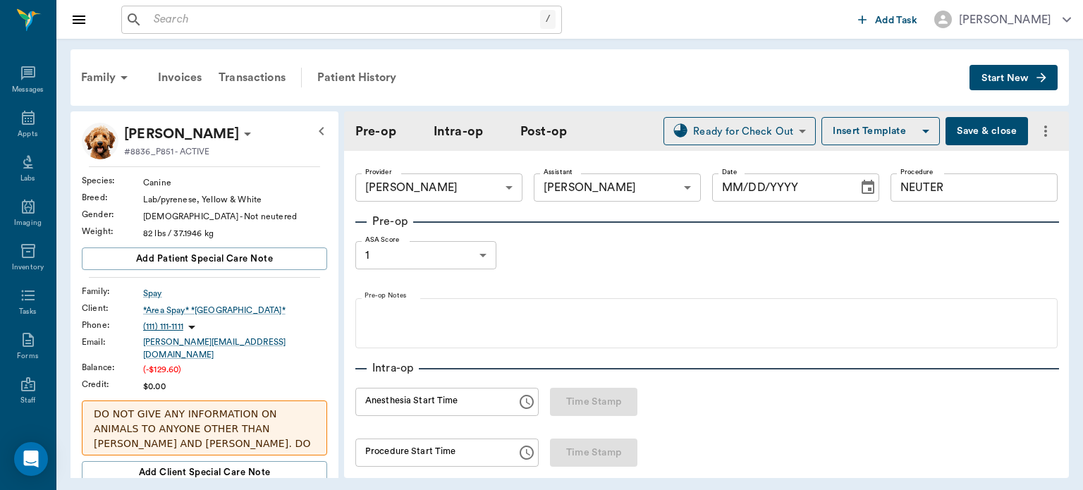
type input "[DATE]"
type input "12:08 PM"
type input "12:25 PM"
type input "12:59 PM"
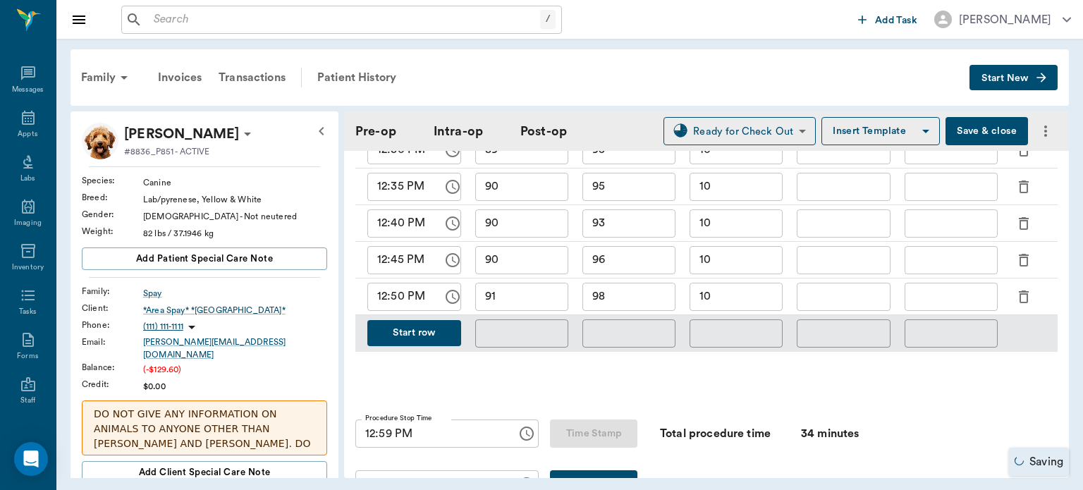
scroll to position [763, 0]
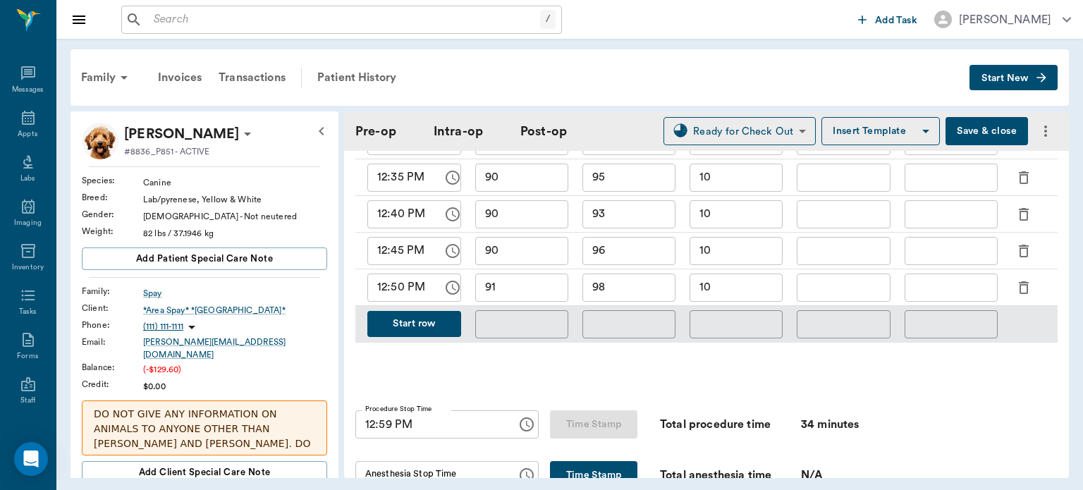
click at [423, 327] on button "Start row" at bounding box center [414, 324] width 94 height 26
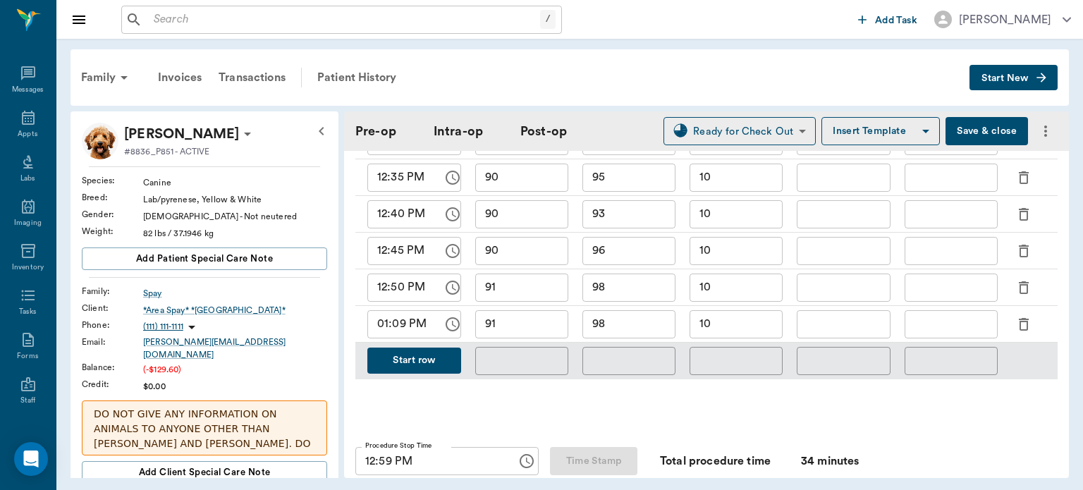
click at [536, 319] on input "91" at bounding box center [521, 324] width 93 height 28
type input "94"
type input "+"
type input "96"
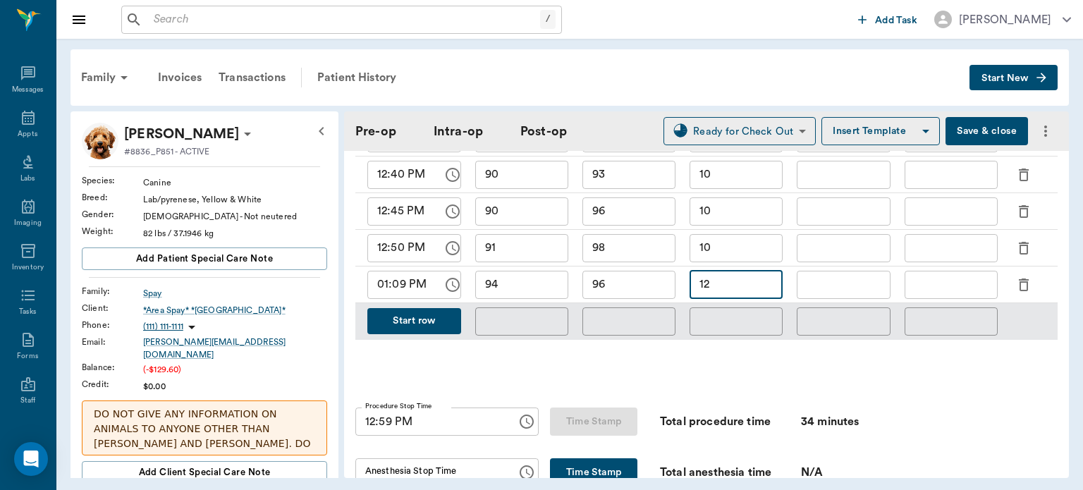
scroll to position [798, 0]
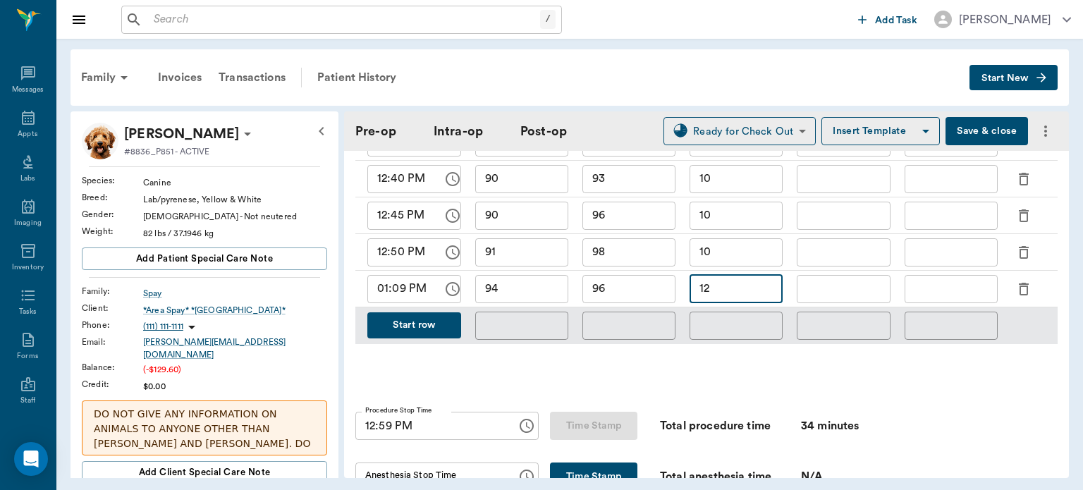
type input "12"
click at [452, 378] on div "Monitoring Chart 0 6 11 16 21 40 Time (minutes from start) 0 25 50 100 SP O2 0 …" at bounding box center [706, 120] width 702 height 538
click at [438, 319] on button "Start row" at bounding box center [414, 325] width 94 height 26
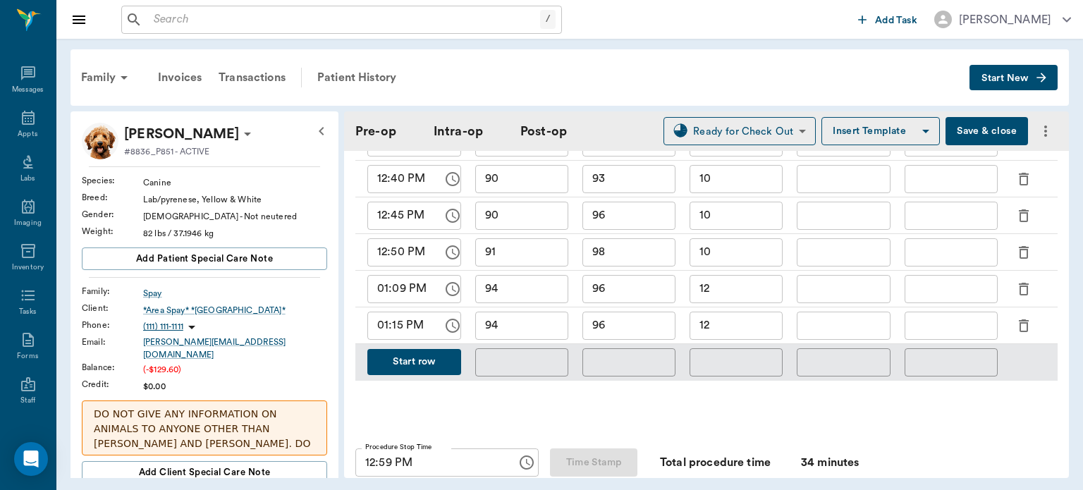
click at [536, 321] on input "94" at bounding box center [521, 326] width 93 height 28
type input "91"
type input "99"
click at [853, 137] on button "Insert Template" at bounding box center [880, 131] width 118 height 28
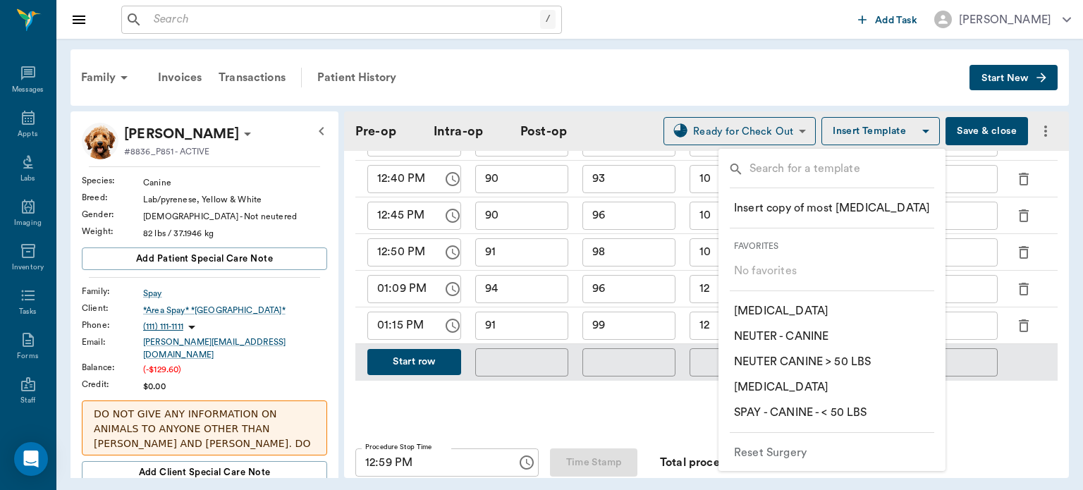
click at [1063, 239] on div at bounding box center [541, 245] width 1083 height 490
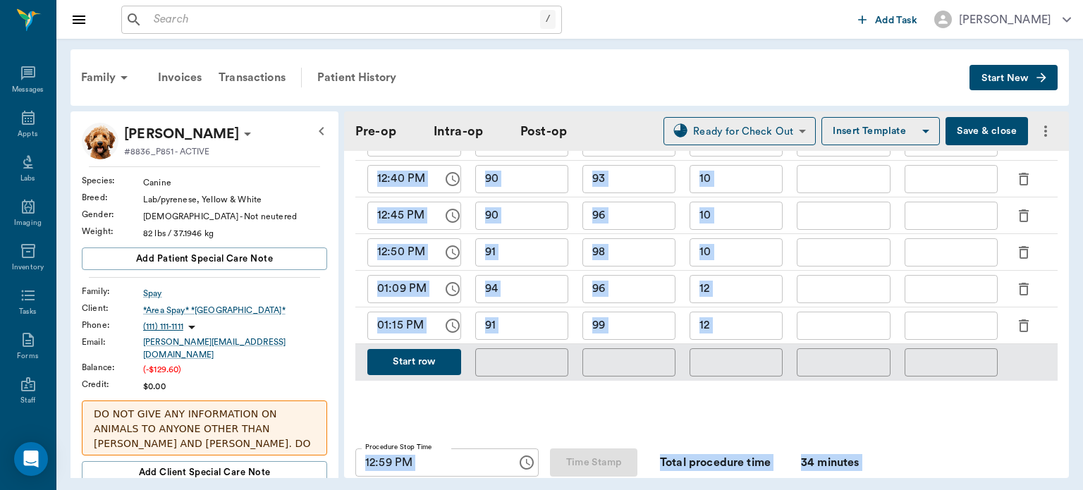
drag, startPoint x: 1063, startPoint y: 239, endPoint x: 1071, endPoint y: 292, distance: 53.5
click at [1071, 292] on body "/ ​ Add Task Dr. Bert Ellsworth Nectar Messages Appts Labs Imaging Inventory Ta…" at bounding box center [541, 245] width 1083 height 490
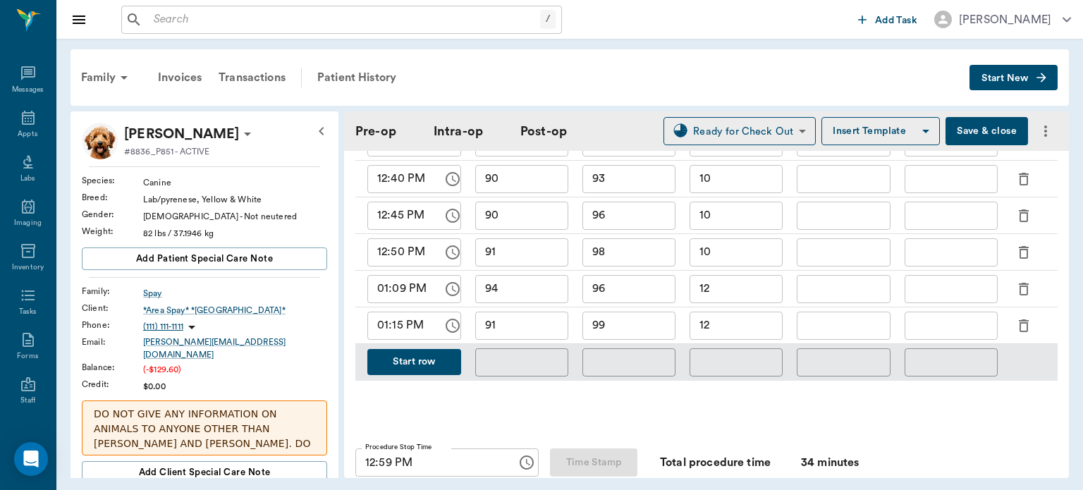
click at [1071, 292] on div "Family Invoices Transactions Patient History Start New Steve Spay #8836_P851 - …" at bounding box center [569, 264] width 1026 height 450
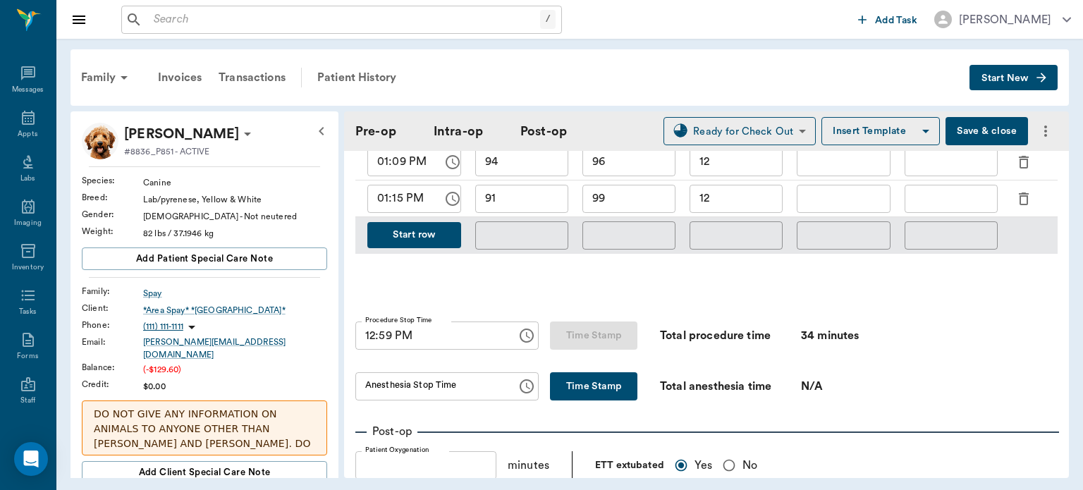
click at [555, 380] on button "Time Stamp" at bounding box center [593, 386] width 87 height 28
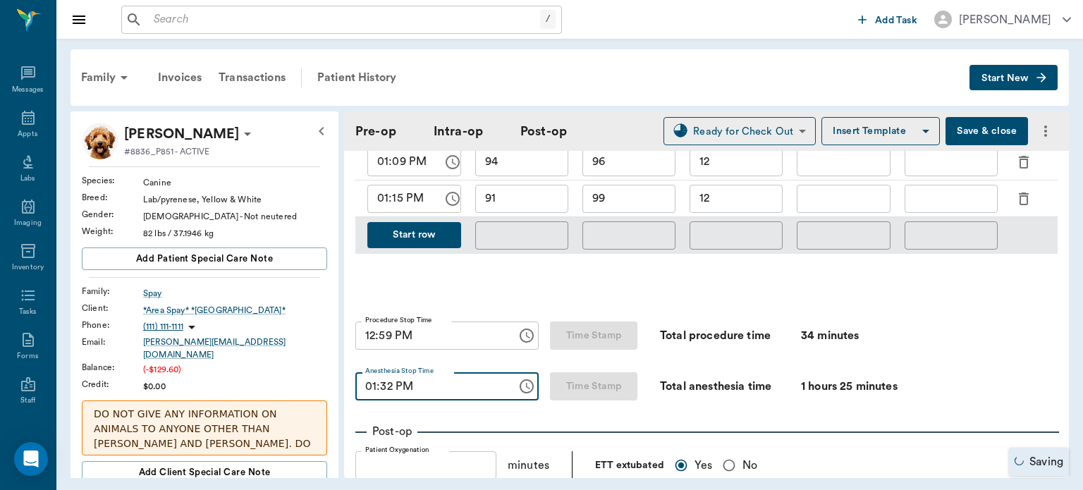
click at [389, 377] on input "01:32 PM" at bounding box center [431, 386] width 152 height 28
type input "01:25 PM"
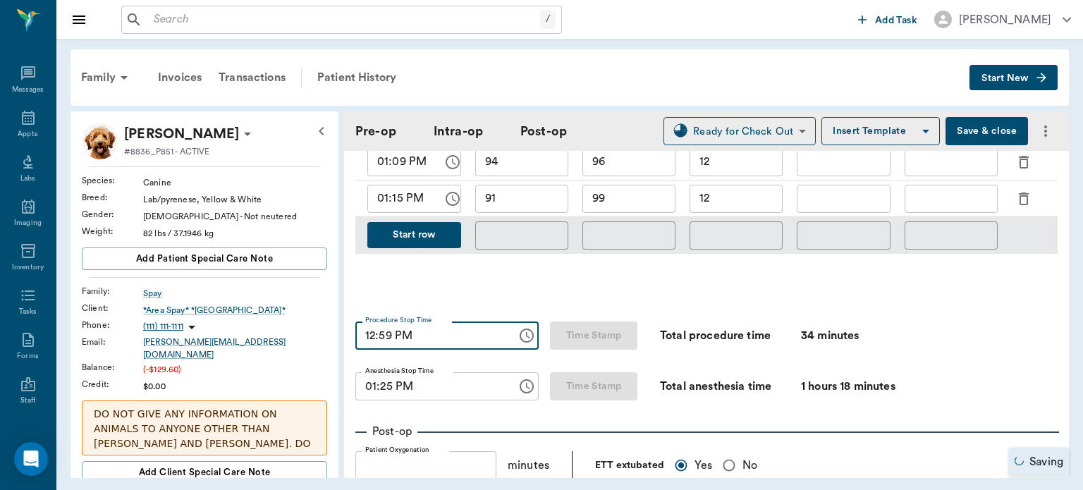
click at [383, 329] on input "12:59 PM" at bounding box center [431, 335] width 152 height 28
click at [364, 327] on input "12:59 PM" at bounding box center [431, 335] width 152 height 28
click at [385, 326] on input "01:59 PM" at bounding box center [431, 335] width 152 height 28
type input "01:22 PM"
click at [978, 131] on button "Save & close" at bounding box center [986, 131] width 82 height 28
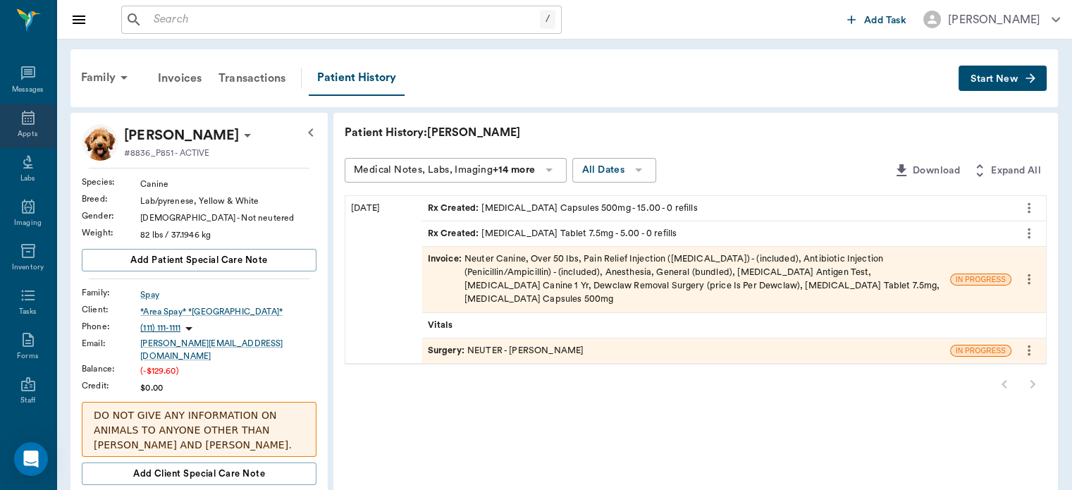
click at [20, 121] on icon at bounding box center [28, 117] width 17 height 17
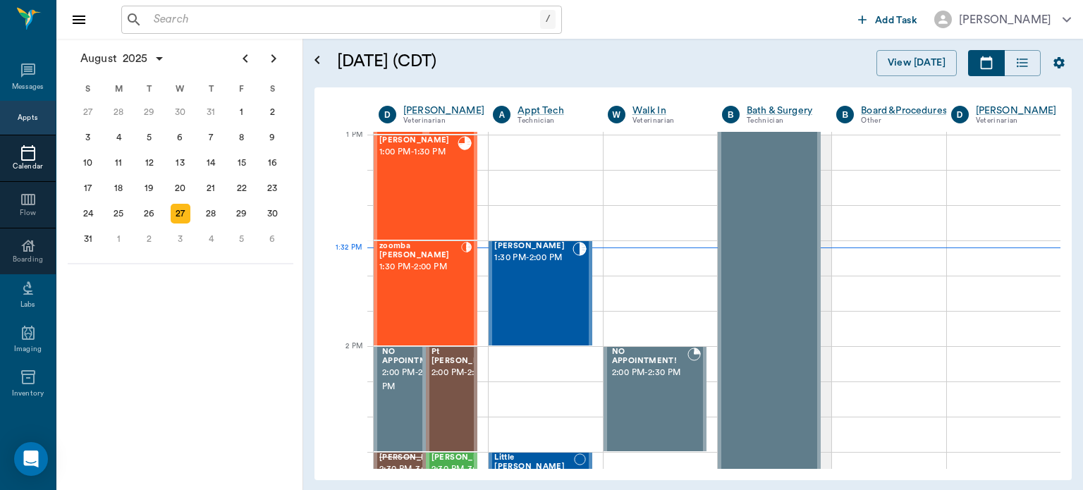
scroll to position [1060, 0]
click at [353, 217] on div at bounding box center [344, 215] width 37 height 35
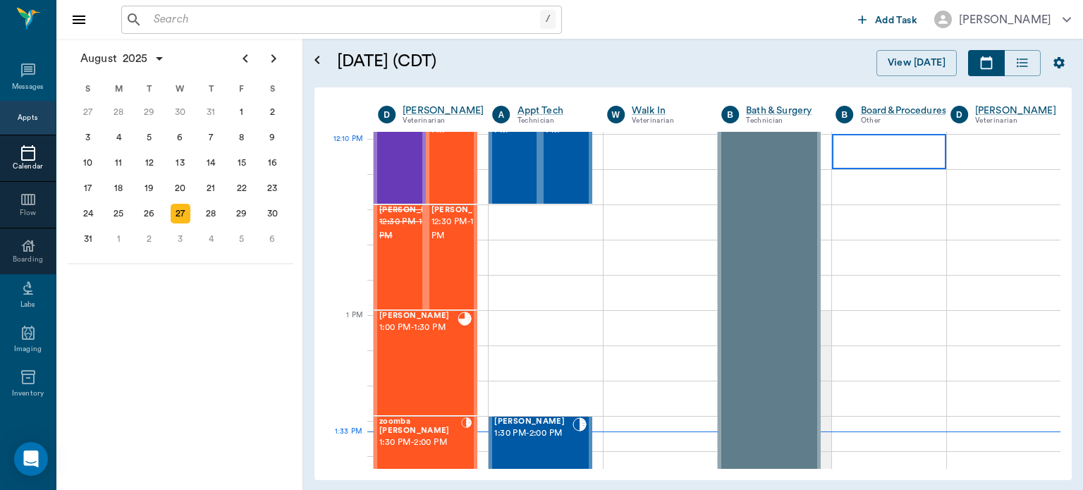
scroll to position [880, 0]
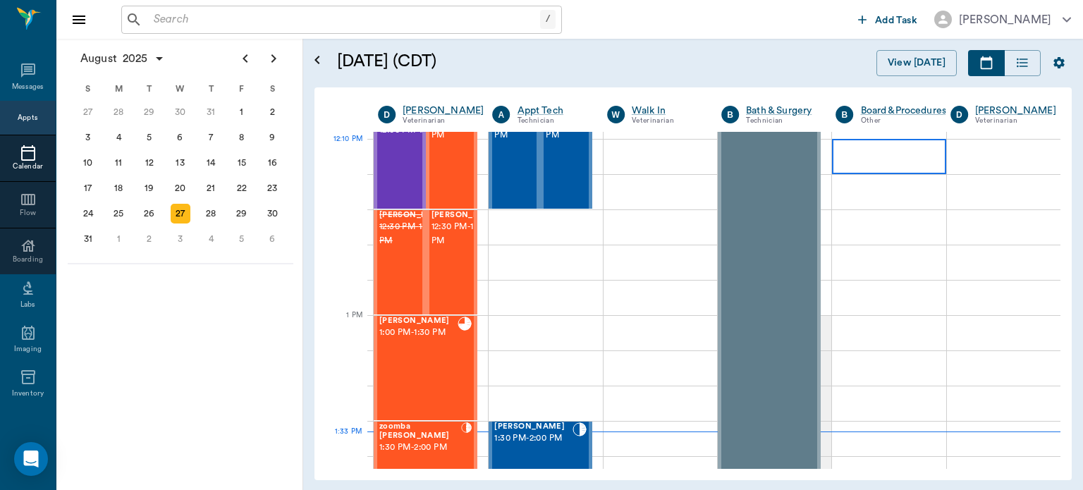
click at [832, 161] on div at bounding box center [888, 156] width 113 height 35
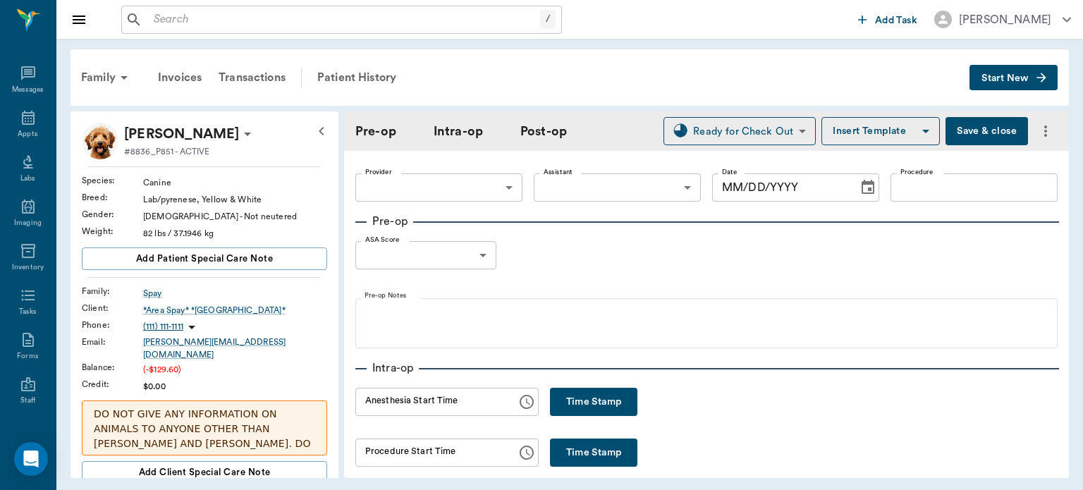
type input "63ec2f075fda476ae8351a4d"
type input "682b670d8bdc6f7f8feef3db"
type input "NEUTER"
type input "1"
radio input "true"
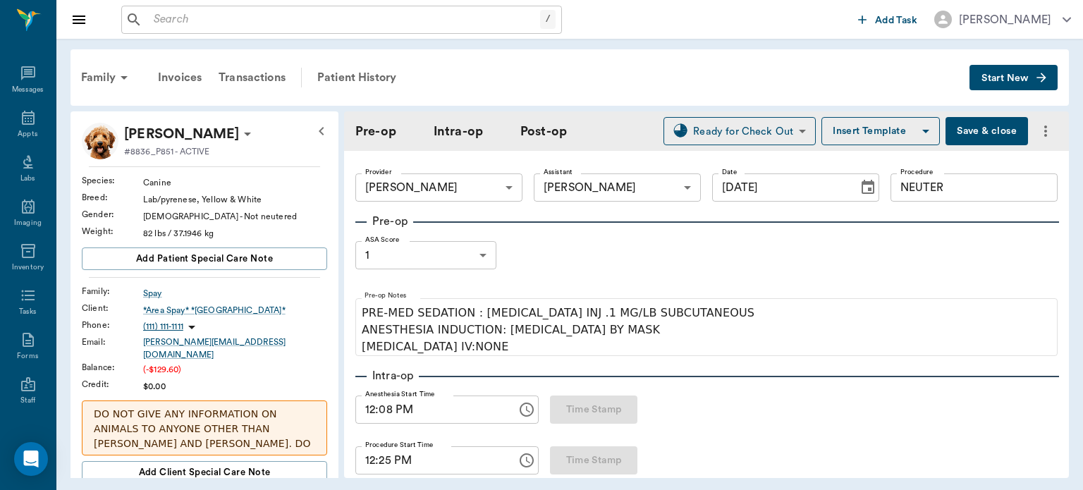
type input "[DATE]"
type input "12:08 PM"
type input "12:25 PM"
type input "01:22 PM"
type input "01:25 PM"
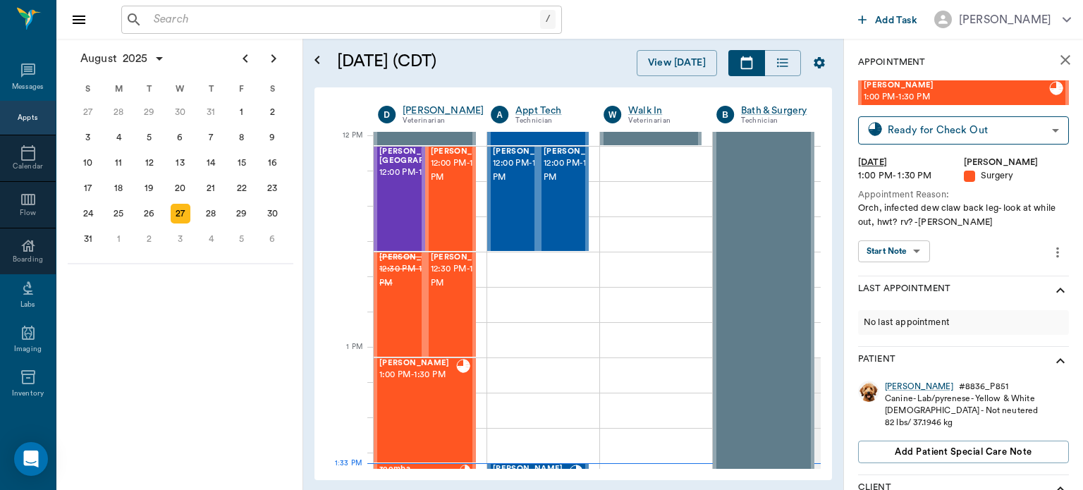
scroll to position [849, 0]
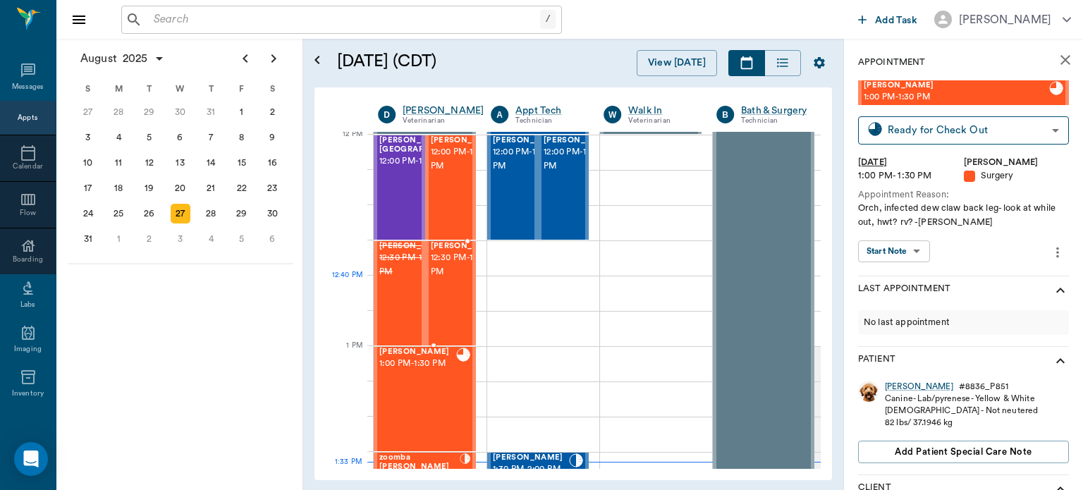
click at [456, 279] on span "12:30 PM - 1:00 PM" at bounding box center [466, 265] width 70 height 28
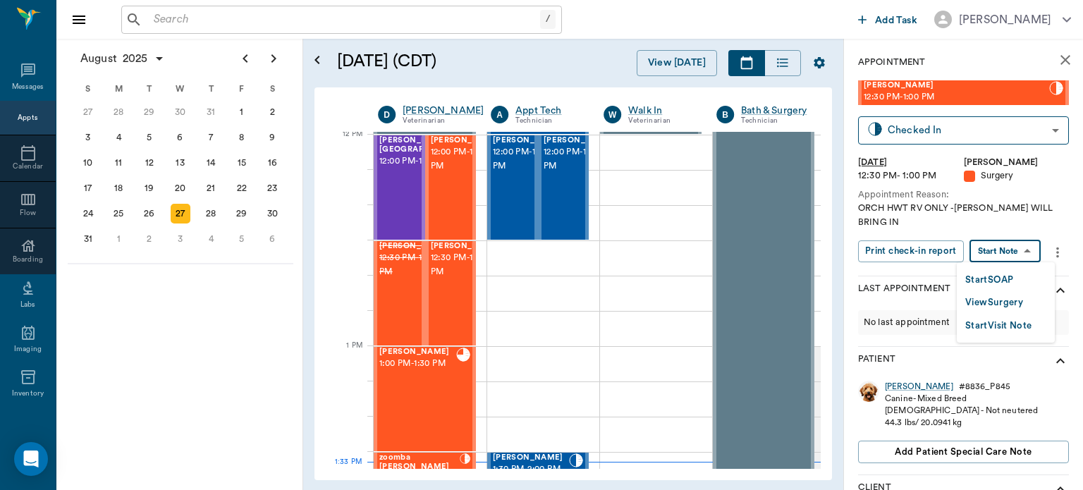
click at [1014, 248] on body "/ ​ Add Task Dr. Bert Ellsworth Nectar Messages Appts Calendar Flow Boarding La…" at bounding box center [541, 245] width 1083 height 490
click at [990, 301] on button "View Surgery" at bounding box center [994, 303] width 58 height 16
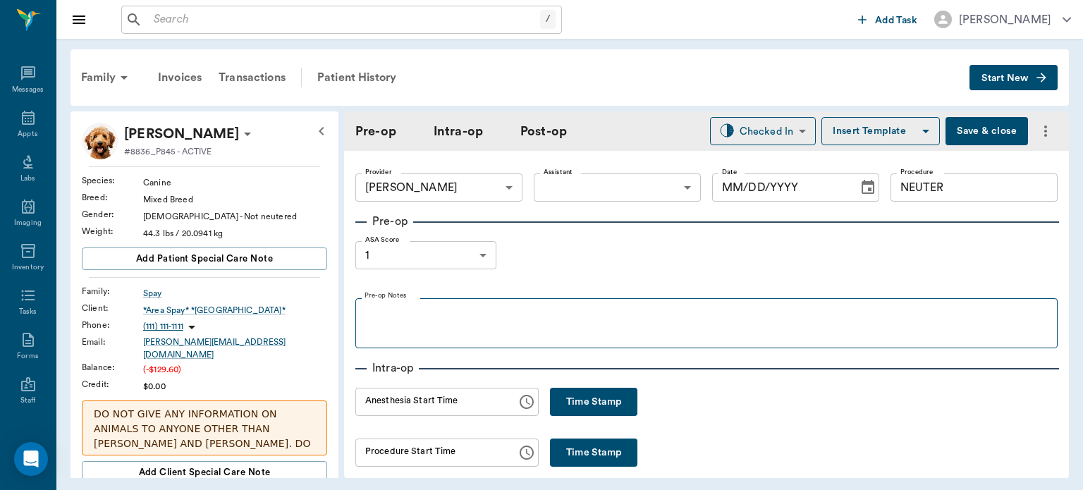
type input "63ec2f075fda476ae8351a4d"
type input "NEUTER"
type input "1"
radio input "true"
type input "[DATE]"
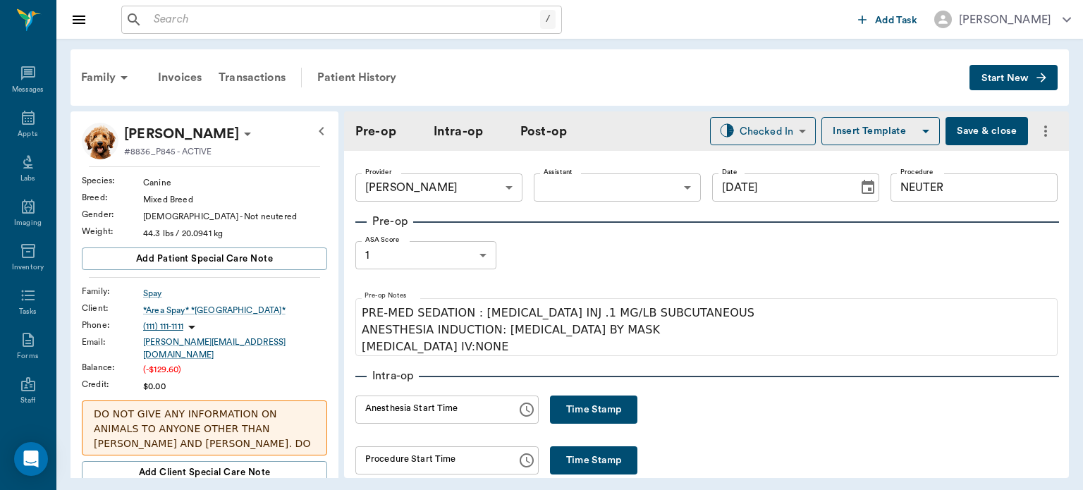
click at [596, 409] on button "Time Stamp" at bounding box center [593, 409] width 87 height 28
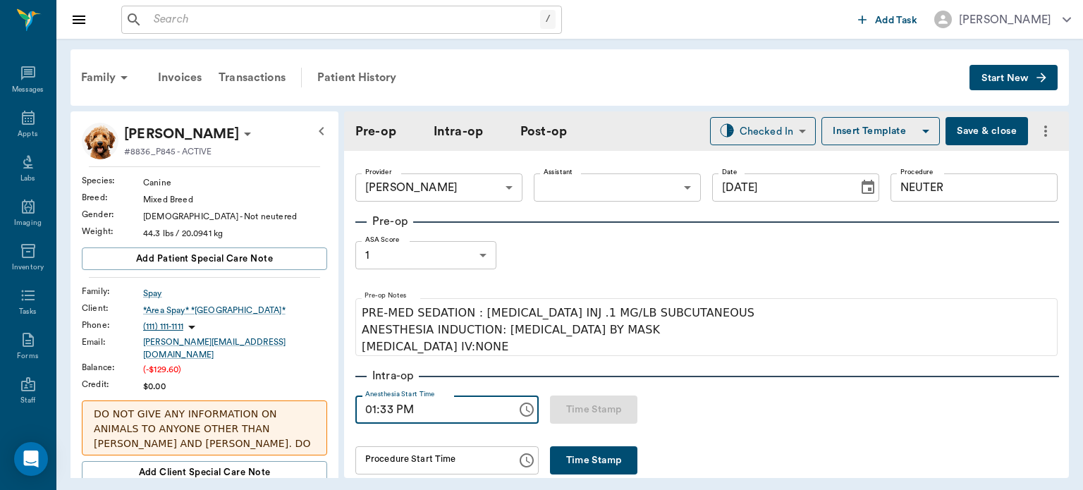
click at [391, 409] on input "01:33 PM" at bounding box center [431, 409] width 152 height 28
type input "01:22 PM"
click at [566, 453] on button "Time Stamp" at bounding box center [593, 460] width 87 height 28
type input "01:33 PM"
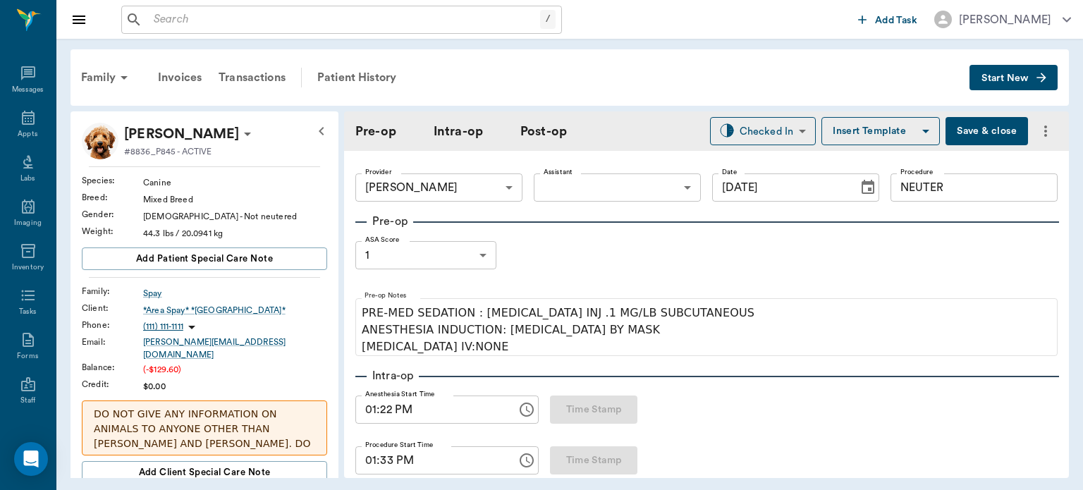
click at [601, 191] on body "/ ​ Add Task Dr. Bert Ellsworth Nectar Messages Appts Labs Imaging Inventory Ta…" at bounding box center [541, 245] width 1083 height 490
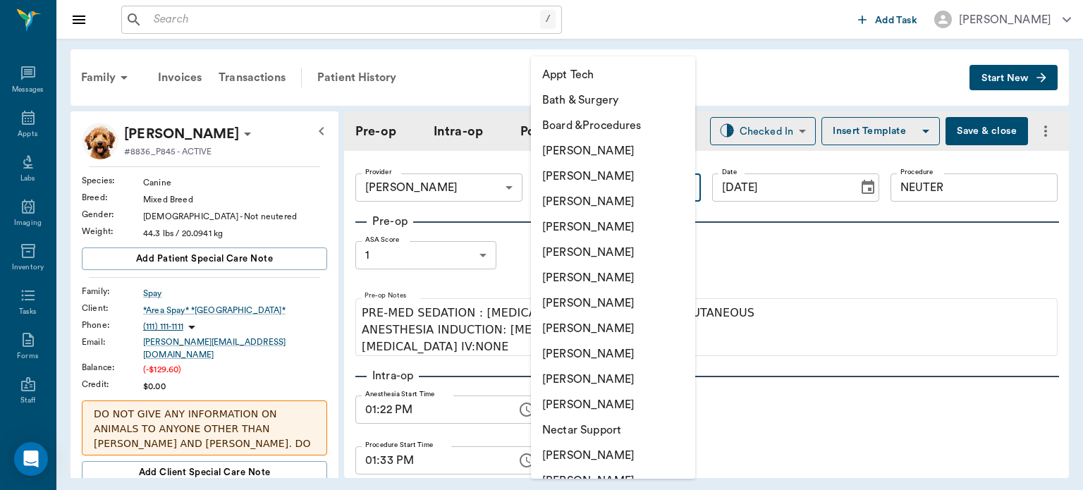
click at [640, 304] on li "[PERSON_NAME]" at bounding box center [613, 302] width 164 height 25
type input "682b670d8bdc6f7f8feef3db"
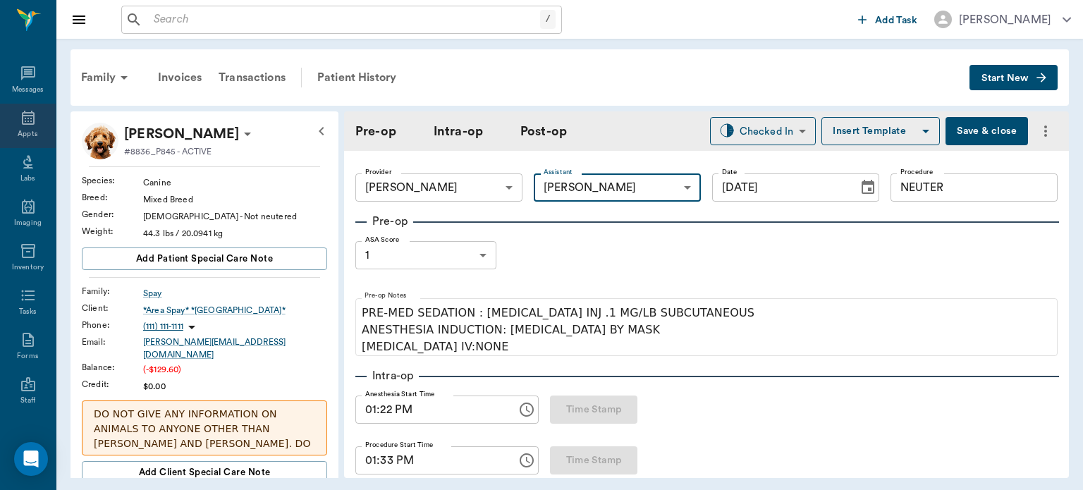
click at [22, 114] on icon at bounding box center [28, 118] width 13 height 14
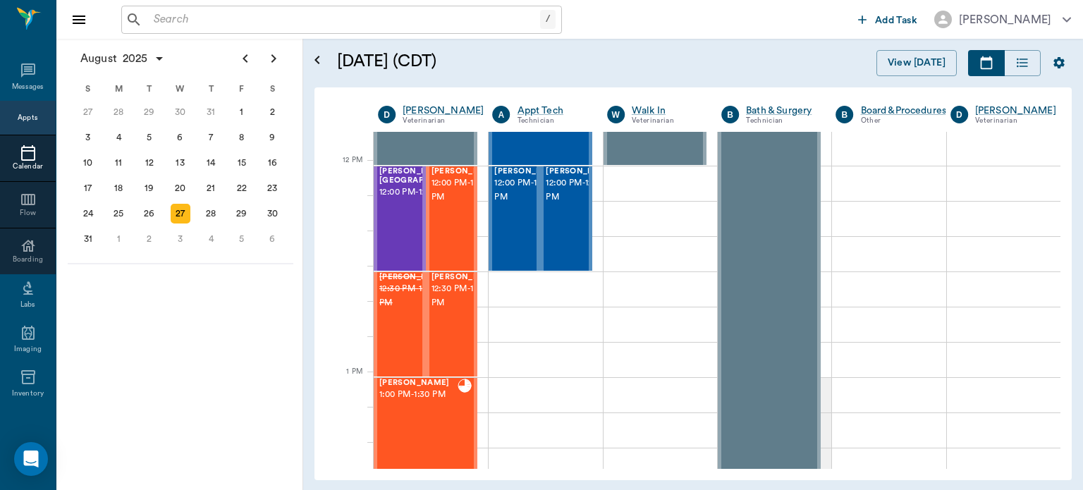
scroll to position [810, 0]
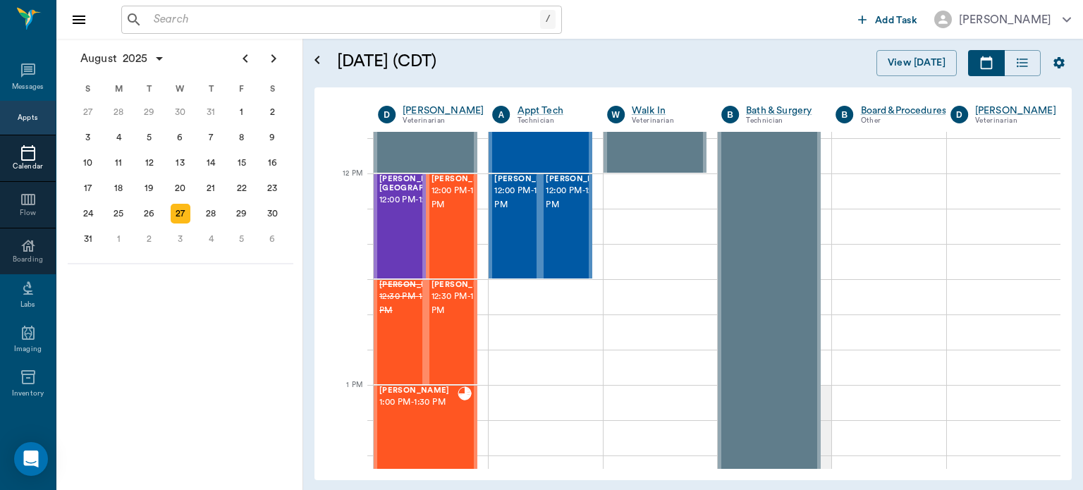
click at [390, 207] on span "12:00 PM - 12:30 PM" at bounding box center [423, 200] width 88 height 14
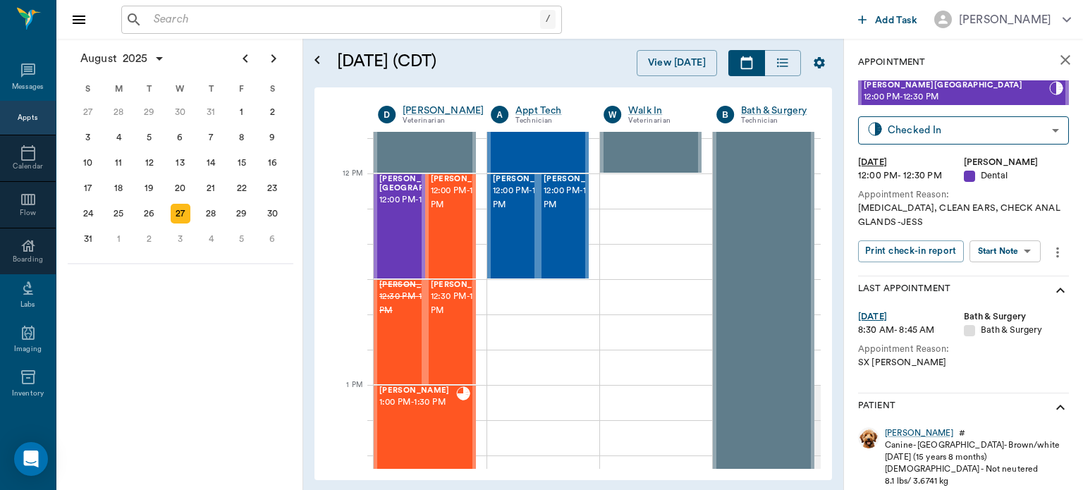
click at [1018, 251] on body "/ ​ Add Task Dr. Bert Ellsworth Nectar Messages Appts Calendar Flow Boarding La…" at bounding box center [541, 245] width 1083 height 490
click at [1011, 302] on button "View Surgery" at bounding box center [994, 303] width 58 height 16
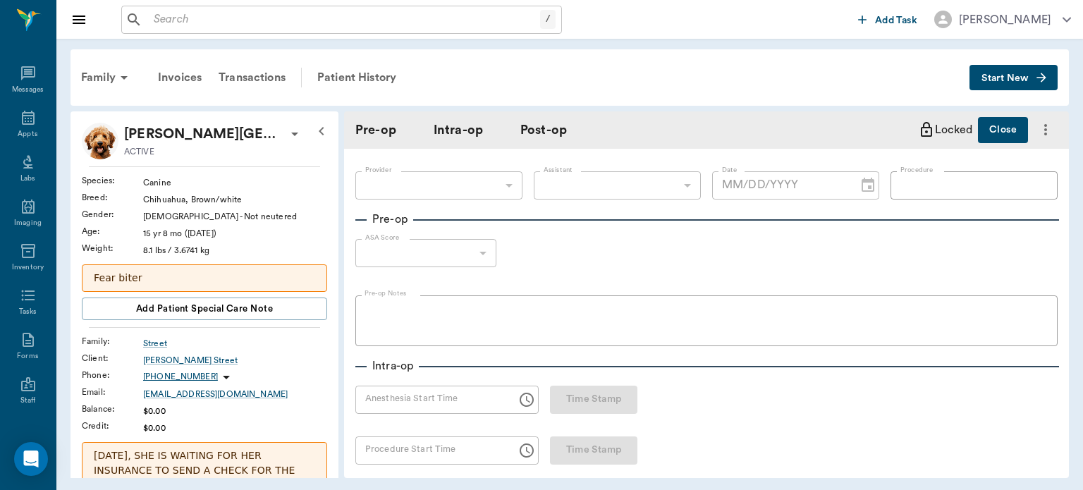
type input "63ec2f075fda476ae8351a4d"
type input "642ef10e332a41444de2bad1"
type input "TEETH CLEANING"
type input "3"
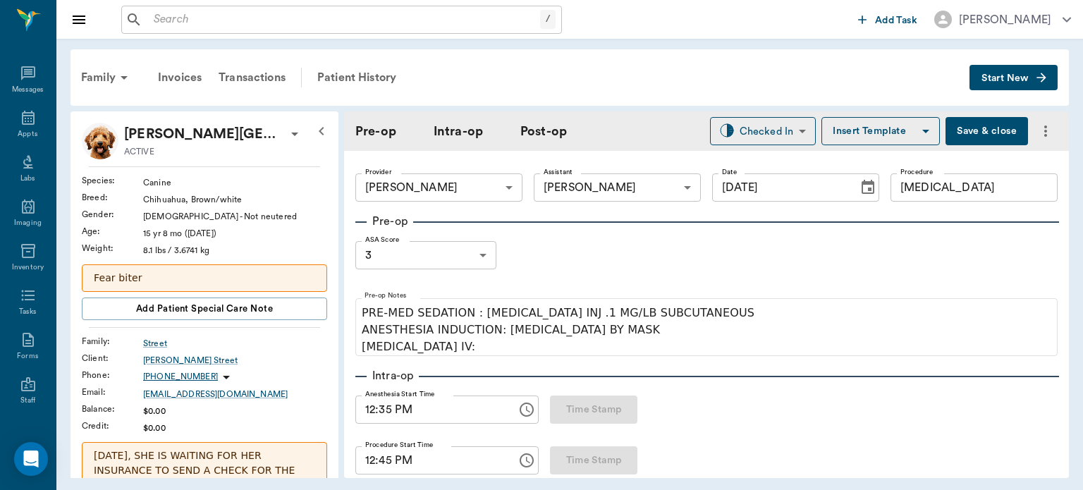
type input "[DATE]"
type input "12:35 PM"
type input "12:45 PM"
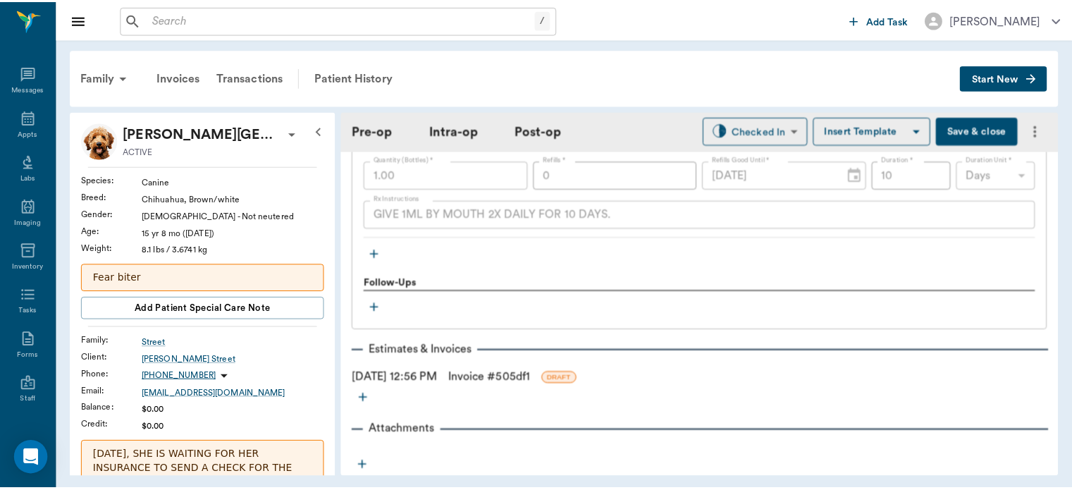
scroll to position [1667, 0]
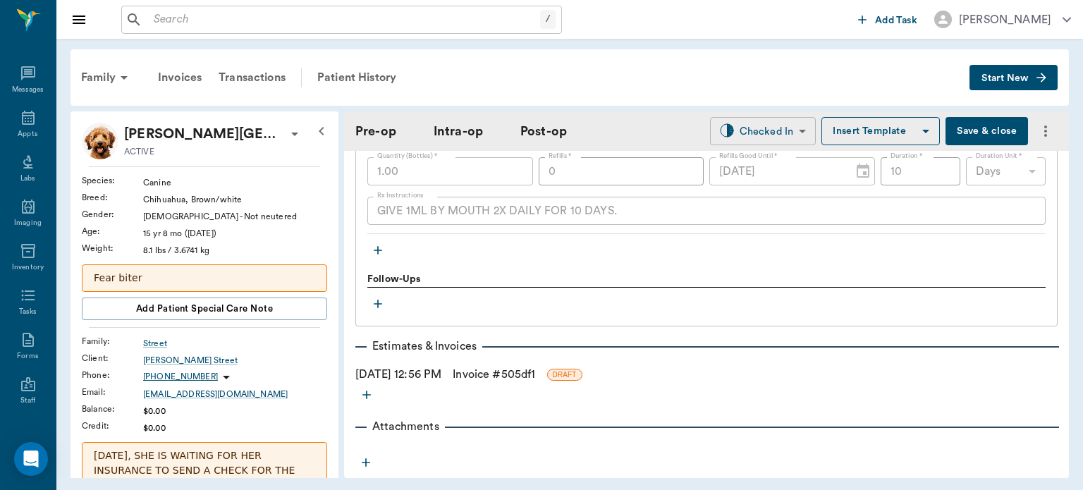
click at [761, 137] on body "/ ​ Add Task Dr. Bert Ellsworth Nectar Messages Appts Labs Imaging Inventory Ta…" at bounding box center [541, 245] width 1083 height 490
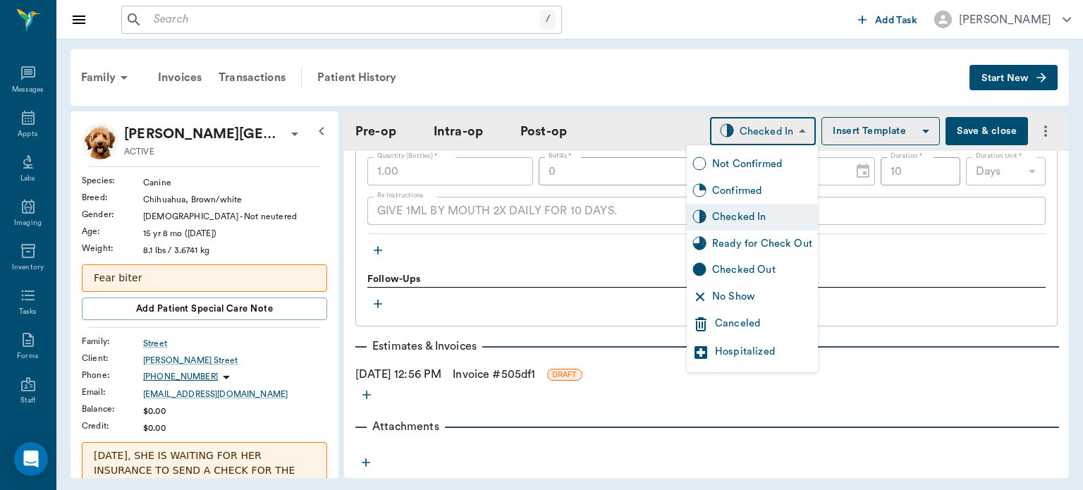
click at [760, 245] on div "Ready for Check Out" at bounding box center [762, 244] width 100 height 16
type input "READY_TO_CHECKOUT"
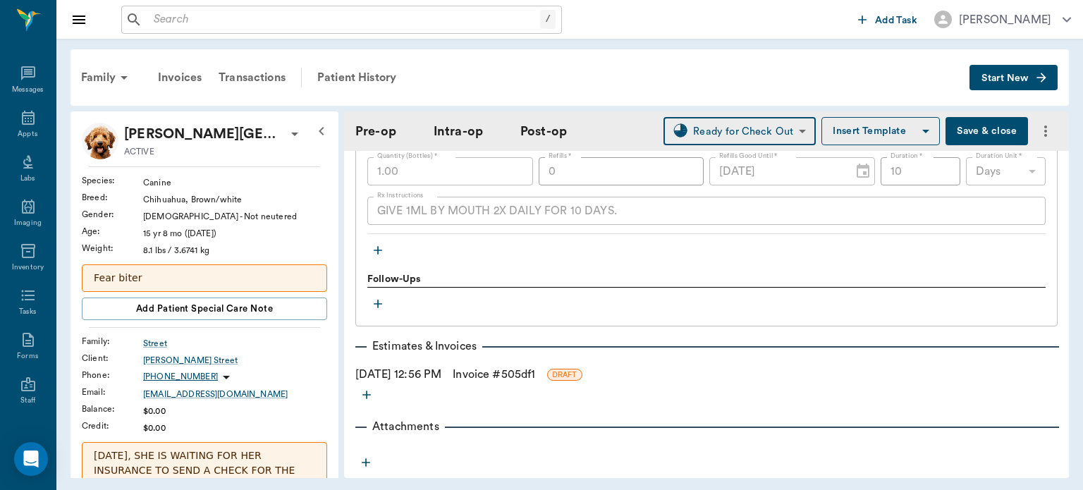
click at [492, 374] on link "Invoice # 505df1" at bounding box center [493, 374] width 82 height 17
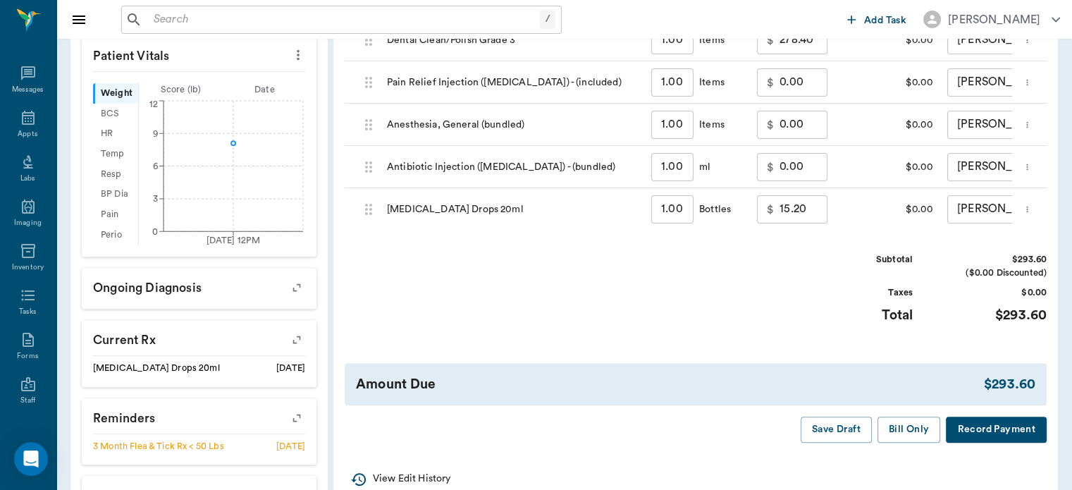
scroll to position [579, 0]
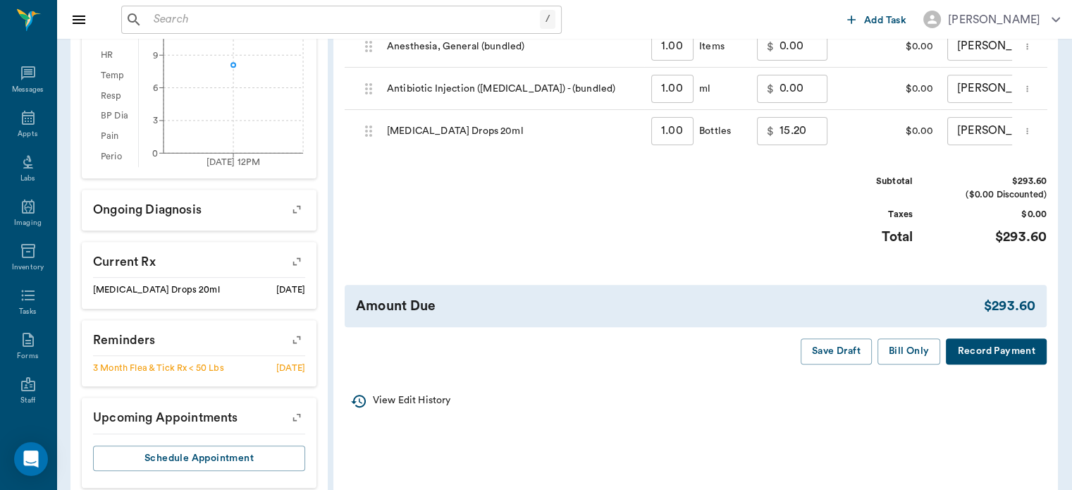
click at [903, 364] on button "Bill Only" at bounding box center [908, 351] width 63 height 26
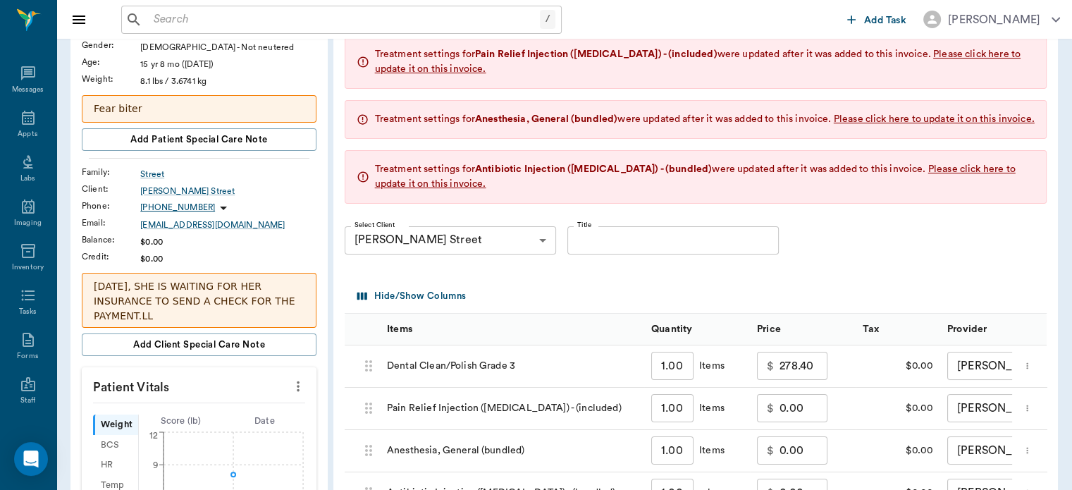
scroll to position [159, 0]
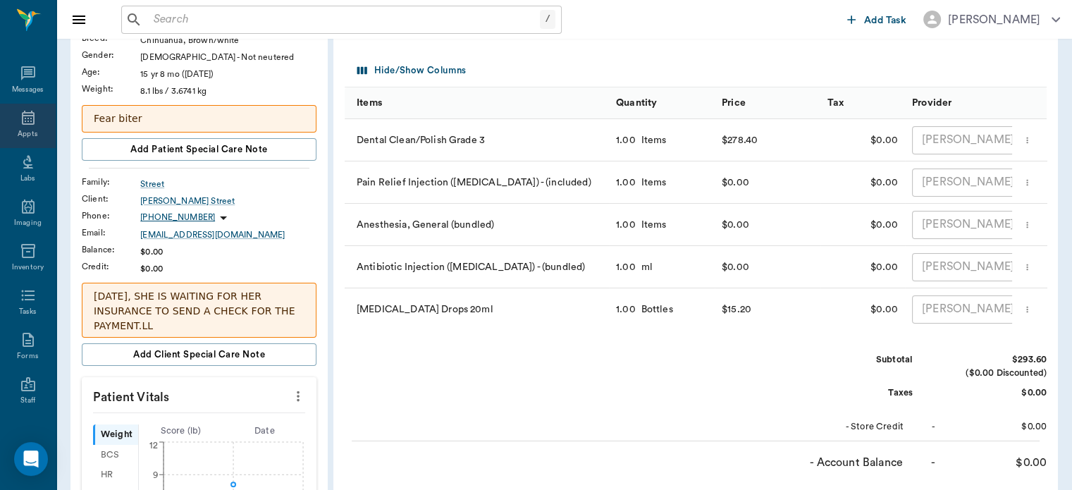
click at [18, 131] on div "Appts" at bounding box center [28, 134] width 20 height 11
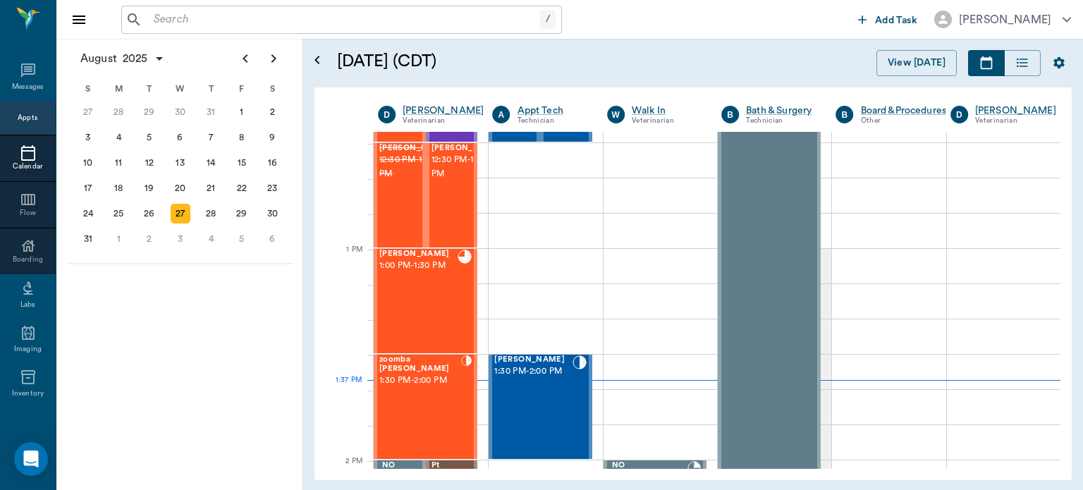
scroll to position [947, 0]
click at [441, 180] on span "12:30 PM - 1:00 PM" at bounding box center [466, 166] width 70 height 28
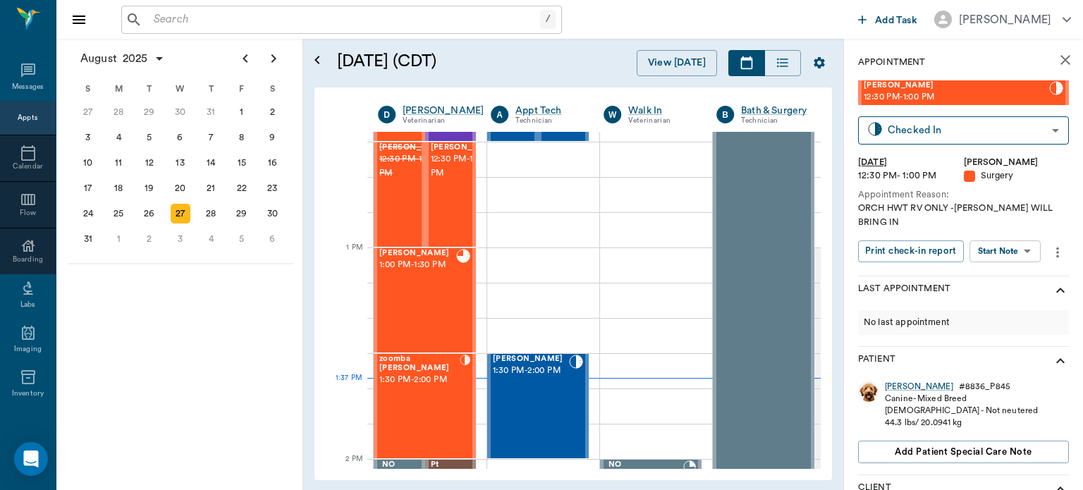
click at [1013, 253] on body "/ ​ Add Task Dr. Bert Ellsworth Nectar Messages Appts Calendar Flow Boarding La…" at bounding box center [541, 245] width 1083 height 490
click at [1021, 307] on button "View Surgery" at bounding box center [994, 303] width 58 height 16
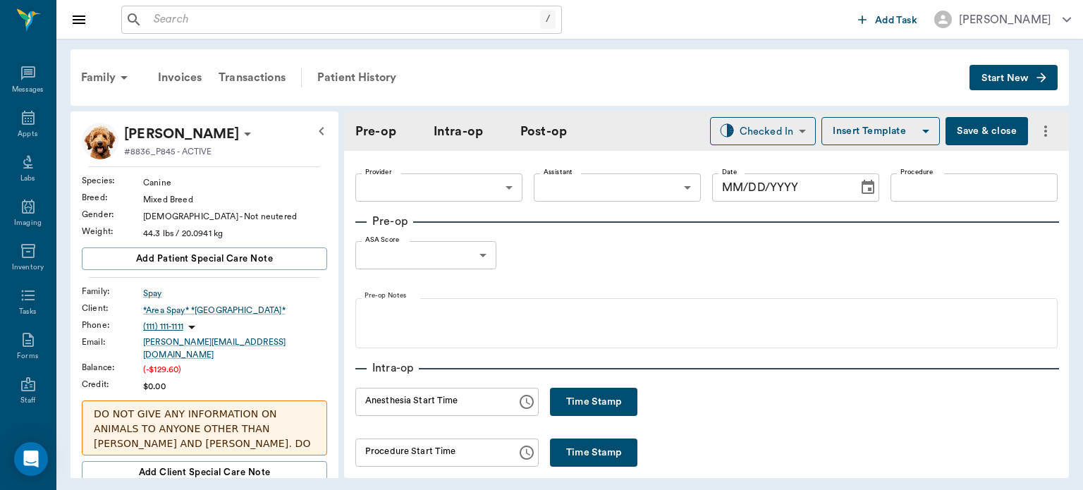
type input "63ec2f075fda476ae8351a4d"
type input "682b670d8bdc6f7f8feef3db"
type input "NEUTER"
type input "1"
radio input "true"
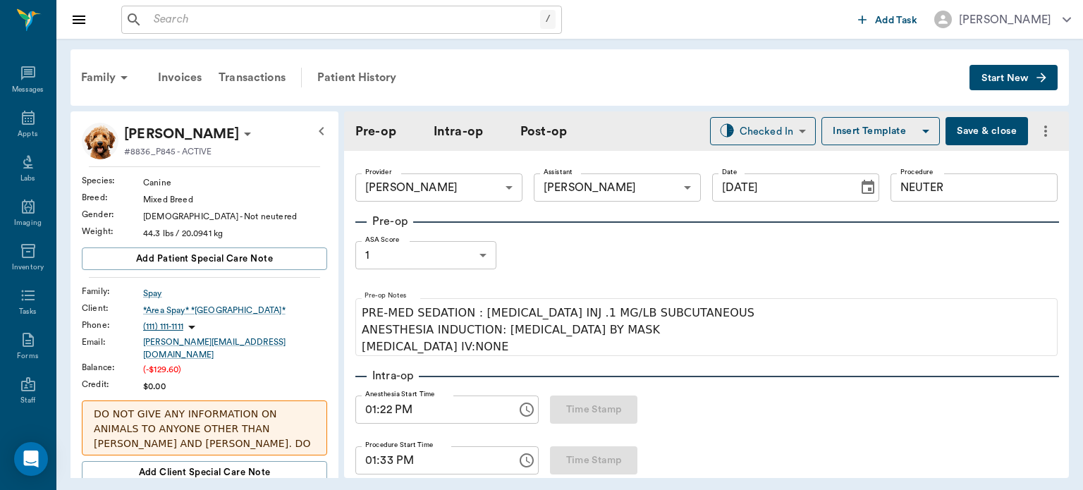
type input "[DATE]"
type input "01:22 PM"
type input "01:33 PM"
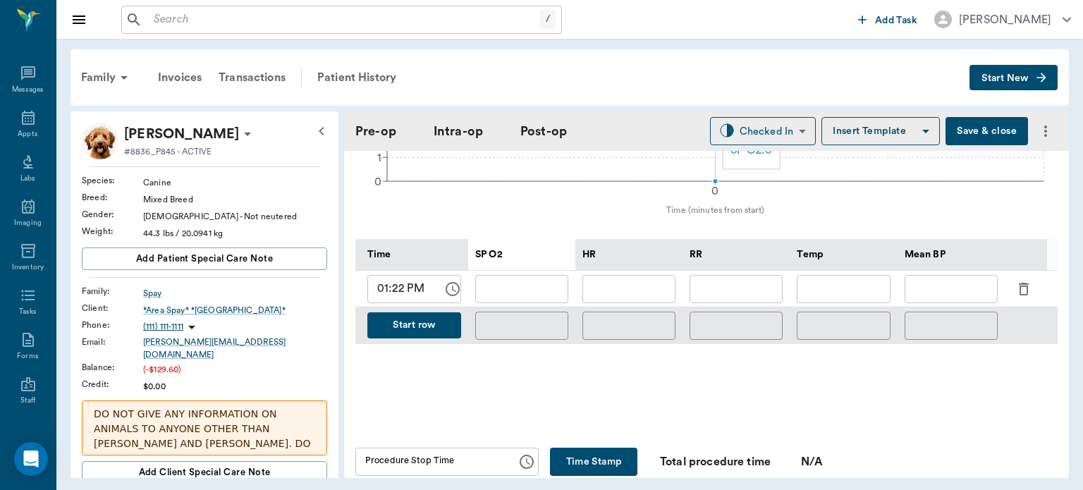
scroll to position [619, 0]
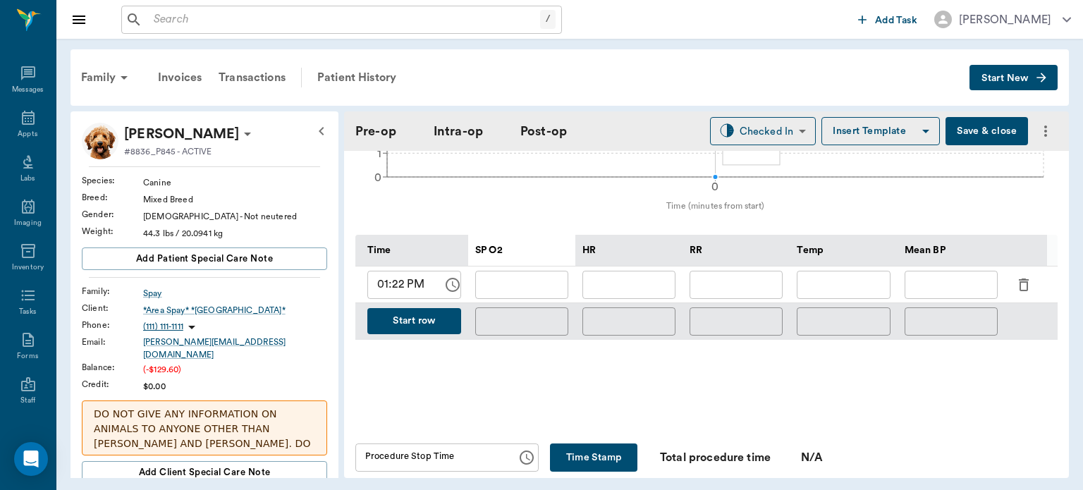
click at [533, 279] on input "text" at bounding box center [521, 285] width 93 height 28
click at [398, 282] on input "01:22 PM" at bounding box center [400, 285] width 66 height 28
type input "01:35 PM"
click at [429, 318] on button "Start row" at bounding box center [414, 321] width 94 height 26
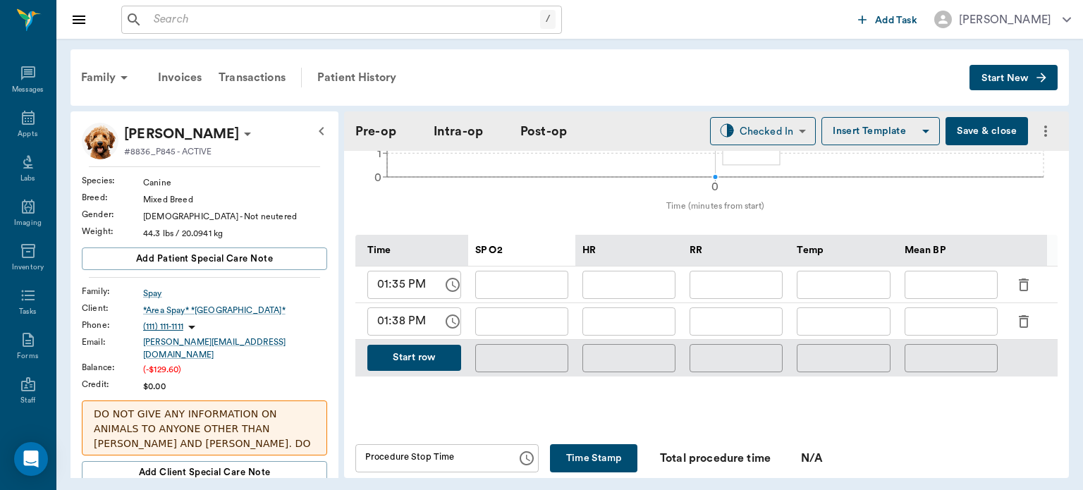
click at [400, 313] on input "01:38 PM" at bounding box center [400, 321] width 66 height 28
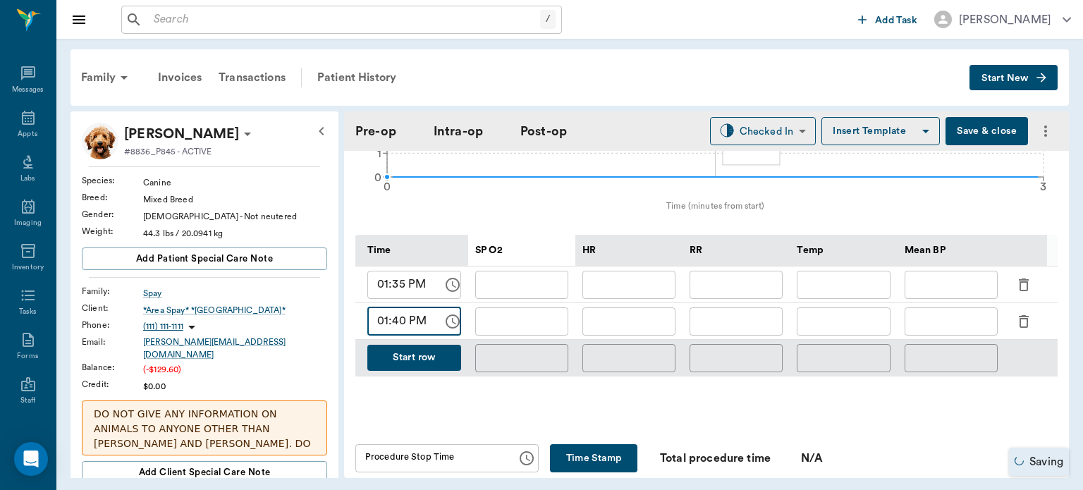
type input "01:40 PM"
click at [501, 279] on input "text" at bounding box center [521, 285] width 93 height 28
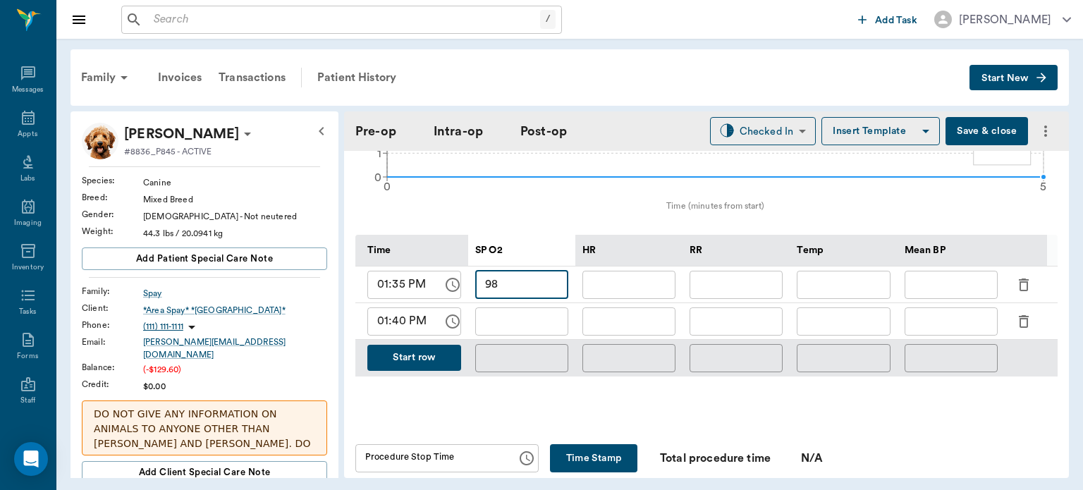
type input "98"
click at [629, 278] on input "text" at bounding box center [628, 285] width 93 height 28
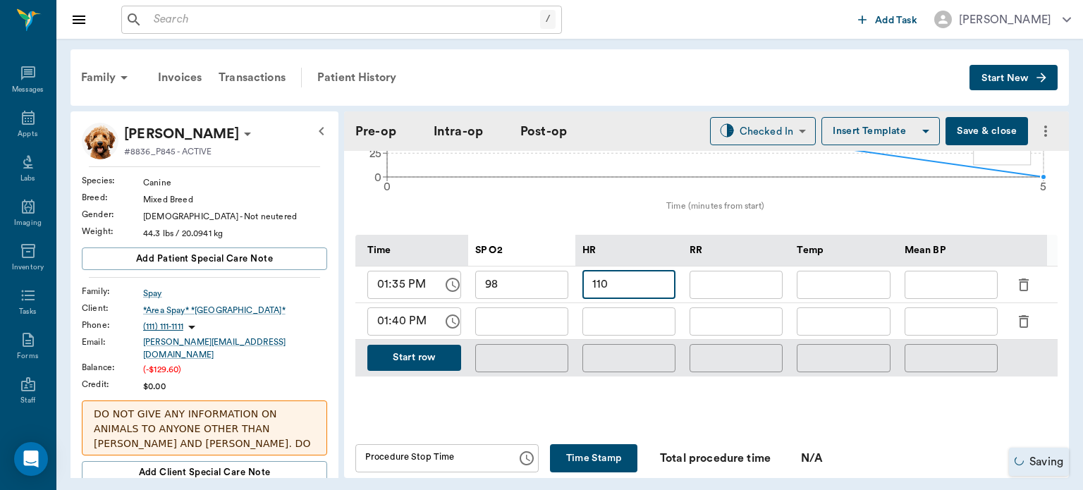
type input "110"
click at [528, 316] on input "text" at bounding box center [521, 321] width 93 height 28
type input "99"
click at [631, 316] on input "text" at bounding box center [628, 321] width 93 height 28
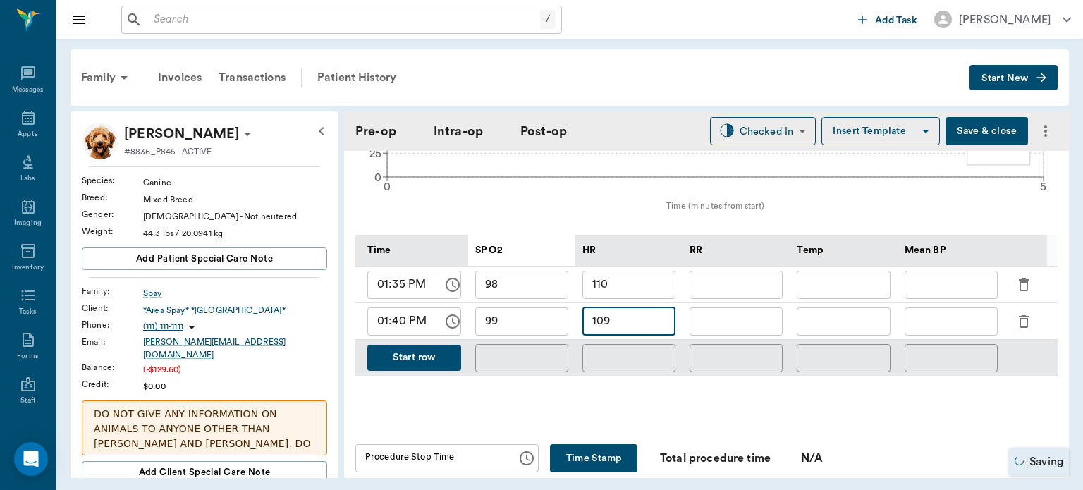
type input "109"
click at [751, 282] on input "text" at bounding box center [735, 285] width 93 height 28
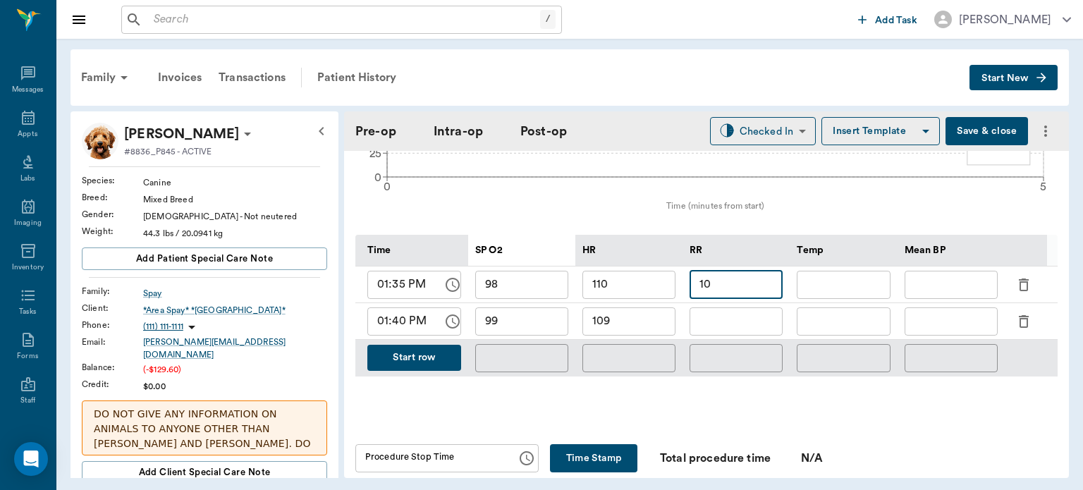
type input "10"
click at [744, 316] on input "text" at bounding box center [735, 321] width 93 height 28
type input "10"
click at [432, 352] on button "Start row" at bounding box center [414, 358] width 94 height 26
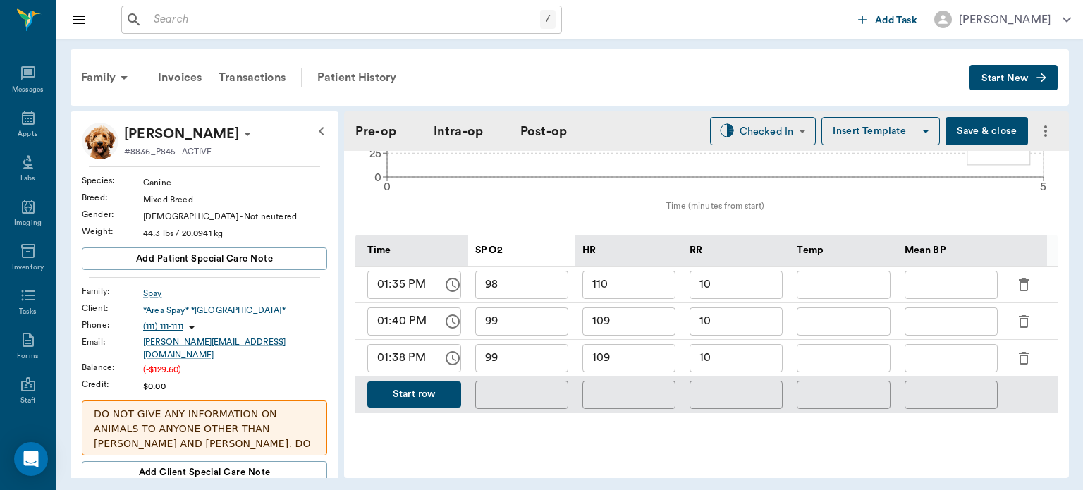
click at [402, 355] on input "01:38 PM" at bounding box center [400, 358] width 66 height 28
type input "01:45 PM"
click at [514, 352] on input "99" at bounding box center [521, 358] width 93 height 28
type input "9"
type input "99"
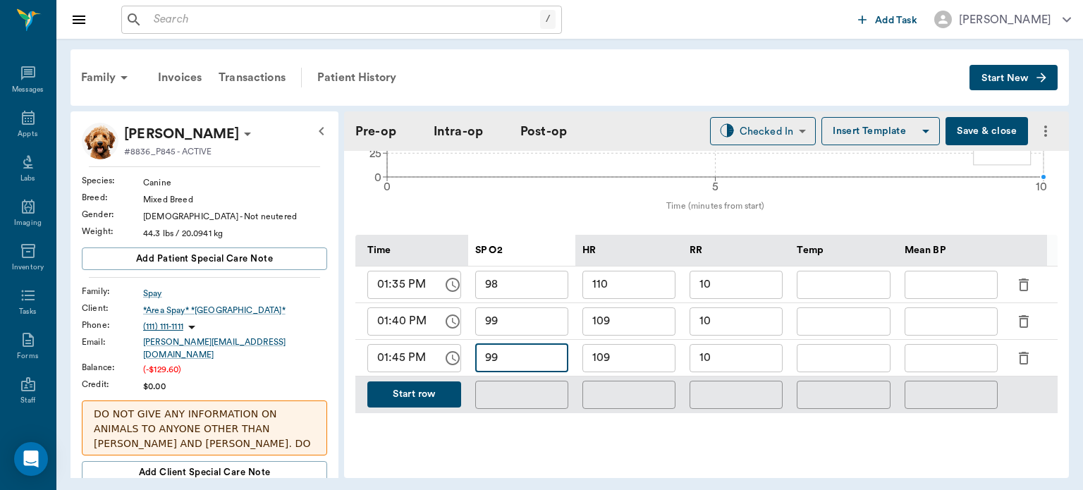
click at [648, 345] on input "109" at bounding box center [628, 358] width 93 height 28
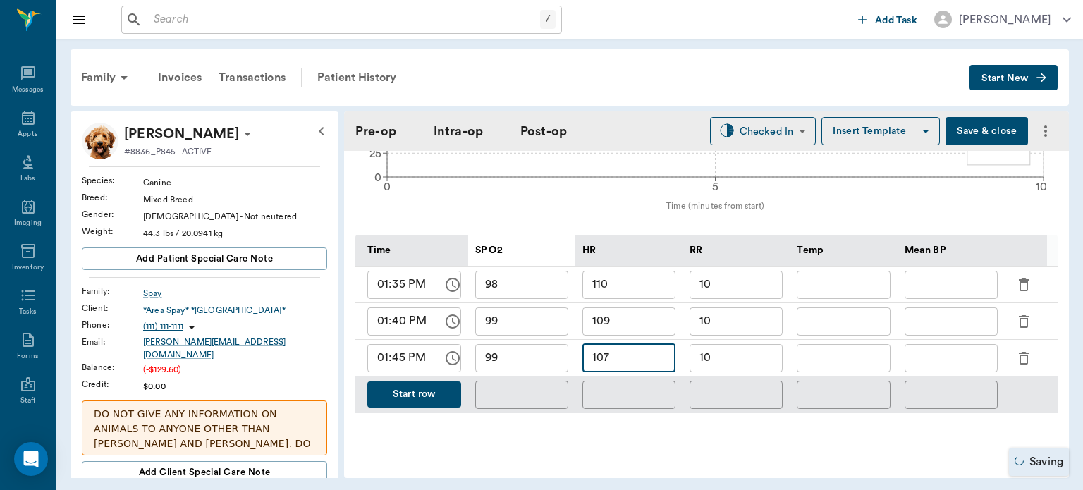
type input "107"
click at [432, 385] on button "Start row" at bounding box center [414, 394] width 94 height 26
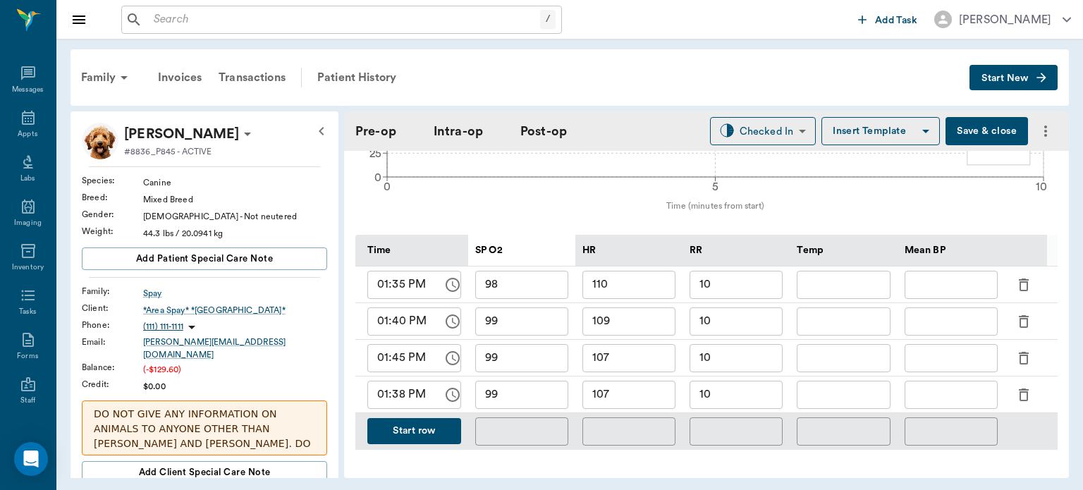
click at [397, 392] on input "01:38 PM" at bounding box center [400, 395] width 66 height 28
type input "01:50 PM"
click at [527, 386] on input "99" at bounding box center [521, 395] width 93 height 28
click at [634, 389] on input "107" at bounding box center [628, 395] width 93 height 28
type input "109"
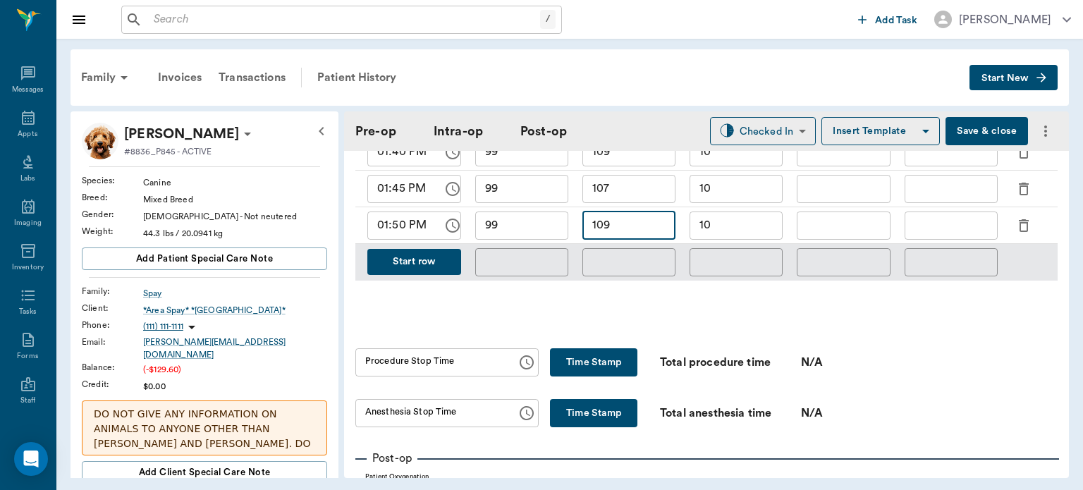
scroll to position [816, 0]
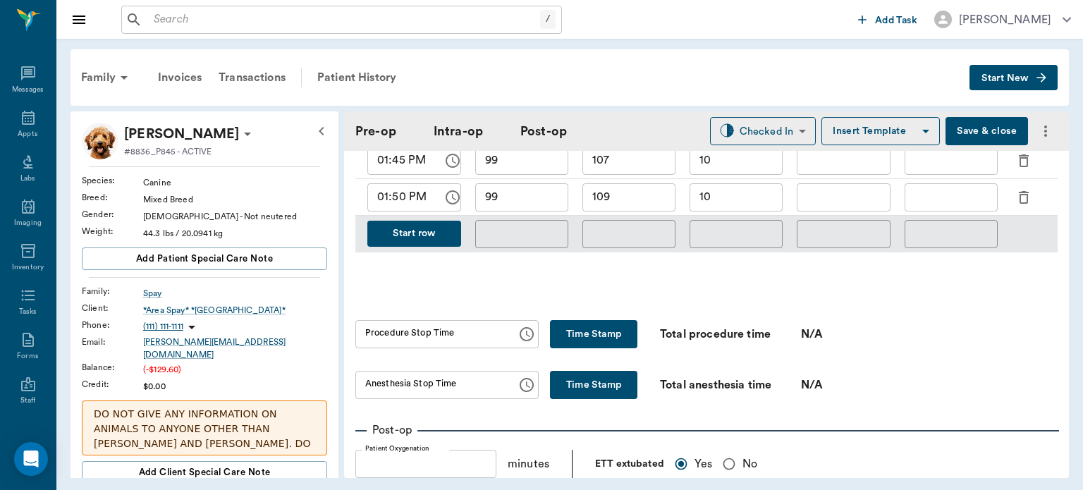
click at [569, 322] on button "Time Stamp" at bounding box center [593, 334] width 87 height 28
type input "01:51 PM"
click at [586, 372] on button "Time Stamp" at bounding box center [593, 385] width 87 height 28
type input "01:51 PM"
